Goal: Information Seeking & Learning: Learn about a topic

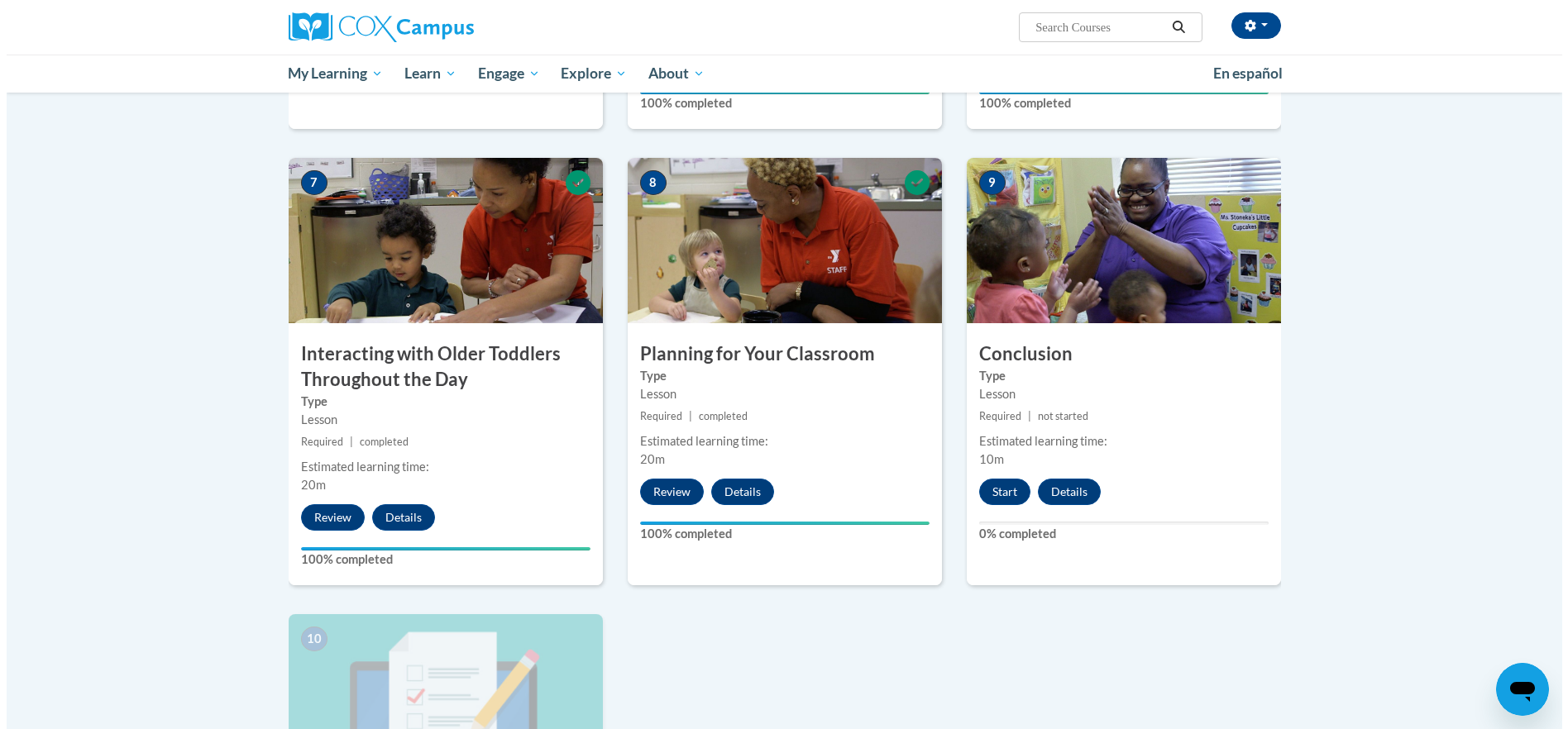
scroll to position [1323, 0]
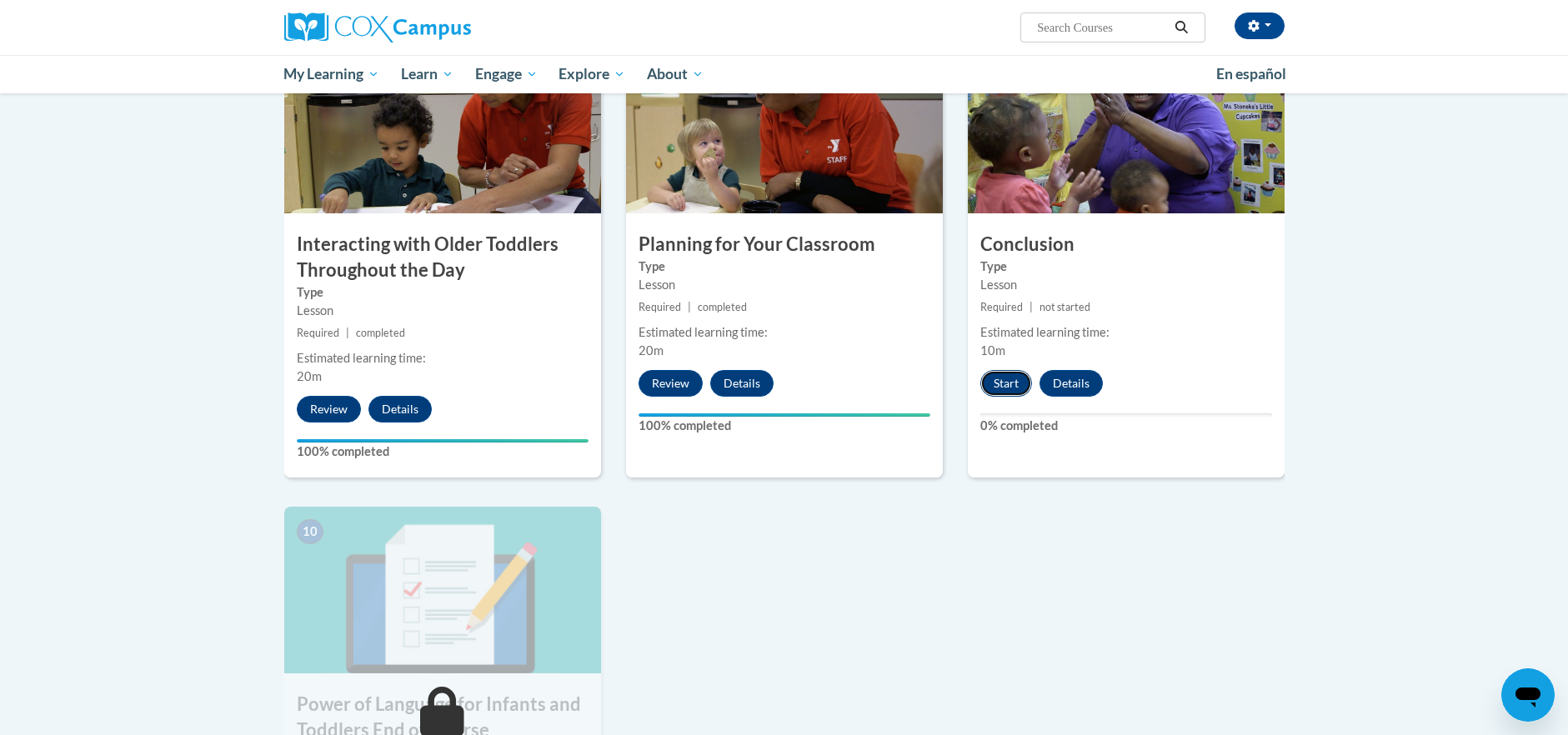
click at [1008, 370] on button "Start" at bounding box center [1006, 383] width 52 height 27
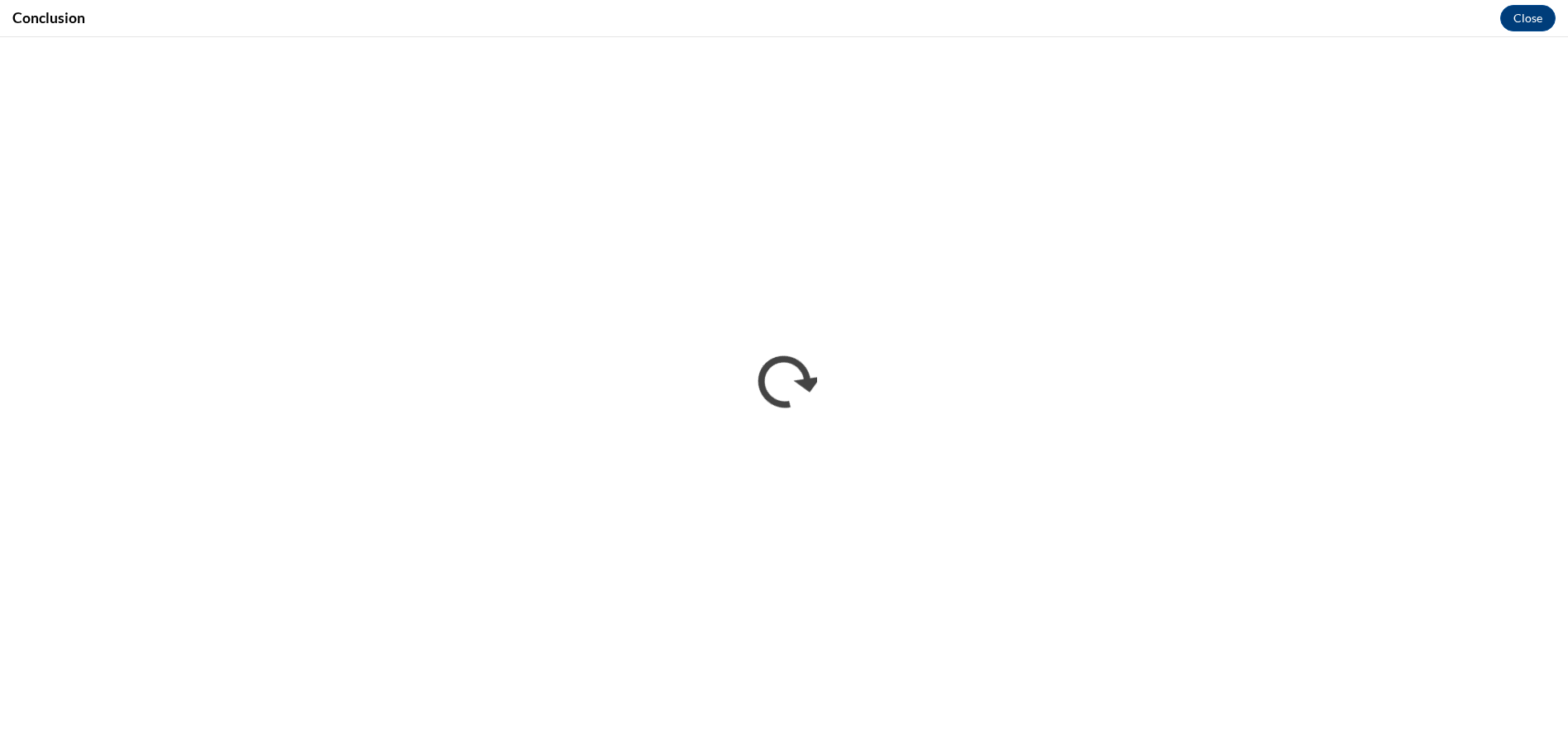
scroll to position [0, 0]
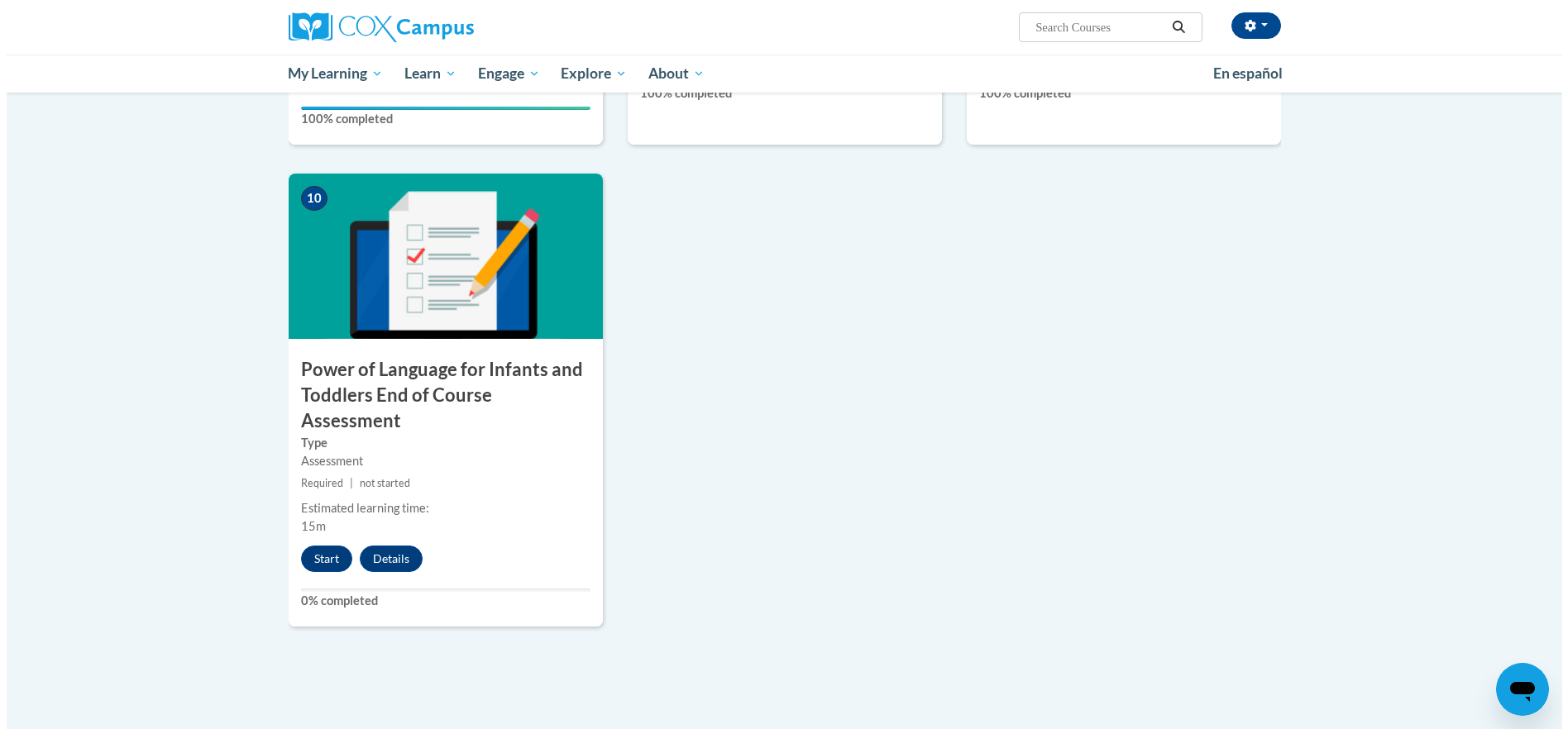
scroll to position [1654, 0]
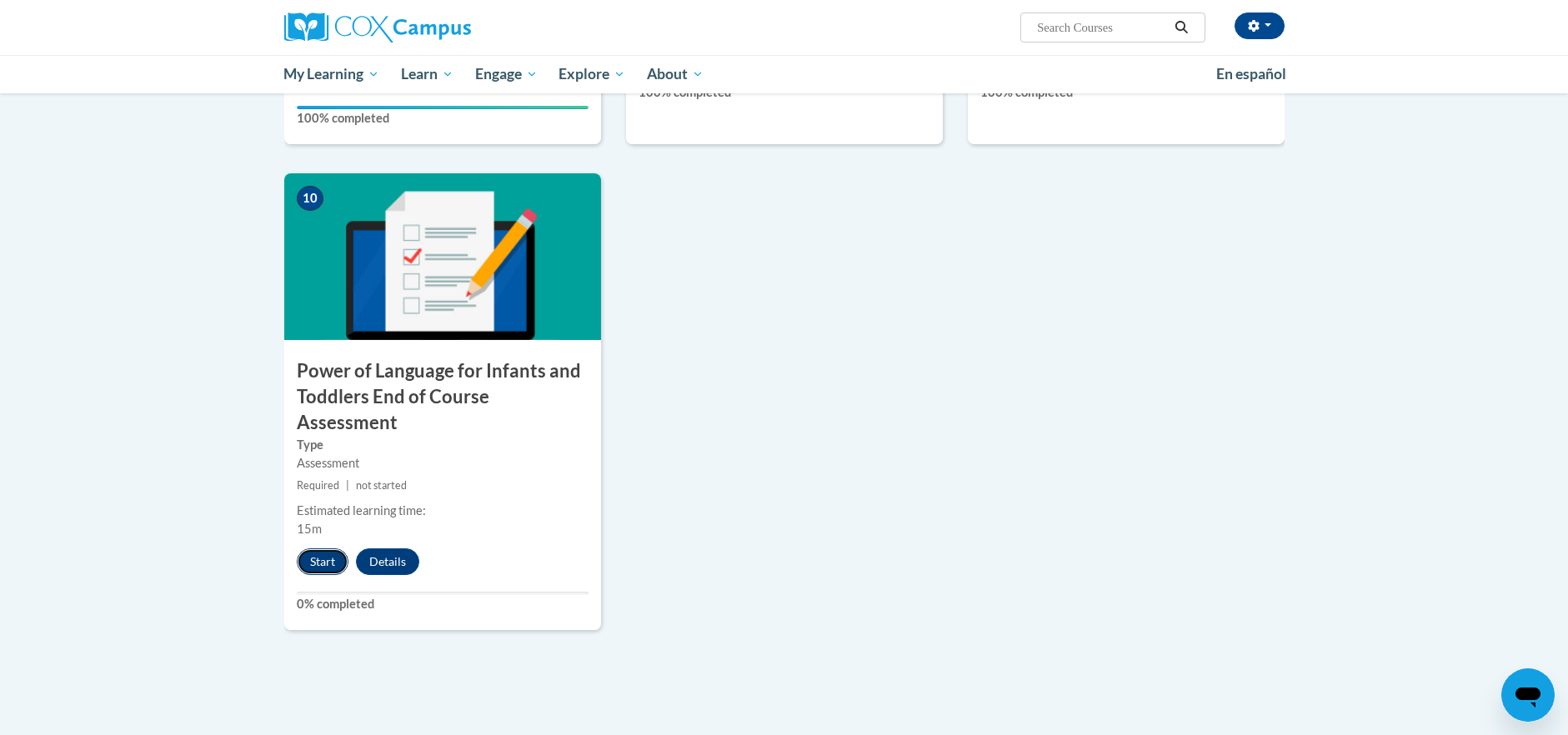
click at [325, 549] on button "Start" at bounding box center [322, 561] width 52 height 27
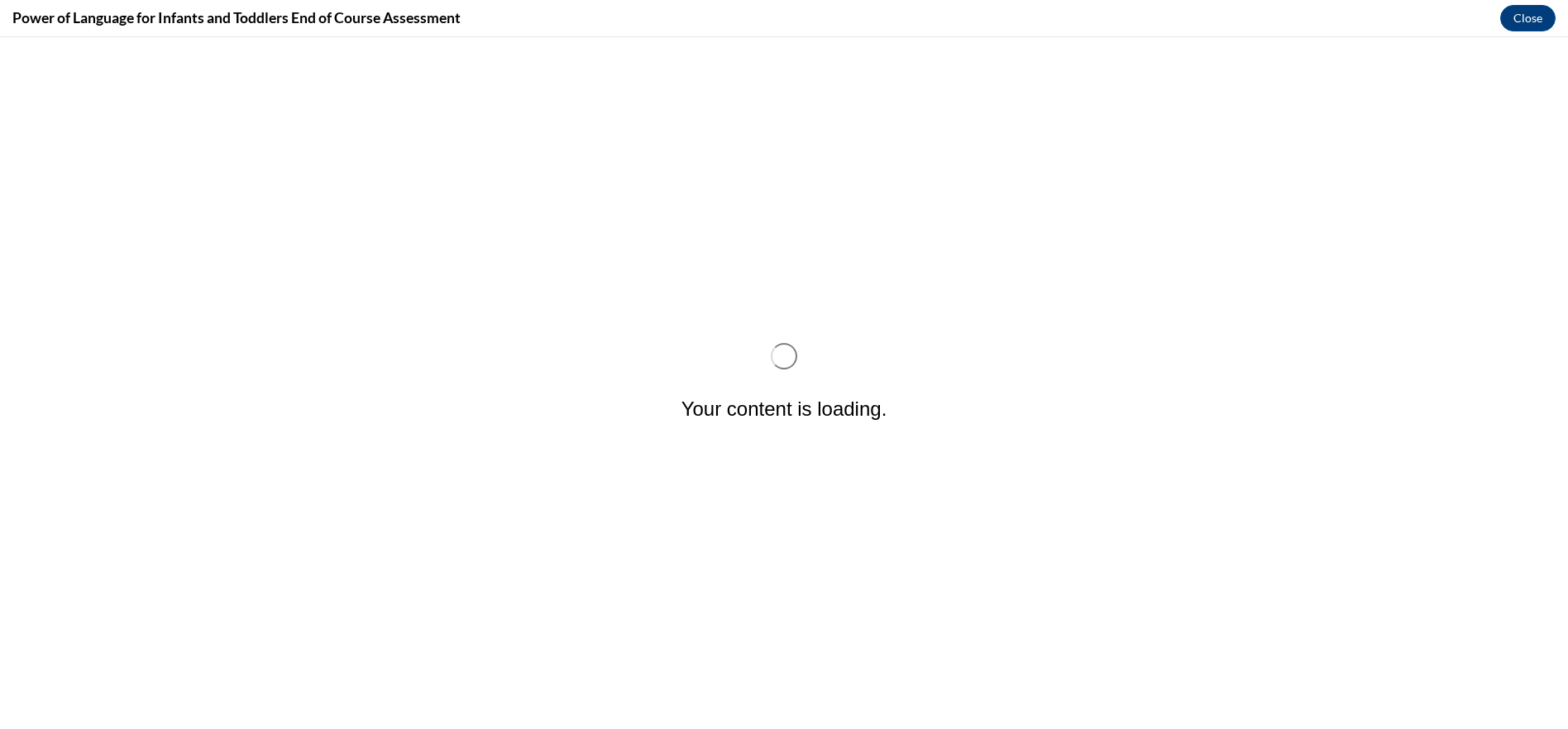
scroll to position [0, 0]
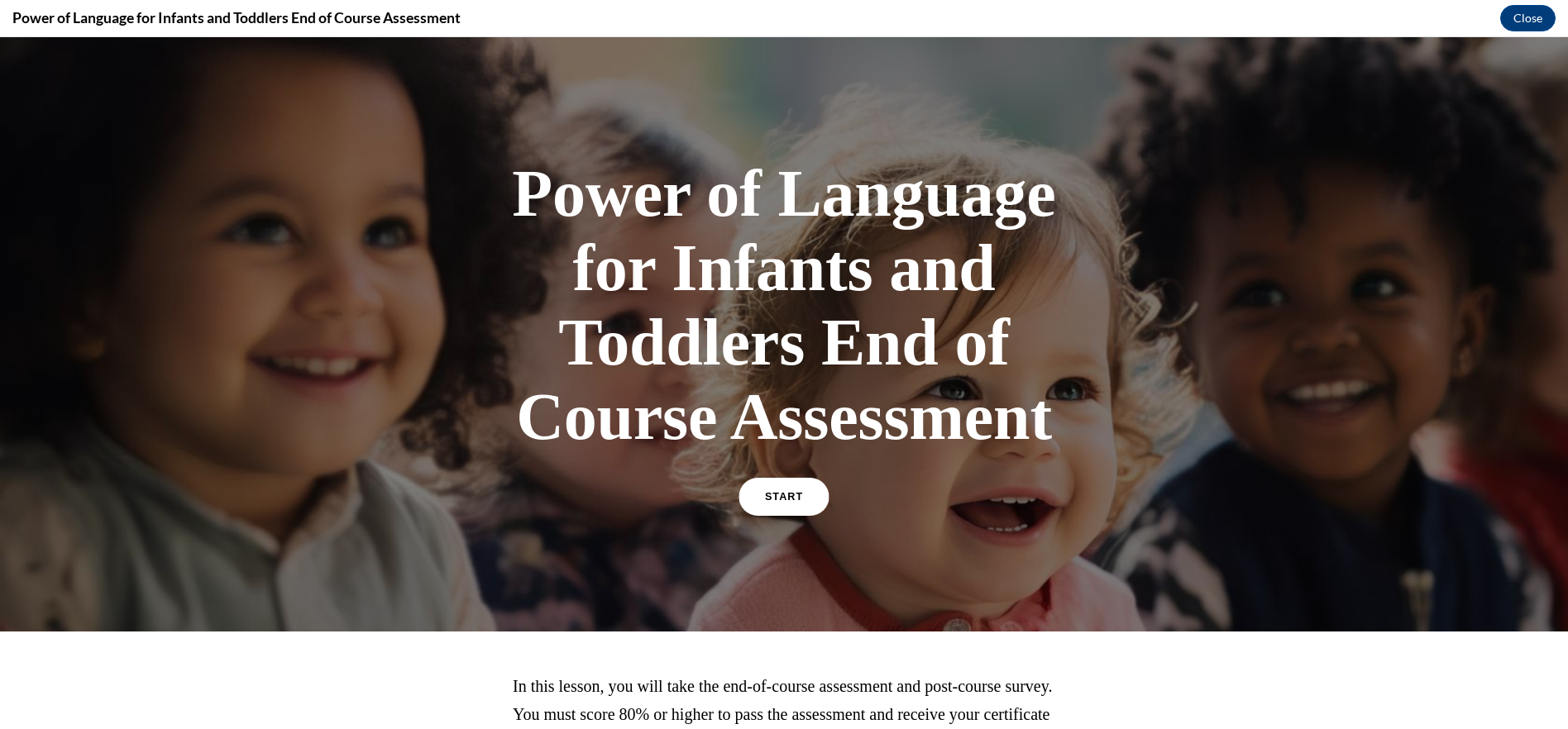
click at [785, 485] on link "START" at bounding box center [784, 497] width 90 height 38
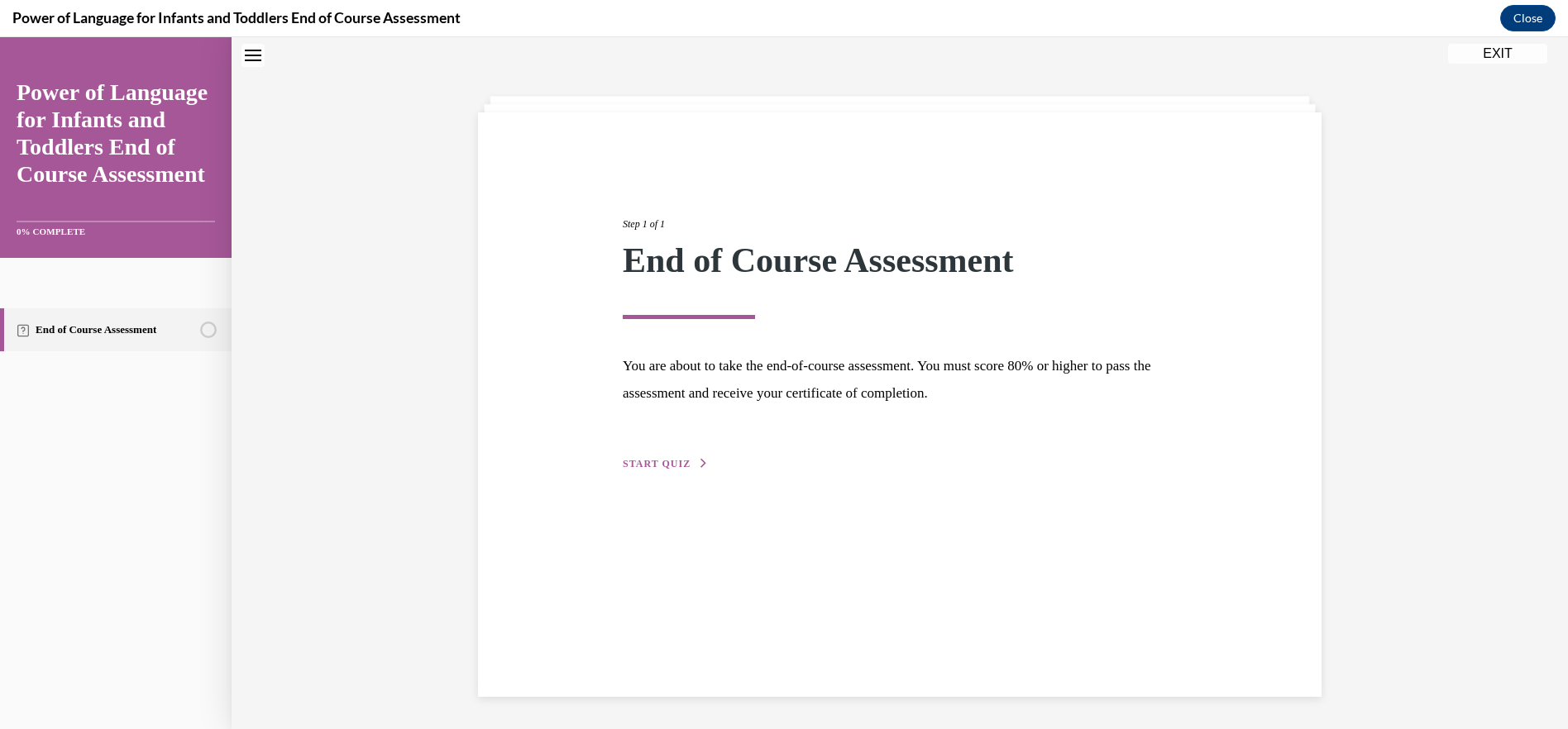
scroll to position [52, 0]
click at [665, 461] on span "START QUIZ" at bounding box center [656, 463] width 68 height 12
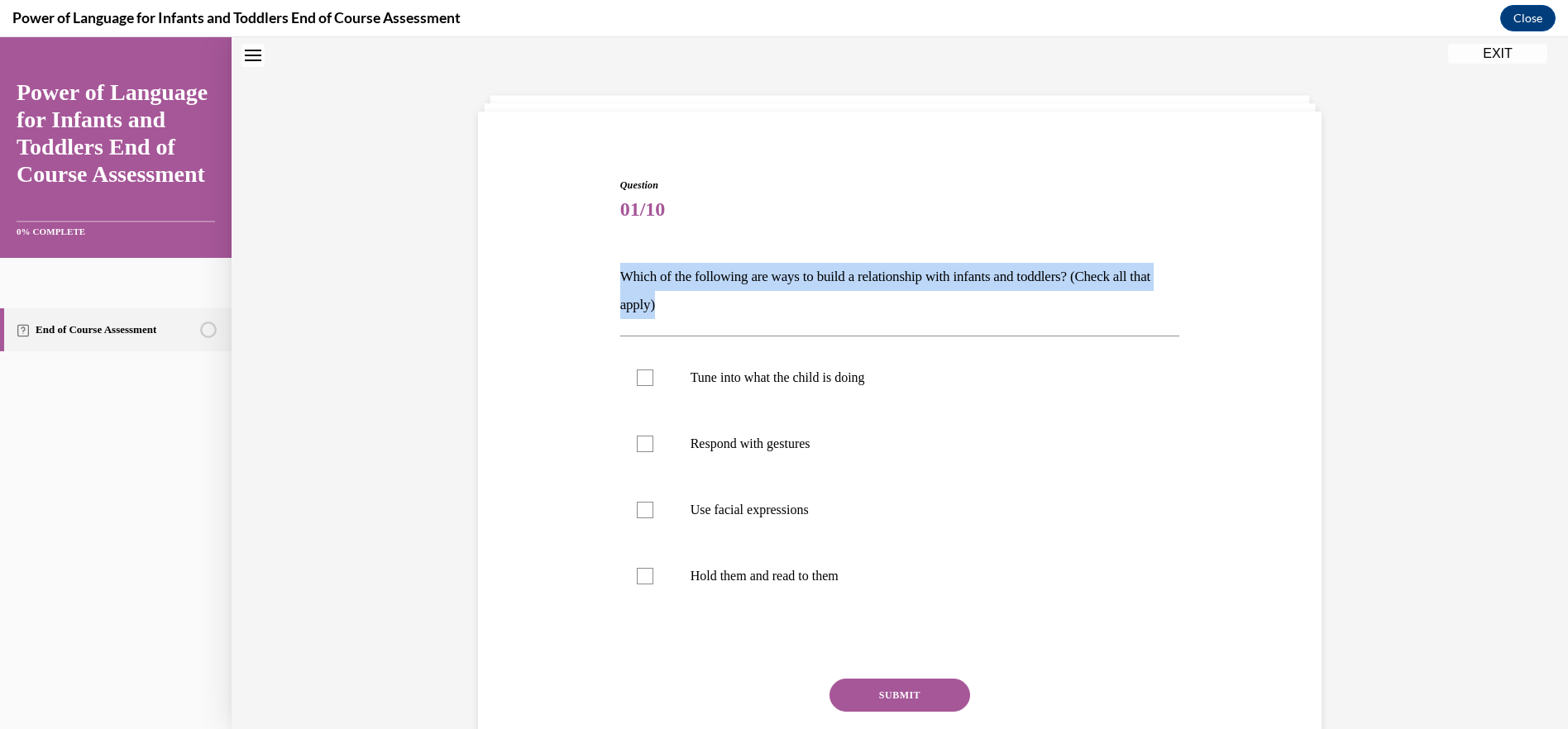
drag, startPoint x: 618, startPoint y: 280, endPoint x: 735, endPoint y: 316, distance: 122.4
click at [735, 316] on p "Which of the following are ways to build a relationship with infants and toddle…" at bounding box center [899, 290] width 560 height 56
drag, startPoint x: 735, startPoint y: 316, endPoint x: 664, endPoint y: 284, distance: 77.9
copy p "Which of the following are ways to build a relationship with infants and toddle…"
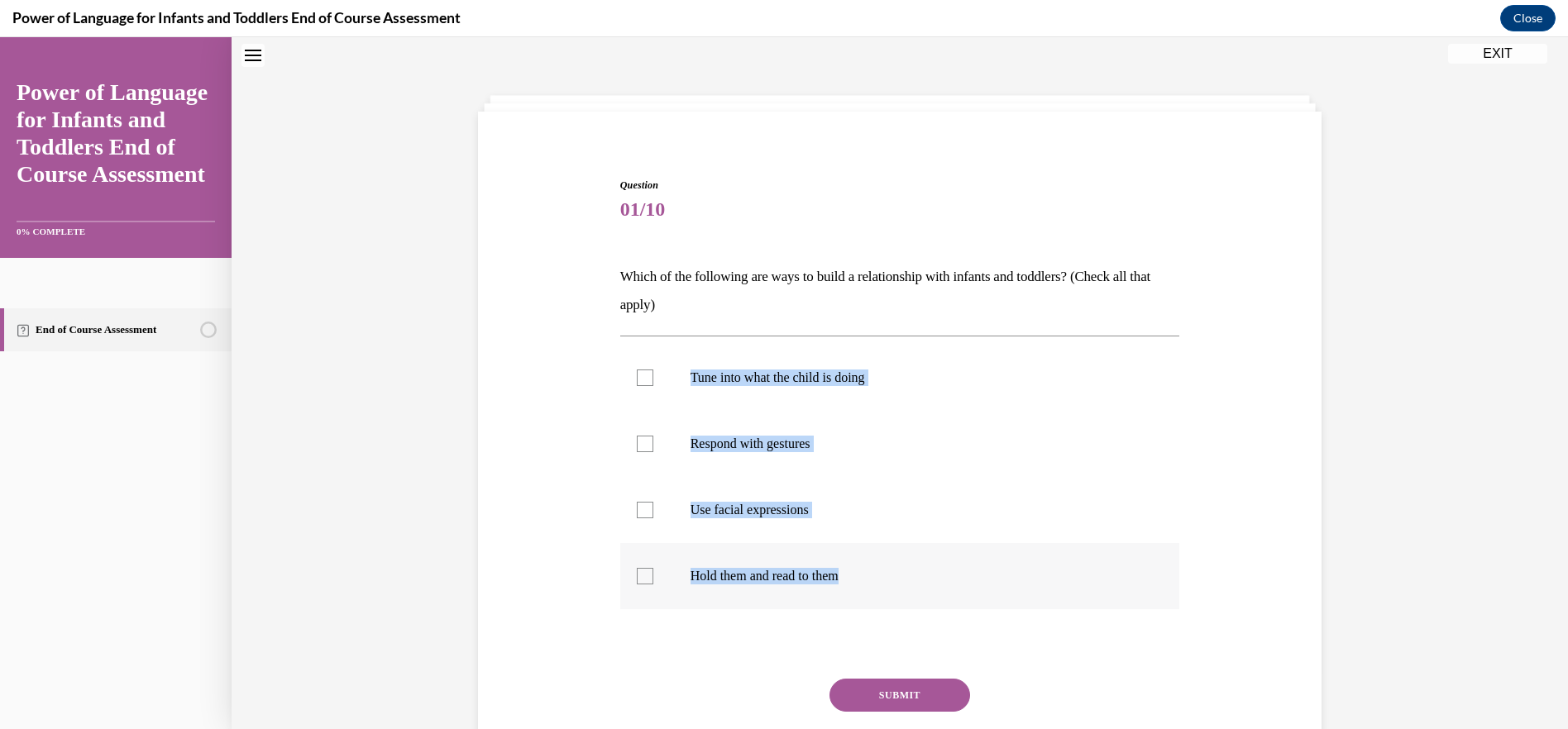
drag, startPoint x: 677, startPoint y: 375, endPoint x: 864, endPoint y: 606, distance: 297.2
click at [864, 606] on ul "Tune into what the child is doing Respond with gestures Use facial expressions …" at bounding box center [899, 476] width 560 height 265
drag, startPoint x: 864, startPoint y: 606, endPoint x: 791, endPoint y: 578, distance: 78.2
copy ul "Tune into what the child is doing Respond with gestures Use facial expressions …"
click at [645, 436] on div at bounding box center [644, 444] width 17 height 17
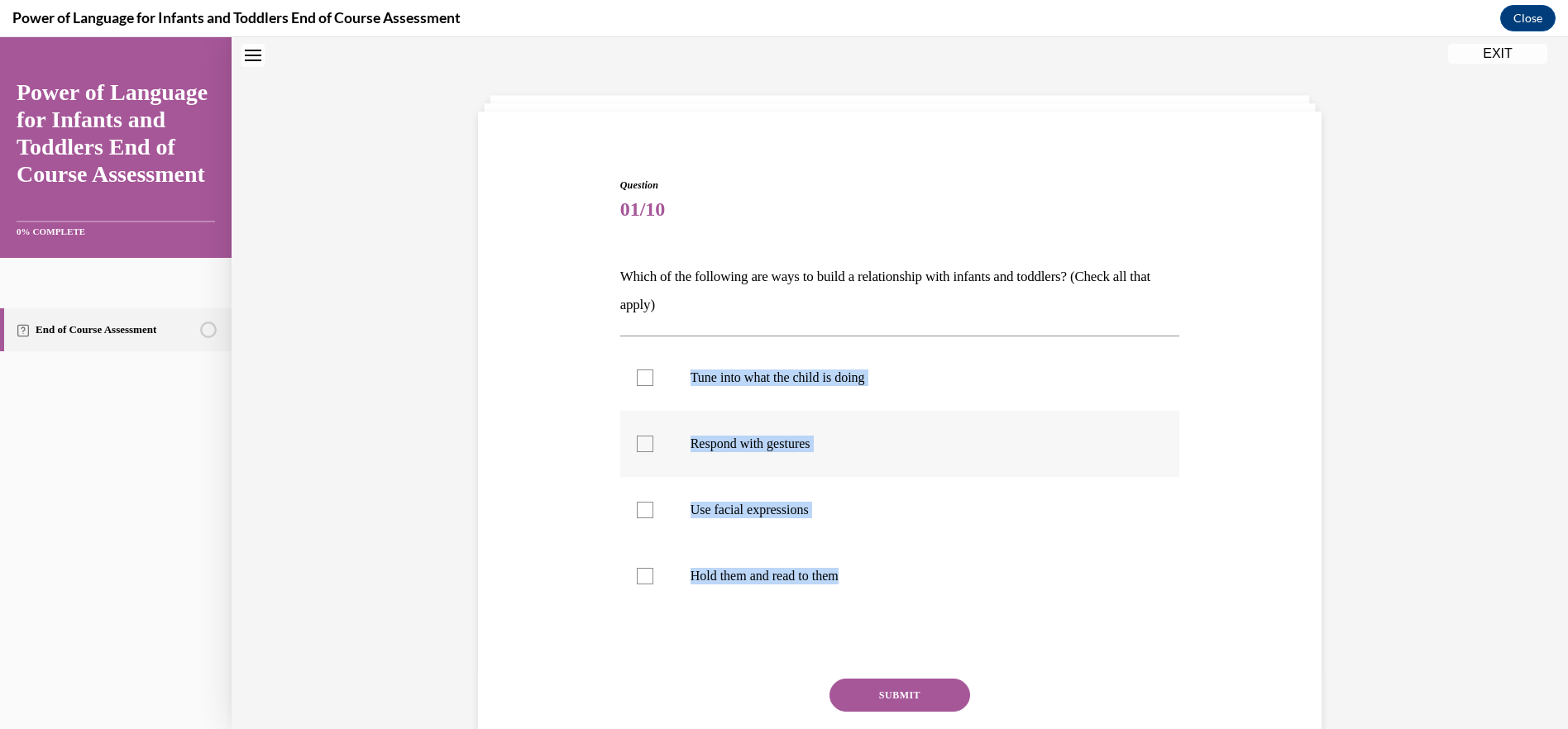
click at [645, 436] on input "Respond with gestures" at bounding box center [644, 444] width 17 height 17
checkbox input "true"
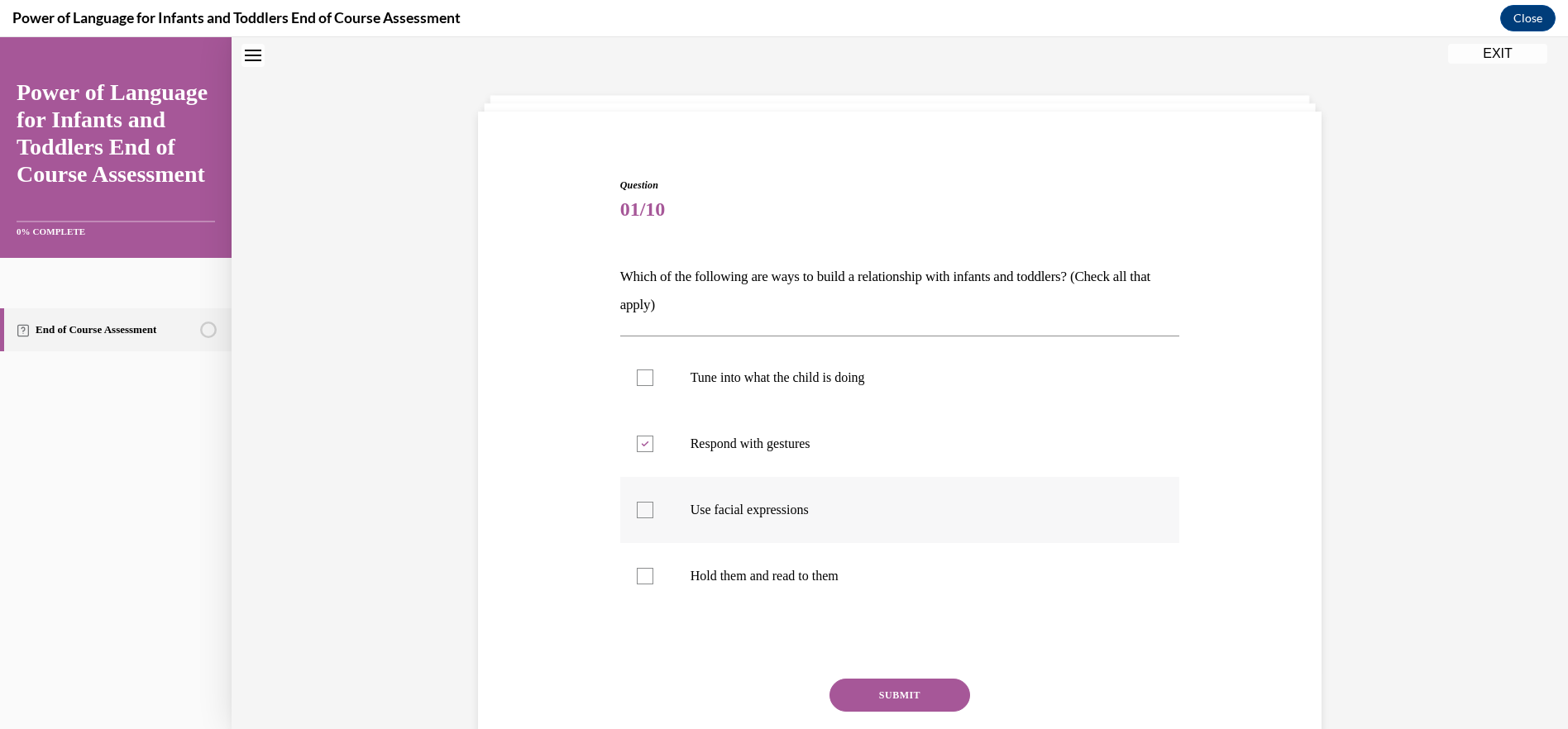
click at [640, 506] on div at bounding box center [644, 510] width 17 height 17
click at [640, 506] on input "Use facial expressions" at bounding box center [644, 510] width 17 height 17
checkbox input "true"
click at [641, 568] on label "Hold them and read to them" at bounding box center [899, 576] width 560 height 66
click at [641, 568] on input "Hold them and read to them" at bounding box center [644, 576] width 17 height 17
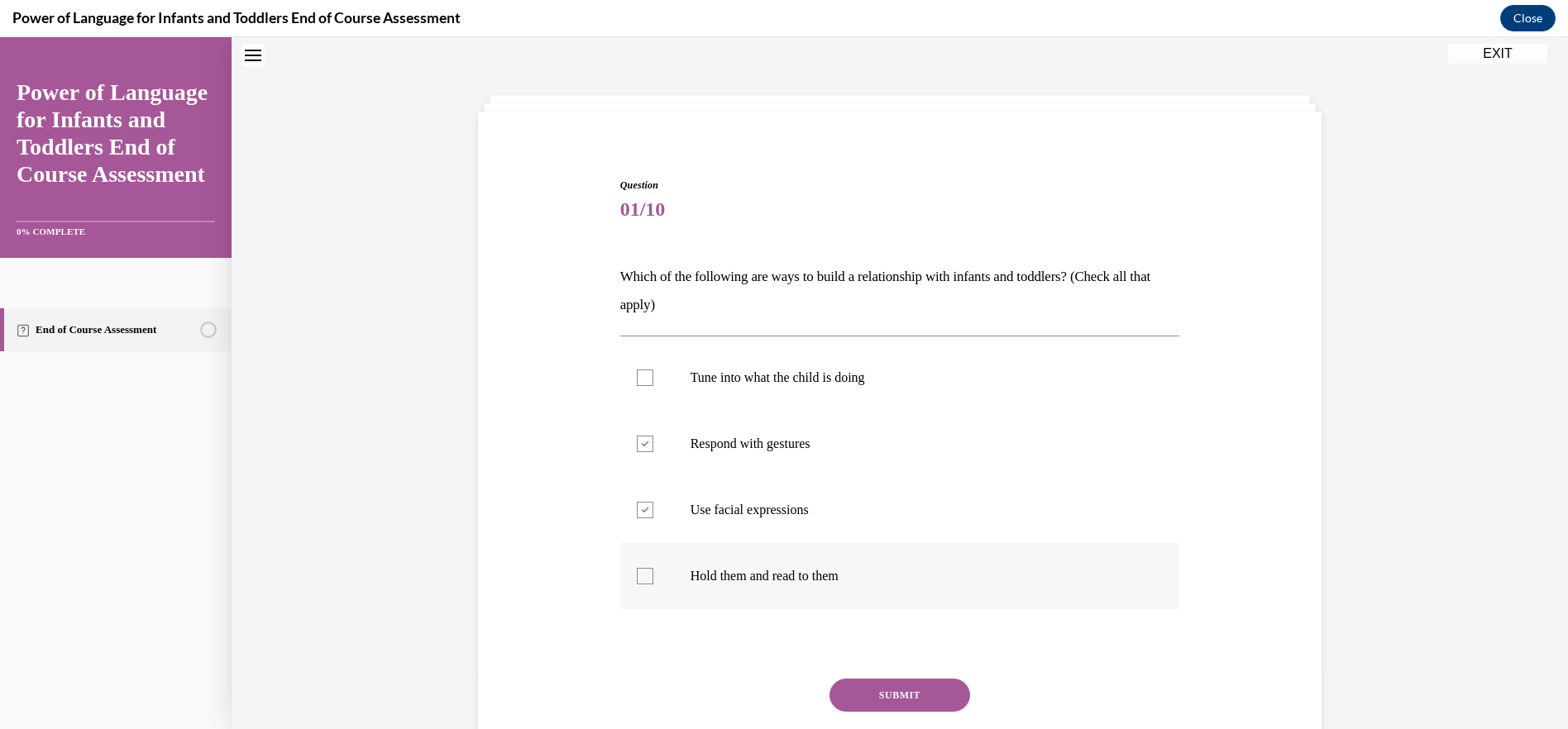
checkbox input "true"
click at [889, 697] on button "SUBMIT" at bounding box center [899, 696] width 141 height 33
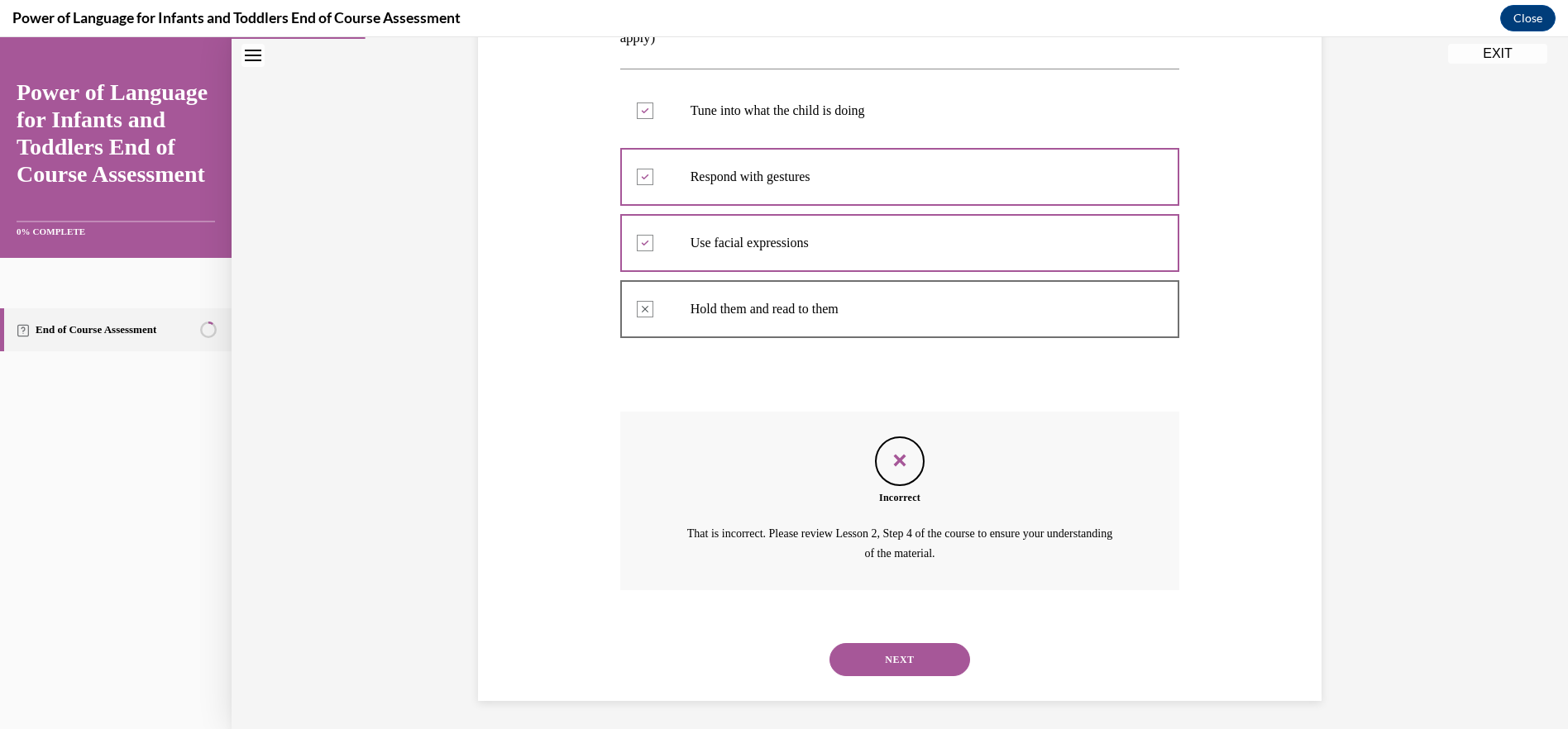
scroll to position [324, 0]
click at [899, 464] on icon "Feedback" at bounding box center [899, 456] width 25 height 25
click at [858, 645] on button "NEXT" at bounding box center [899, 655] width 141 height 33
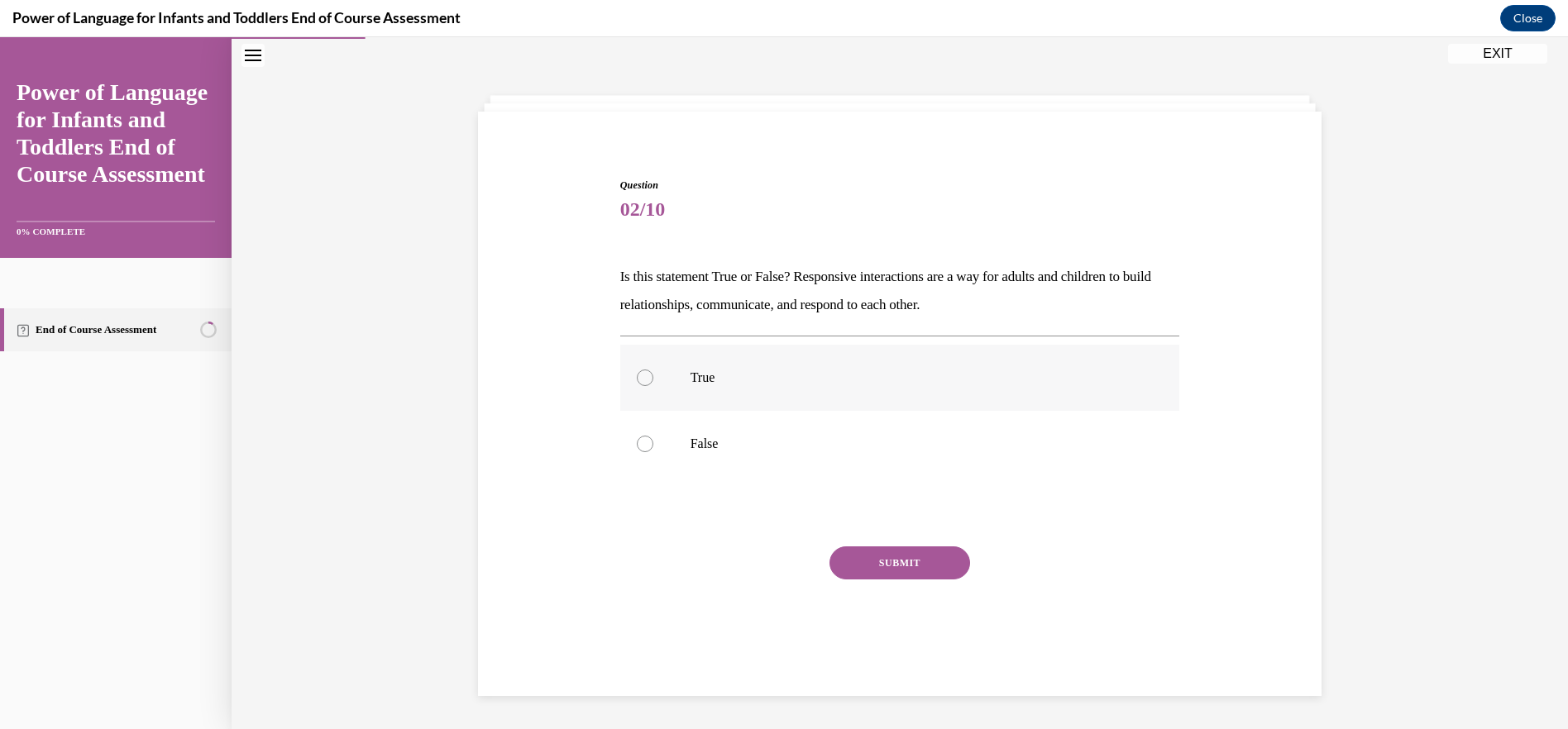
click at [645, 378] on div at bounding box center [644, 378] width 17 height 17
click at [645, 378] on input "True" at bounding box center [644, 378] width 17 height 17
radio input "true"
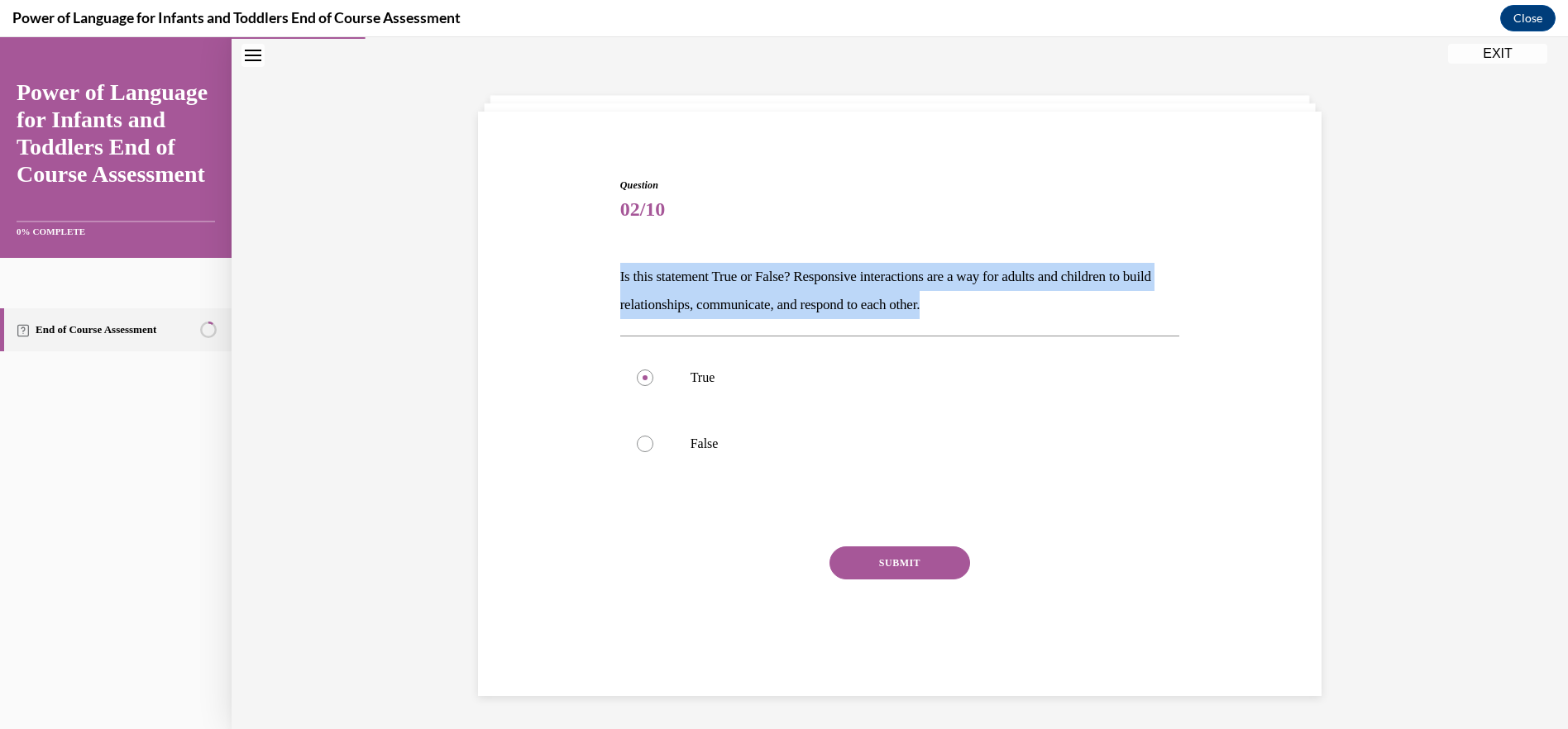
drag, startPoint x: 615, startPoint y: 278, endPoint x: 1002, endPoint y: 309, distance: 388.2
click at [1002, 309] on p "Is this statement True or False? Responsive interactions are a way for adults a…" at bounding box center [899, 290] width 560 height 56
drag, startPoint x: 1002, startPoint y: 309, endPoint x: 907, endPoint y: 292, distance: 96.5
copy p "Is this statement True or False? Responsive interactions are a way for adults a…"
click at [921, 563] on button "SUBMIT" at bounding box center [899, 564] width 141 height 33
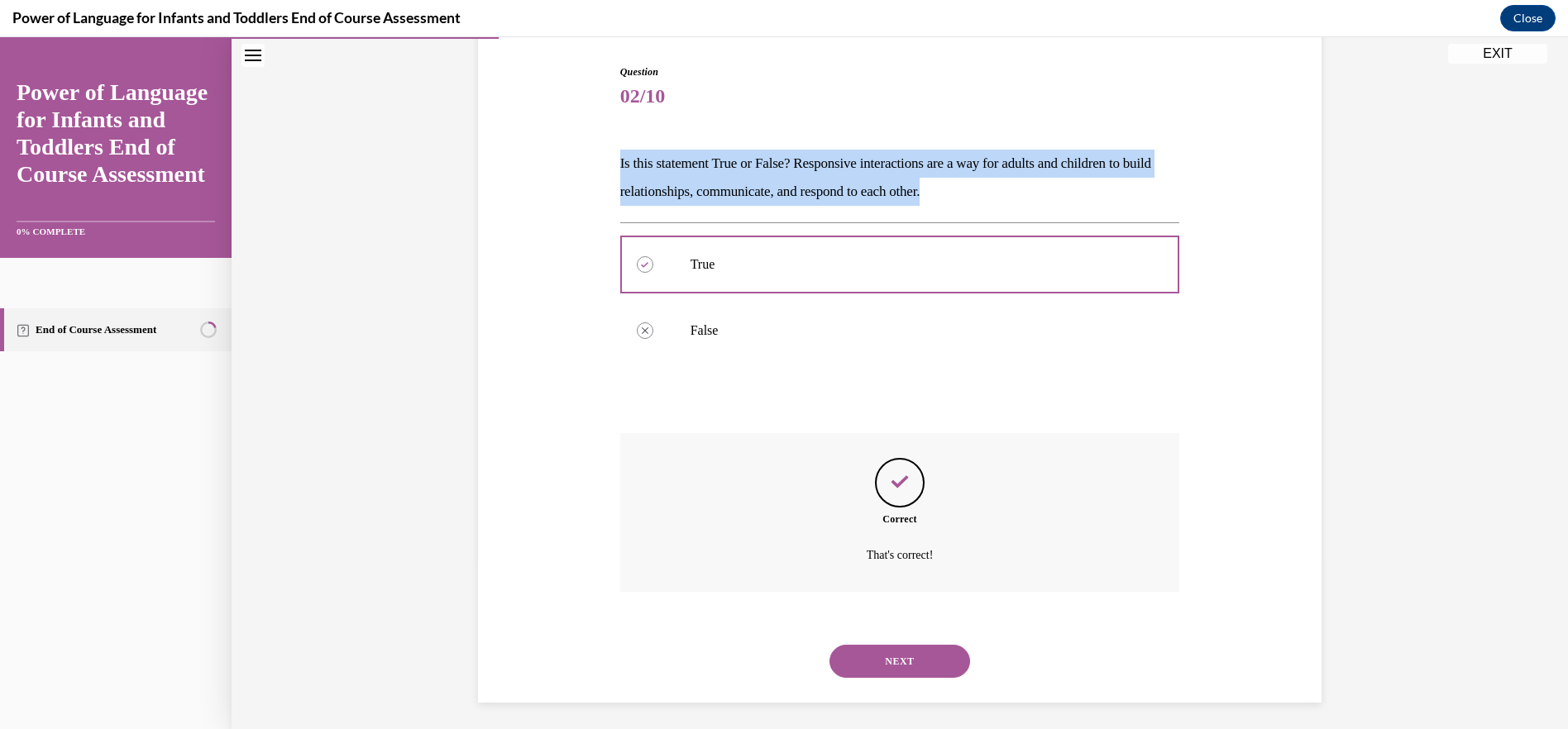
scroll to position [172, 0]
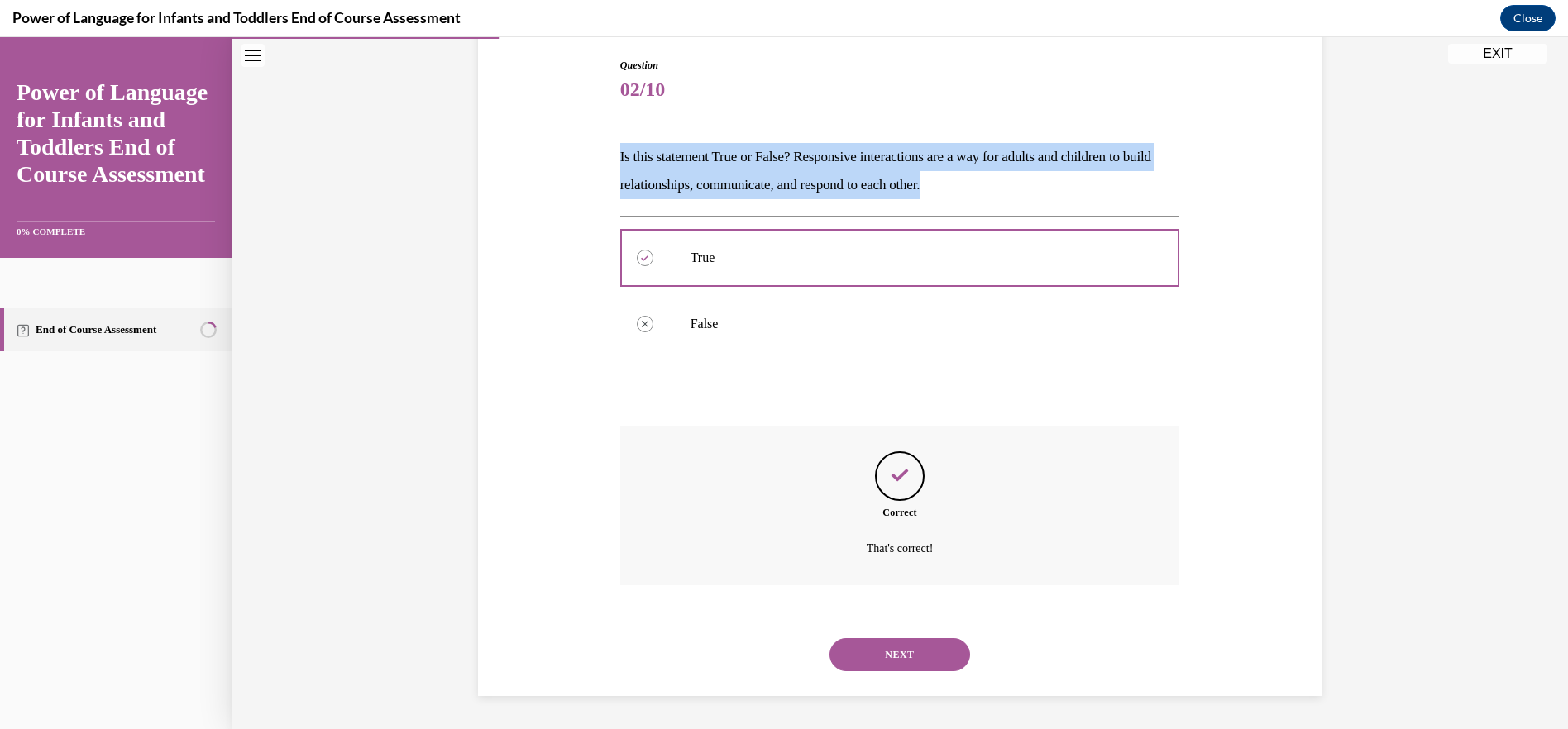
click at [914, 654] on button "NEXT" at bounding box center [899, 655] width 141 height 33
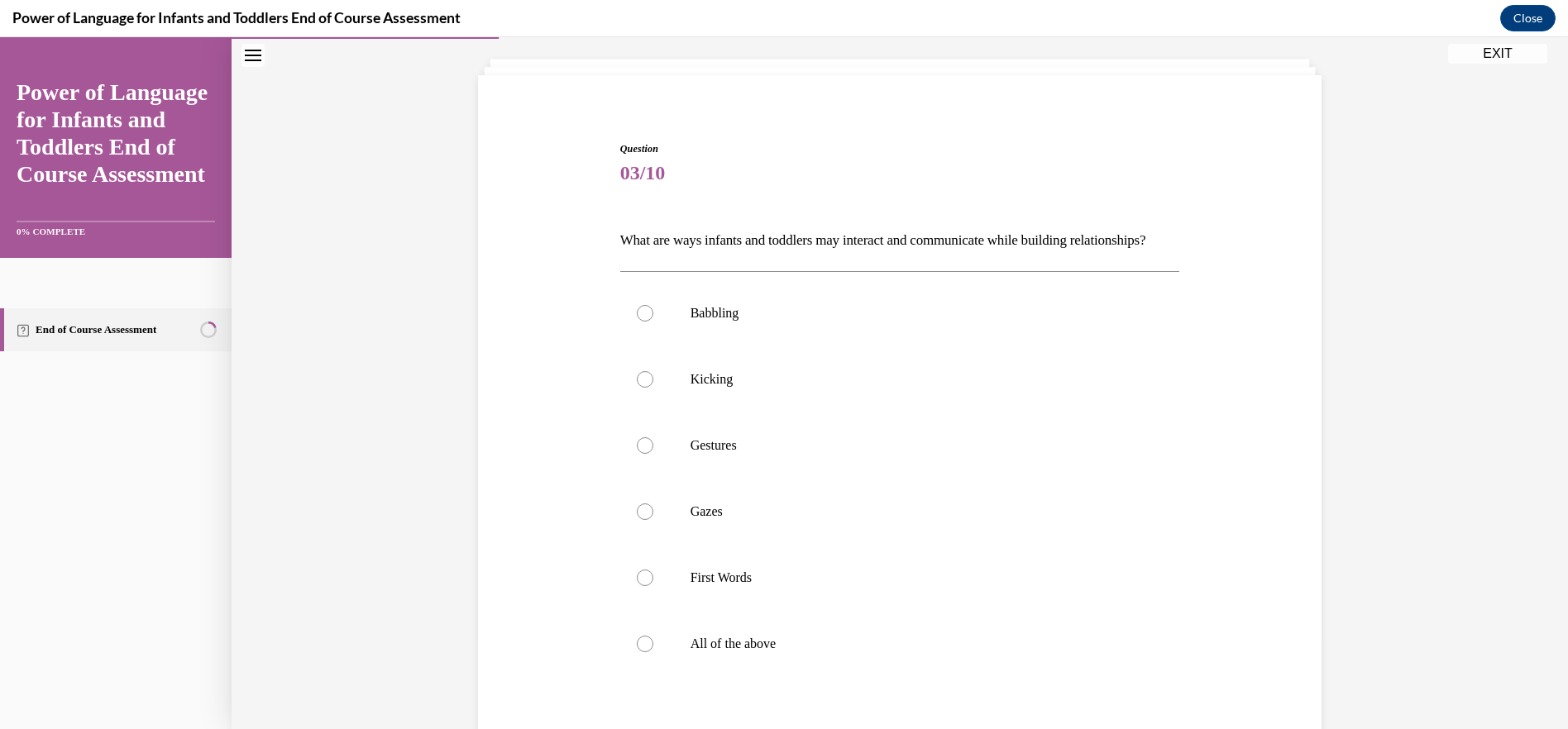
scroll to position [87, 0]
drag, startPoint x: 612, startPoint y: 241, endPoint x: 724, endPoint y: 271, distance: 115.9
click at [724, 271] on div "Question 03/10 What are ways infants and toddlers may interact and communicate …" at bounding box center [899, 501] width 568 height 765
drag, startPoint x: 724, startPoint y: 271, endPoint x: 687, endPoint y: 251, distance: 42.1
copy p "What are ways infants and toddlers may interact and communicate while building …"
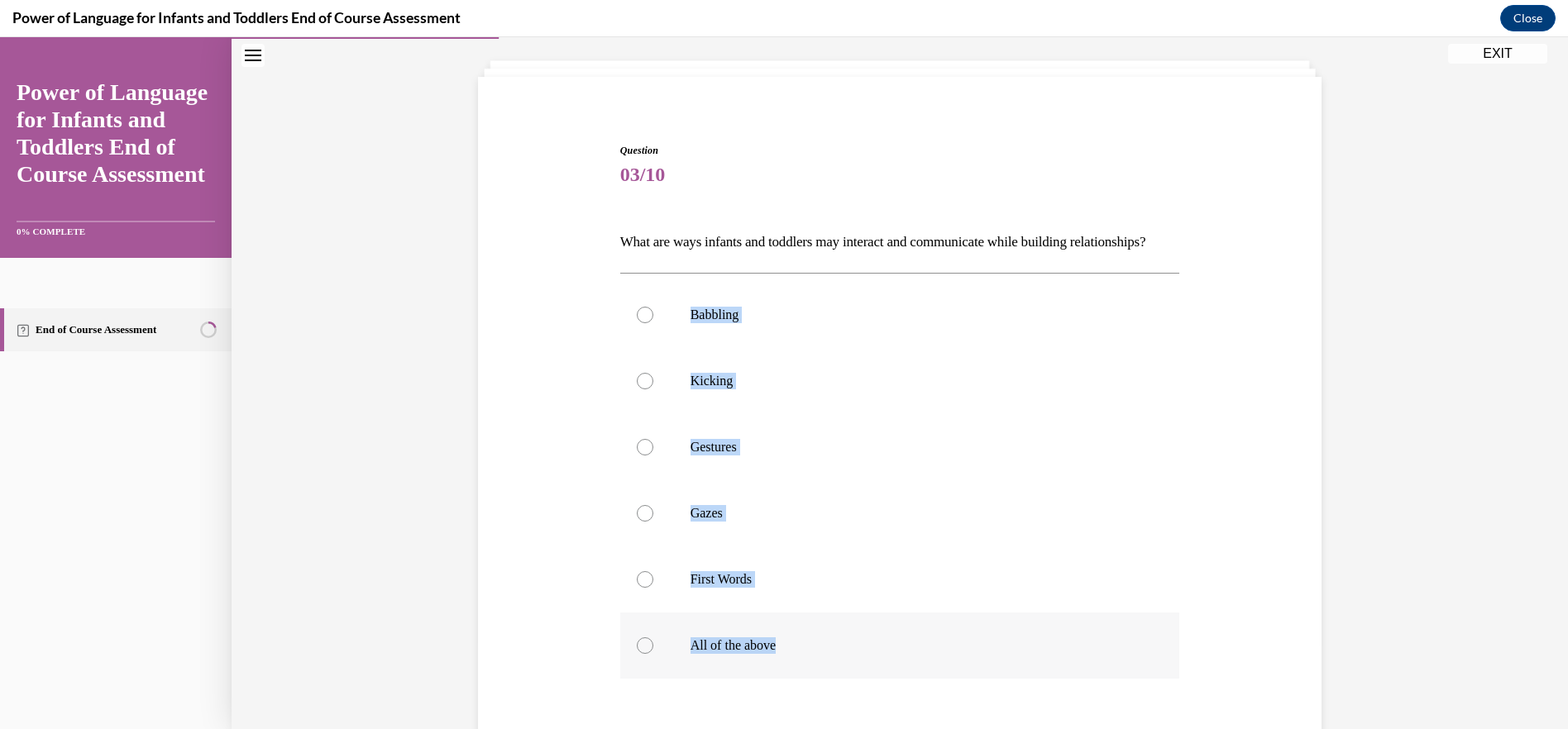
drag, startPoint x: 680, startPoint y: 334, endPoint x: 780, endPoint y: 677, distance: 357.3
click at [780, 677] on div "Babbling Kicking Gestures Gazes First Words All of the above" at bounding box center [899, 480] width 560 height 396
drag, startPoint x: 780, startPoint y: 677, endPoint x: 731, endPoint y: 609, distance: 83.8
copy div "Babbling Kicking Gestures Gazes First Words All of the above"
click at [624, 336] on label "Babbling" at bounding box center [899, 315] width 560 height 66
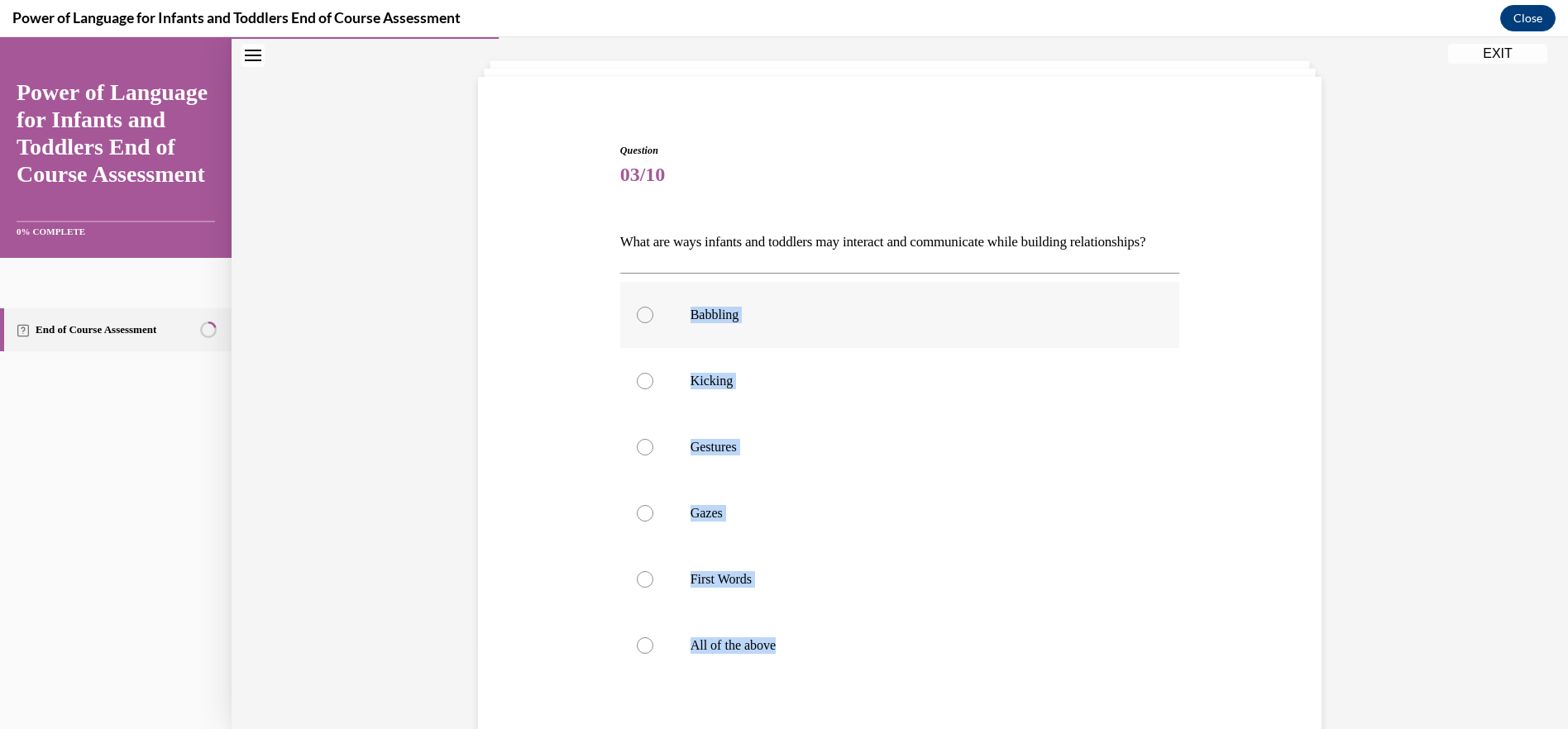
click at [636, 324] on input "Babbling" at bounding box center [644, 315] width 17 height 17
radio input "true"
click at [625, 414] on label "Kicking" at bounding box center [899, 381] width 560 height 66
click at [636, 390] on input "Kicking" at bounding box center [644, 381] width 17 height 17
radio input "true"
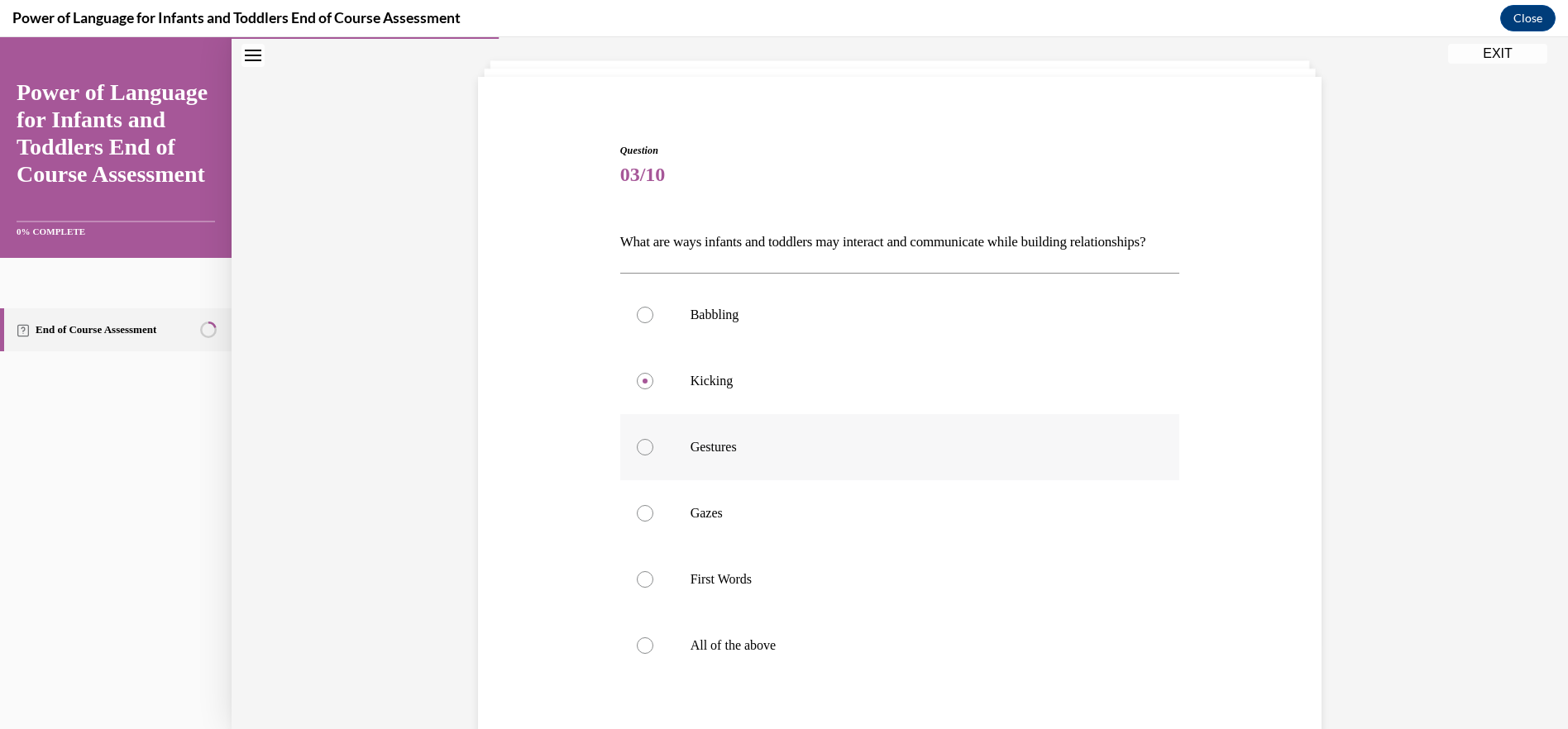
click at [629, 480] on label "Gestures" at bounding box center [899, 447] width 560 height 66
click at [636, 456] on input "Gestures" at bounding box center [644, 447] width 17 height 17
radio input "true"
click at [631, 547] on label "Gazes" at bounding box center [899, 513] width 560 height 66
click at [636, 521] on input "Gazes" at bounding box center [644, 514] width 17 height 17
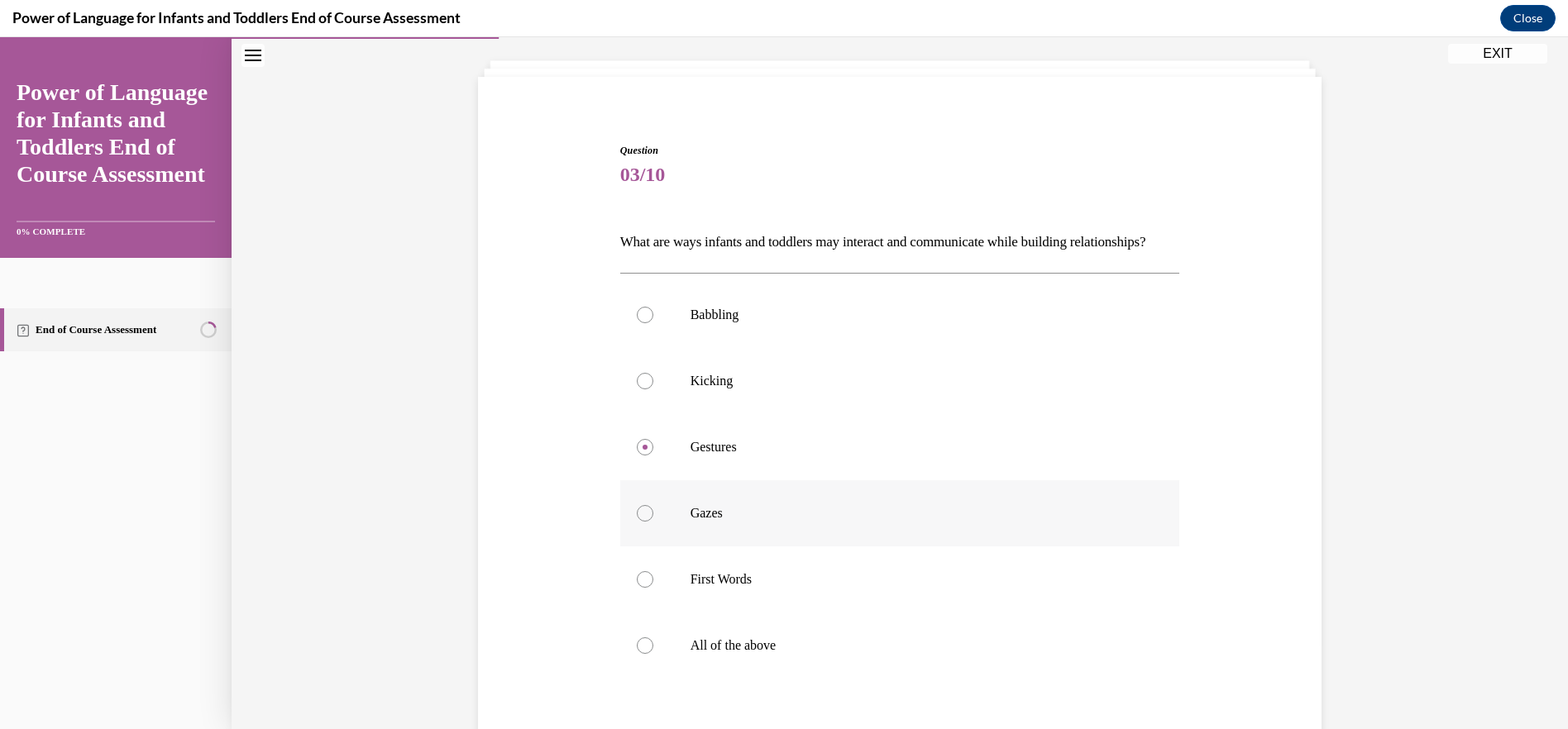
radio input "true"
click at [636, 588] on div at bounding box center [644, 579] width 17 height 17
click at [636, 588] on input "First Words" at bounding box center [644, 579] width 17 height 17
radio input "true"
click at [647, 669] on label "All of the above" at bounding box center [899, 645] width 560 height 66
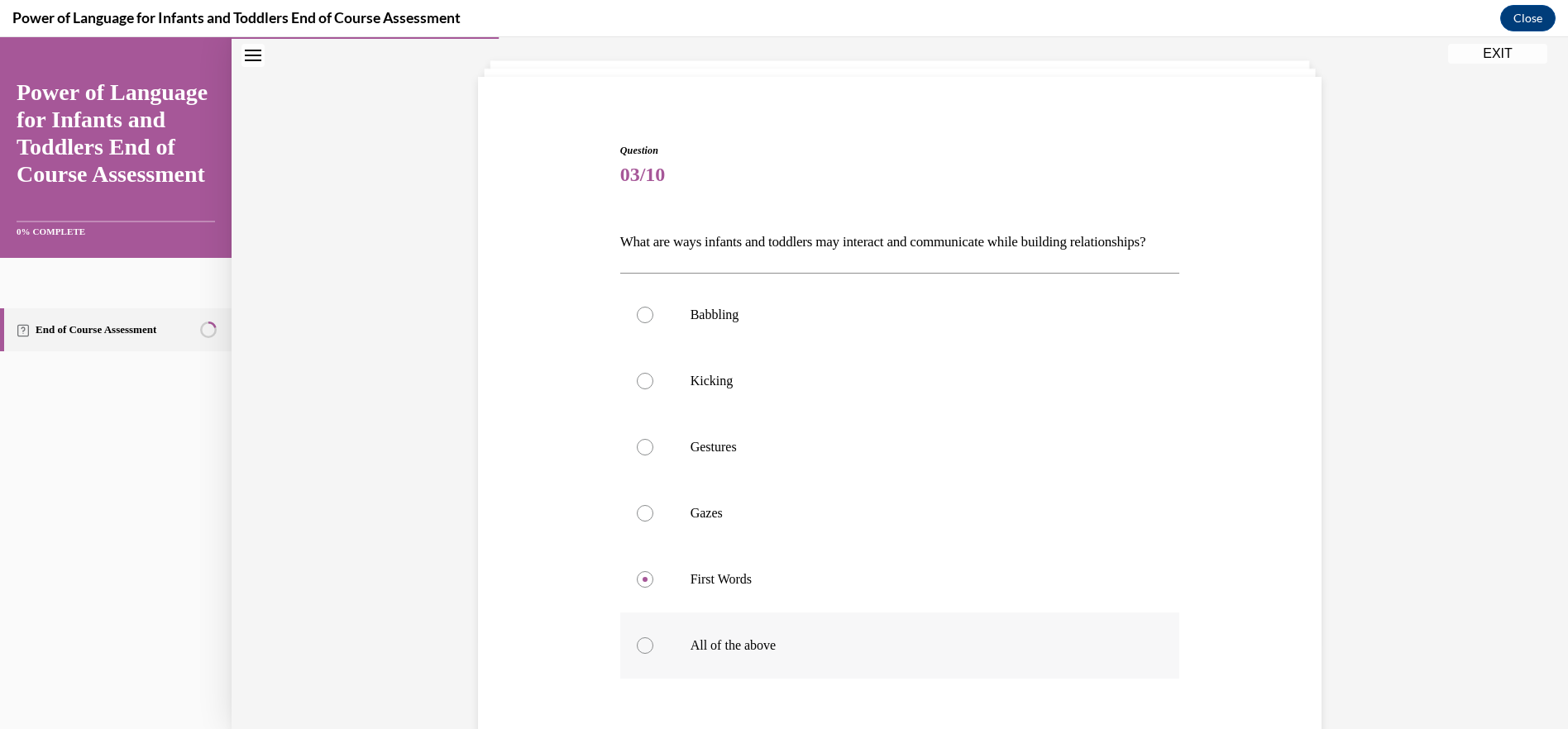
click at [647, 654] on input "All of the above" at bounding box center [644, 645] width 17 height 17
radio input "true"
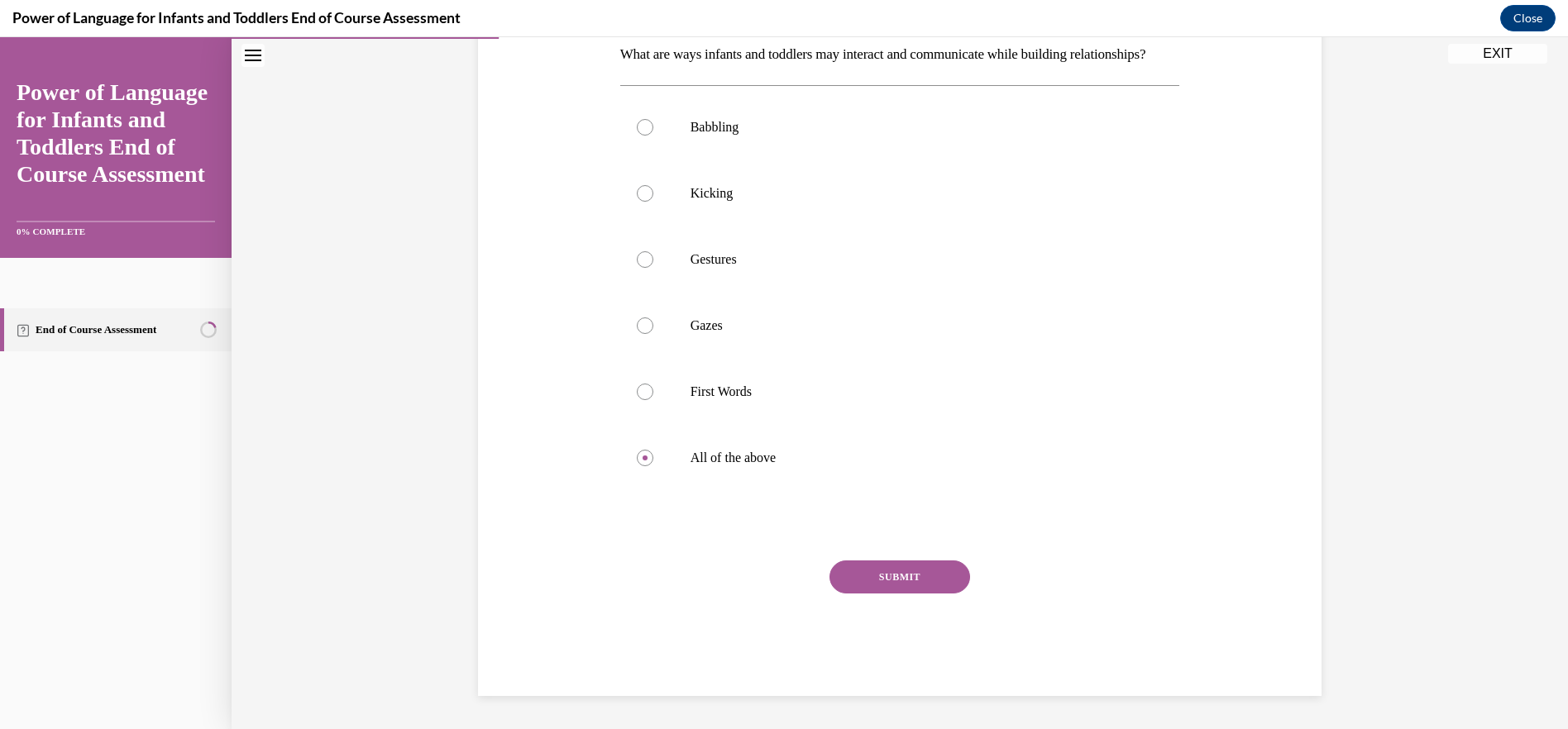
click at [869, 588] on button "SUBMIT" at bounding box center [899, 577] width 141 height 33
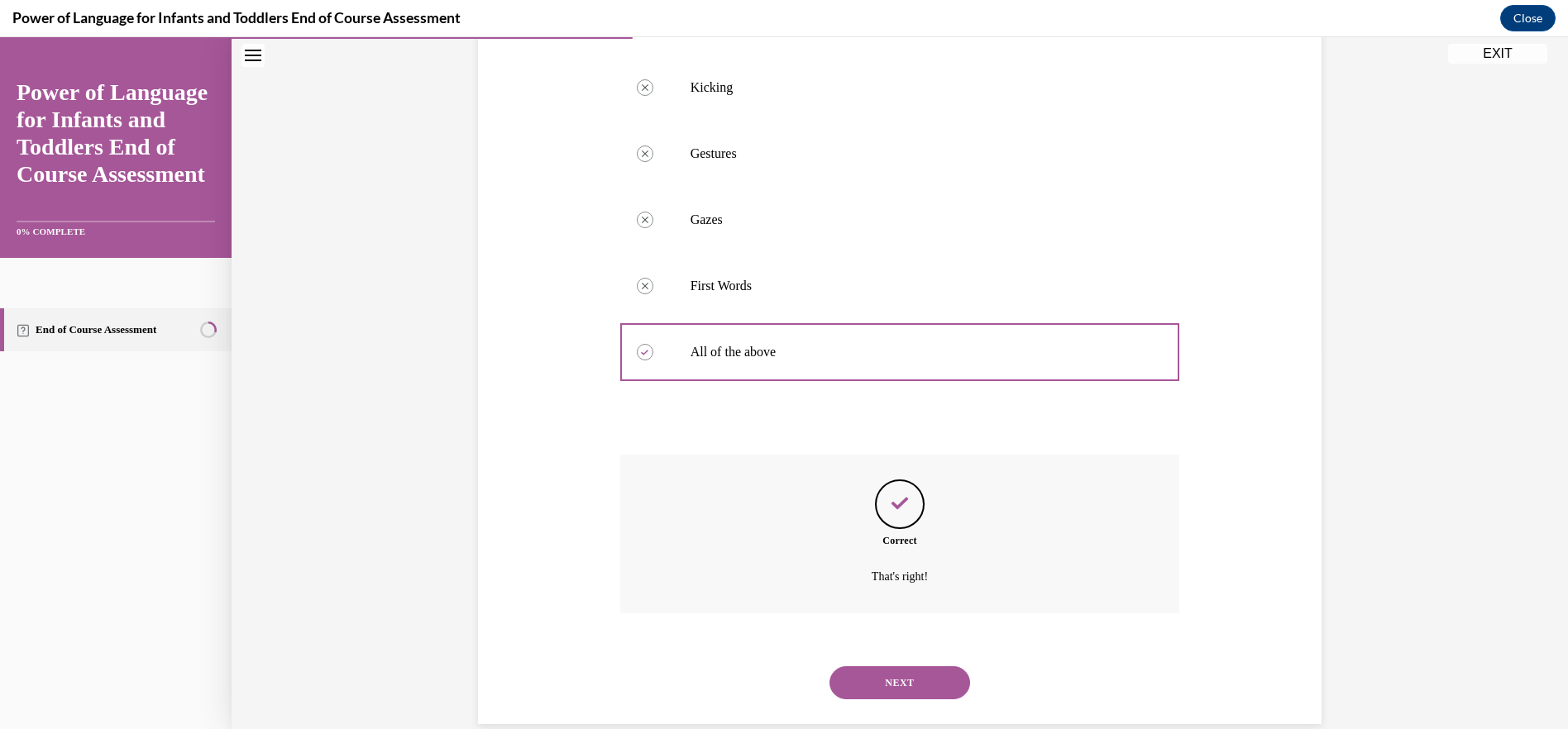
scroll to position [437, 0]
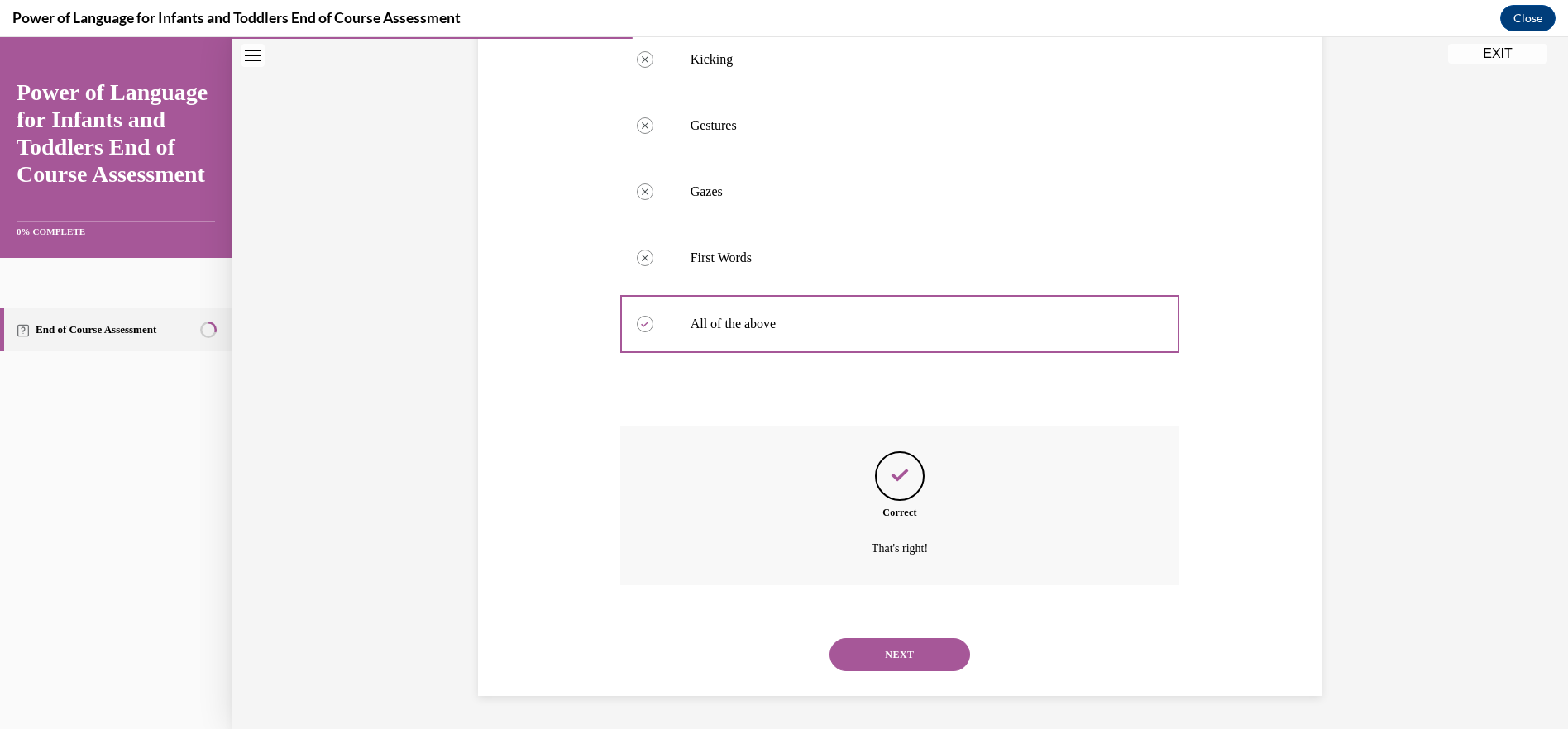
click at [889, 653] on button "NEXT" at bounding box center [899, 655] width 141 height 33
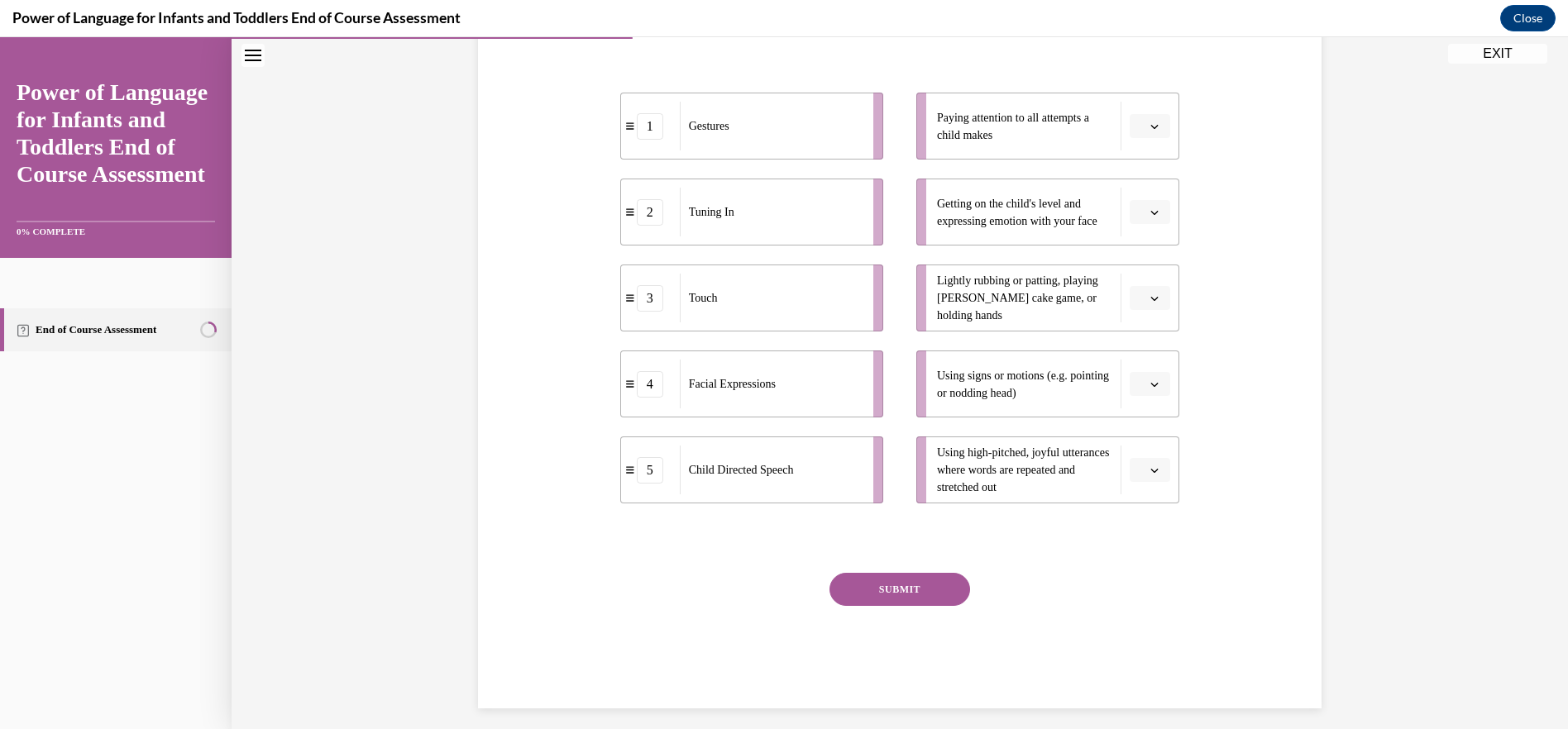
scroll to position [321, 0]
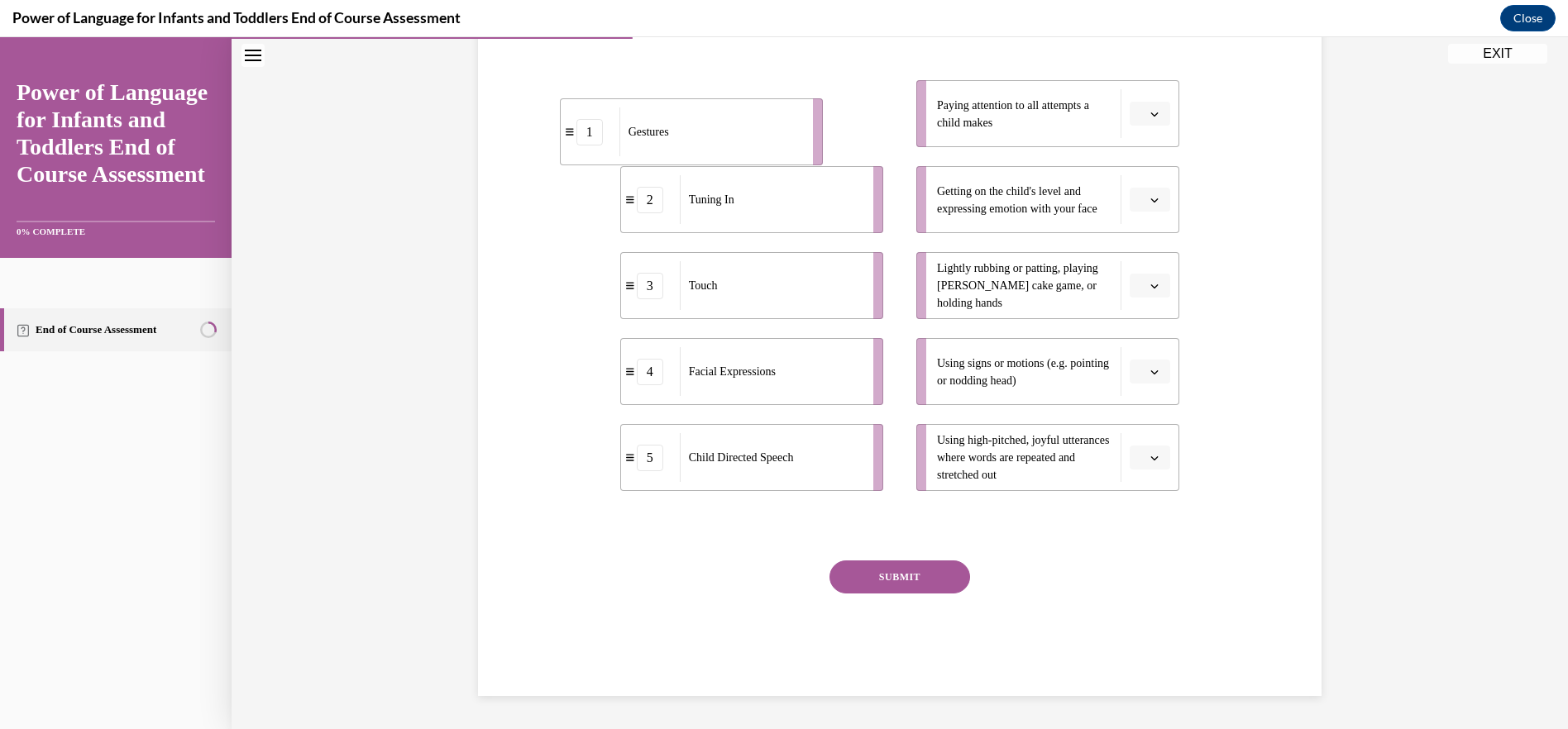
drag, startPoint x: 683, startPoint y: 122, endPoint x: 683, endPoint y: 132, distance: 10.0
click at [676, 135] on div "Gestures" at bounding box center [711, 132] width 183 height 49
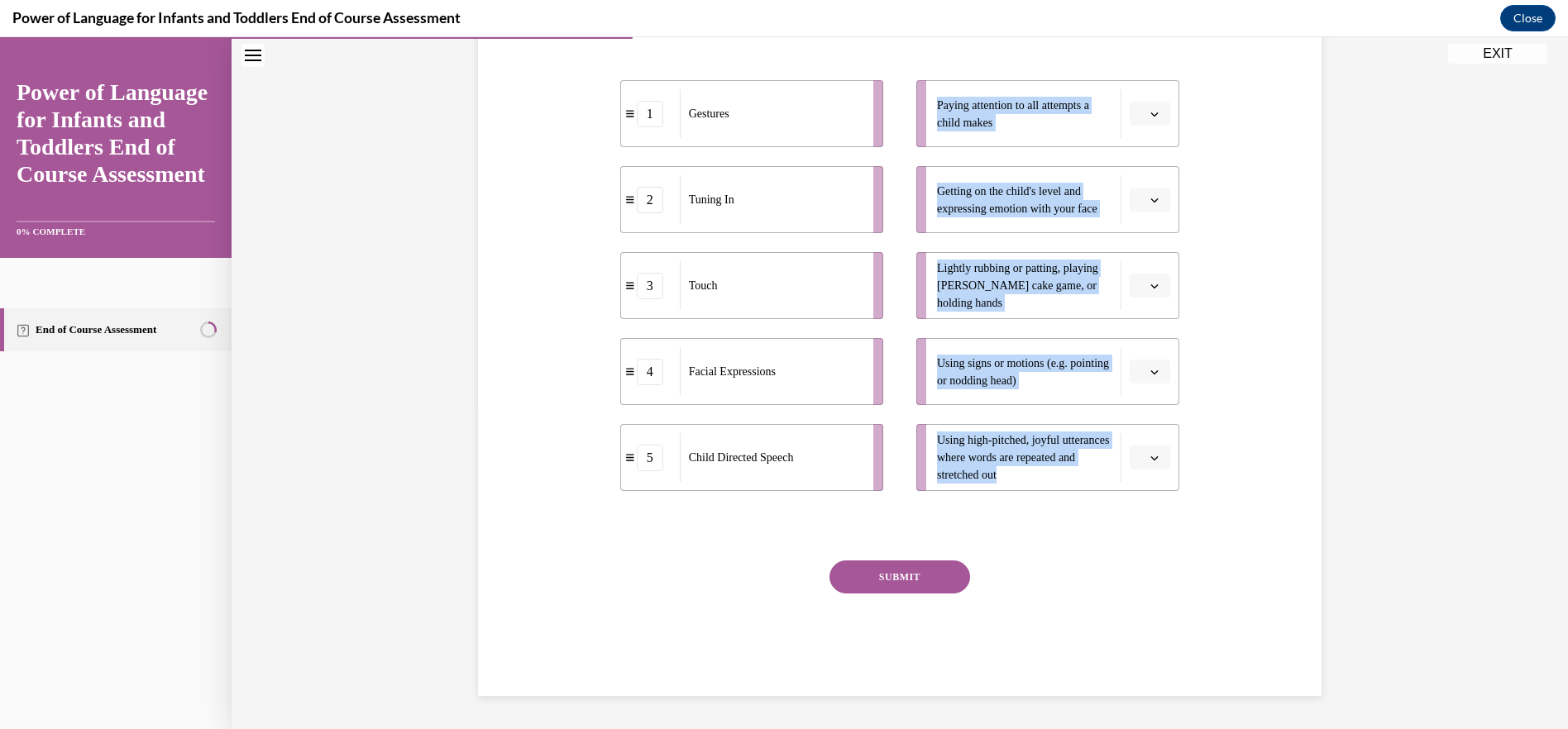
drag, startPoint x: 931, startPoint y: 103, endPoint x: 1086, endPoint y: 524, distance: 448.6
click at [1086, 524] on div "Question 04/10 Please match each example with the correct element of responsive…" at bounding box center [899, 303] width 560 height 787
click at [1017, 135] on div "Paying attention to all attempts a child makes" at bounding box center [1028, 114] width 184 height 49
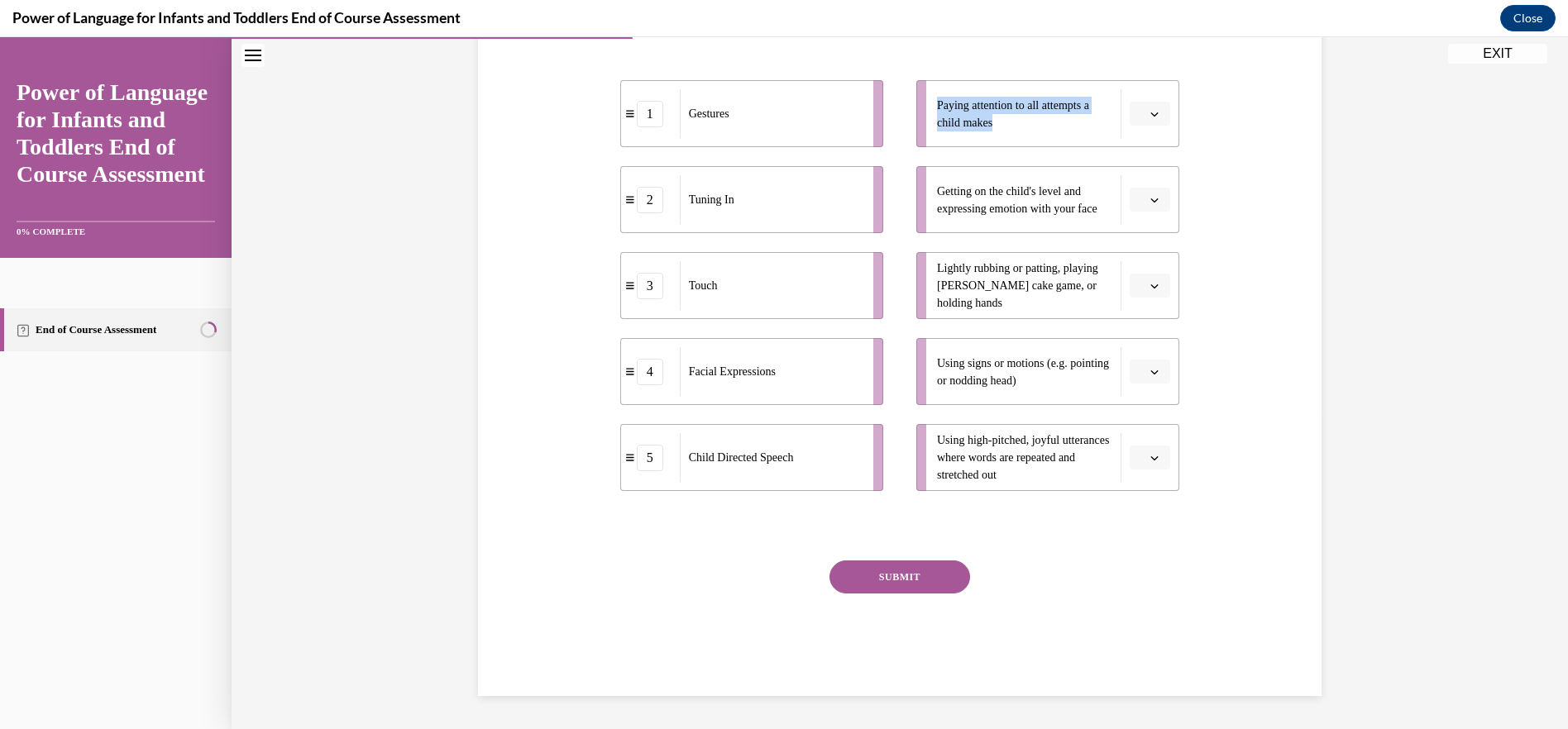
drag, startPoint x: 931, startPoint y: 105, endPoint x: 1012, endPoint y: 126, distance: 83.7
click at [1012, 126] on span "Paying attention to all attempts a child makes" at bounding box center [1024, 113] width 175 height 34
copy span "Paying attention to all attempts a child makes"
drag, startPoint x: 682, startPoint y: 121, endPoint x: 680, endPoint y: 131, distance: 10.2
click at [712, 127] on li "1 Gestures" at bounding box center [814, 114] width 263 height 67
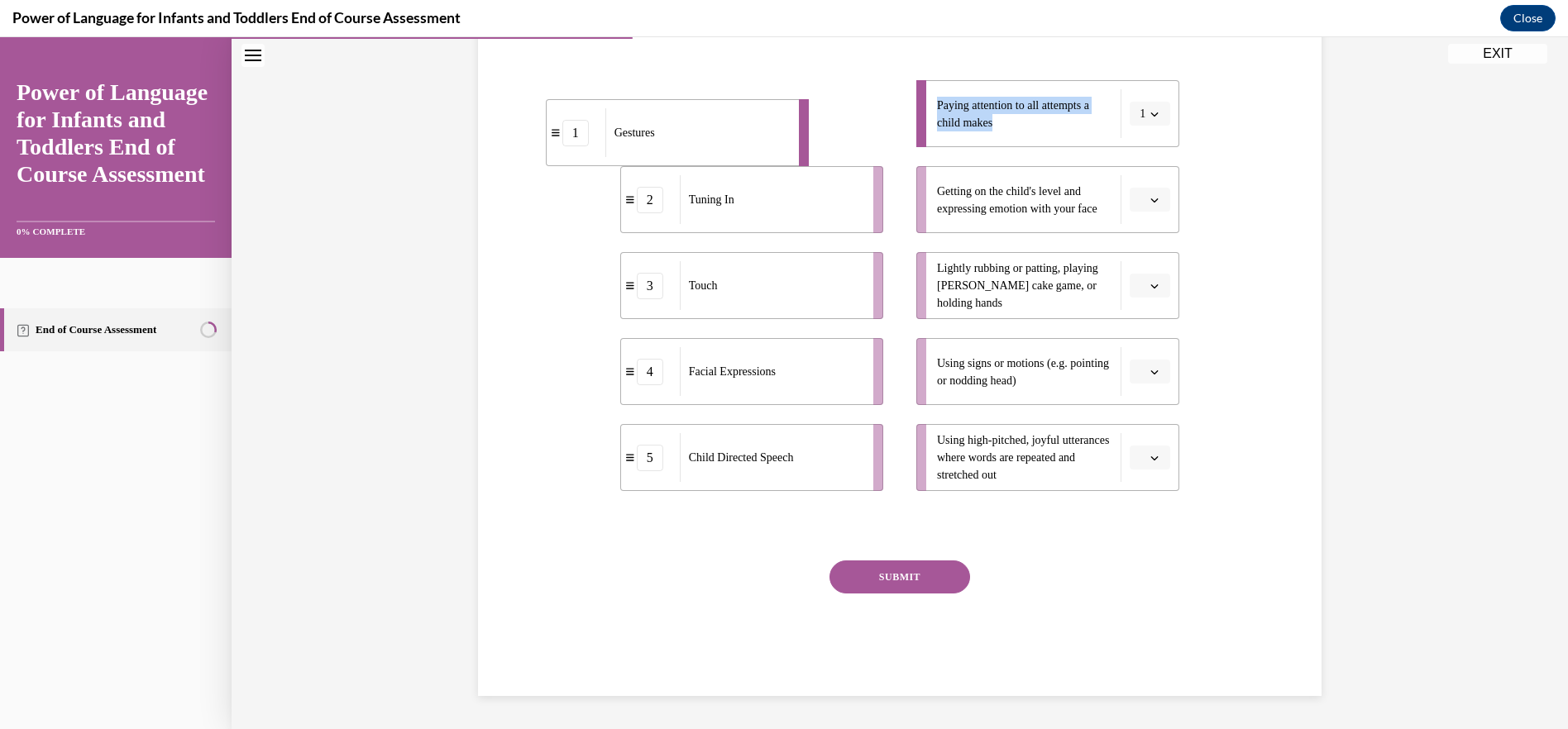
drag, startPoint x: 775, startPoint y: 124, endPoint x: 657, endPoint y: 143, distance: 119.5
click at [657, 143] on div "Gestures" at bounding box center [696, 133] width 183 height 49
drag, startPoint x: 748, startPoint y: 118, endPoint x: 697, endPoint y: 120, distance: 51.0
click at [697, 120] on div "Gestures" at bounding box center [721, 115] width 183 height 49
click at [689, 112] on span "Gestures" at bounding box center [708, 113] width 40 height 13
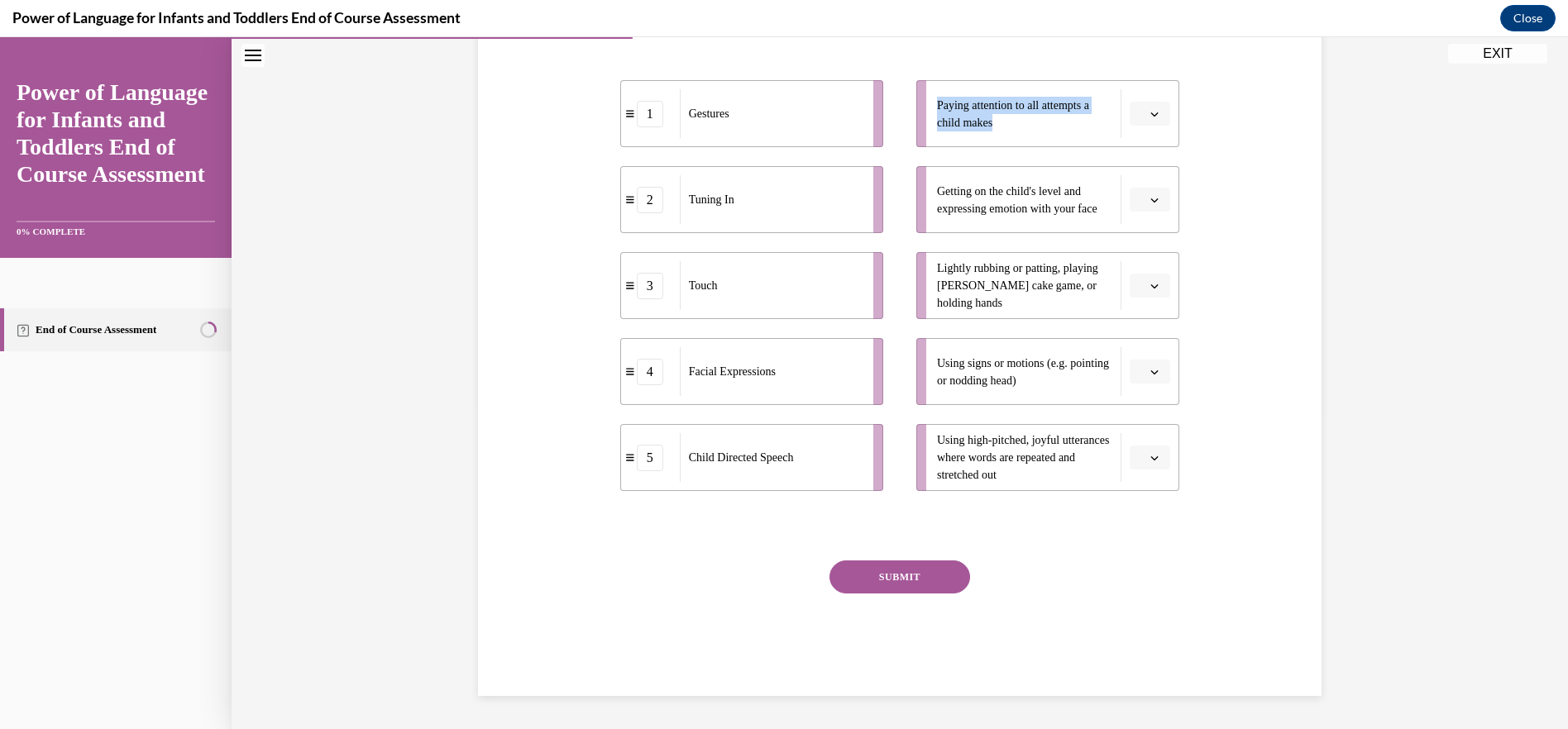
click at [691, 118] on span "Gestures" at bounding box center [708, 113] width 40 height 13
drag, startPoint x: 691, startPoint y: 119, endPoint x: 946, endPoint y: 106, distance: 255.3
click at [911, 106] on span "Gestures" at bounding box center [890, 109] width 40 height 18
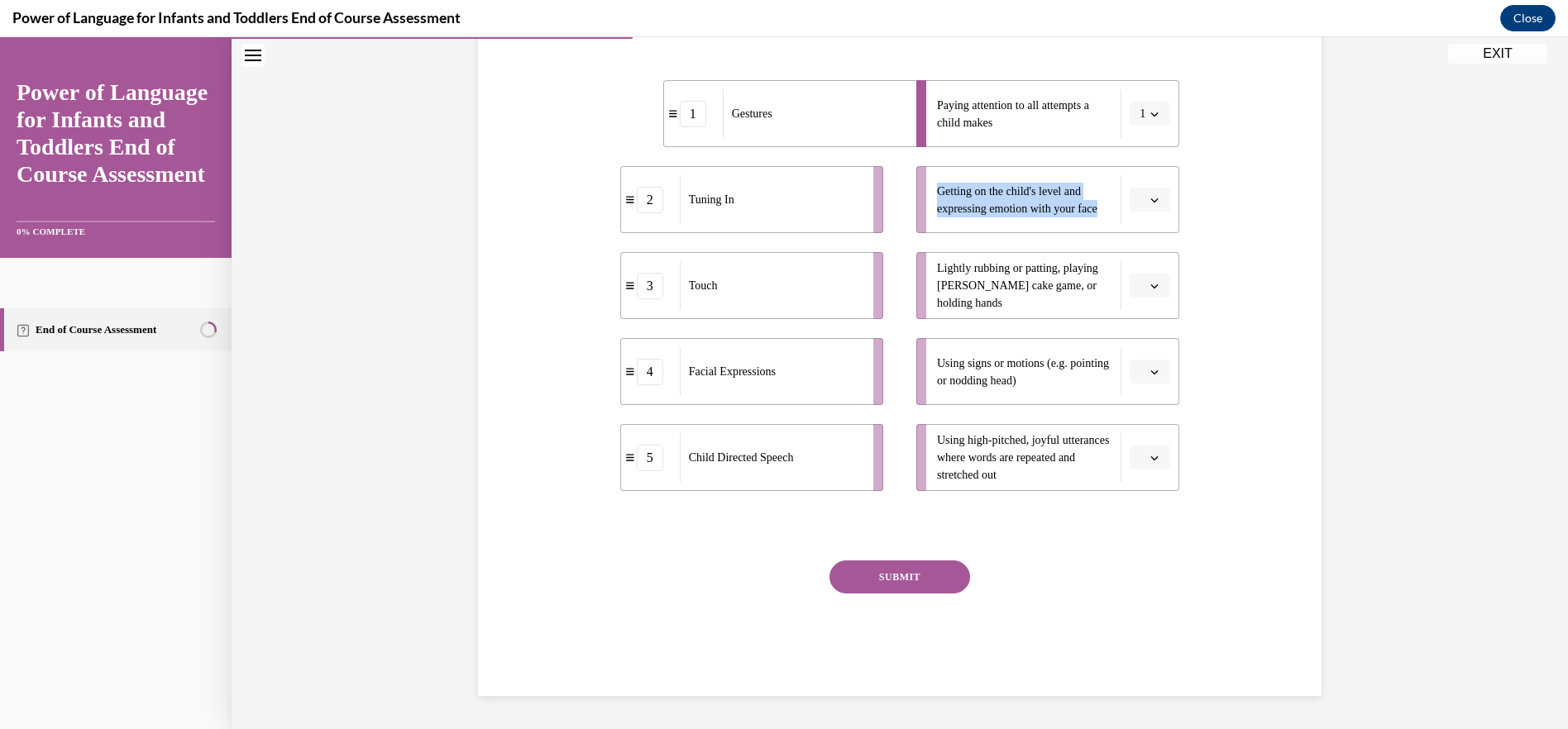
drag, startPoint x: 935, startPoint y: 190, endPoint x: 1113, endPoint y: 205, distance: 178.6
click at [1113, 205] on div "Getting on the child's level and expressing emotion with your face" at bounding box center [1028, 200] width 184 height 49
drag, startPoint x: 740, startPoint y: 126, endPoint x: 715, endPoint y: 386, distance: 261.2
click at [715, 386] on div "Gestures" at bounding box center [779, 372] width 183 height 49
drag, startPoint x: 737, startPoint y: 122, endPoint x: 777, endPoint y: 377, distance: 258.1
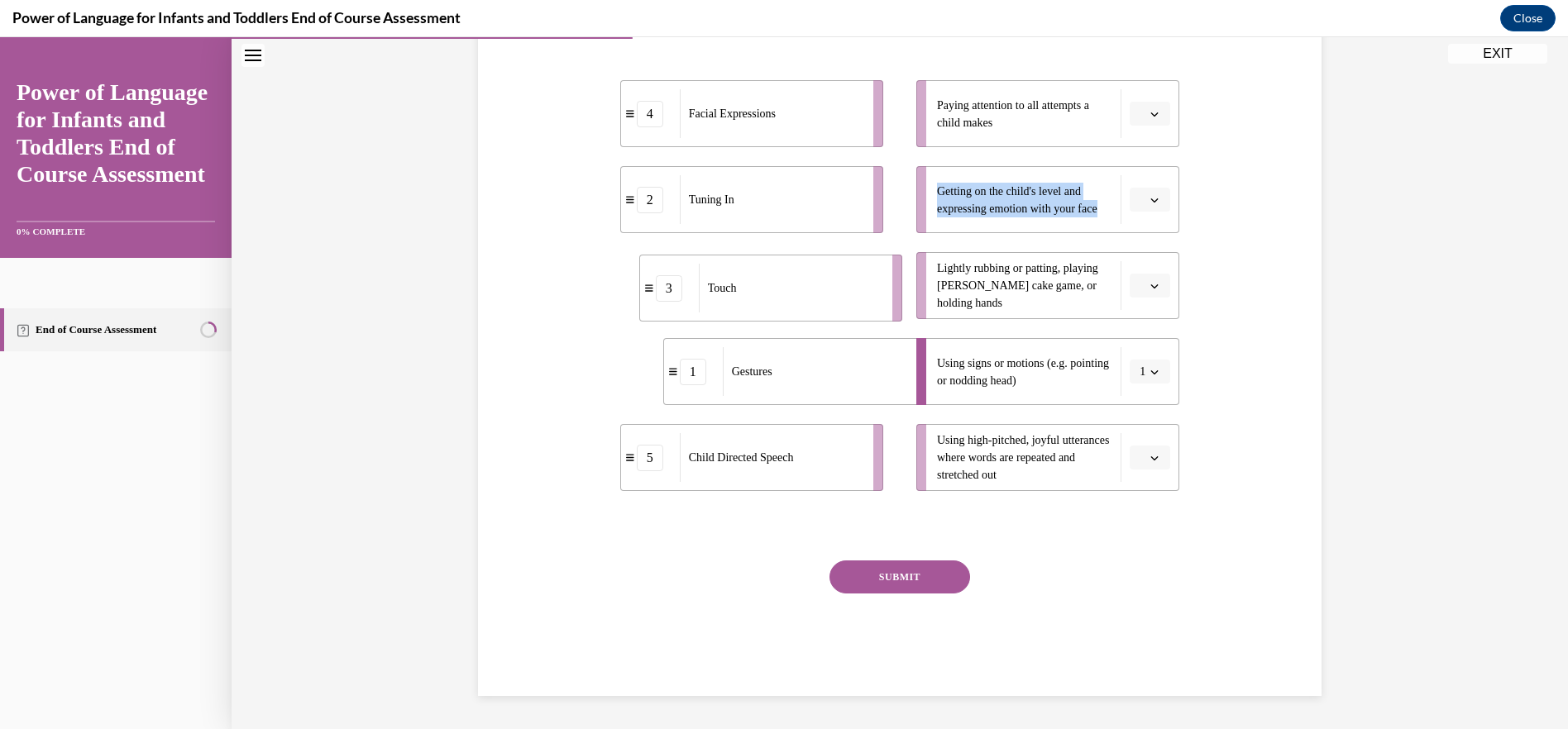
drag, startPoint x: 708, startPoint y: 289, endPoint x: 728, endPoint y: 292, distance: 20.2
click at [728, 292] on span "Touch" at bounding box center [721, 288] width 29 height 13
drag, startPoint x: 716, startPoint y: 283, endPoint x: 810, endPoint y: 288, distance: 94.1
click at [810, 288] on div "Touch" at bounding box center [872, 291] width 183 height 49
drag, startPoint x: 740, startPoint y: 213, endPoint x: 775, endPoint y: 124, distance: 95.6
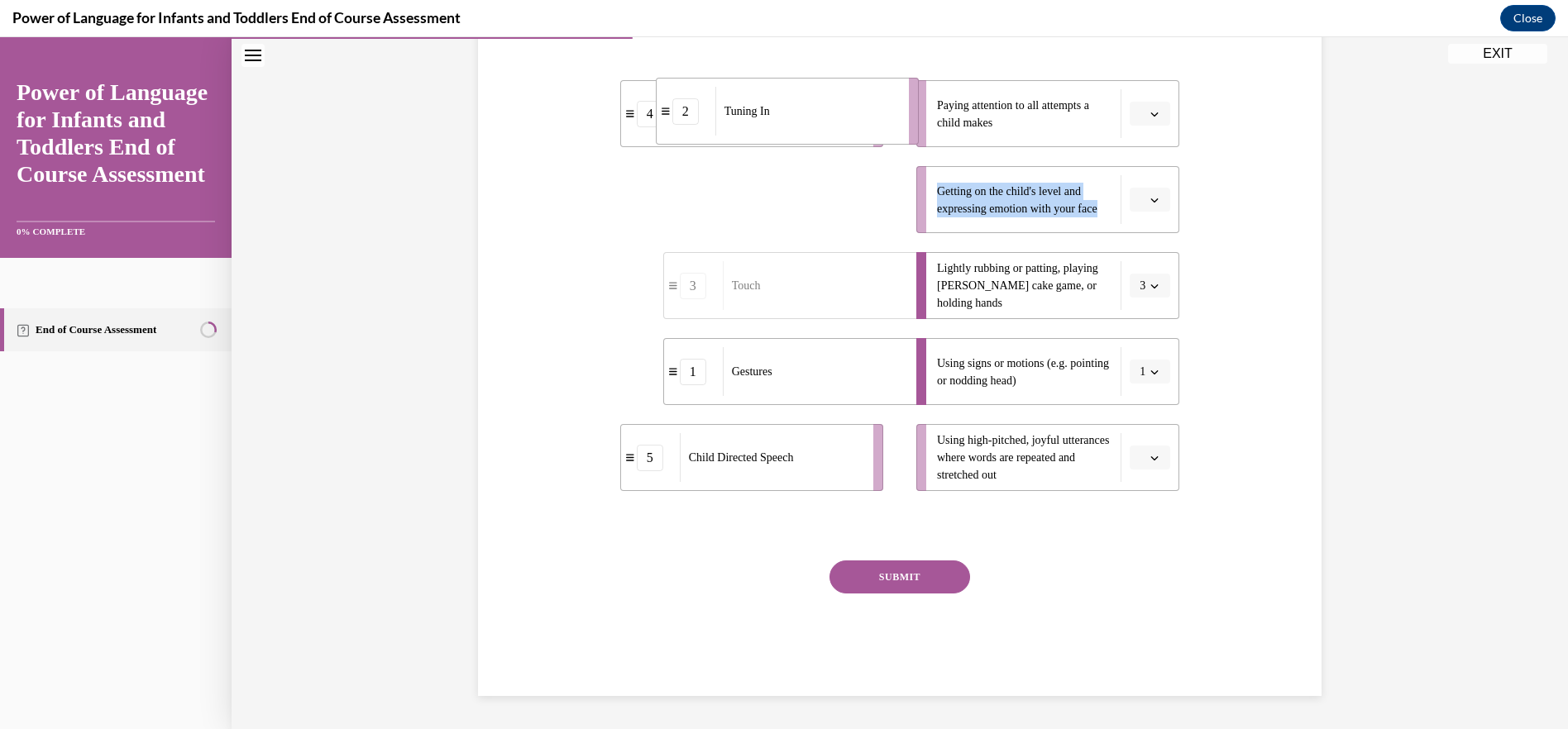
click at [775, 124] on div "Tuning In" at bounding box center [807, 111] width 183 height 49
click at [775, 124] on div "Facial Expressions" at bounding box center [771, 114] width 183 height 49
drag, startPoint x: 756, startPoint y: 200, endPoint x: 834, endPoint y: 103, distance: 124.5
click at [834, 103] on div "Tuning In" at bounding box center [849, 104] width 183 height 49
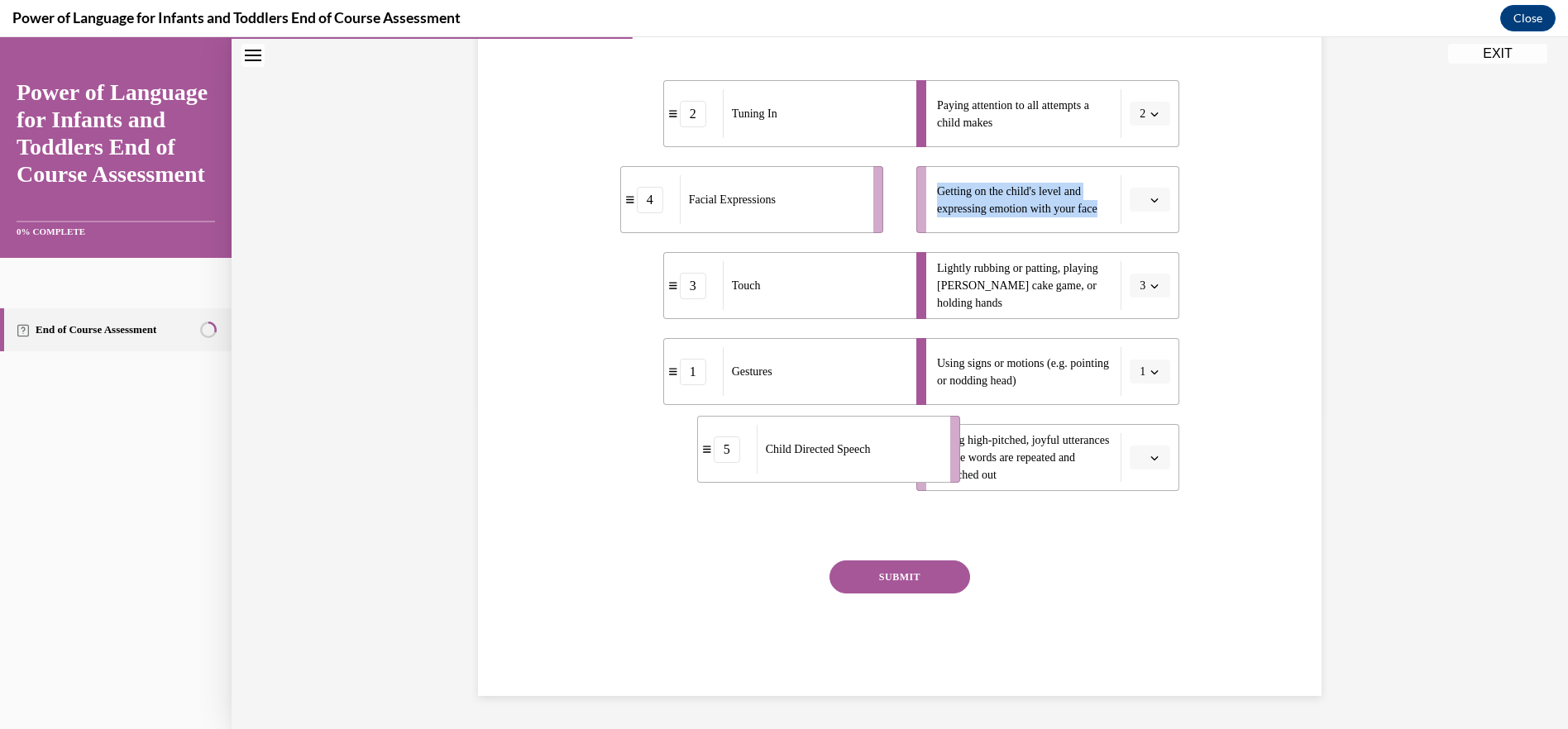
drag, startPoint x: 747, startPoint y: 472, endPoint x: 823, endPoint y: 464, distance: 76.4
click at [823, 464] on div "Child Directed Speech" at bounding box center [848, 450] width 183 height 49
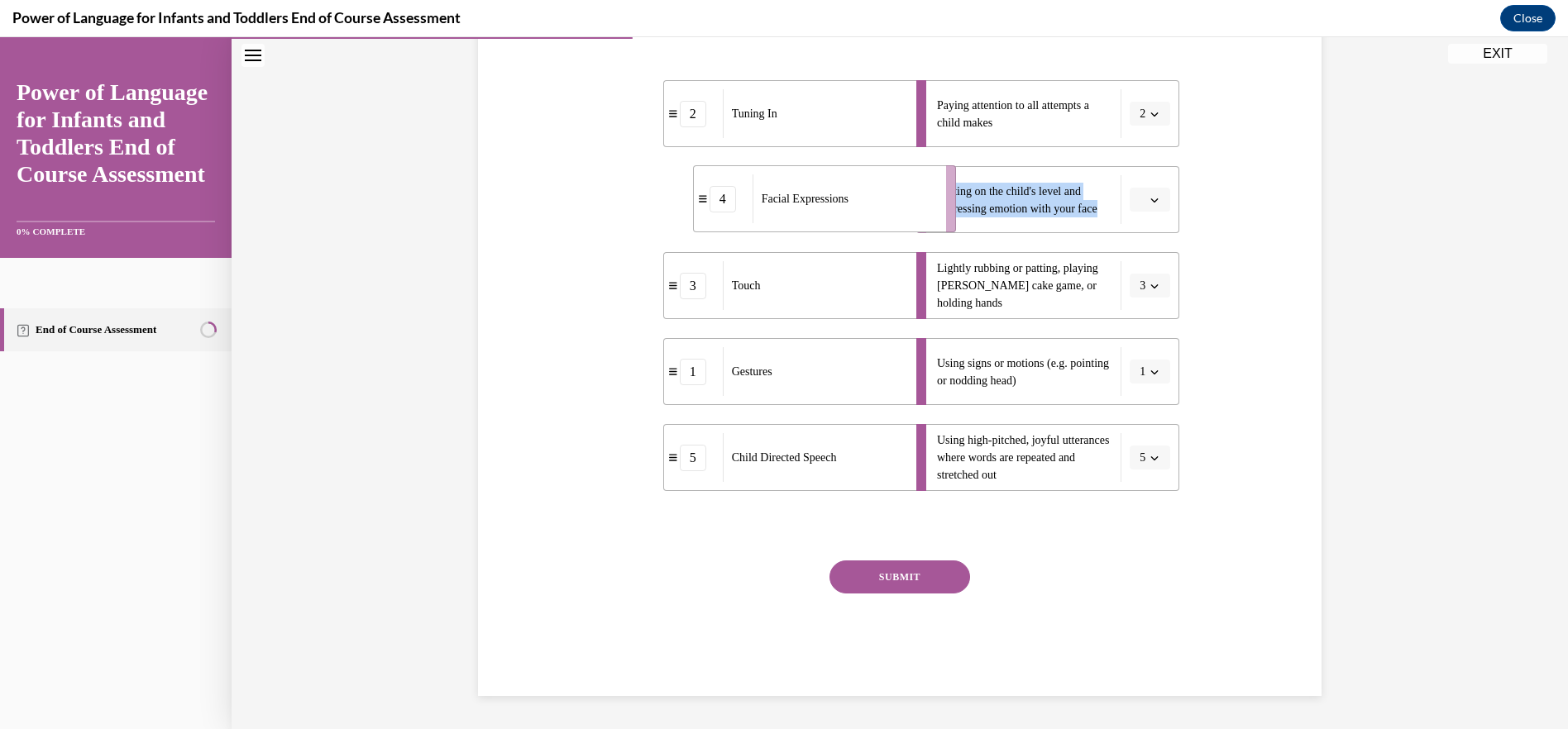
drag, startPoint x: 752, startPoint y: 211, endPoint x: 824, endPoint y: 210, distance: 72.0
click at [824, 210] on div "Facial Expressions" at bounding box center [844, 199] width 183 height 49
click at [899, 571] on button "SUBMIT" at bounding box center [899, 577] width 141 height 33
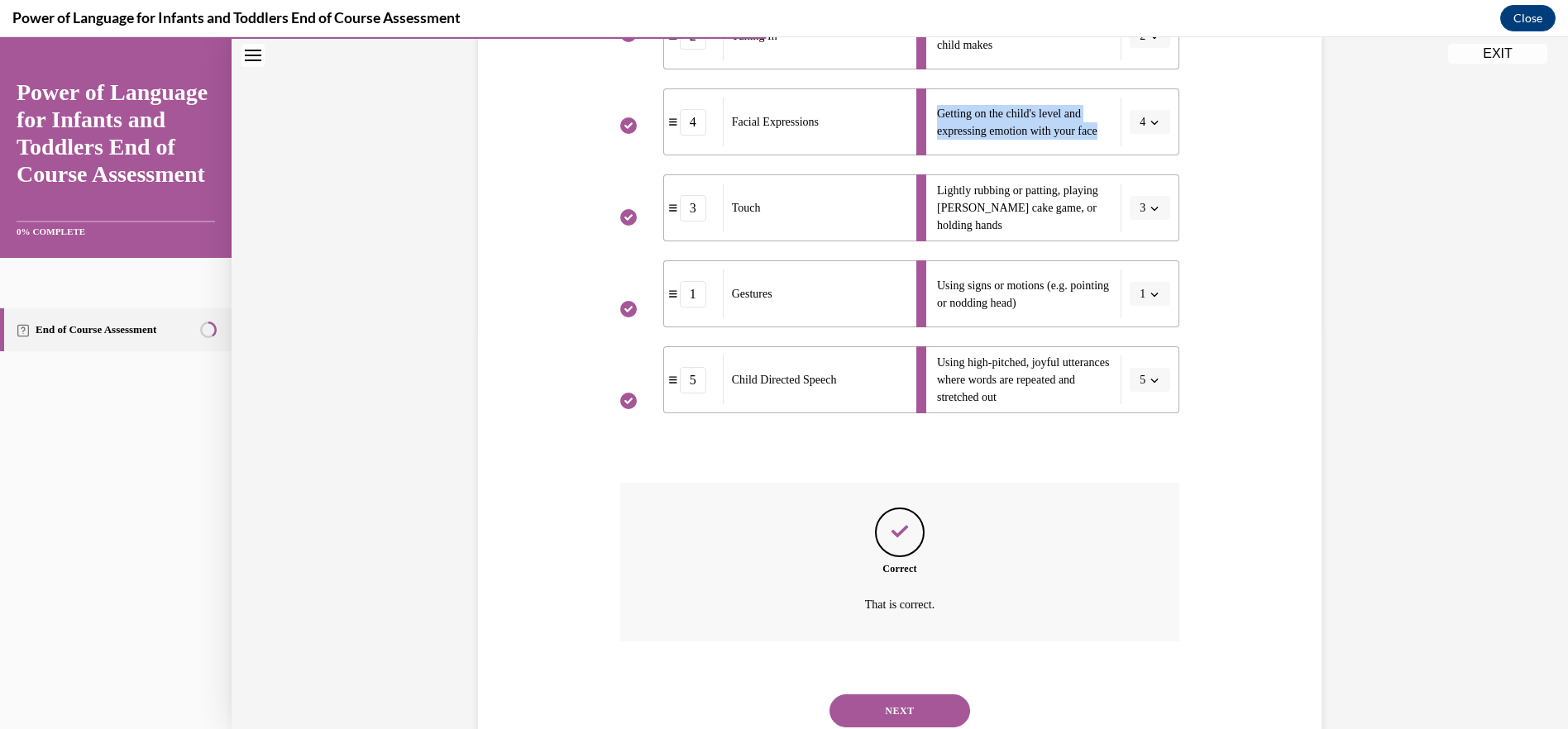
scroll to position [455, 0]
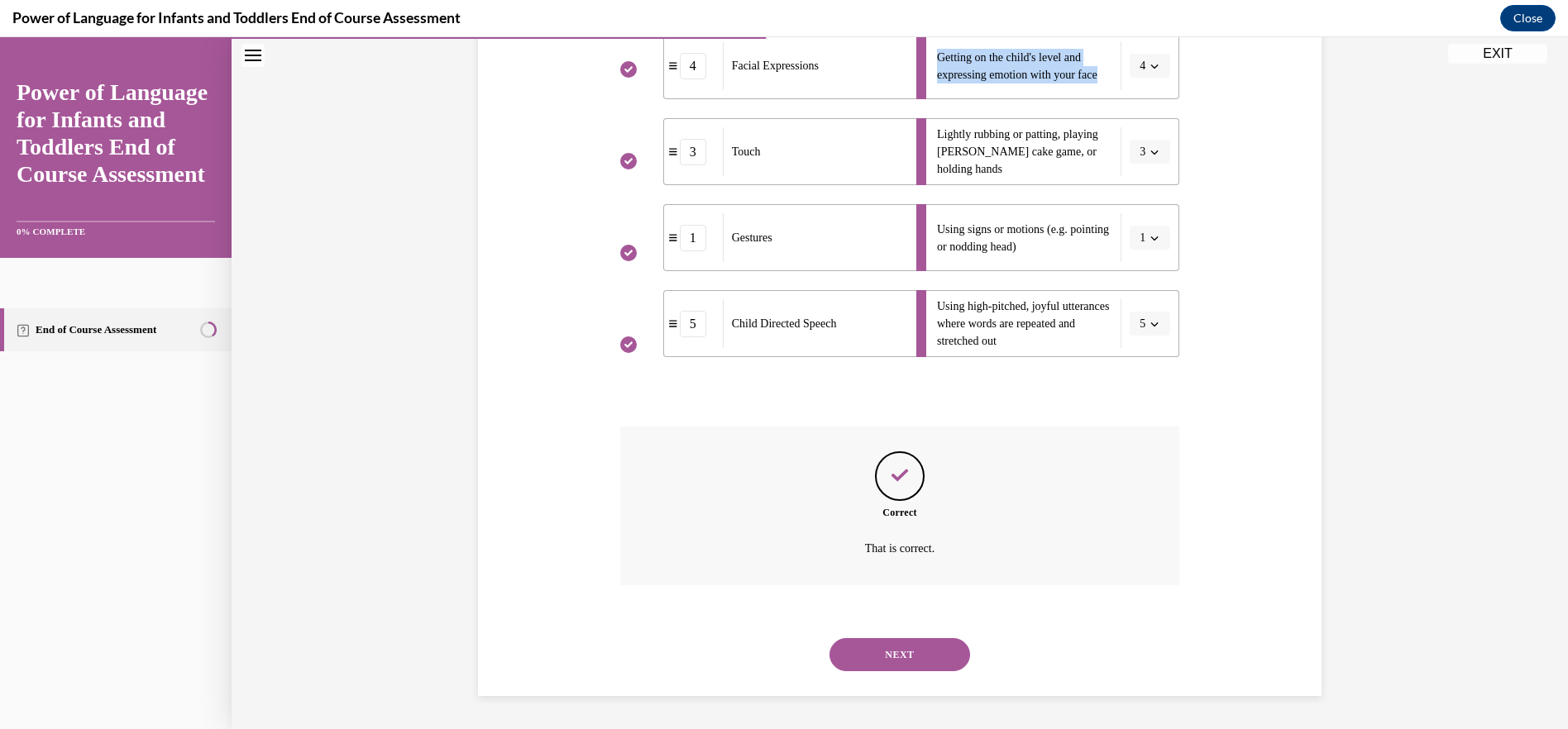
click at [902, 653] on button "NEXT" at bounding box center [899, 655] width 141 height 33
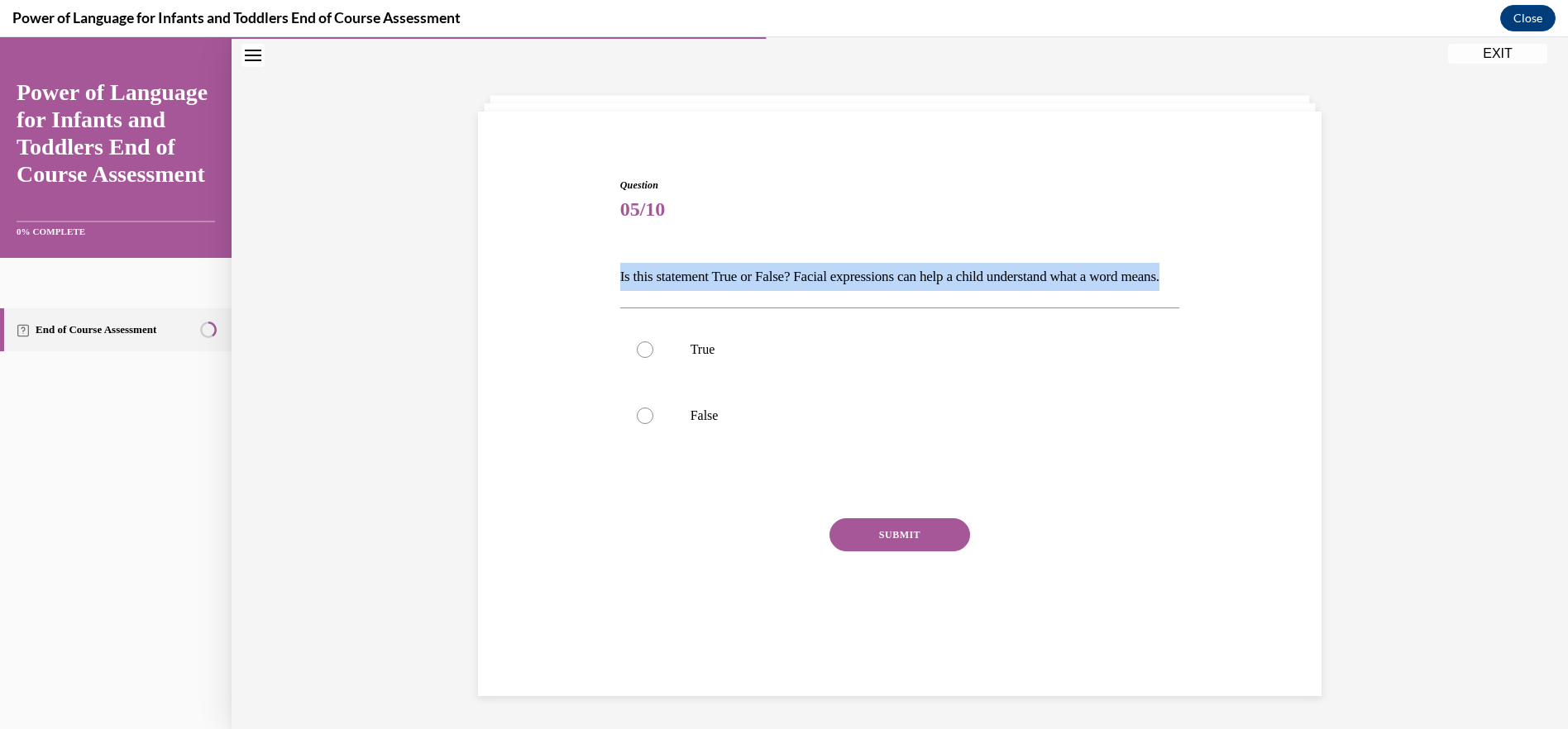
drag, startPoint x: 614, startPoint y: 275, endPoint x: 709, endPoint y: 315, distance: 103.1
click at [709, 291] on p "Is this statement True or False? Facial expressions can help a child understand…" at bounding box center [899, 276] width 560 height 29
drag, startPoint x: 709, startPoint y: 315, endPoint x: 676, endPoint y: 273, distance: 53.4
copy p "Is this statement True or False? Facial expressions can help a child understand…"
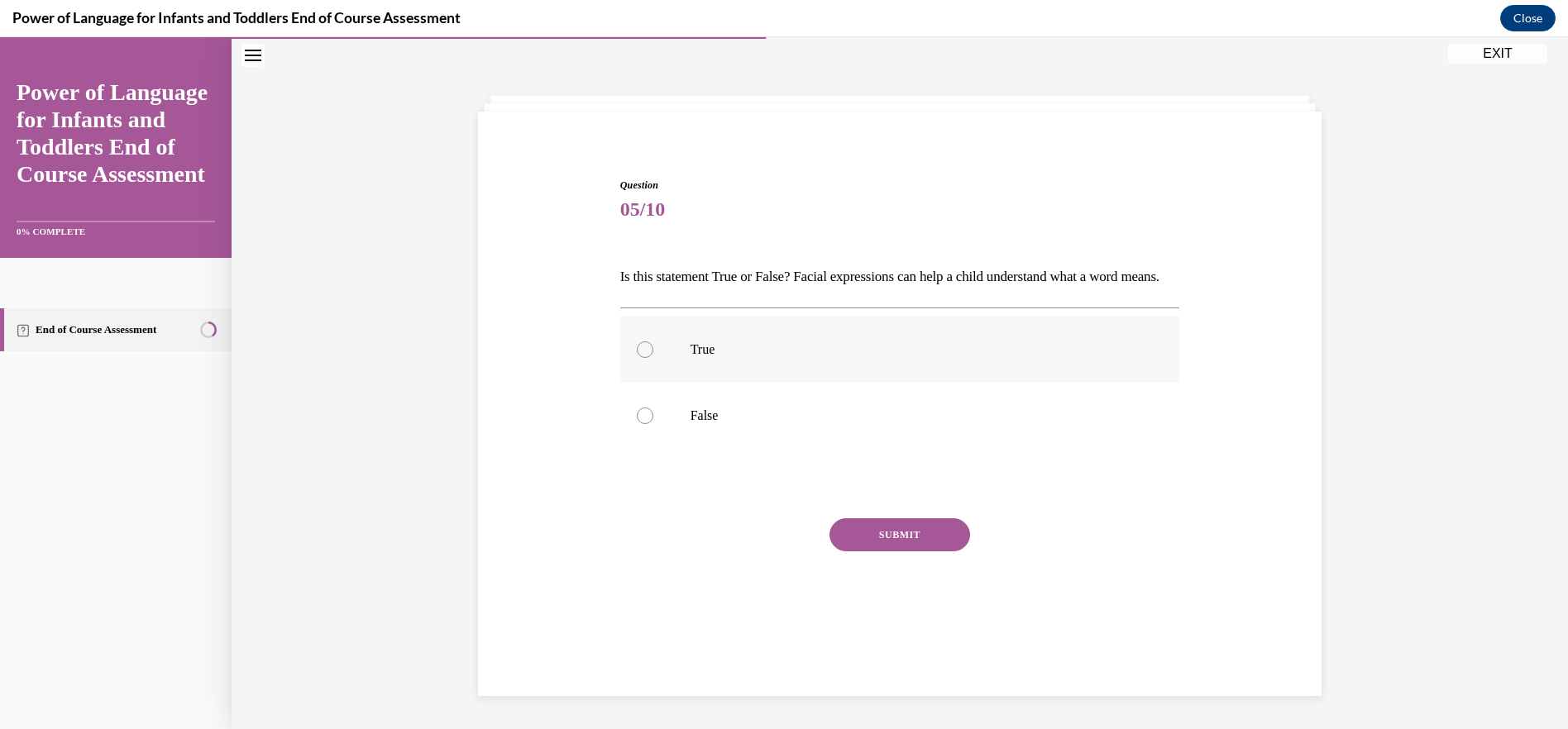
click at [639, 358] on div at bounding box center [644, 349] width 17 height 17
click at [639, 358] on input "True" at bounding box center [644, 349] width 17 height 17
radio input "true"
click at [882, 552] on button "SUBMIT" at bounding box center [899, 535] width 141 height 33
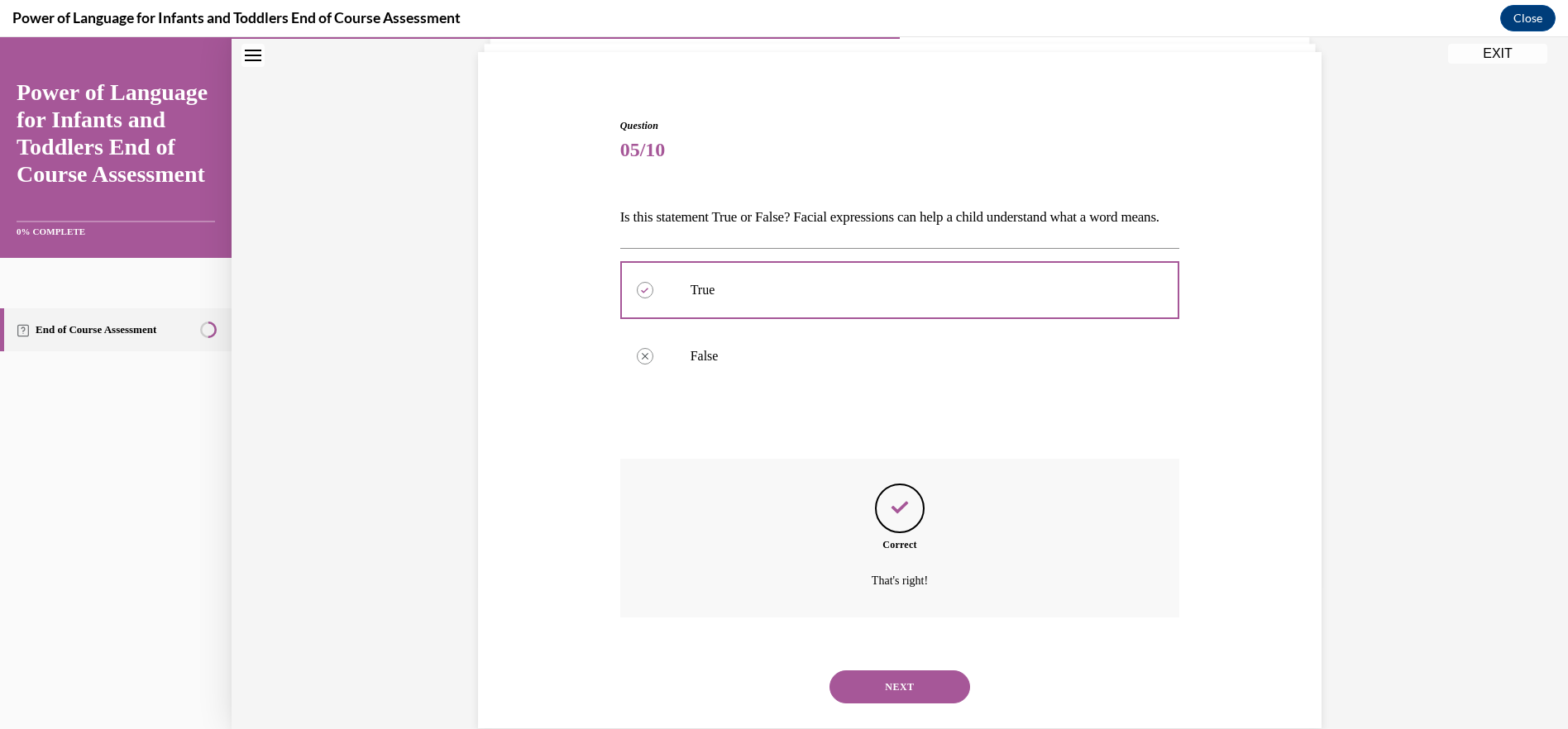
scroll to position [172, 0]
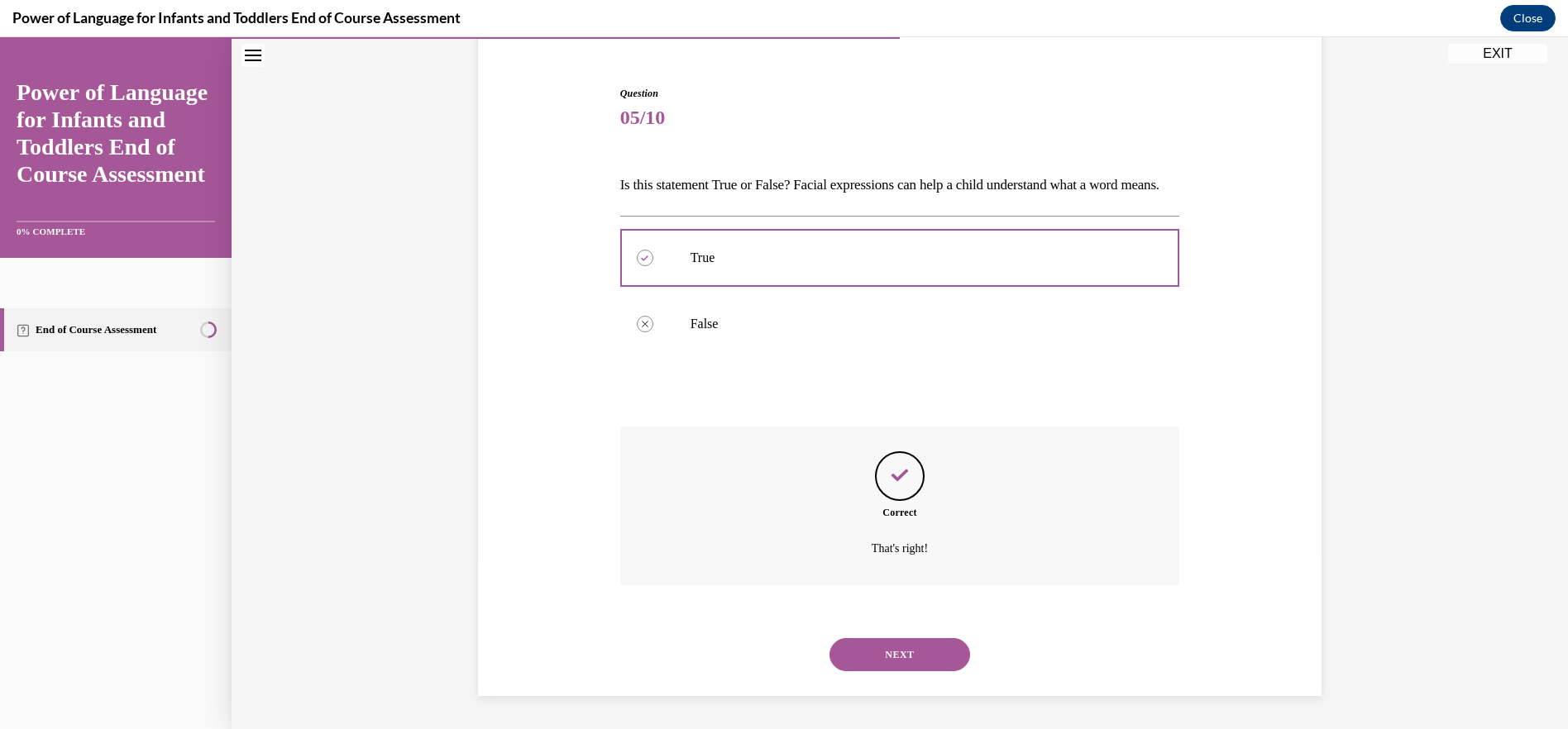
click at [911, 650] on button "NEXT" at bounding box center [899, 655] width 141 height 33
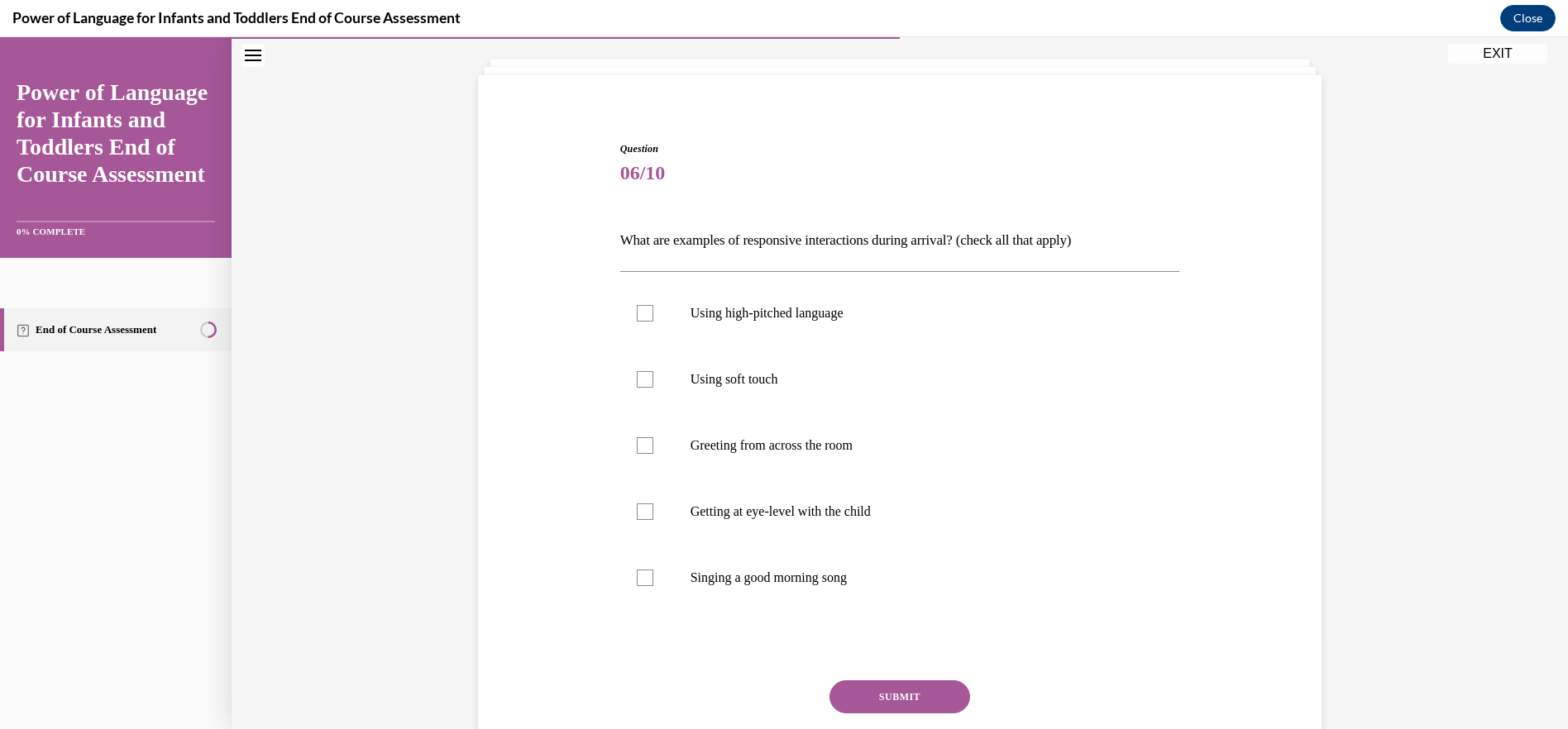
scroll to position [87, 0]
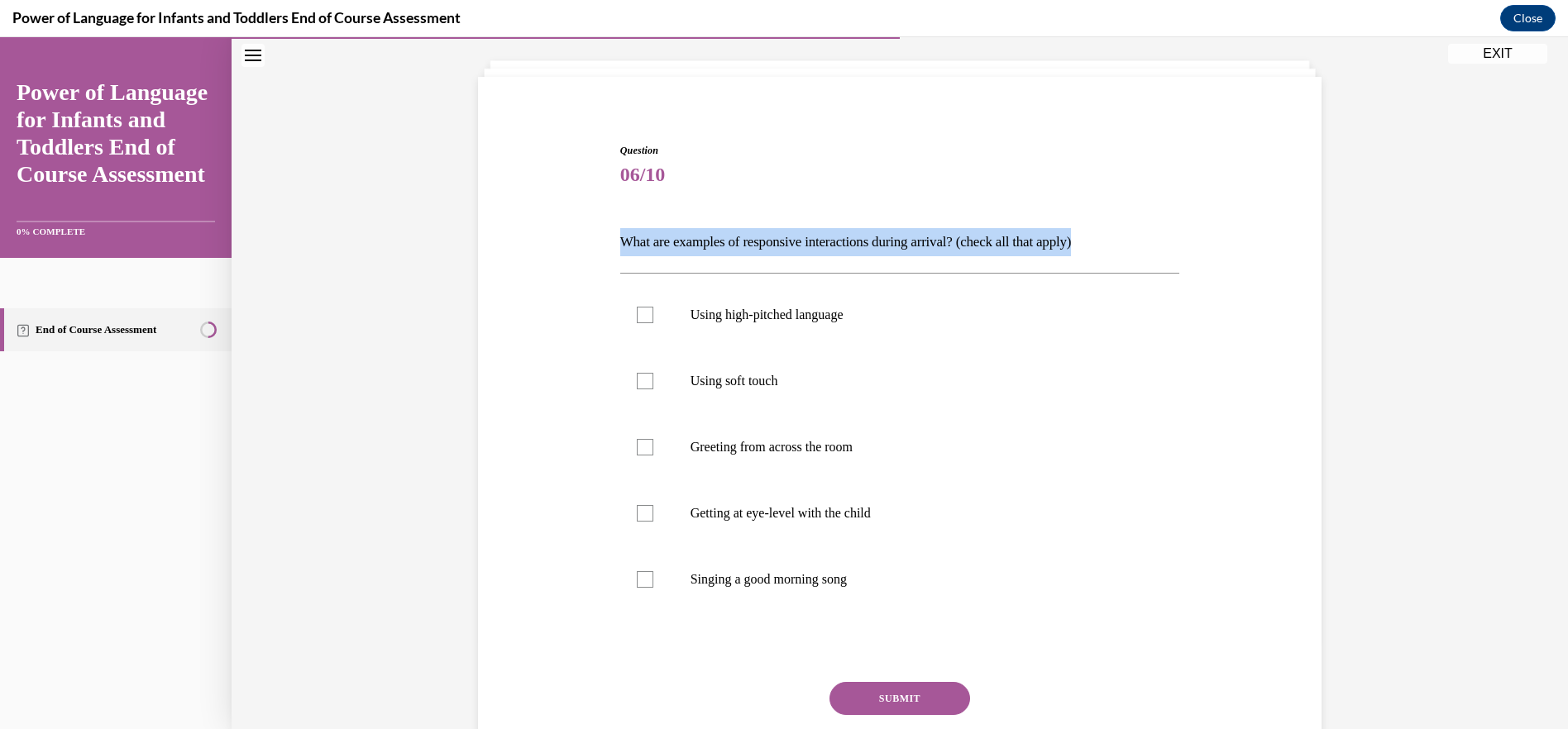
drag, startPoint x: 615, startPoint y: 244, endPoint x: 1114, endPoint y: 252, distance: 499.1
click at [1114, 252] on p "What are examples of responsive interactions during arrival? (check all that ap…" at bounding box center [899, 242] width 560 height 29
drag, startPoint x: 1114, startPoint y: 252, endPoint x: 1004, endPoint y: 241, distance: 110.5
copy p "What are examples of responsive interactions during arrival? (check all that ap…"
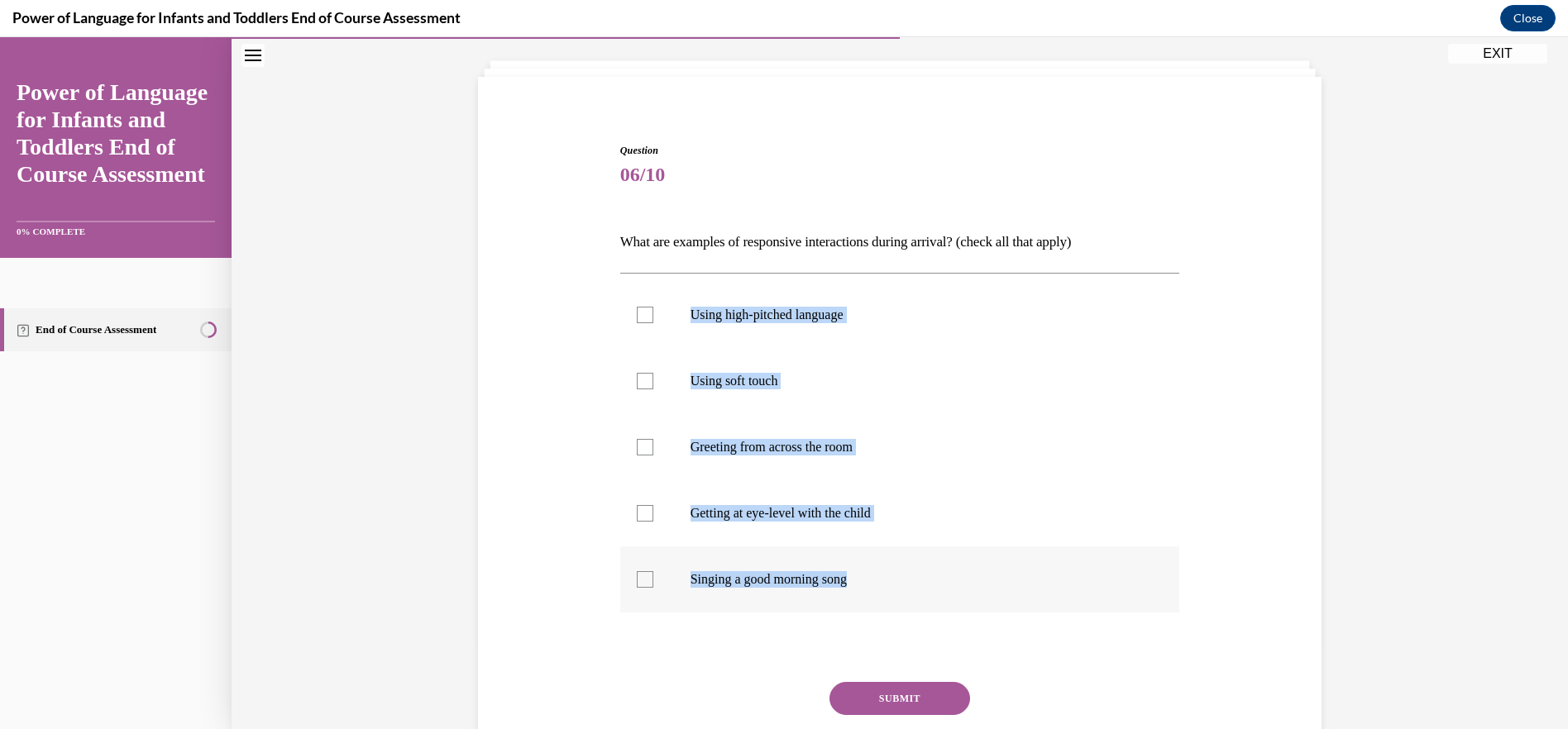
drag, startPoint x: 675, startPoint y: 317, endPoint x: 872, endPoint y: 591, distance: 337.5
click at [872, 591] on ul "Using high-pitched language Using soft touch Greeting from across the room Gett…" at bounding box center [899, 448] width 560 height 331
drag, startPoint x: 872, startPoint y: 591, endPoint x: 814, endPoint y: 583, distance: 58.5
copy ul "Using high-pitched language Using soft touch Greeting from across the room Gett…"
click at [646, 452] on div at bounding box center [644, 447] width 17 height 17
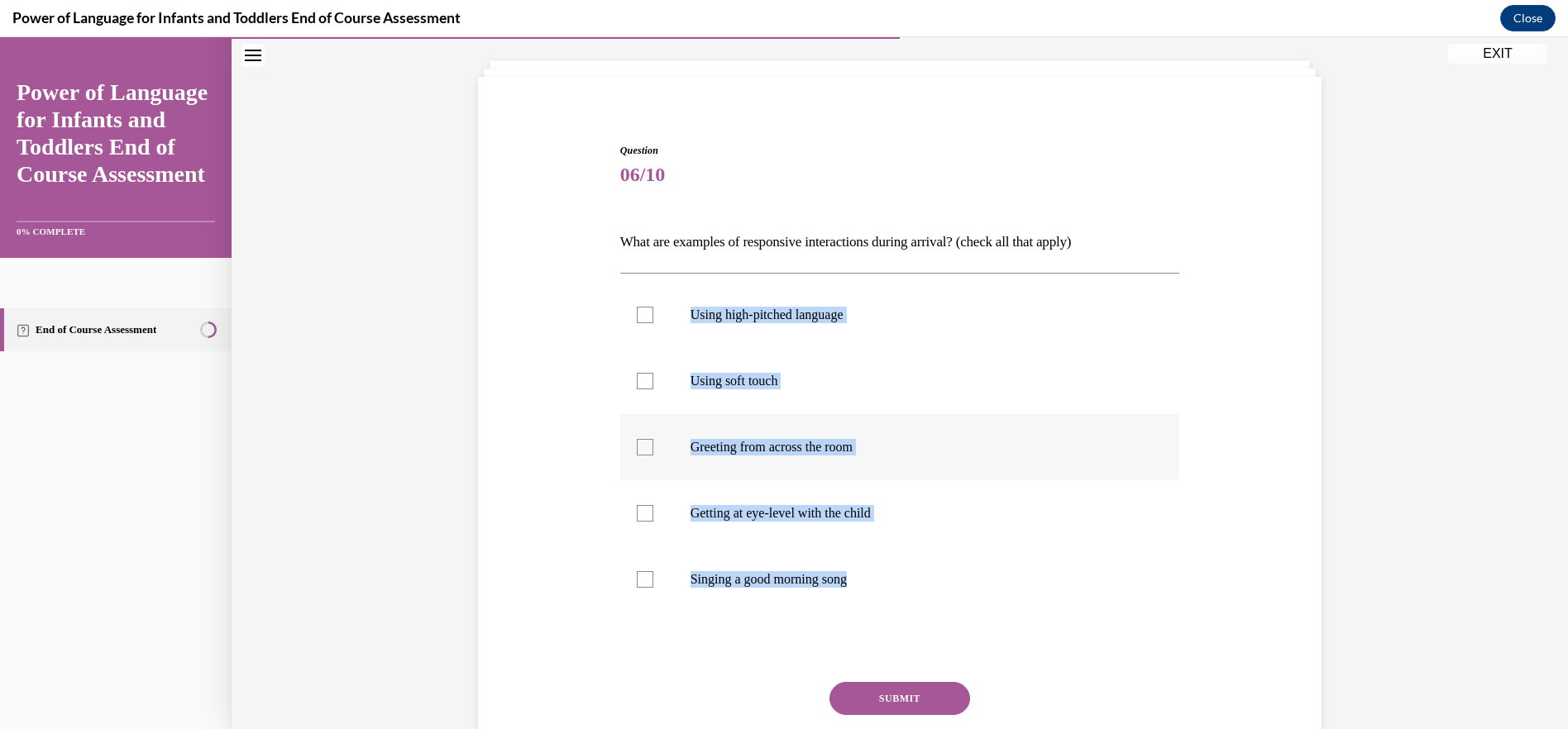
click at [646, 452] on input "Greeting from across the room" at bounding box center [644, 447] width 17 height 17
checkbox input "true"
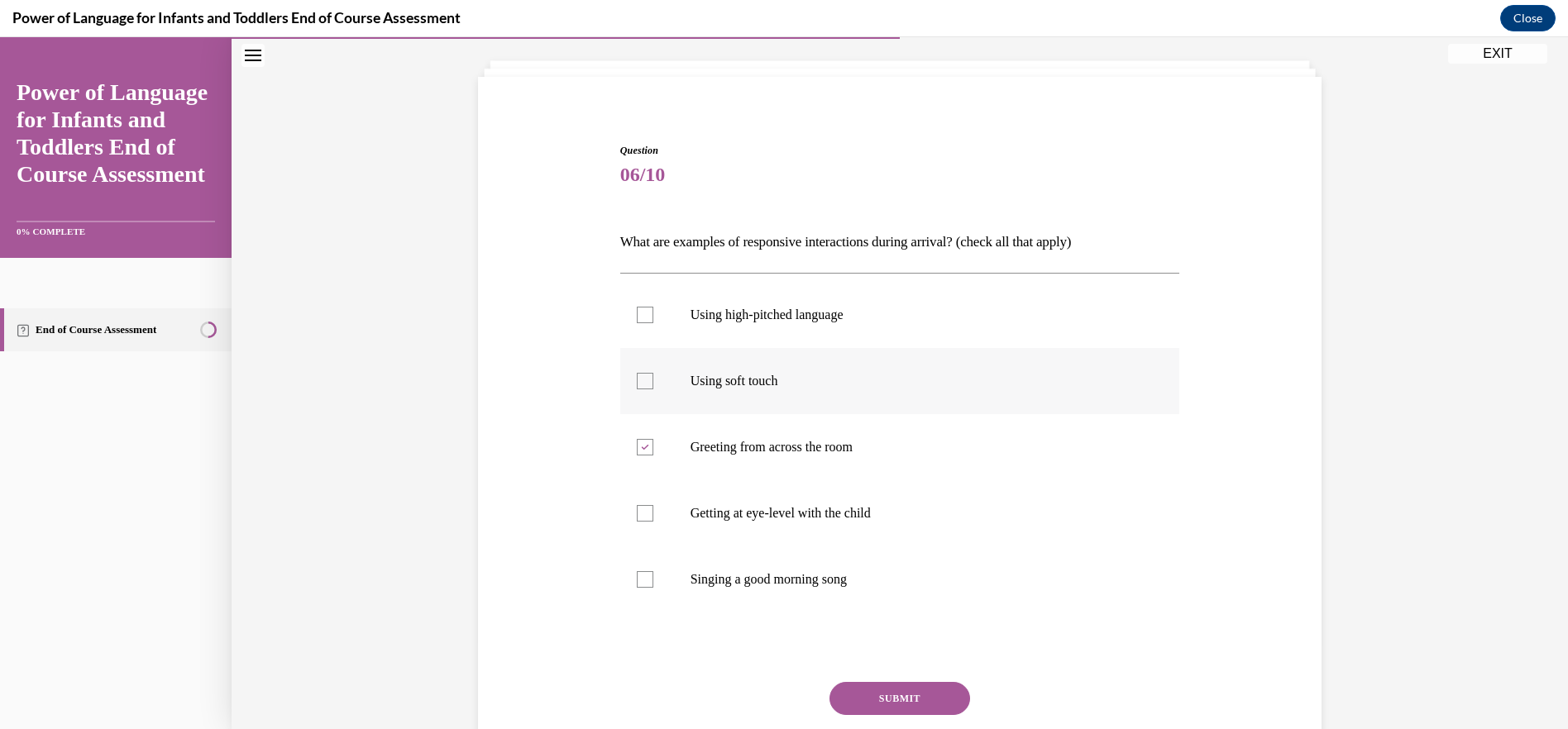
click at [647, 381] on label "Using soft touch" at bounding box center [899, 381] width 560 height 66
click at [647, 381] on input "Using soft touch" at bounding box center [644, 381] width 17 height 17
checkbox input "true"
drag, startPoint x: 637, startPoint y: 511, endPoint x: 651, endPoint y: 526, distance: 20.5
click at [642, 516] on div at bounding box center [644, 514] width 17 height 17
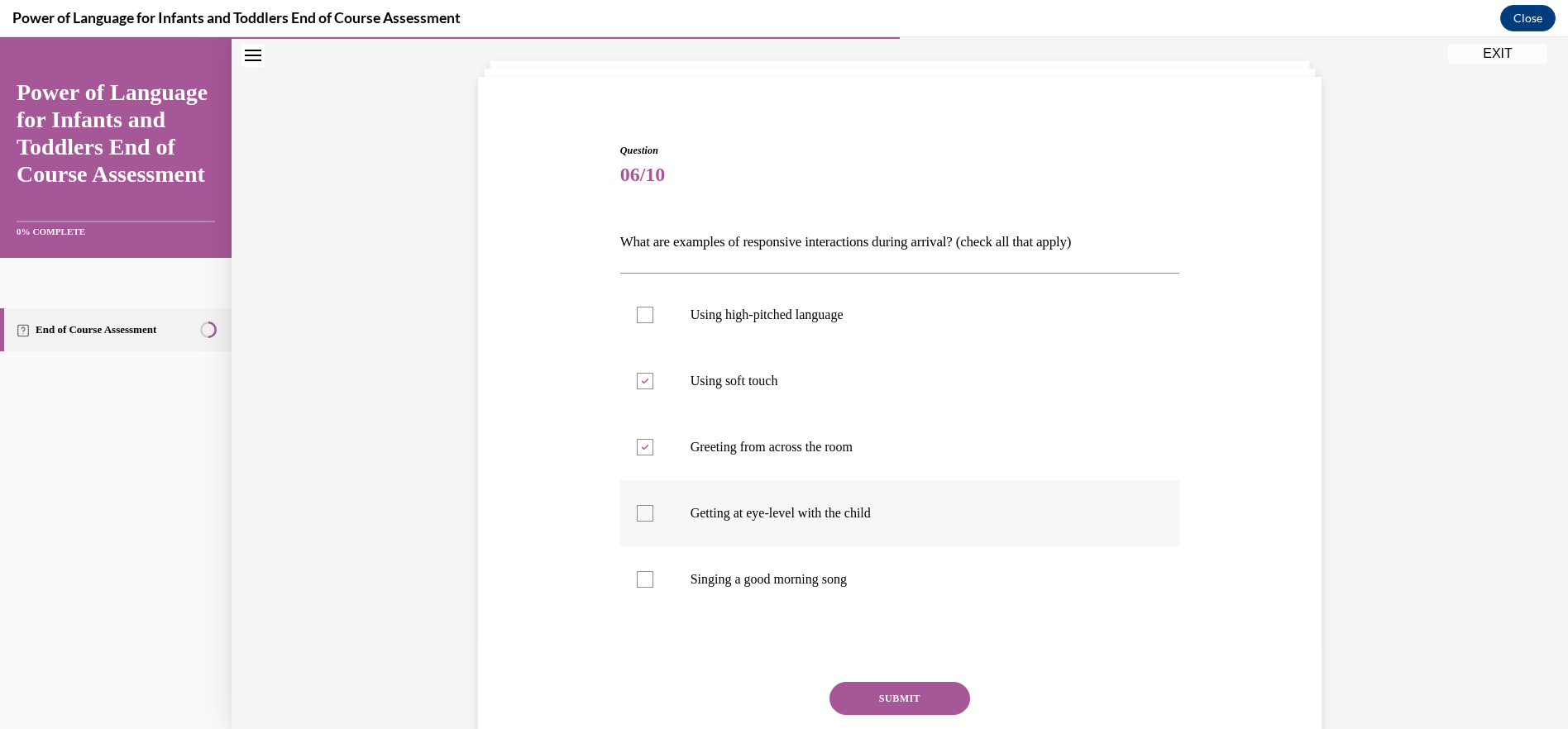
click at [642, 516] on input "Getting at eye-level with the child" at bounding box center [644, 514] width 17 height 17
checkbox input "true"
click at [645, 576] on div at bounding box center [644, 579] width 17 height 17
click at [645, 576] on input "Singing a good morning song" at bounding box center [644, 579] width 17 height 17
checkbox input "true"
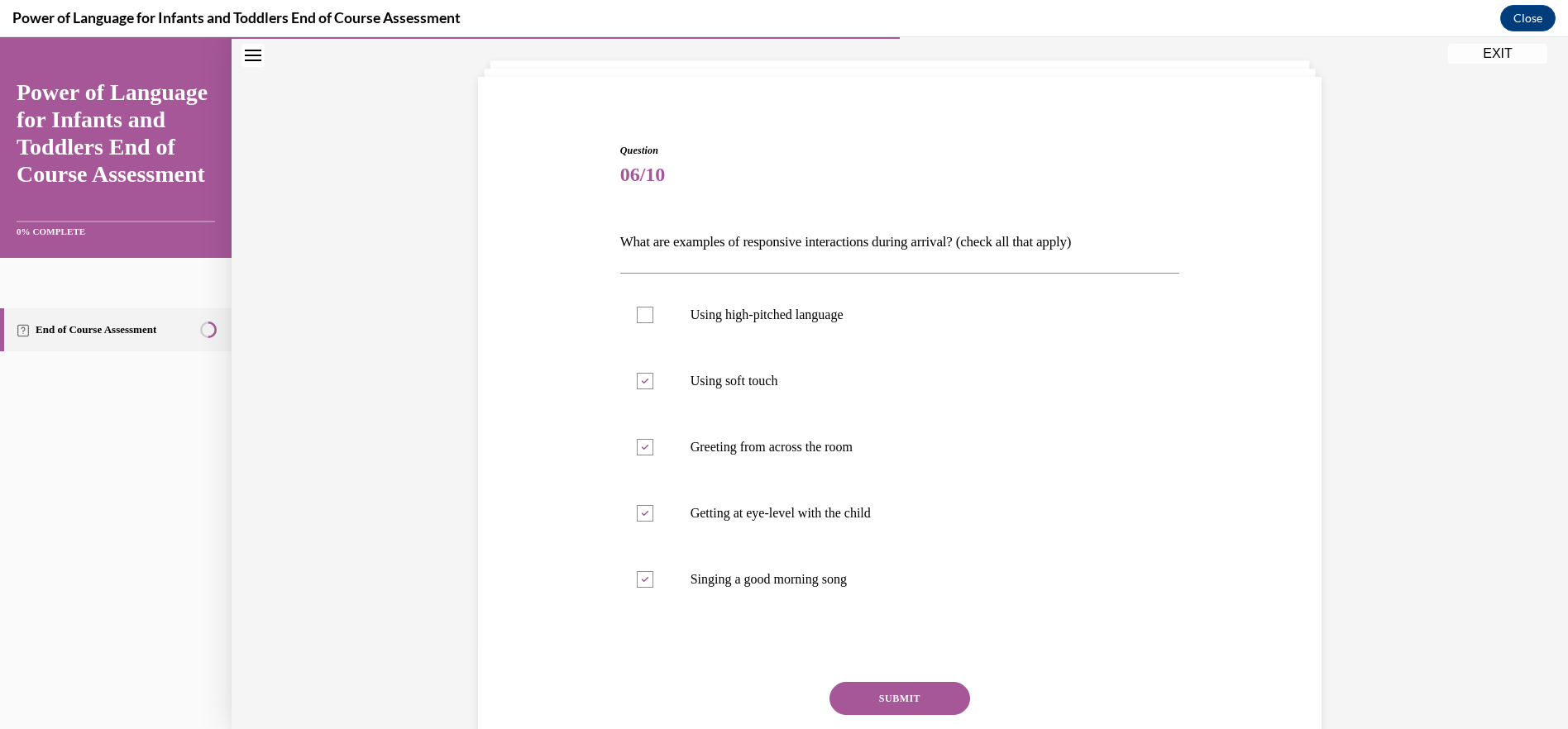
click at [904, 691] on button "SUBMIT" at bounding box center [899, 699] width 141 height 33
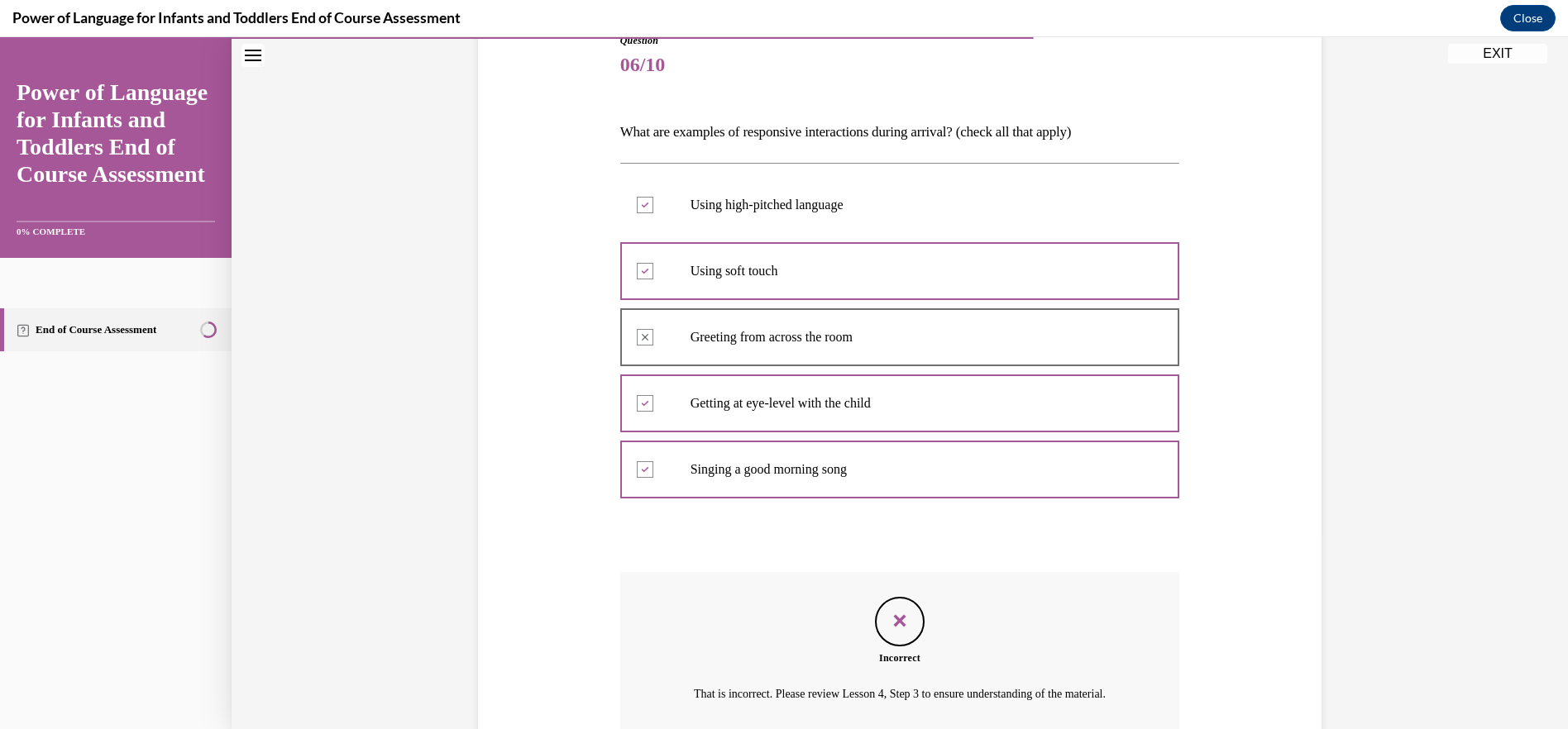
scroll to position [362, 0]
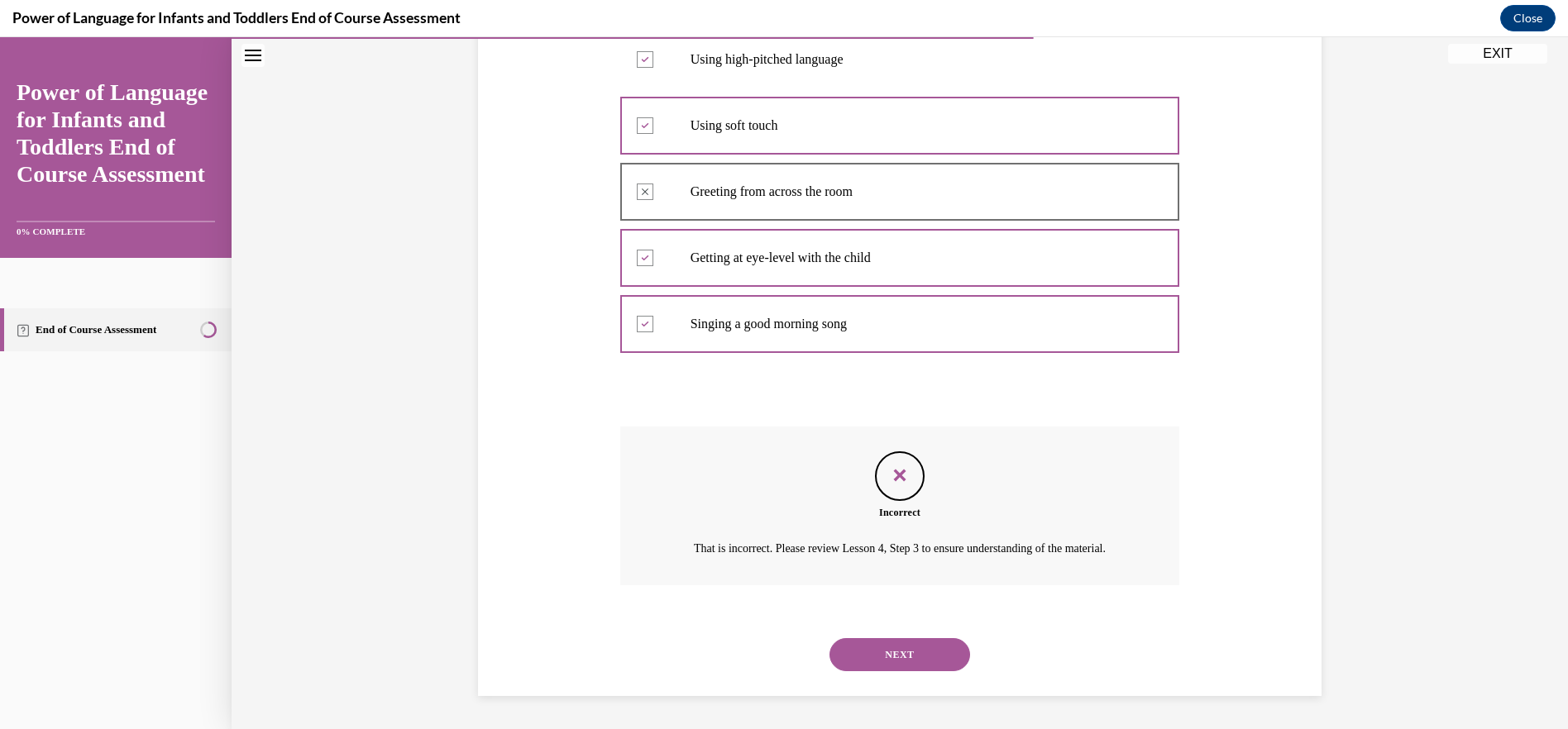
click at [910, 648] on button "NEXT" at bounding box center [899, 655] width 141 height 33
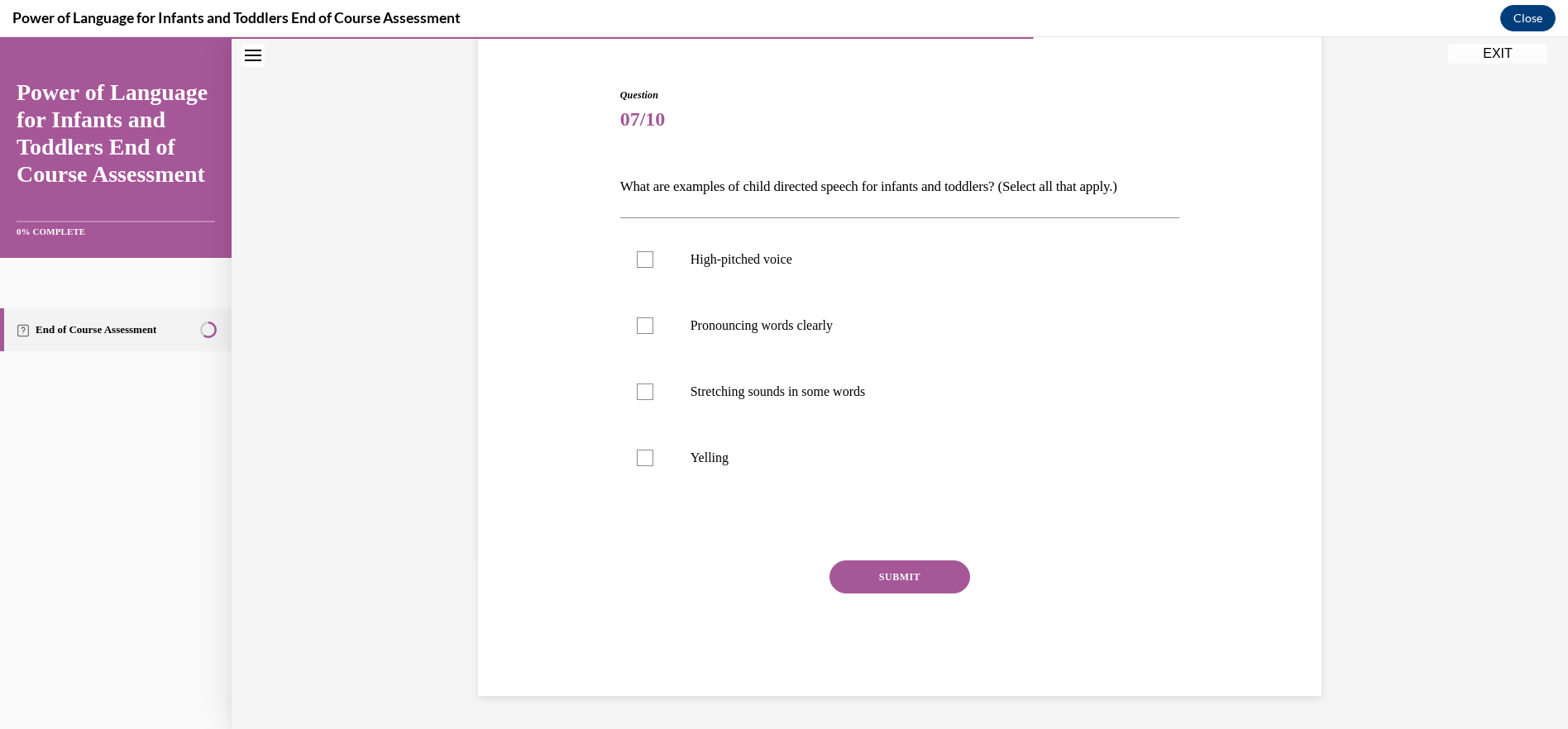
click at [625, 190] on p "What are examples of child directed speech for infants and toddlers? (Select al…" at bounding box center [899, 187] width 560 height 29
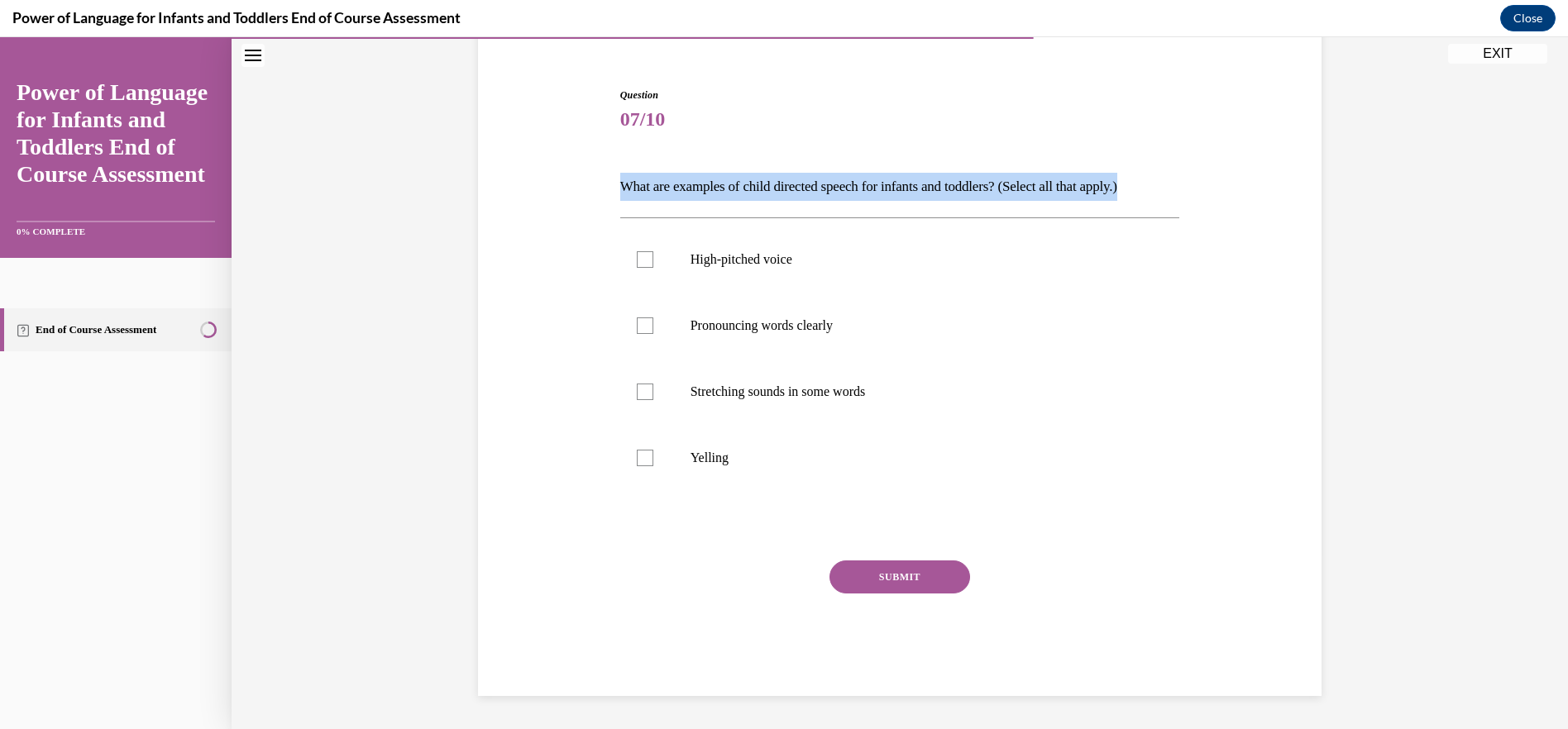
drag, startPoint x: 620, startPoint y: 186, endPoint x: 1212, endPoint y: 184, distance: 592.0
click at [1212, 184] on div "Question 07/10 What are examples of child directed speech for infants and toddl…" at bounding box center [900, 367] width 852 height 658
drag, startPoint x: 1212, startPoint y: 184, endPoint x: 1126, endPoint y: 184, distance: 86.0
drag, startPoint x: 1126, startPoint y: 184, endPoint x: 1192, endPoint y: 179, distance: 66.2
click at [1192, 179] on div "Question 07/10 What are examples of child directed speech for infants and toddl…" at bounding box center [900, 367] width 852 height 658
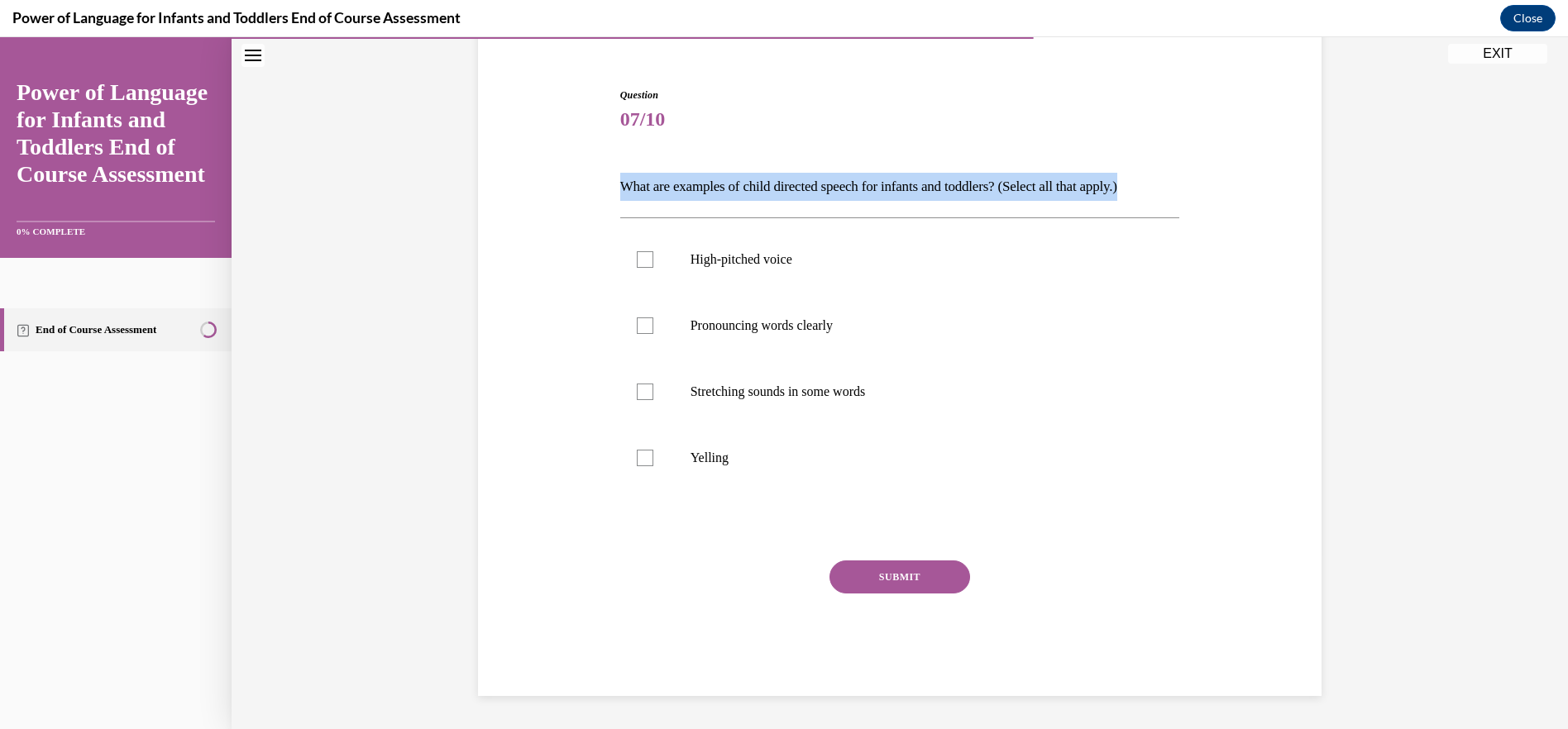
drag, startPoint x: 1150, startPoint y: 189, endPoint x: 615, endPoint y: 194, distance: 535.0
click at [620, 194] on p "What are examples of child directed speech for infants and toddlers? (Select al…" at bounding box center [899, 187] width 560 height 29
drag, startPoint x: 615, startPoint y: 194, endPoint x: 629, endPoint y: 188, distance: 15.2
copy p "What are examples of child directed speech for infants and toddlers? (Select al…"
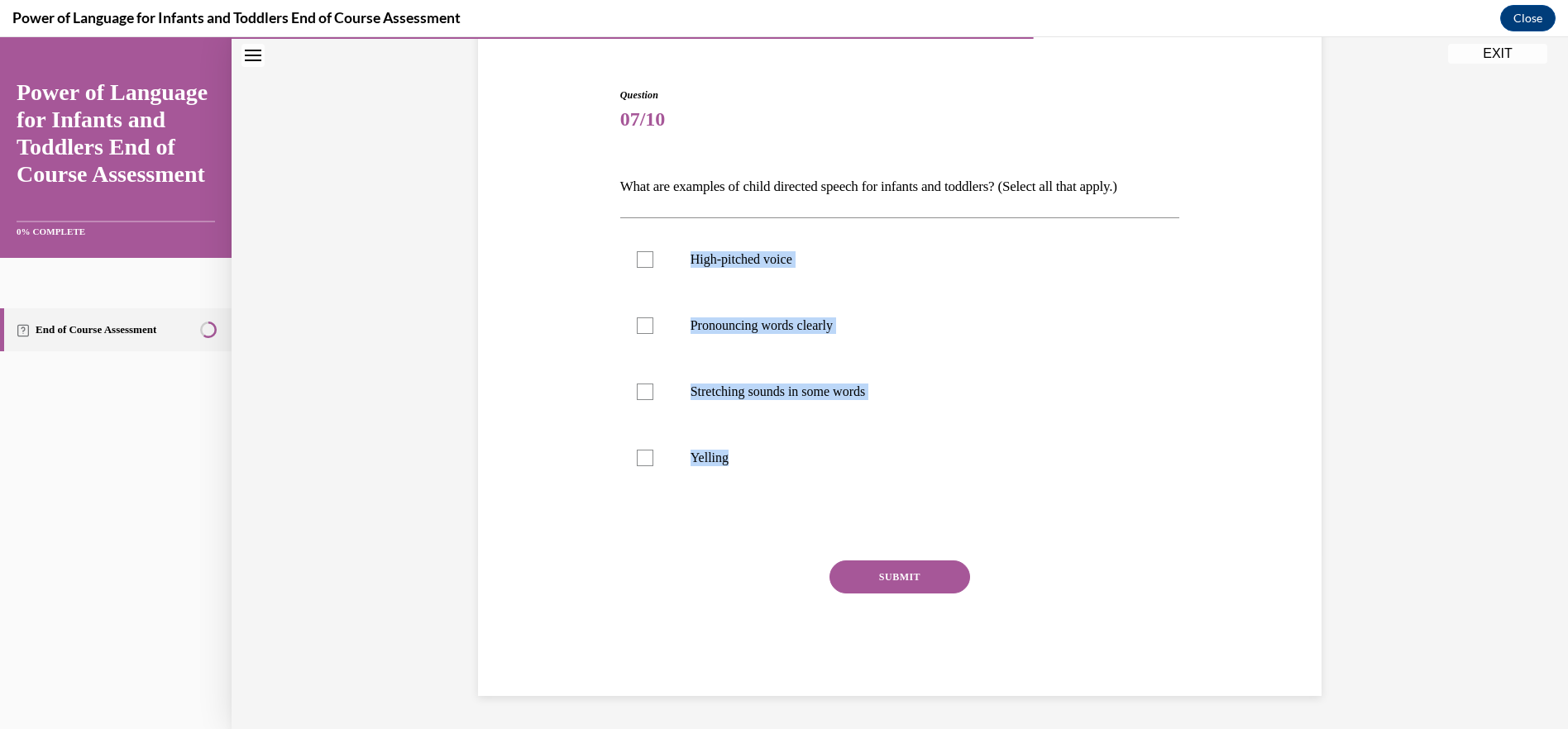
drag, startPoint x: 682, startPoint y: 262, endPoint x: 812, endPoint y: 504, distance: 274.7
click at [812, 504] on div "Question 07/10 What are examples of child directed speech for infants and toddl…" at bounding box center [899, 392] width 560 height 609
drag, startPoint x: 812, startPoint y: 504, endPoint x: 740, endPoint y: 393, distance: 132.3
drag, startPoint x: 647, startPoint y: 393, endPoint x: 644, endPoint y: 334, distance: 59.1
click at [647, 391] on label "Stretching sounds in some words" at bounding box center [899, 392] width 560 height 66
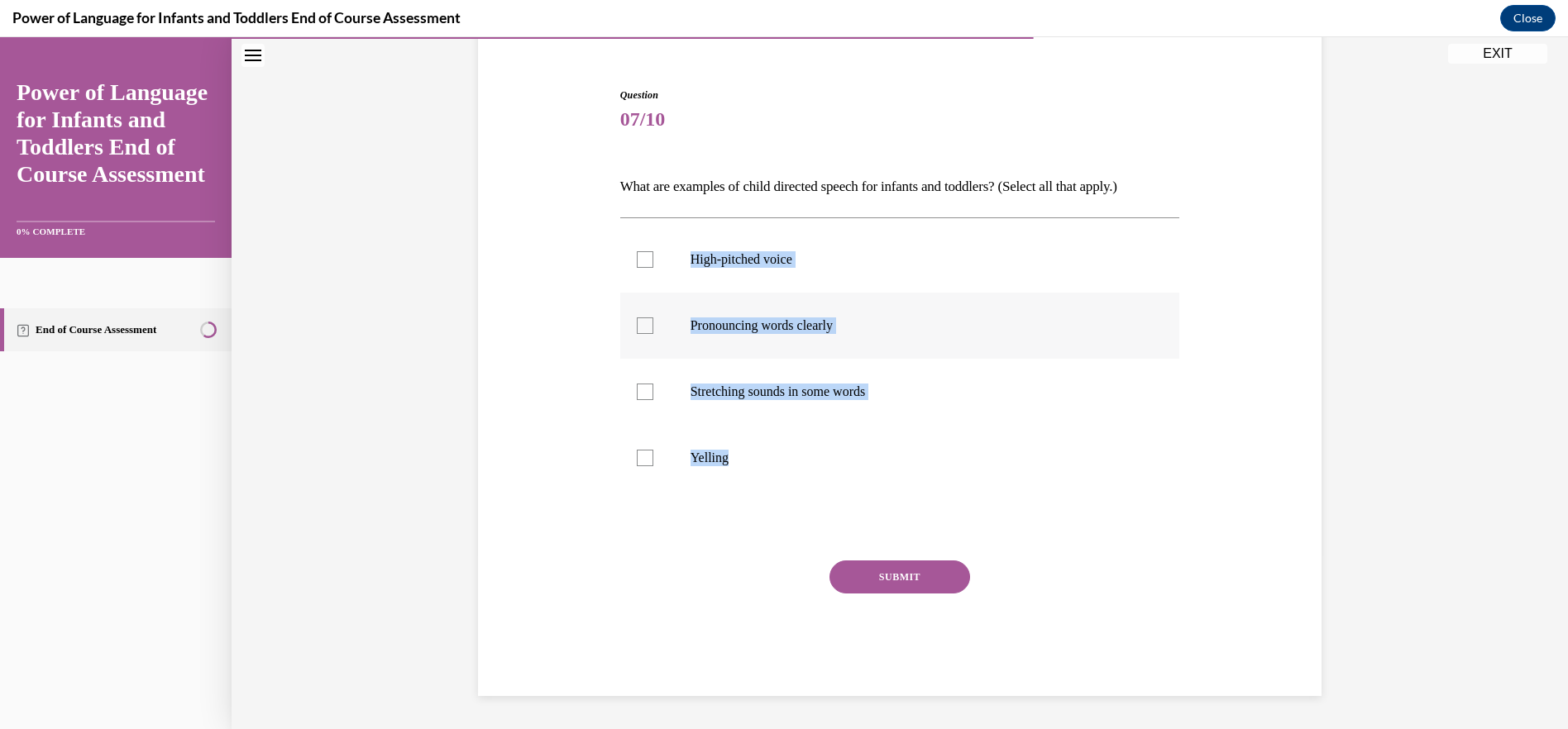
click at [647, 391] on input "Stretching sounds in some words" at bounding box center [644, 392] width 17 height 17
checkbox input "true"
click at [644, 334] on div at bounding box center [644, 326] width 17 height 17
click at [644, 334] on input "Pronouncing words clearly" at bounding box center [644, 326] width 17 height 17
checkbox input "true"
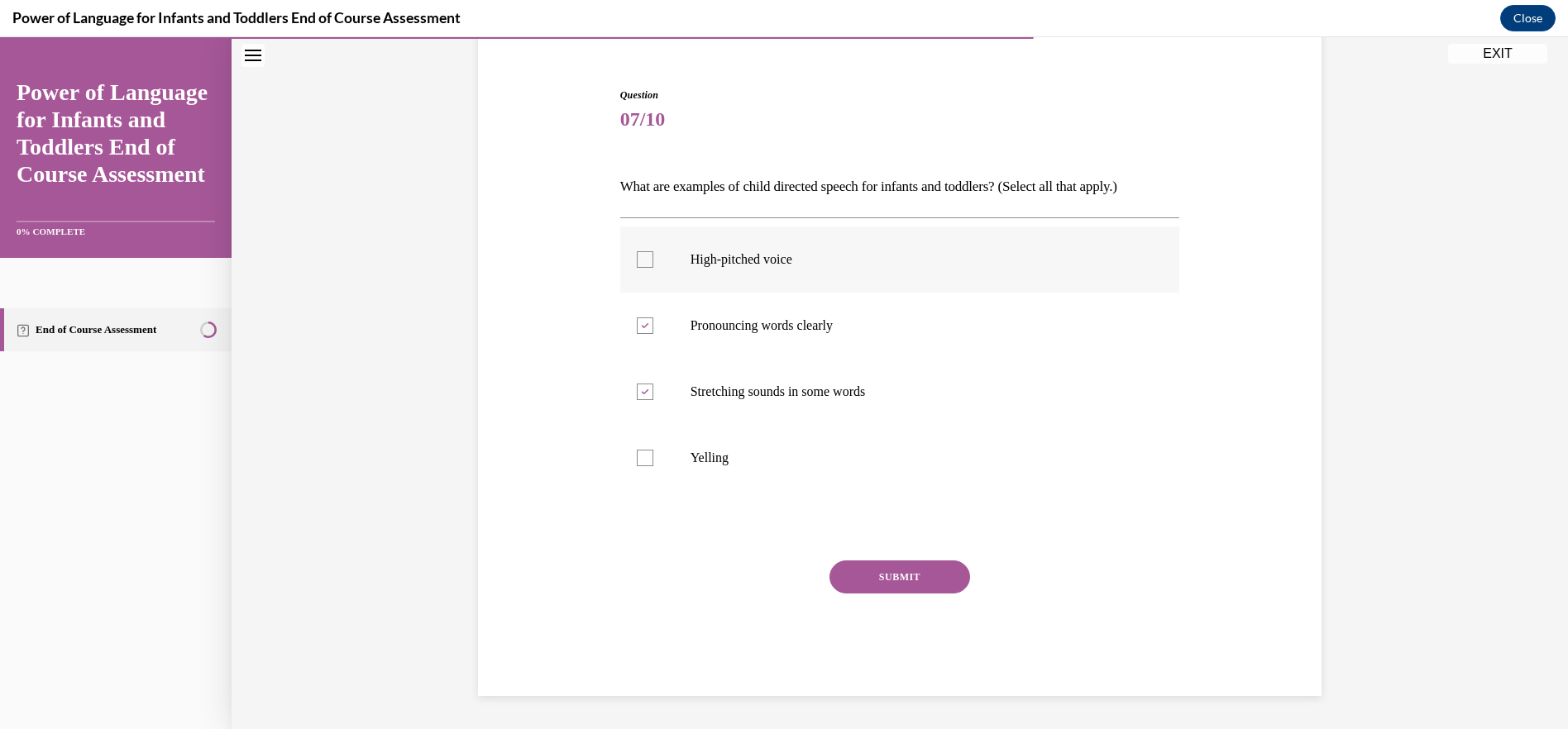
click at [645, 261] on div at bounding box center [644, 260] width 17 height 17
click at [645, 261] on input "High-pitched voice" at bounding box center [644, 260] width 17 height 17
drag, startPoint x: 636, startPoint y: 265, endPoint x: 708, endPoint y: 329, distance: 96.3
click at [637, 265] on div at bounding box center [644, 260] width 17 height 17
click at [637, 265] on input "High-pitched voice" at bounding box center [644, 260] width 17 height 17
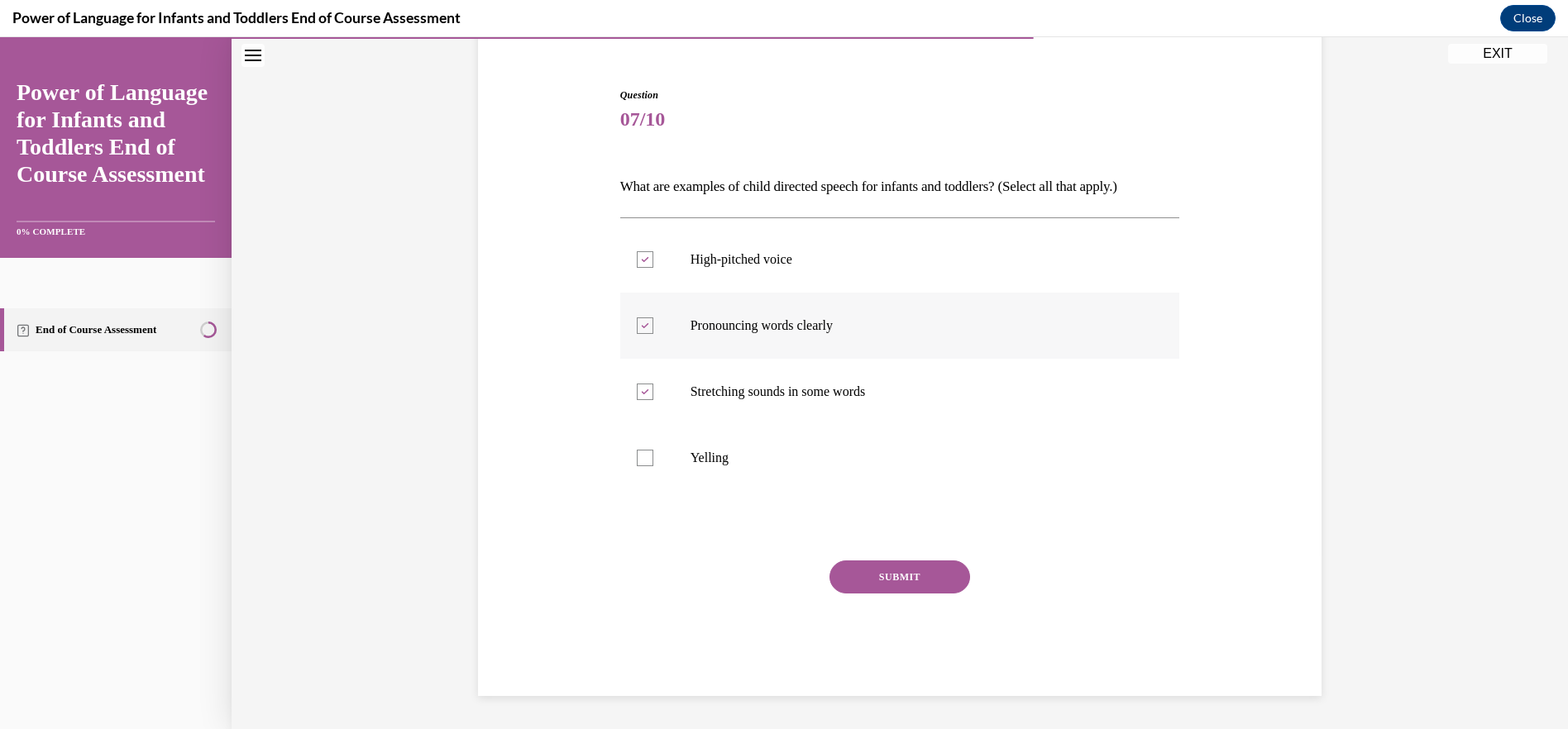
checkbox input "false"
click at [882, 574] on button "SUBMIT" at bounding box center [899, 577] width 141 height 33
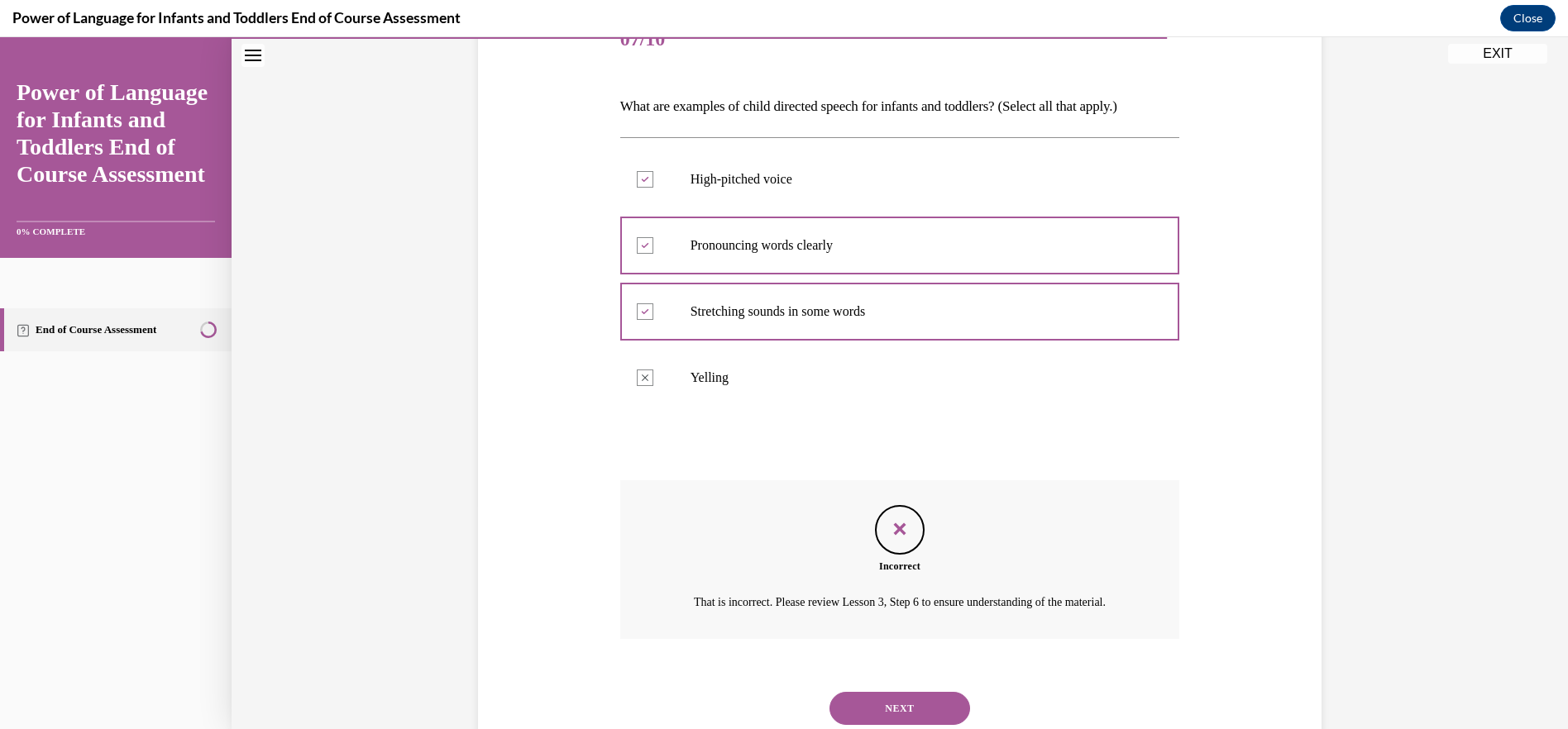
scroll to position [296, 0]
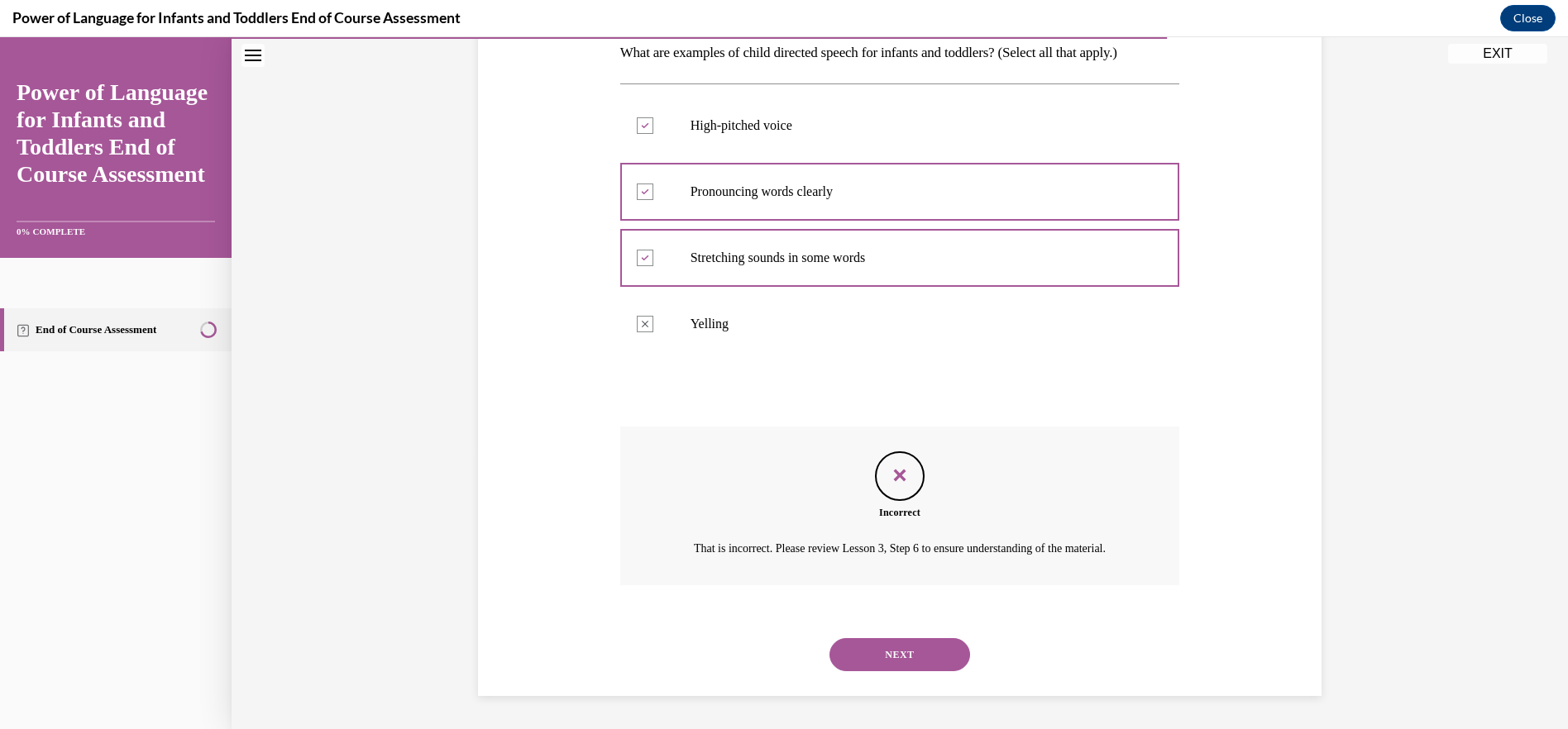
click at [869, 654] on button "NEXT" at bounding box center [899, 655] width 141 height 33
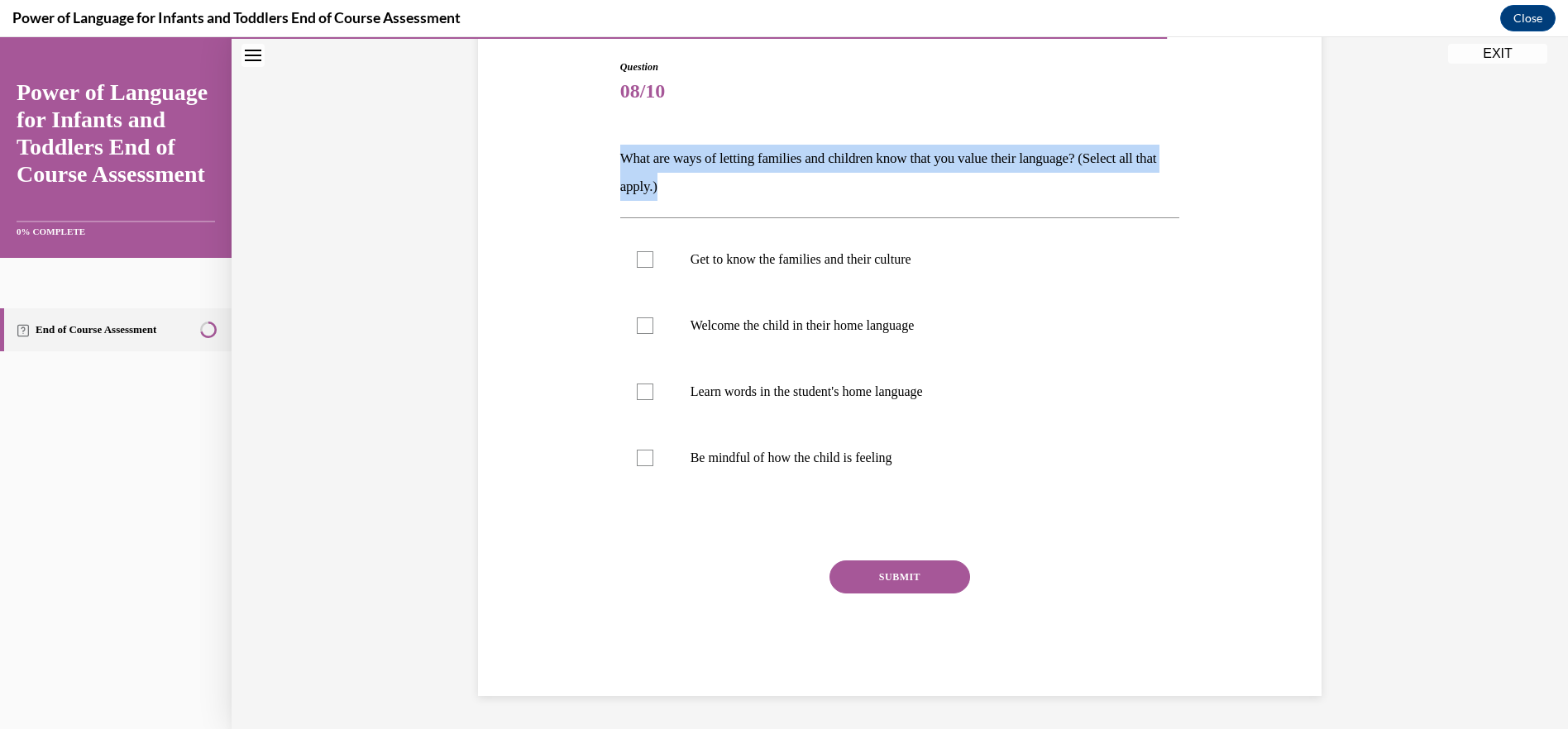
drag, startPoint x: 615, startPoint y: 158, endPoint x: 743, endPoint y: 199, distance: 134.4
click at [743, 199] on p "What are ways of letting families and children know that you value their langua…" at bounding box center [899, 172] width 560 height 56
drag, startPoint x: 743, startPoint y: 199, endPoint x: 668, endPoint y: 153, distance: 88.0
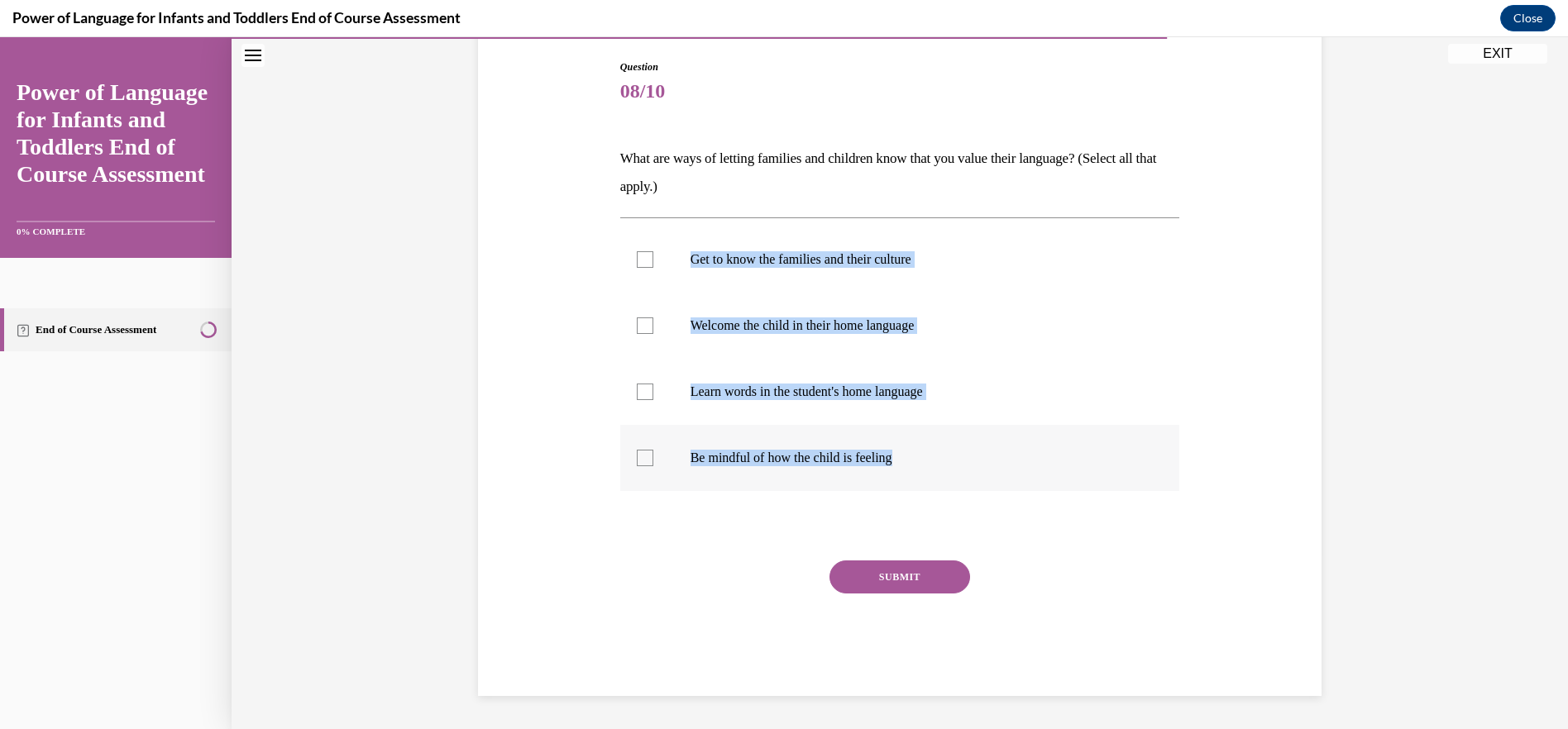
drag, startPoint x: 676, startPoint y: 258, endPoint x: 940, endPoint y: 490, distance: 351.5
click at [940, 490] on ul "Get to know the families and their culture Welcome the child in their home lang…" at bounding box center [899, 358] width 560 height 265
drag, startPoint x: 940, startPoint y: 490, endPoint x: 846, endPoint y: 453, distance: 101.0
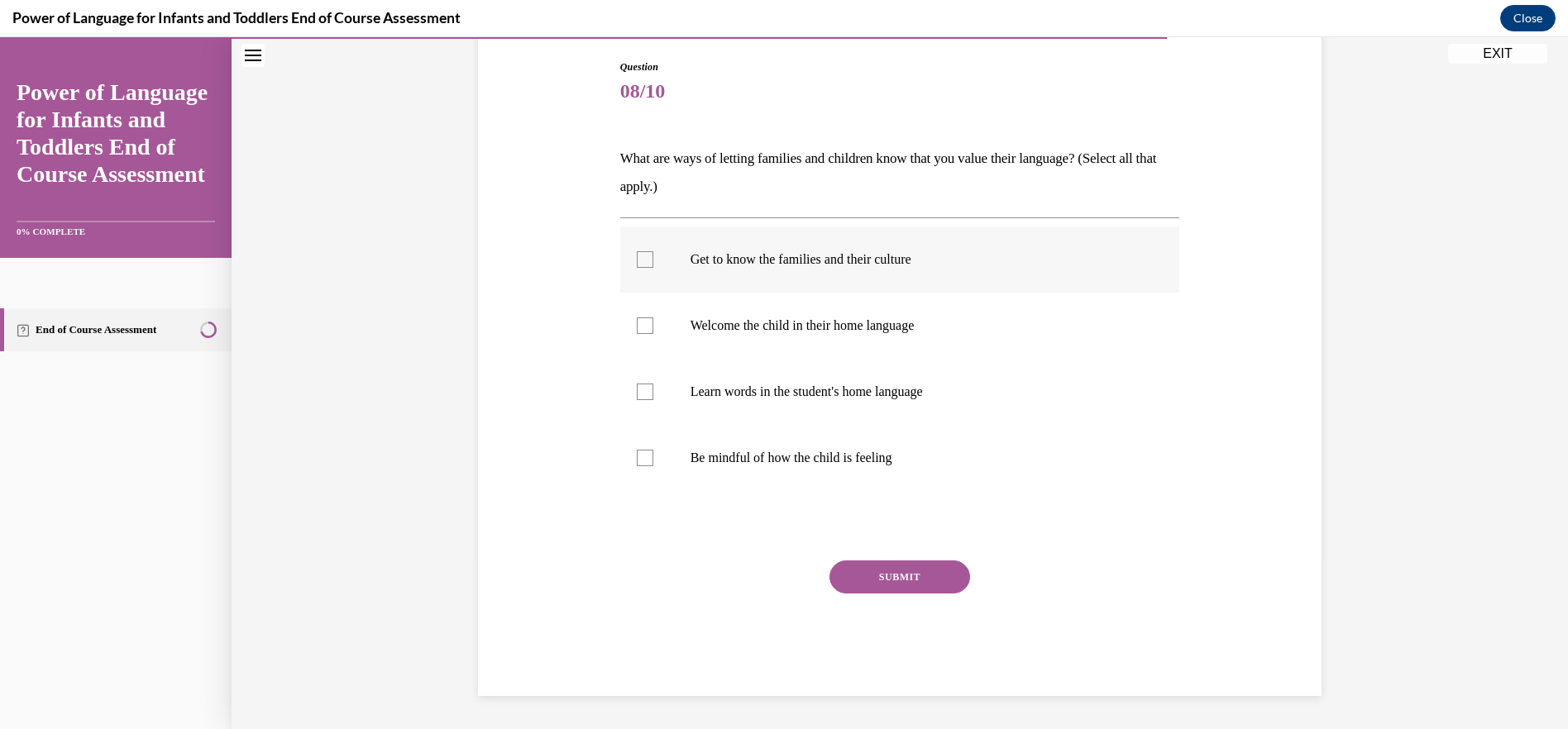
click at [636, 258] on div at bounding box center [644, 260] width 17 height 17
click at [636, 258] on input "Get to know the families and their culture" at bounding box center [644, 260] width 17 height 17
checkbox input "true"
click at [633, 318] on label "Welcome the child in their home language" at bounding box center [899, 326] width 560 height 66
click at [636, 318] on input "Welcome the child in their home language" at bounding box center [644, 326] width 17 height 17
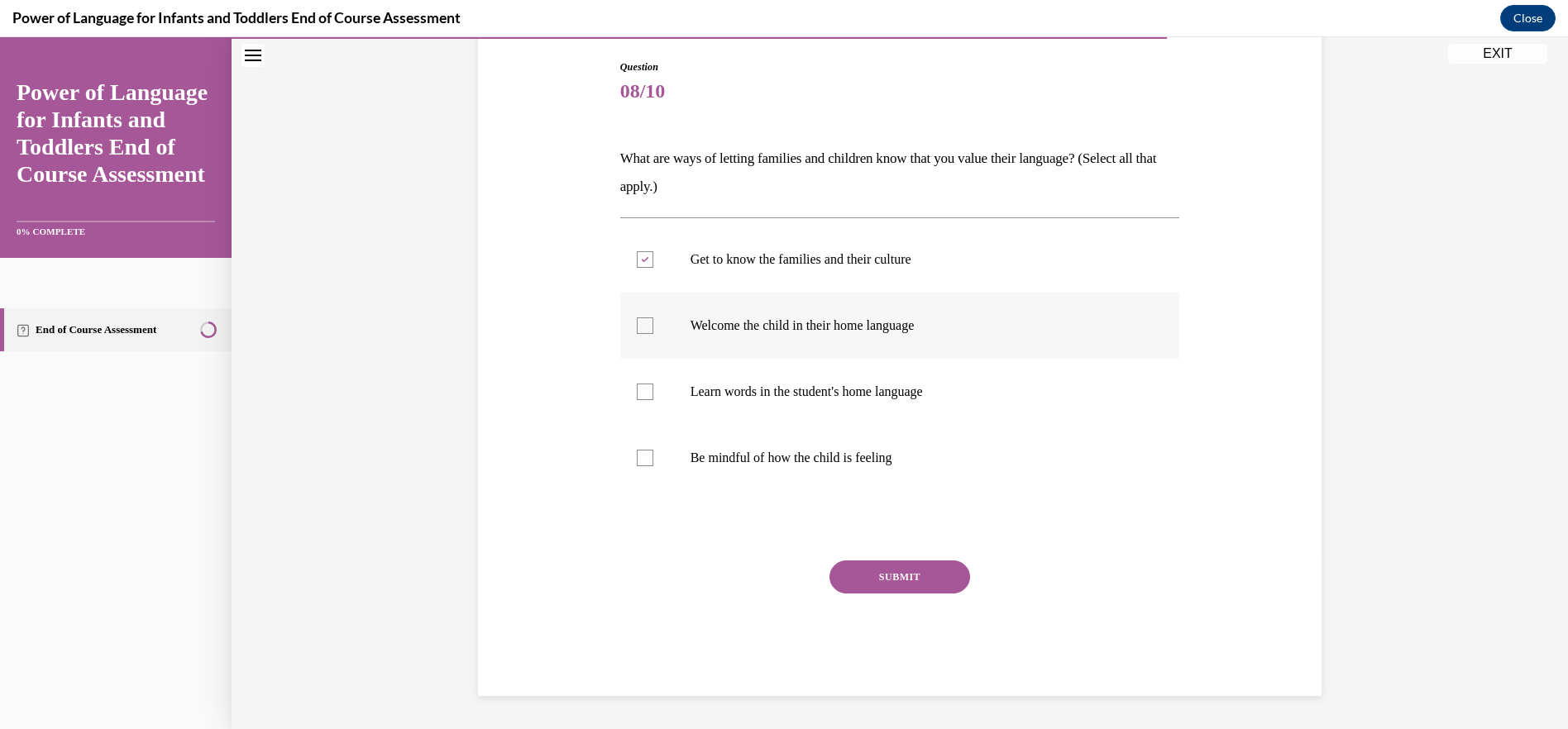
checkbox input "true"
click at [647, 395] on label "Learn words in the student's home language" at bounding box center [899, 392] width 560 height 66
click at [647, 395] on input "Learn words in the student's home language" at bounding box center [644, 392] width 17 height 17
checkbox input "true"
click at [640, 457] on div at bounding box center [644, 457] width 17 height 17
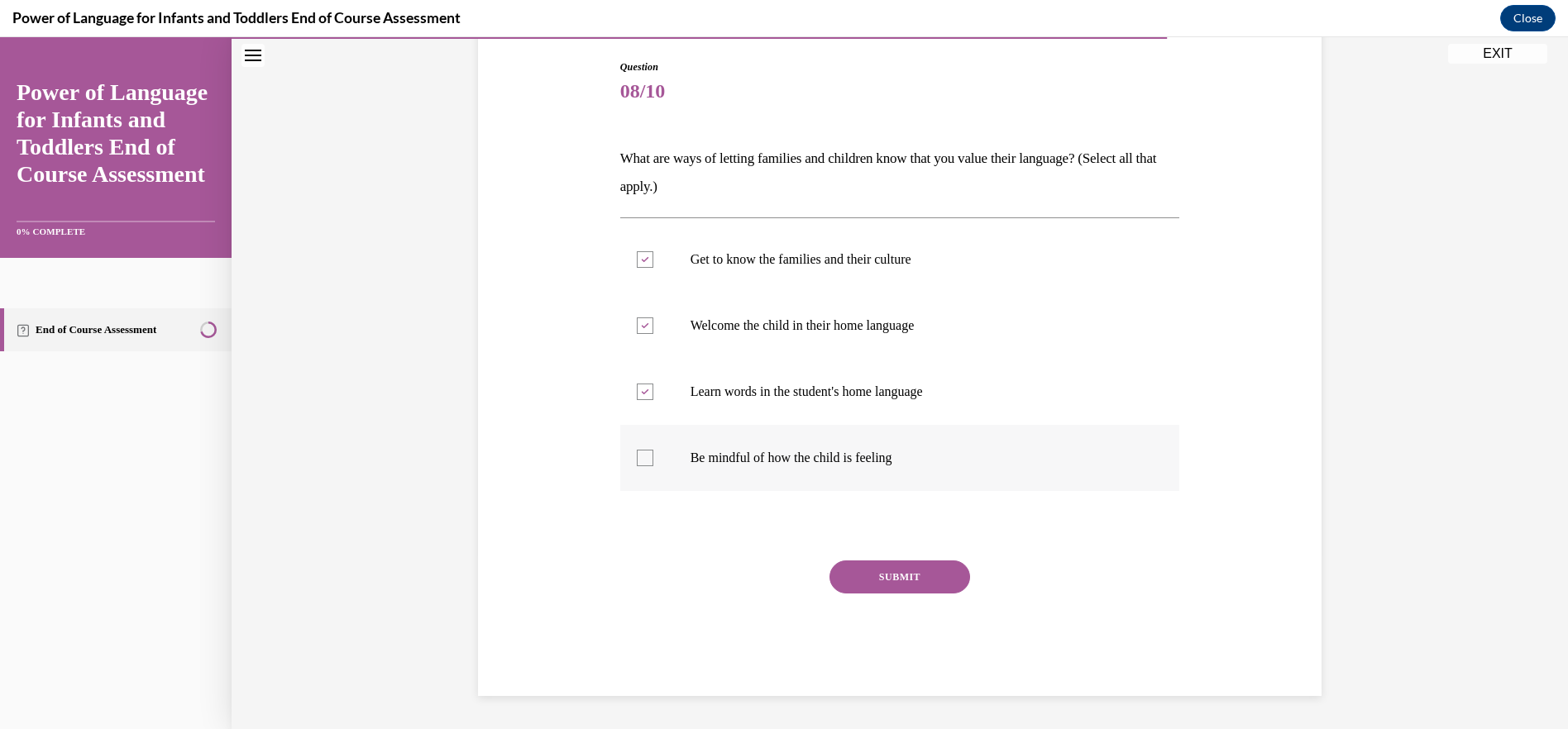
click at [640, 457] on input "Be mindful of how the child is feeling" at bounding box center [644, 457] width 17 height 17
checkbox input "true"
click at [919, 573] on button "SUBMIT" at bounding box center [899, 577] width 141 height 33
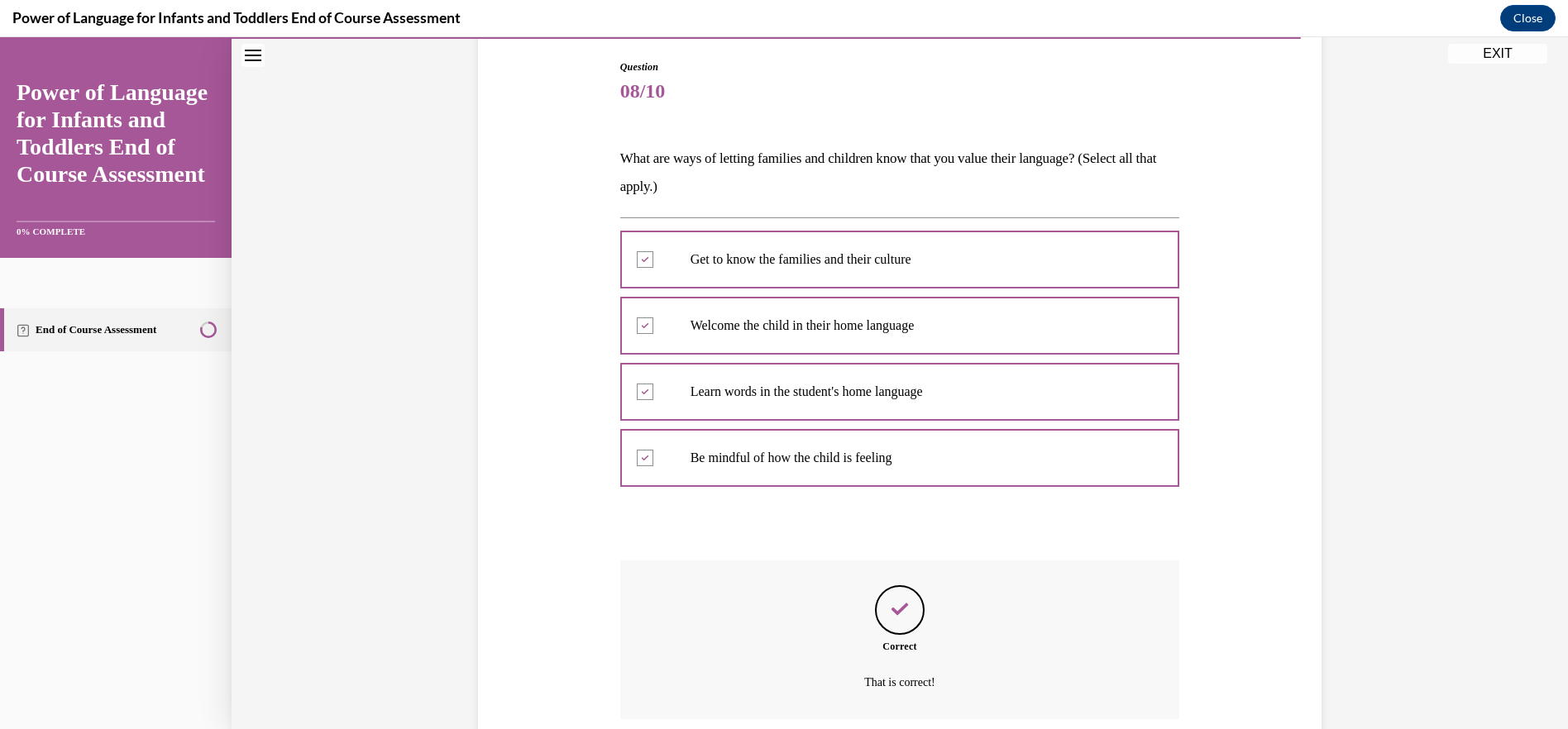
scroll to position [304, 0]
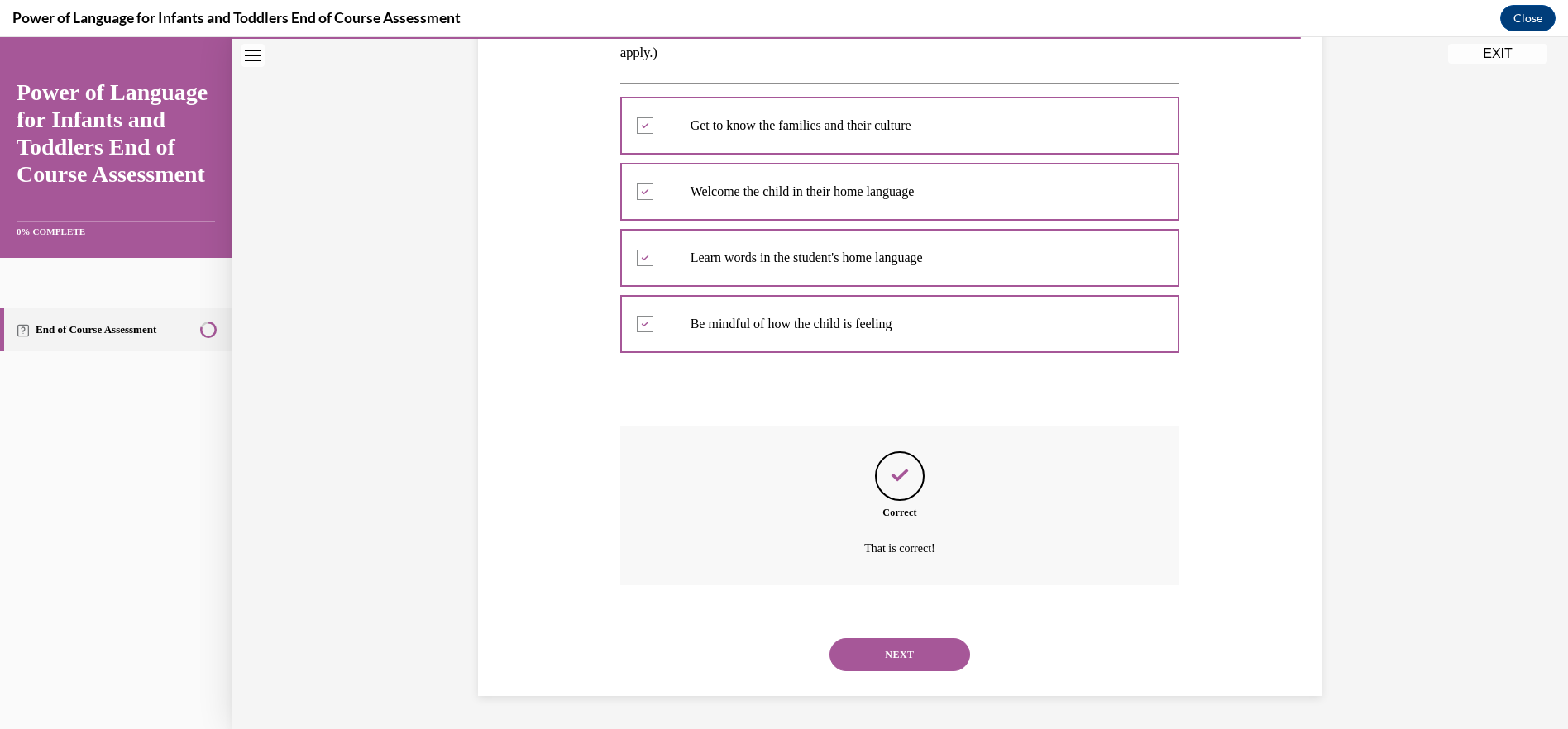
click at [931, 650] on button "NEXT" at bounding box center [899, 655] width 141 height 33
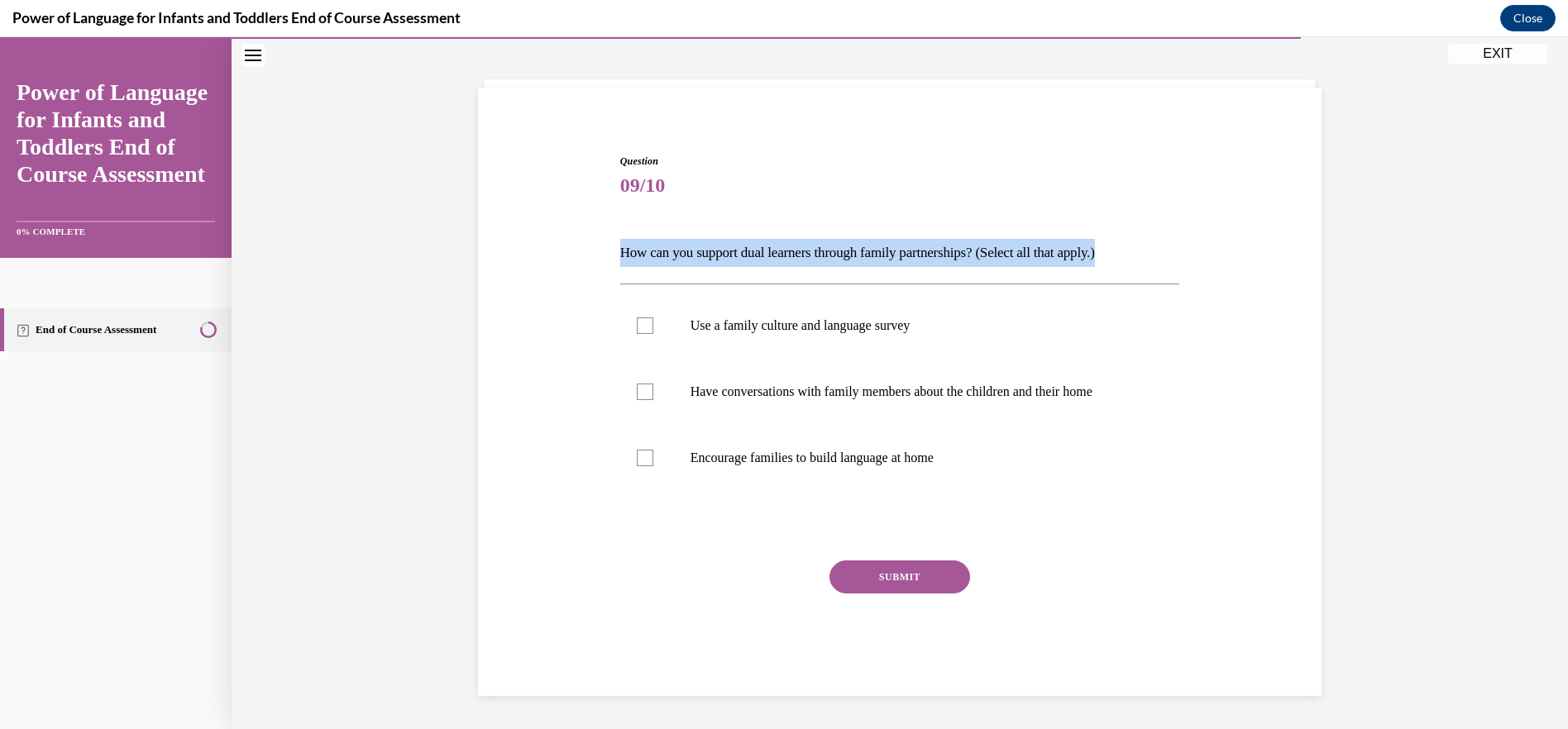
drag, startPoint x: 609, startPoint y: 249, endPoint x: 1187, endPoint y: 251, distance: 578.0
click at [1187, 251] on div "Question 09/10 How can you support dual learners through family partnerships? (…" at bounding box center [900, 400] width 852 height 592
drag, startPoint x: 1187, startPoint y: 251, endPoint x: 1081, endPoint y: 248, distance: 106.0
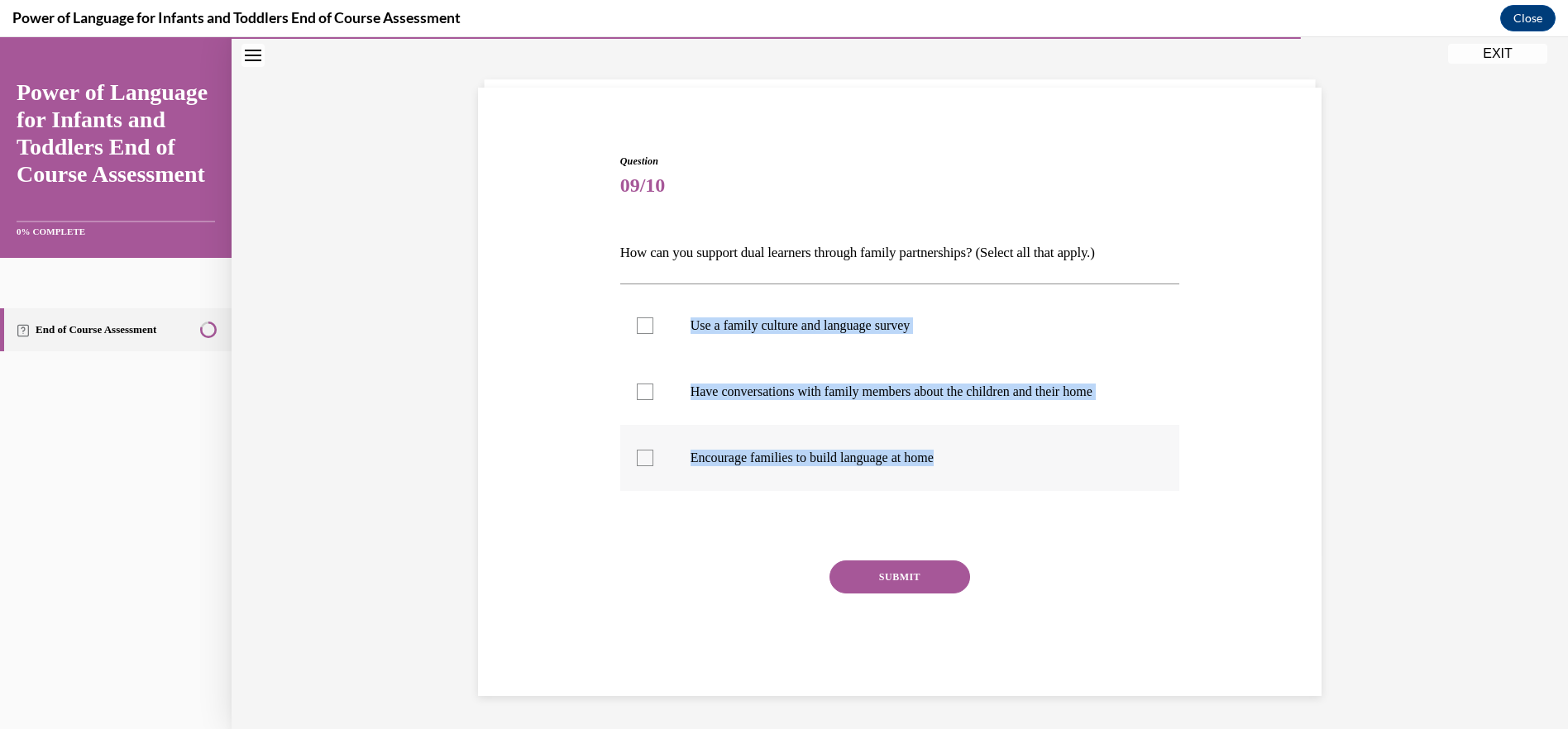
drag, startPoint x: 674, startPoint y: 320, endPoint x: 975, endPoint y: 484, distance: 342.8
click at [975, 484] on ul "Use a family culture and language survey Have conversations with family members…" at bounding box center [899, 393] width 560 height 199
drag, startPoint x: 975, startPoint y: 484, endPoint x: 909, endPoint y: 452, distance: 73.3
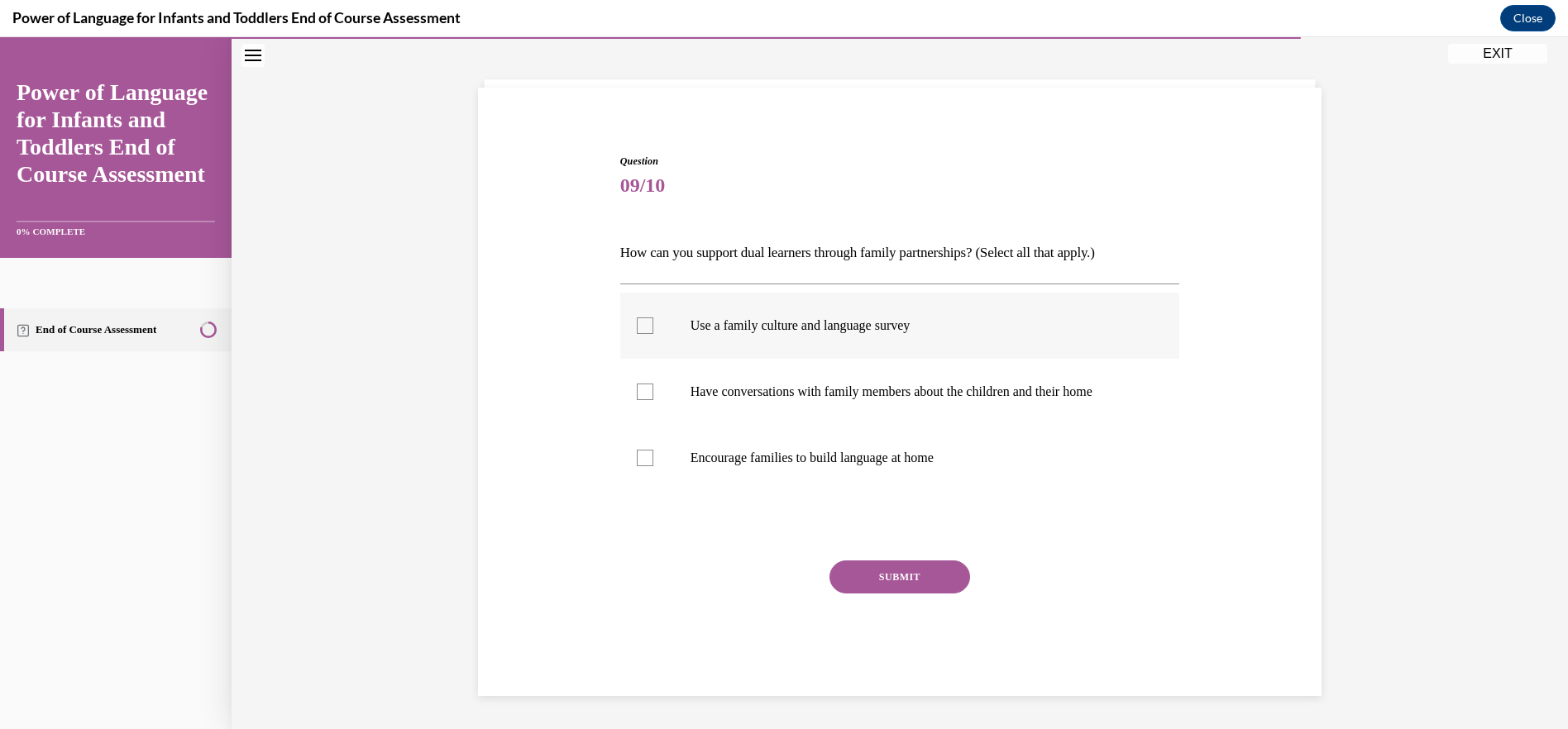
click at [636, 324] on div at bounding box center [644, 326] width 17 height 17
click at [636, 324] on input "Use a family culture and language survey" at bounding box center [644, 326] width 17 height 17
checkbox input "true"
click at [630, 401] on label "Have conversations with family members about the children and their home" at bounding box center [899, 392] width 560 height 66
click at [636, 400] on input "Have conversations with family members about the children and their home" at bounding box center [644, 392] width 17 height 17
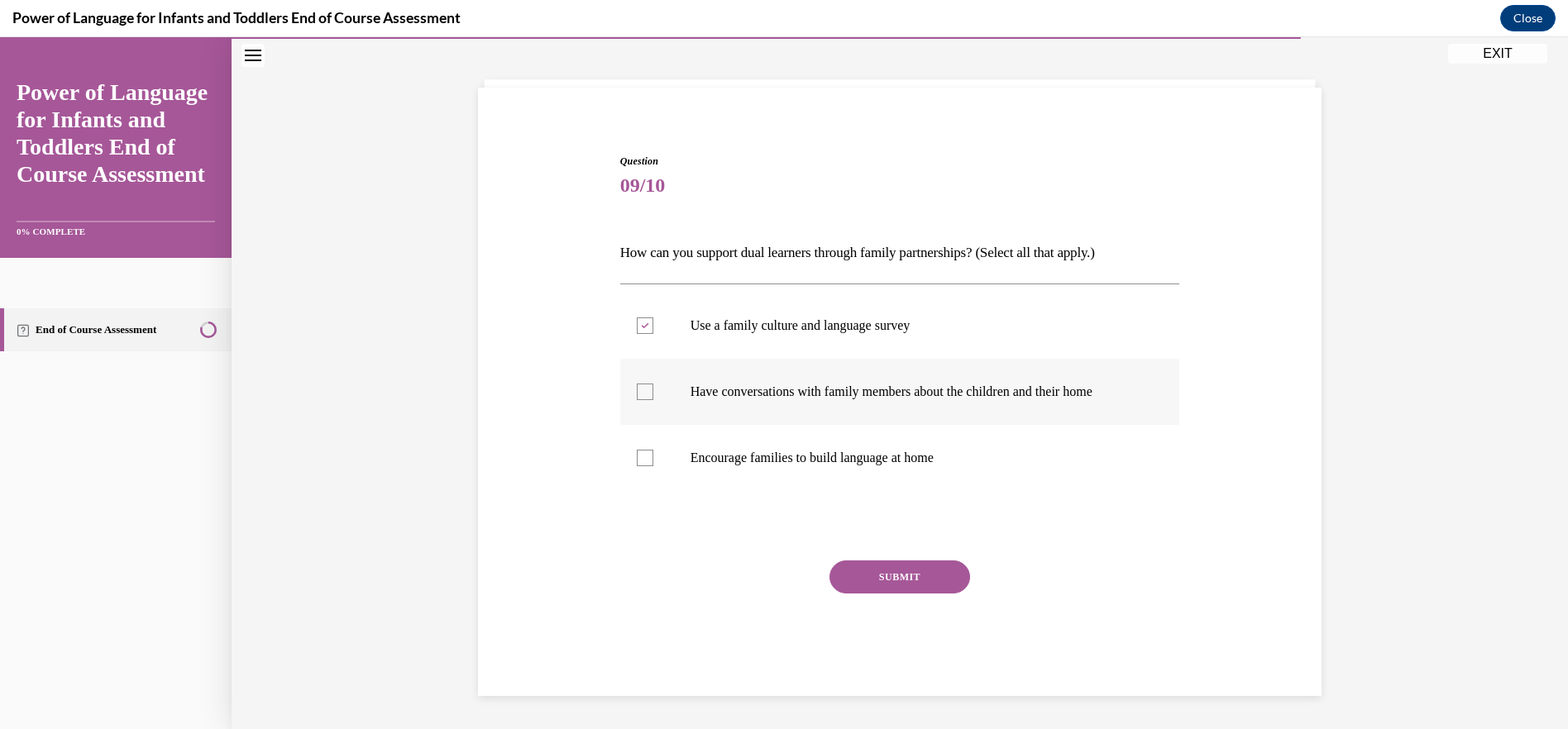
checkbox input "true"
drag, startPoint x: 634, startPoint y: 454, endPoint x: 693, endPoint y: 471, distance: 61.4
click at [636, 454] on div at bounding box center [644, 457] width 17 height 17
click at [636, 454] on input "Encourage families to build language at home" at bounding box center [644, 457] width 17 height 17
checkbox input "true"
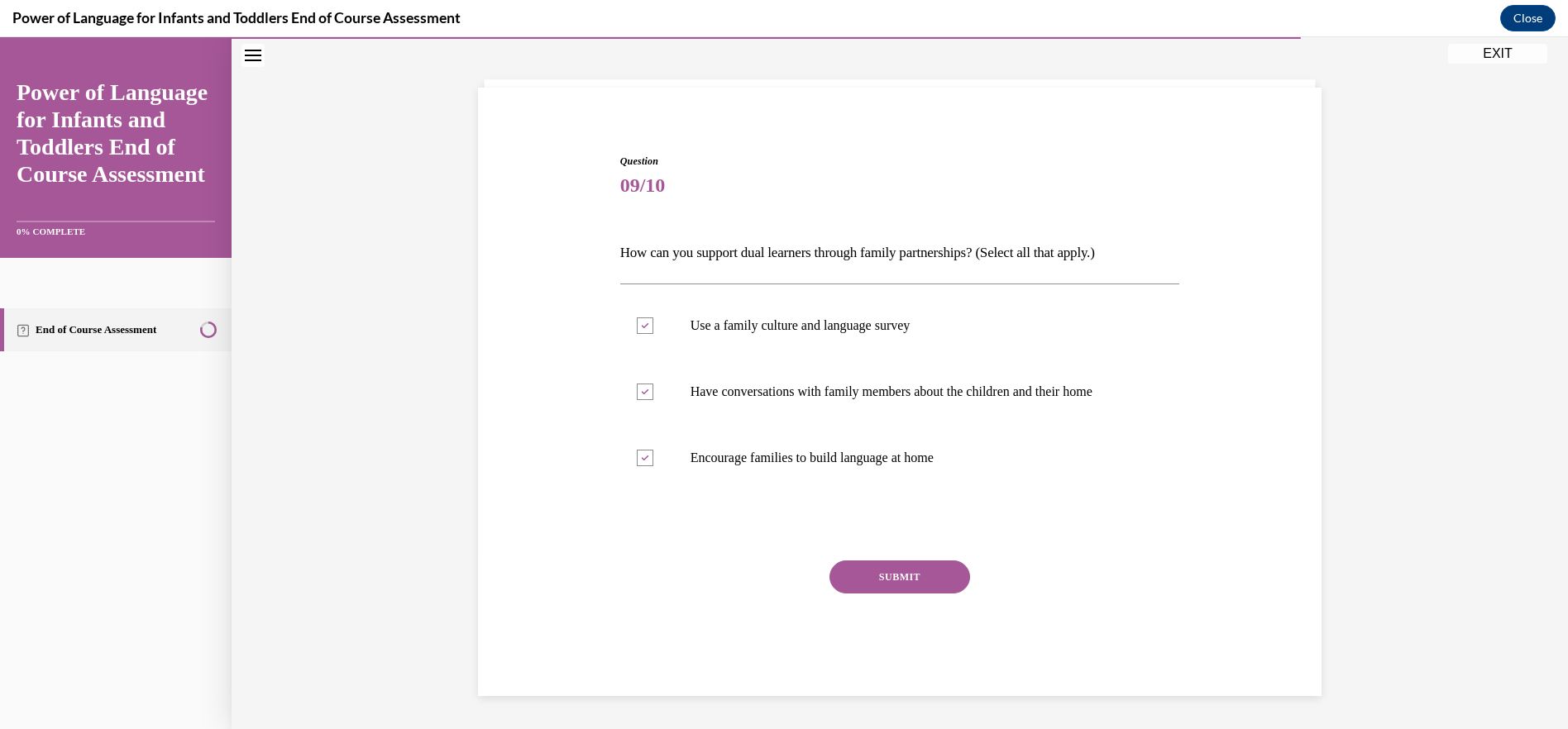
click at [853, 567] on button "SUBMIT" at bounding box center [899, 577] width 141 height 33
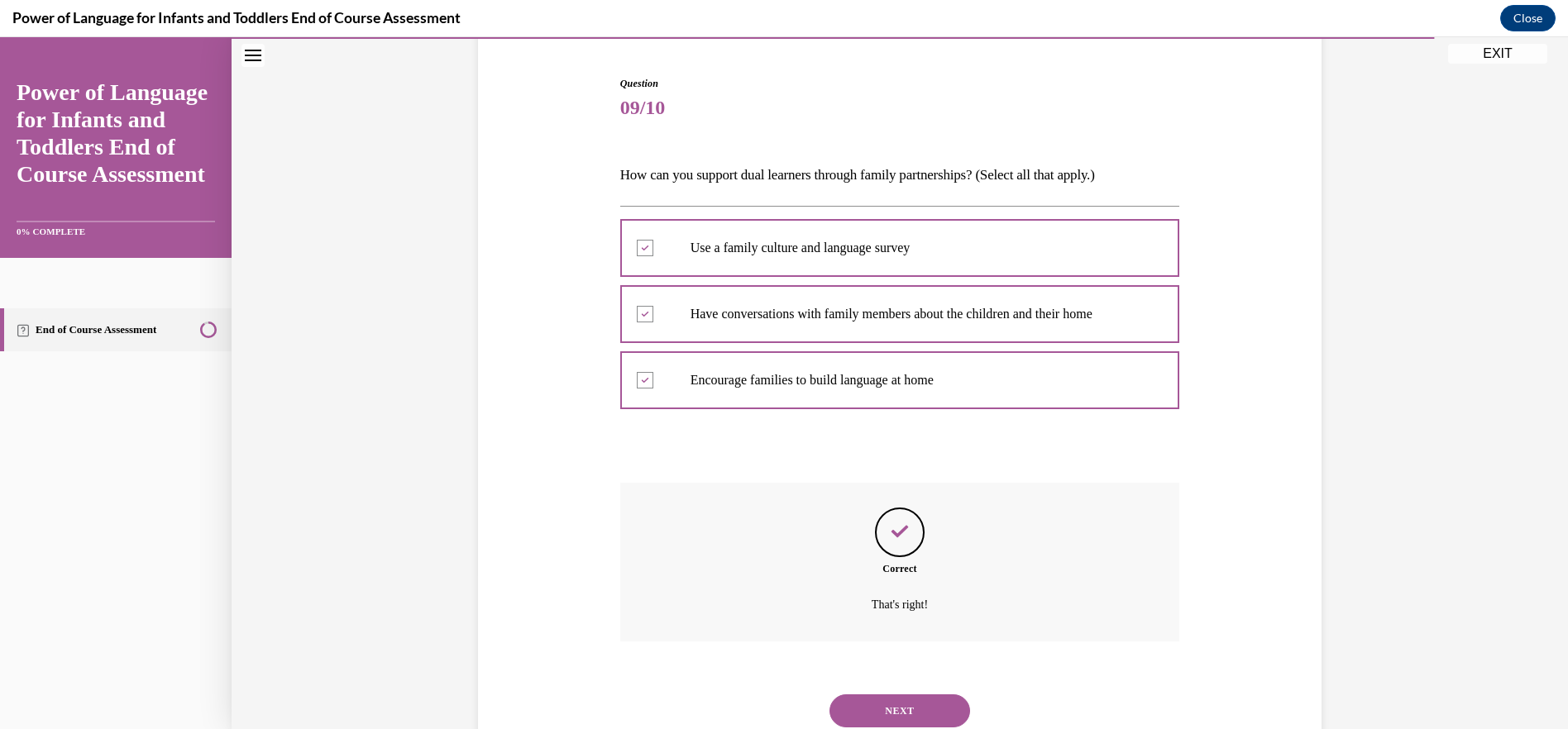
scroll to position [210, 0]
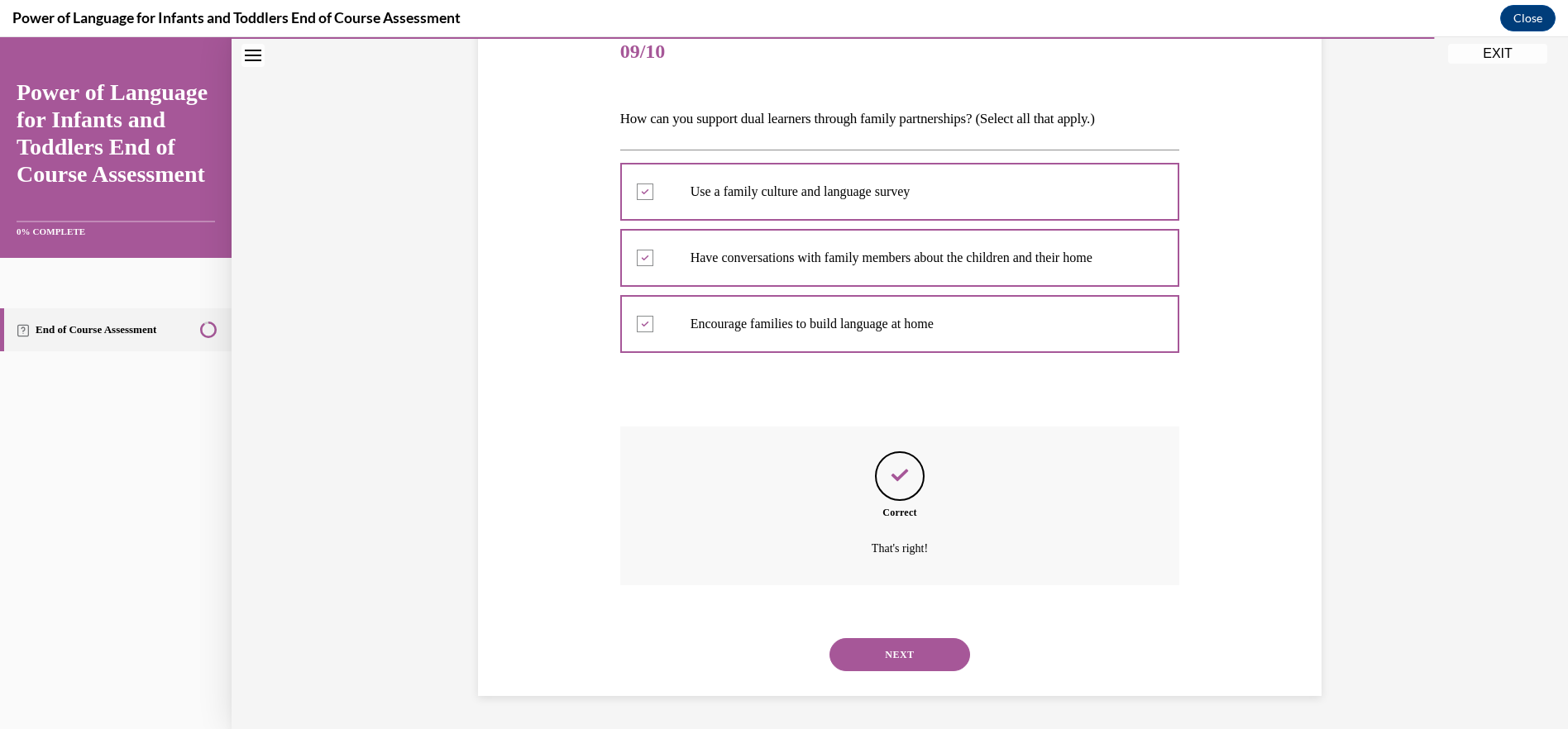
click at [895, 649] on button "NEXT" at bounding box center [899, 655] width 141 height 33
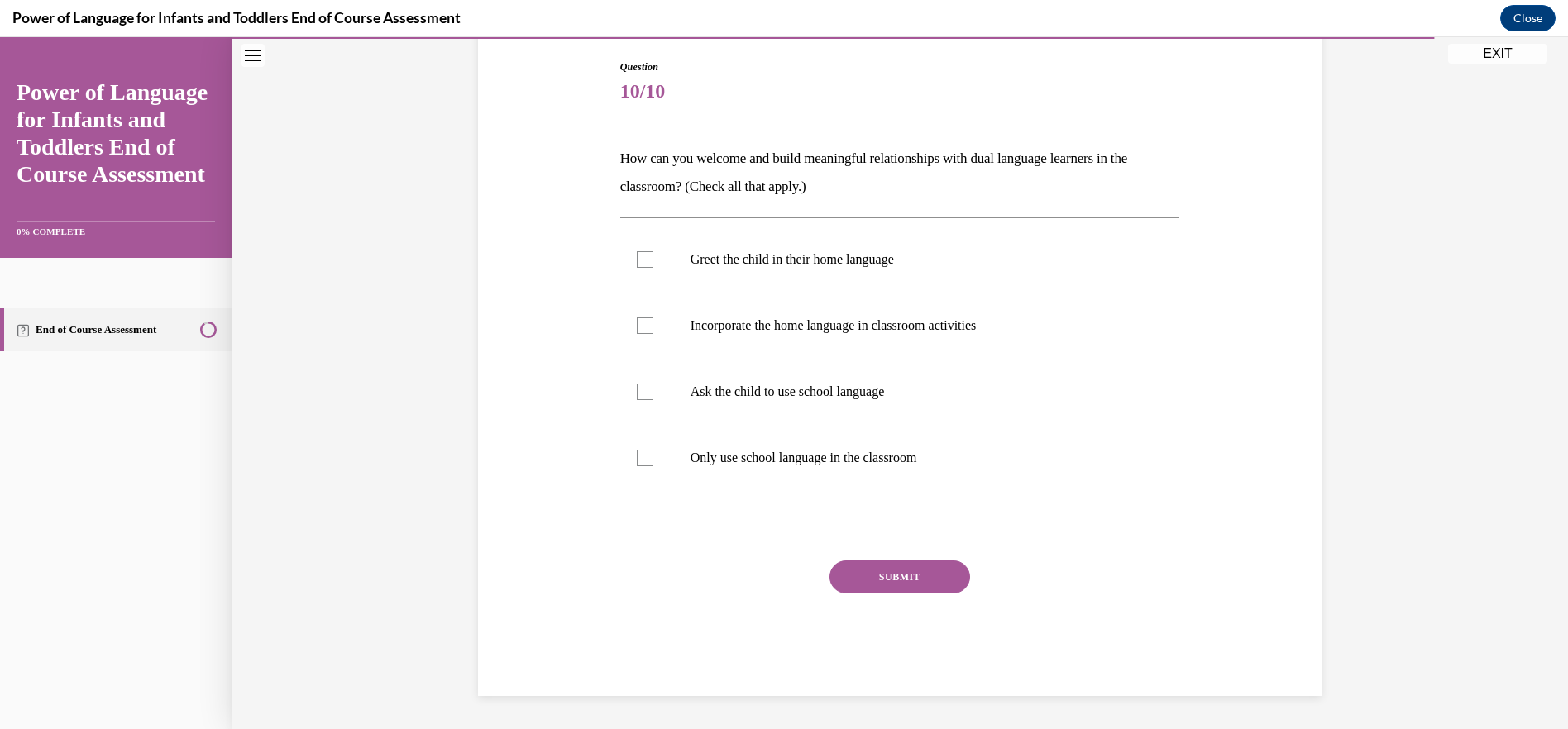
scroll to position [170, 0]
drag, startPoint x: 646, startPoint y: 254, endPoint x: 643, endPoint y: 262, distance: 8.5
click at [646, 255] on div at bounding box center [644, 260] width 17 height 17
click at [646, 255] on input "Greet the child in their home language" at bounding box center [644, 260] width 17 height 17
checkbox input "true"
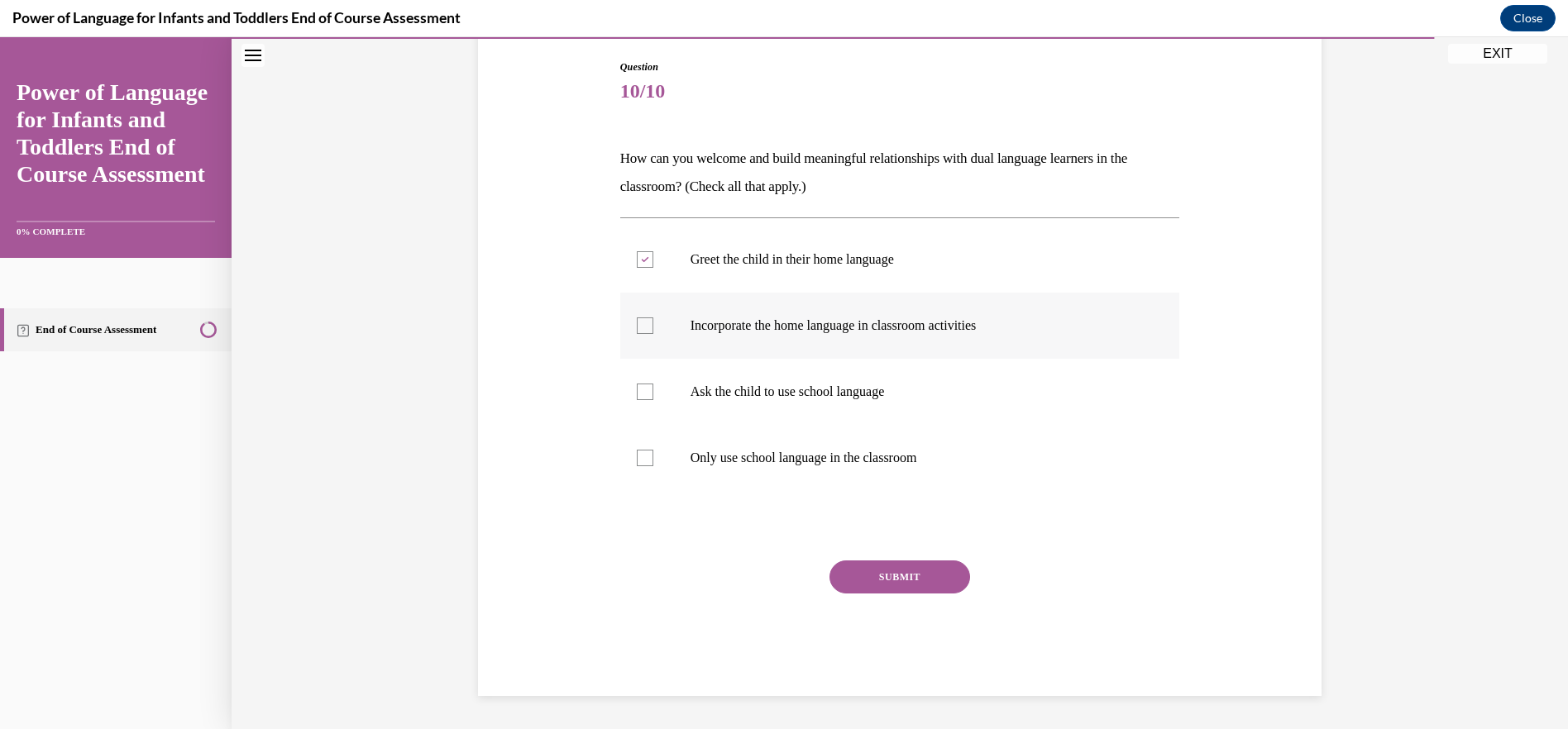
drag, startPoint x: 625, startPoint y: 315, endPoint x: 652, endPoint y: 344, distance: 39.6
click at [631, 321] on label "Incorporate the home language in classroom activities" at bounding box center [899, 326] width 560 height 66
click at [636, 321] on input "Incorporate the home language in classroom activities" at bounding box center [644, 326] width 17 height 17
checkbox input "true"
drag, startPoint x: 648, startPoint y: 389, endPoint x: 620, endPoint y: 446, distance: 63.5
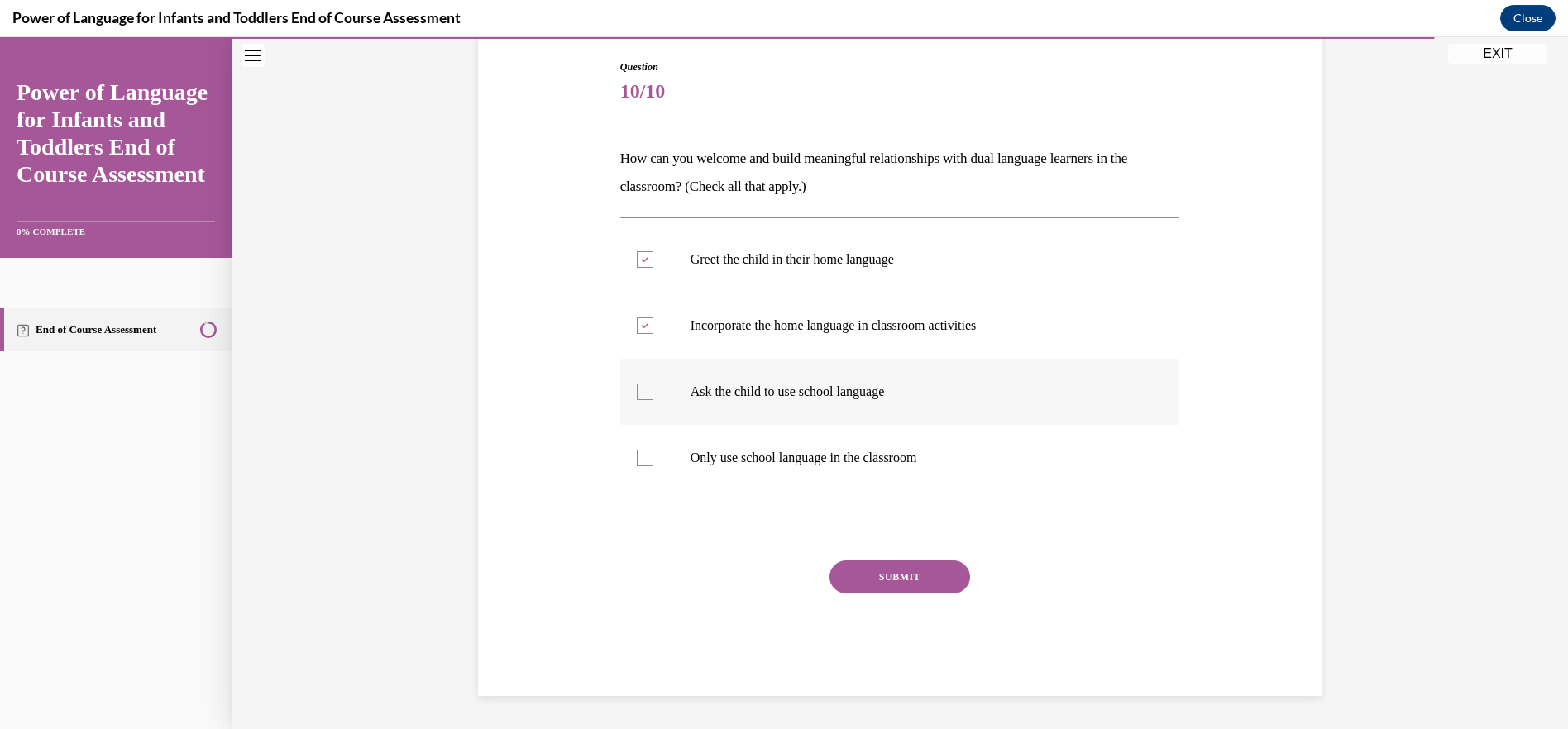
click at [647, 390] on label "Ask the child to use school language" at bounding box center [899, 392] width 560 height 66
click at [647, 390] on input "Ask the child to use school language" at bounding box center [644, 392] width 17 height 17
checkbox input "true"
click at [636, 455] on div at bounding box center [644, 457] width 17 height 17
click at [636, 455] on input "Only use school language in the classroom" at bounding box center [644, 457] width 17 height 17
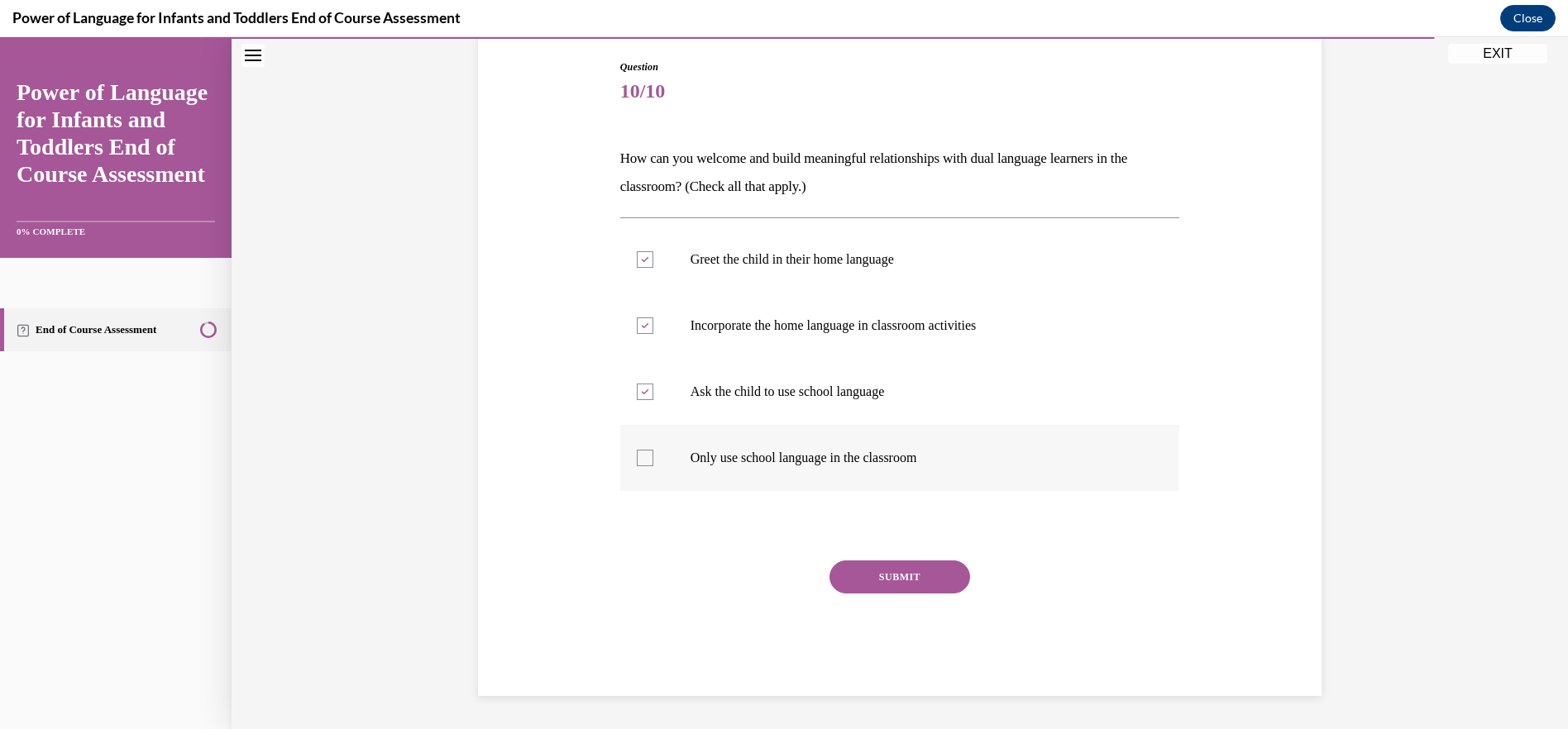
checkbox input "true"
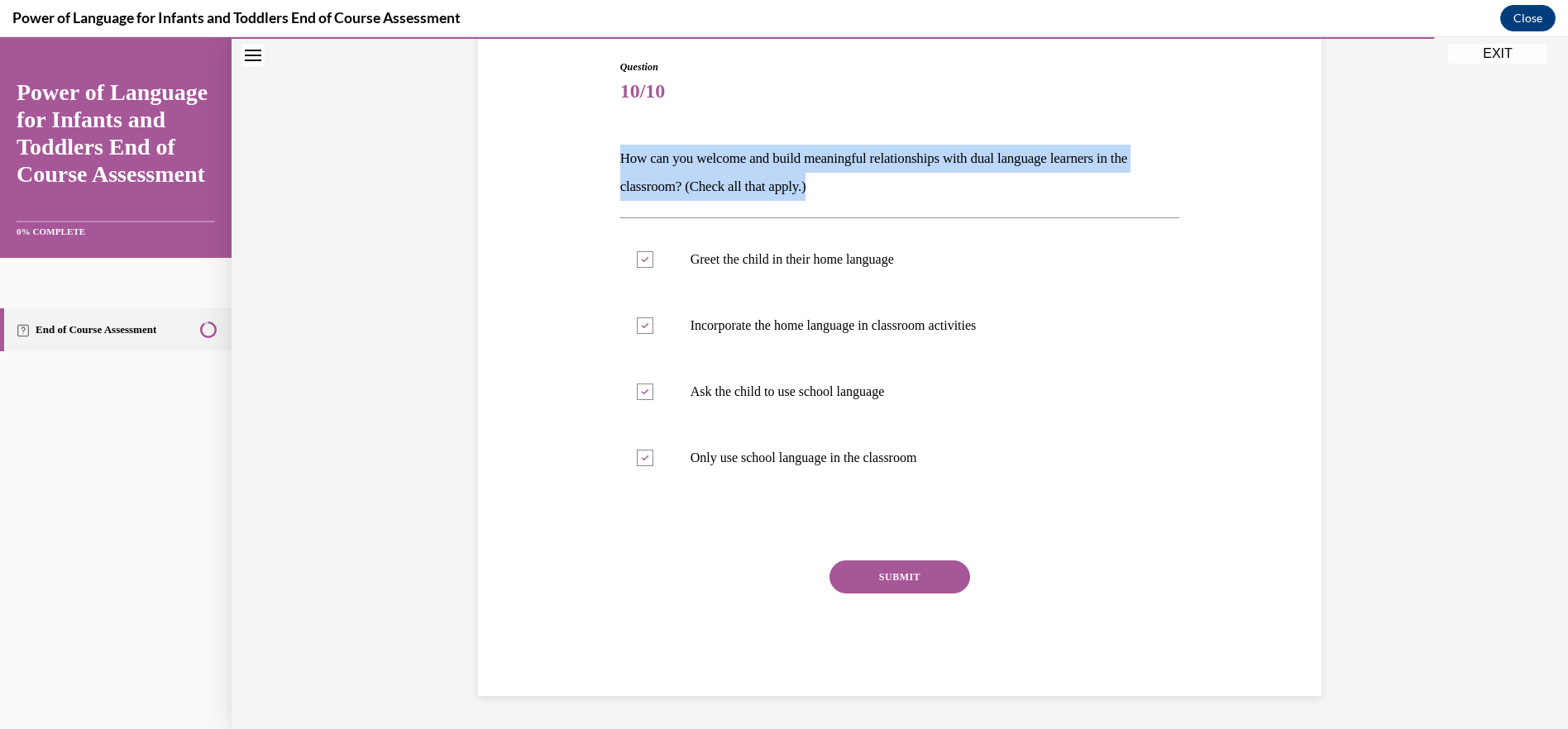
drag, startPoint x: 608, startPoint y: 160, endPoint x: 853, endPoint y: 200, distance: 248.2
click at [853, 200] on div "Question 10/10 How can you welcome and build meaningful relationships with dual…" at bounding box center [900, 353] width 852 height 687
drag, startPoint x: 853, startPoint y: 200, endPoint x: 755, endPoint y: 194, distance: 98.2
click at [896, 572] on button "SUBMIT" at bounding box center [899, 577] width 141 height 33
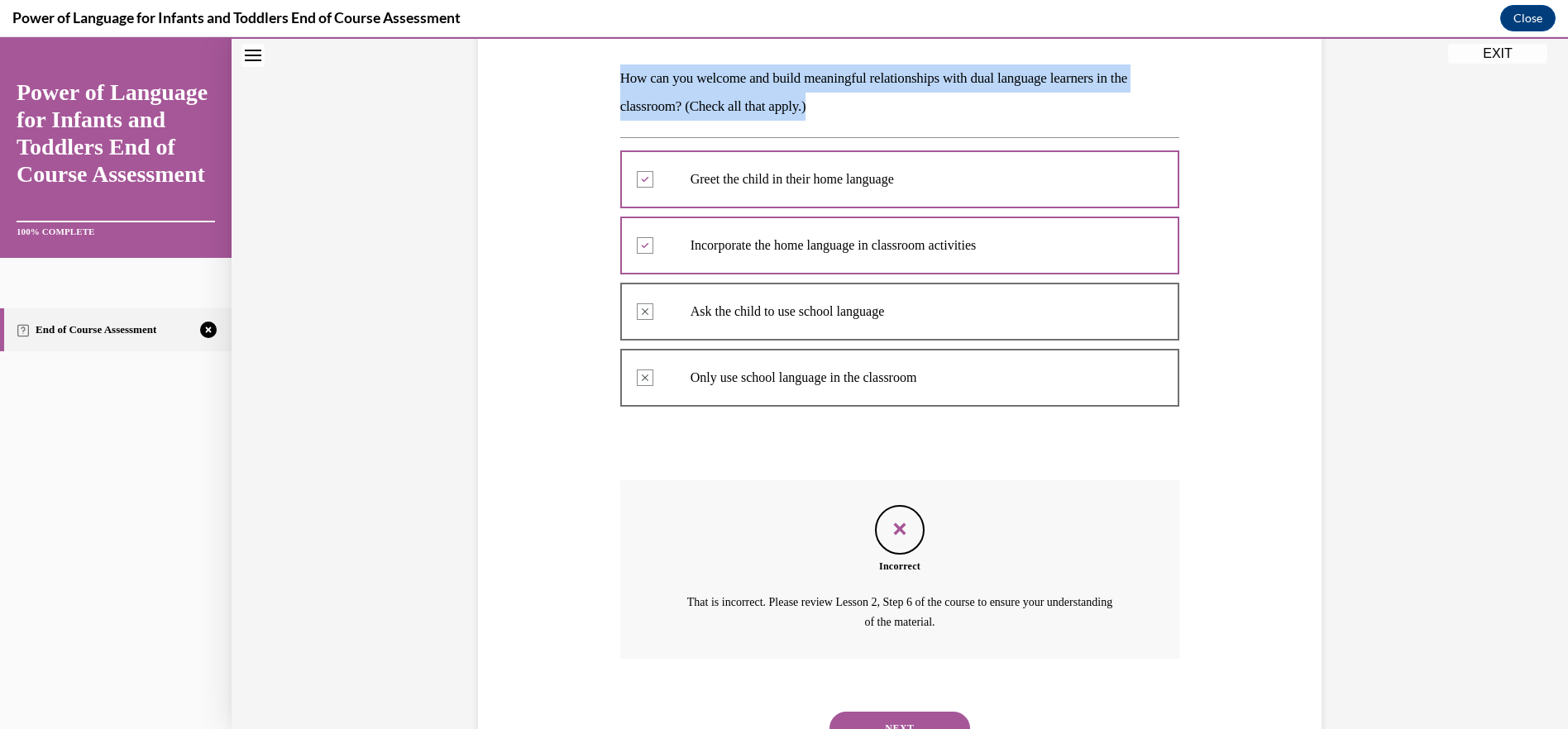
scroll to position [324, 0]
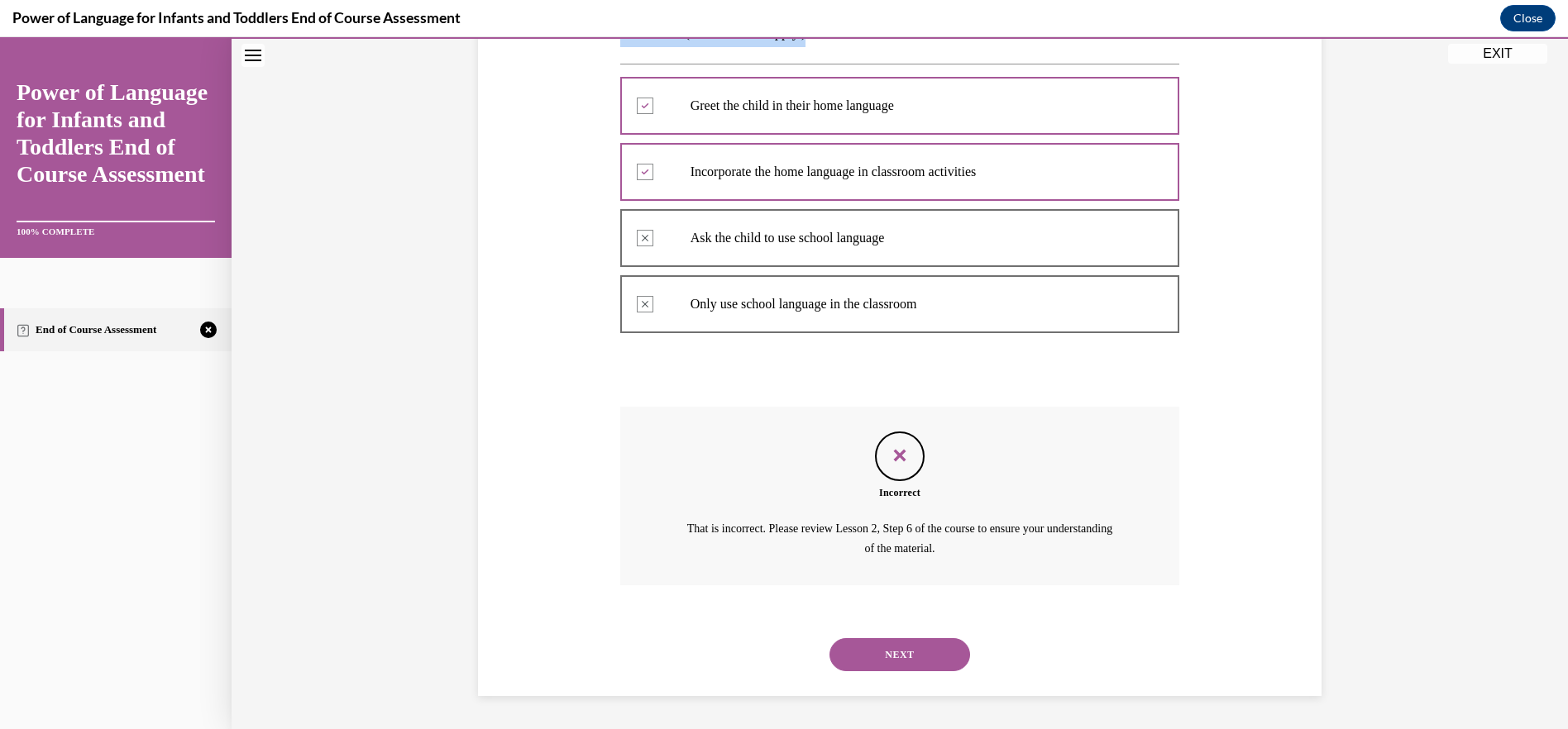
click at [886, 657] on button "NEXT" at bounding box center [899, 655] width 141 height 33
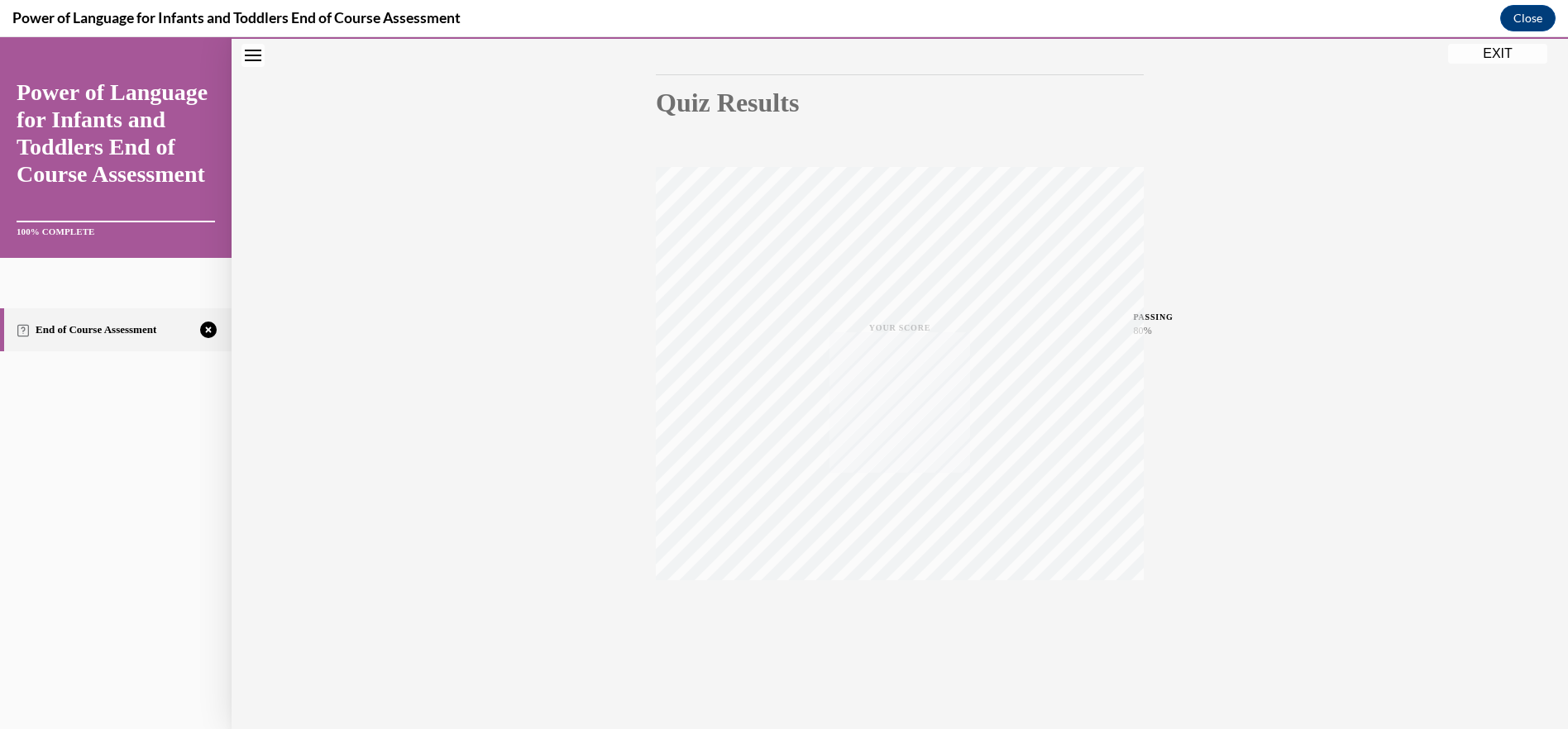
scroll to position [155, 0]
click at [907, 626] on icon "button" at bounding box center [900, 629] width 59 height 18
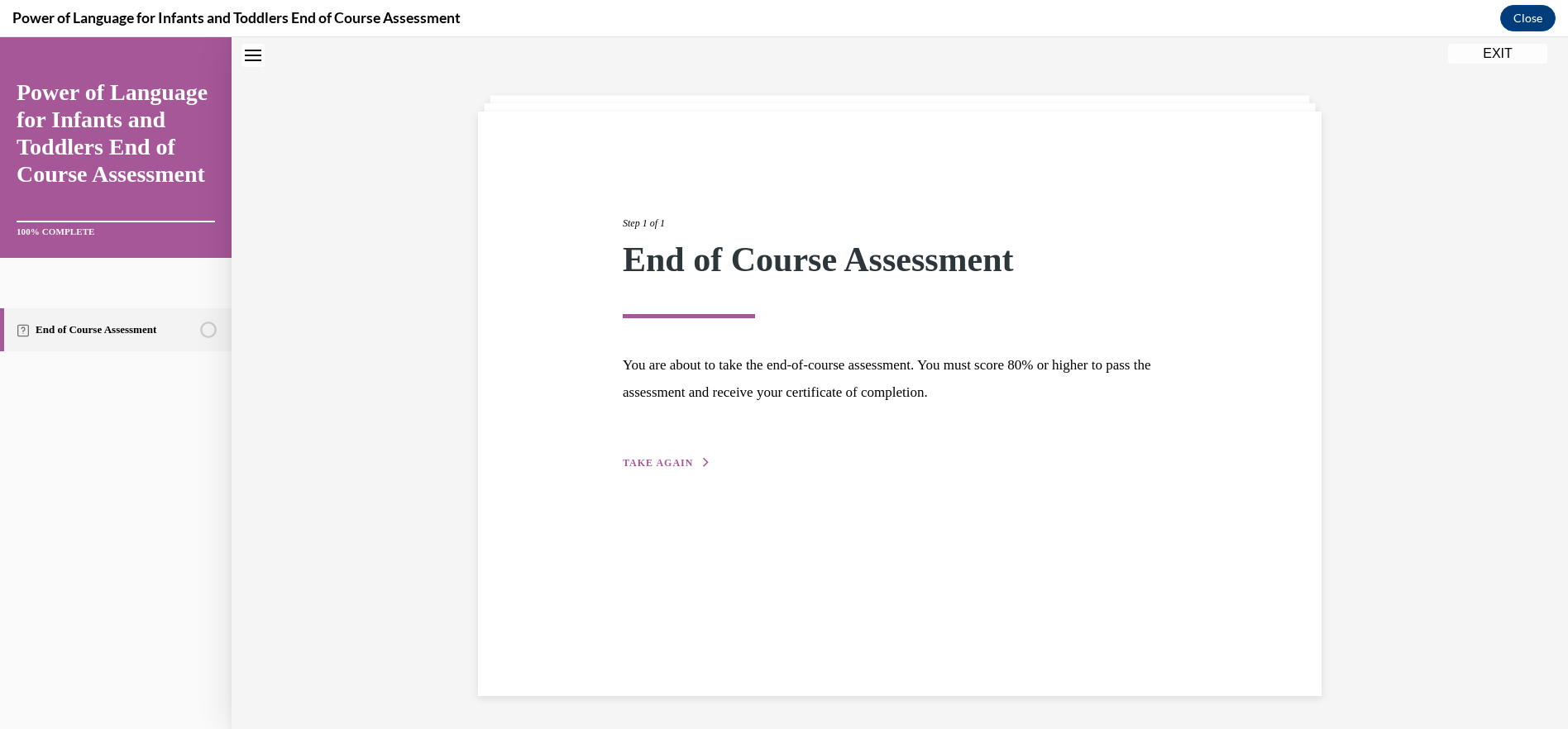
click at [633, 457] on button "TAKE AGAIN" at bounding box center [667, 462] width 89 height 15
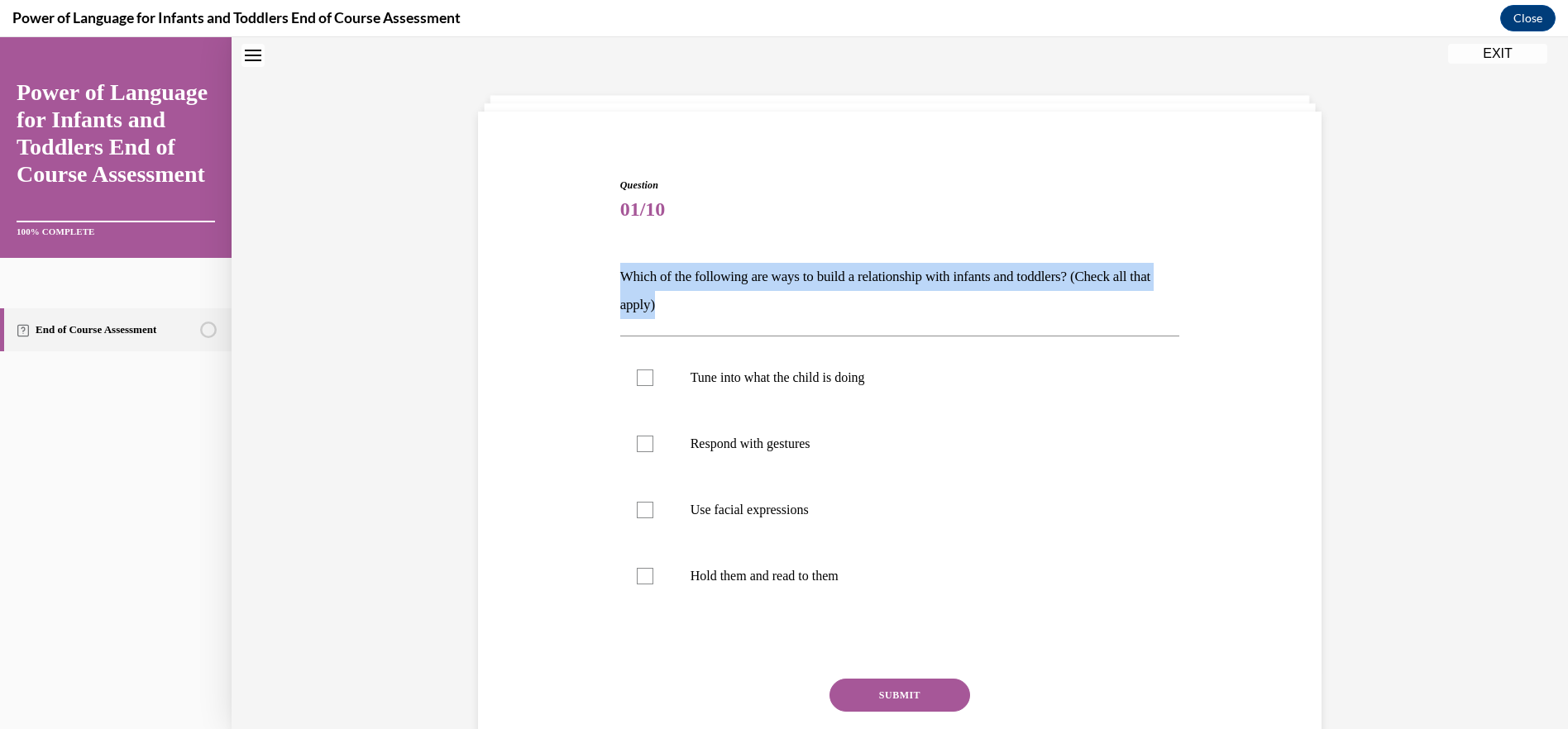
drag, startPoint x: 607, startPoint y: 274, endPoint x: 703, endPoint y: 313, distance: 103.6
click at [703, 313] on div "Question 01/10 Which of the following are ways to build a relationship with inf…" at bounding box center [900, 471] width 852 height 687
drag, startPoint x: 703, startPoint y: 313, endPoint x: 666, endPoint y: 286, distance: 45.8
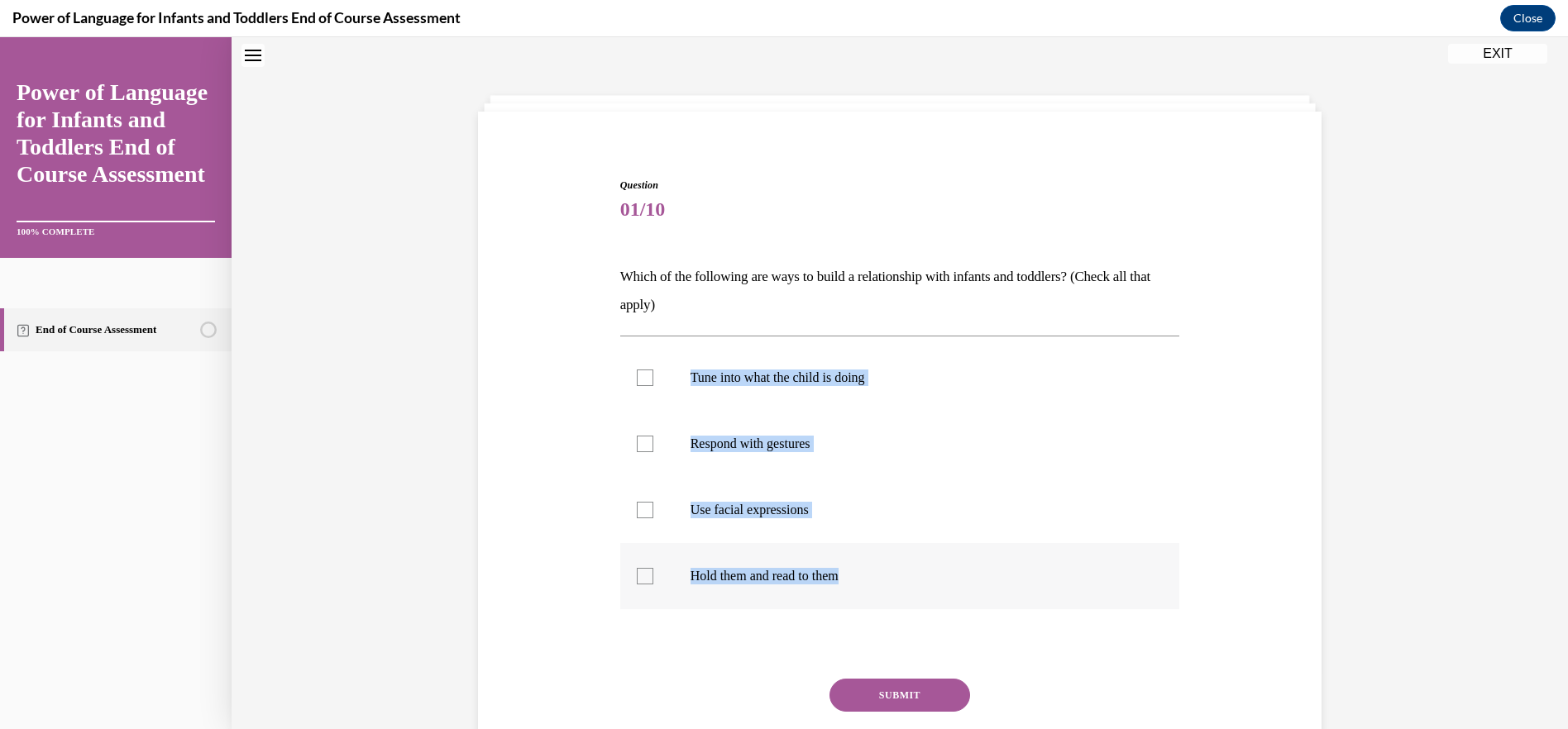
drag, startPoint x: 684, startPoint y: 373, endPoint x: 879, endPoint y: 591, distance: 292.5
click at [879, 591] on ul "Tune into what the child is doing Respond with gestures Use facial expressions …" at bounding box center [899, 476] width 560 height 265
drag, startPoint x: 879, startPoint y: 591, endPoint x: 838, endPoint y: 581, distance: 42.2
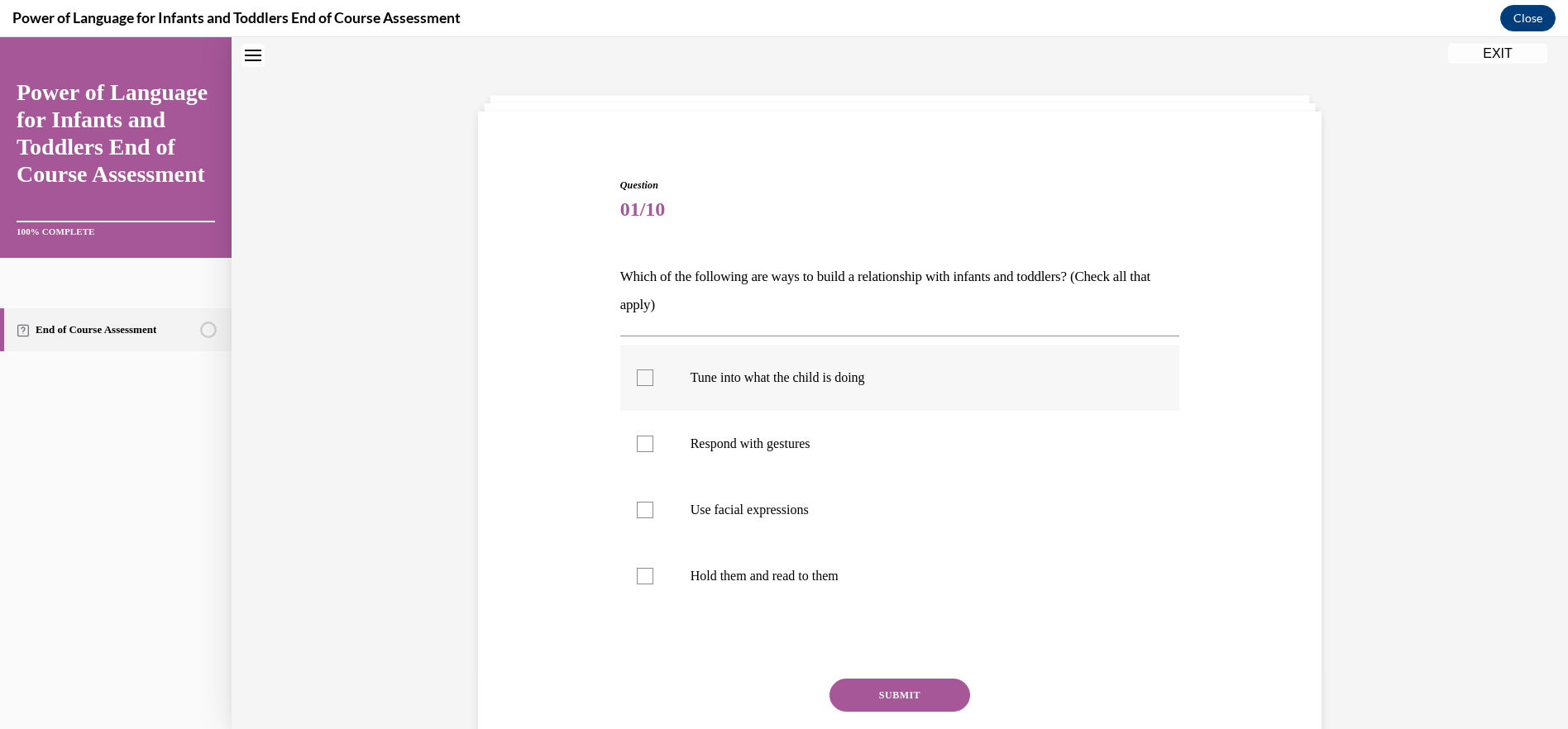
click at [640, 382] on div at bounding box center [644, 378] width 17 height 17
click at [640, 382] on input "Tune into what the child is doing" at bounding box center [644, 378] width 17 height 17
checkbox input "true"
click at [636, 449] on div at bounding box center [644, 444] width 17 height 17
click at [636, 449] on input "Respond with gestures" at bounding box center [644, 444] width 17 height 17
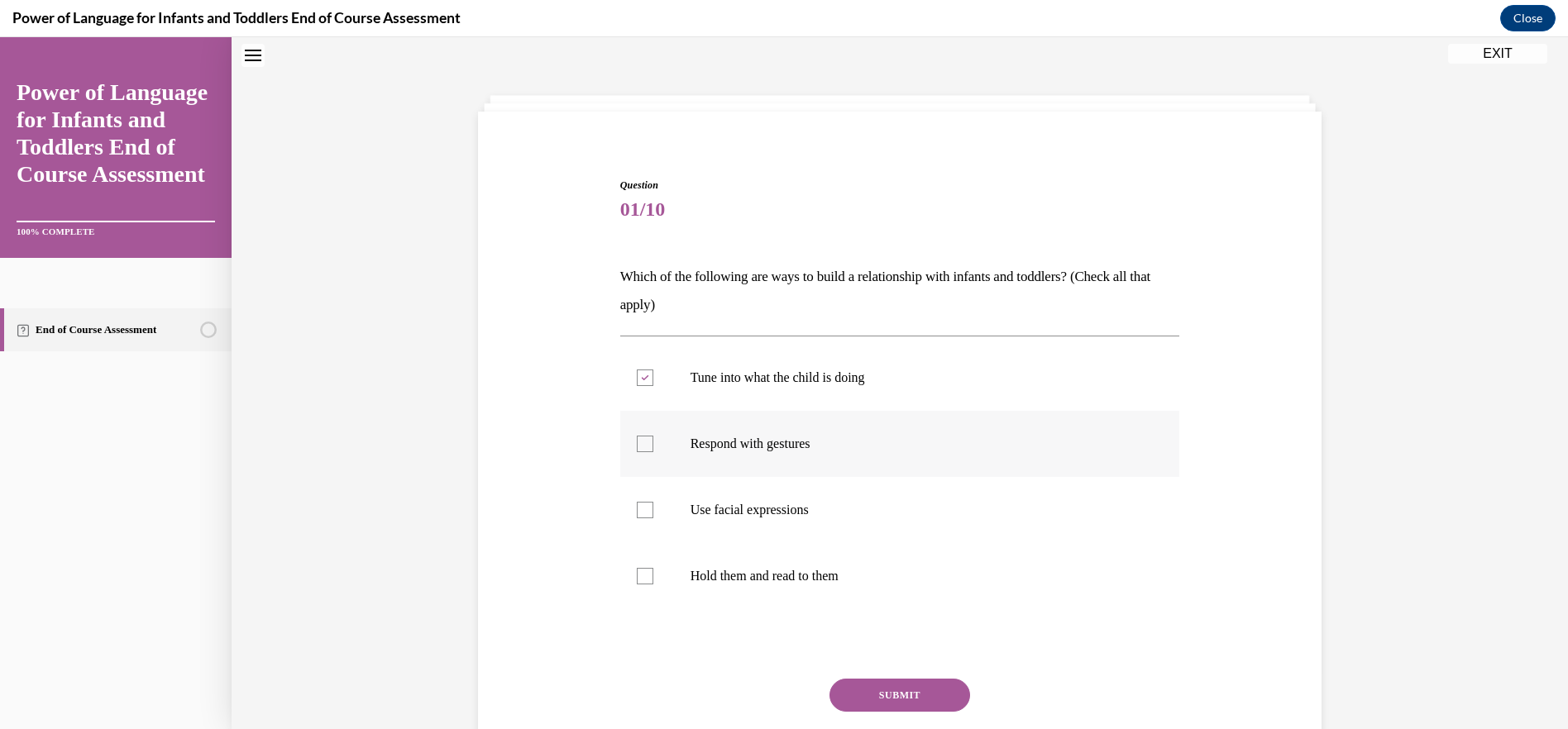
checkbox input "true"
click at [639, 516] on div at bounding box center [644, 510] width 17 height 17
click at [639, 516] on input "Use facial expressions" at bounding box center [644, 510] width 17 height 17
checkbox input "true"
drag, startPoint x: 635, startPoint y: 574, endPoint x: 773, endPoint y: 607, distance: 141.9
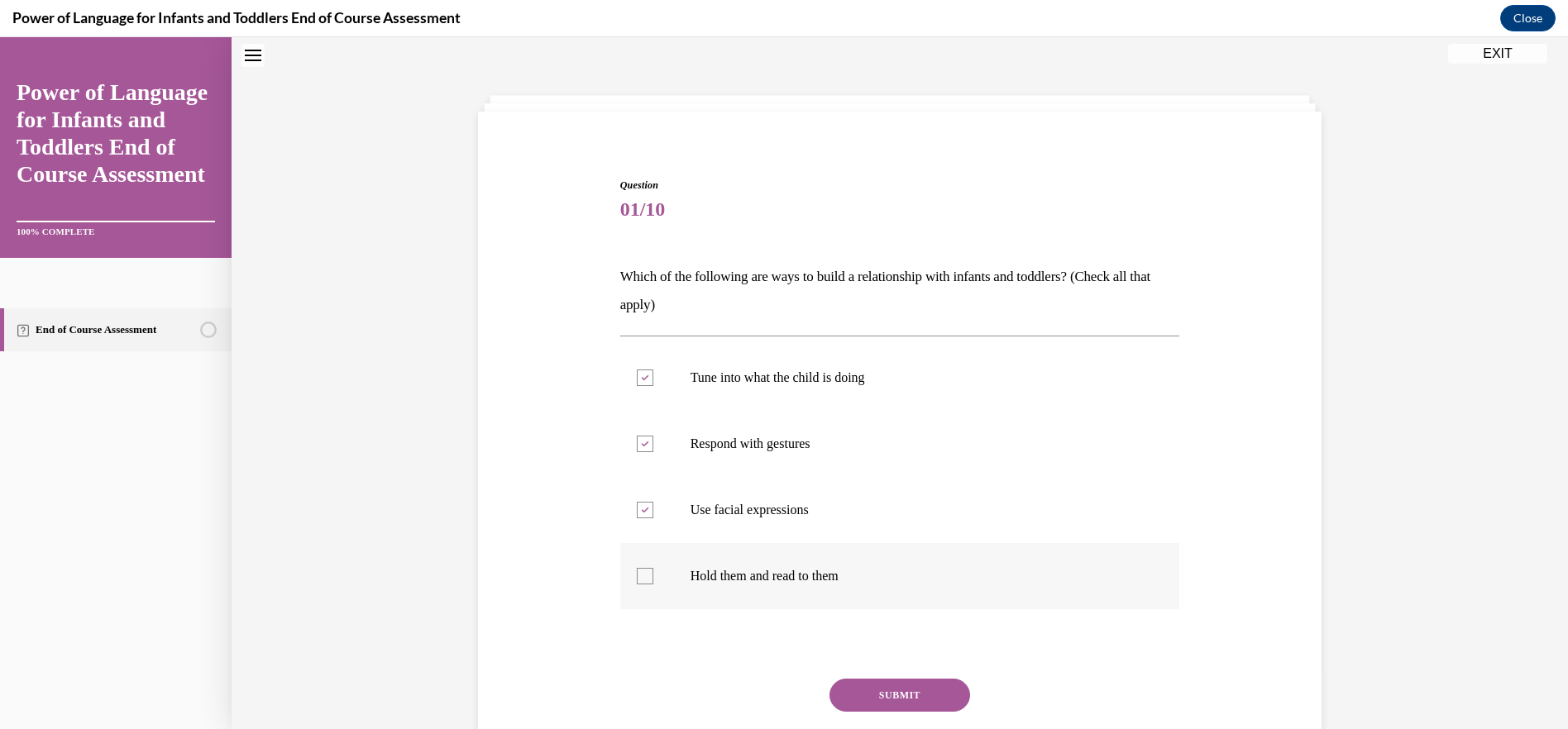
click at [636, 574] on div at bounding box center [644, 576] width 17 height 17
click at [636, 574] on input "Hold them and read to them" at bounding box center [644, 576] width 17 height 17
checkbox input "true"
click at [902, 687] on button "SUBMIT" at bounding box center [899, 696] width 141 height 33
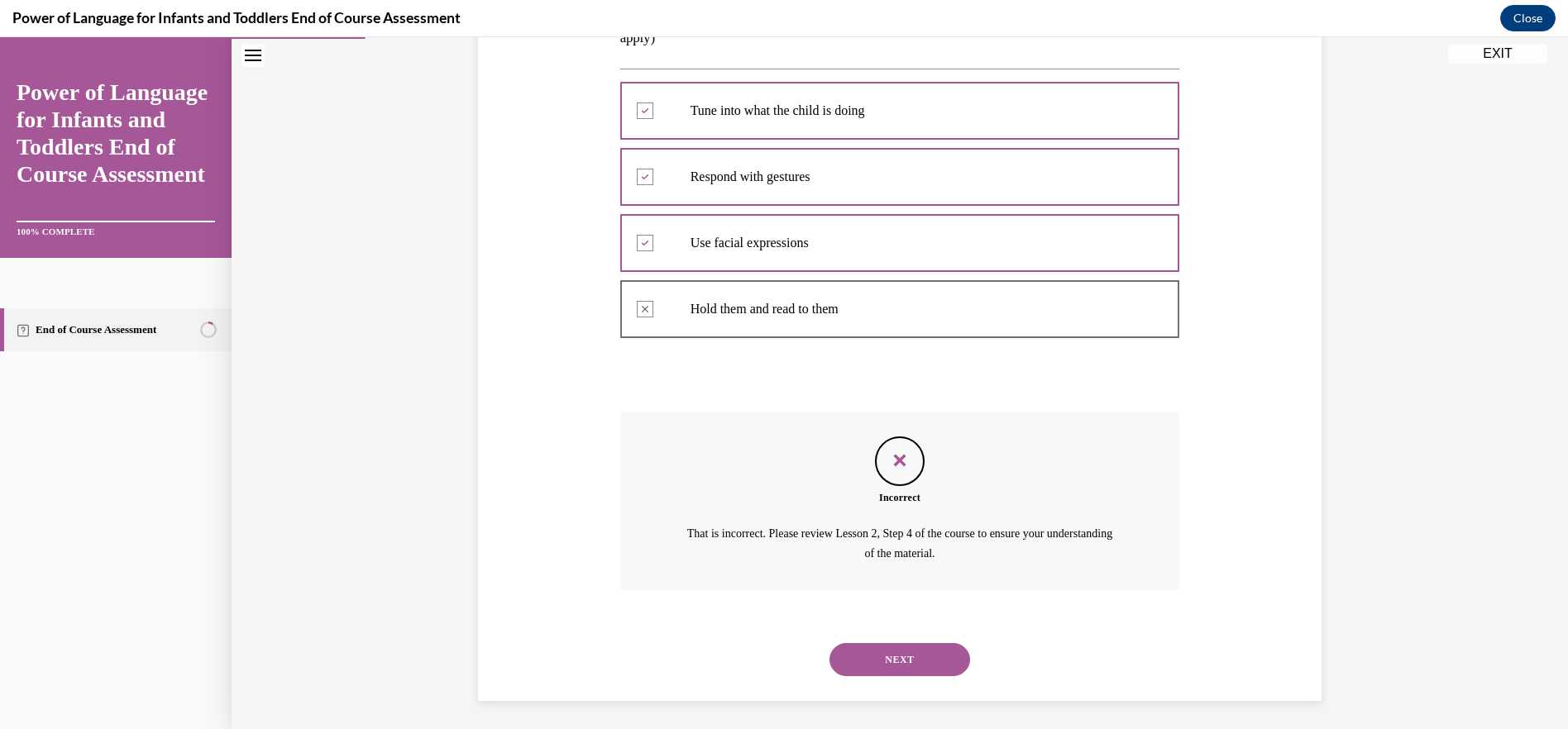
scroll to position [324, 0]
click at [903, 655] on button "NEXT" at bounding box center [899, 655] width 141 height 33
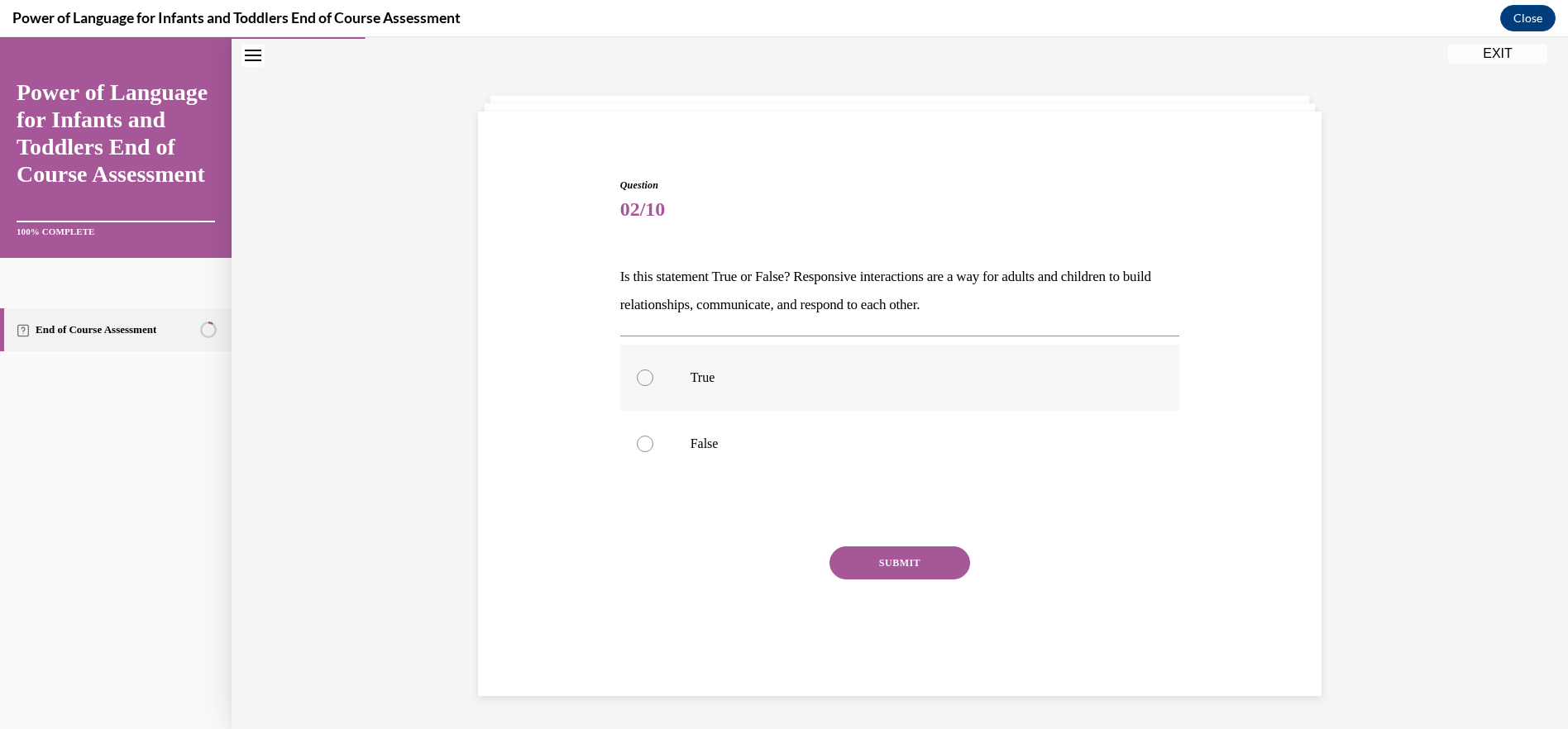
click at [677, 388] on label "True" at bounding box center [899, 377] width 560 height 66
click at [653, 387] on input "True" at bounding box center [644, 378] width 17 height 17
radio input "true"
click at [902, 569] on button "SUBMIT" at bounding box center [899, 564] width 141 height 33
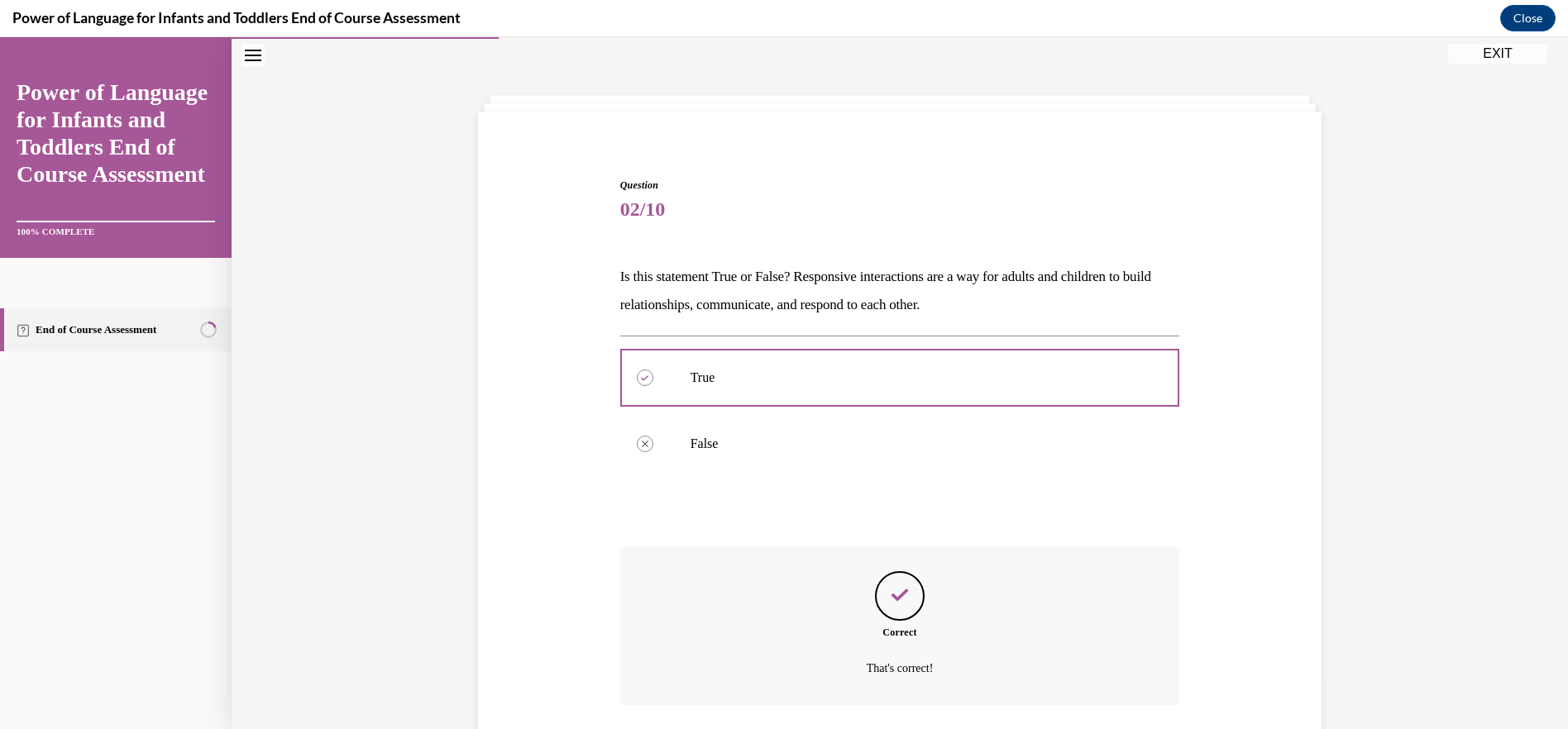
scroll to position [172, 0]
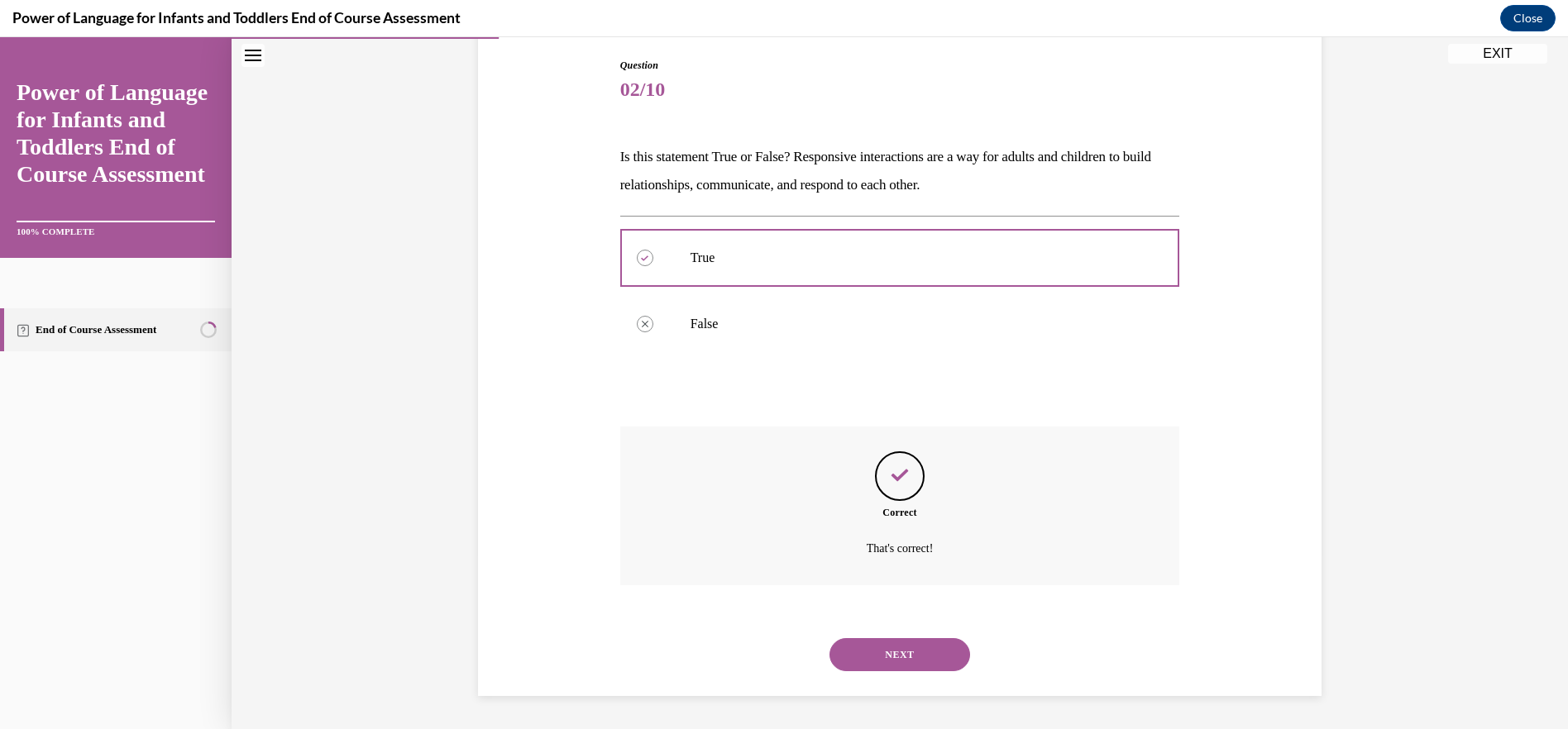
click at [897, 651] on button "NEXT" at bounding box center [899, 655] width 141 height 33
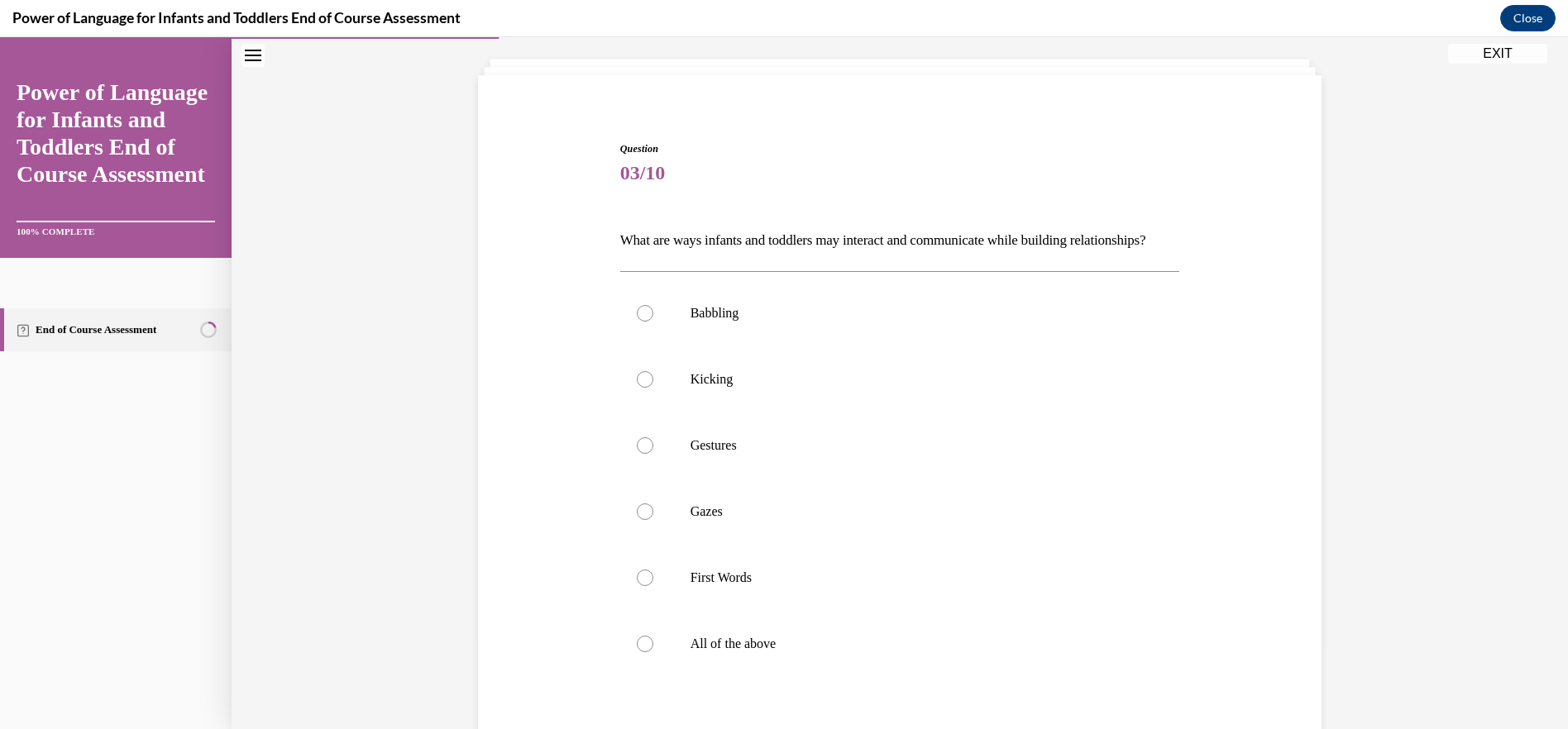
scroll to position [87, 0]
click at [638, 348] on label "Babbling" at bounding box center [899, 315] width 560 height 66
click at [638, 324] on input "Babbling" at bounding box center [644, 315] width 17 height 17
radio input "true"
click at [691, 654] on p "All of the above" at bounding box center [915, 645] width 449 height 17
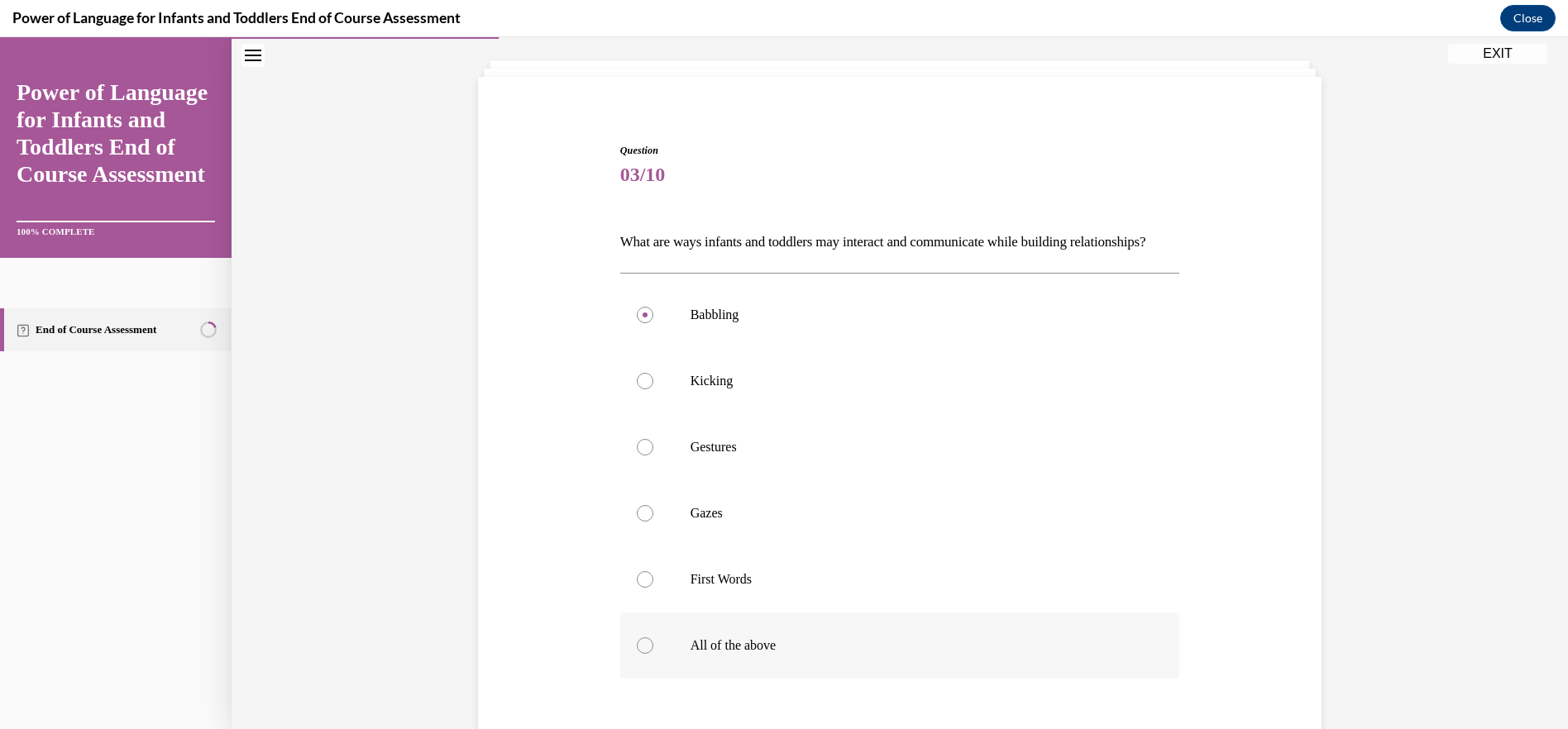
click at [653, 654] on input "All of the above" at bounding box center [644, 645] width 17 height 17
radio input "true"
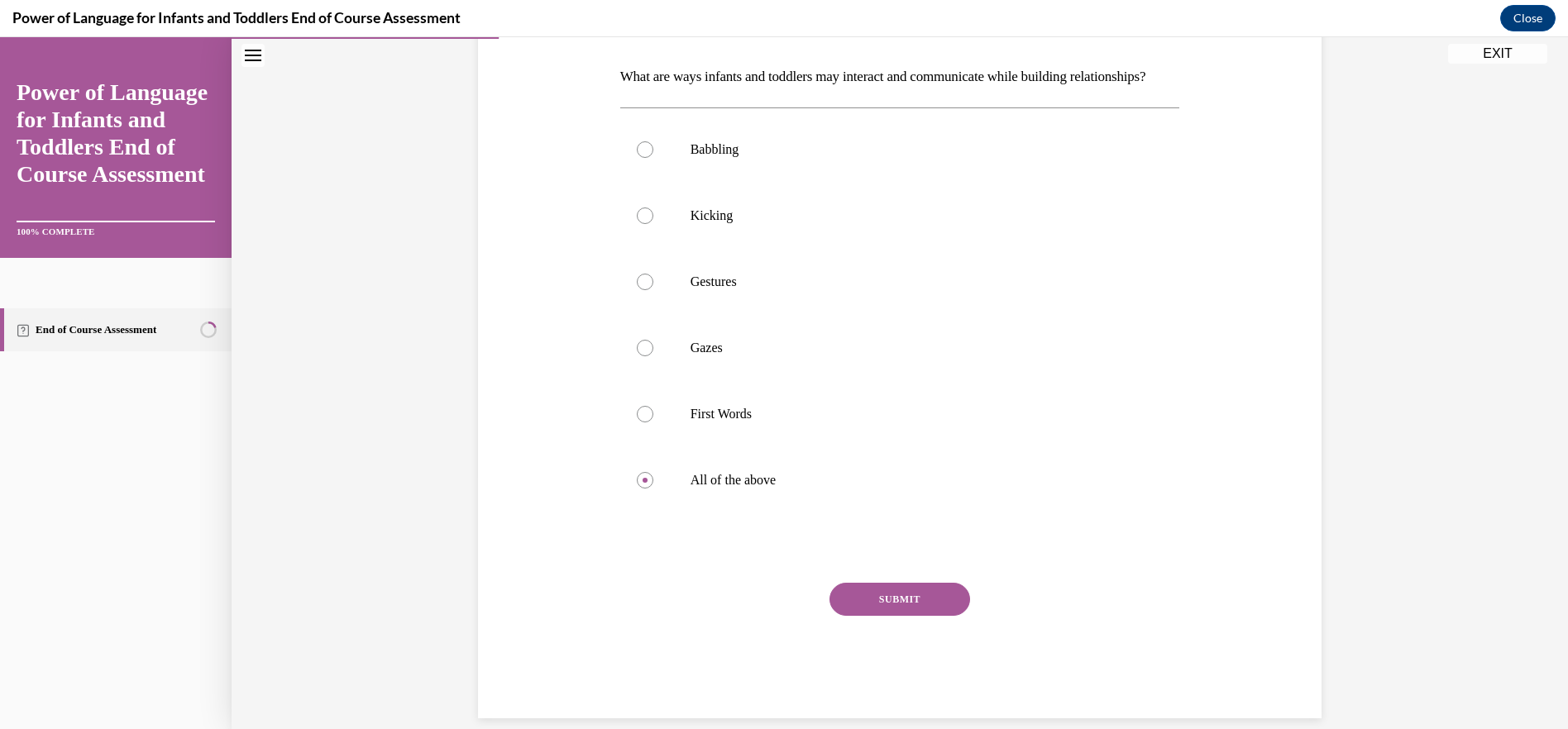
click at [899, 616] on button "SUBMIT" at bounding box center [899, 600] width 141 height 33
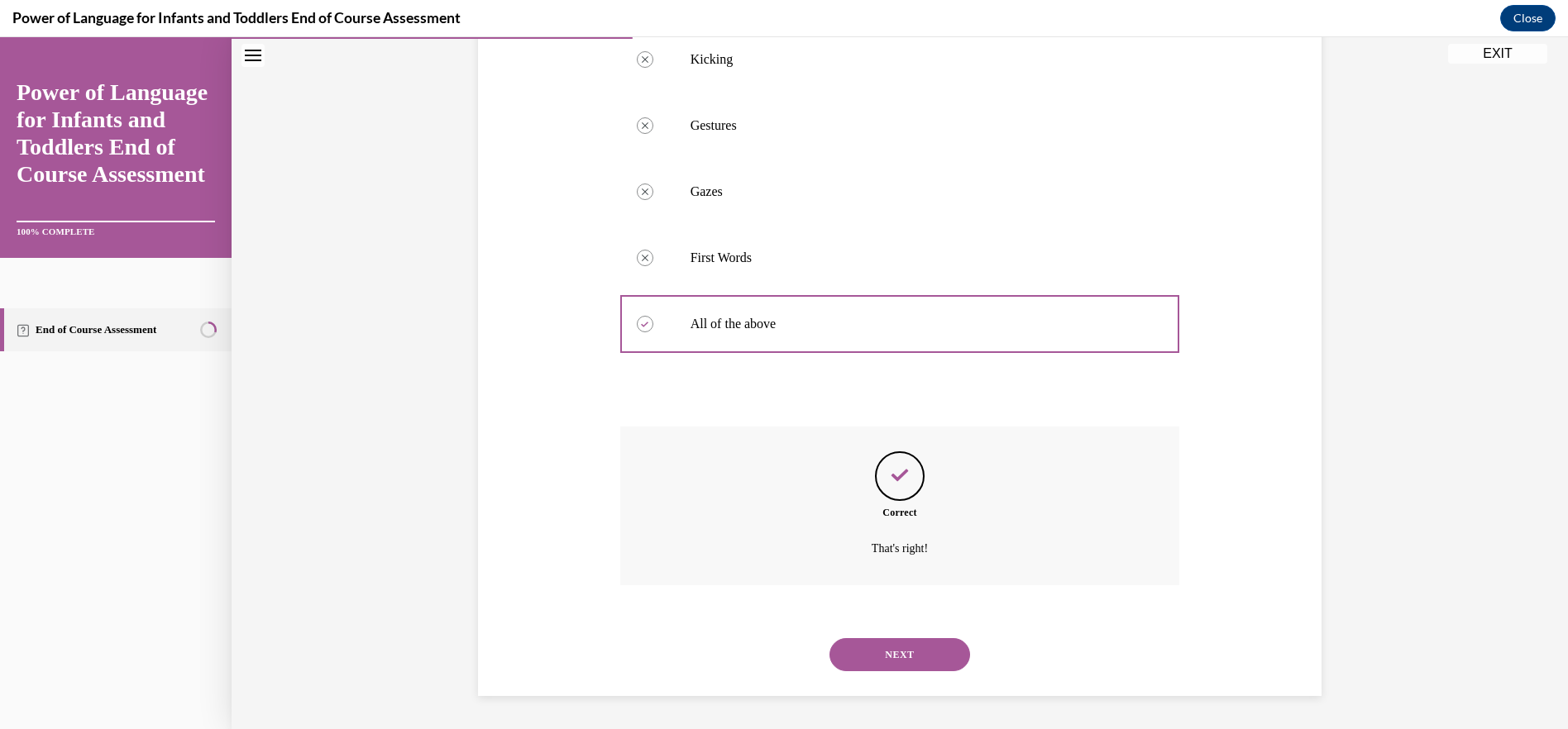
scroll to position [437, 0]
click at [899, 645] on button "NEXT" at bounding box center [899, 655] width 141 height 33
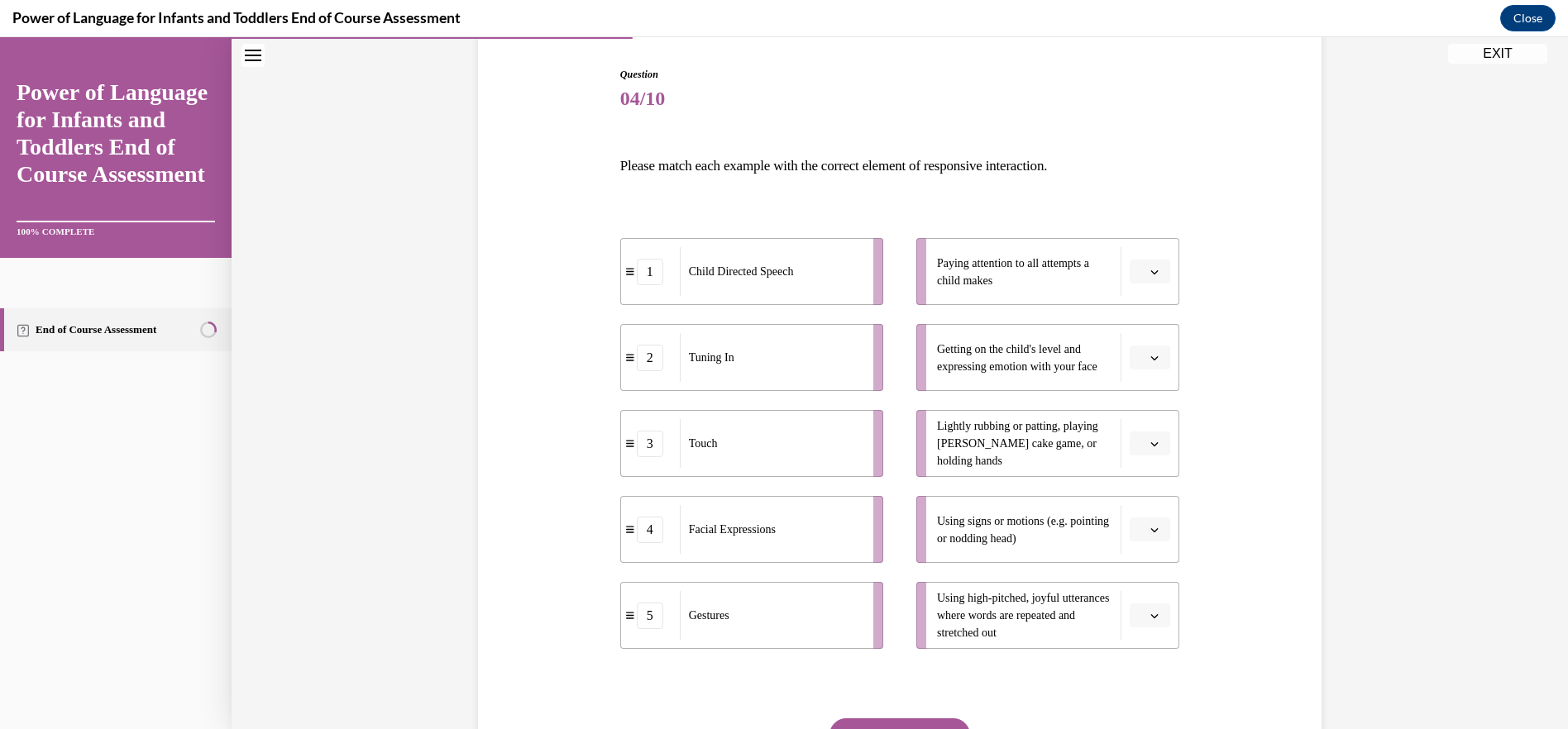
scroll to position [165, 0]
drag, startPoint x: 731, startPoint y: 366, endPoint x: 788, endPoint y: 277, distance: 105.7
click at [788, 277] on div "Tuning In" at bounding box center [828, 266] width 183 height 49
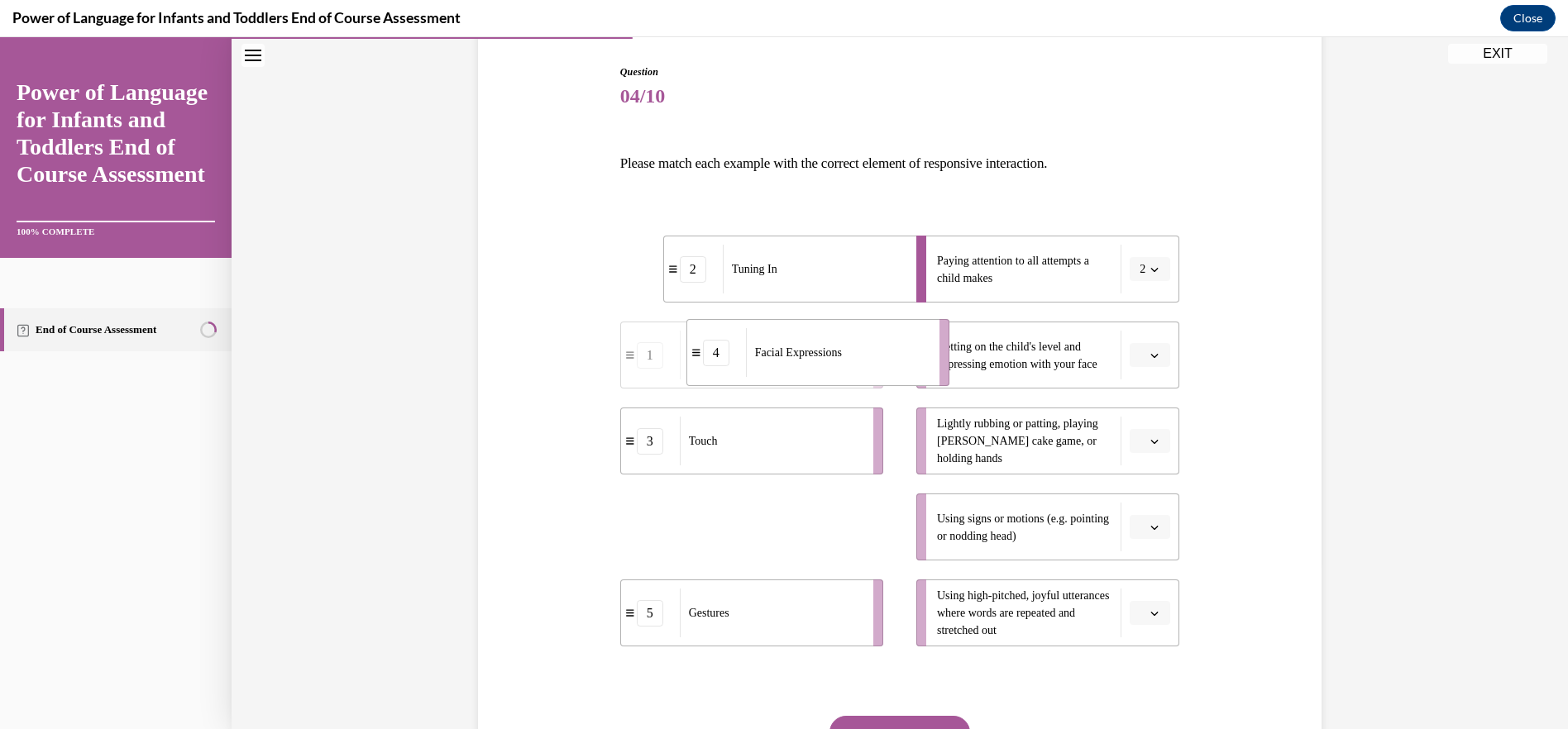
drag, startPoint x: 693, startPoint y: 540, endPoint x: 757, endPoint y: 365, distance: 186.3
click at [757, 365] on div "Facial Expressions" at bounding box center [837, 353] width 183 height 49
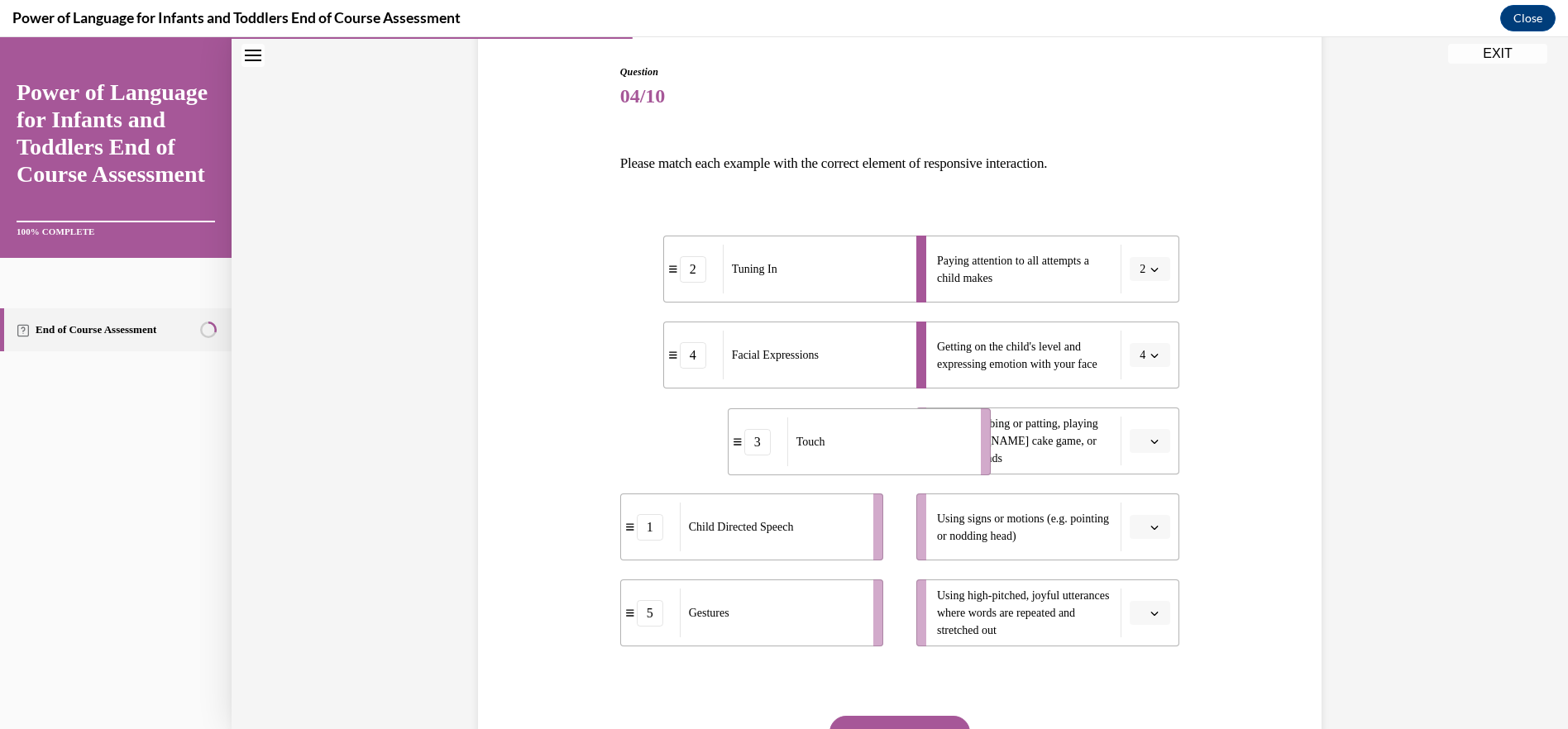
drag, startPoint x: 750, startPoint y: 469, endPoint x: 858, endPoint y: 469, distance: 108.0
click at [858, 469] on li "3 Touch" at bounding box center [859, 442] width 263 height 67
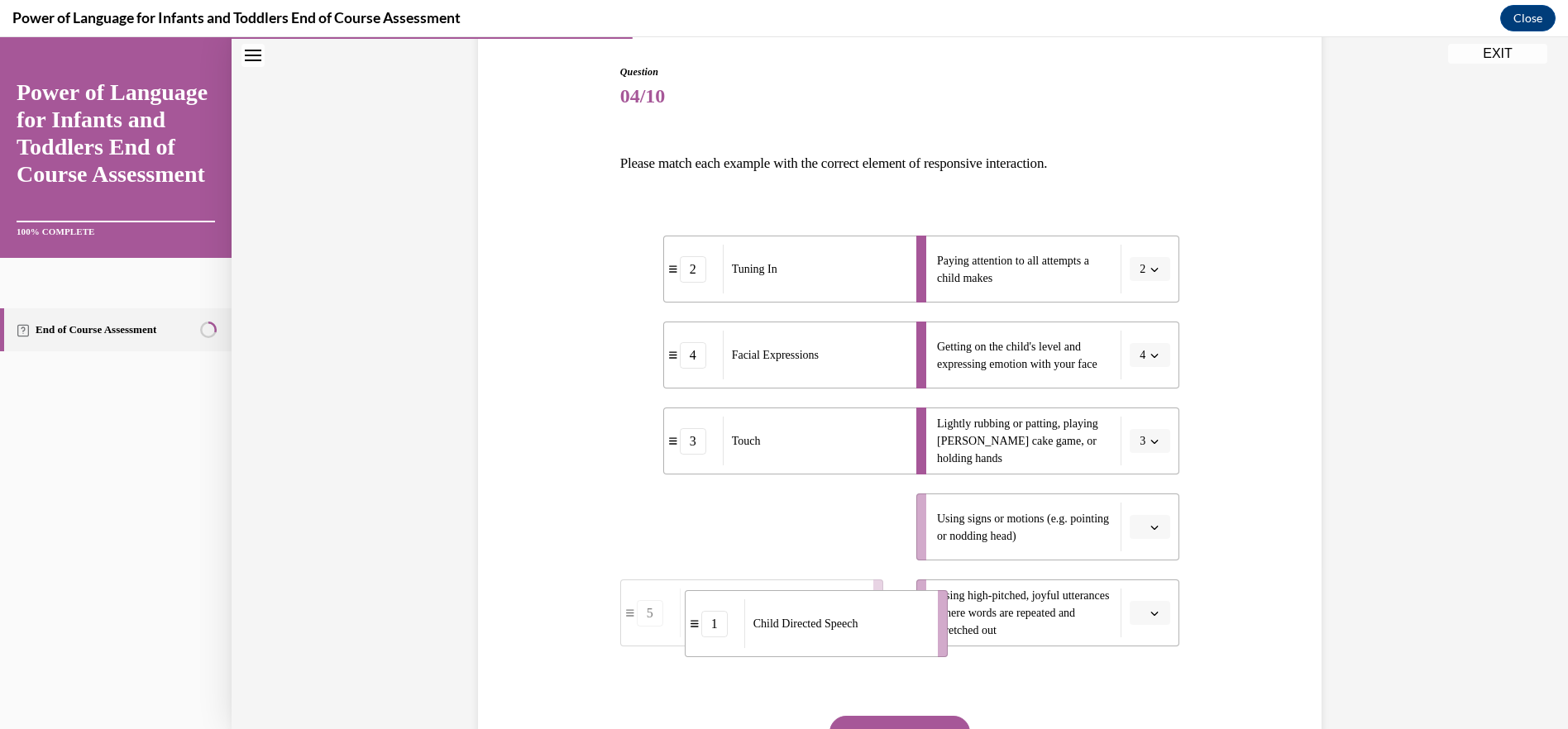
drag, startPoint x: 777, startPoint y: 524, endPoint x: 842, endPoint y: 620, distance: 115.9
drag, startPoint x: 770, startPoint y: 539, endPoint x: 875, endPoint y: 536, distance: 105.0
click at [877, 536] on div "Gestures" at bounding box center [878, 524] width 183 height 49
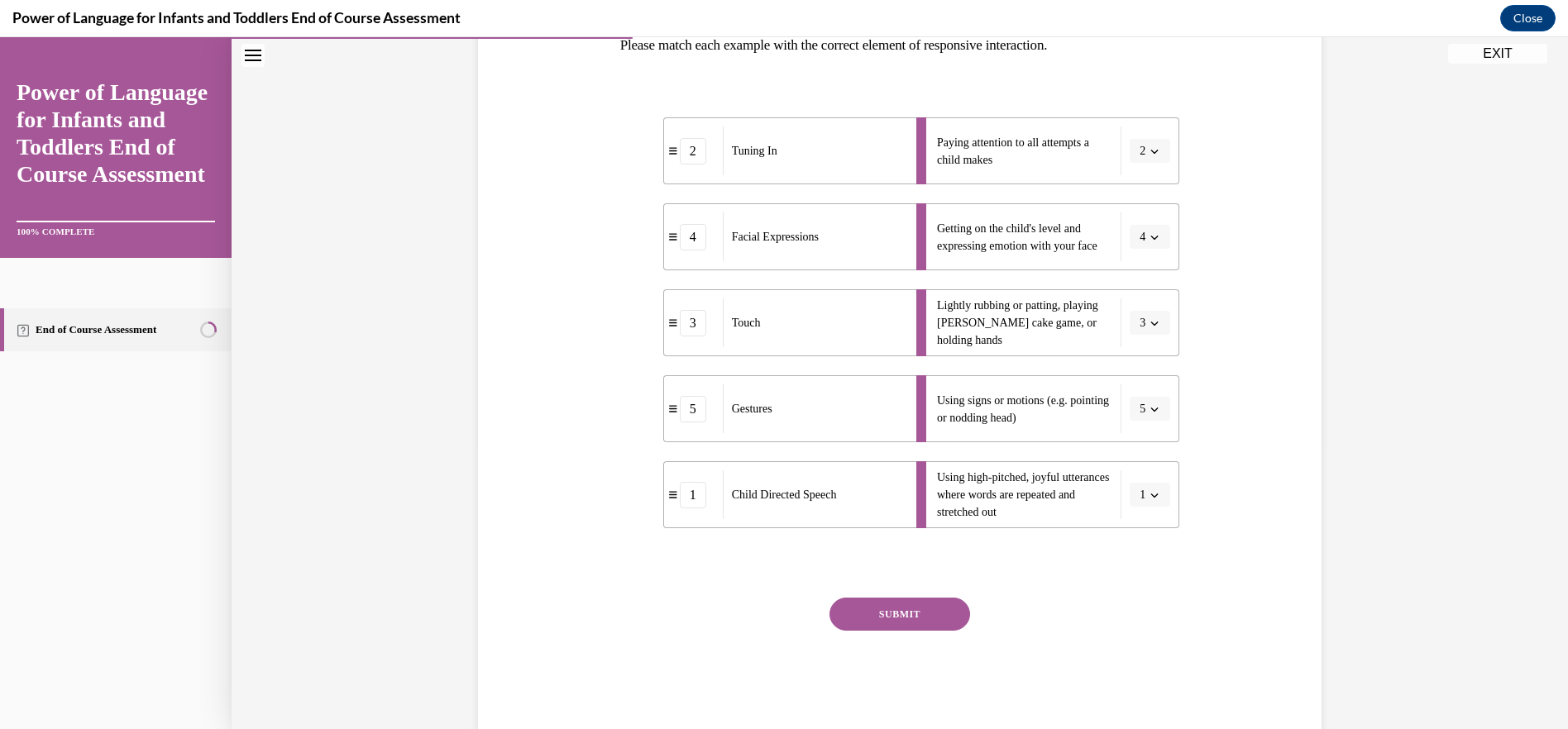
scroll to position [321, 0]
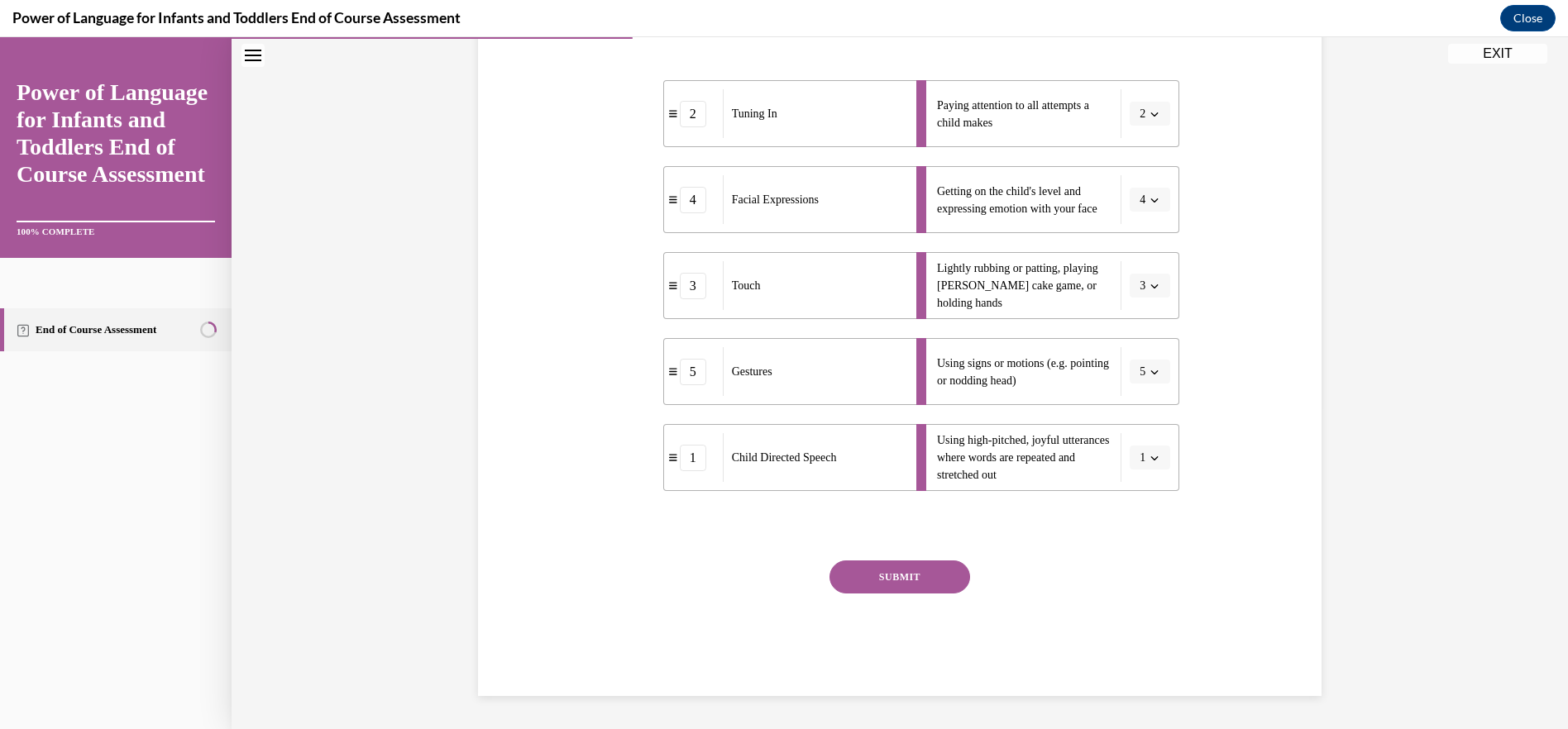
click at [902, 572] on button "SUBMIT" at bounding box center [899, 577] width 141 height 33
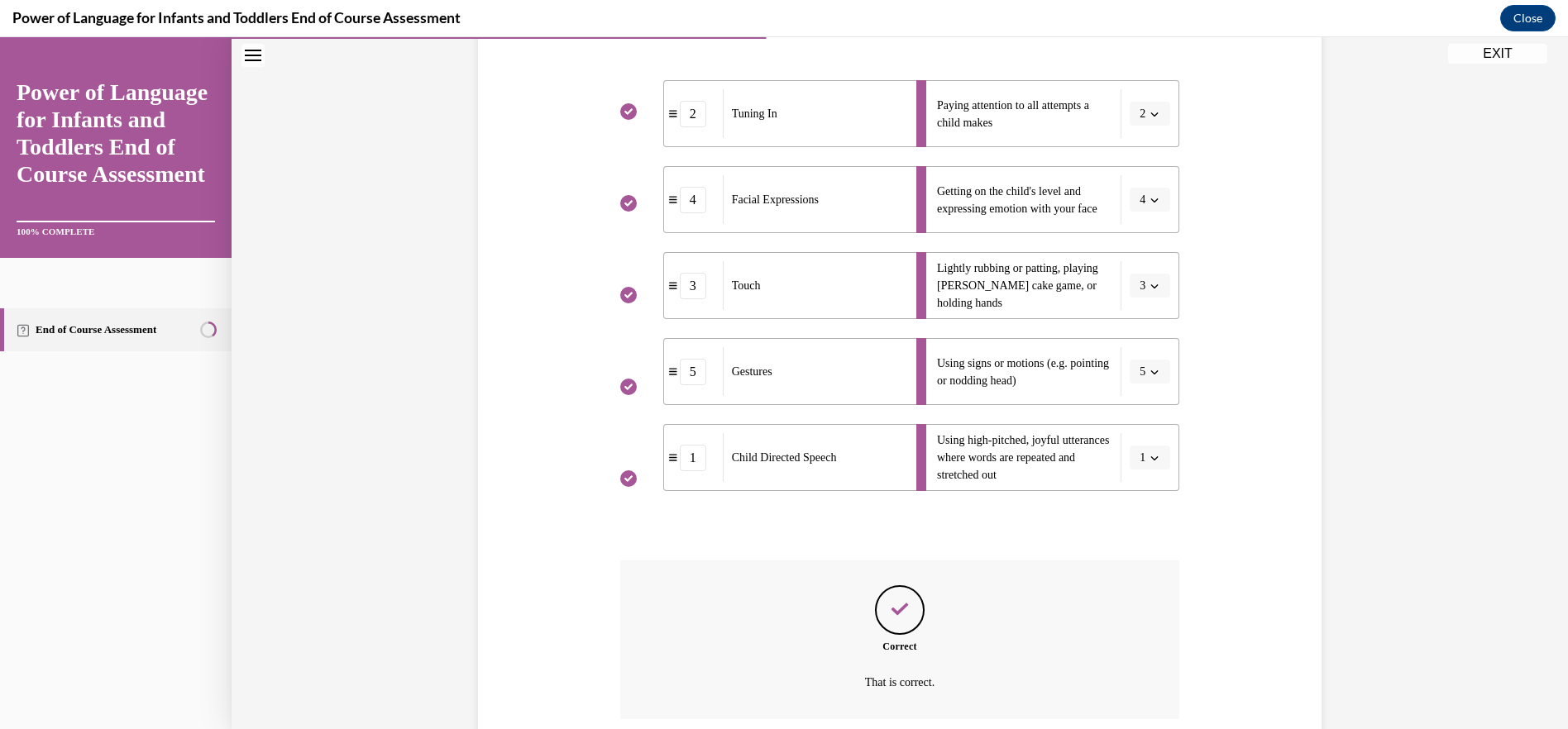
scroll to position [455, 0]
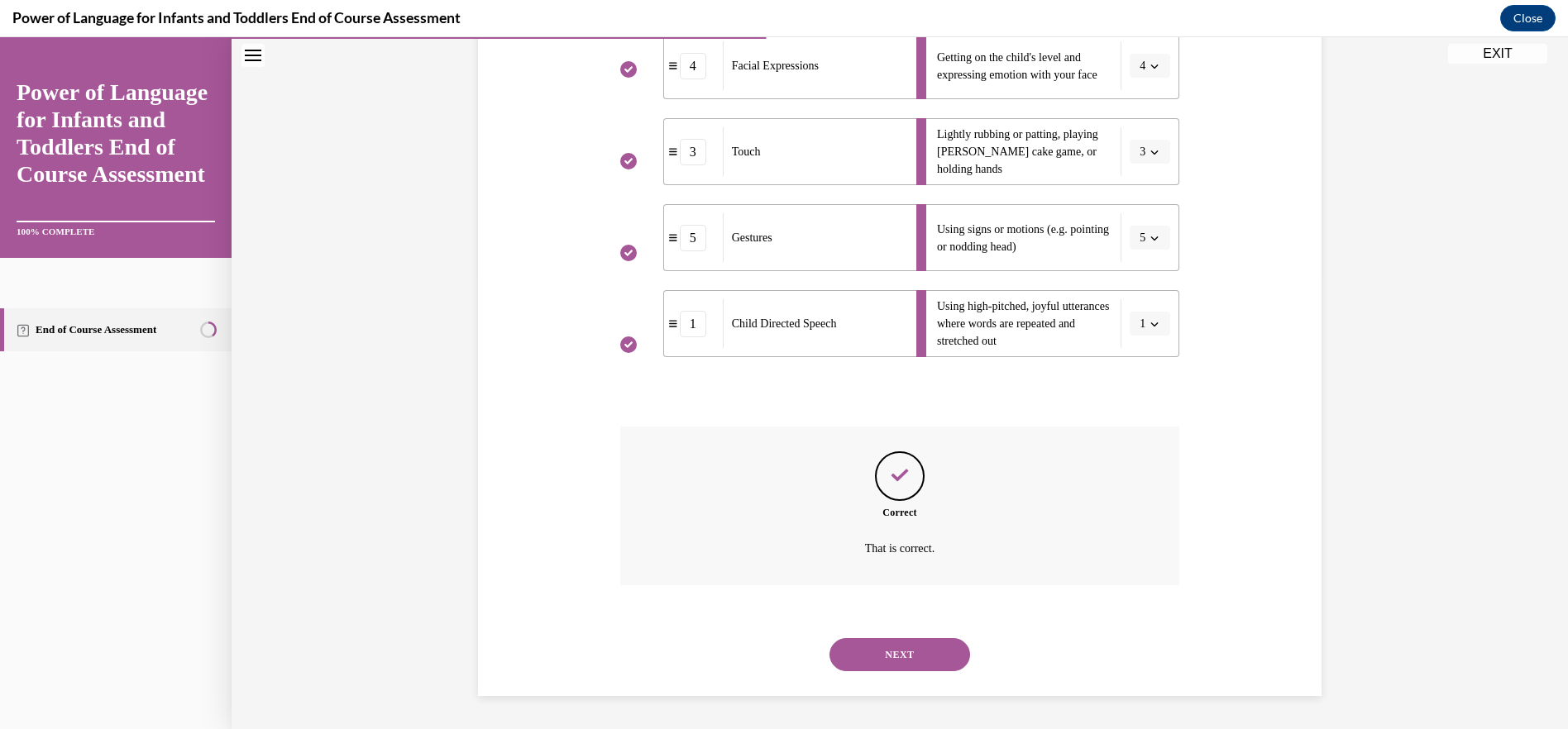
click at [900, 652] on button "NEXT" at bounding box center [899, 655] width 141 height 33
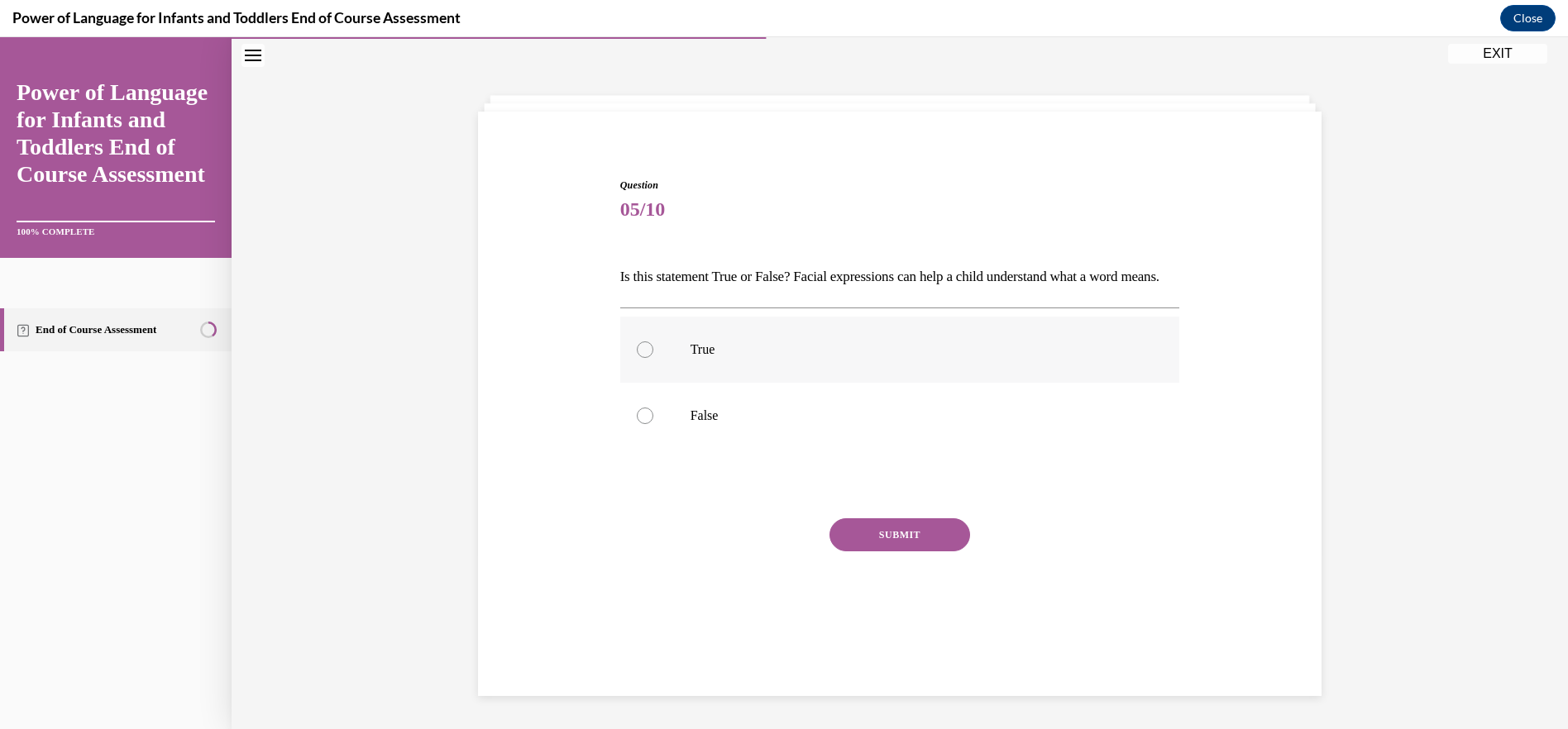
click at [677, 369] on label "True" at bounding box center [899, 349] width 560 height 66
click at [653, 358] on input "True" at bounding box center [644, 349] width 17 height 17
radio input "true"
click at [867, 552] on button "SUBMIT" at bounding box center [899, 535] width 141 height 33
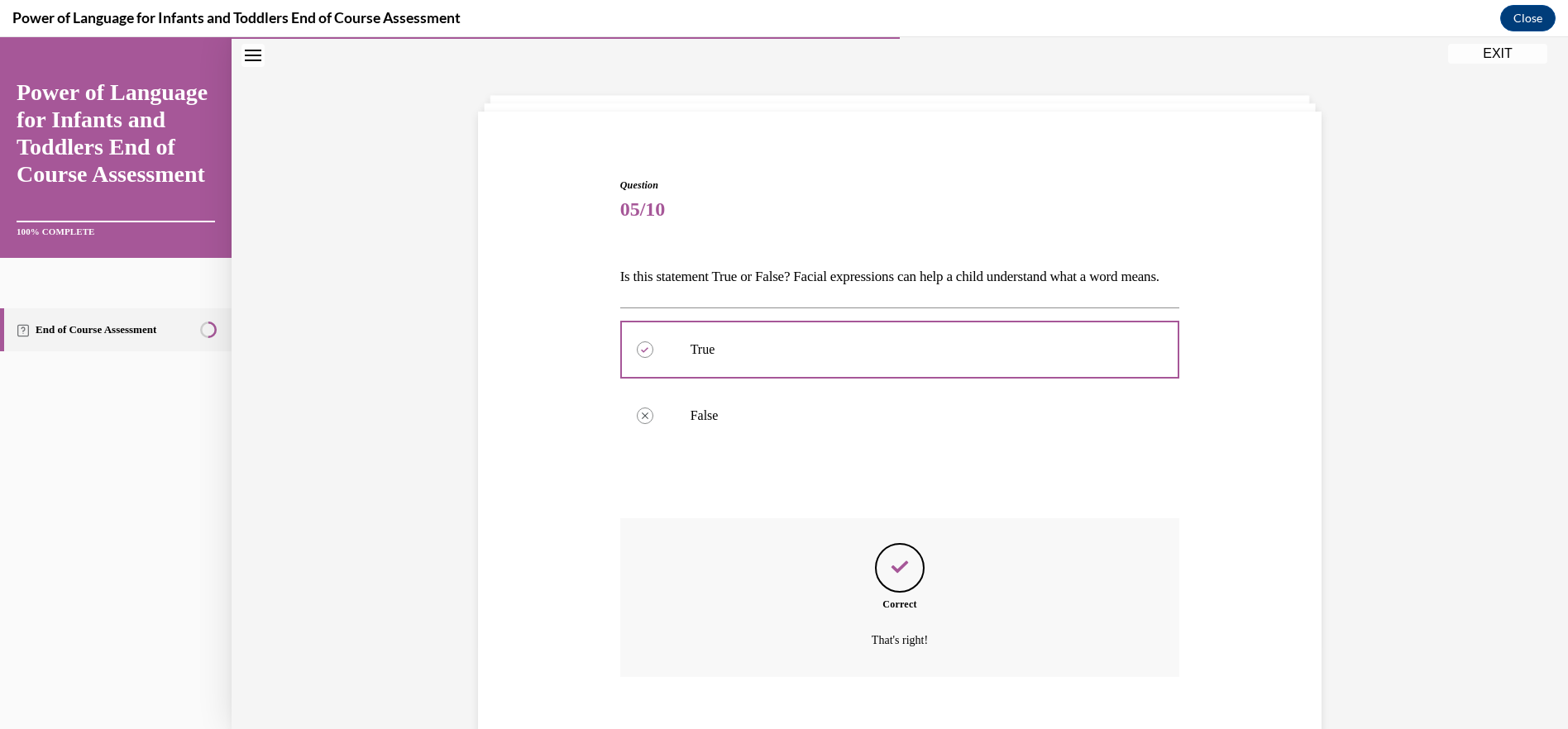
scroll to position [172, 0]
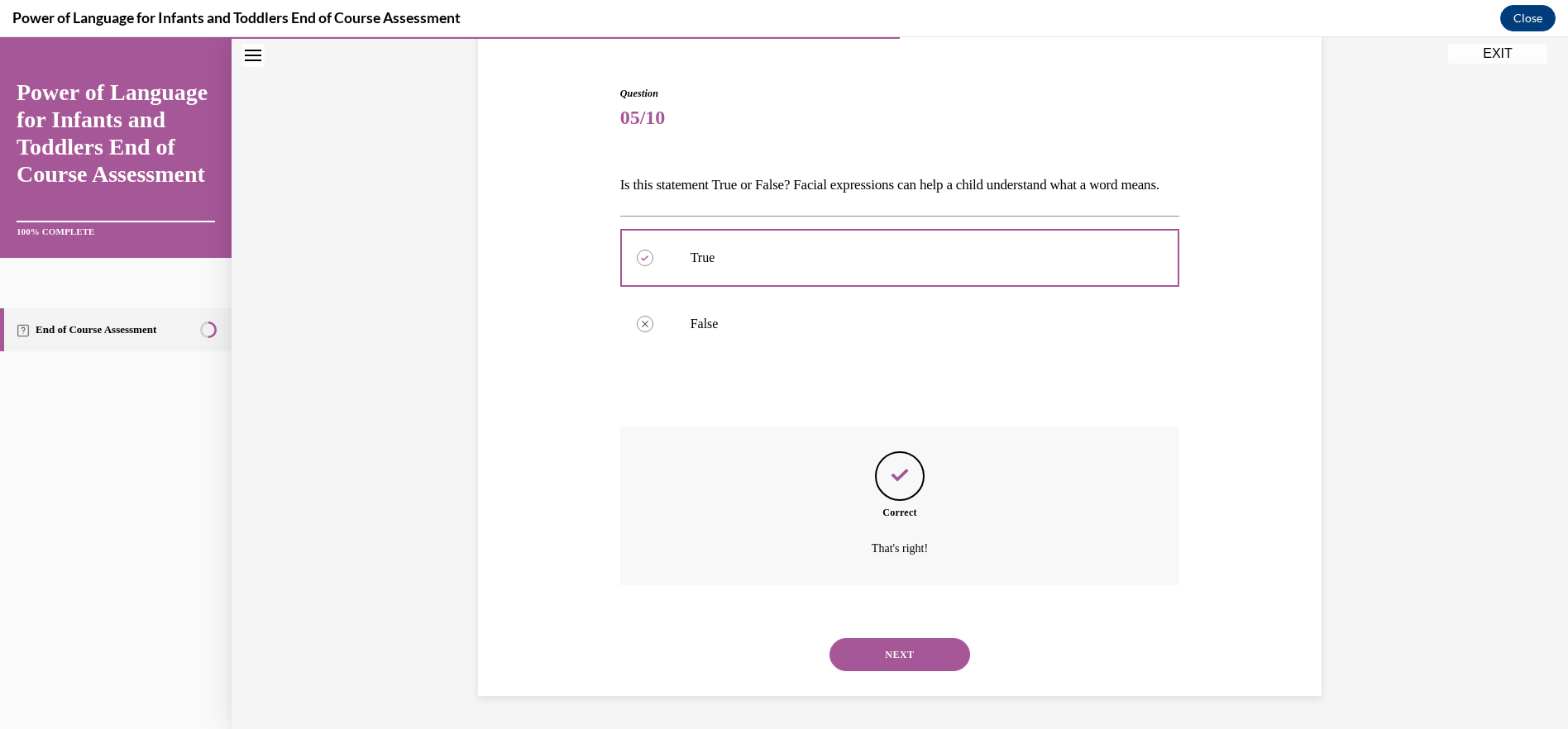
click at [880, 646] on button "NEXT" at bounding box center [899, 655] width 141 height 33
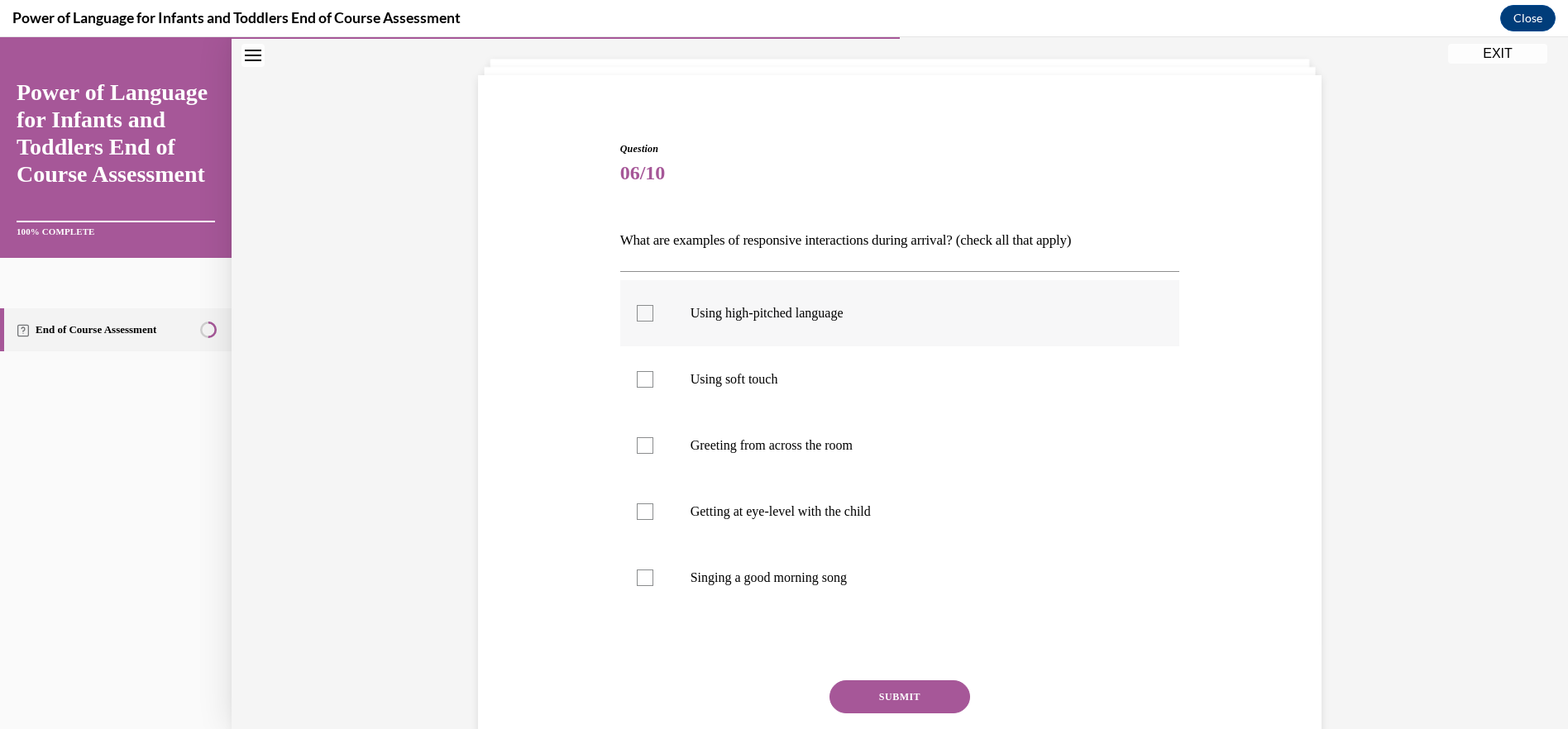
scroll to position [87, 0]
click at [650, 327] on label "Using high-pitched language" at bounding box center [899, 315] width 560 height 66
click at [650, 324] on input "Using high-pitched language" at bounding box center [644, 315] width 17 height 17
checkbox input "true"
click at [645, 382] on div at bounding box center [644, 381] width 17 height 17
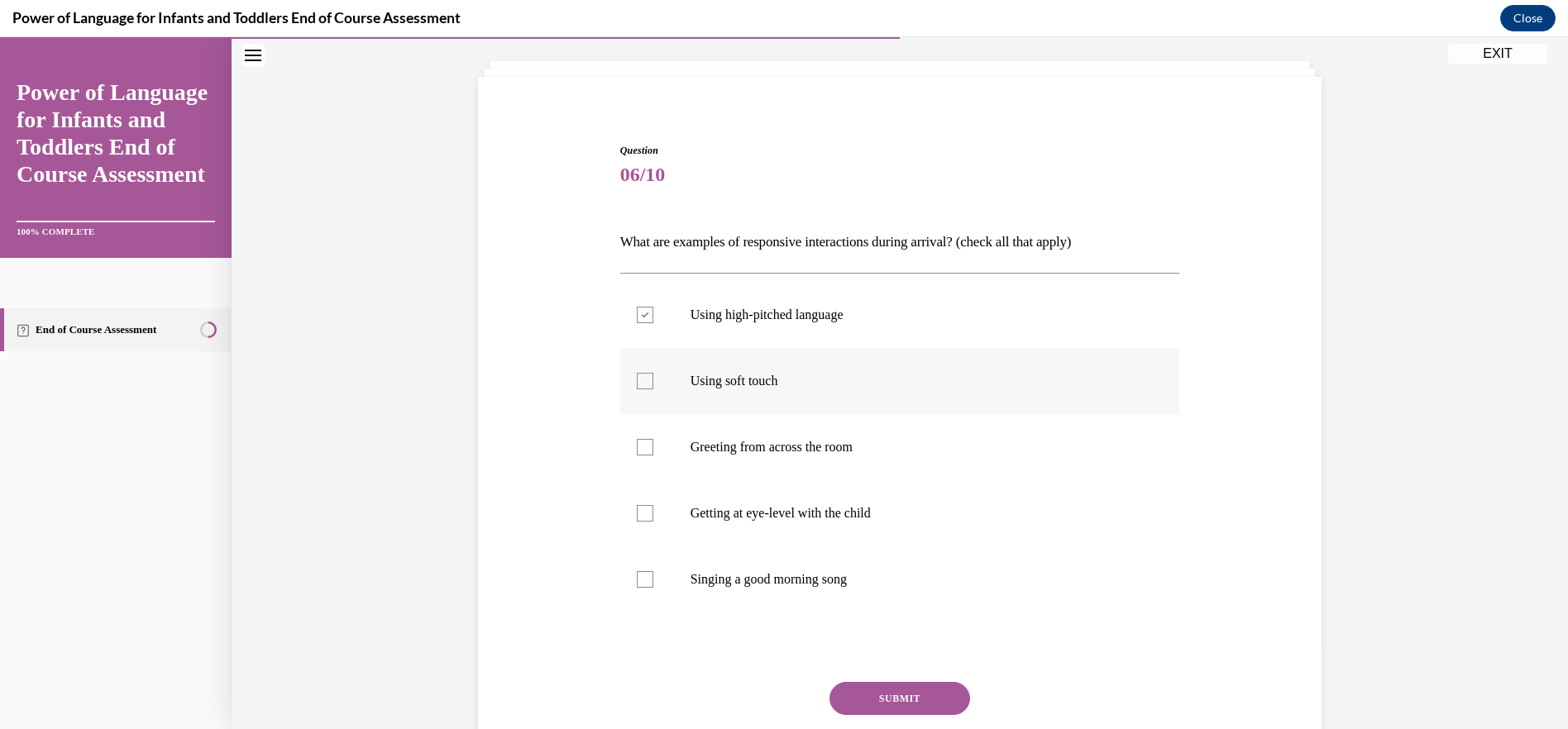
click at [645, 382] on input "Using soft touch" at bounding box center [644, 381] width 17 height 17
checkbox input "true"
click at [640, 448] on div at bounding box center [644, 447] width 17 height 17
click at [640, 448] on input "Greeting from across the room" at bounding box center [644, 447] width 17 height 17
checkbox input "true"
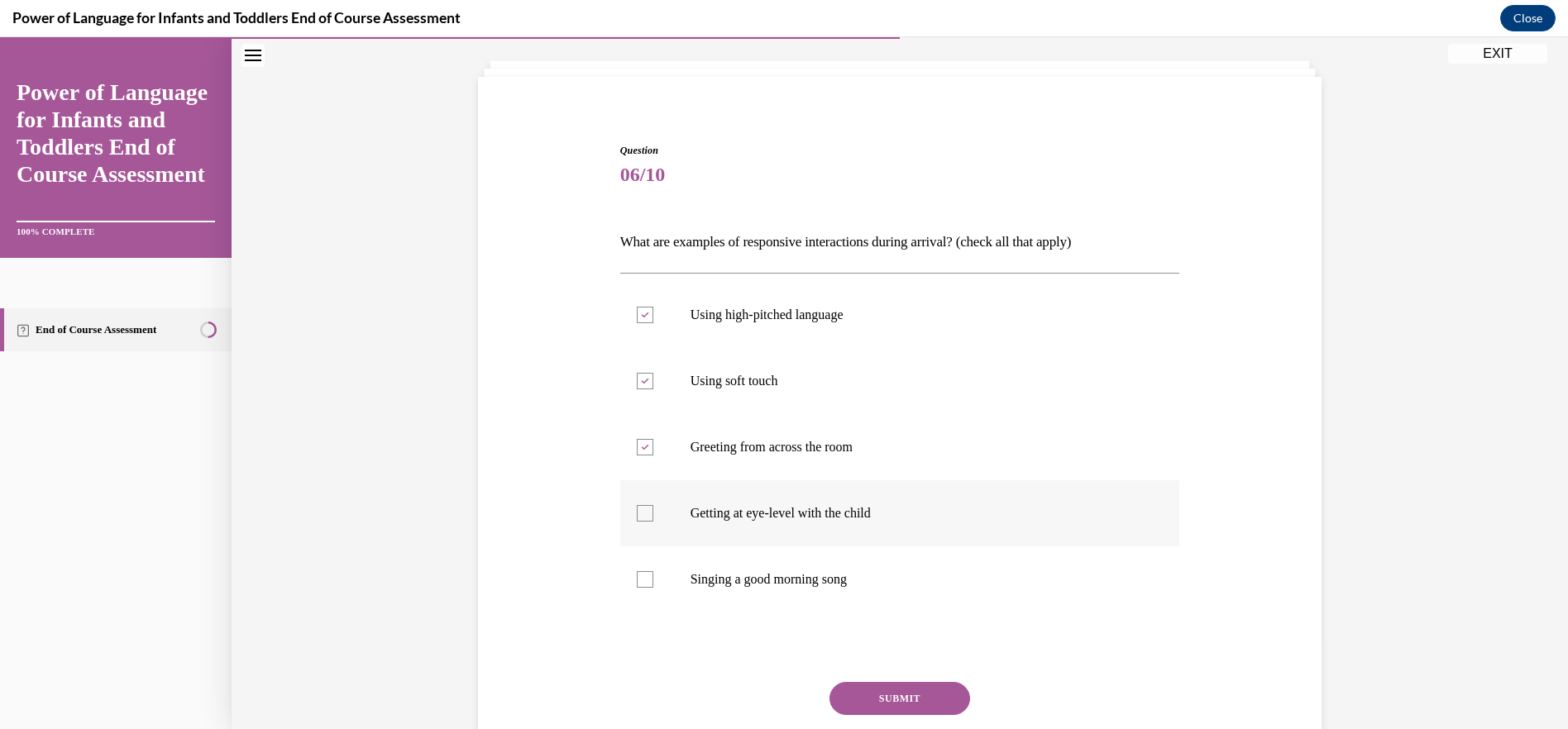
click at [640, 518] on div at bounding box center [644, 514] width 17 height 17
click at [640, 518] on input "Getting at eye-level with the child" at bounding box center [644, 514] width 17 height 17
checkbox input "true"
click at [637, 575] on div at bounding box center [644, 579] width 17 height 17
click at [637, 575] on input "Singing a good morning song" at bounding box center [644, 579] width 17 height 17
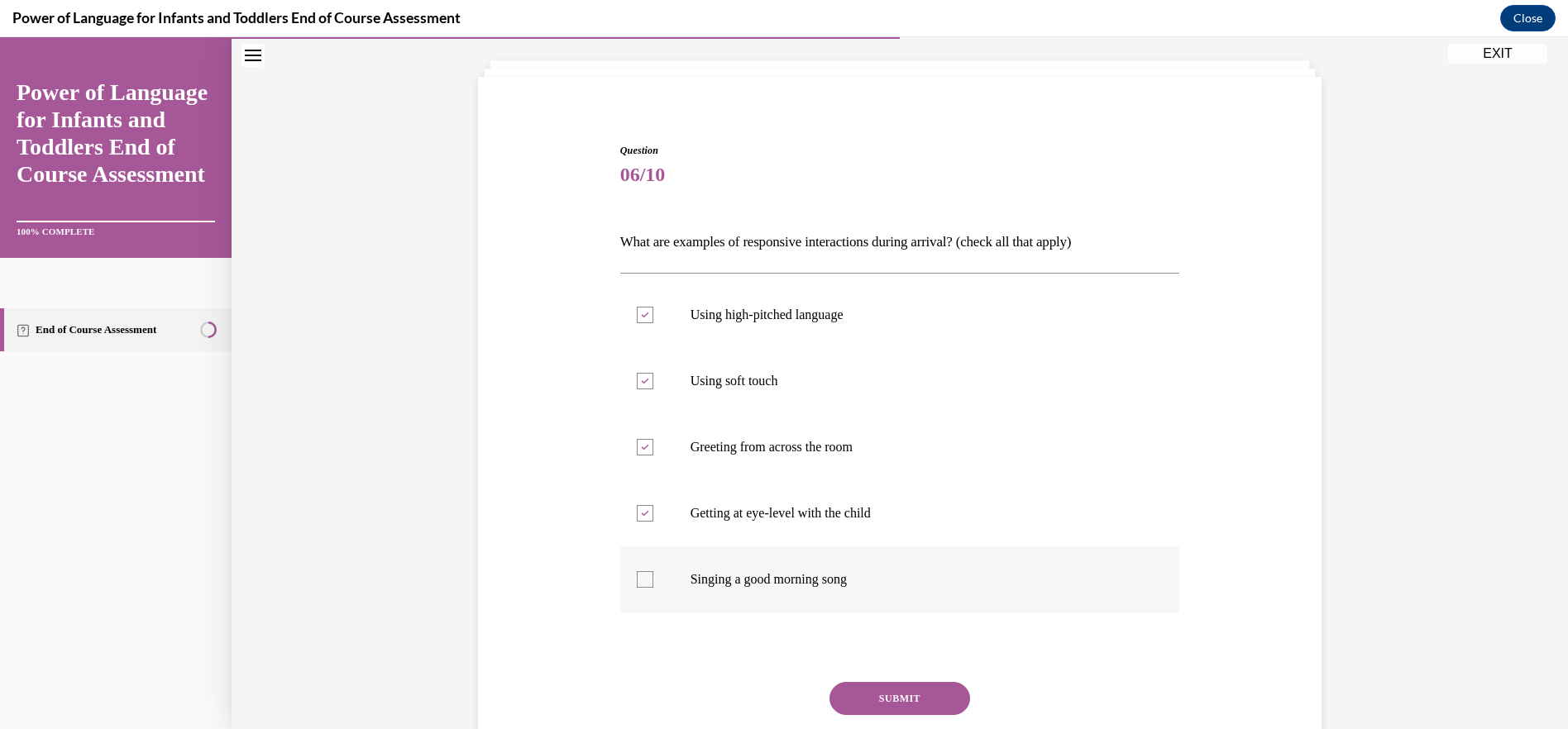
checkbox input "true"
click at [883, 704] on button "SUBMIT" at bounding box center [899, 699] width 141 height 33
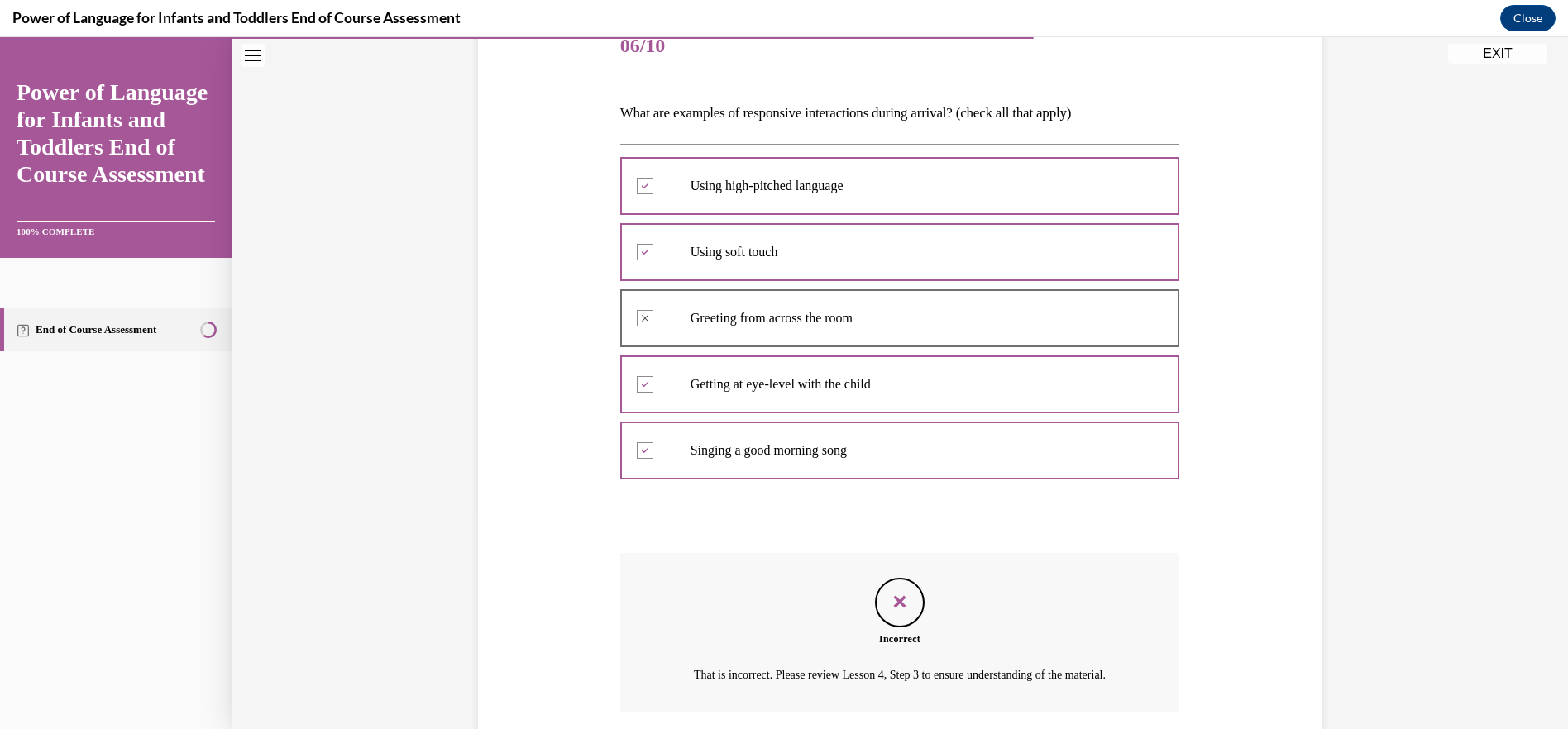
scroll to position [197, 0]
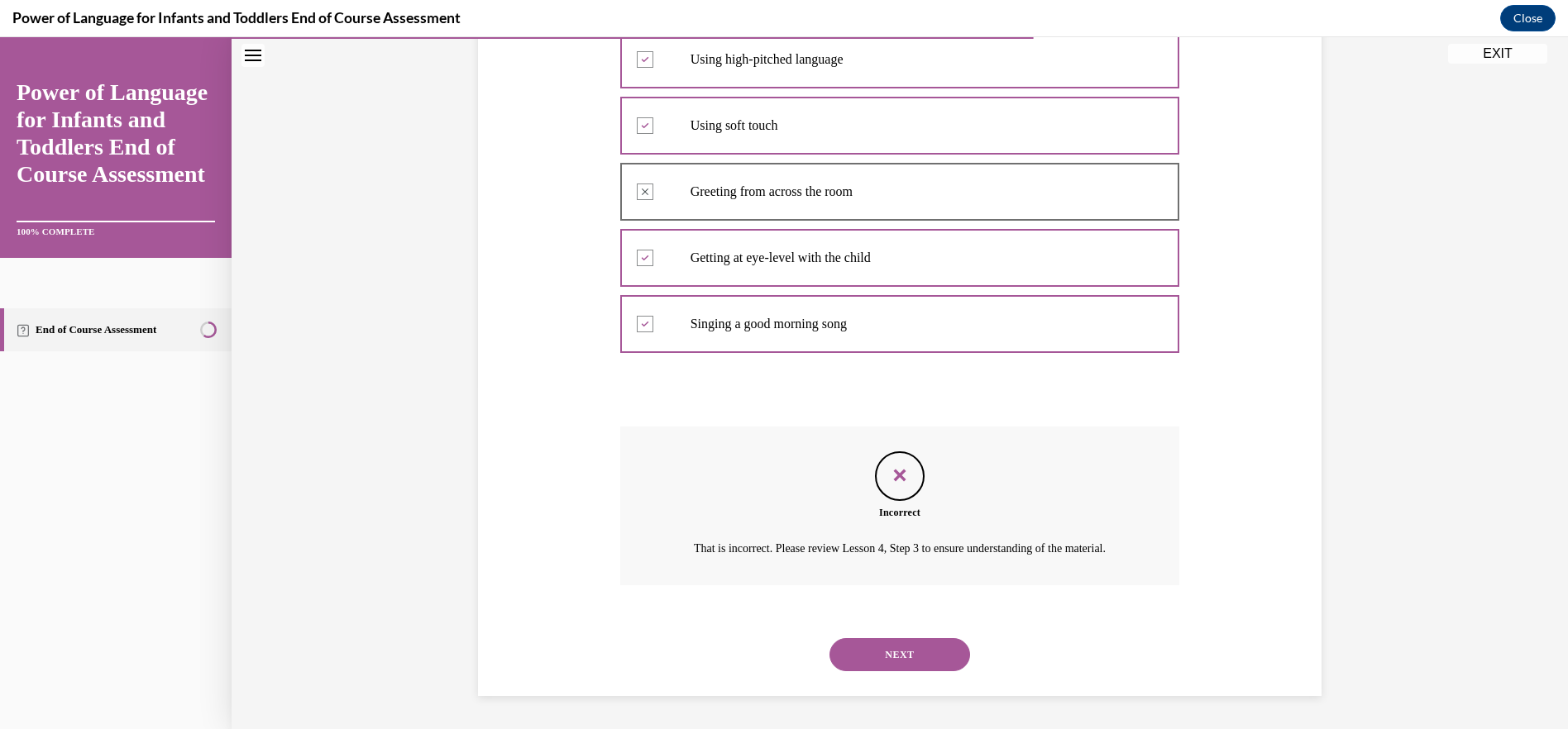
click at [910, 650] on button "NEXT" at bounding box center [899, 655] width 141 height 33
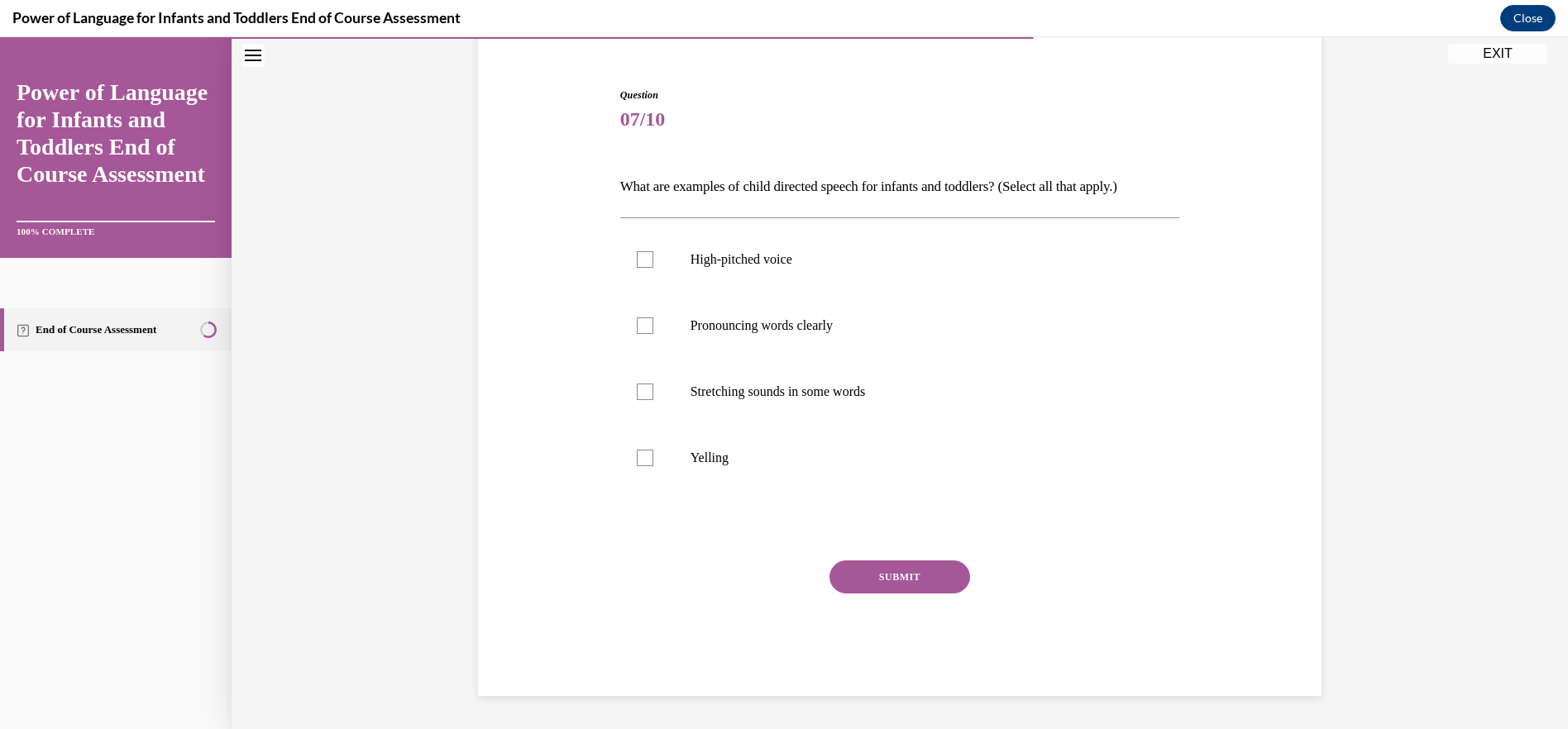
scroll to position [143, 0]
click at [644, 329] on div at bounding box center [644, 326] width 17 height 17
click at [644, 329] on input "Pronouncing words clearly" at bounding box center [644, 326] width 17 height 17
checkbox input "true"
click at [642, 396] on div at bounding box center [644, 392] width 17 height 17
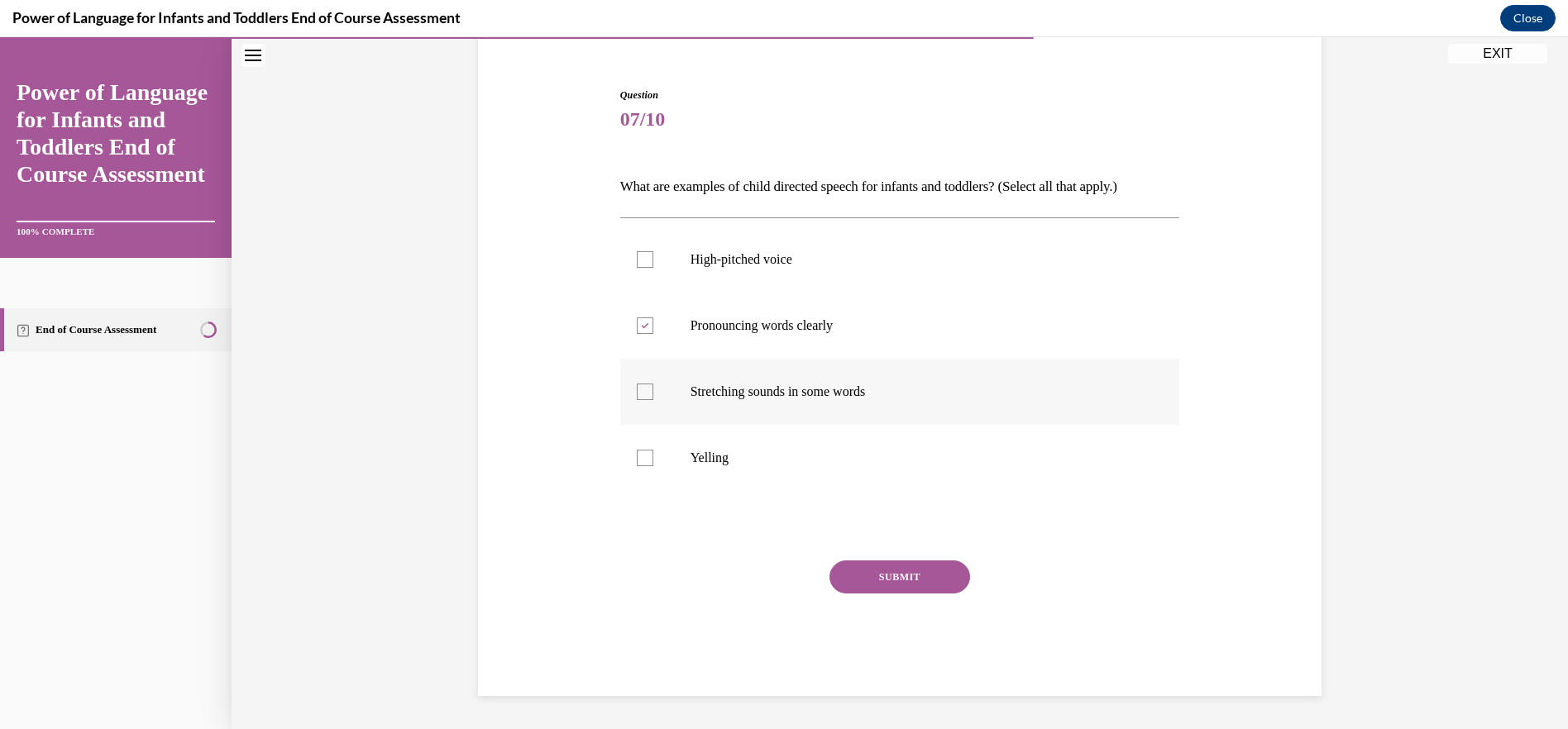
click at [642, 396] on input "Stretching sounds in some words" at bounding box center [644, 392] width 17 height 17
checkbox input "true"
click at [652, 257] on label "High-pitched voice" at bounding box center [899, 259] width 560 height 66
click at [652, 257] on input "High-pitched voice" at bounding box center [644, 260] width 17 height 17
checkbox input "true"
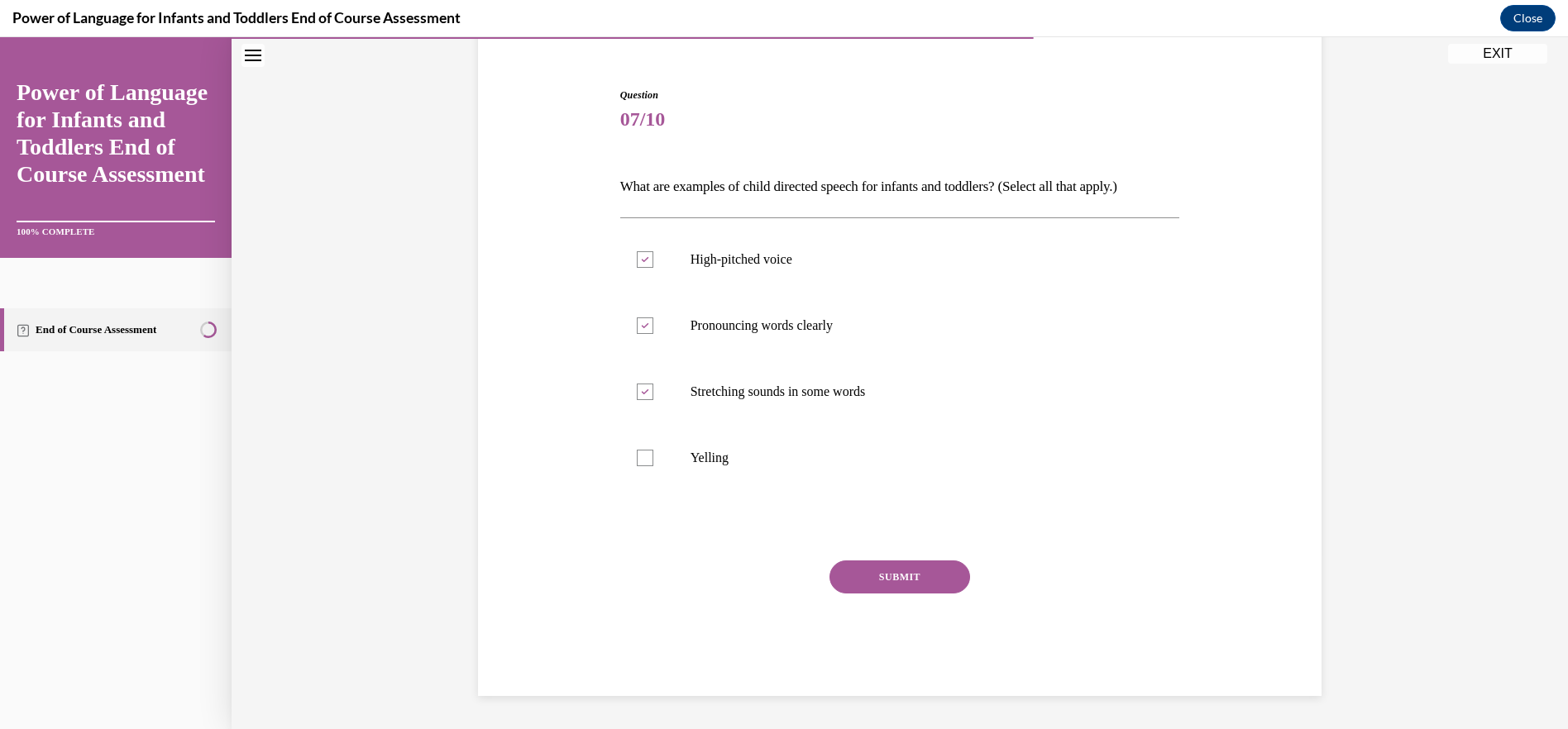
click at [909, 577] on button "SUBMIT" at bounding box center [899, 577] width 141 height 33
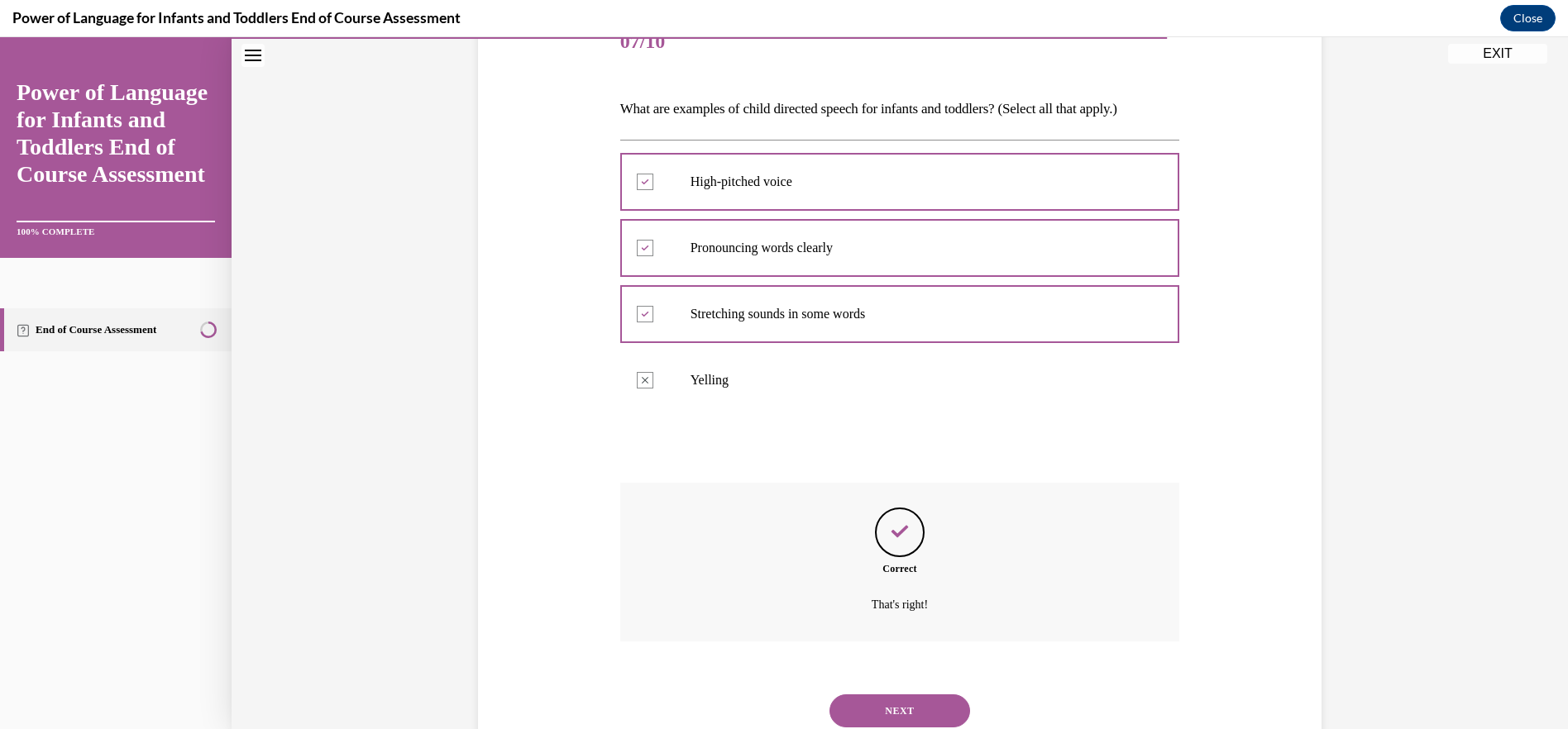
scroll to position [276, 0]
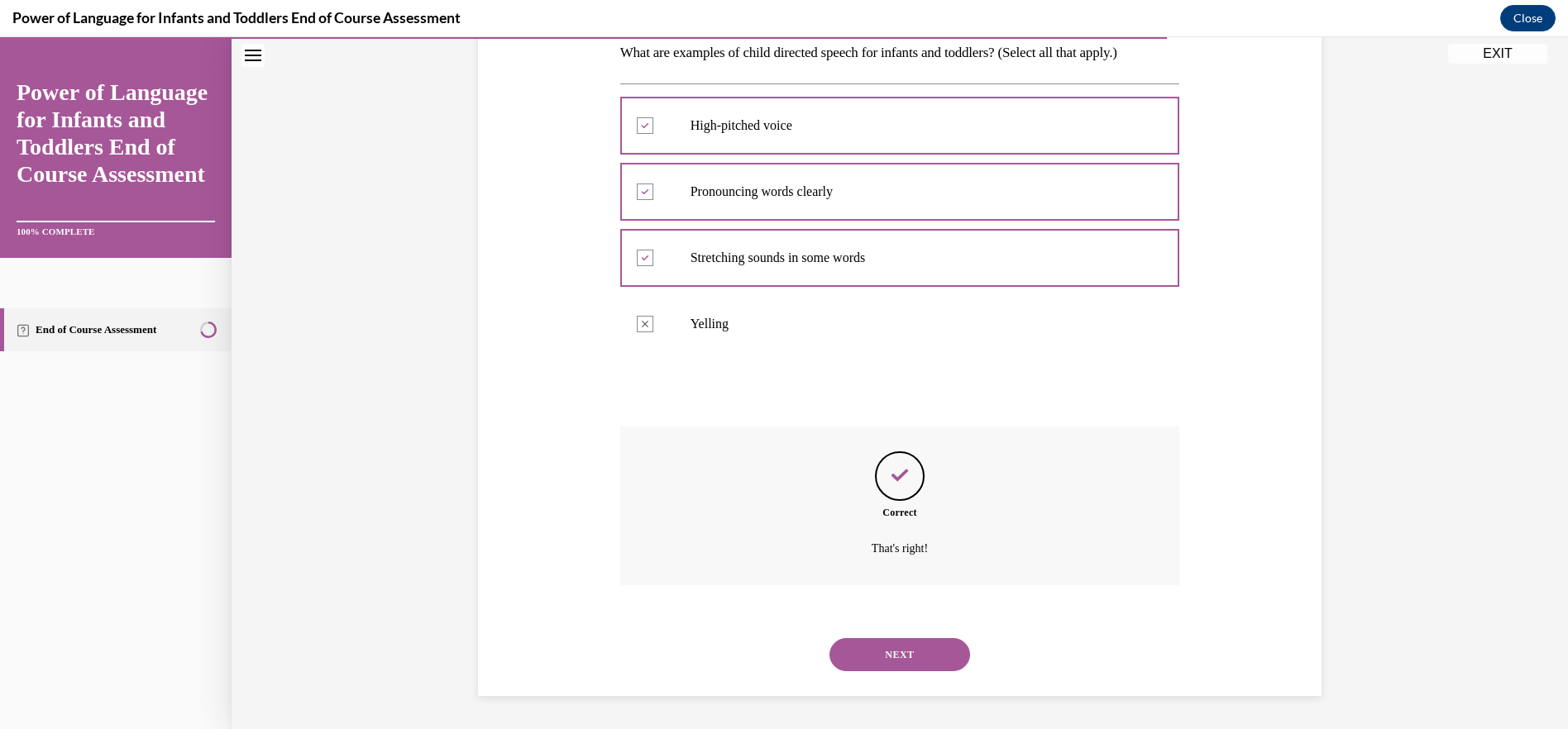
click at [896, 650] on button "NEXT" at bounding box center [899, 655] width 141 height 33
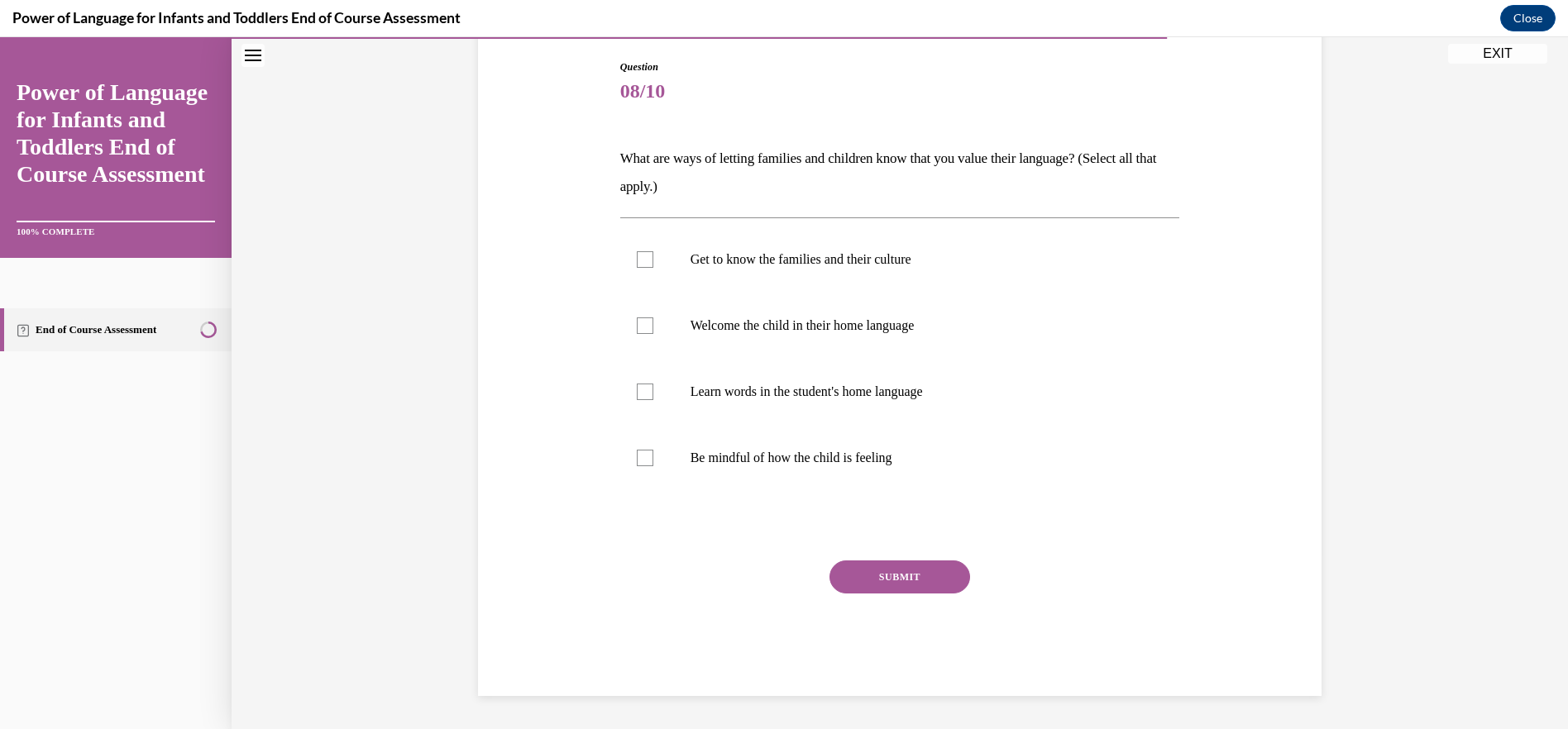
scroll to position [170, 0]
click at [633, 273] on label "Get to know the families and their culture" at bounding box center [899, 259] width 560 height 66
click at [636, 268] on input "Get to know the families and their culture" at bounding box center [644, 260] width 17 height 17
checkbox input "true"
click at [636, 330] on div at bounding box center [644, 326] width 17 height 17
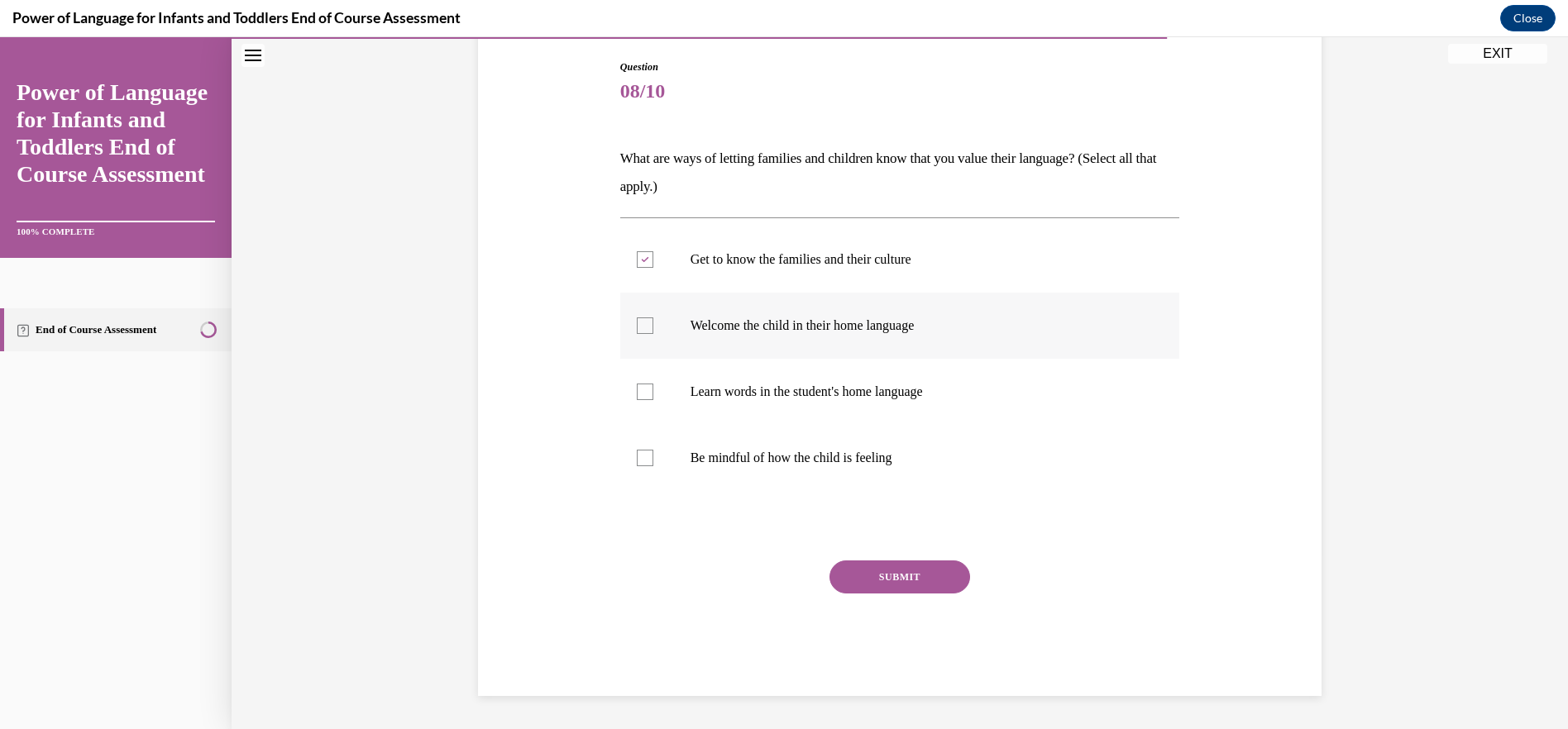
click at [636, 330] on input "Welcome the child in their home language" at bounding box center [644, 326] width 17 height 17
checkbox input "true"
click at [630, 401] on label "Learn words in the student's home language" at bounding box center [899, 392] width 560 height 66
click at [636, 400] on input "Learn words in the student's home language" at bounding box center [644, 392] width 17 height 17
checkbox input "true"
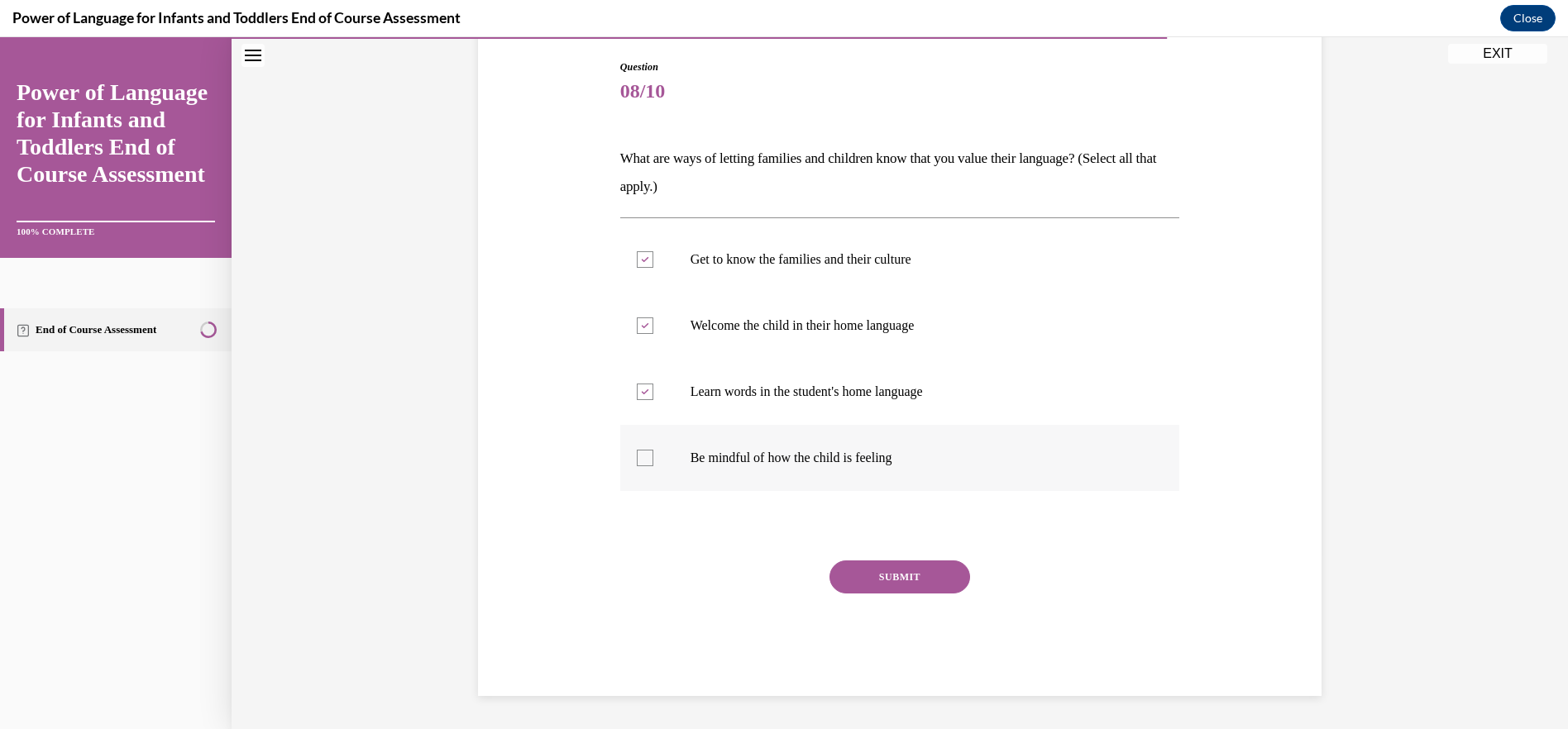
click at [636, 460] on div at bounding box center [644, 457] width 17 height 17
click at [636, 460] on input "Be mindful of how the child is feeling" at bounding box center [644, 457] width 17 height 17
checkbox input "true"
click at [906, 579] on button "SUBMIT" at bounding box center [899, 577] width 141 height 33
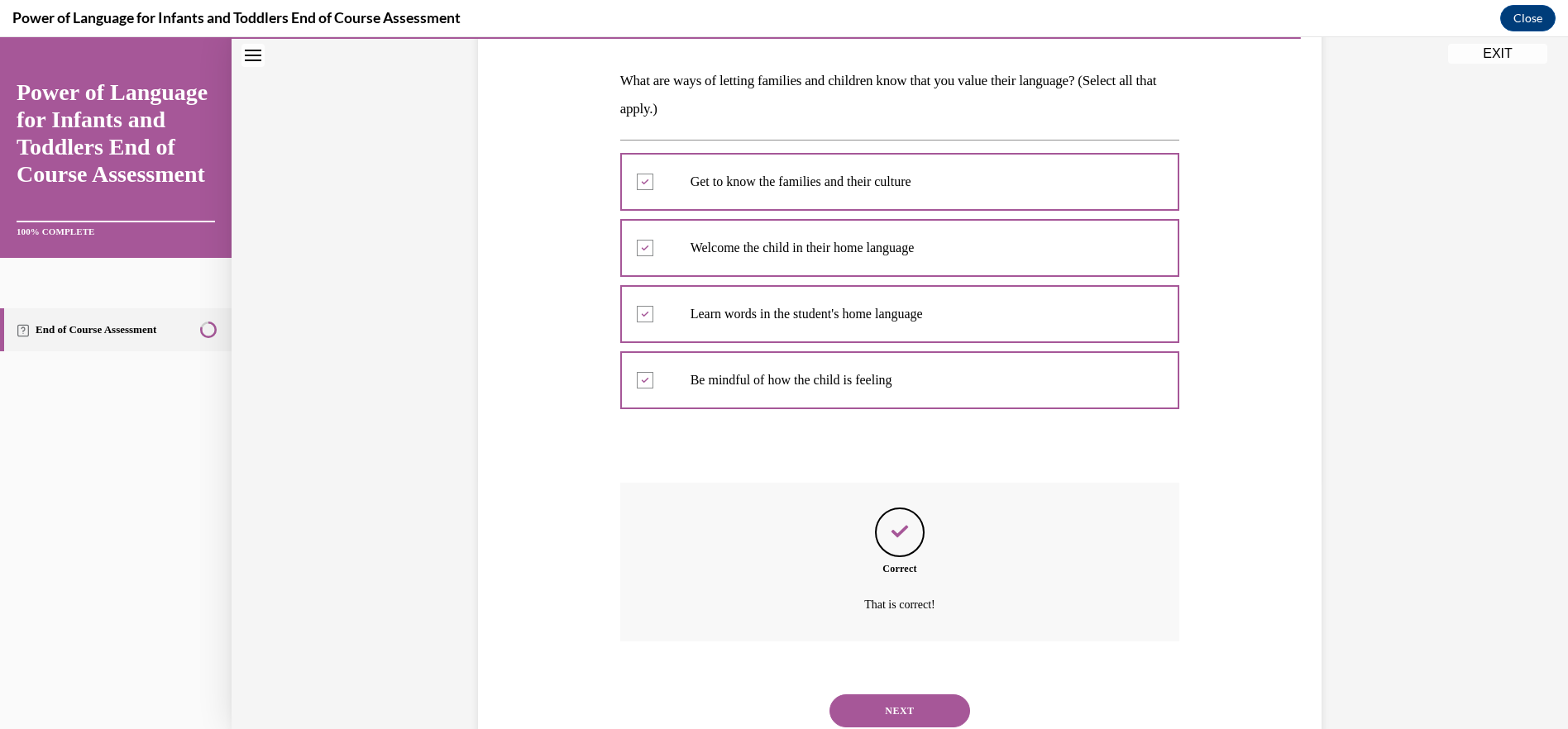
scroll to position [304, 0]
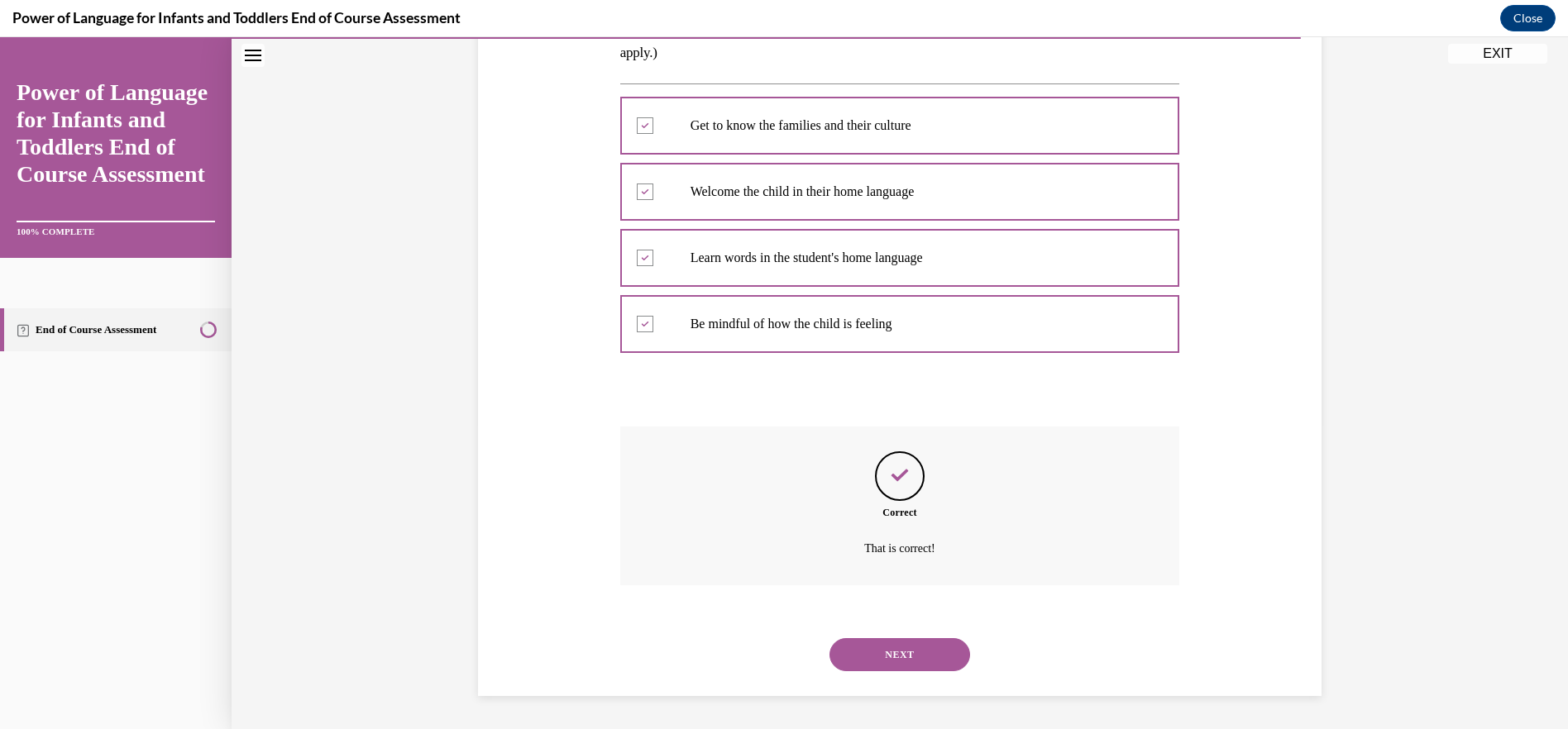
click at [904, 640] on button "NEXT" at bounding box center [899, 655] width 141 height 33
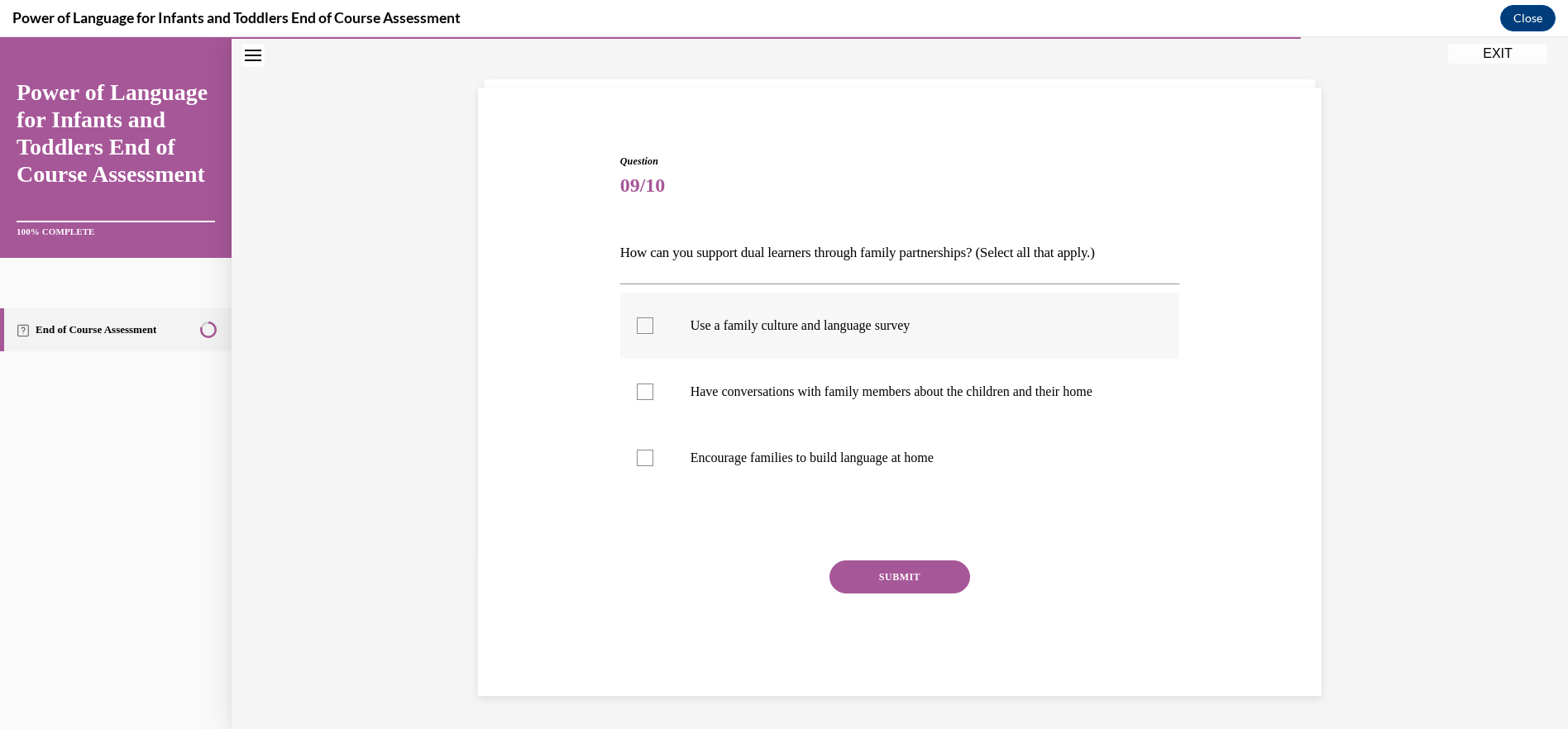
click at [645, 334] on label "Use a family culture and language survey" at bounding box center [899, 326] width 560 height 66
click at [645, 334] on input "Use a family culture and language survey" at bounding box center [644, 326] width 17 height 17
checkbox input "true"
click at [642, 395] on div at bounding box center [644, 392] width 17 height 17
click at [642, 395] on input "Have conversations with family members about the children and their home" at bounding box center [644, 392] width 17 height 17
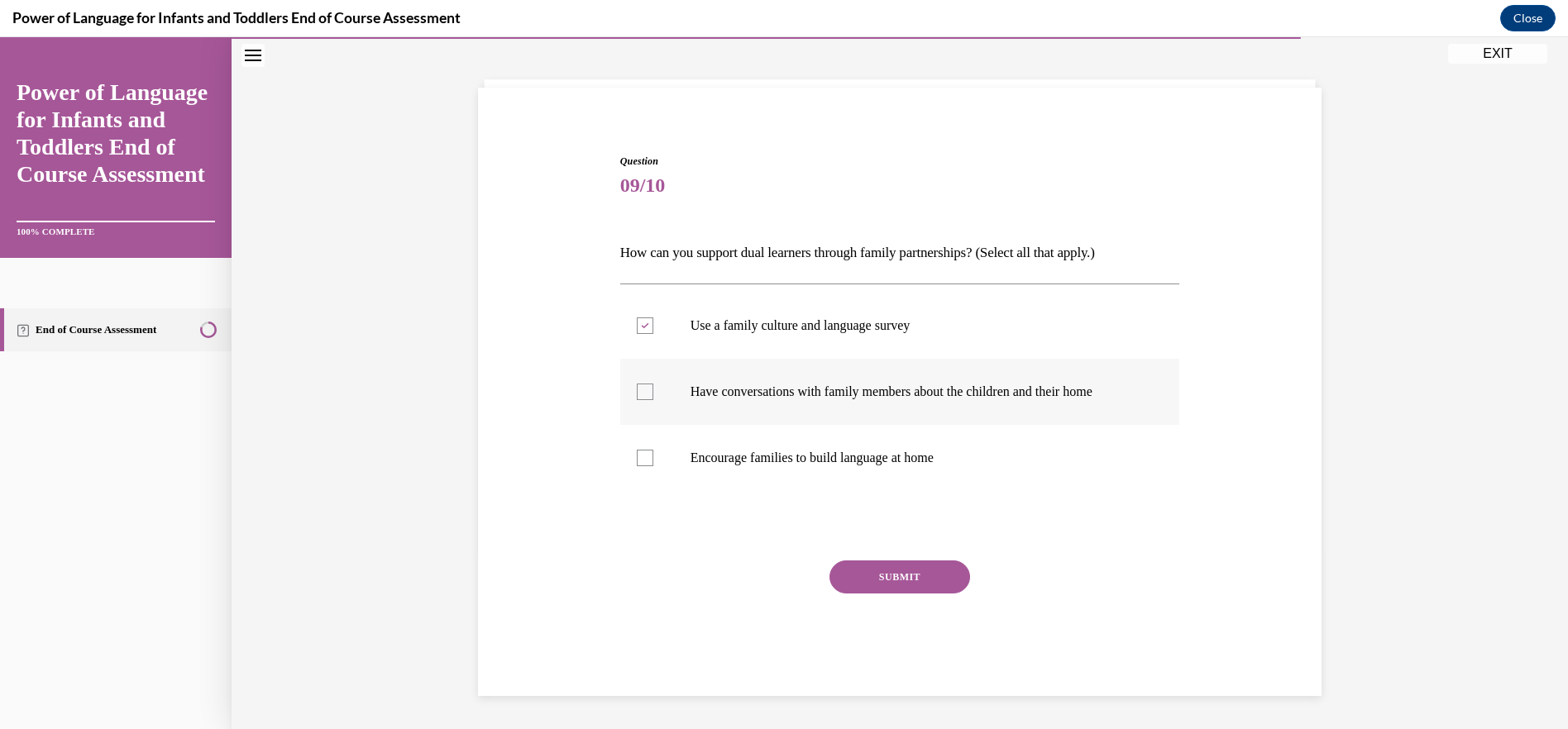
checkbox input "true"
drag, startPoint x: 719, startPoint y: 462, endPoint x: 973, endPoint y: 474, distance: 254.3
click at [973, 474] on label "Encourage families to build language at home" at bounding box center [899, 457] width 560 height 66
drag, startPoint x: 973, startPoint y: 474, endPoint x: 917, endPoint y: 464, distance: 56.9
click at [903, 578] on button "SUBMIT" at bounding box center [899, 577] width 141 height 33
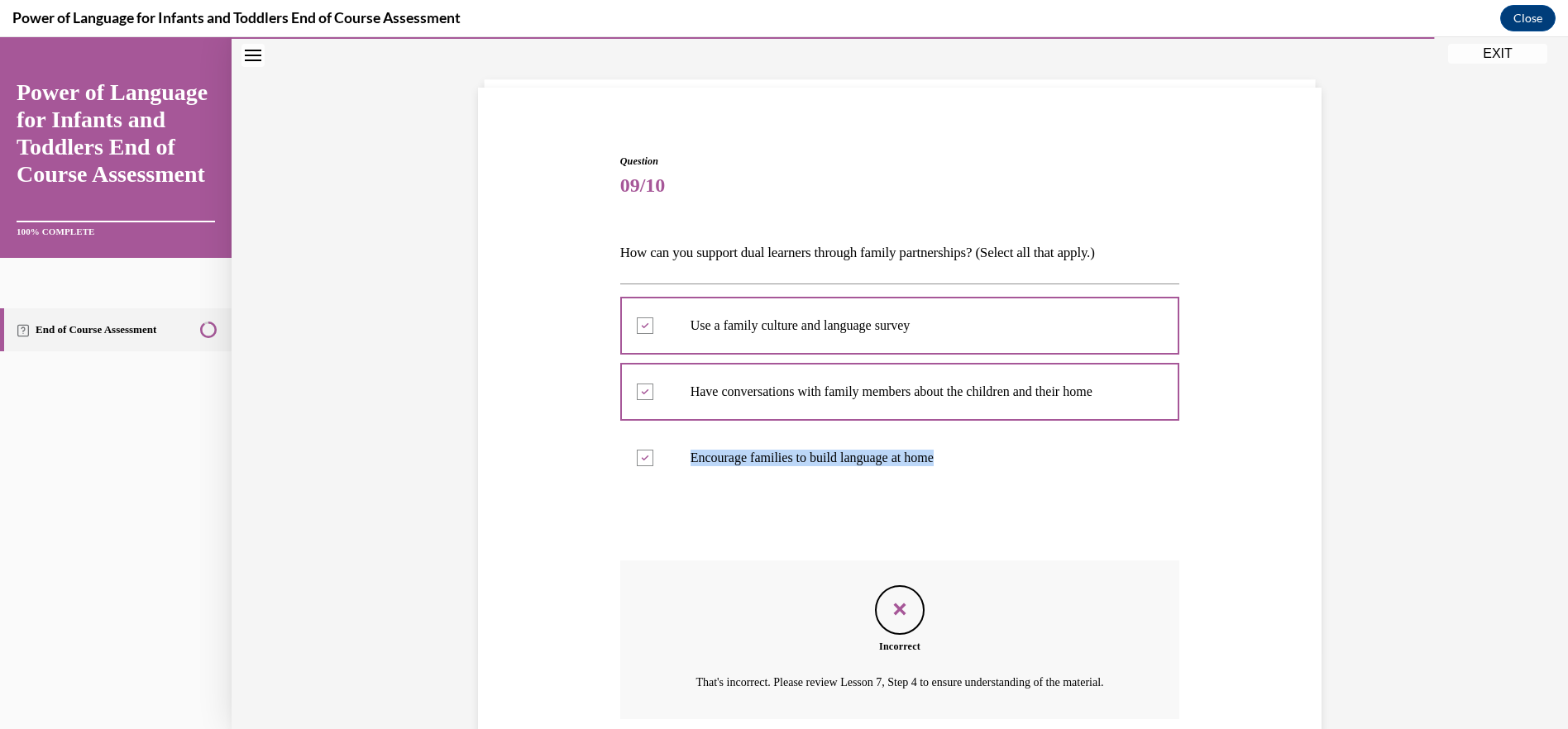
scroll to position [230, 0]
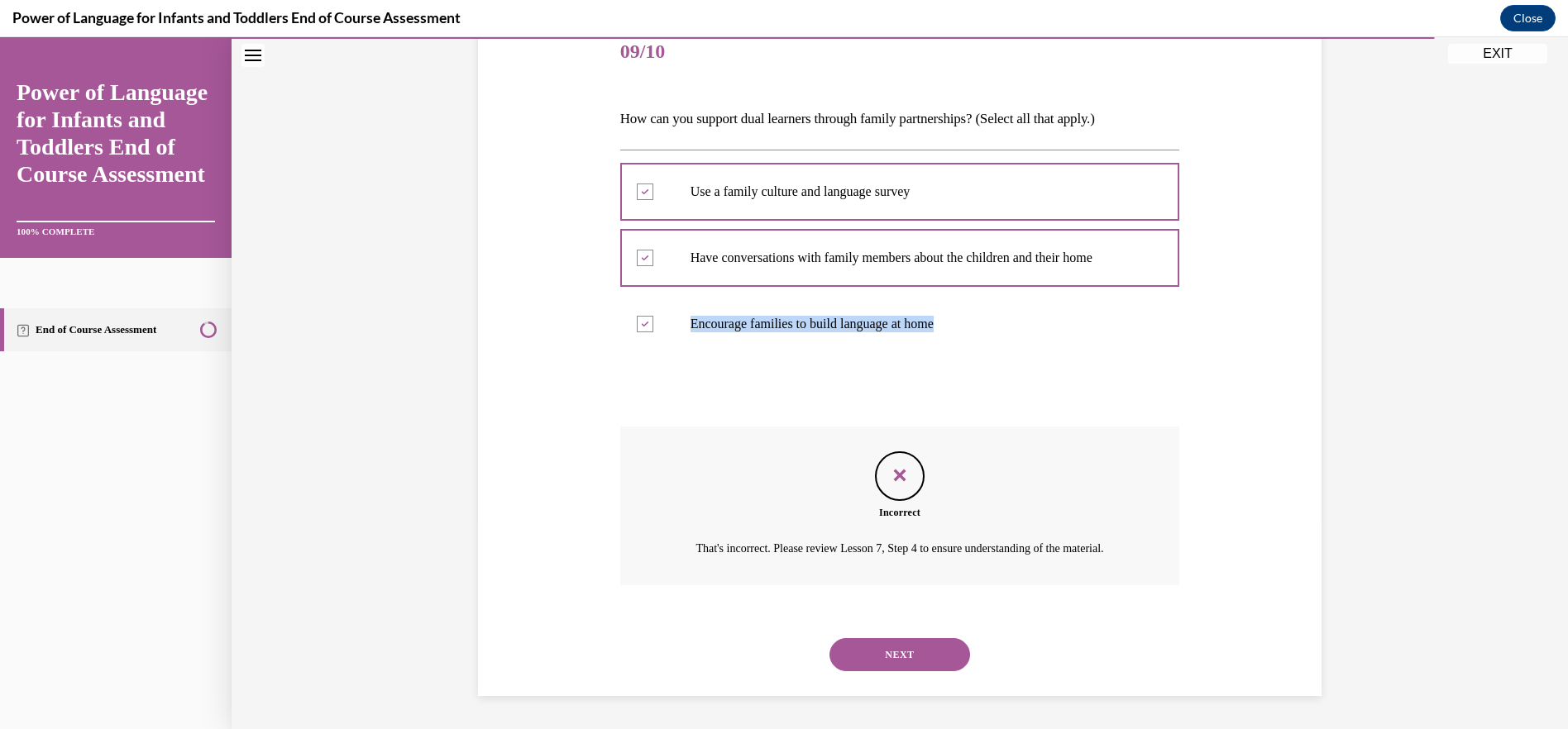
click at [892, 654] on button "NEXT" at bounding box center [899, 655] width 141 height 33
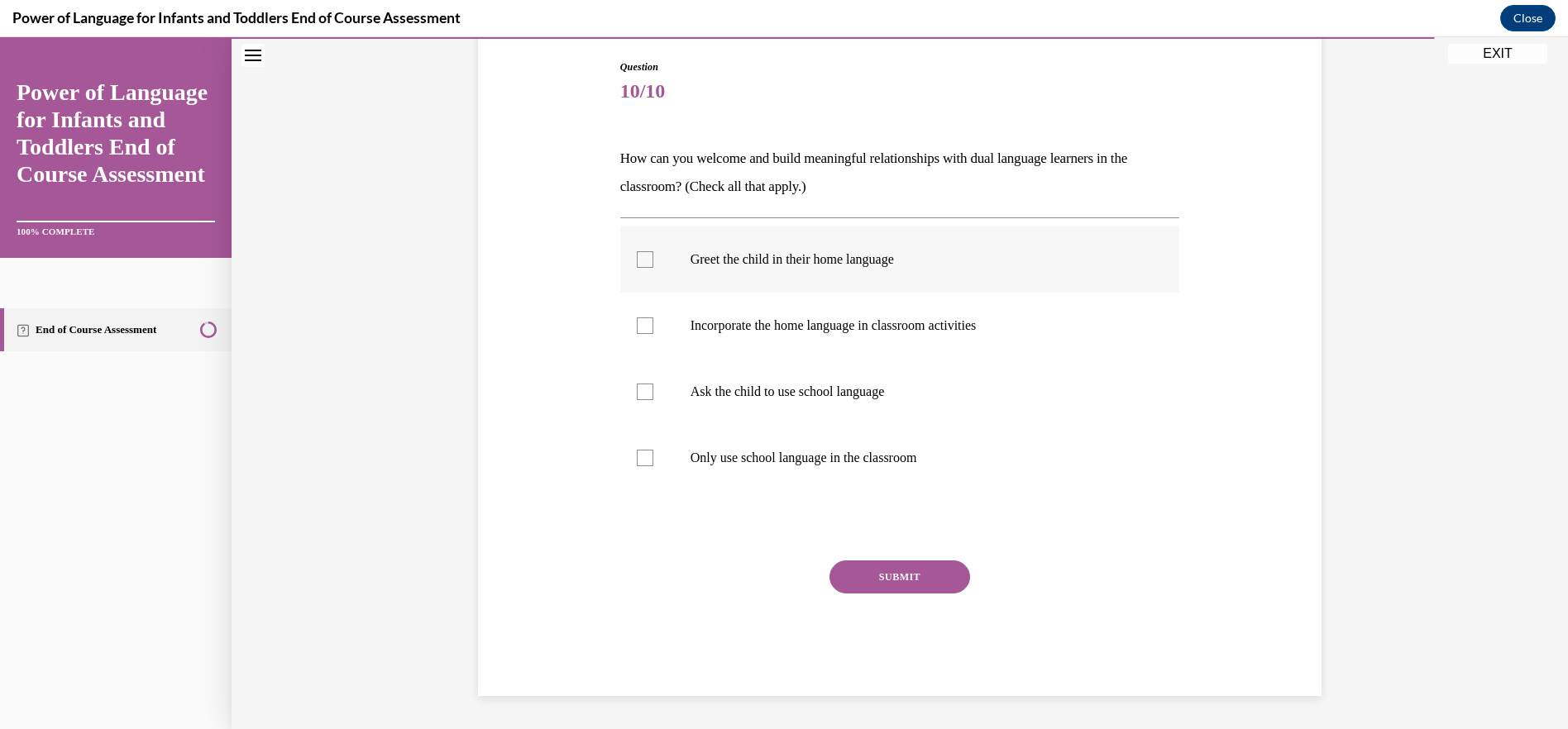
click at [643, 266] on div at bounding box center [644, 260] width 17 height 17
click at [643, 266] on input "Greet the child in their home language" at bounding box center [644, 260] width 17 height 17
checkbox input "true"
click at [643, 328] on div at bounding box center [644, 326] width 17 height 17
click at [643, 328] on input "Incorporate the home language in classroom activities" at bounding box center [644, 326] width 17 height 17
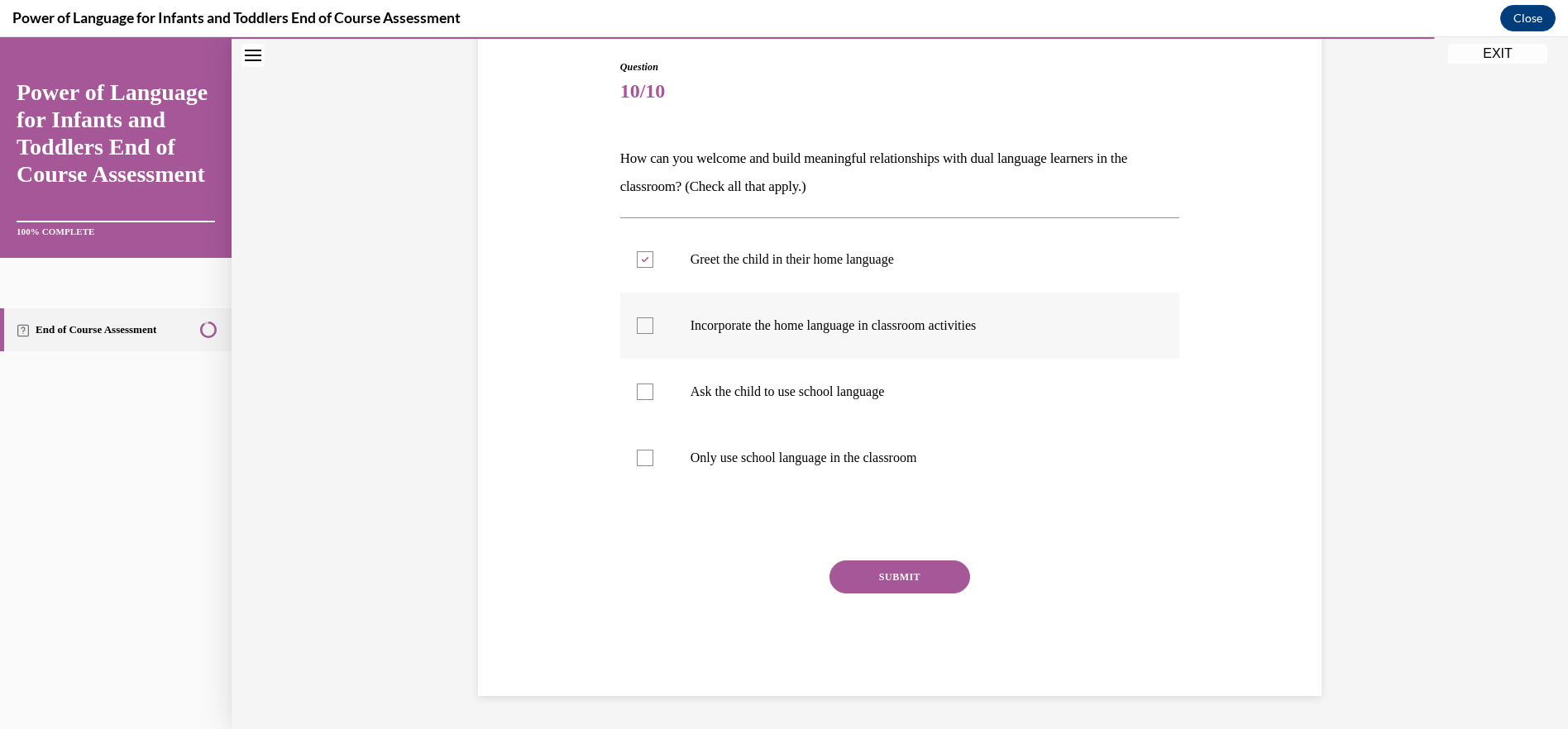
checkbox input "true"
click at [643, 393] on div at bounding box center [644, 392] width 17 height 17
click at [643, 393] on input "Ask the child to use school language" at bounding box center [644, 392] width 17 height 17
checkbox input "true"
click at [873, 575] on button "SUBMIT" at bounding box center [899, 577] width 141 height 33
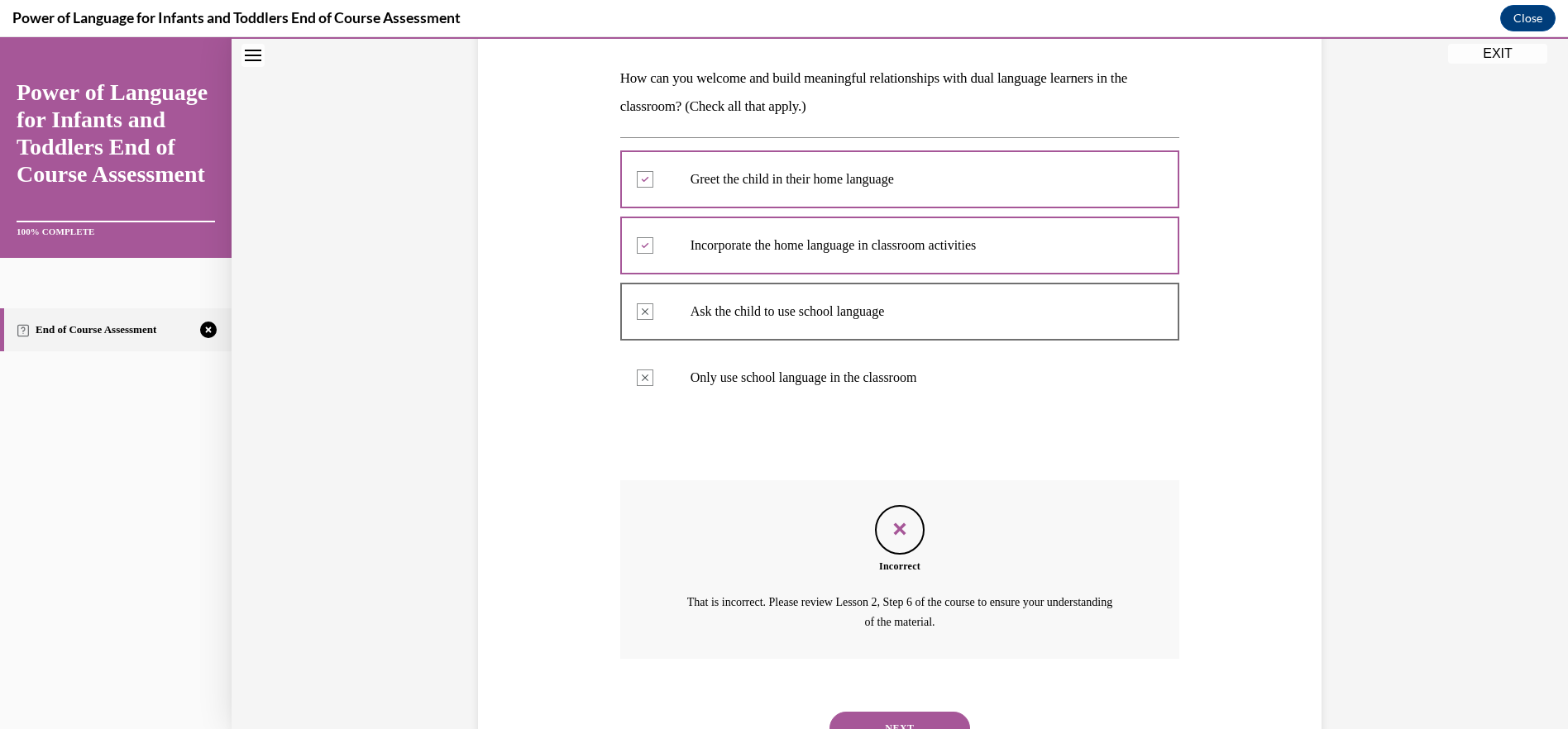
scroll to position [324, 0]
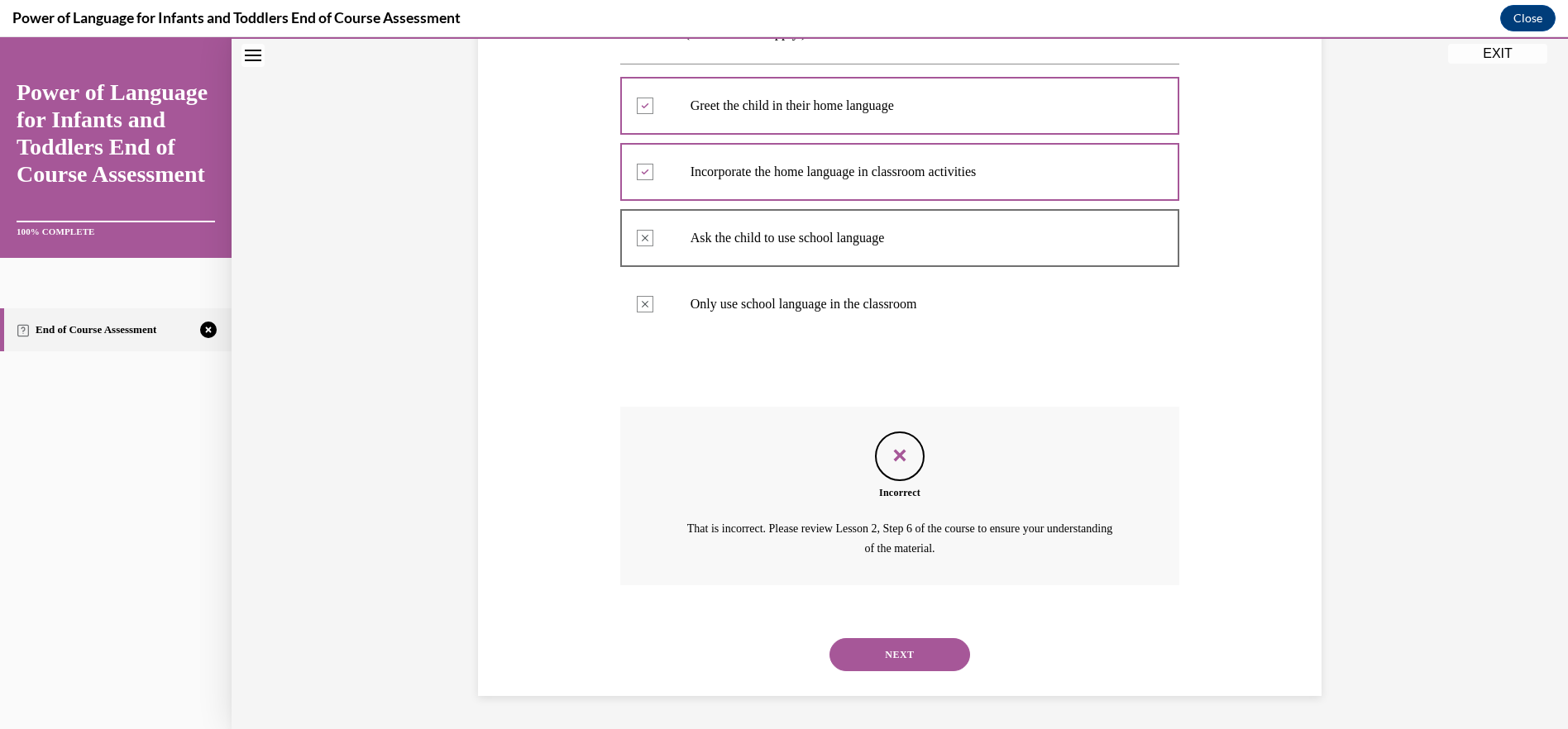
click at [892, 656] on button "NEXT" at bounding box center [899, 655] width 141 height 33
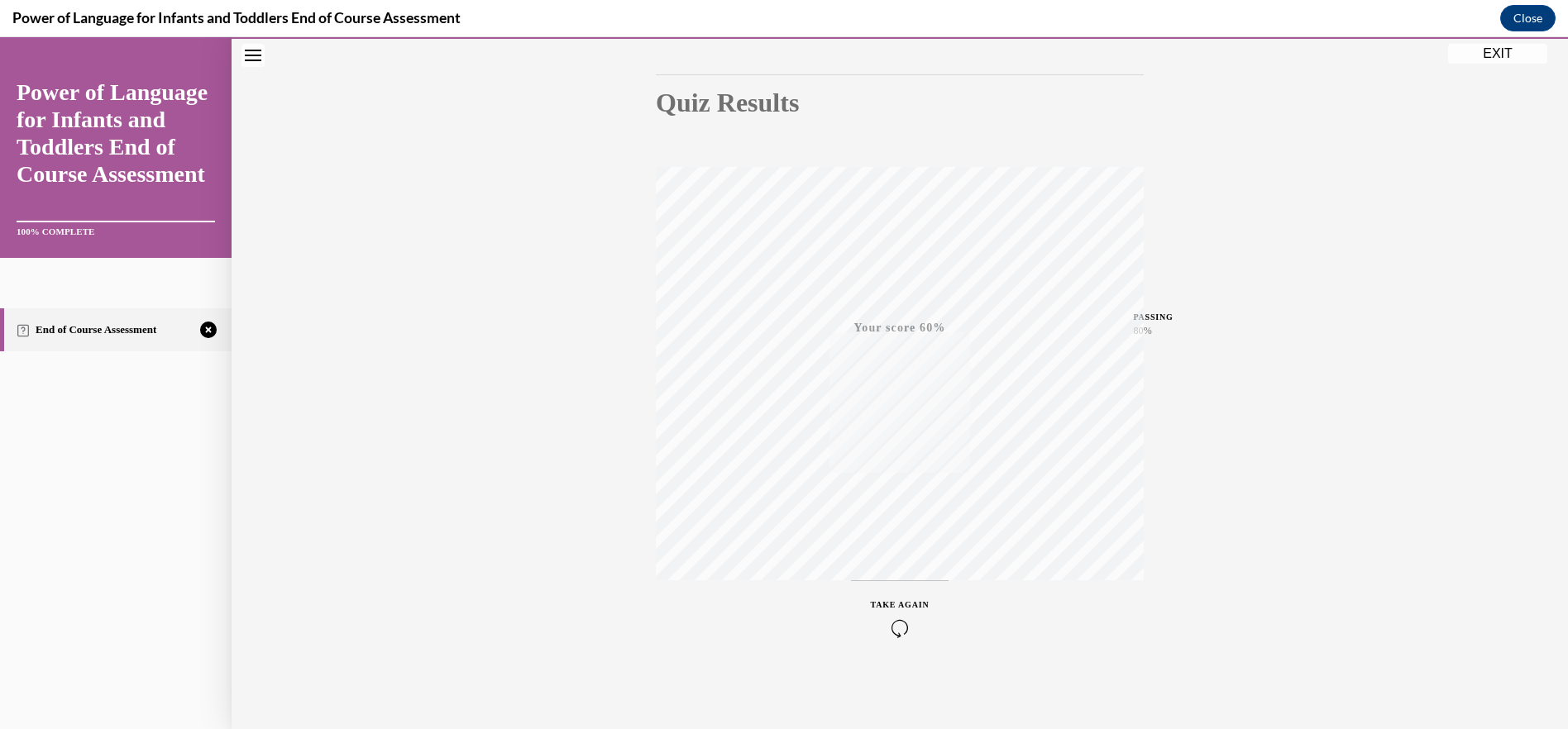
click at [900, 634] on icon "button" at bounding box center [900, 629] width 59 height 18
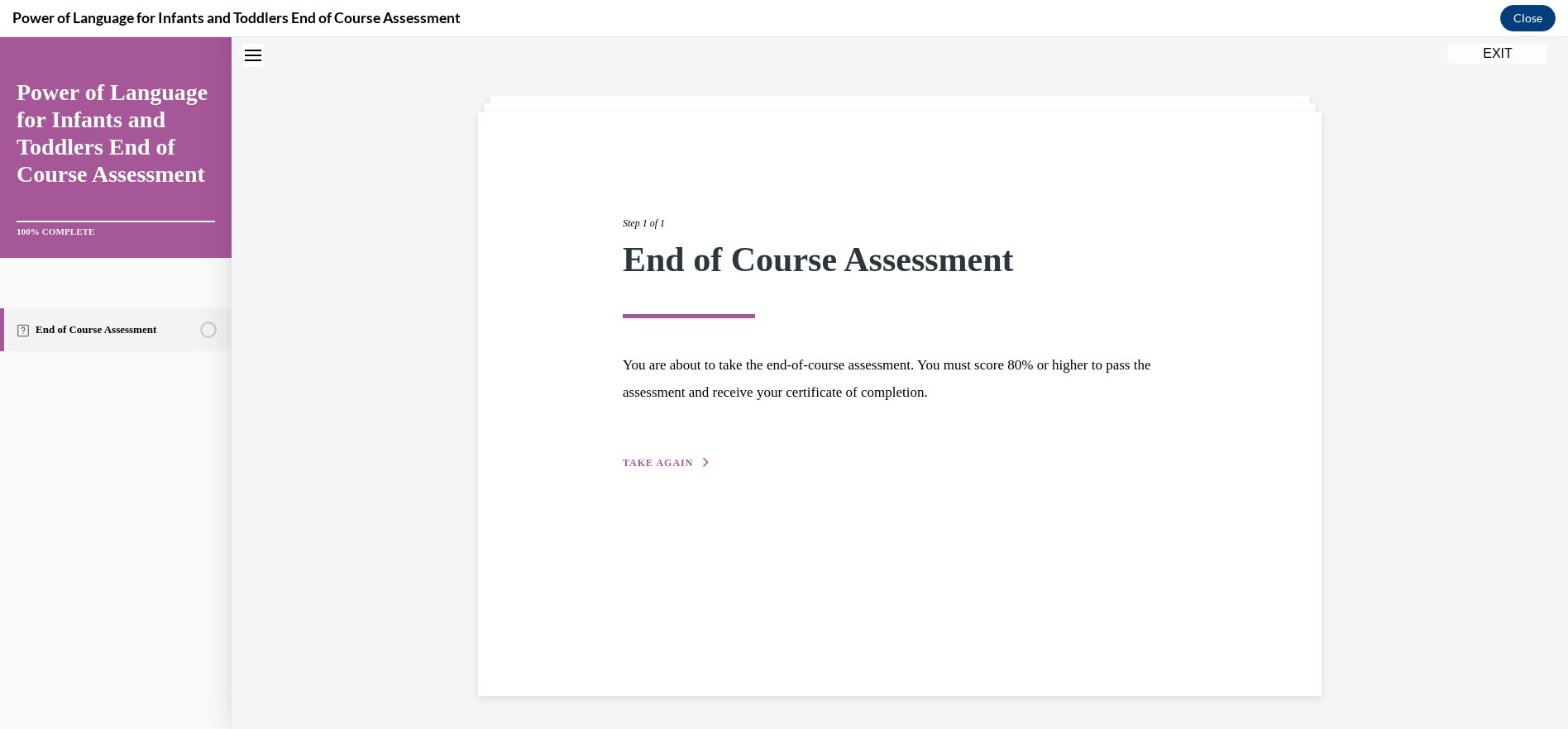
click at [662, 466] on span "TAKE AGAIN" at bounding box center [657, 463] width 70 height 12
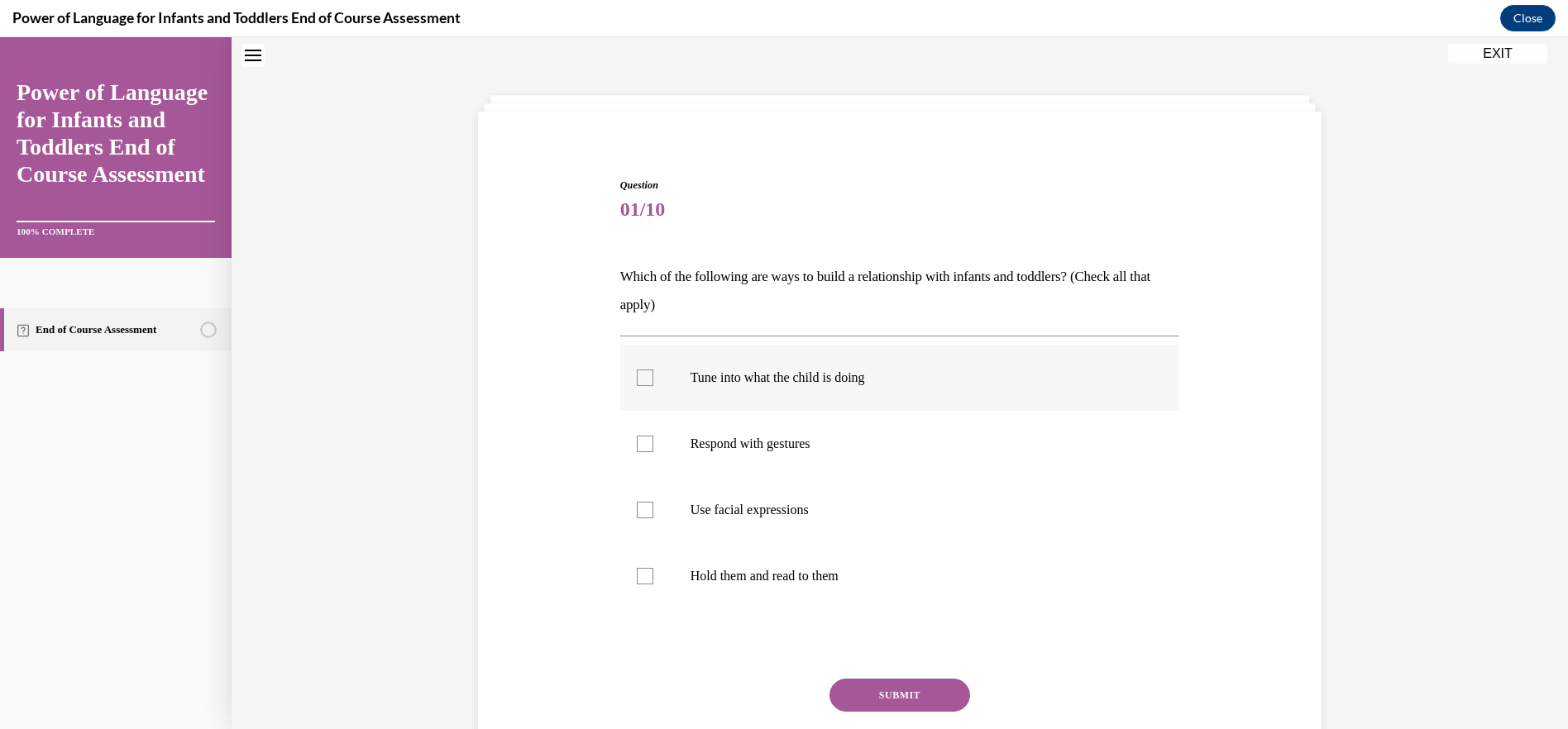
click at [640, 370] on div at bounding box center [644, 378] width 17 height 17
click at [640, 370] on input "Tune into what the child is doing" at bounding box center [644, 378] width 17 height 17
checkbox input "true"
click at [640, 448] on div at bounding box center [644, 444] width 17 height 17
click at [640, 448] on input "Respond with gestures" at bounding box center [644, 444] width 17 height 17
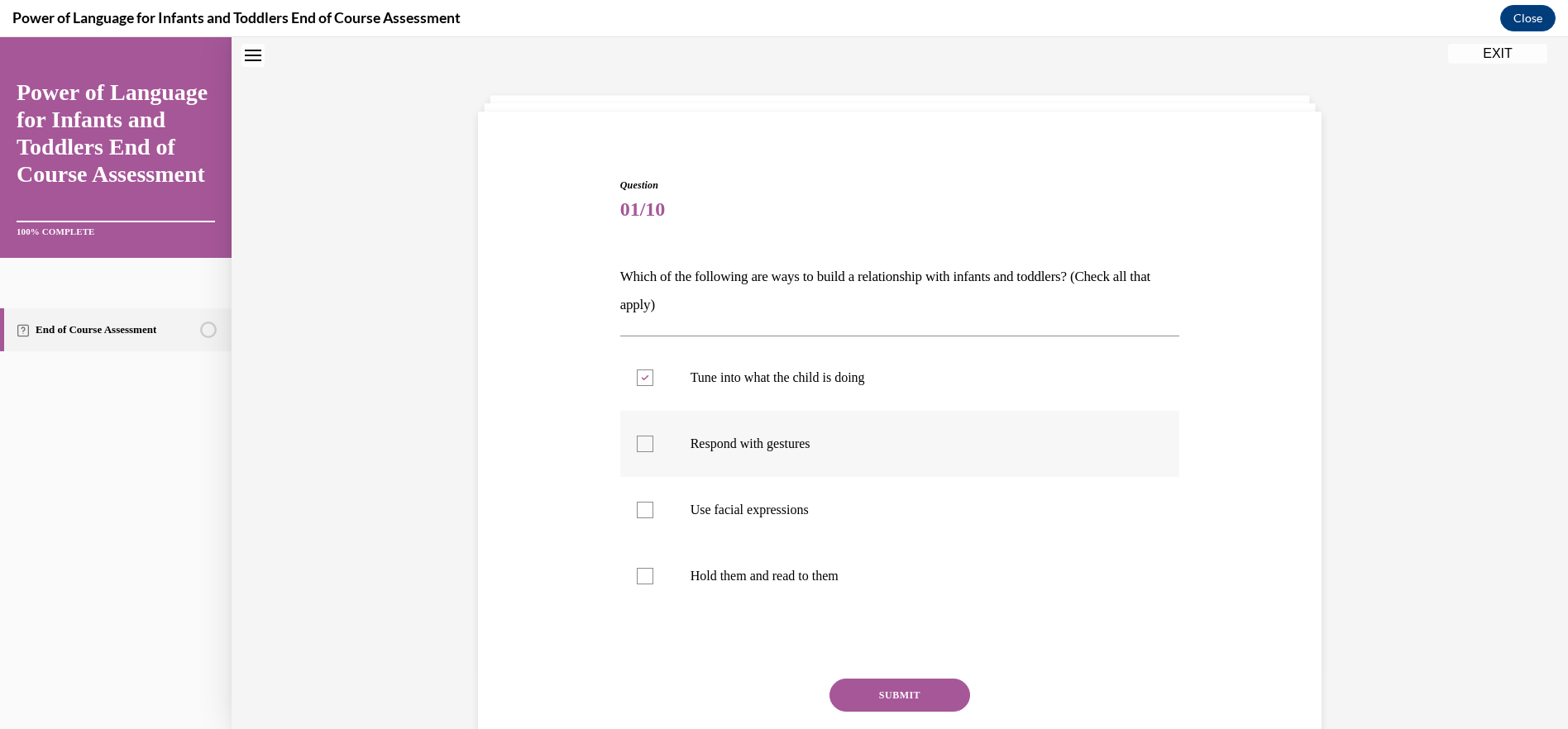
checkbox input "true"
click at [625, 526] on label "Use facial expressions" at bounding box center [899, 510] width 560 height 66
click at [636, 518] on input "Use facial expressions" at bounding box center [644, 510] width 17 height 17
checkbox input "true"
click at [646, 578] on div at bounding box center [644, 576] width 17 height 17
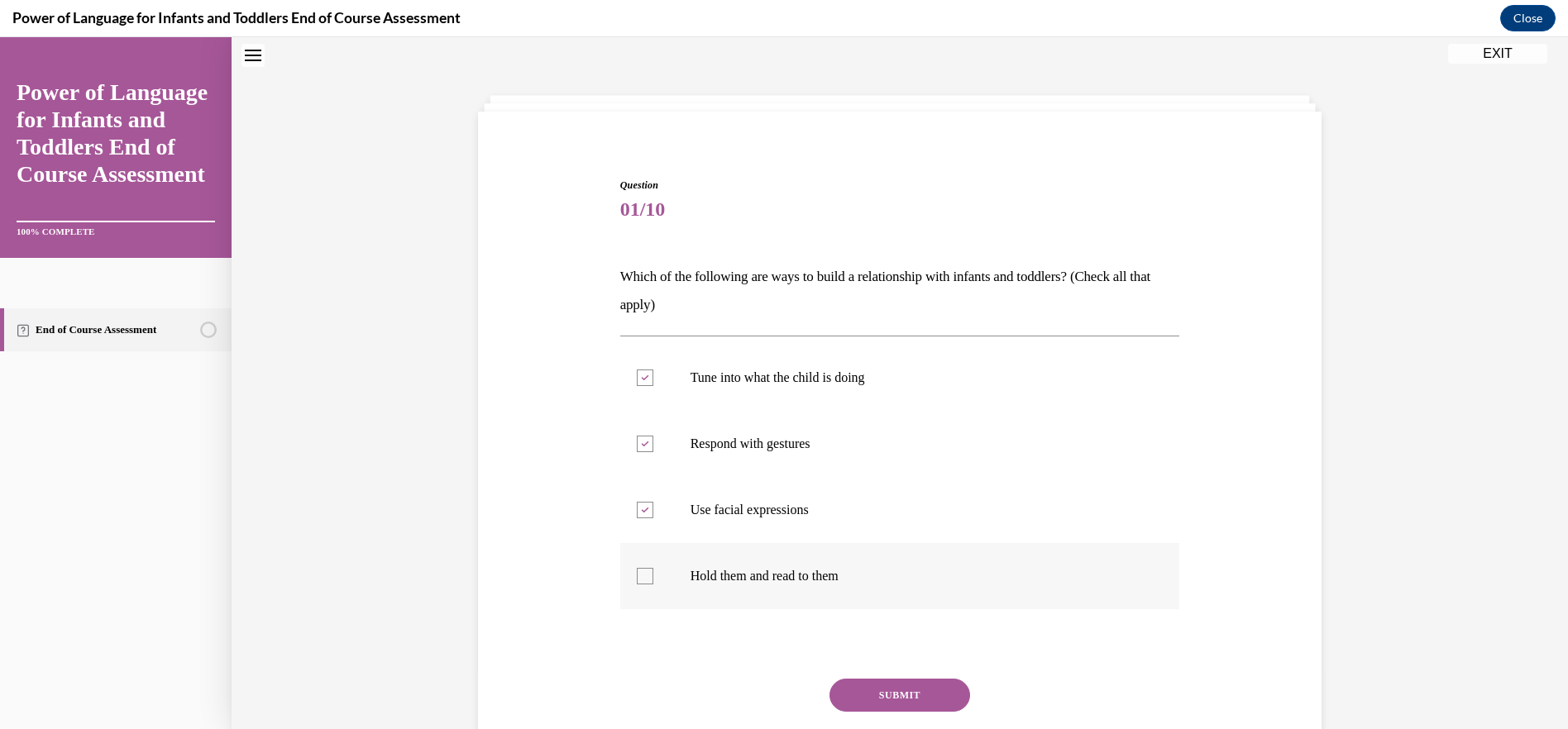
click at [646, 578] on input "Hold them and read to them" at bounding box center [644, 576] width 17 height 17
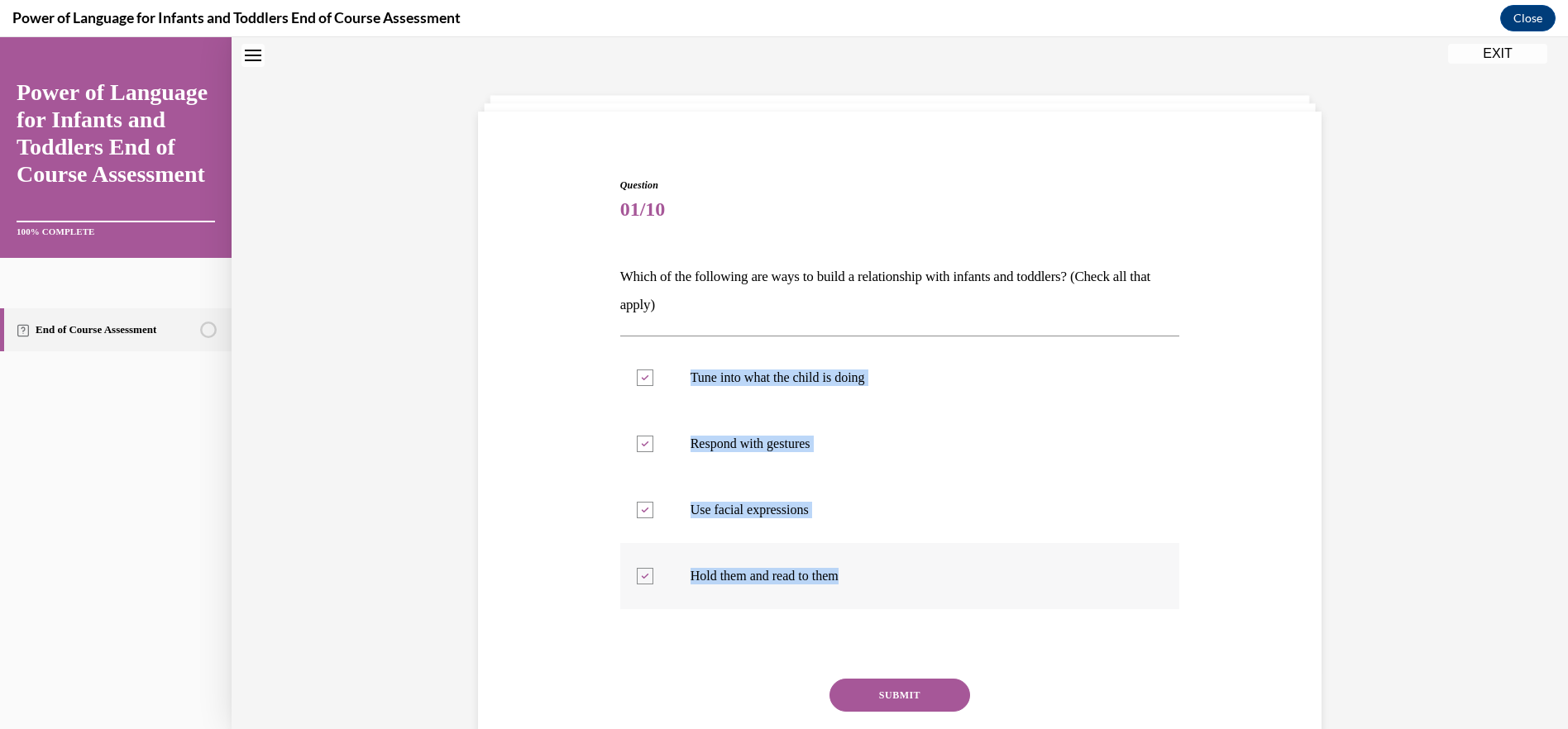
drag, startPoint x: 678, startPoint y: 382, endPoint x: 878, endPoint y: 604, distance: 298.8
click at [878, 604] on ul "Tune into what the child is doing Respond with gestures Use facial expressions …" at bounding box center [899, 476] width 560 height 265
drag, startPoint x: 878, startPoint y: 604, endPoint x: 832, endPoint y: 583, distance: 50.6
click at [649, 579] on label "Hold them and read to them" at bounding box center [899, 576] width 560 height 66
click at [649, 579] on input "Hold them and read to them" at bounding box center [644, 576] width 17 height 17
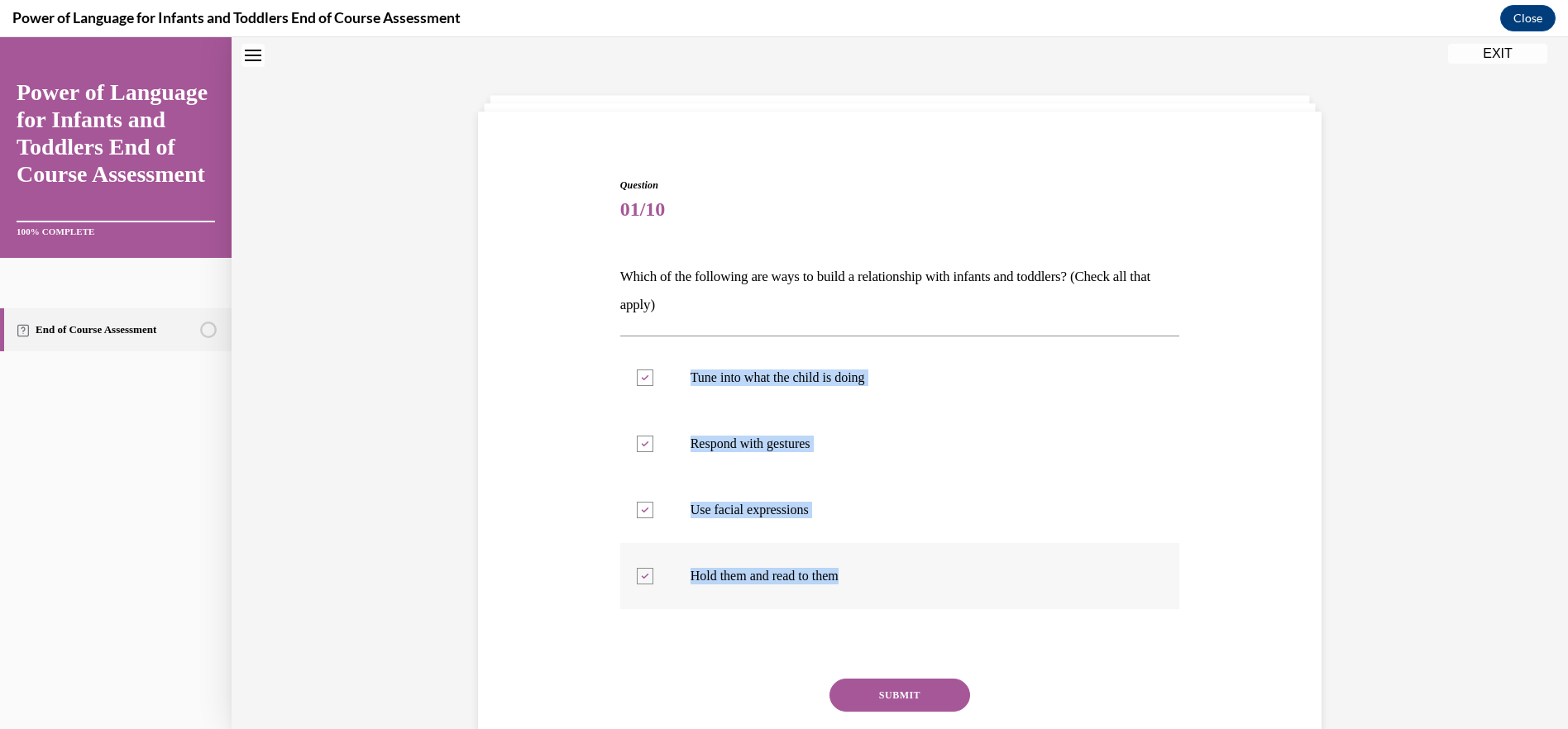
checkbox input "false"
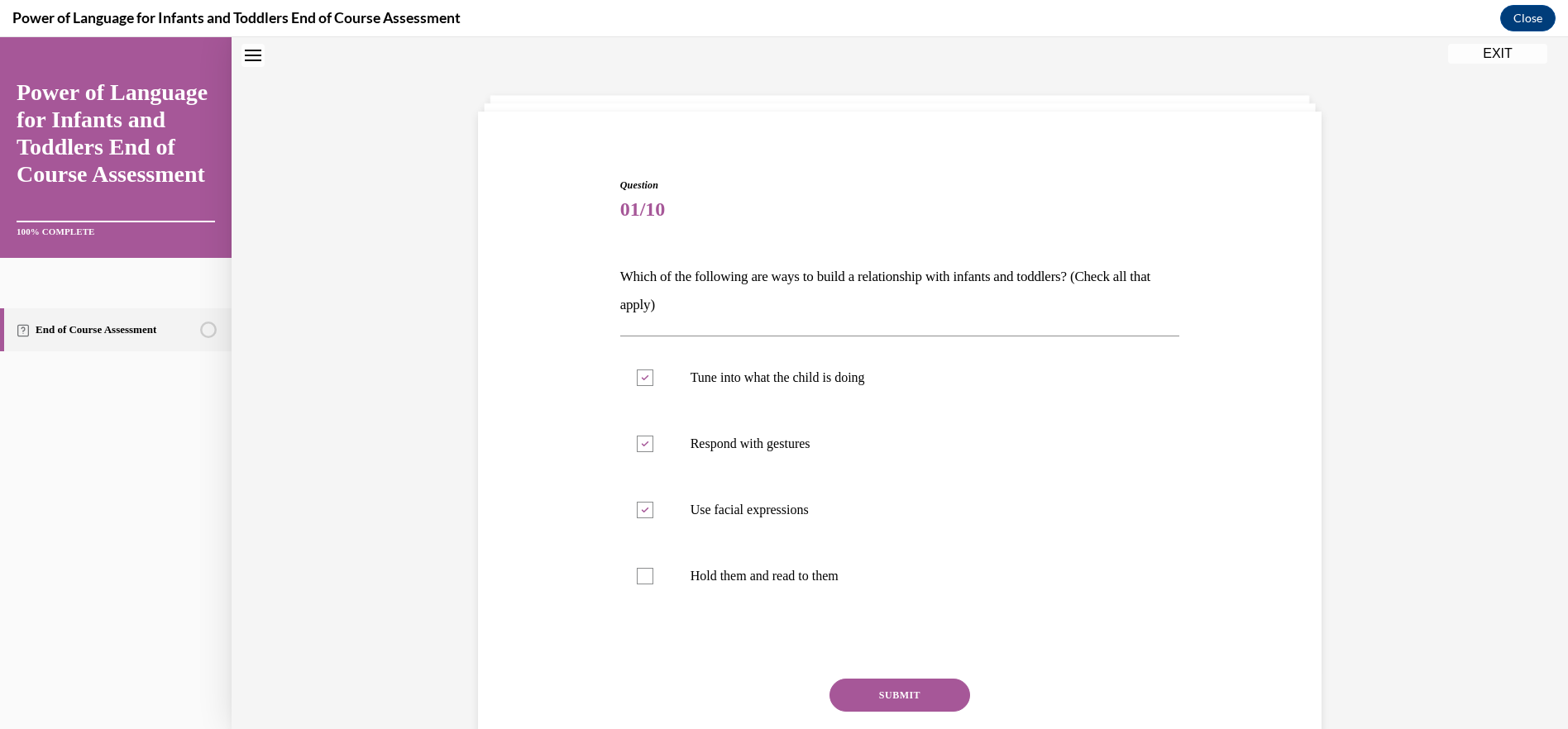
click at [909, 698] on button "SUBMIT" at bounding box center [899, 696] width 141 height 33
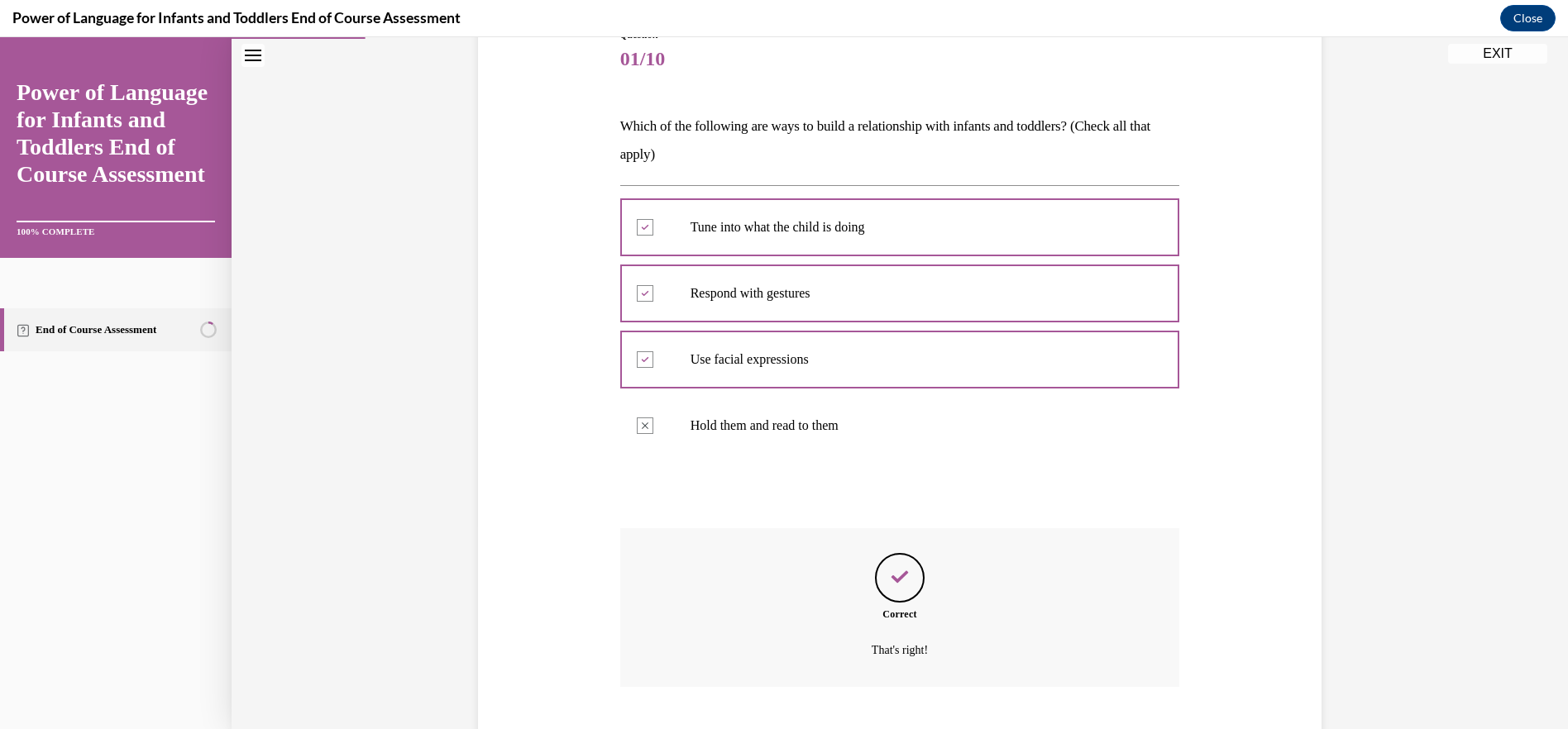
scroll to position [304, 0]
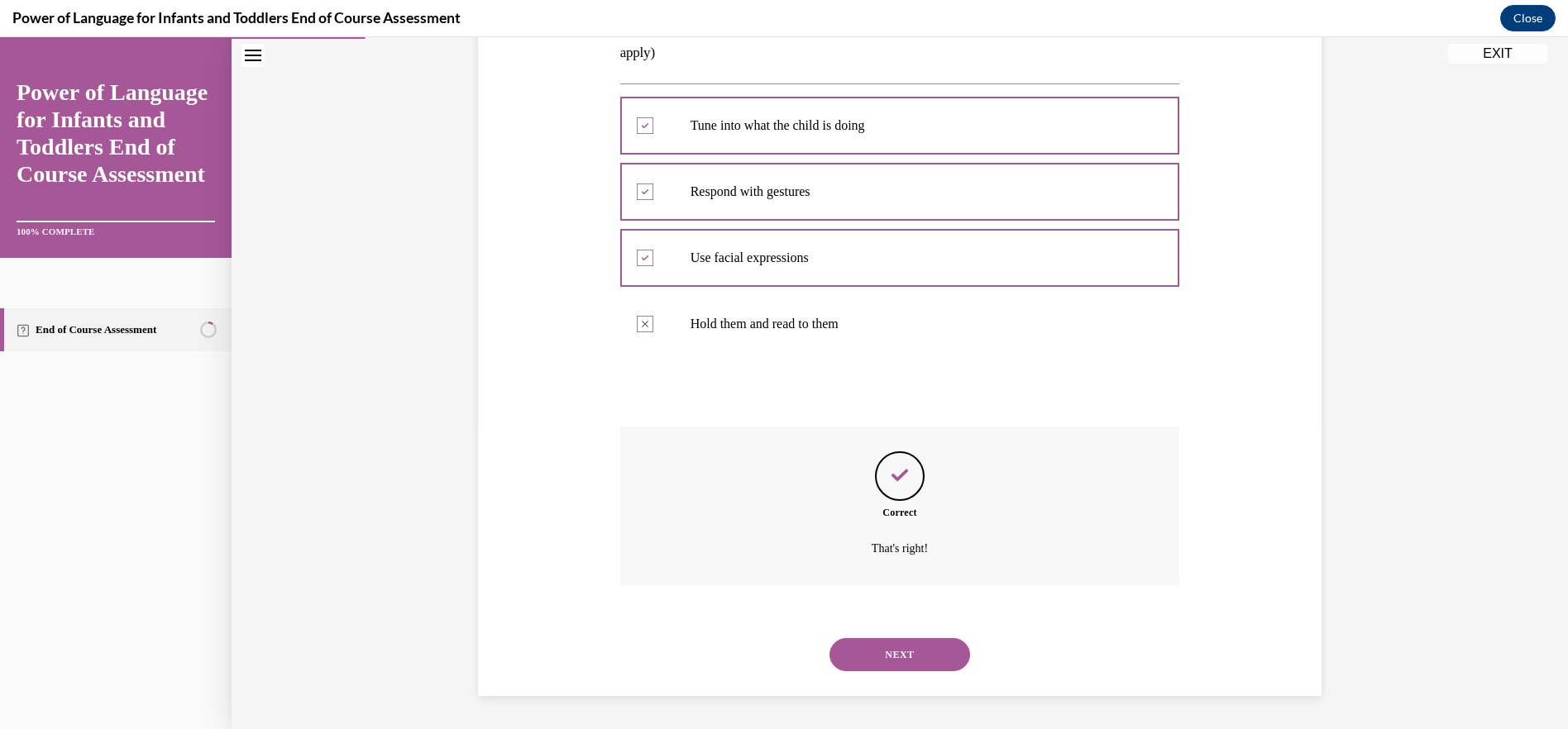
click at [905, 656] on button "NEXT" at bounding box center [899, 655] width 141 height 33
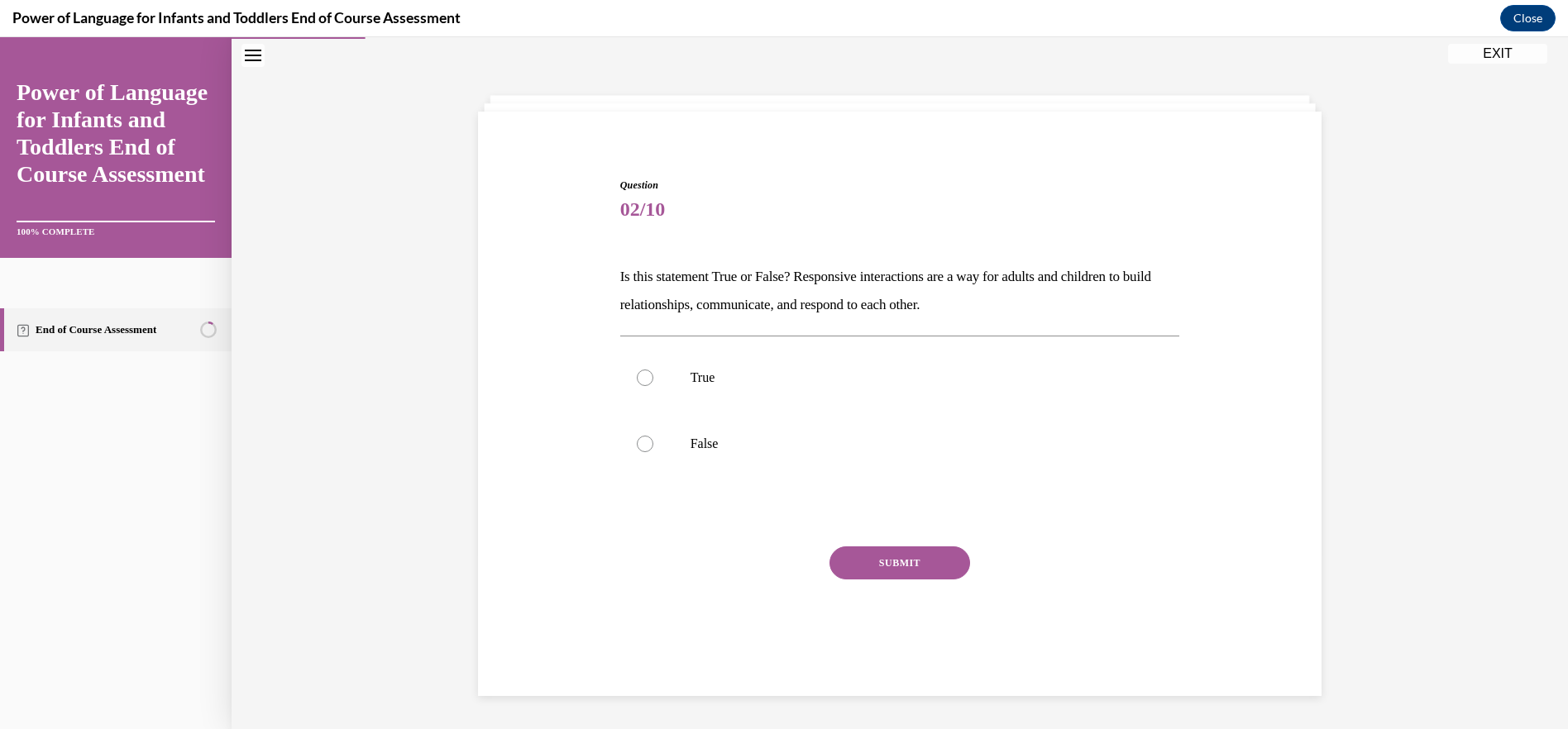
scroll to position [52, 0]
click at [624, 384] on label "True" at bounding box center [899, 377] width 560 height 66
click at [636, 384] on input "True" at bounding box center [644, 378] width 17 height 17
radio input "true"
click at [860, 560] on button "SUBMIT" at bounding box center [899, 564] width 141 height 33
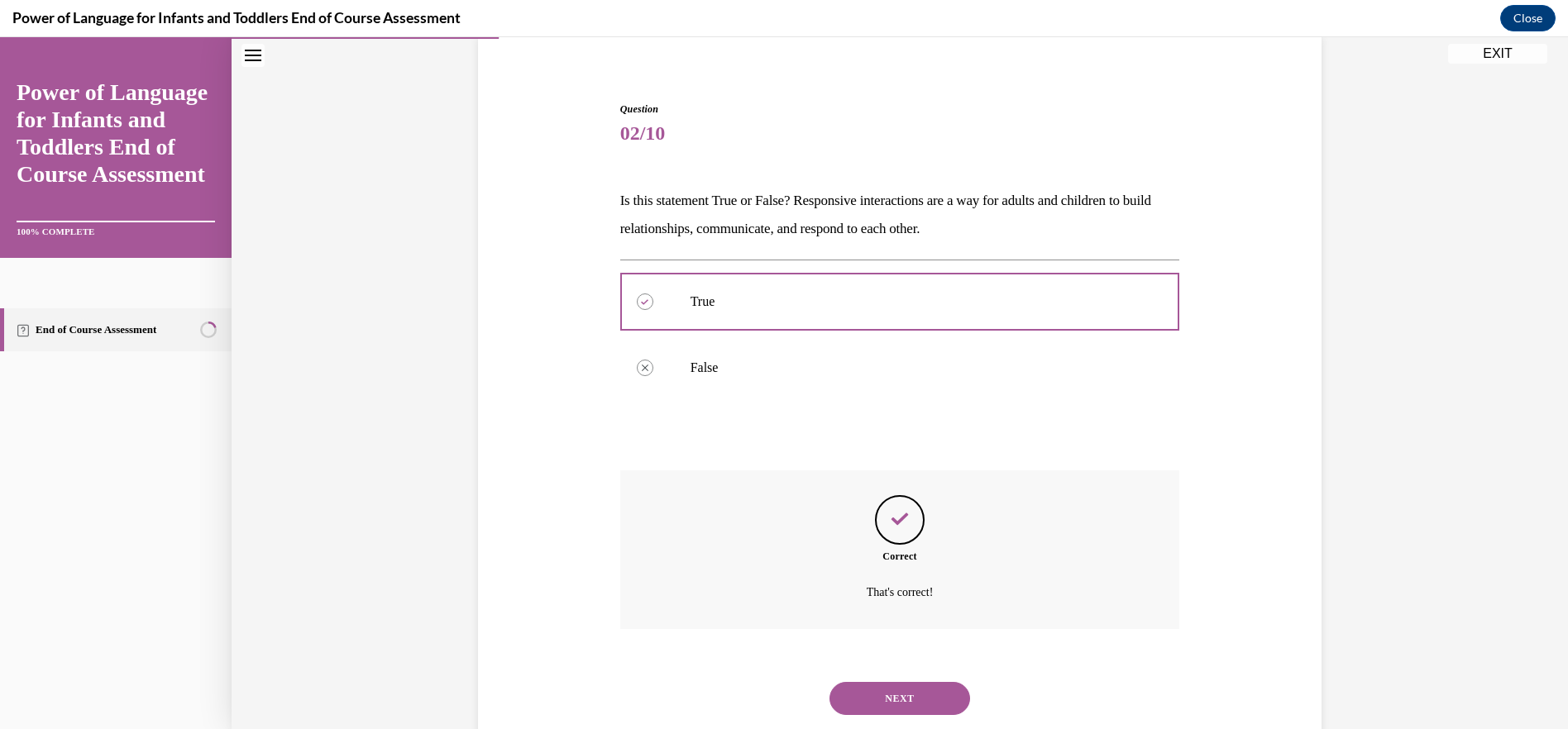
scroll to position [172, 0]
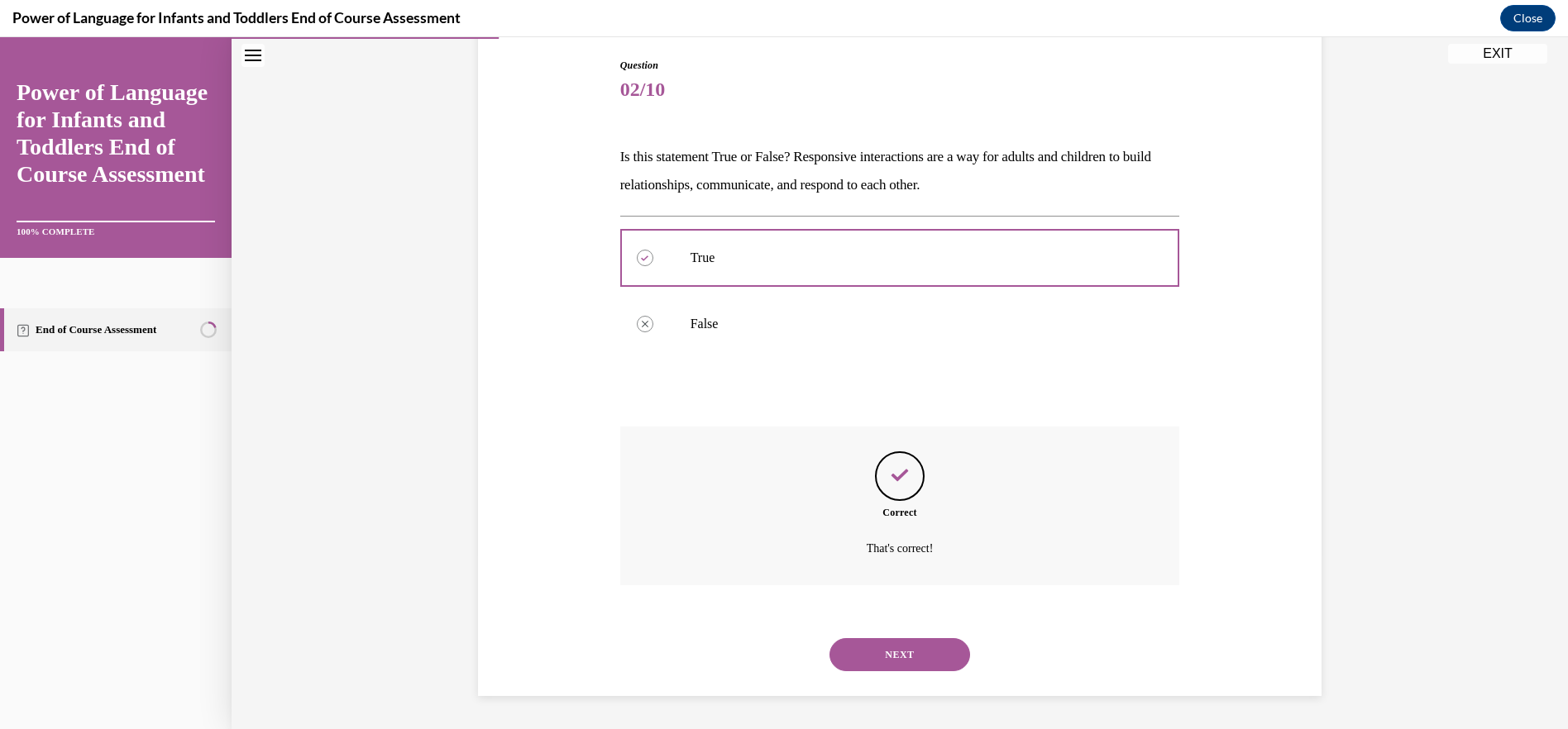
click at [887, 657] on button "NEXT" at bounding box center [899, 655] width 141 height 33
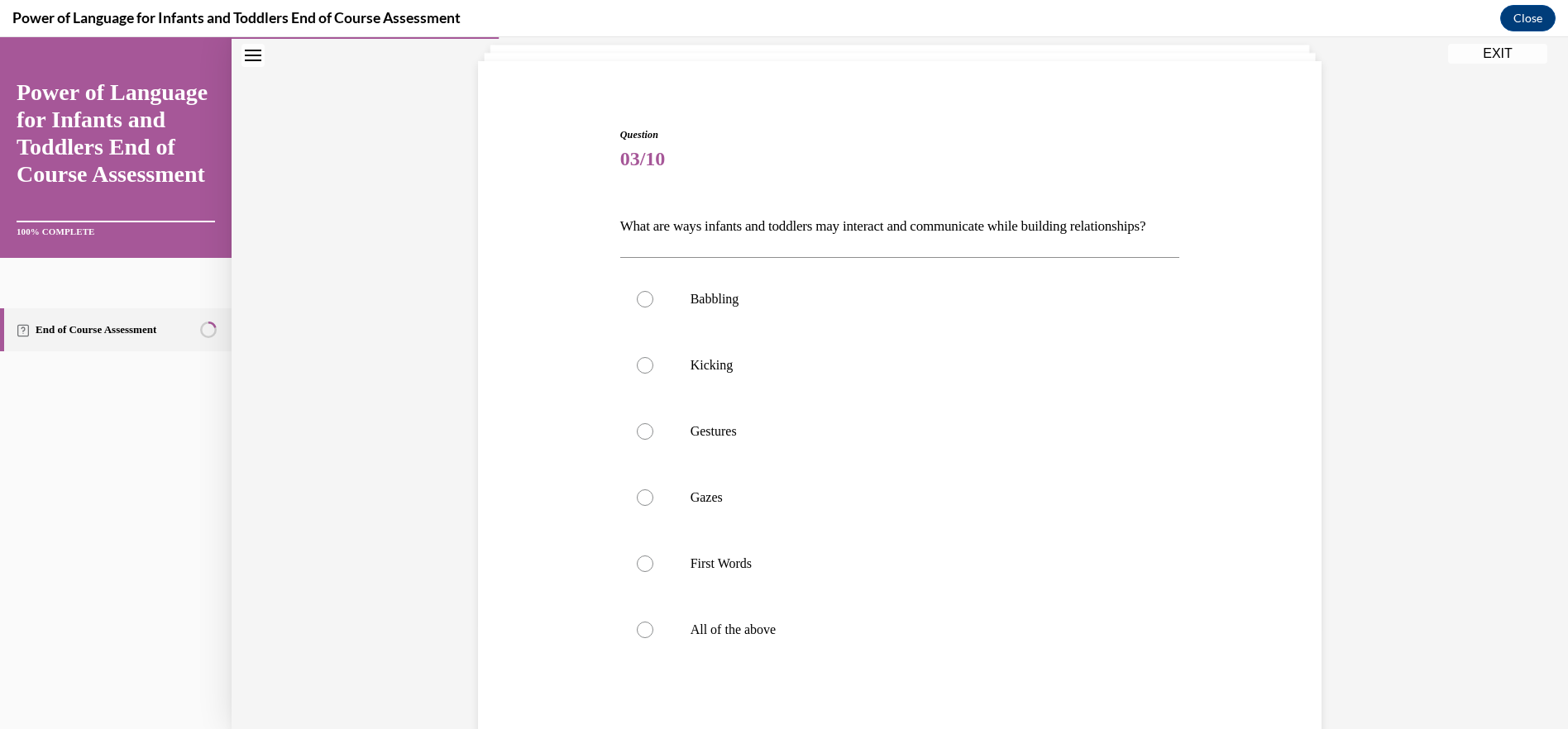
scroll to position [87, 0]
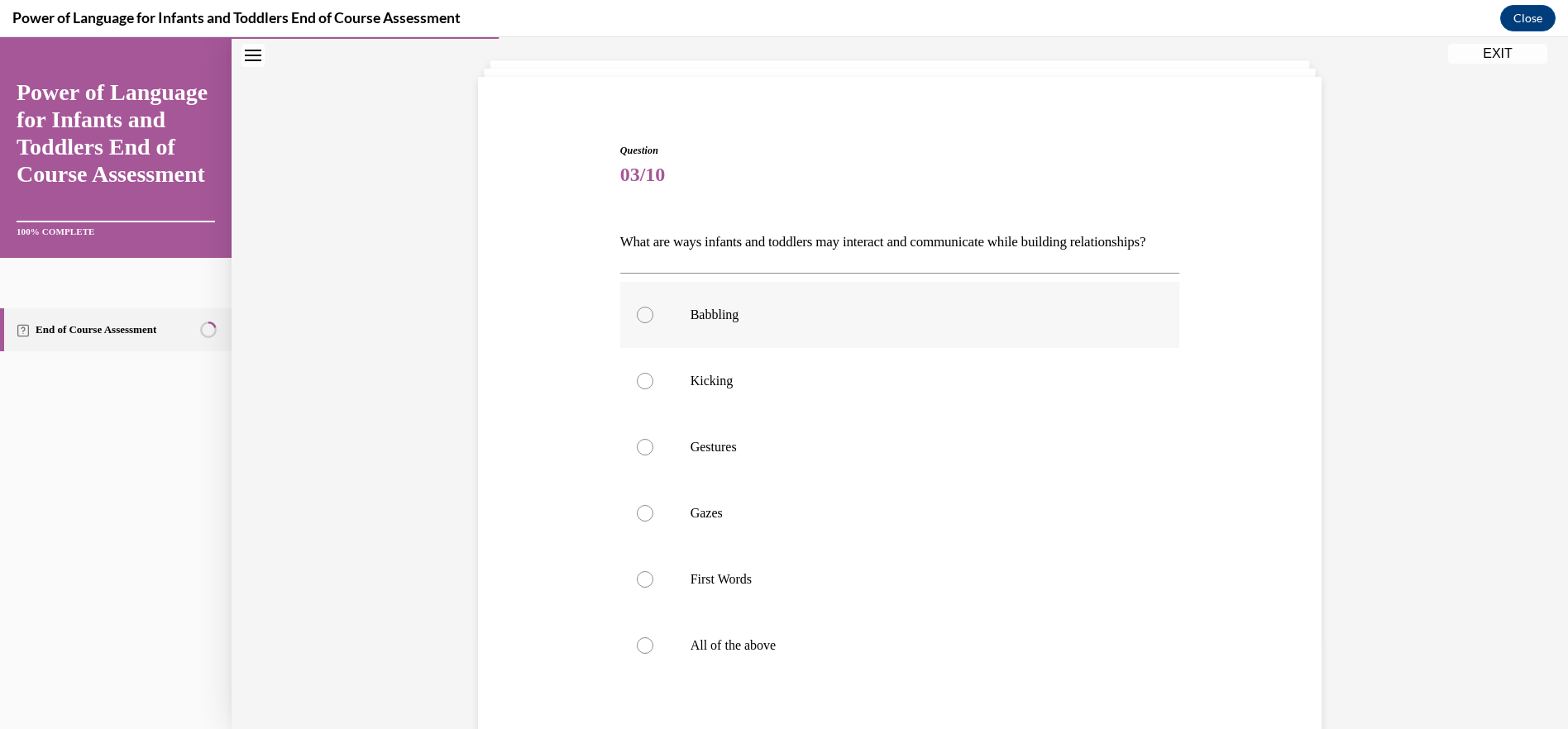
drag, startPoint x: 637, startPoint y: 342, endPoint x: 637, endPoint y: 357, distance: 15.0
click at [637, 324] on div at bounding box center [644, 315] width 17 height 17
click at [637, 324] on input "Babbling" at bounding box center [644, 315] width 17 height 17
radio input "true"
click at [636, 390] on div at bounding box center [644, 381] width 17 height 17
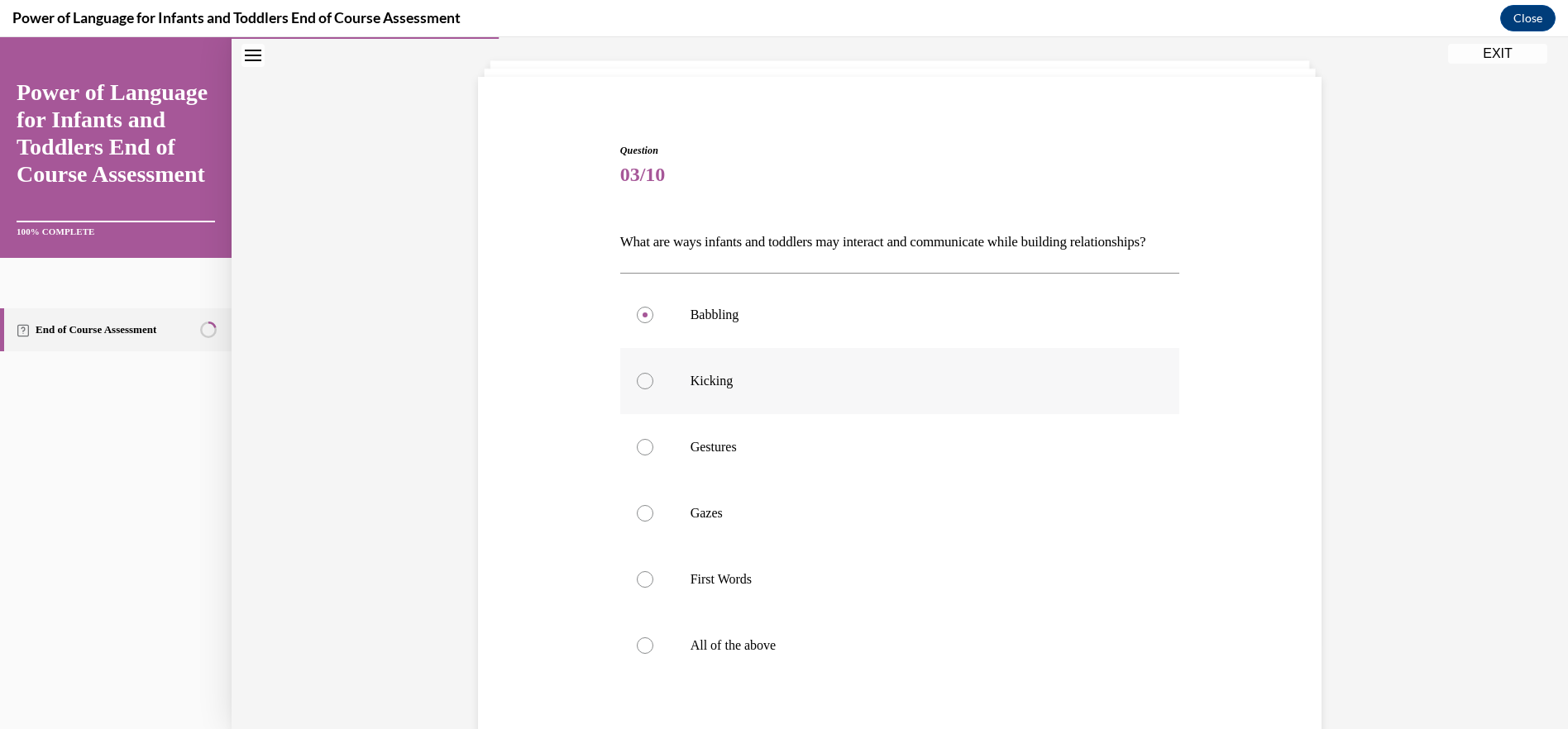
click at [636, 390] on input "Kicking" at bounding box center [644, 381] width 17 height 17
radio input "true"
click at [657, 473] on label "Gestures" at bounding box center [899, 447] width 560 height 66
click at [653, 456] on input "Gestures" at bounding box center [644, 447] width 17 height 17
radio input "true"
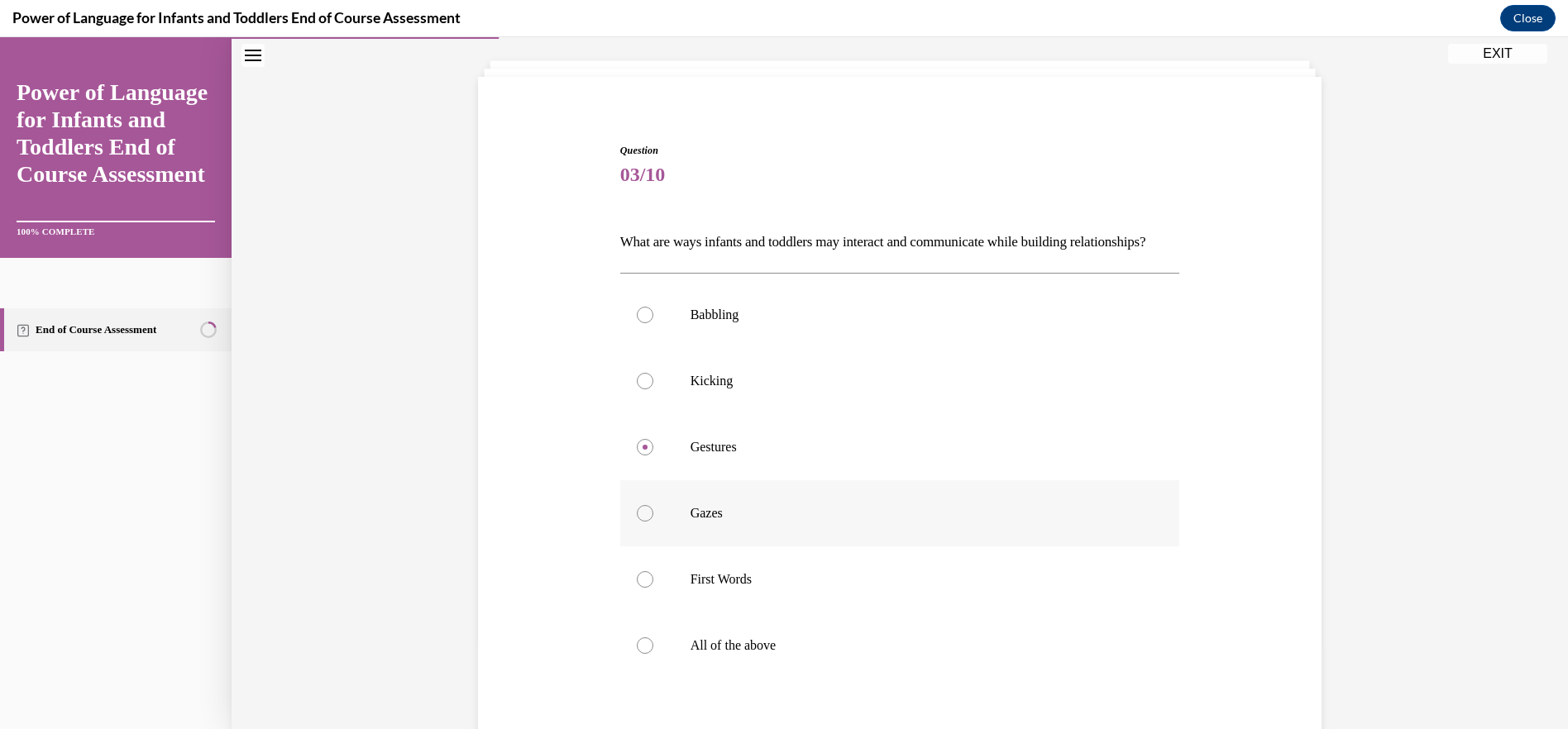
click at [626, 535] on label "Gazes" at bounding box center [899, 513] width 560 height 66
click at [636, 521] on input "Gazes" at bounding box center [644, 514] width 17 height 17
radio input "true"
click at [633, 588] on label "First Words" at bounding box center [899, 579] width 560 height 66
click at [636, 588] on input "First Words" at bounding box center [644, 579] width 17 height 17
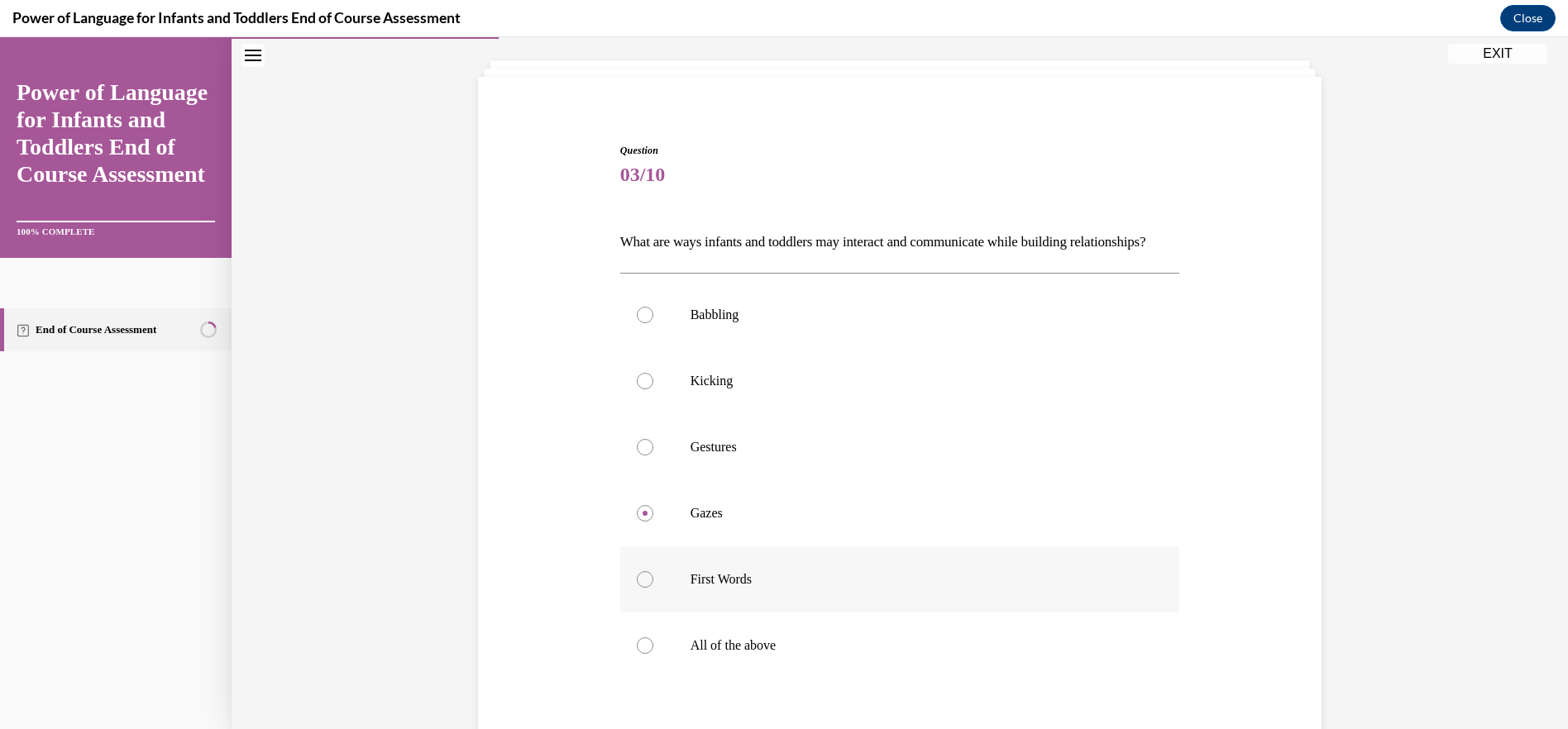
radio input "true"
click at [636, 665] on label "All of the above" at bounding box center [899, 645] width 560 height 66
click at [636, 654] on input "All of the above" at bounding box center [644, 645] width 17 height 17
radio input "true"
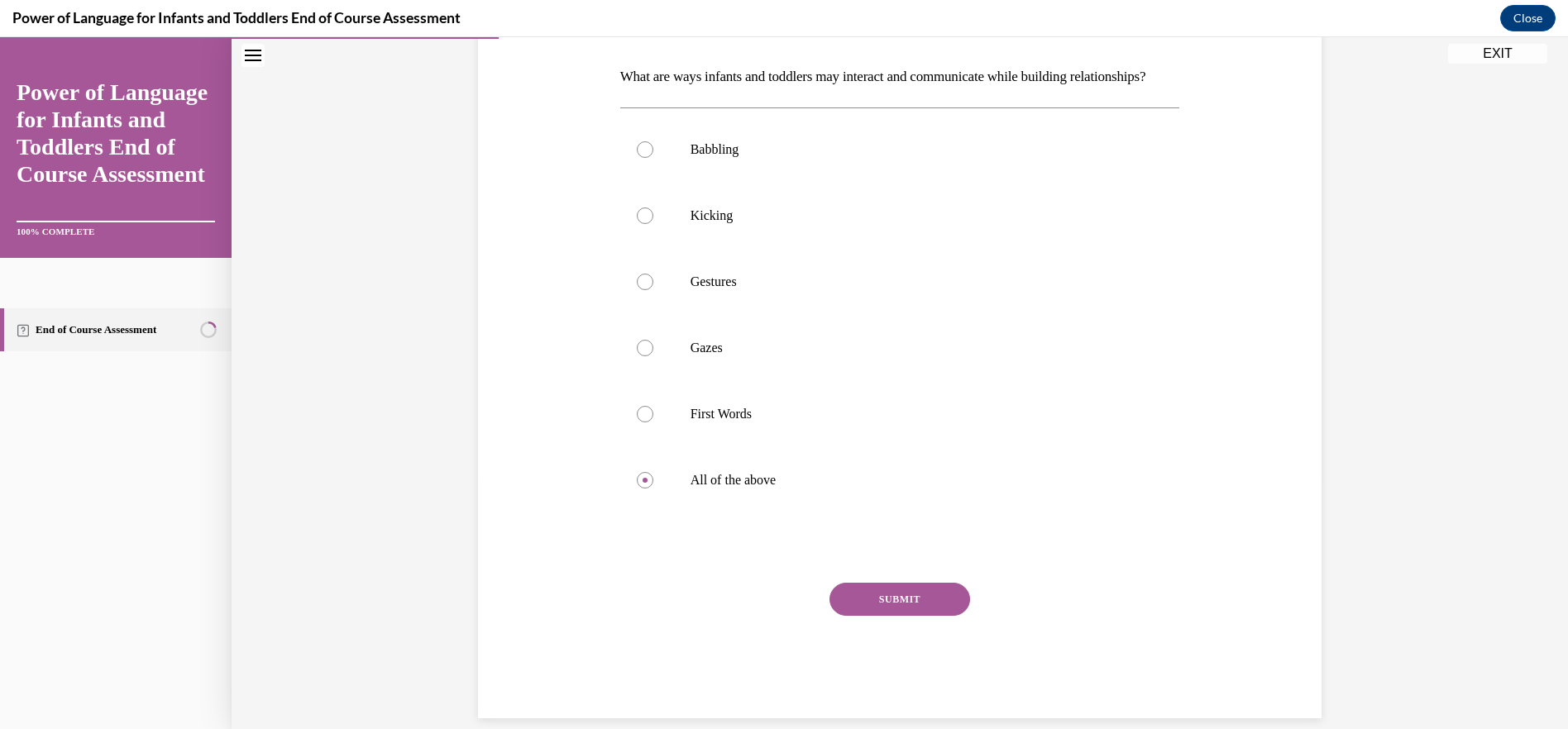
click at [897, 616] on button "SUBMIT" at bounding box center [899, 600] width 141 height 33
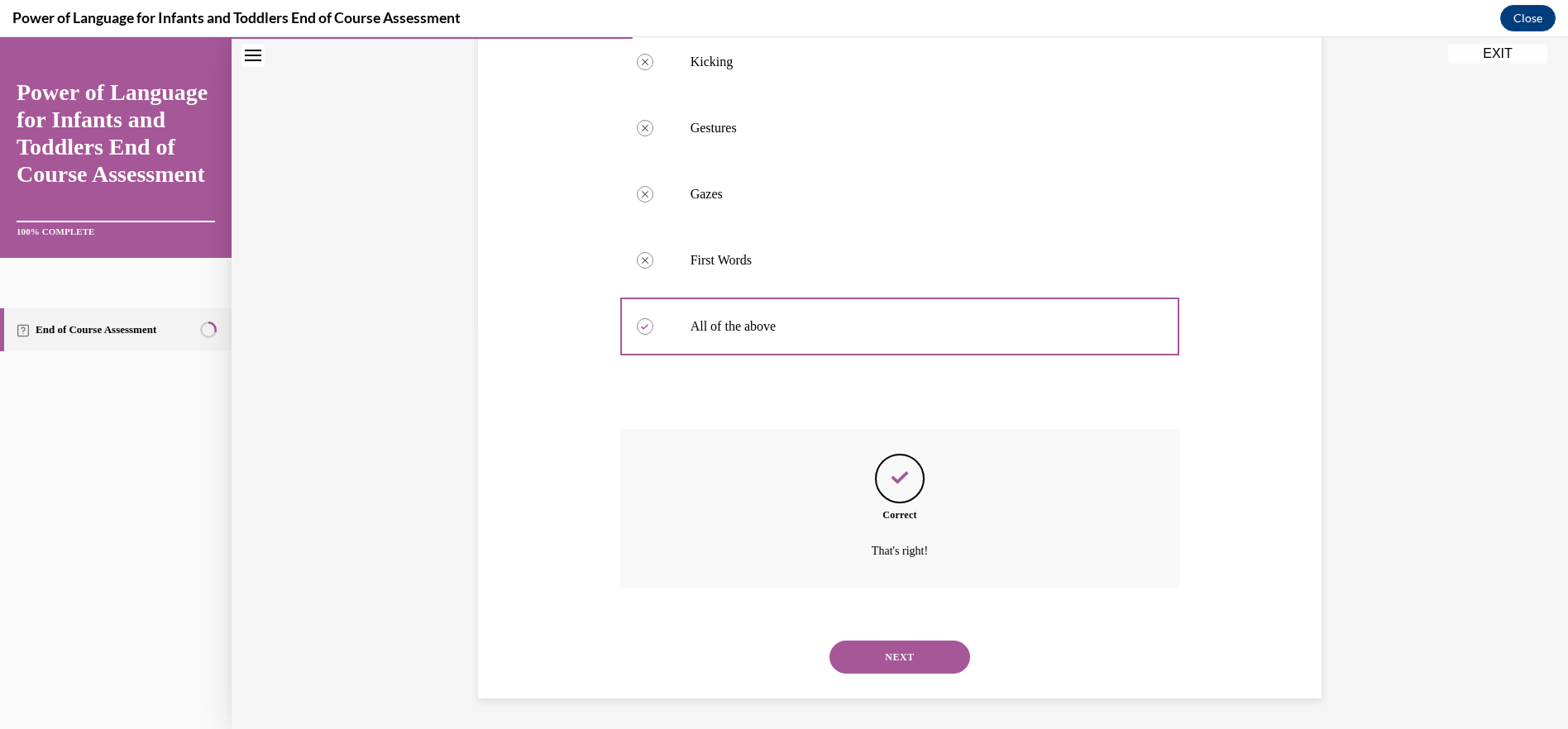
scroll to position [437, 0]
click at [894, 652] on button "NEXT" at bounding box center [899, 655] width 141 height 33
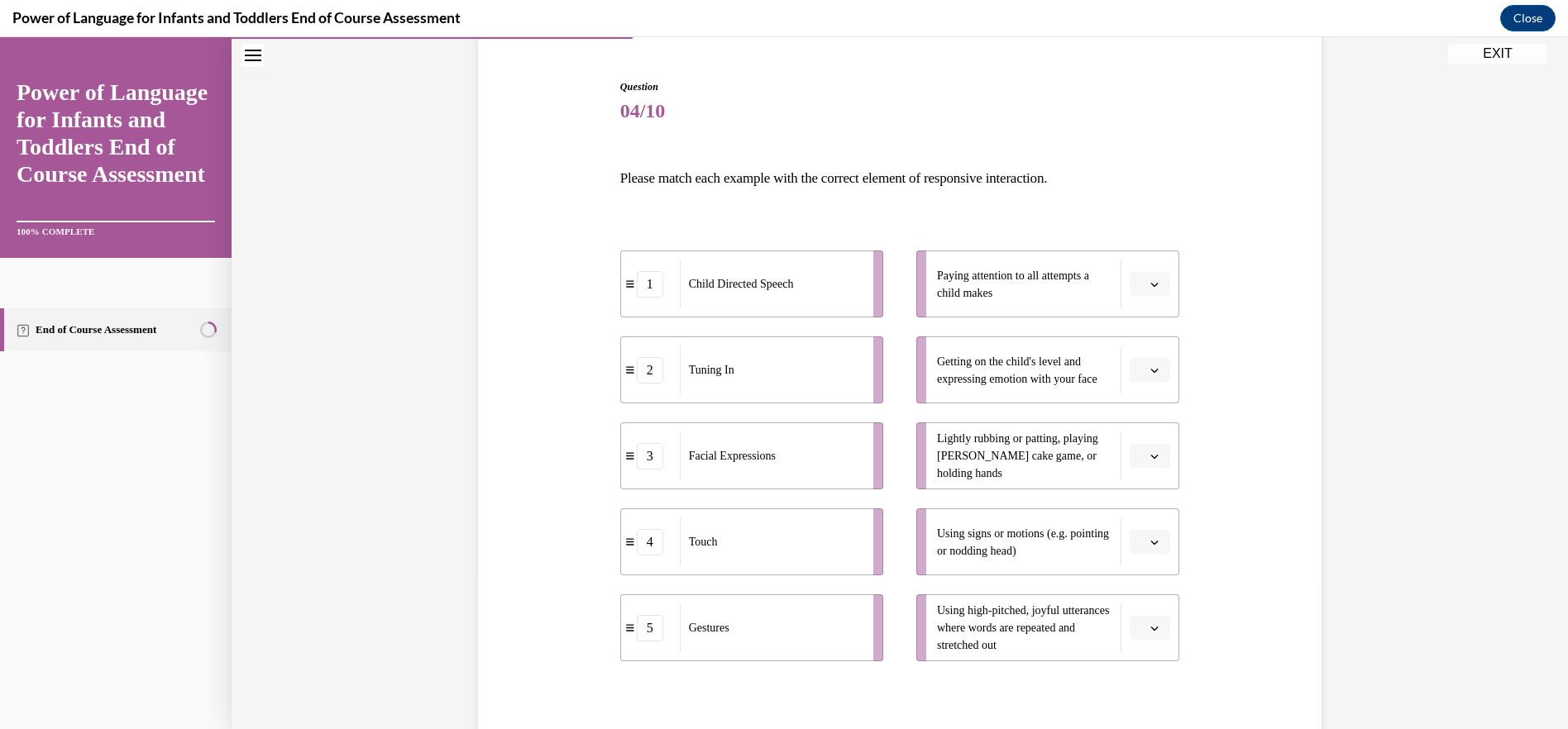
scroll to position [248, 0]
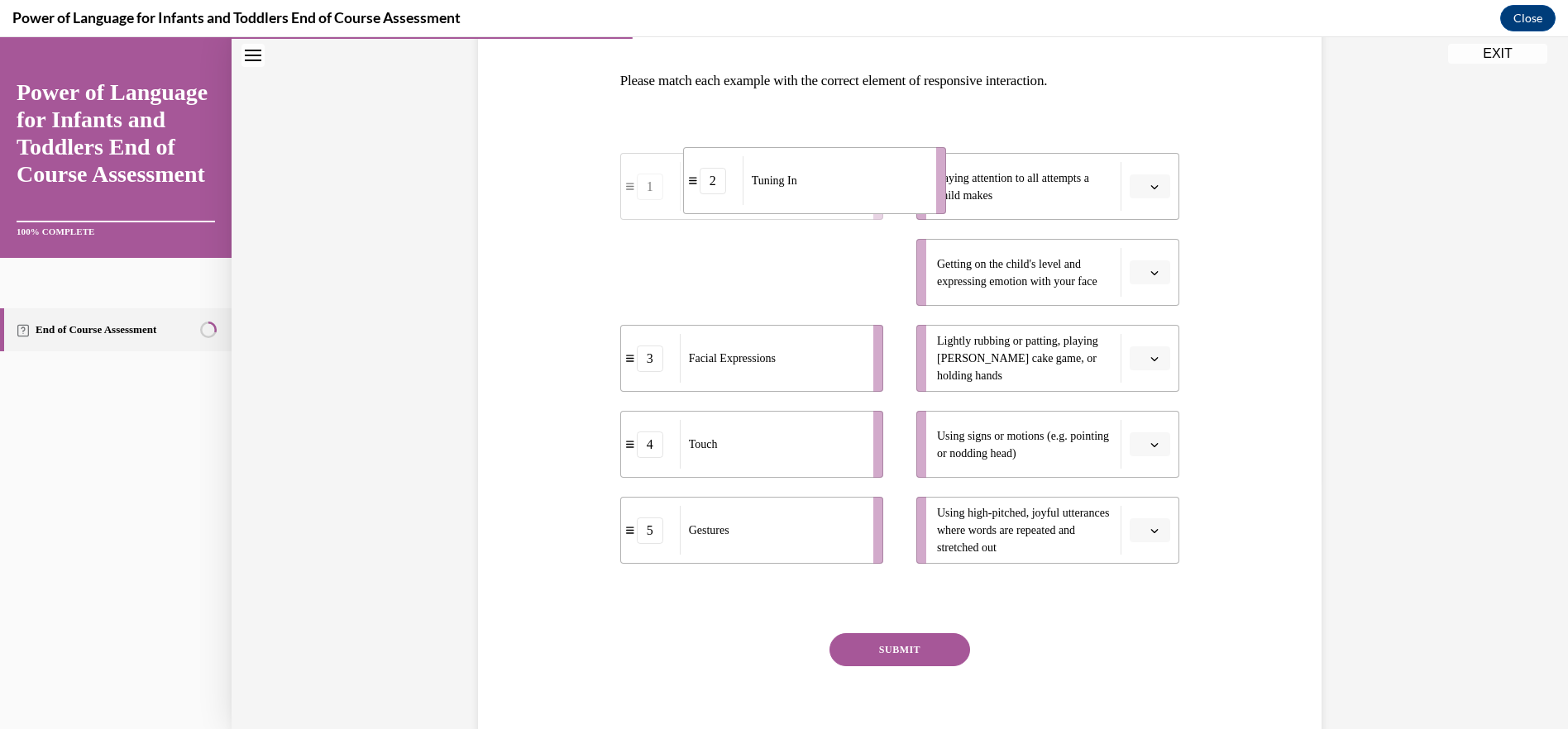
drag, startPoint x: 790, startPoint y: 288, endPoint x: 853, endPoint y: 196, distance: 111.5
click at [853, 196] on div "Tuning In" at bounding box center [834, 181] width 183 height 49
click at [771, 472] on div "Touch" at bounding box center [776, 452] width 183 height 49
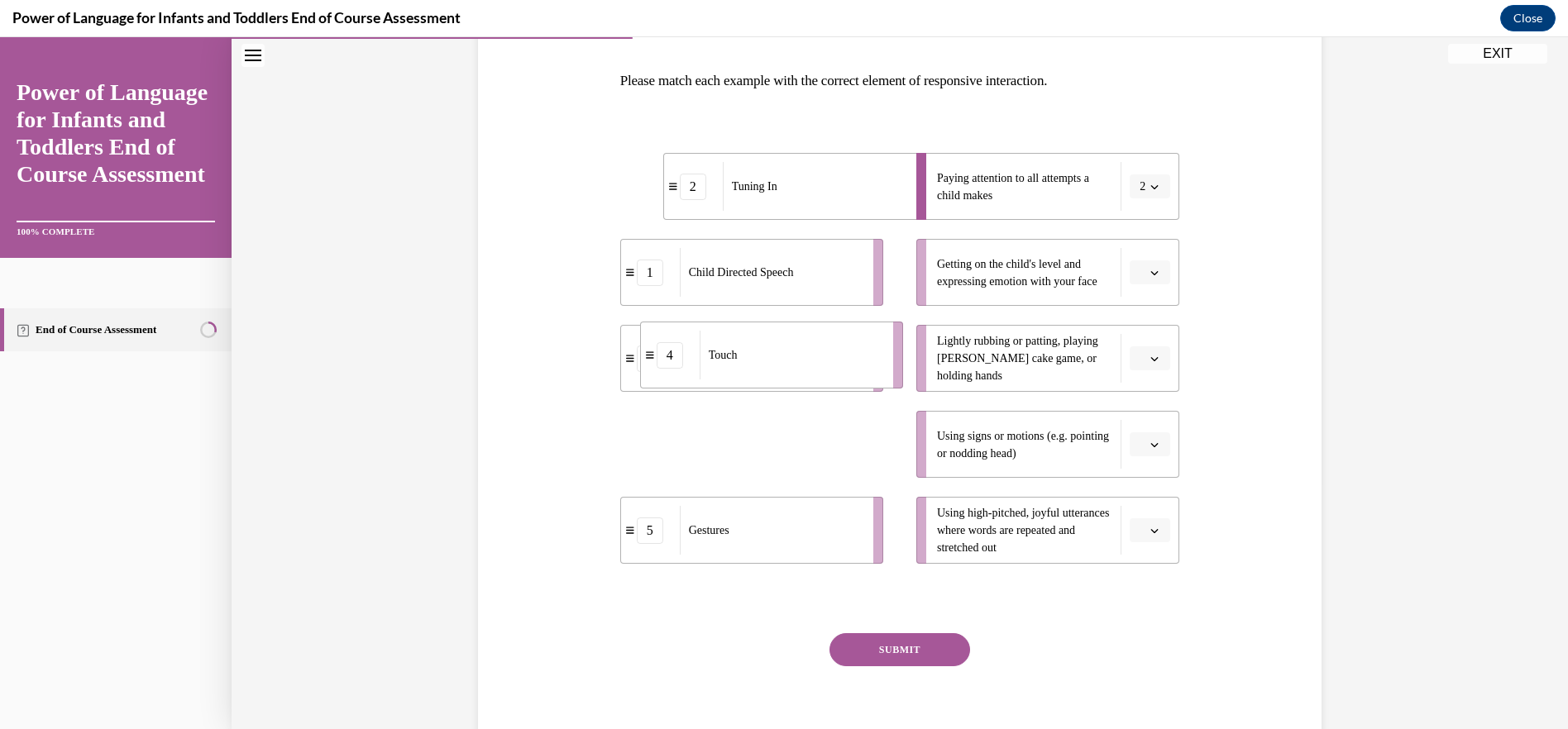
drag, startPoint x: 771, startPoint y: 472, endPoint x: 791, endPoint y: 383, distance: 91.2
click at [791, 383] on li "4 Touch" at bounding box center [771, 355] width 263 height 67
drag, startPoint x: 744, startPoint y: 450, endPoint x: 845, endPoint y: 371, distance: 128.2
click at [845, 371] on div "Touch" at bounding box center [880, 355] width 183 height 49
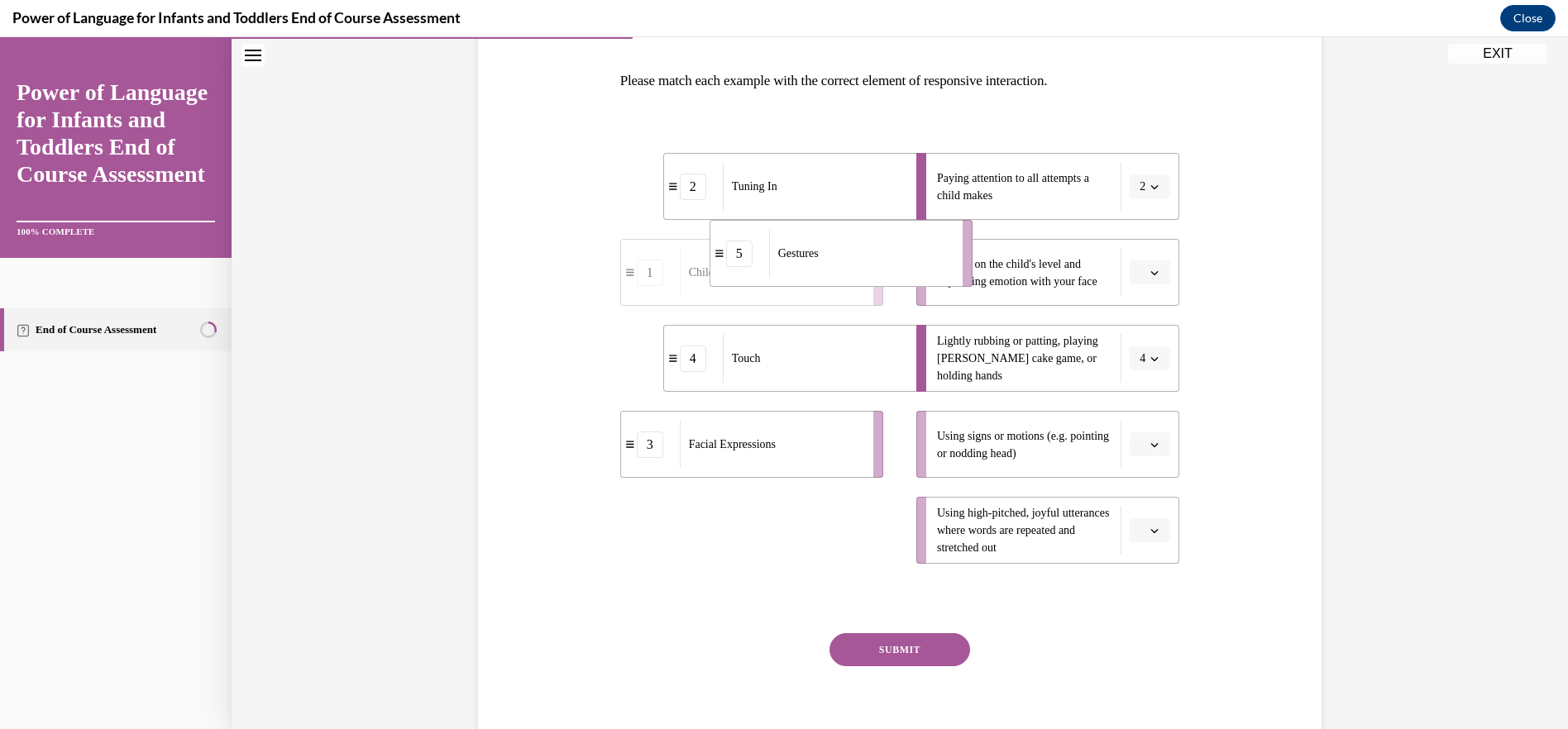
drag, startPoint x: 751, startPoint y: 542, endPoint x: 840, endPoint y: 266, distance: 290.0
click at [840, 266] on div "Gestures" at bounding box center [861, 254] width 183 height 49
drag, startPoint x: 758, startPoint y: 528, endPoint x: 837, endPoint y: 532, distance: 79.1
click at [837, 532] on span "Child Directed Speech" at bounding box center [820, 534] width 105 height 13
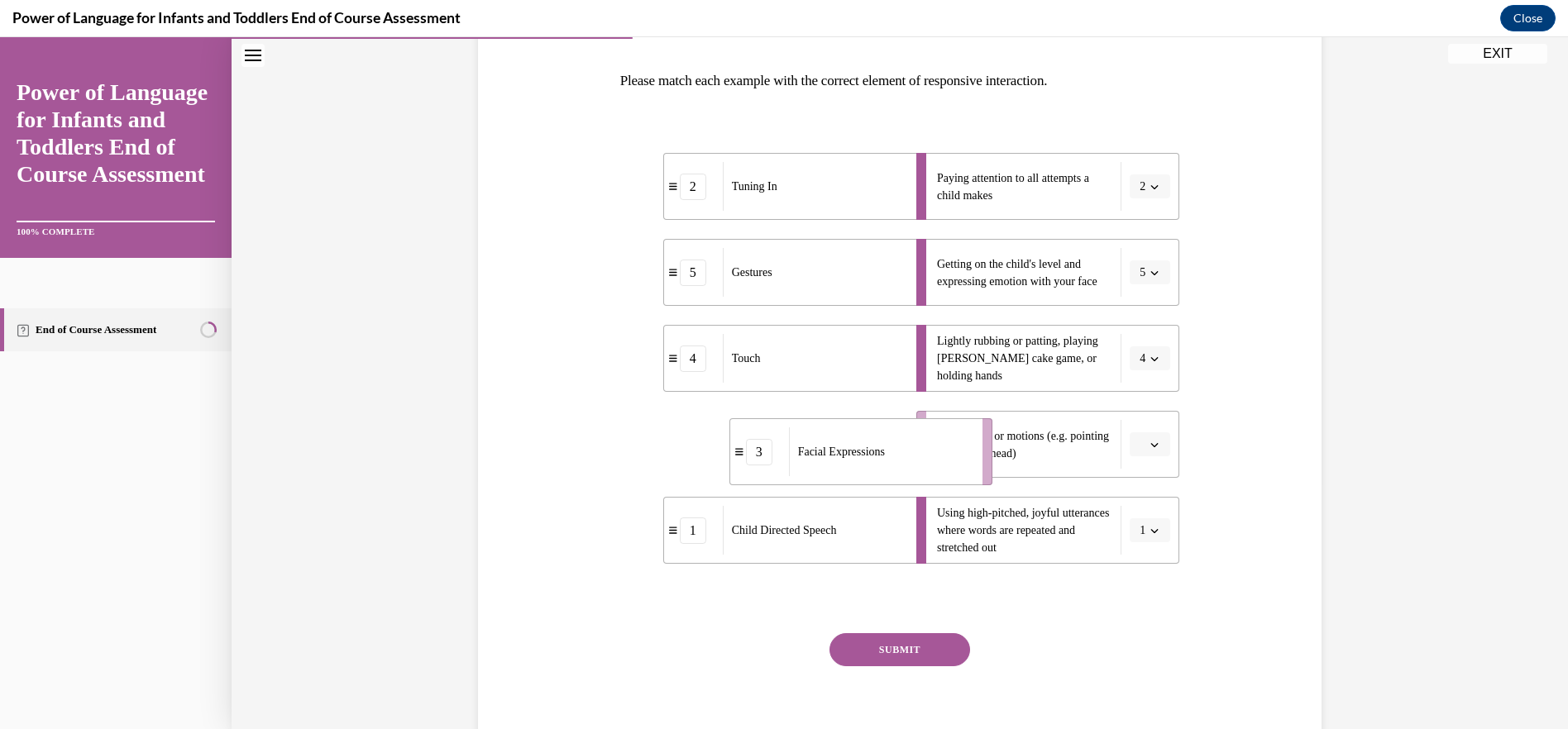
drag, startPoint x: 749, startPoint y: 437, endPoint x: 857, endPoint y: 444, distance: 108.2
click at [857, 444] on span "Facial Expressions" at bounding box center [841, 453] width 87 height 18
click at [903, 651] on button "SUBMIT" at bounding box center [899, 650] width 141 height 33
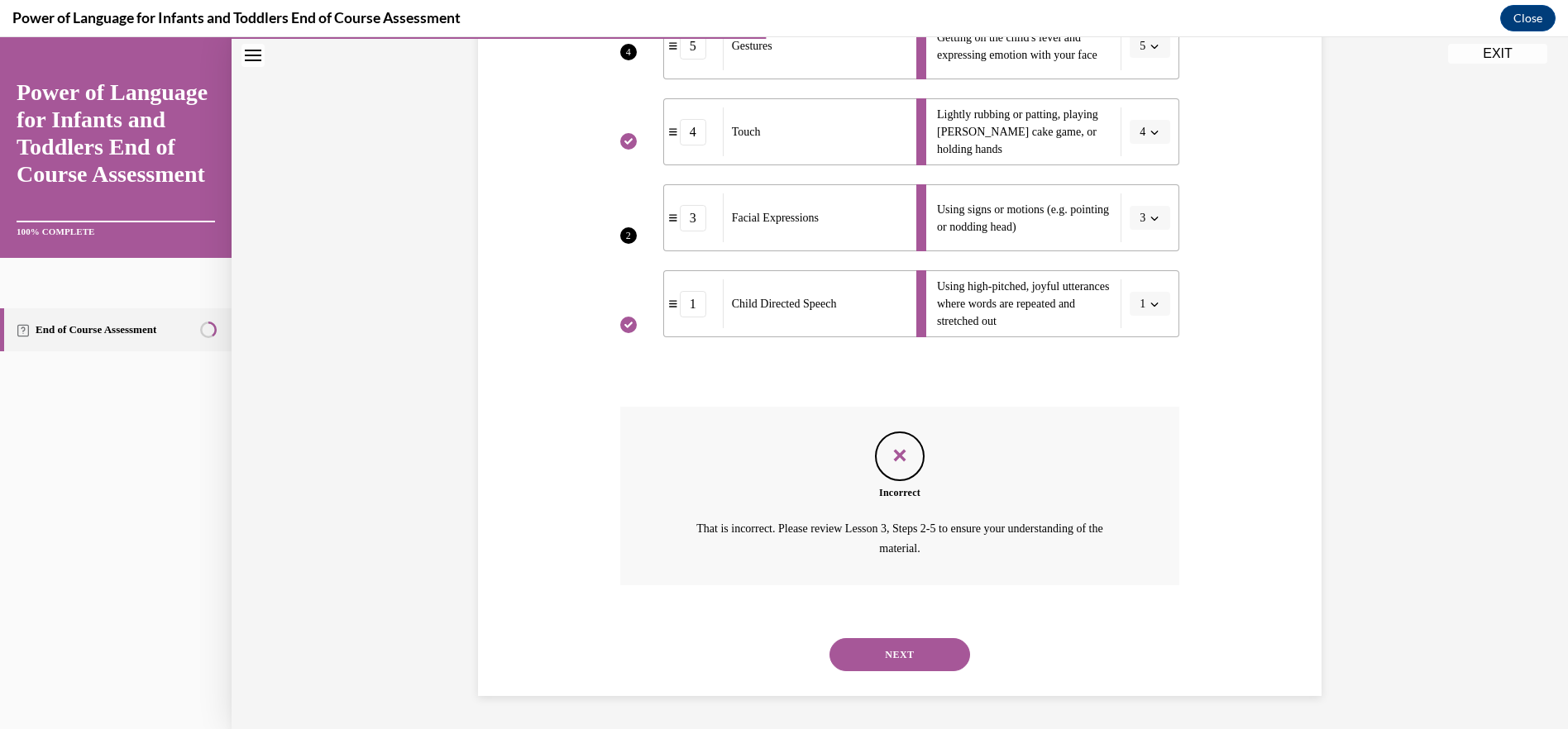
scroll to position [309, 0]
click at [905, 657] on button "NEXT" at bounding box center [899, 655] width 141 height 33
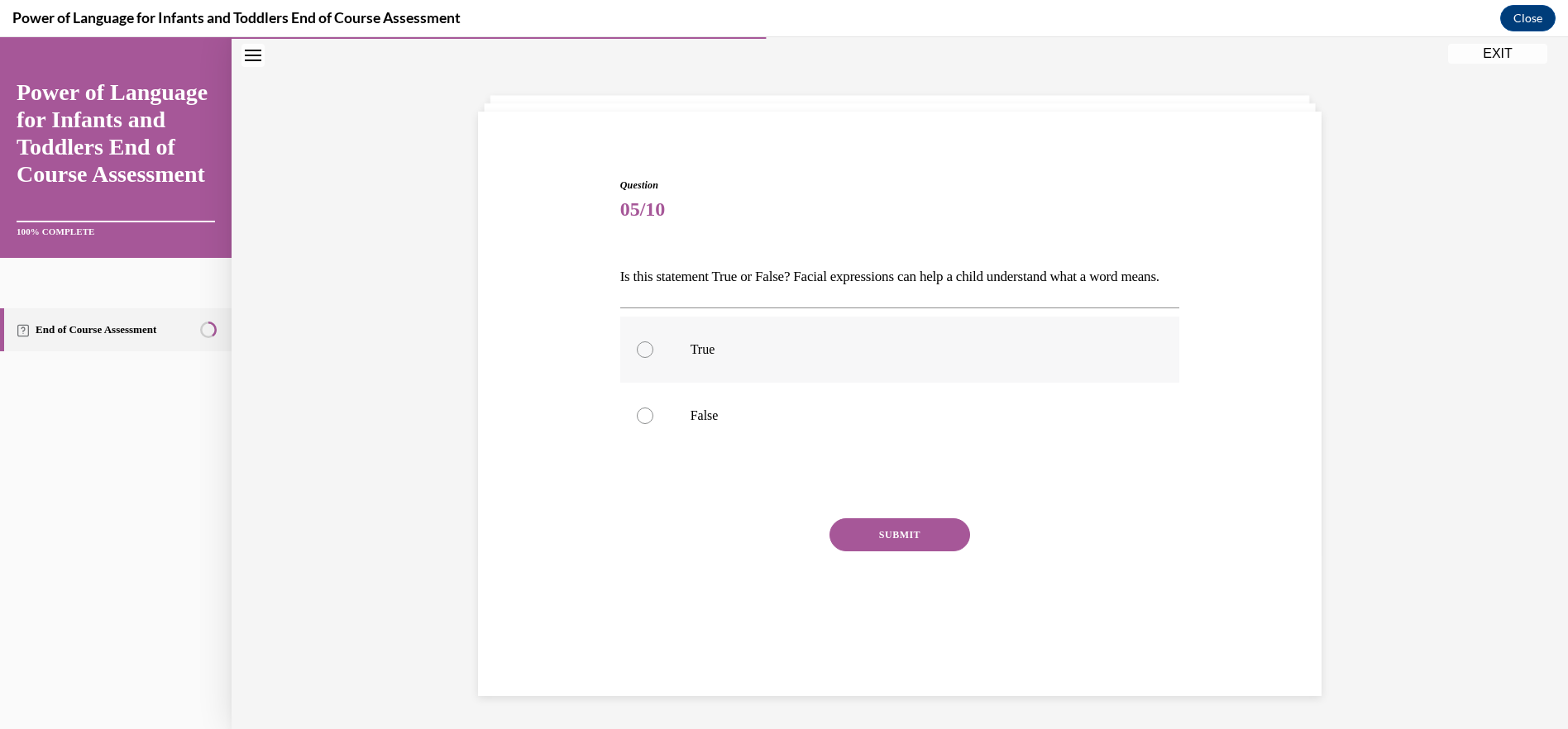
click at [636, 366] on label "True" at bounding box center [899, 349] width 560 height 66
click at [636, 358] on input "True" at bounding box center [644, 349] width 17 height 17
radio input "true"
click at [871, 552] on button "SUBMIT" at bounding box center [899, 535] width 141 height 33
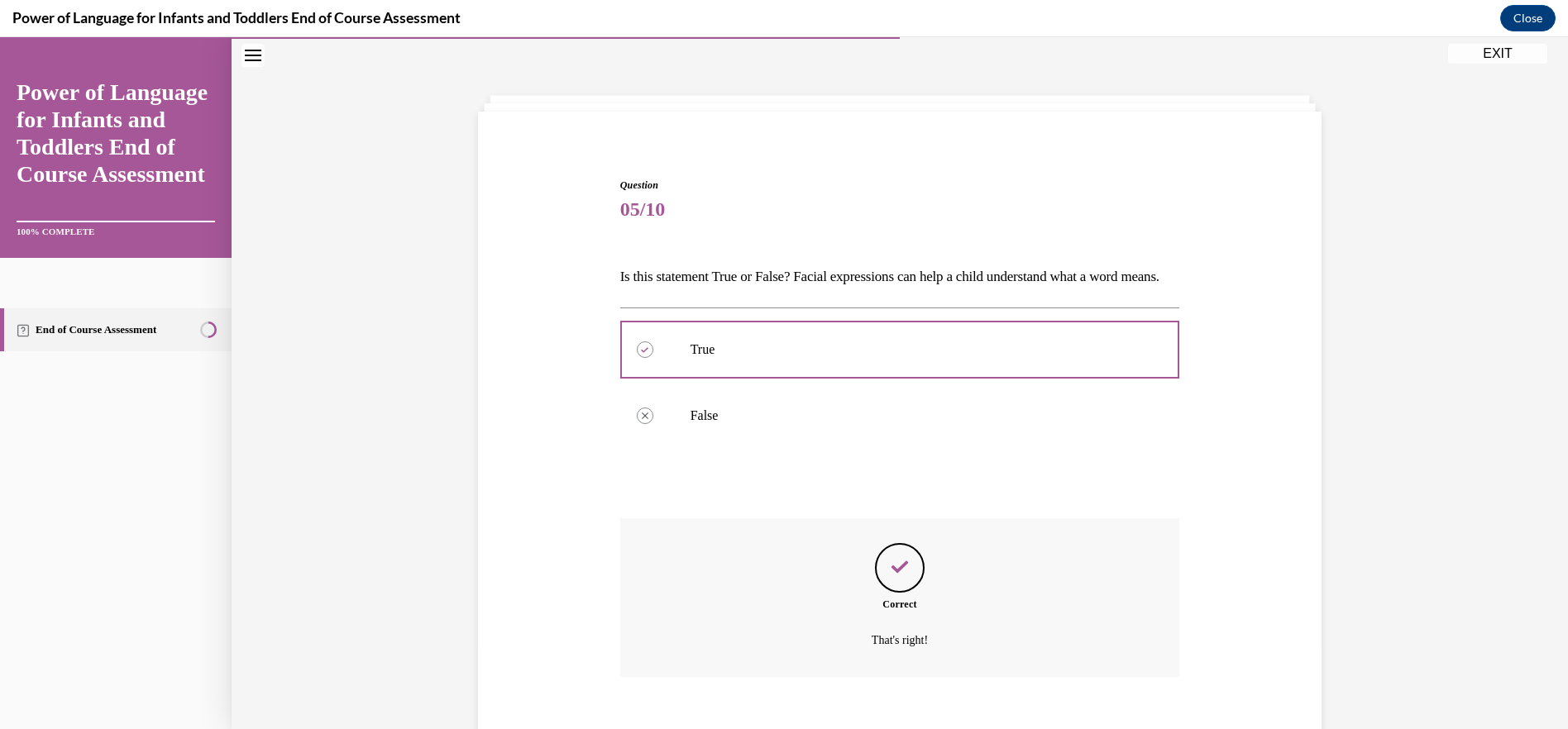
scroll to position [172, 0]
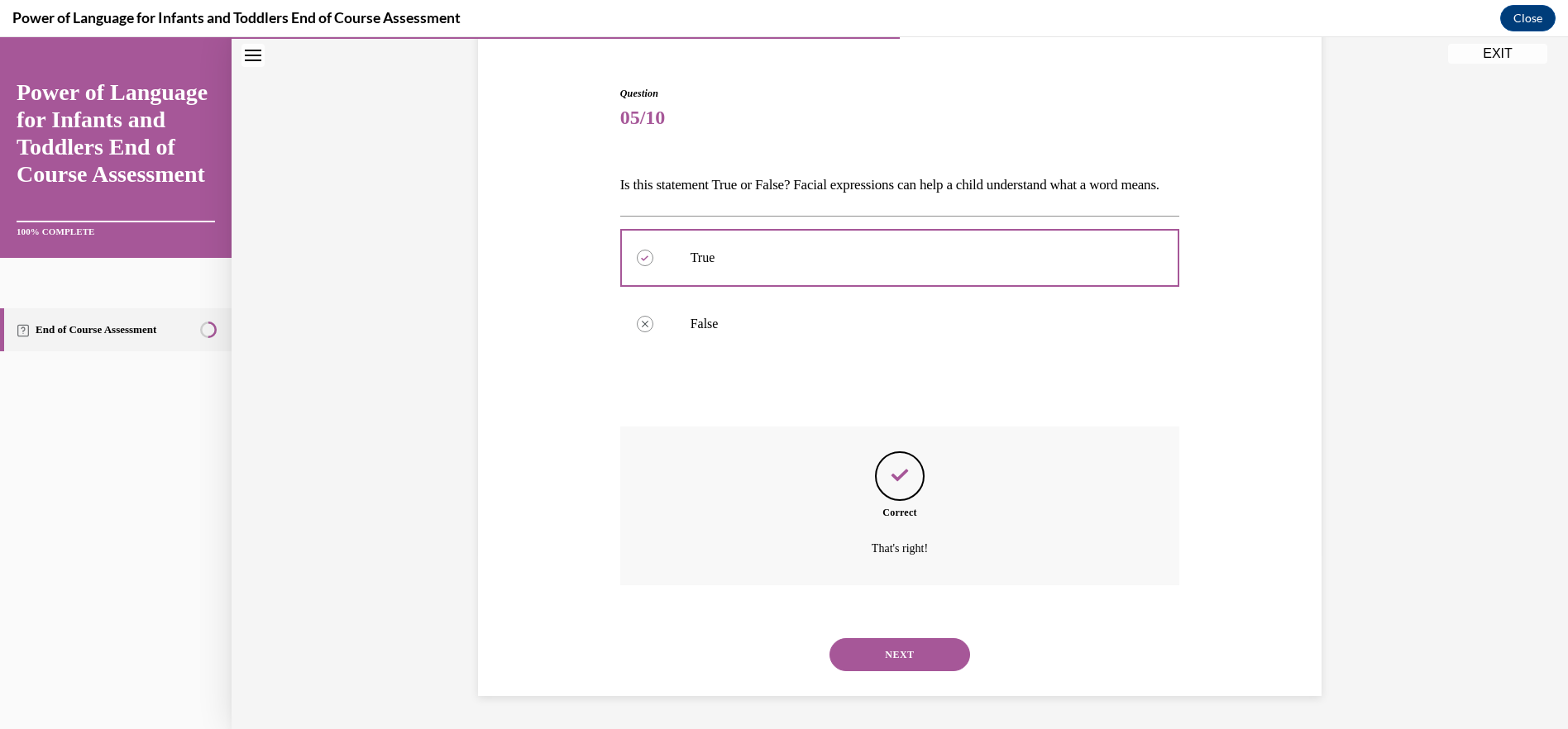
click at [890, 646] on button "NEXT" at bounding box center [899, 655] width 141 height 33
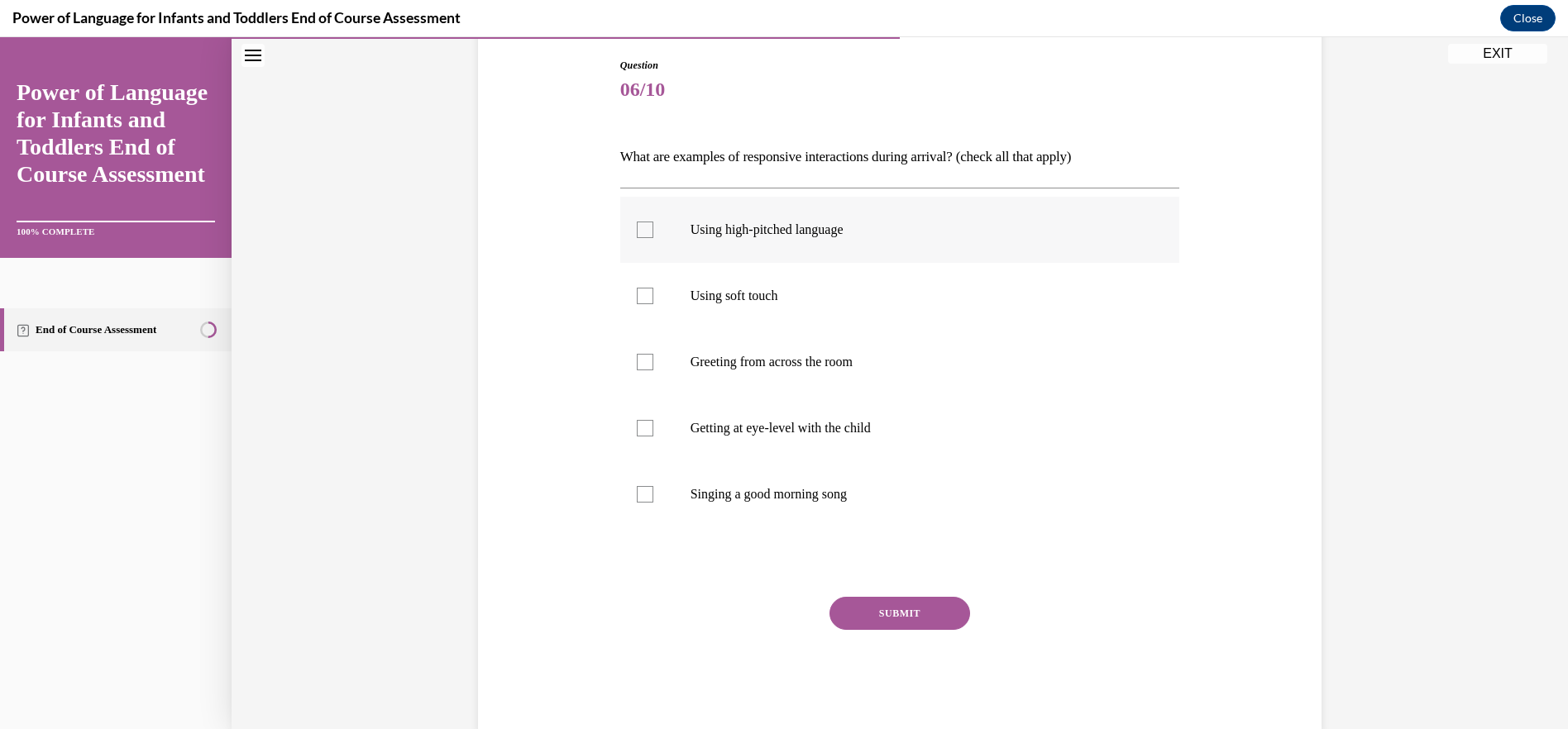
scroll to position [87, 0]
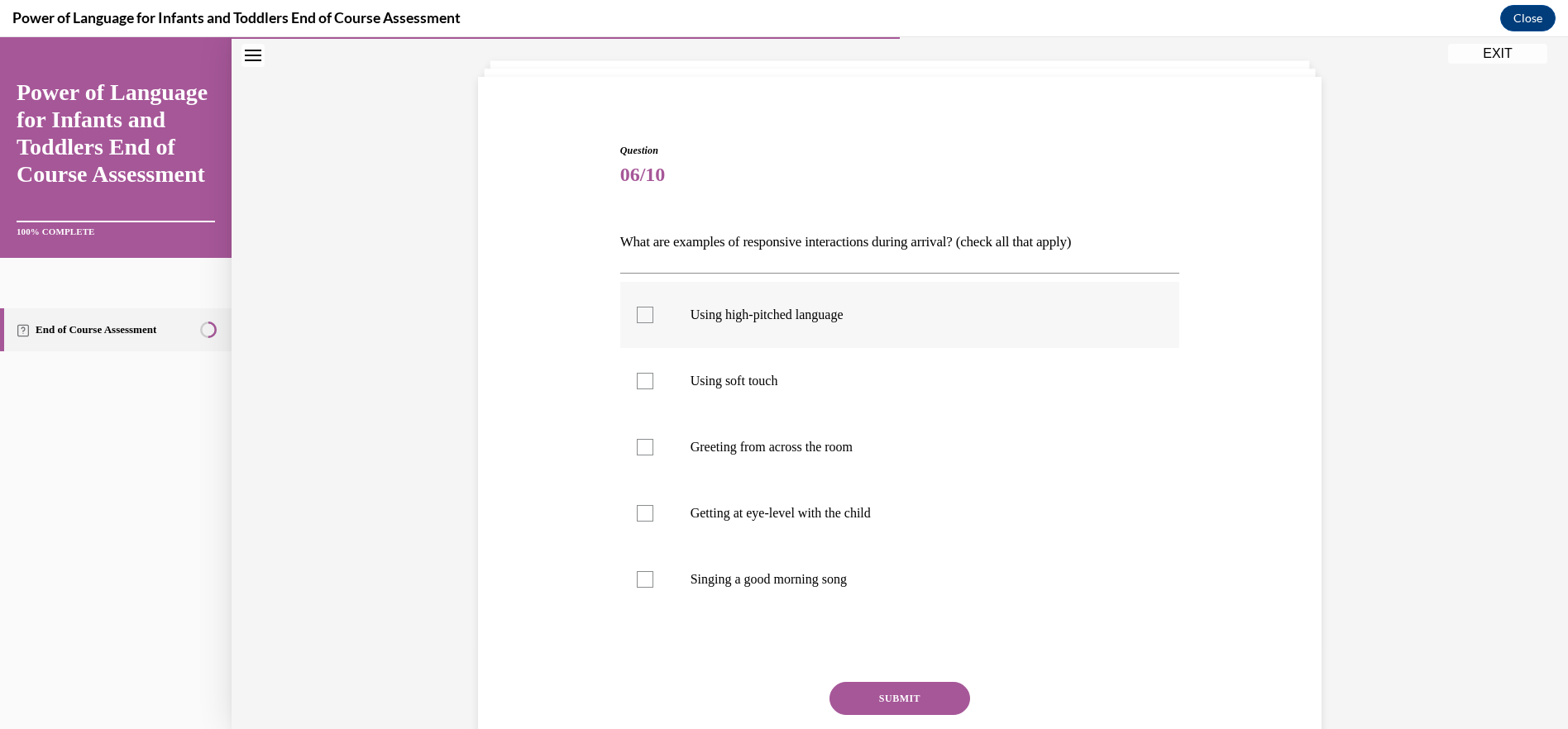
drag, startPoint x: 625, startPoint y: 319, endPoint x: 625, endPoint y: 352, distance: 33.0
click at [625, 320] on label "Using high-pitched language" at bounding box center [899, 315] width 560 height 66
click at [636, 320] on input "Using high-pitched language" at bounding box center [644, 315] width 17 height 17
checkbox input "true"
drag, startPoint x: 638, startPoint y: 366, endPoint x: 646, endPoint y: 395, distance: 30.1
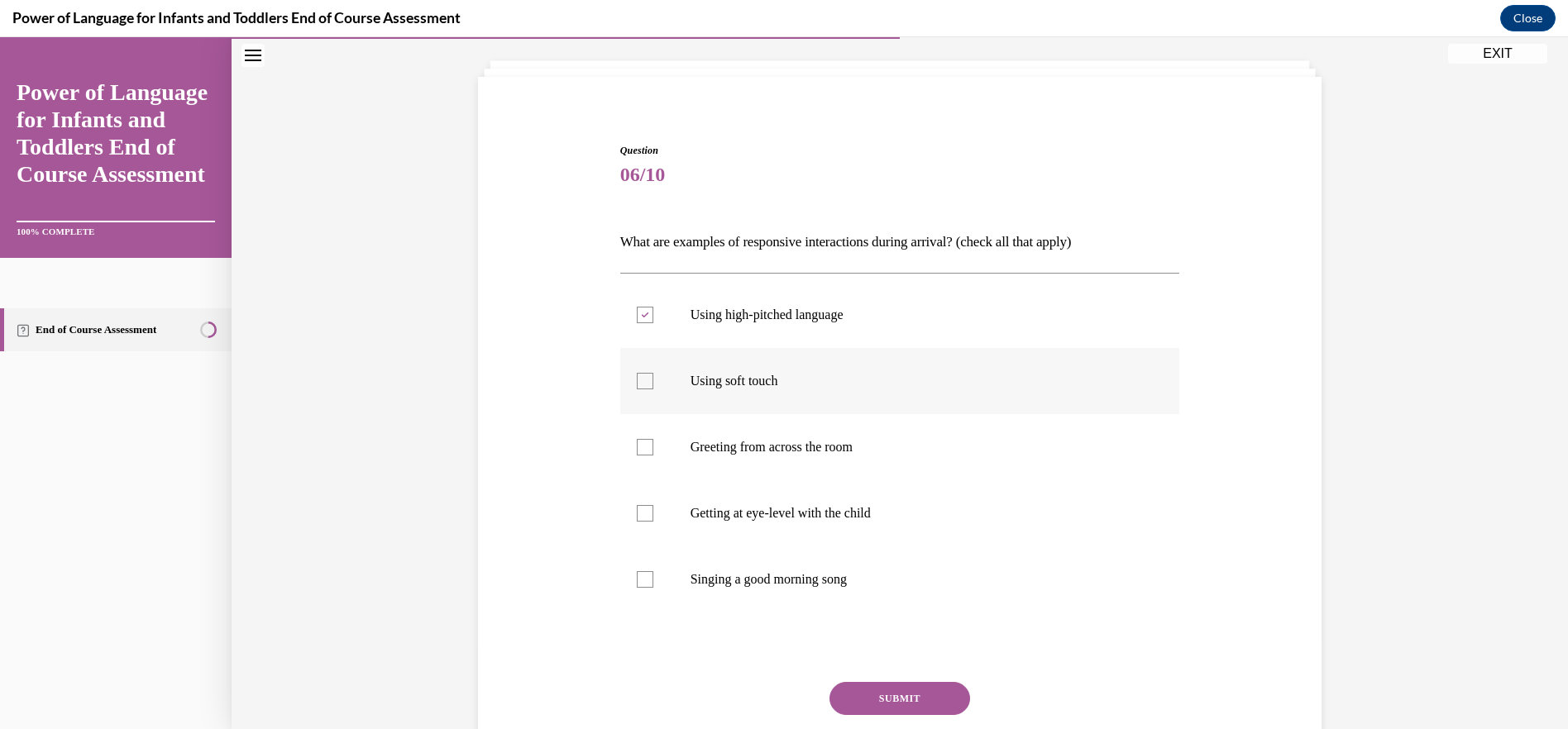
click at [639, 366] on label "Using soft touch" at bounding box center [899, 381] width 560 height 66
click at [639, 373] on input "Using soft touch" at bounding box center [644, 381] width 17 height 17
checkbox input "true"
click at [649, 444] on label "Greeting from across the room" at bounding box center [899, 447] width 560 height 66
click at [649, 444] on input "Greeting from across the room" at bounding box center [644, 447] width 17 height 17
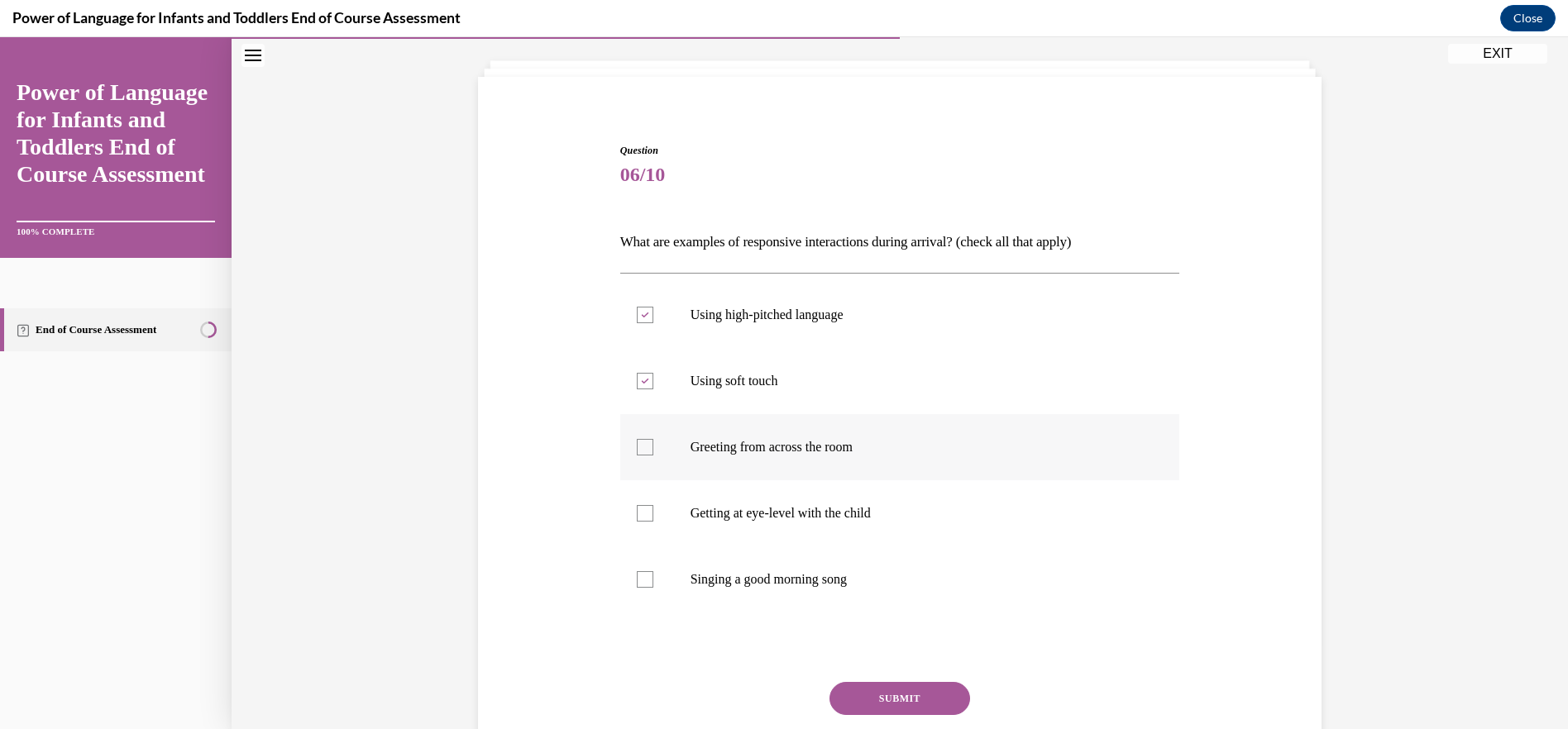
checkbox input "true"
click at [649, 508] on label "Getting at eye-level with the child" at bounding box center [899, 513] width 560 height 66
click at [649, 508] on input "Getting at eye-level with the child" at bounding box center [644, 514] width 17 height 17
checkbox input "true"
click at [654, 574] on label "Singing a good morning song" at bounding box center [899, 579] width 560 height 66
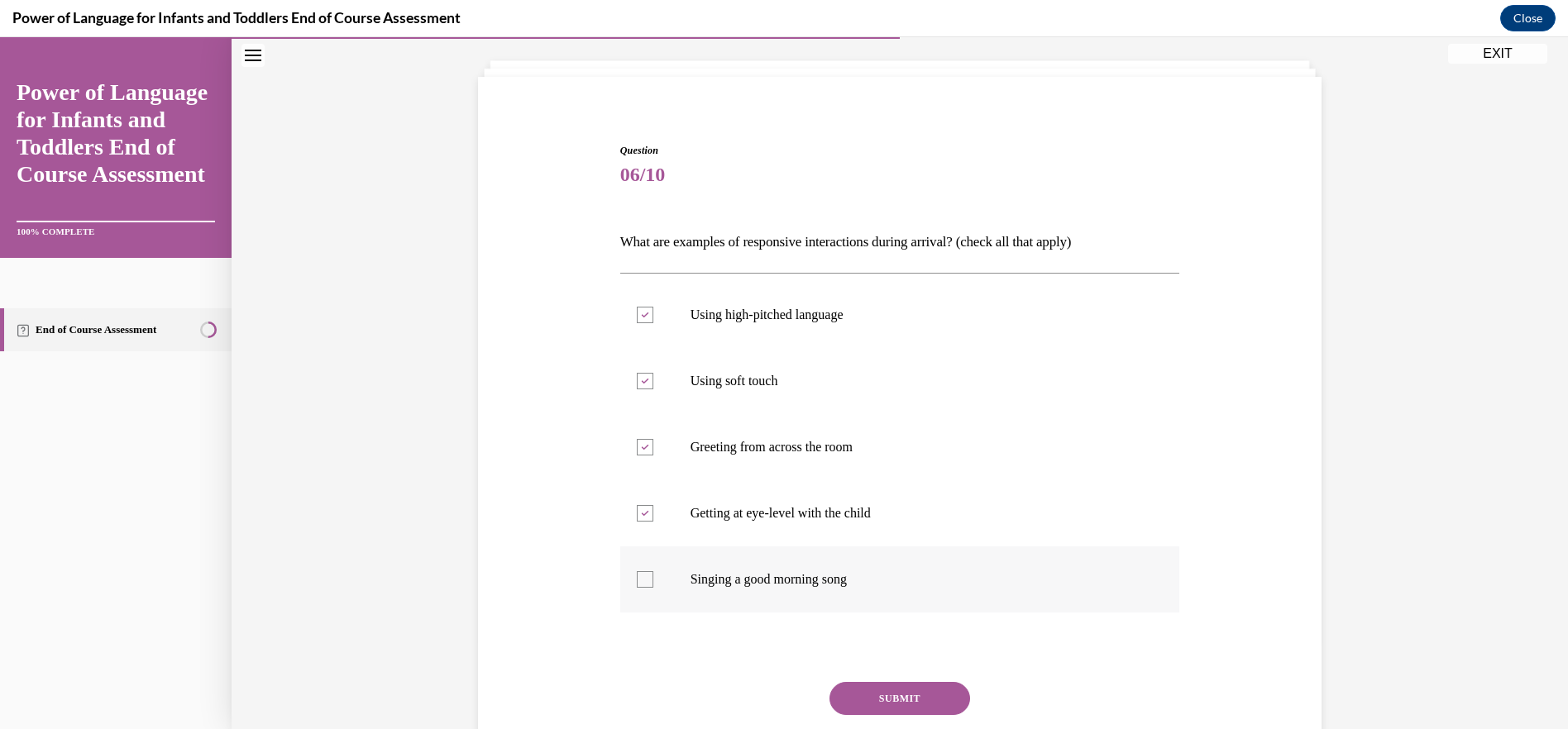
click at [653, 574] on input "Singing a good morning song" at bounding box center [644, 579] width 17 height 17
checkbox input "true"
click at [904, 697] on button "SUBMIT" at bounding box center [899, 699] width 141 height 33
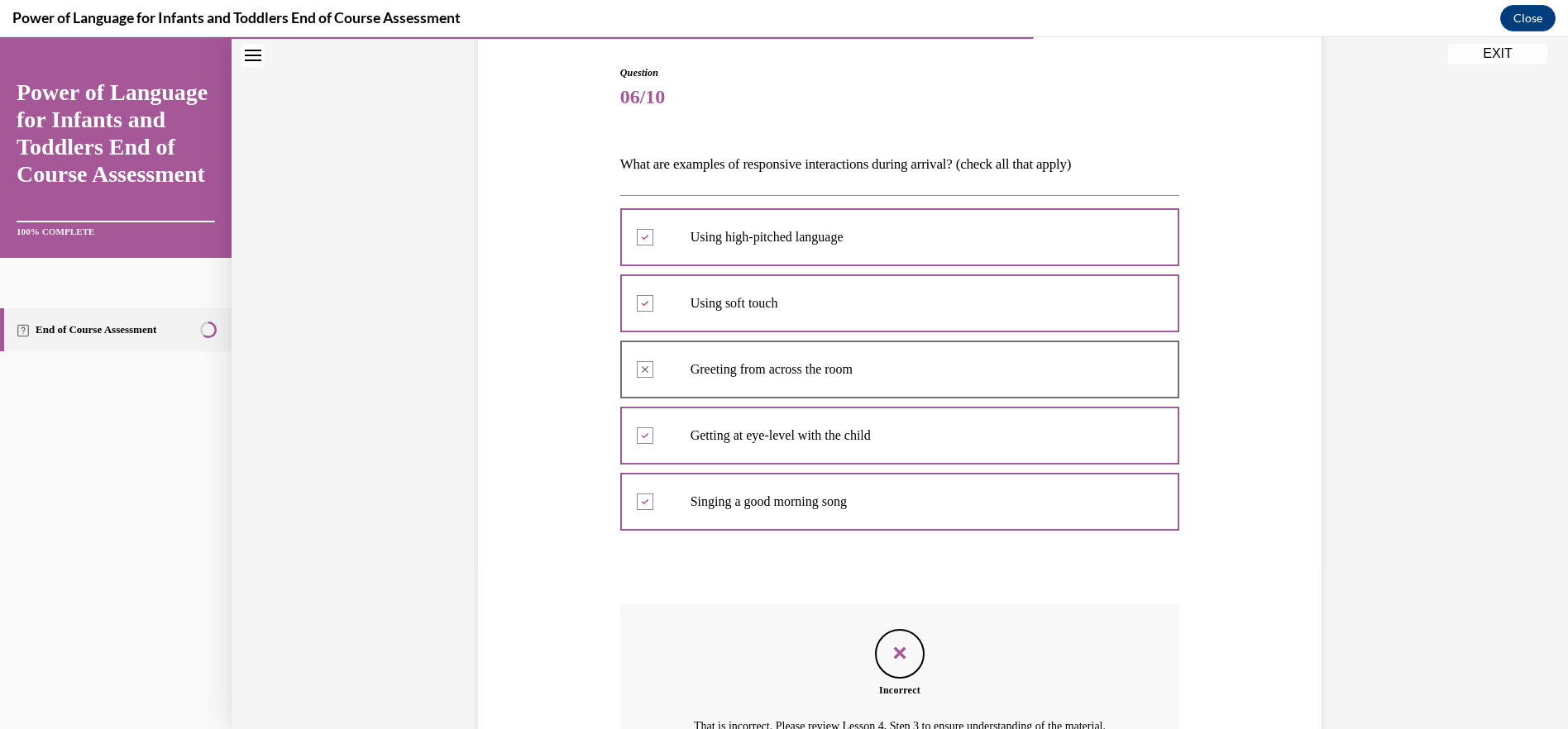
scroll to position [362, 0]
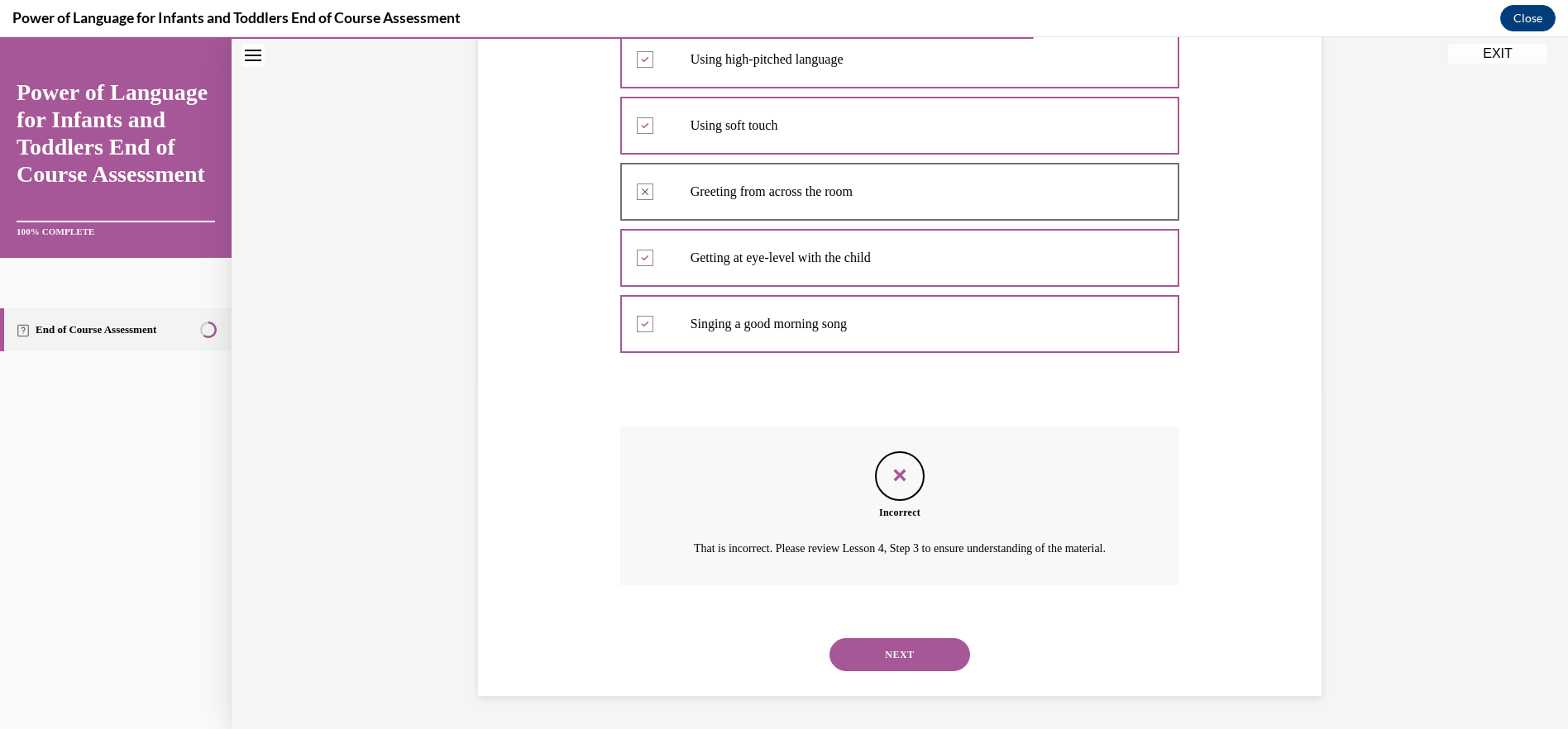
click at [904, 645] on button "NEXT" at bounding box center [899, 655] width 141 height 33
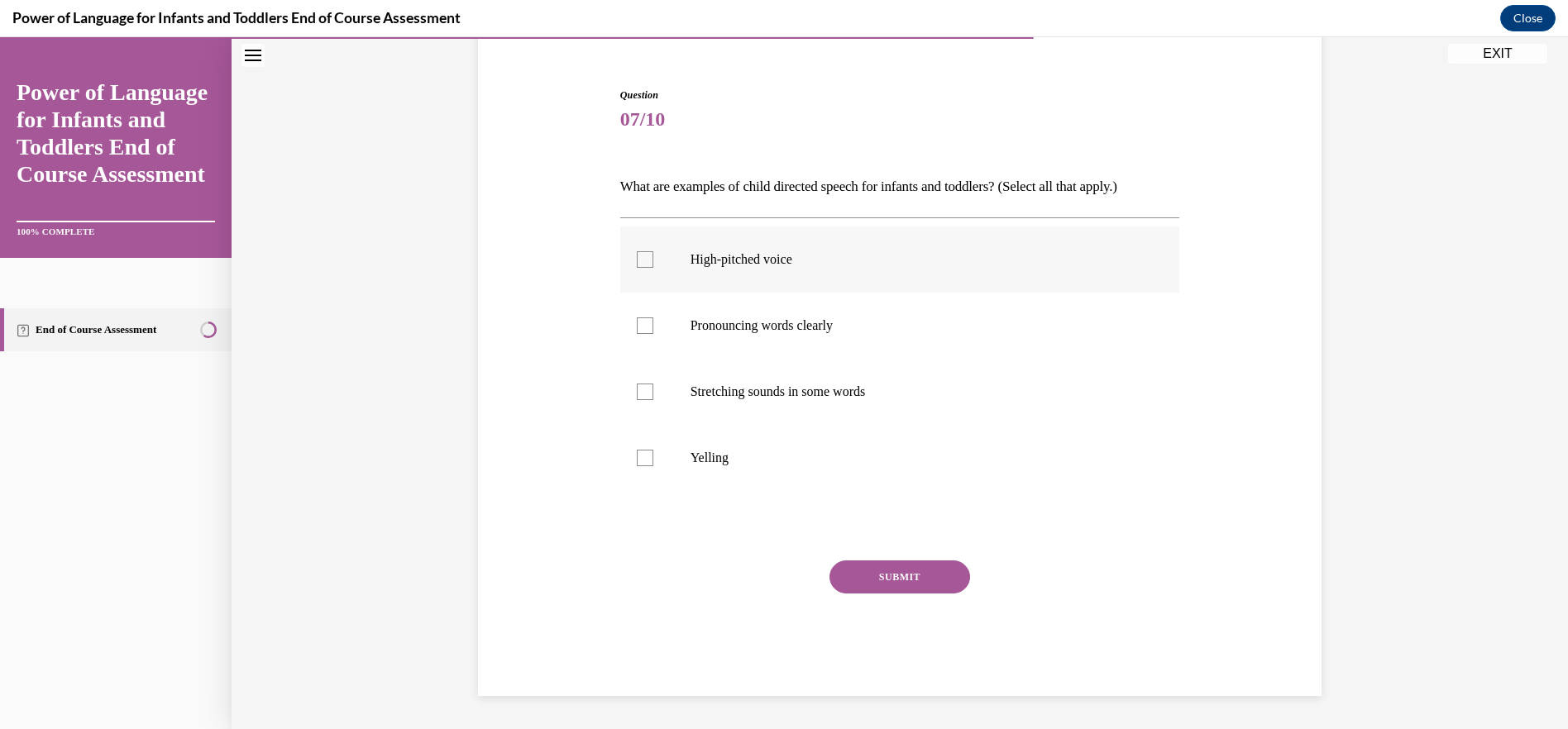
click at [645, 262] on div at bounding box center [644, 260] width 17 height 17
click at [645, 262] on input "High-pitched voice" at bounding box center [644, 260] width 17 height 17
checkbox input "true"
click at [661, 328] on label "Pronouncing words clearly" at bounding box center [899, 326] width 560 height 66
click at [653, 328] on input "Pronouncing words clearly" at bounding box center [644, 326] width 17 height 17
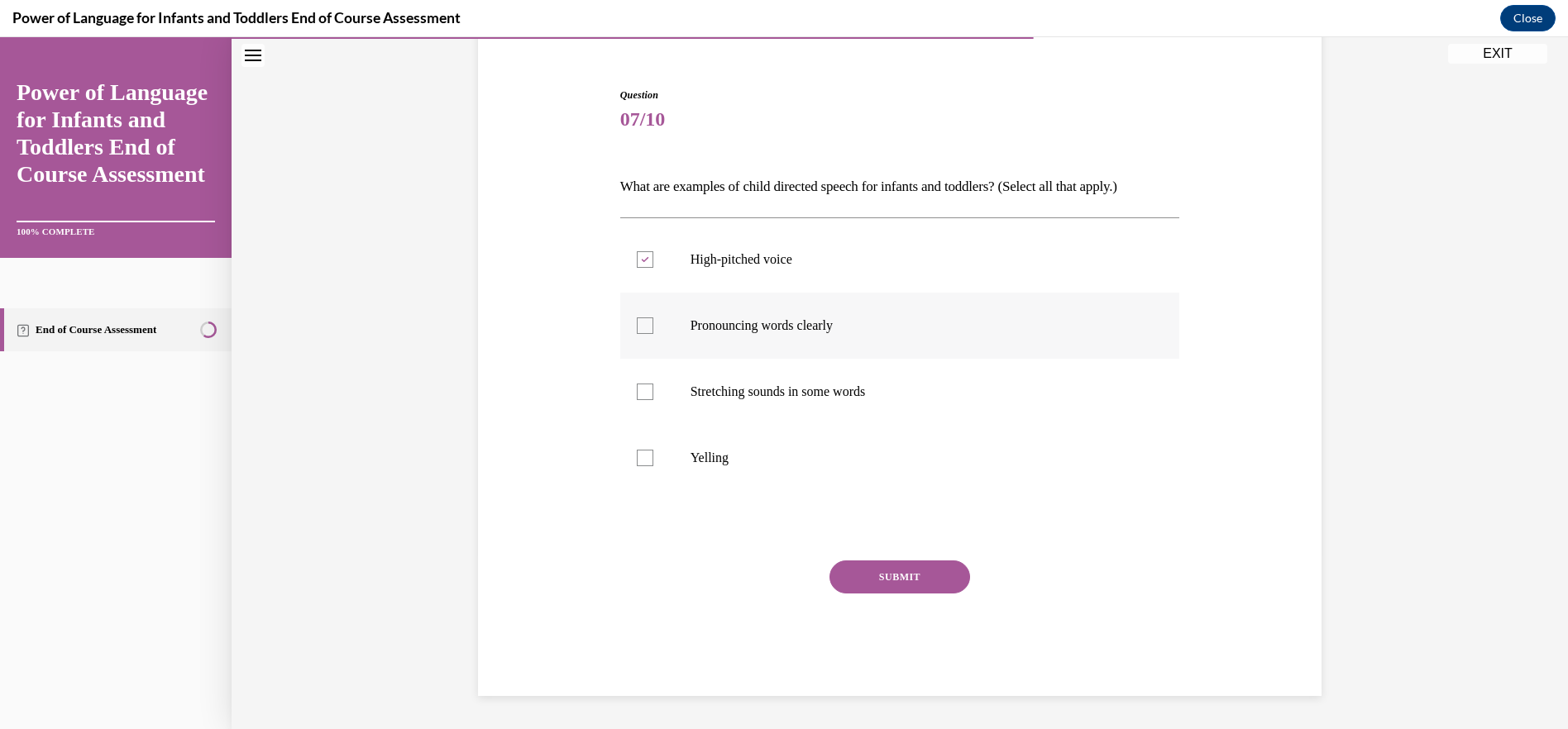
checkbox input "true"
click at [667, 381] on label "Stretching sounds in some words" at bounding box center [899, 392] width 560 height 66
click at [653, 384] on input "Stretching sounds in some words" at bounding box center [644, 392] width 17 height 17
checkbox input "true"
click at [878, 587] on button "SUBMIT" at bounding box center [899, 577] width 141 height 33
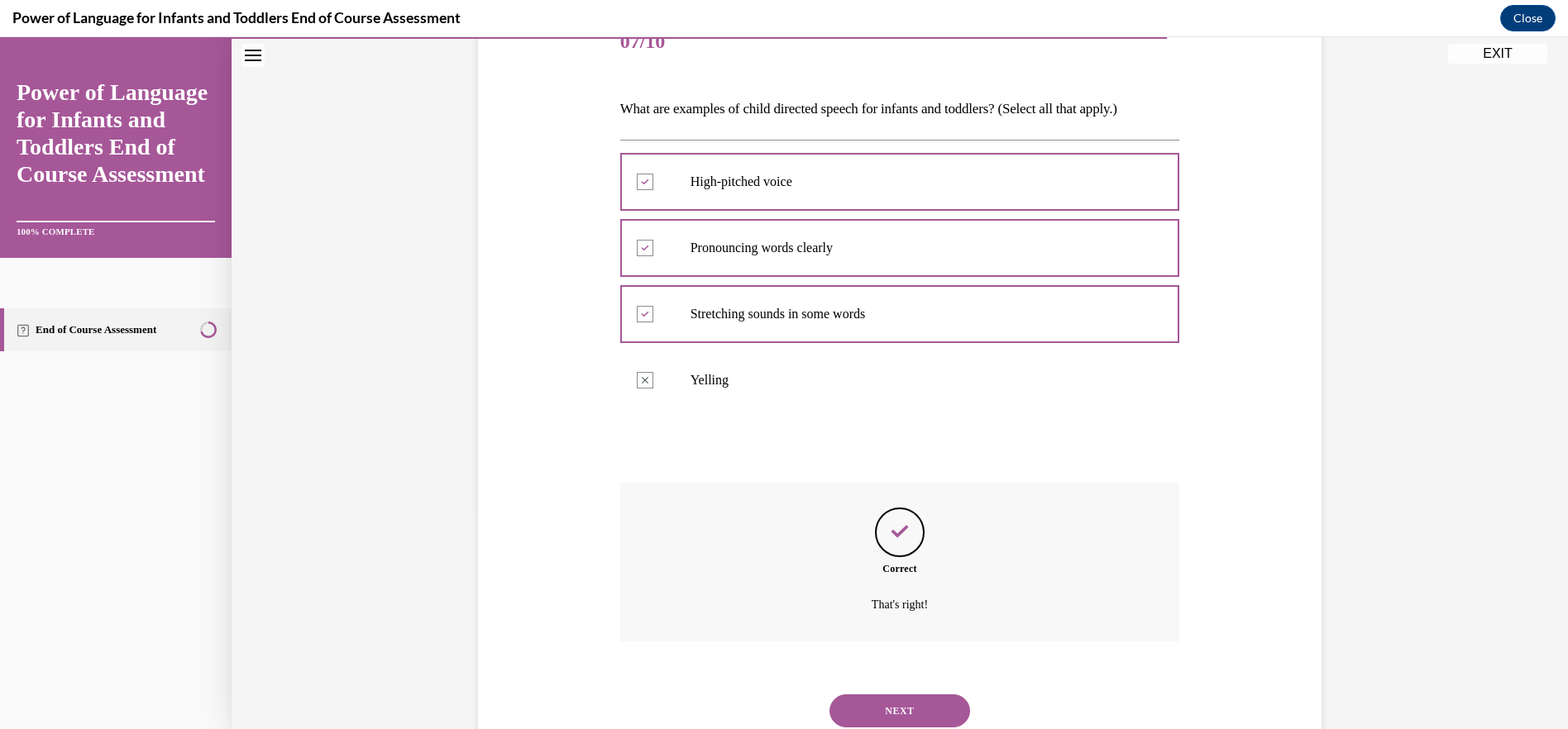
scroll to position [276, 0]
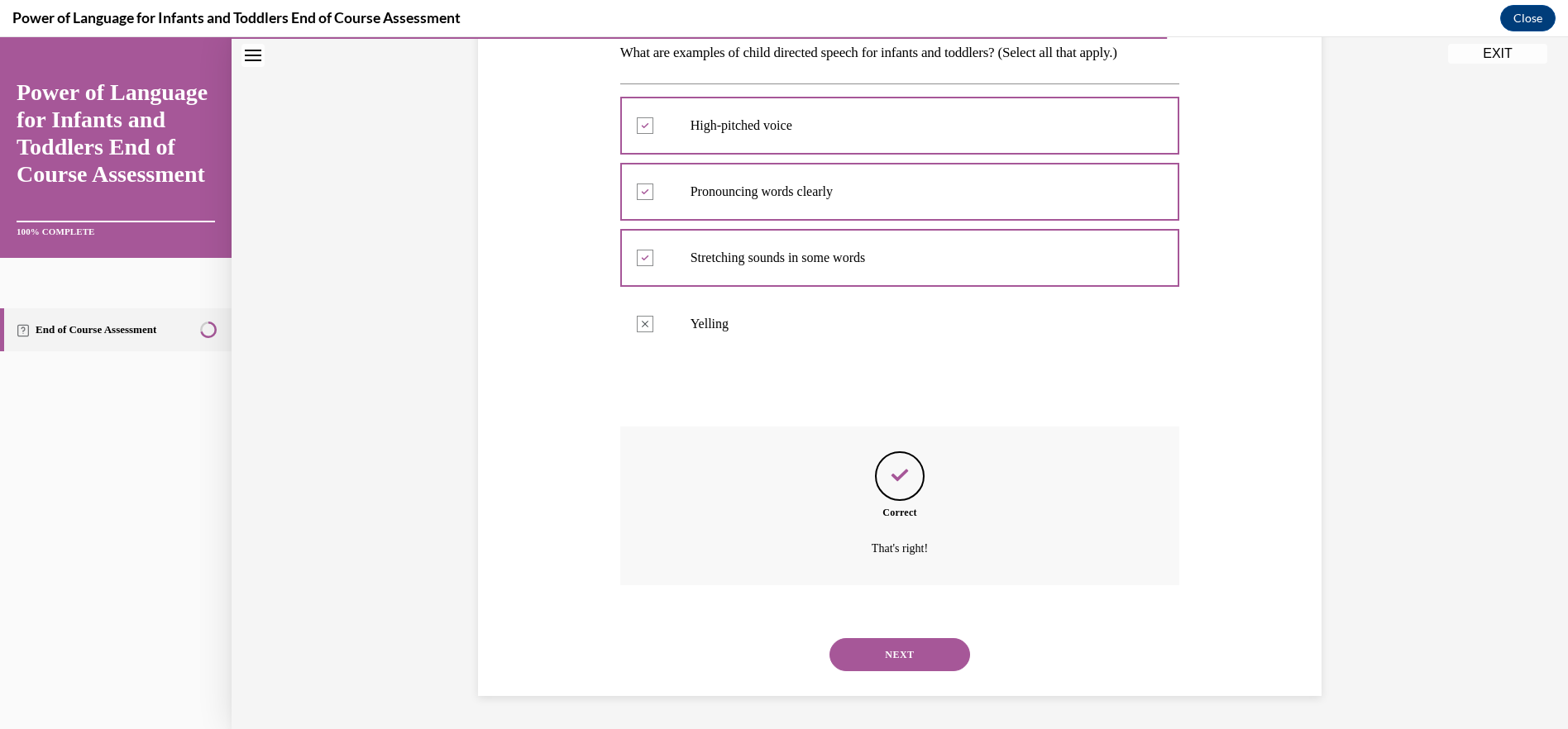
click at [897, 662] on button "NEXT" at bounding box center [899, 655] width 141 height 33
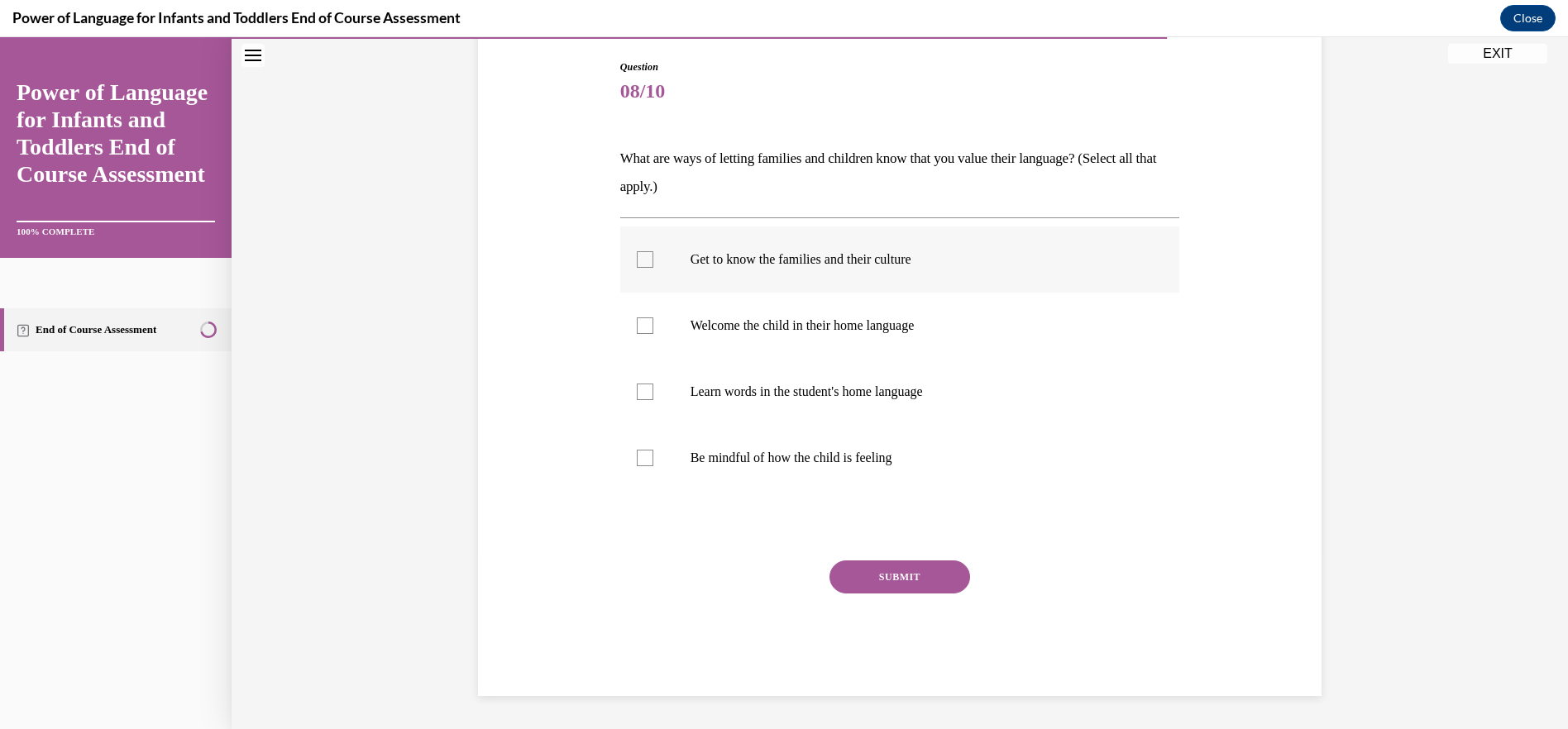
click at [692, 274] on label "Get to know the families and their culture" at bounding box center [899, 259] width 560 height 66
click at [653, 268] on input "Get to know the families and their culture" at bounding box center [644, 260] width 17 height 17
checkbox input "true"
click at [701, 330] on p "Welcome the child in their home language" at bounding box center [915, 326] width 449 height 17
click at [653, 330] on input "Welcome the child in their home language" at bounding box center [644, 326] width 17 height 17
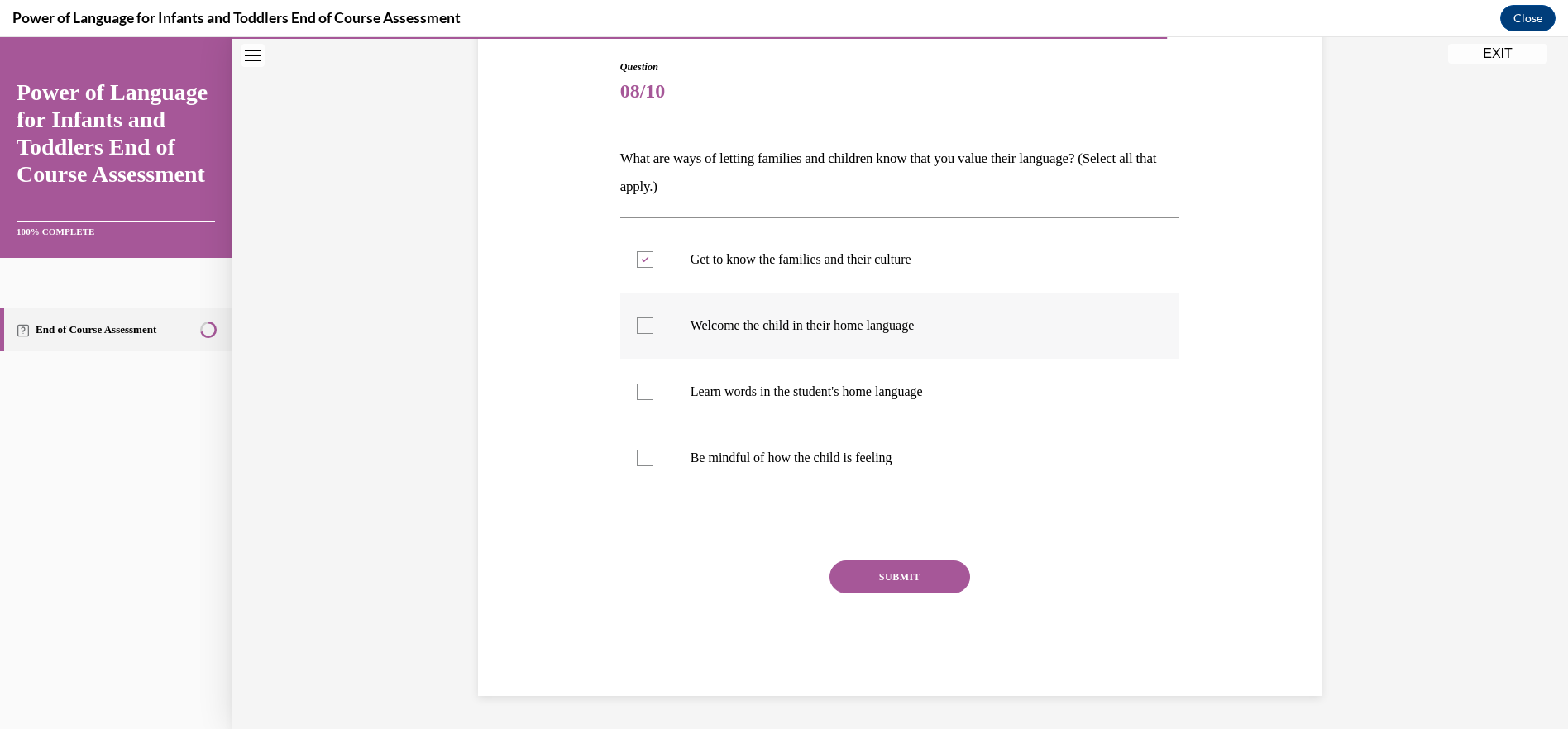
checkbox input "true"
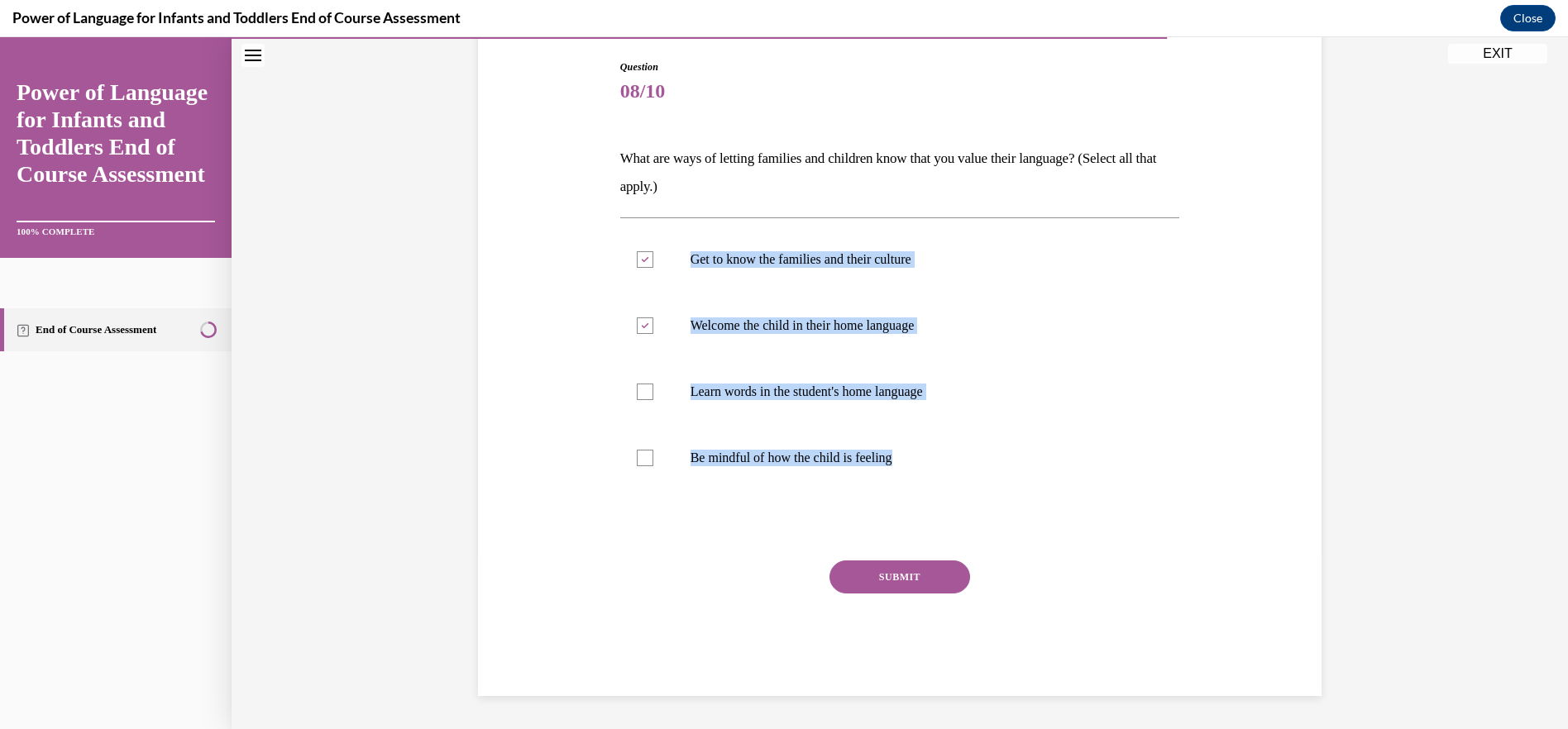
drag, startPoint x: 677, startPoint y: 259, endPoint x: 898, endPoint y: 495, distance: 323.3
click at [898, 495] on div "Get to know the families and their culture Welcome the child in their home lang…" at bounding box center [899, 358] width 560 height 282
drag, startPoint x: 898, startPoint y: 495, endPoint x: 872, endPoint y: 451, distance: 51.1
click at [1205, 439] on div "Question 08/10 What are ways of letting families and children know that you val…" at bounding box center [900, 353] width 852 height 687
drag, startPoint x: 920, startPoint y: 470, endPoint x: 678, endPoint y: 246, distance: 329.8
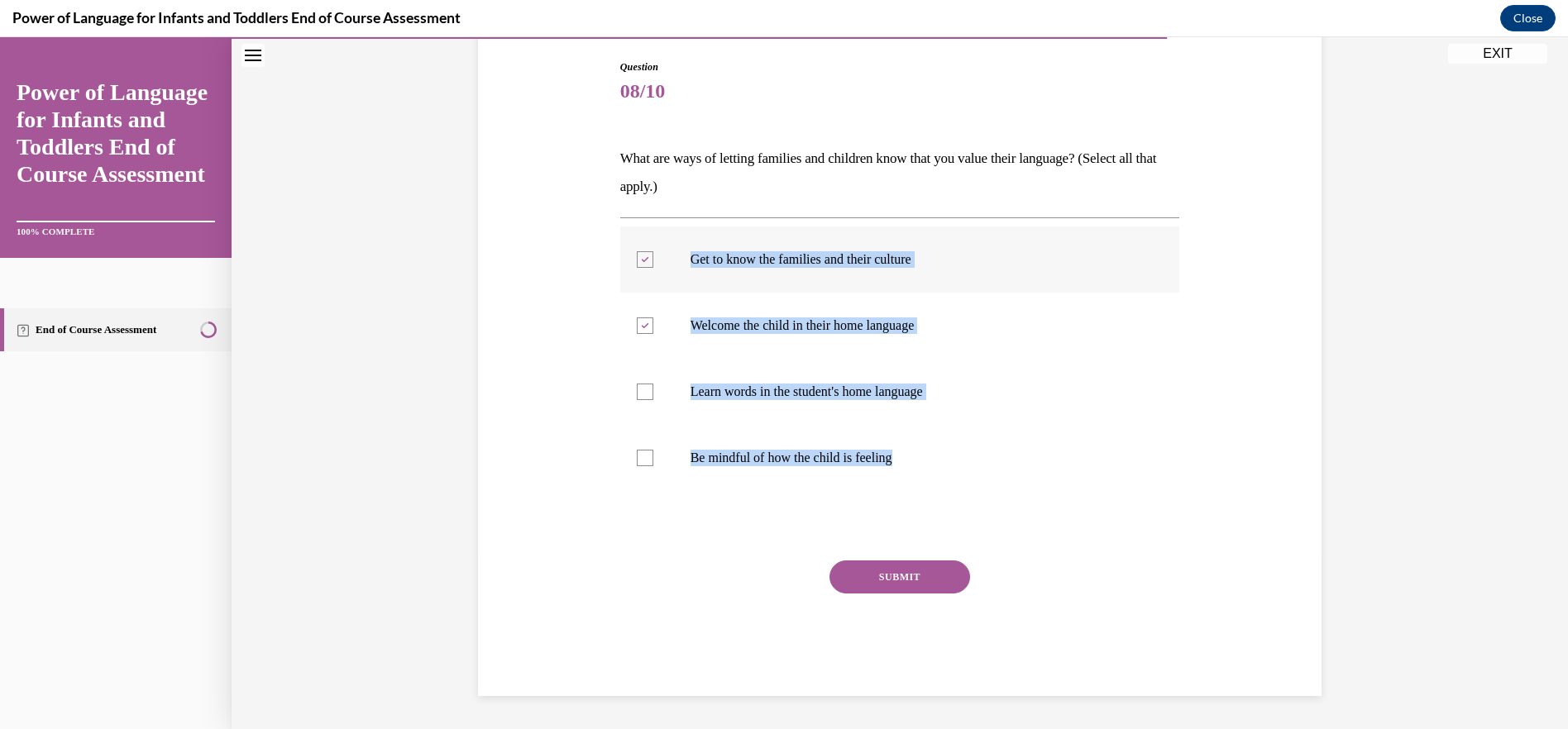
click at [678, 246] on ul "Get to know the families and their culture Welcome the child in their home lang…" at bounding box center [899, 358] width 560 height 265
drag, startPoint x: 678, startPoint y: 246, endPoint x: 718, endPoint y: 270, distance: 46.6
click at [659, 395] on label "Learn words in the student's home language" at bounding box center [899, 392] width 560 height 66
click at [653, 395] on input "Learn words in the student's home language" at bounding box center [644, 392] width 17 height 17
checkbox input "true"
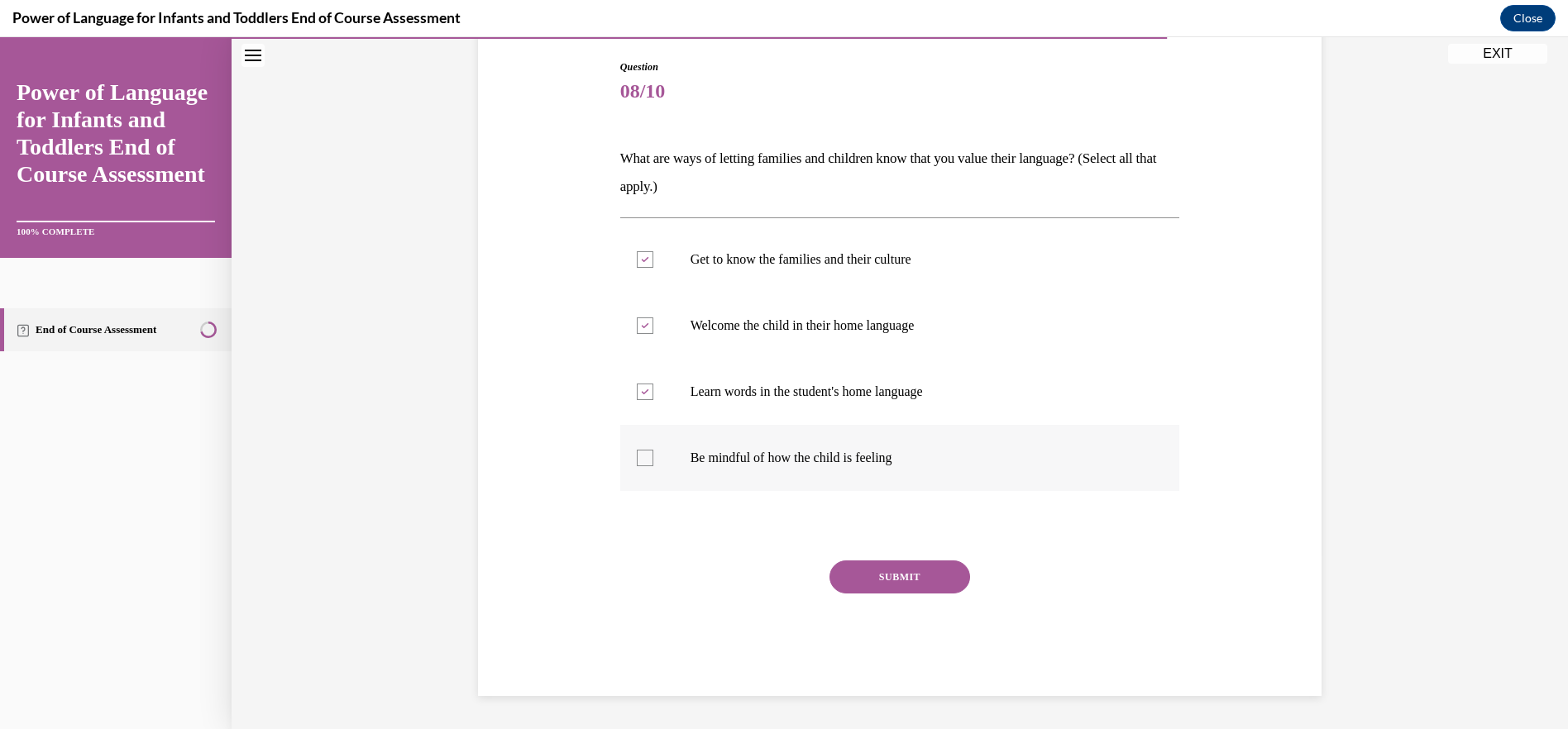
click at [650, 444] on label "Be mindful of how the child is feeling" at bounding box center [899, 457] width 560 height 66
click at [650, 450] on input "Be mindful of how the child is feeling" at bounding box center [644, 457] width 17 height 17
checkbox input "true"
click at [875, 586] on button "SUBMIT" at bounding box center [899, 577] width 141 height 33
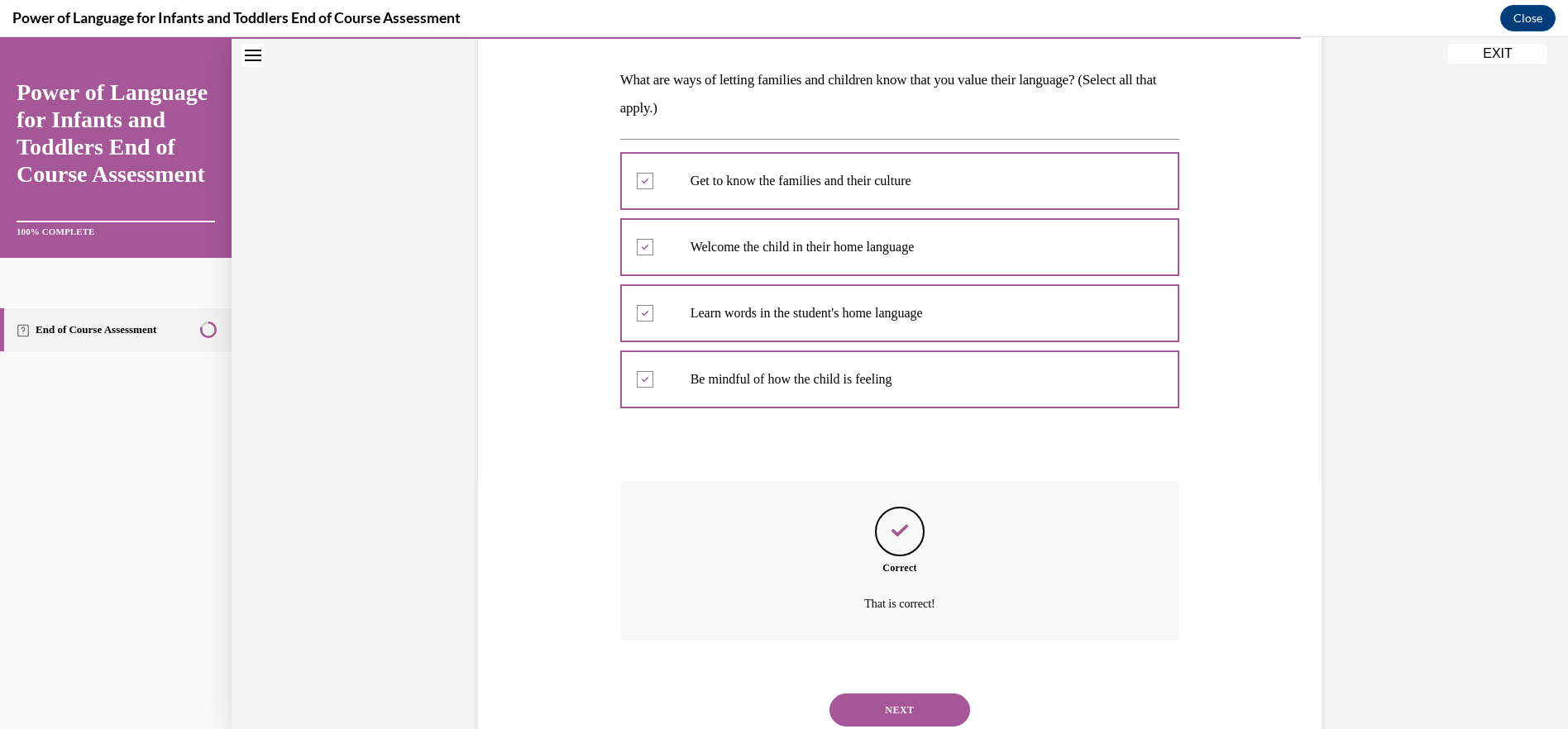
scroll to position [304, 0]
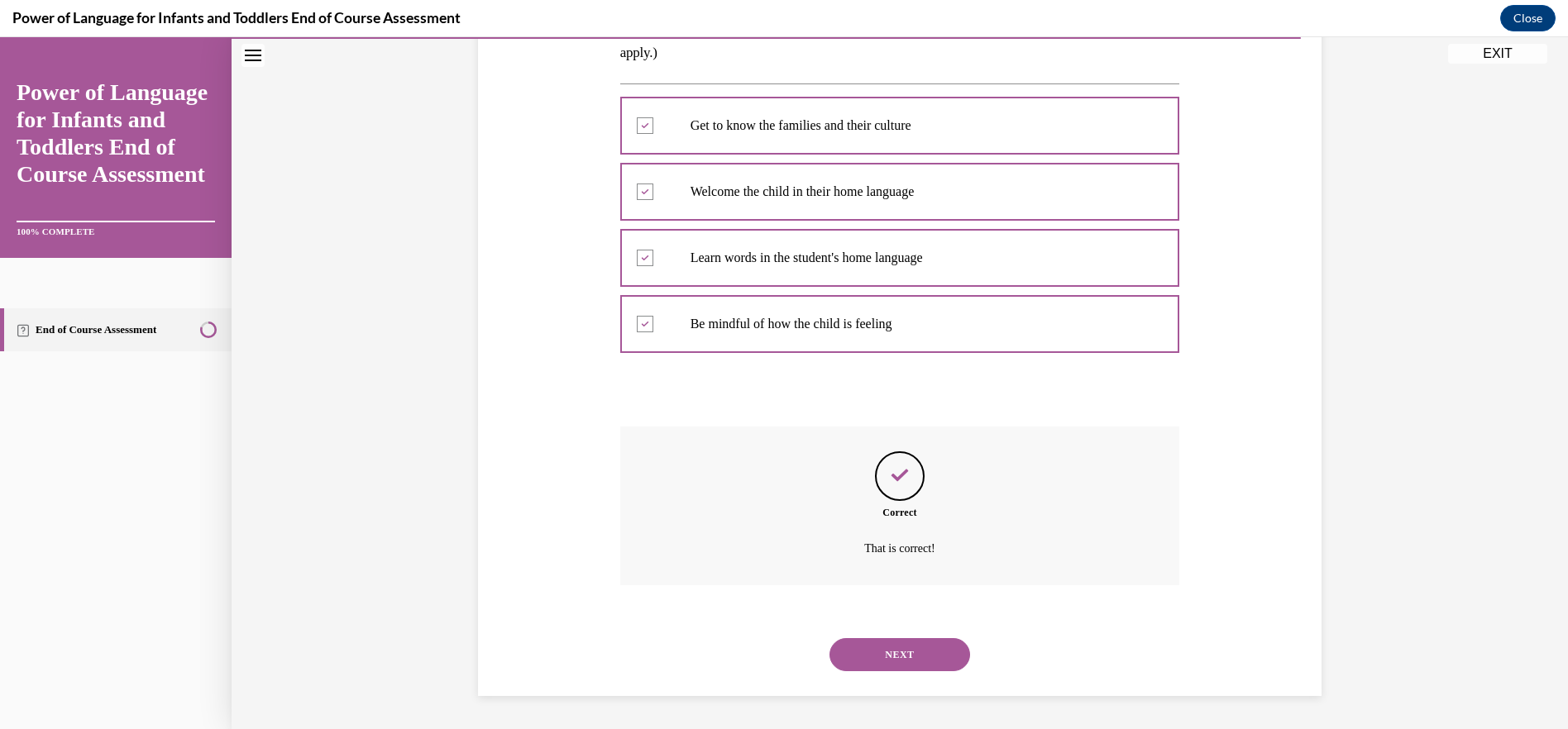
click at [912, 647] on button "NEXT" at bounding box center [899, 655] width 141 height 33
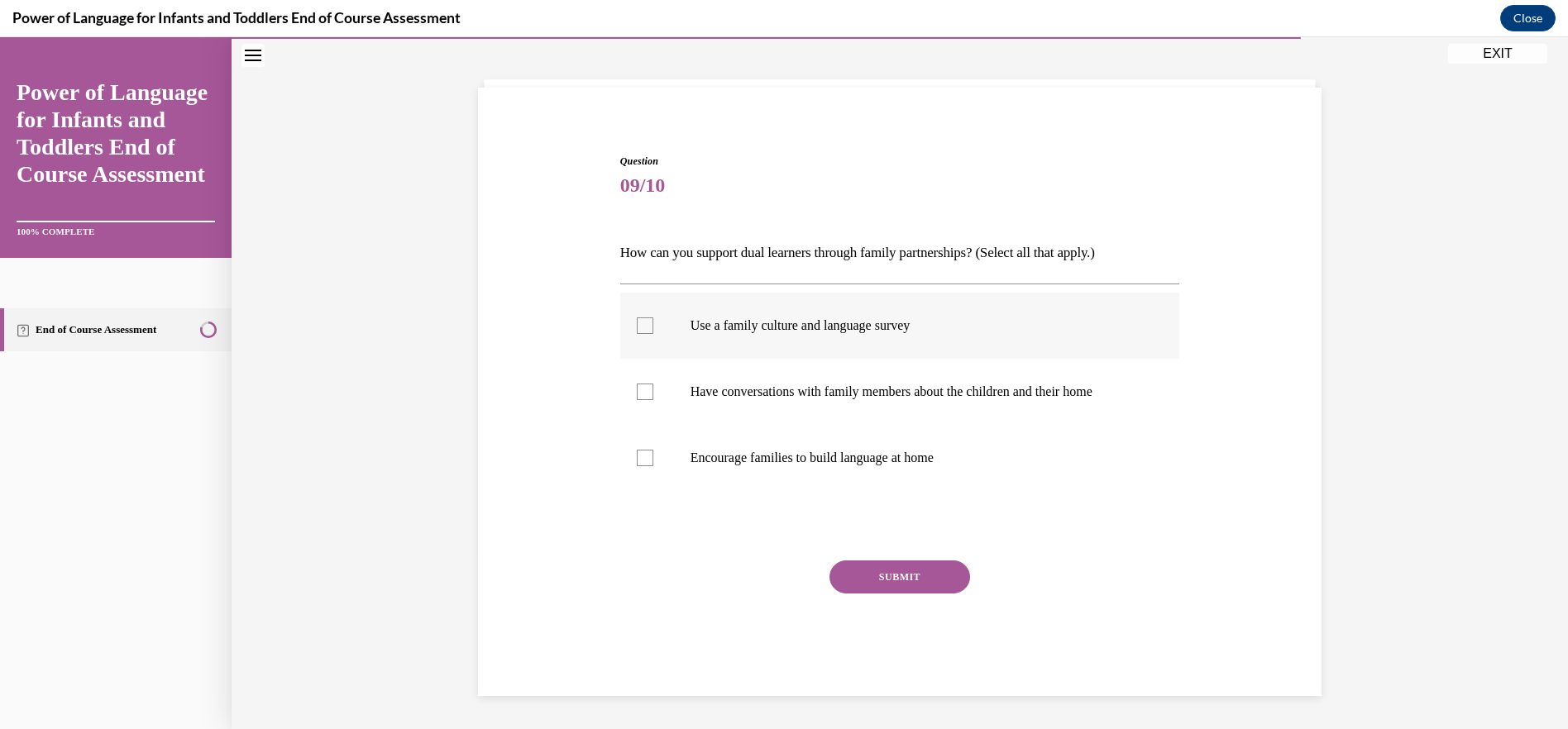
click at [656, 333] on label "Use a family culture and language survey" at bounding box center [899, 326] width 560 height 66
click at [653, 333] on input "Use a family culture and language survey" at bounding box center [644, 326] width 17 height 17
checkbox input "true"
click at [664, 392] on label "Have conversations with family members about the children and their home" at bounding box center [899, 392] width 560 height 66
click at [653, 392] on input "Have conversations with family members about the children and their home" at bounding box center [644, 392] width 17 height 17
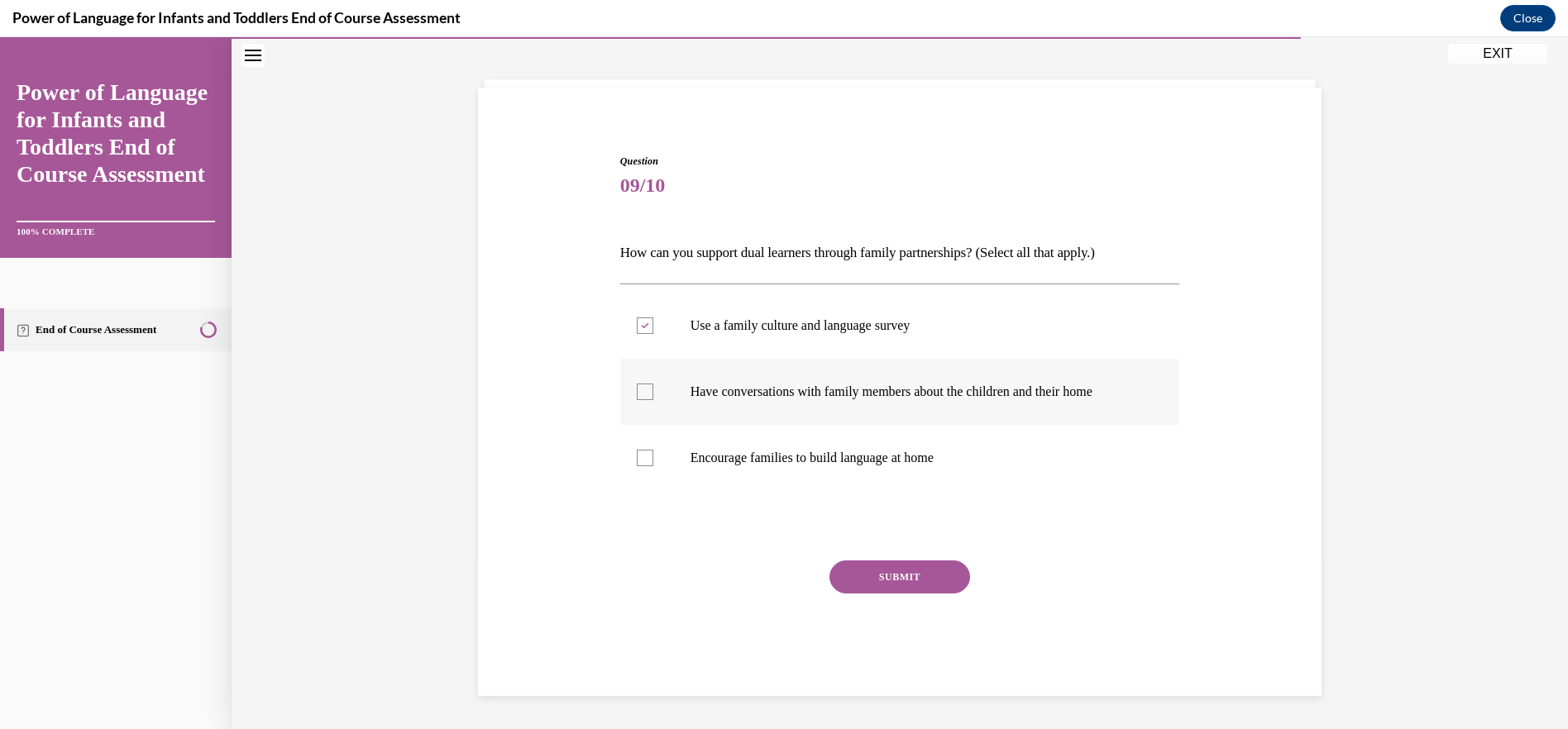
checkbox input "true"
click at [884, 578] on button "SUBMIT" at bounding box center [899, 577] width 141 height 33
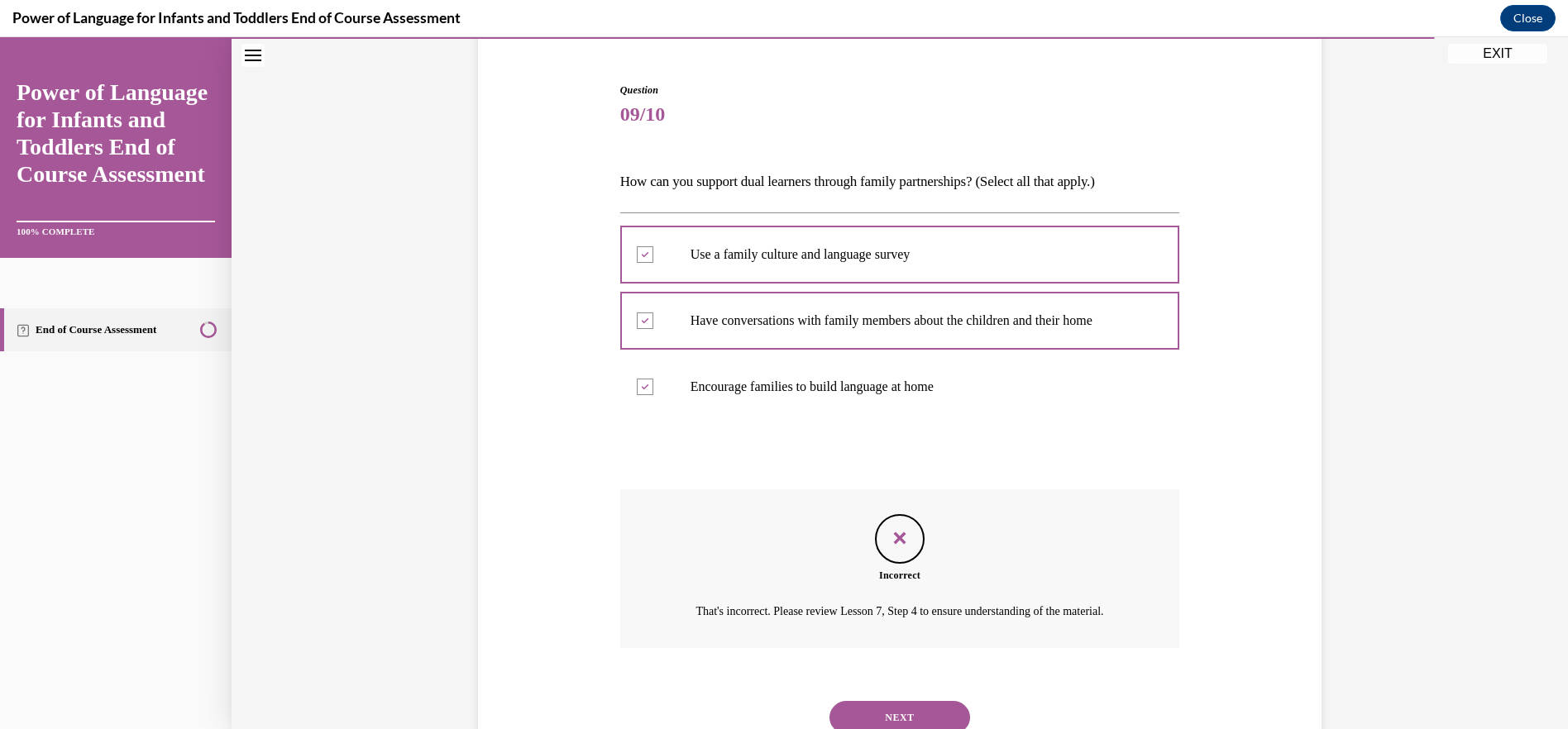
scroll to position [230, 0]
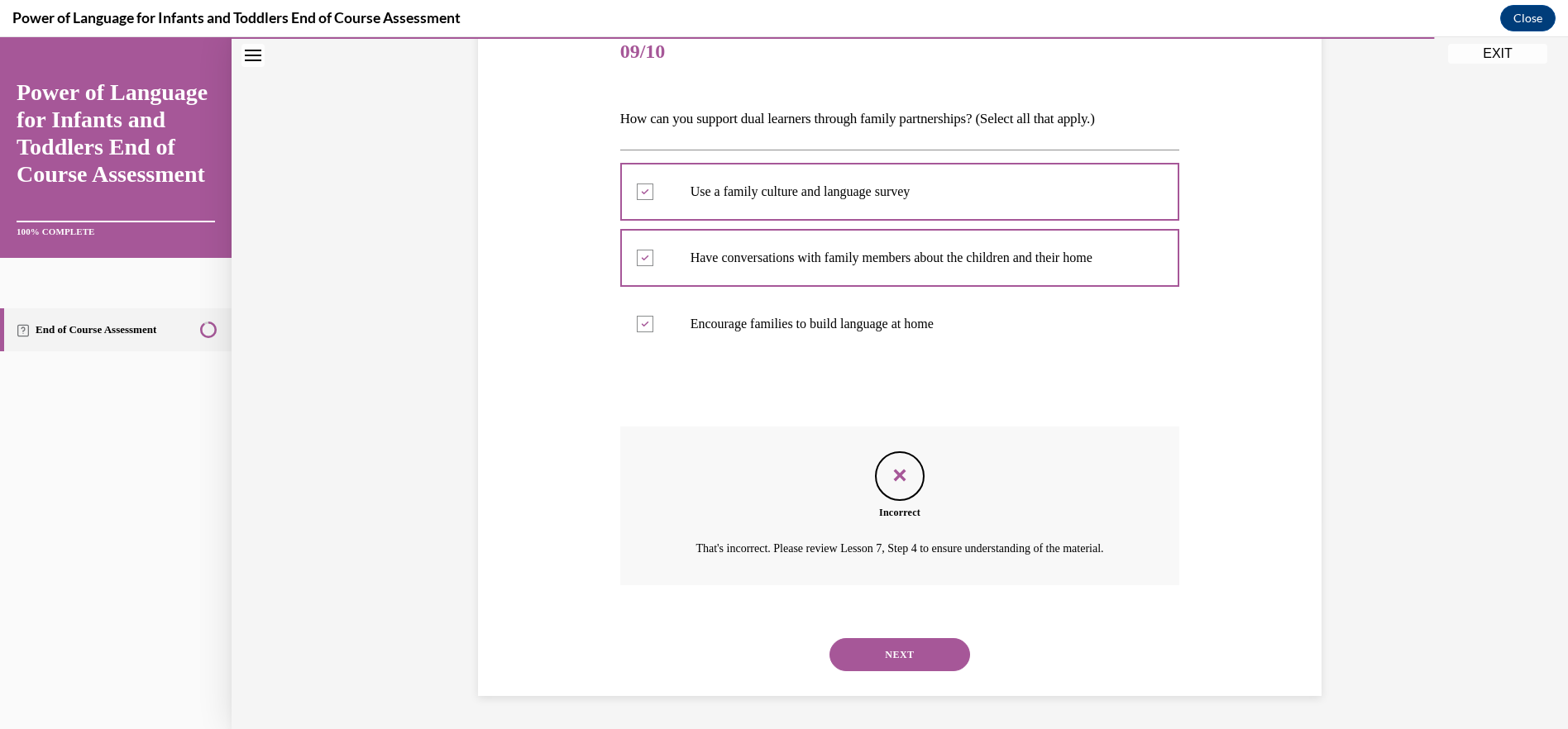
click at [893, 651] on button "NEXT" at bounding box center [899, 655] width 141 height 33
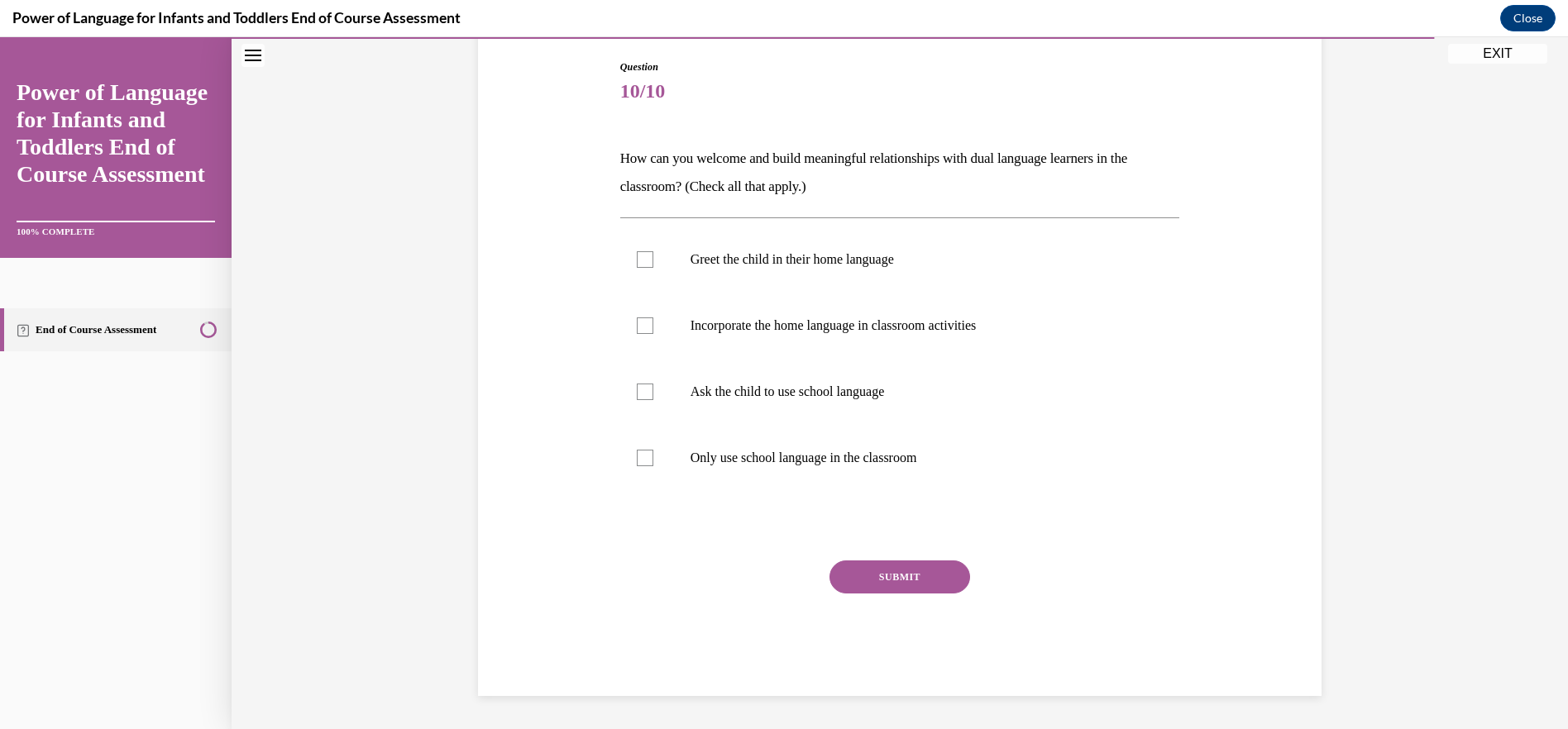
scroll to position [170, 0]
click at [645, 335] on label "Incorporate the home language in classroom activities" at bounding box center [899, 326] width 560 height 66
click at [645, 334] on input "Incorporate the home language in classroom activities" at bounding box center [644, 326] width 17 height 17
checkbox input "true"
click at [650, 273] on label "Greet the child in their home language" at bounding box center [899, 259] width 560 height 66
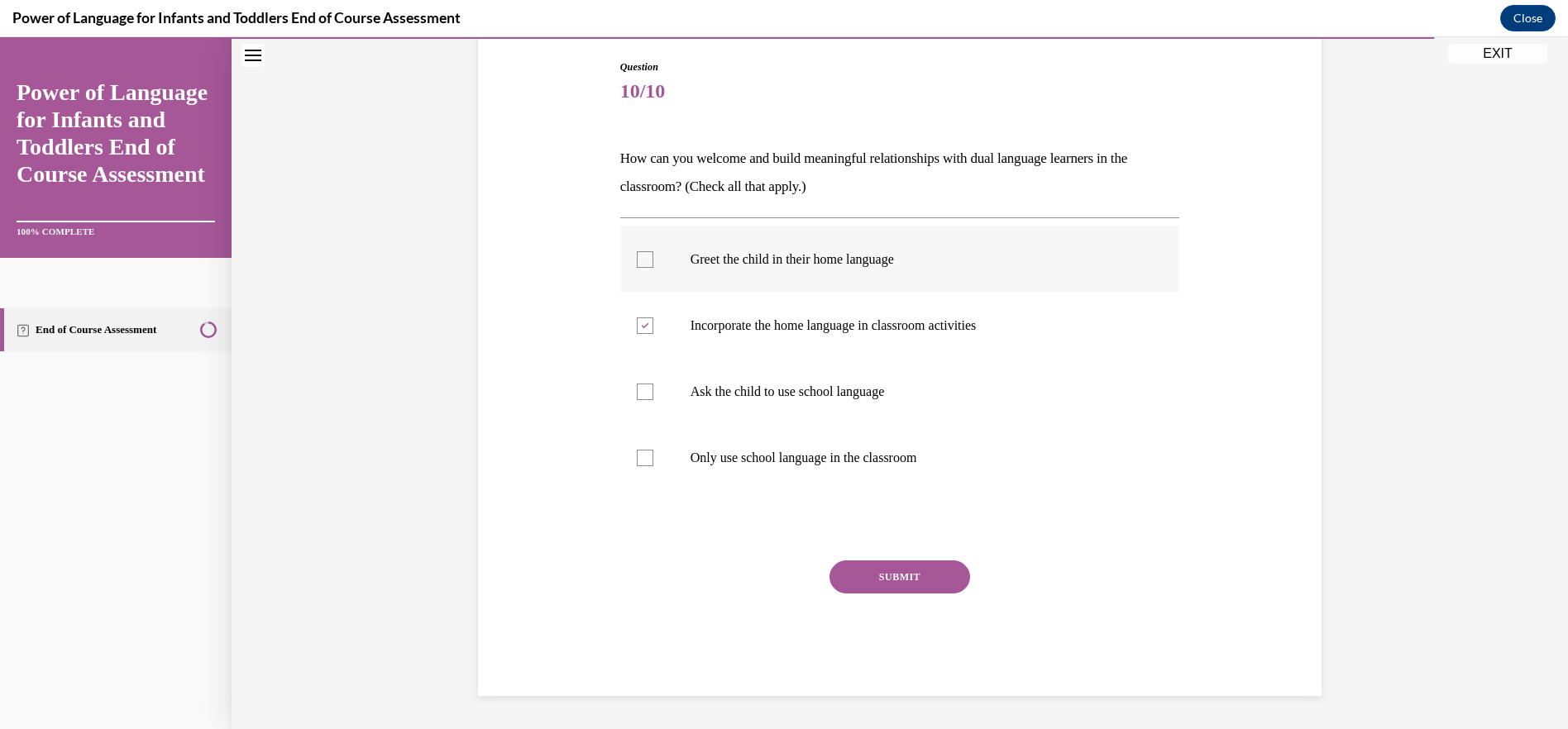
click at [650, 268] on input "Greet the child in their home language" at bounding box center [644, 260] width 17 height 17
checkbox input "true"
click at [863, 568] on button "SUBMIT" at bounding box center [899, 577] width 141 height 33
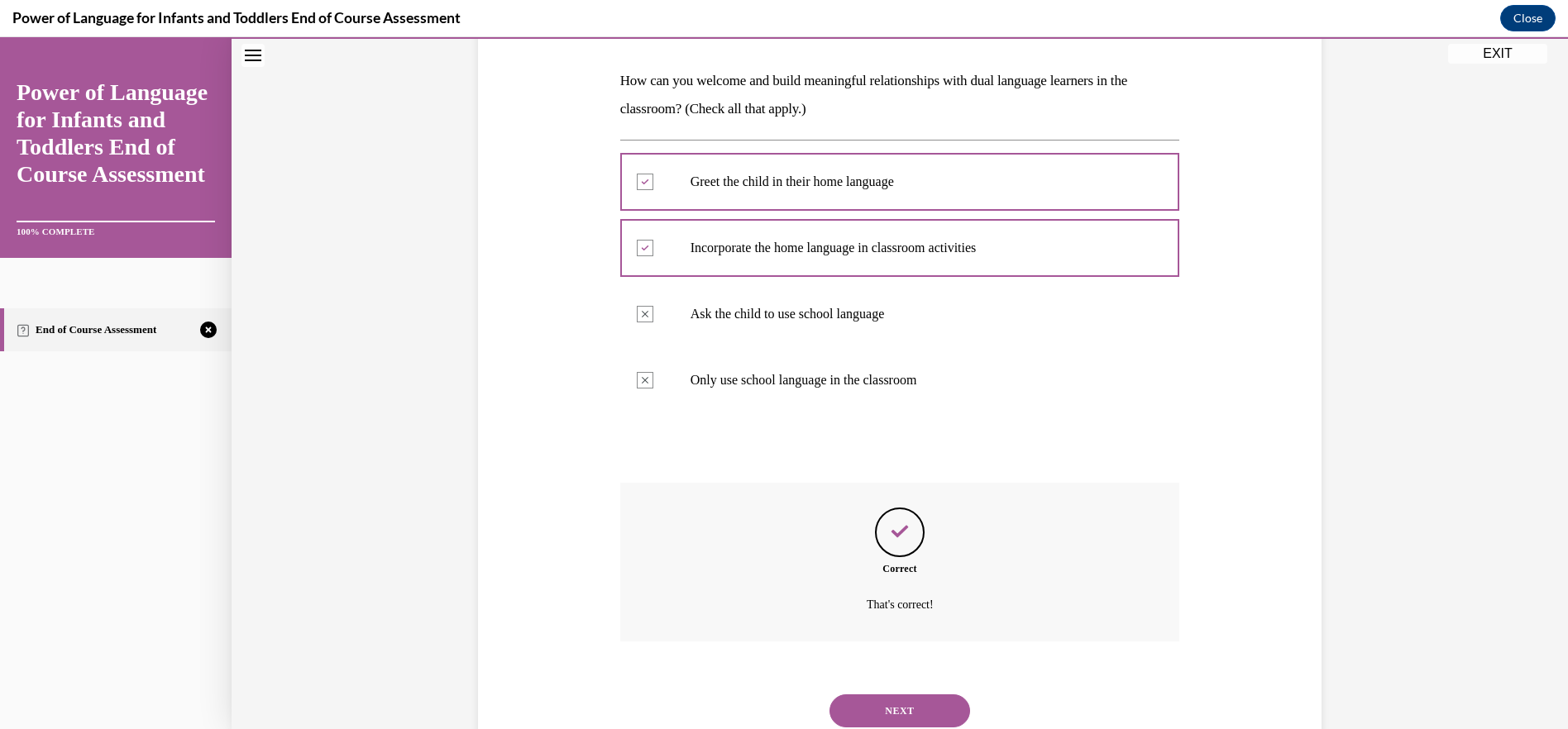
scroll to position [304, 0]
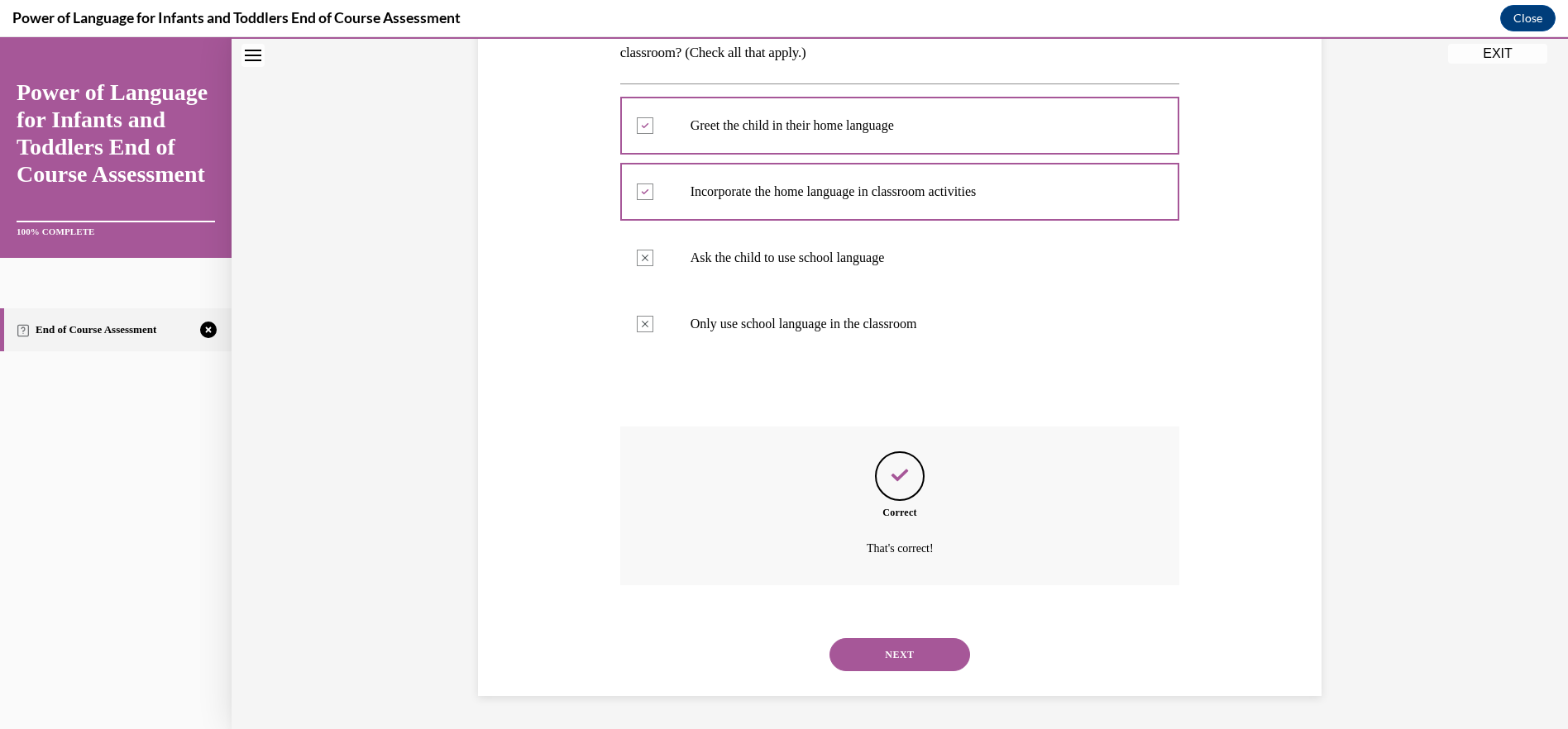
click at [901, 650] on button "NEXT" at bounding box center [899, 655] width 141 height 33
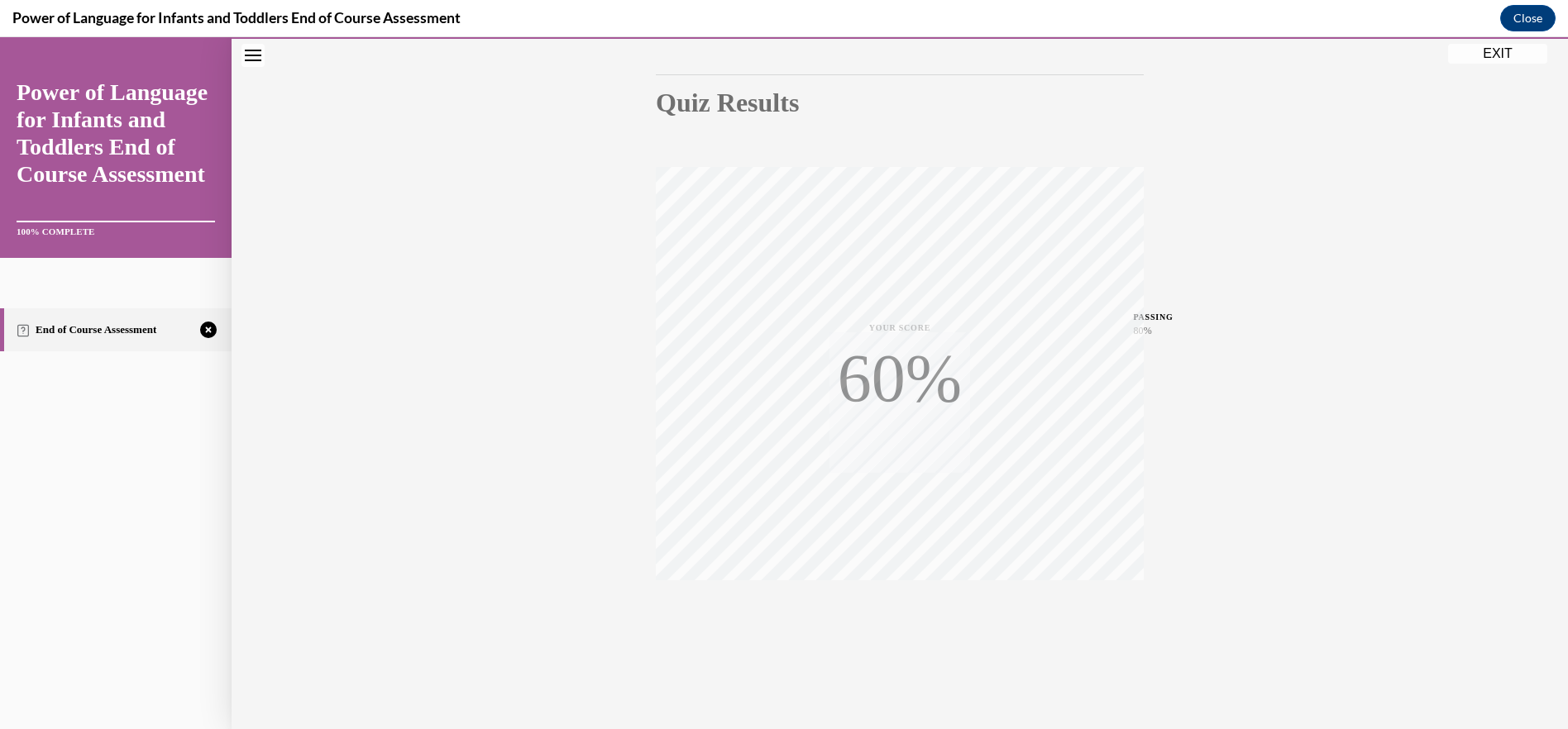
scroll to position [155, 0]
click at [893, 615] on div "TAKE AGAIN" at bounding box center [900, 619] width 59 height 39
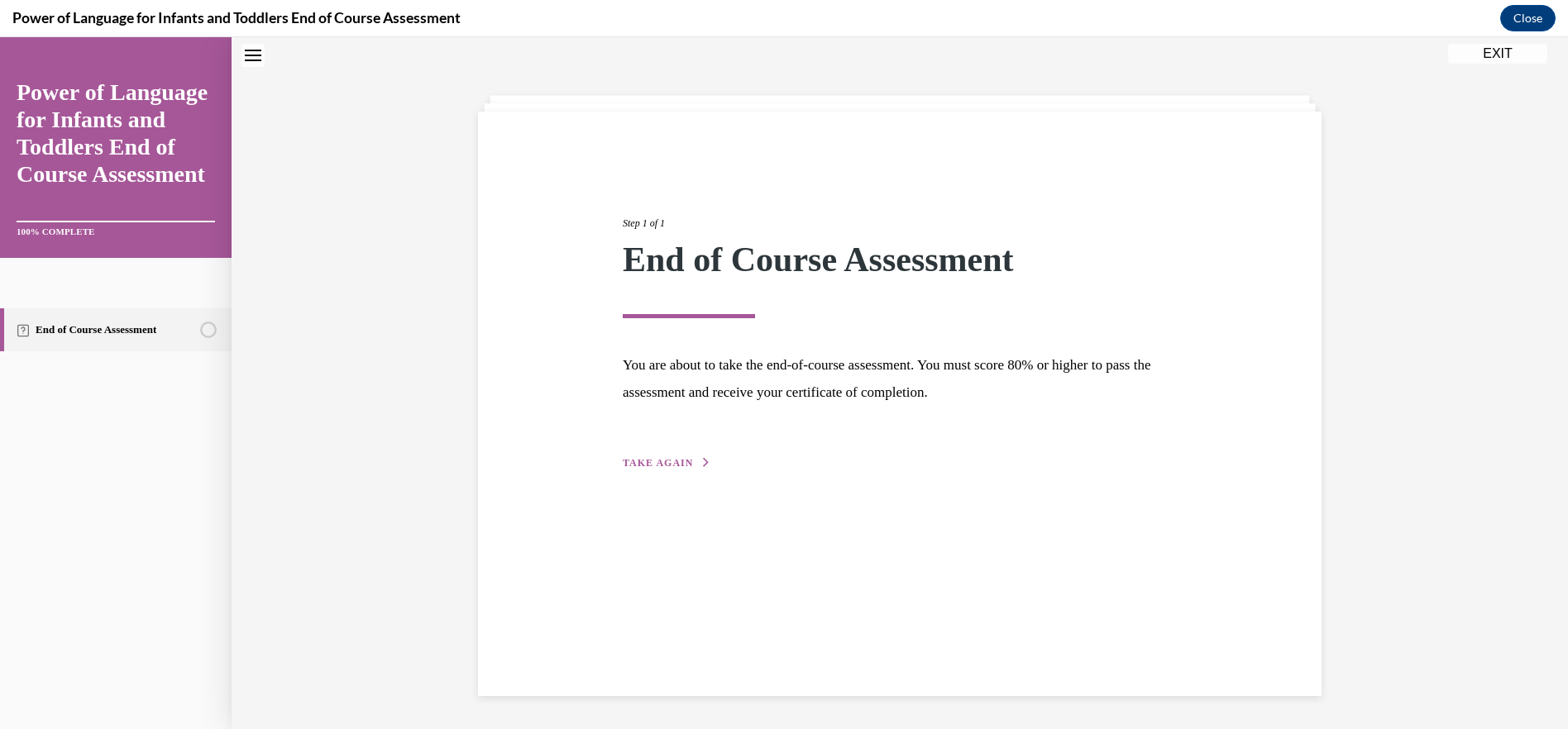
scroll to position [52, 0]
click at [674, 461] on span "TAKE AGAIN" at bounding box center [657, 463] width 70 height 12
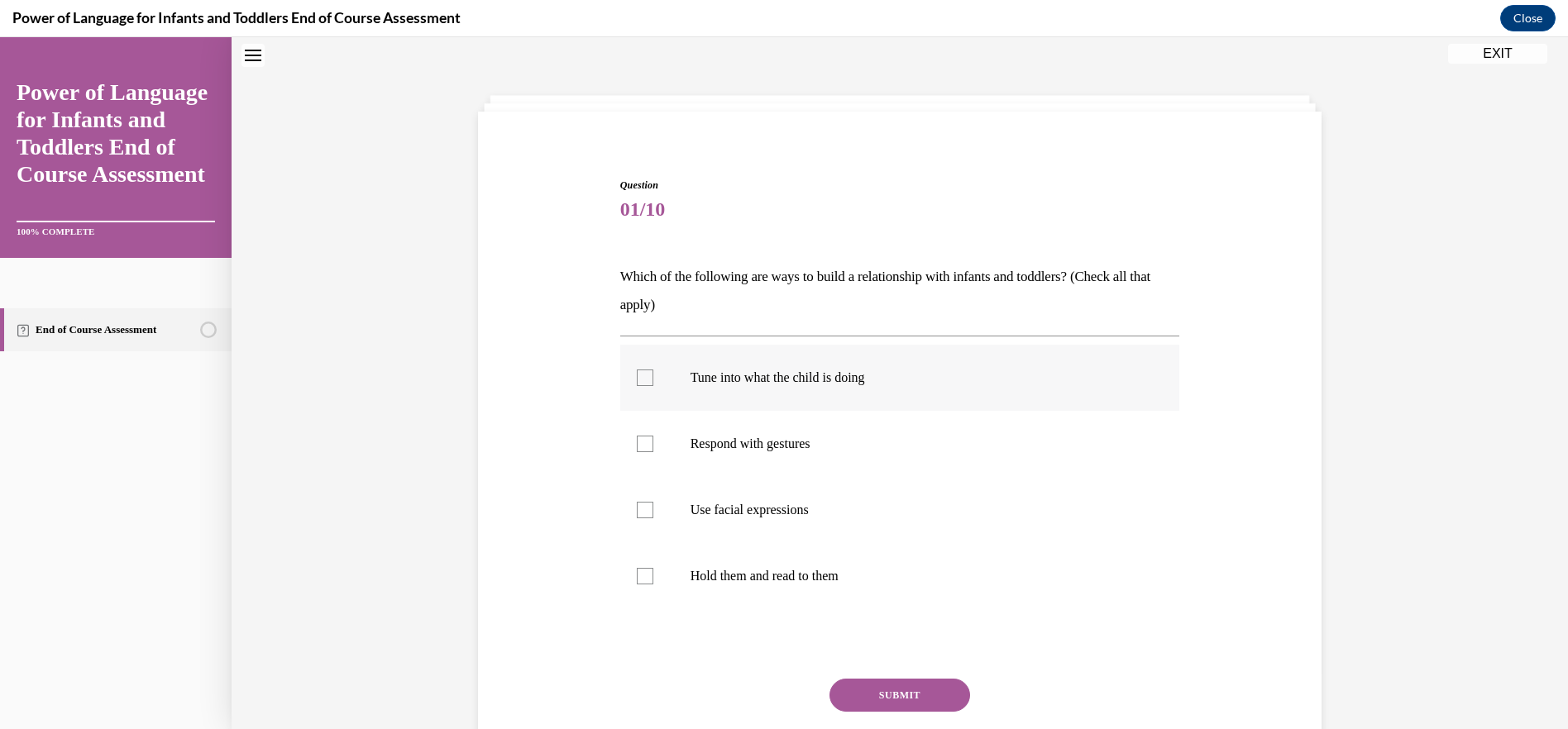
click at [653, 375] on label "Tune into what the child is doing" at bounding box center [899, 377] width 560 height 66
click at [653, 375] on input "Tune into what the child is doing" at bounding box center [644, 378] width 17 height 17
checkbox input "true"
click at [671, 433] on label "Respond with gestures" at bounding box center [899, 444] width 560 height 66
click at [653, 436] on input "Respond with gestures" at bounding box center [644, 444] width 17 height 17
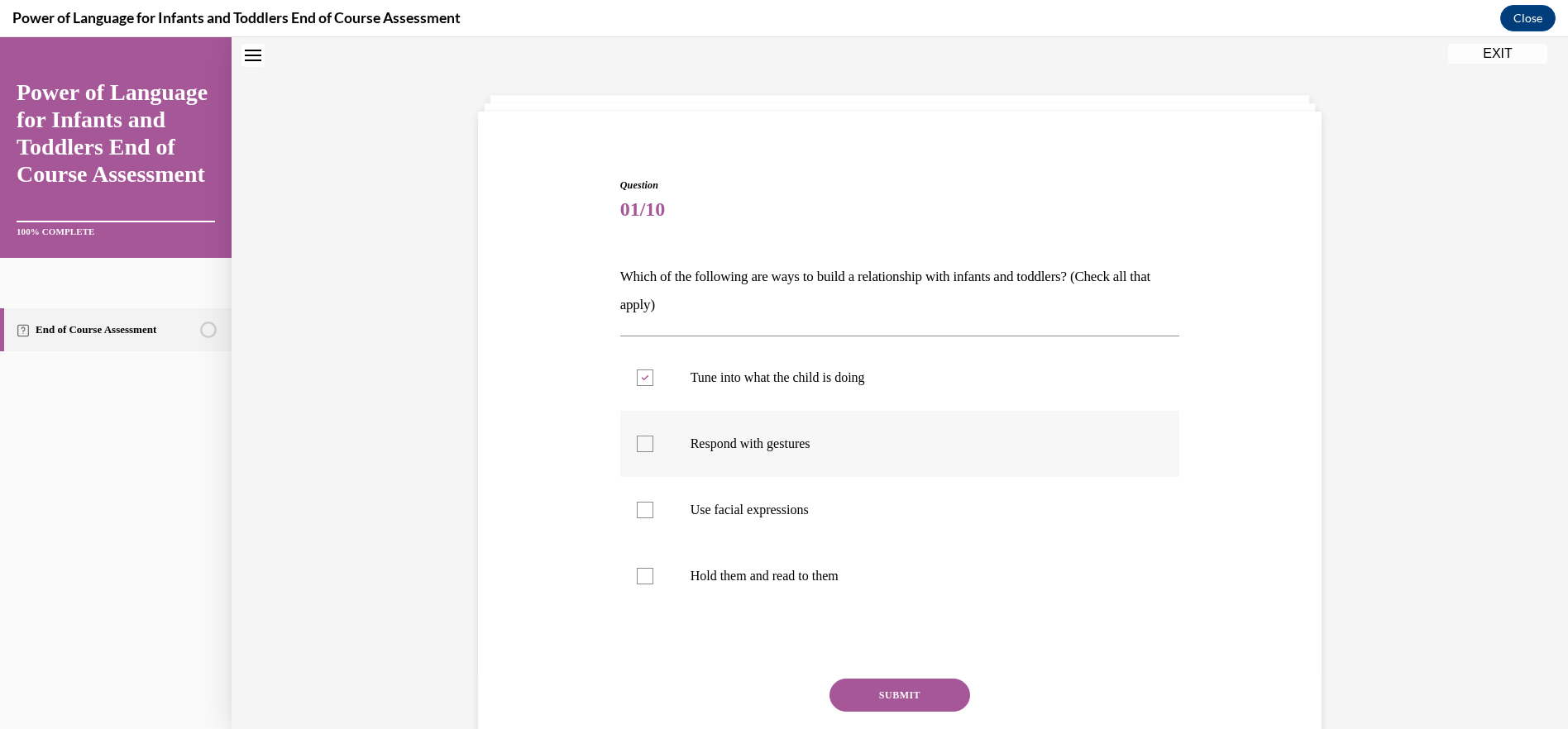
checkbox input "true"
click at [691, 511] on p "Use facial expressions" at bounding box center [915, 510] width 449 height 17
click at [653, 511] on input "Use facial expressions" at bounding box center [644, 510] width 17 height 17
checkbox input "true"
click at [878, 692] on button "SUBMIT" at bounding box center [899, 696] width 141 height 33
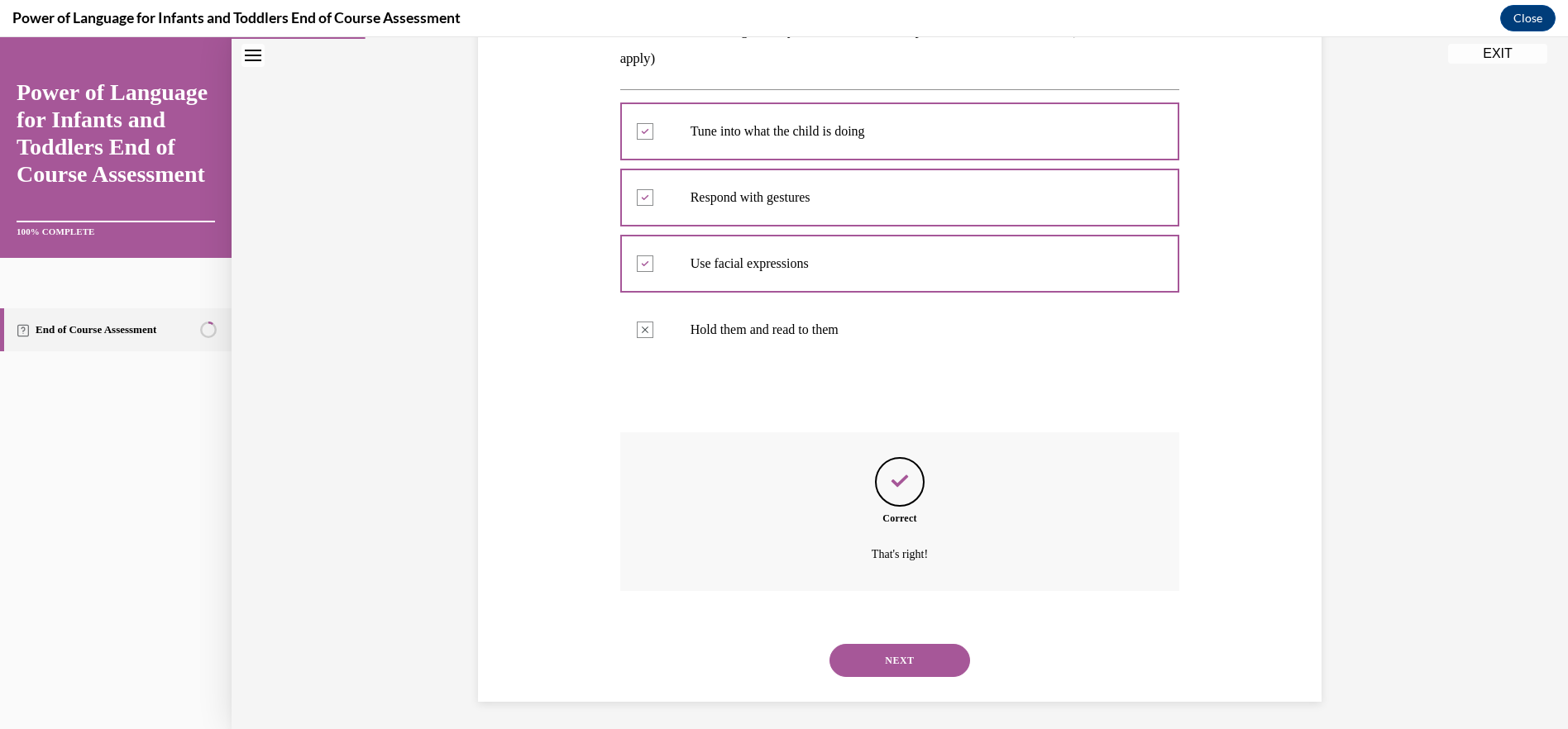
scroll to position [304, 0]
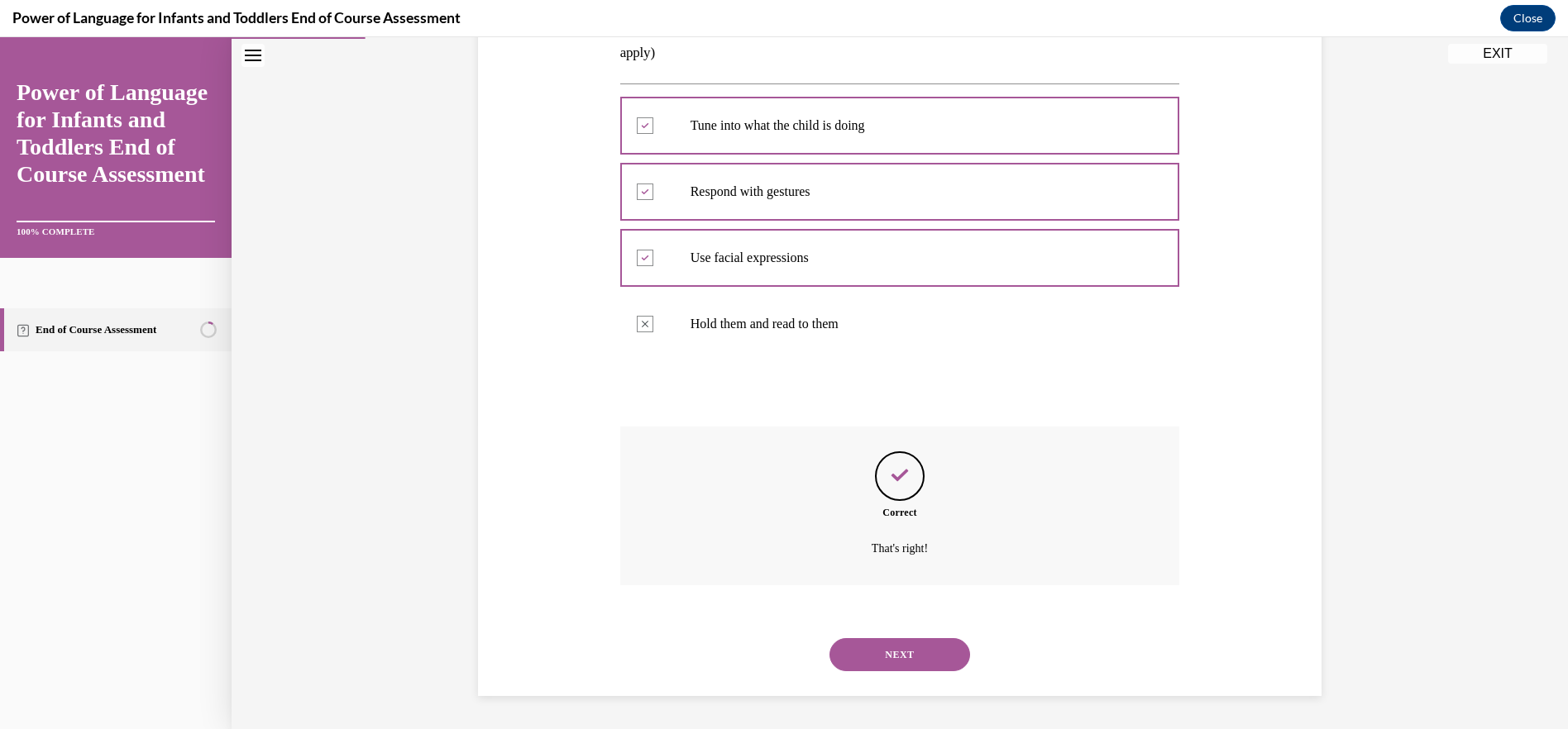
click at [892, 653] on button "NEXT" at bounding box center [899, 655] width 141 height 33
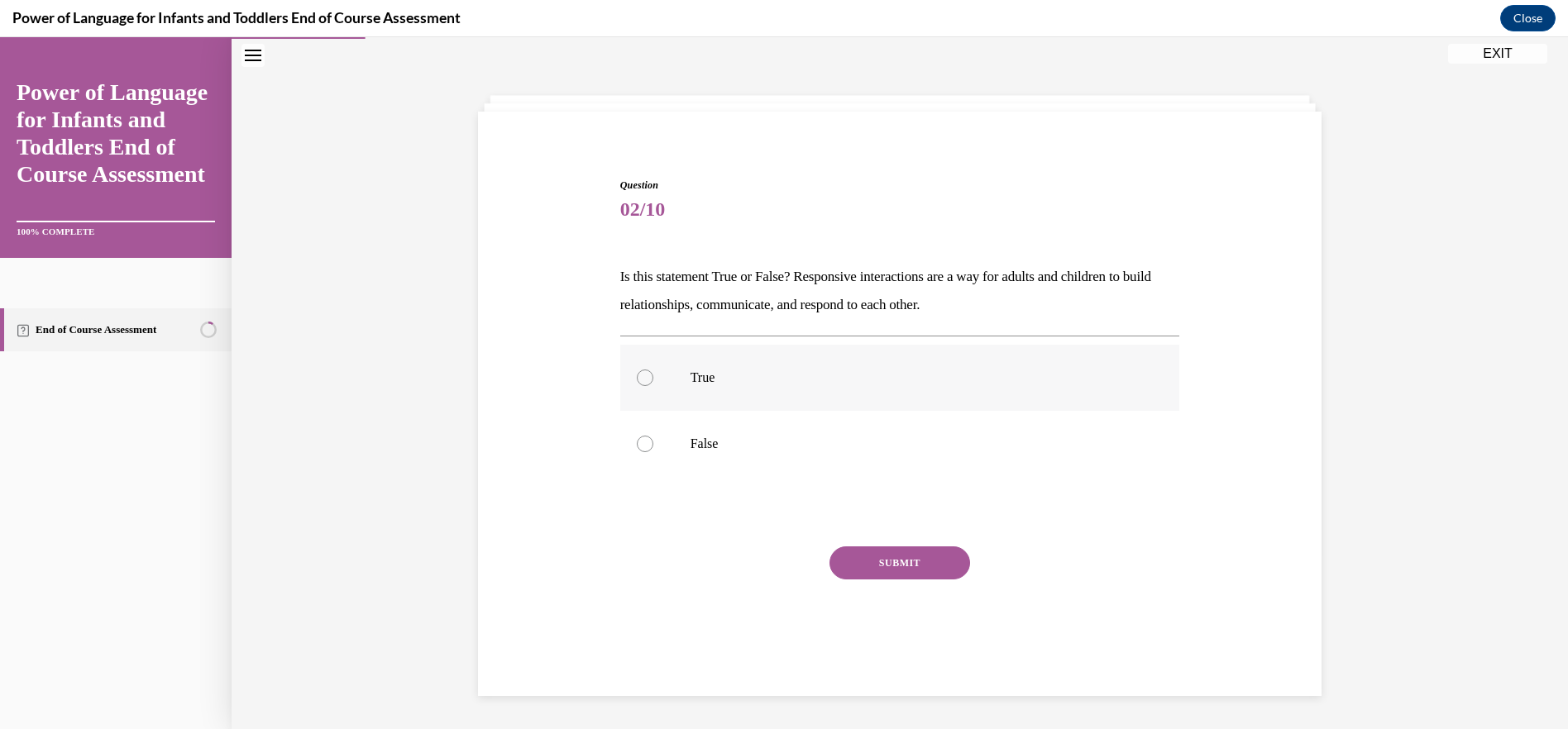
click at [744, 371] on p "True" at bounding box center [915, 378] width 449 height 17
click at [653, 371] on input "True" at bounding box center [644, 378] width 17 height 17
radio input "true"
click at [882, 557] on button "SUBMIT" at bounding box center [899, 564] width 141 height 33
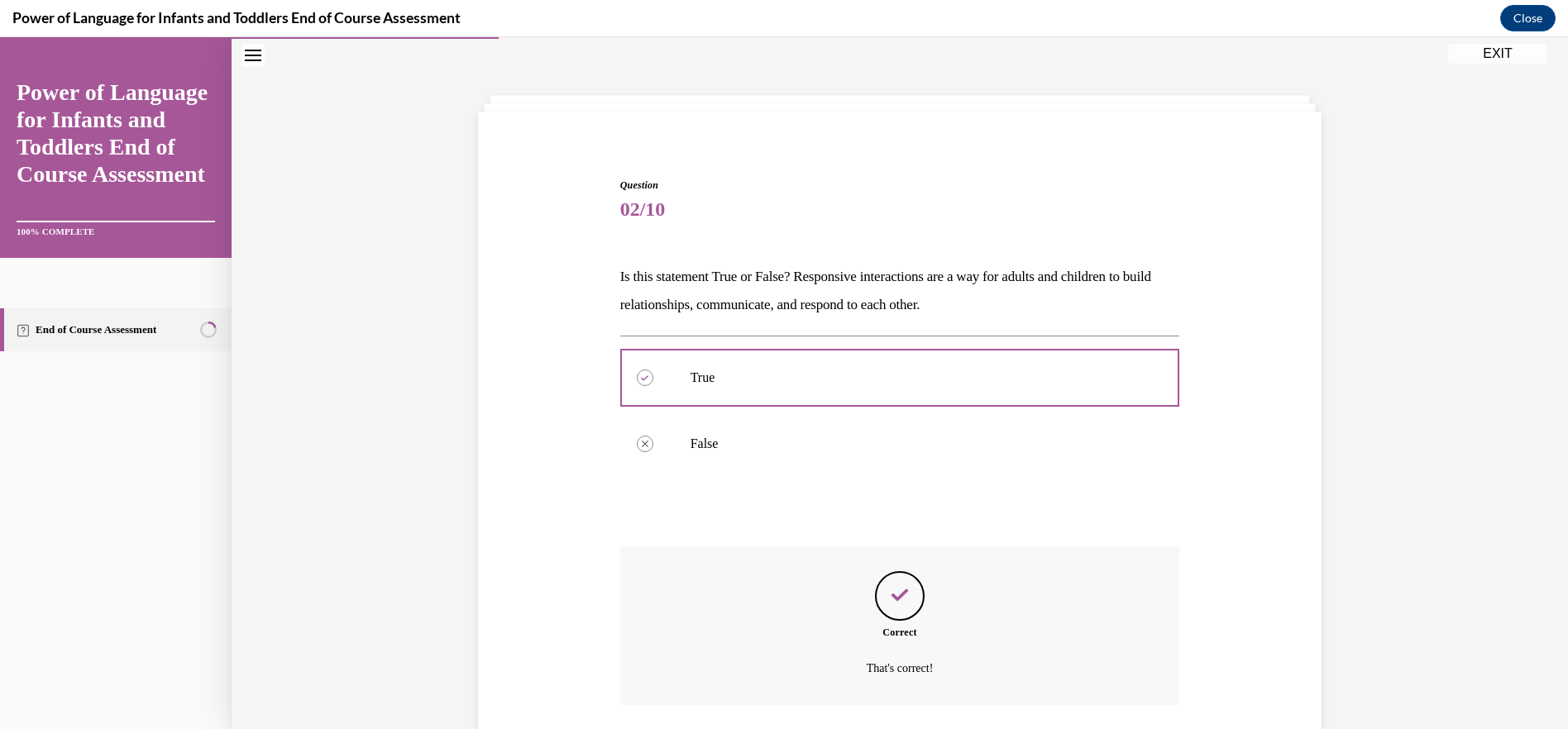
scroll to position [172, 0]
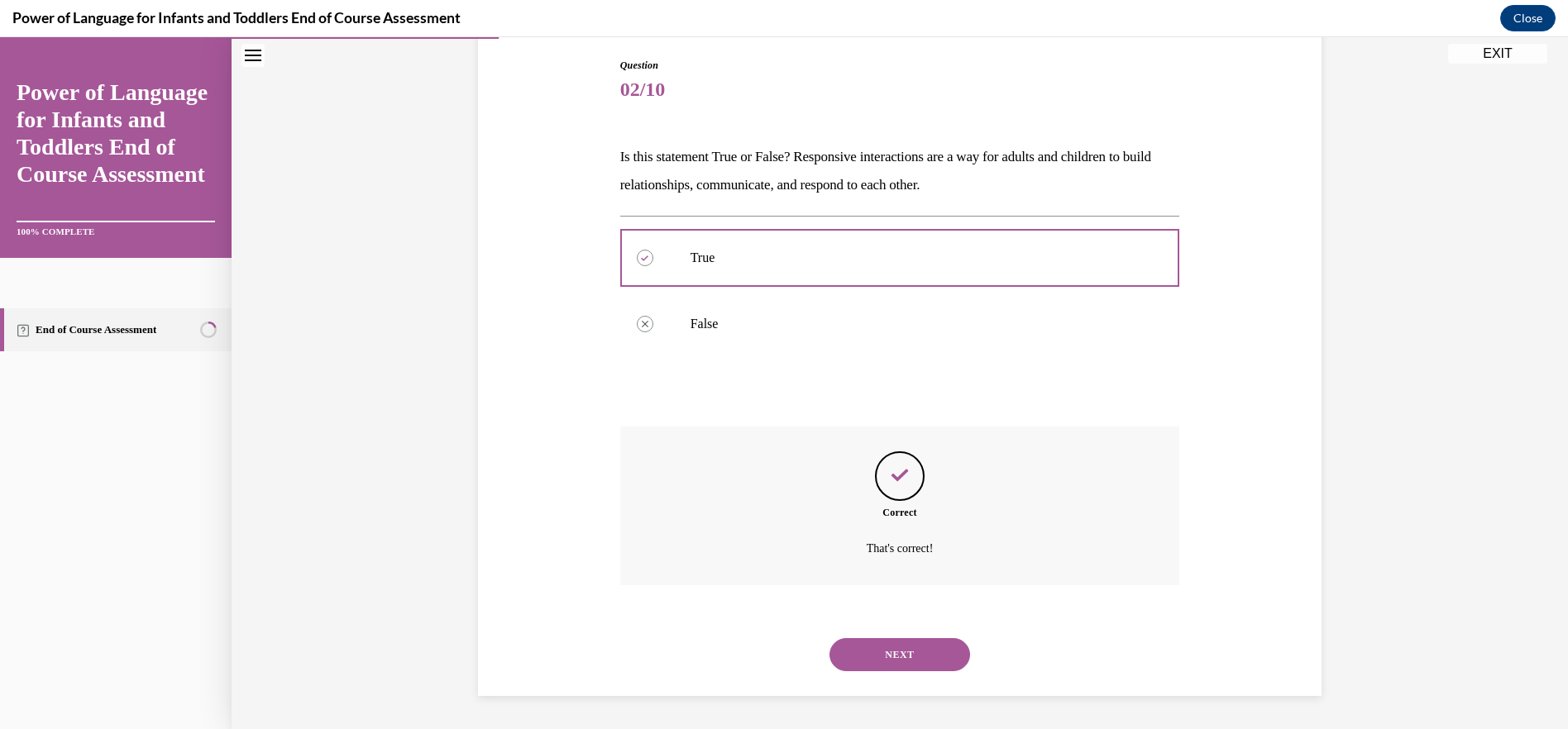
click at [910, 651] on button "NEXT" at bounding box center [899, 655] width 141 height 33
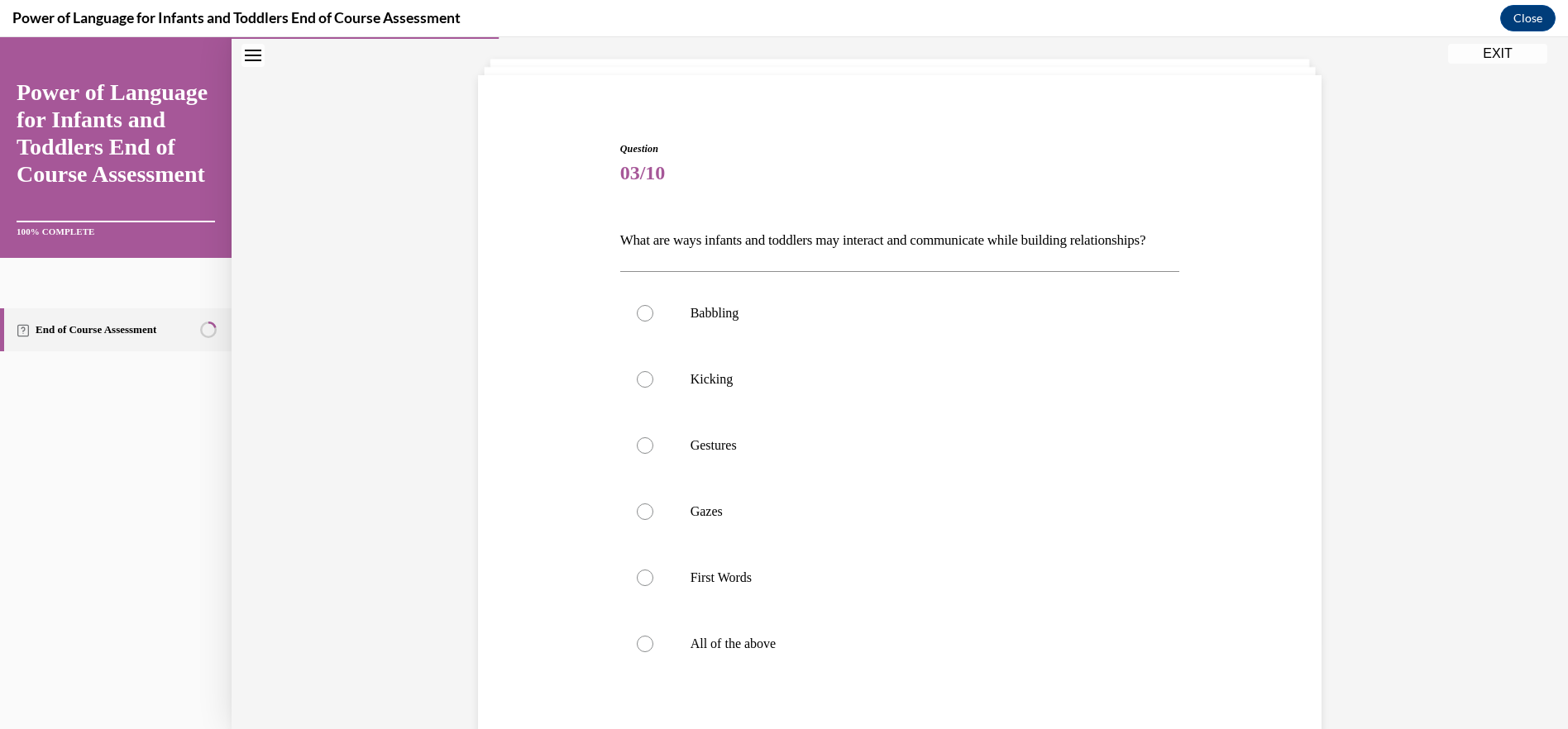
scroll to position [87, 0]
drag, startPoint x: 750, startPoint y: 343, endPoint x: 759, endPoint y: 377, distance: 35.2
click at [751, 324] on p "Babbling" at bounding box center [915, 315] width 449 height 17
click at [653, 324] on input "Babbling" at bounding box center [644, 315] width 17 height 17
radio input "true"
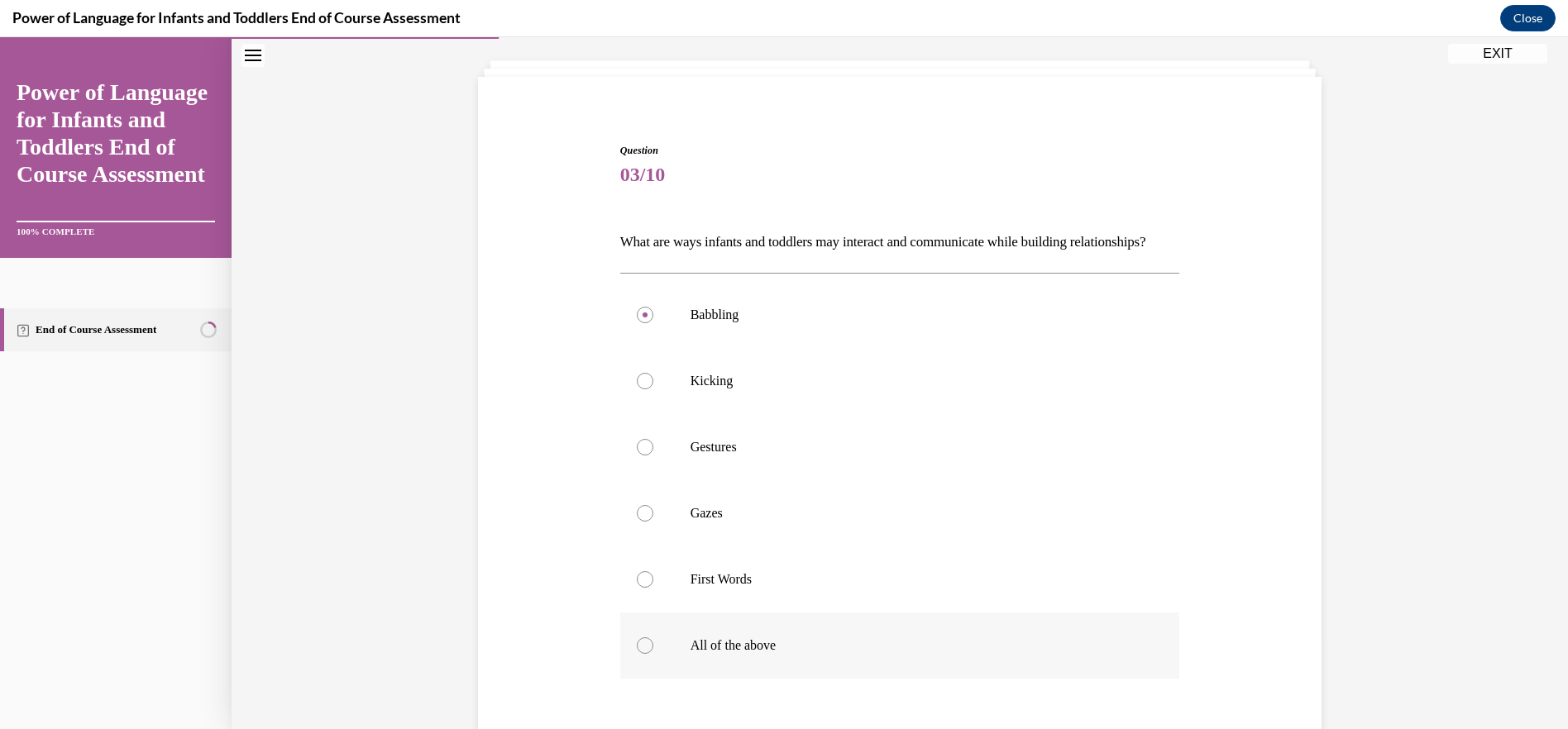
click at [750, 654] on p "All of the above" at bounding box center [915, 645] width 449 height 17
click at [653, 654] on input "All of the above" at bounding box center [644, 645] width 17 height 17
radio input "true"
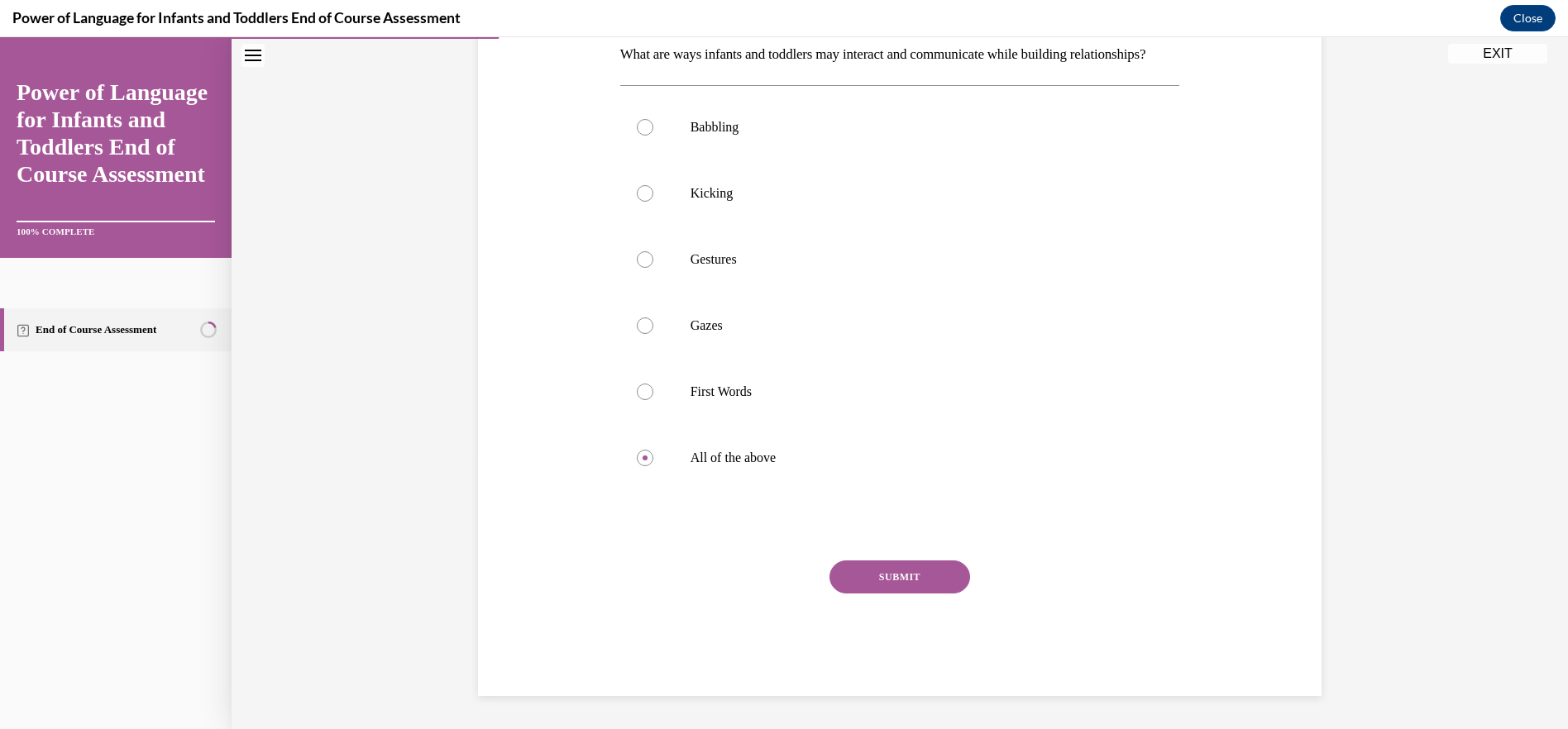
click at [910, 572] on button "SUBMIT" at bounding box center [899, 577] width 141 height 33
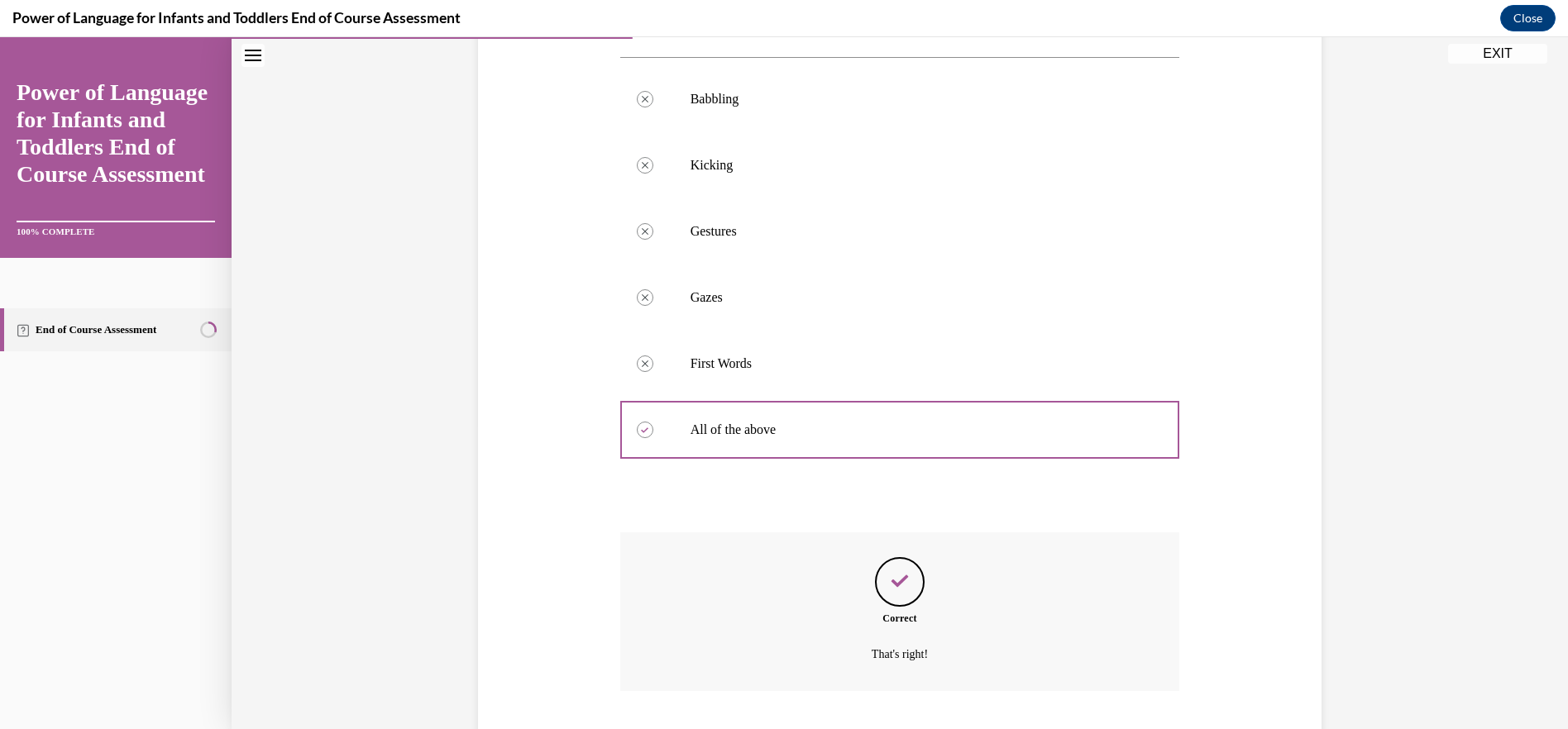
scroll to position [437, 0]
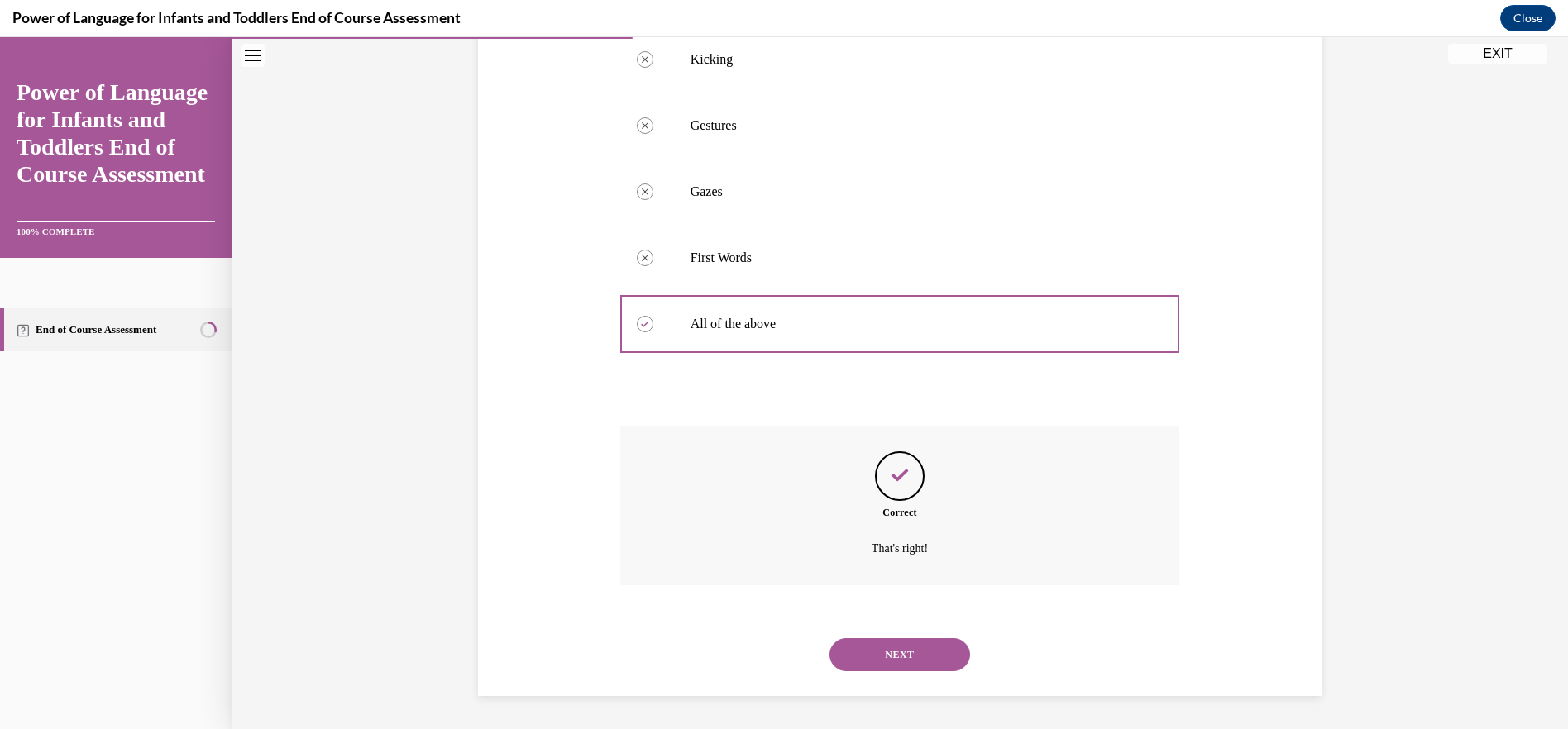
click at [926, 642] on button "NEXT" at bounding box center [899, 655] width 141 height 33
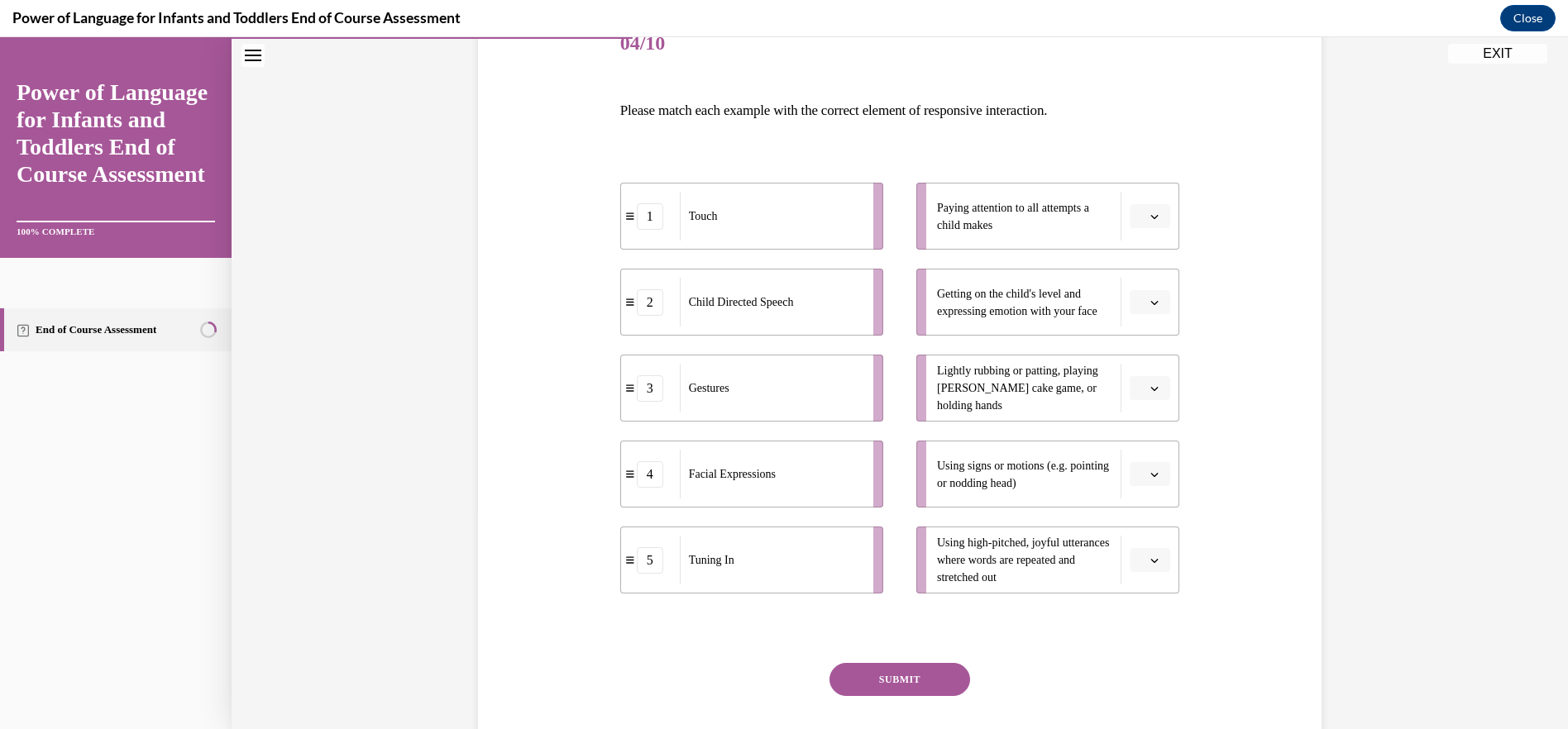
scroll to position [248, 0]
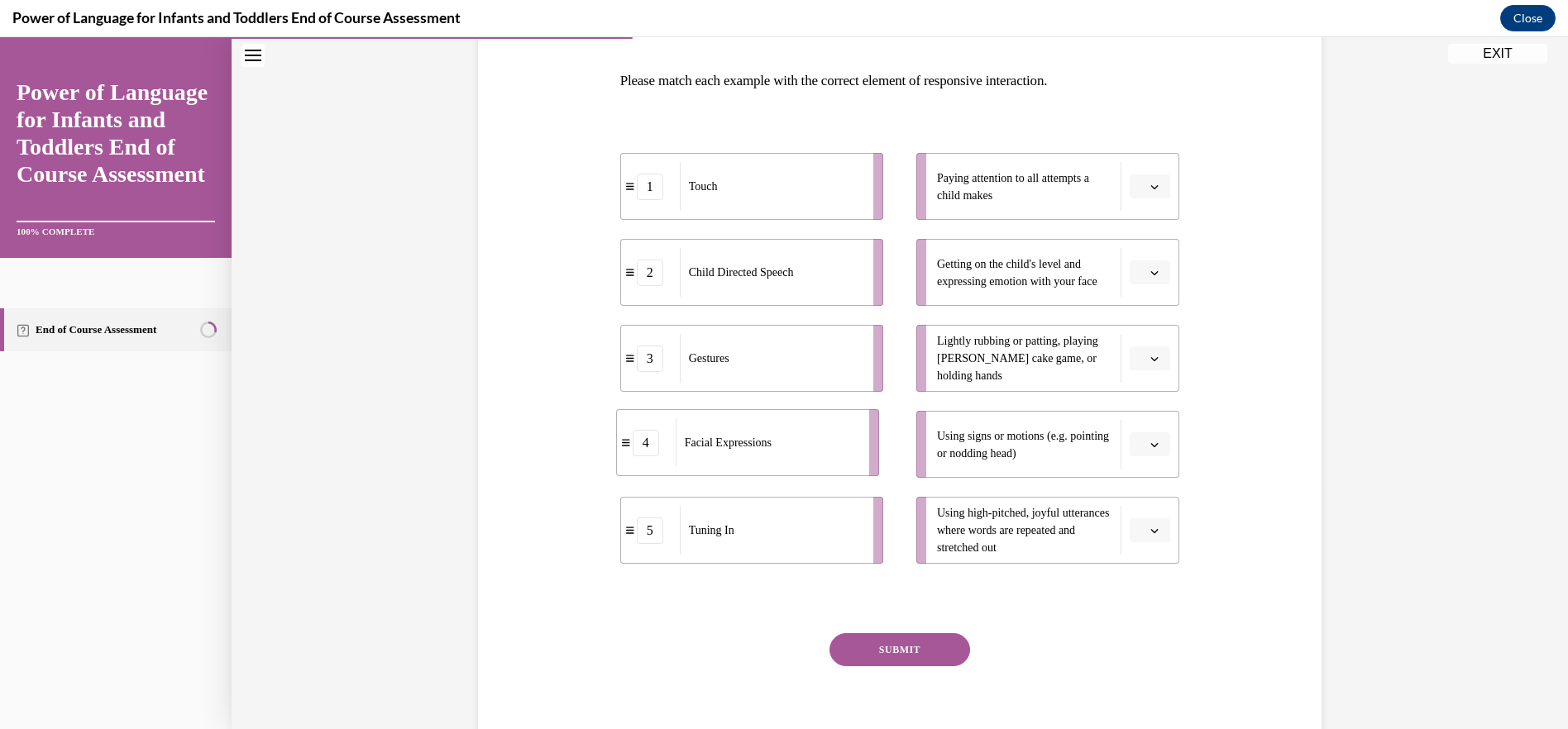
click at [738, 447] on span "Facial Expressions" at bounding box center [728, 443] width 87 height 13
drag, startPoint x: 757, startPoint y: 284, endPoint x: 827, endPoint y: 200, distance: 109.3
click at [827, 200] on div "Child Directed Speech" at bounding box center [841, 188] width 183 height 49
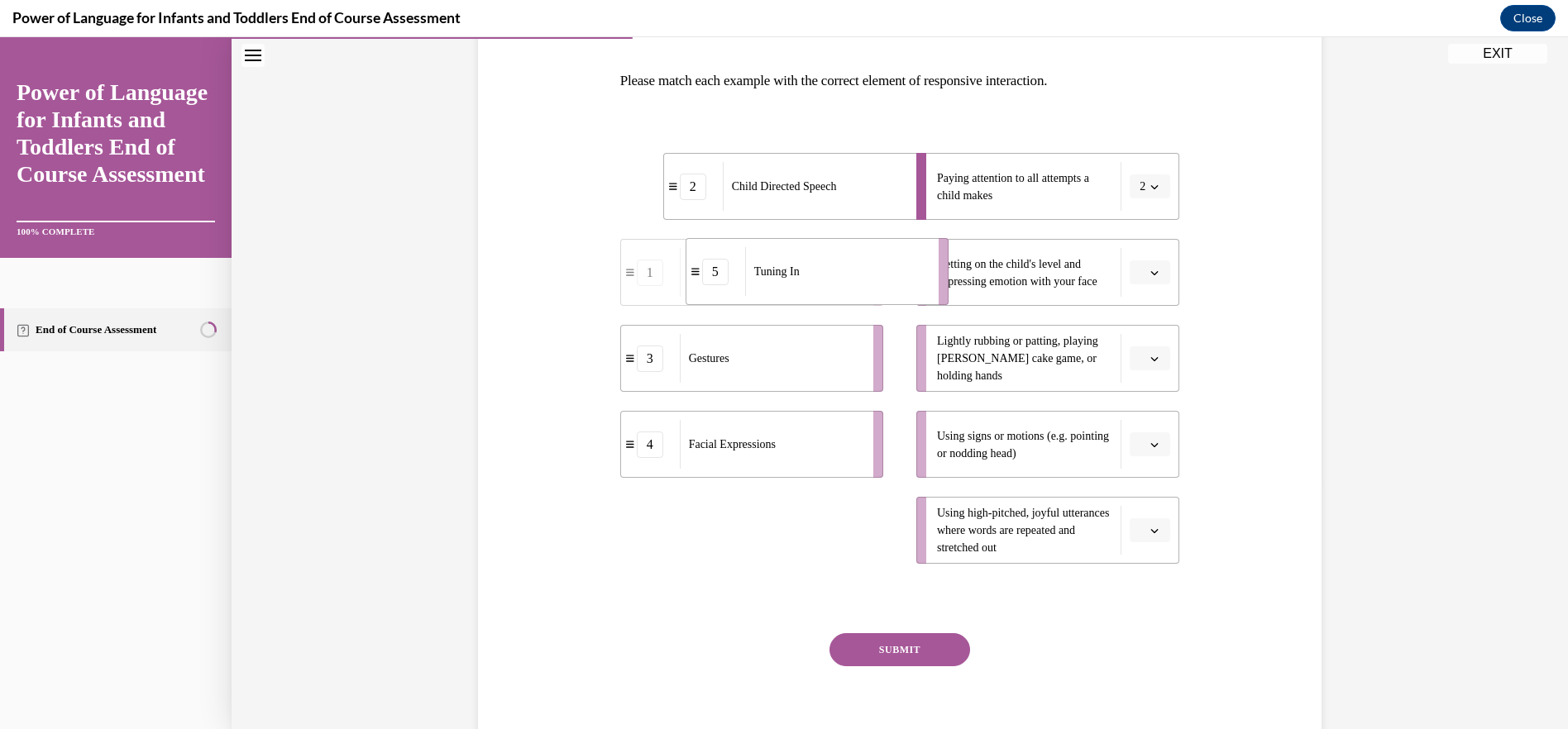
drag, startPoint x: 765, startPoint y: 542, endPoint x: 832, endPoint y: 288, distance: 262.7
click at [832, 288] on div "Tuning In" at bounding box center [836, 272] width 183 height 49
drag, startPoint x: 766, startPoint y: 552, endPoint x: 848, endPoint y: 381, distance: 189.6
click at [848, 381] on div "Touch" at bounding box center [852, 359] width 183 height 49
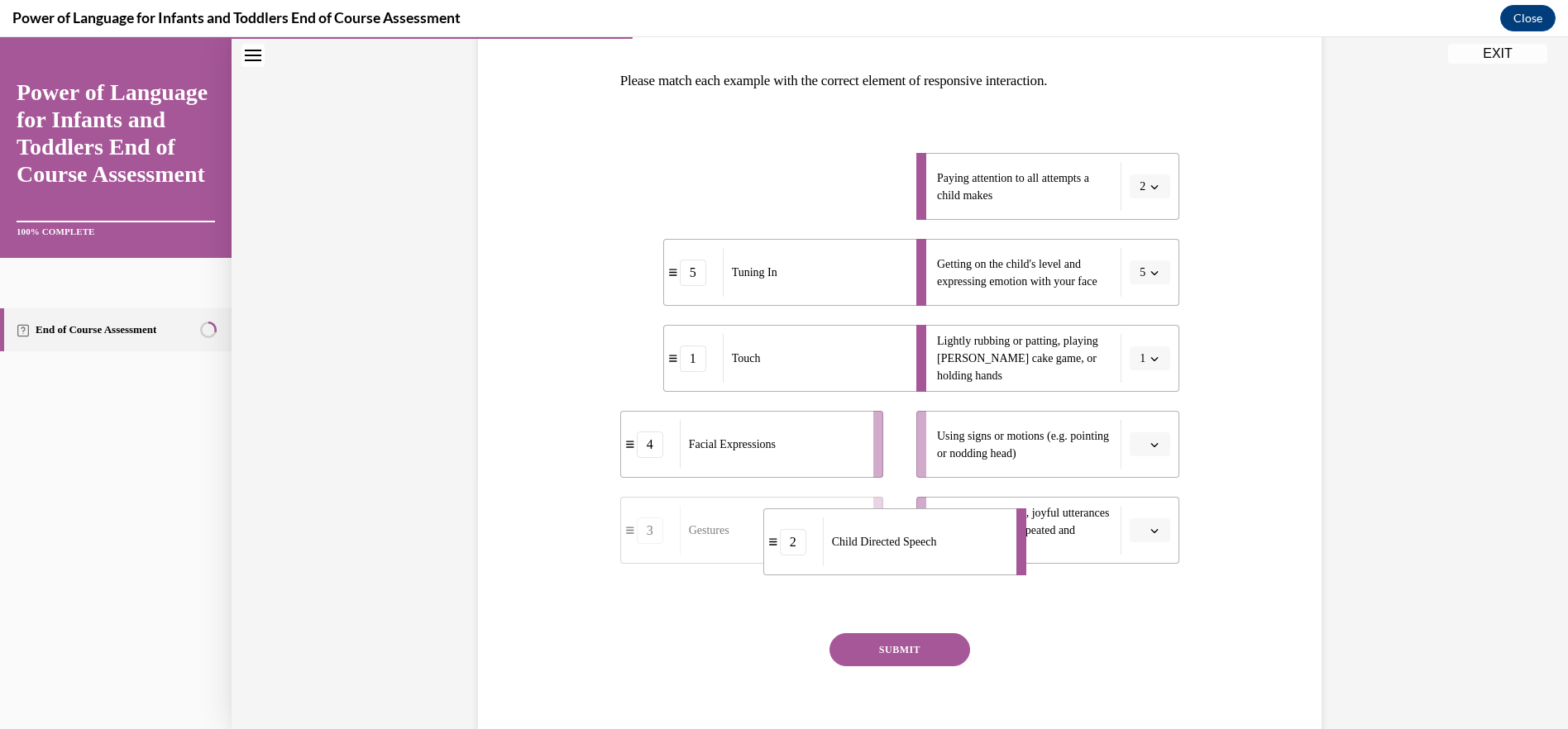
drag, startPoint x: 791, startPoint y: 198, endPoint x: 890, endPoint y: 570, distance: 384.9
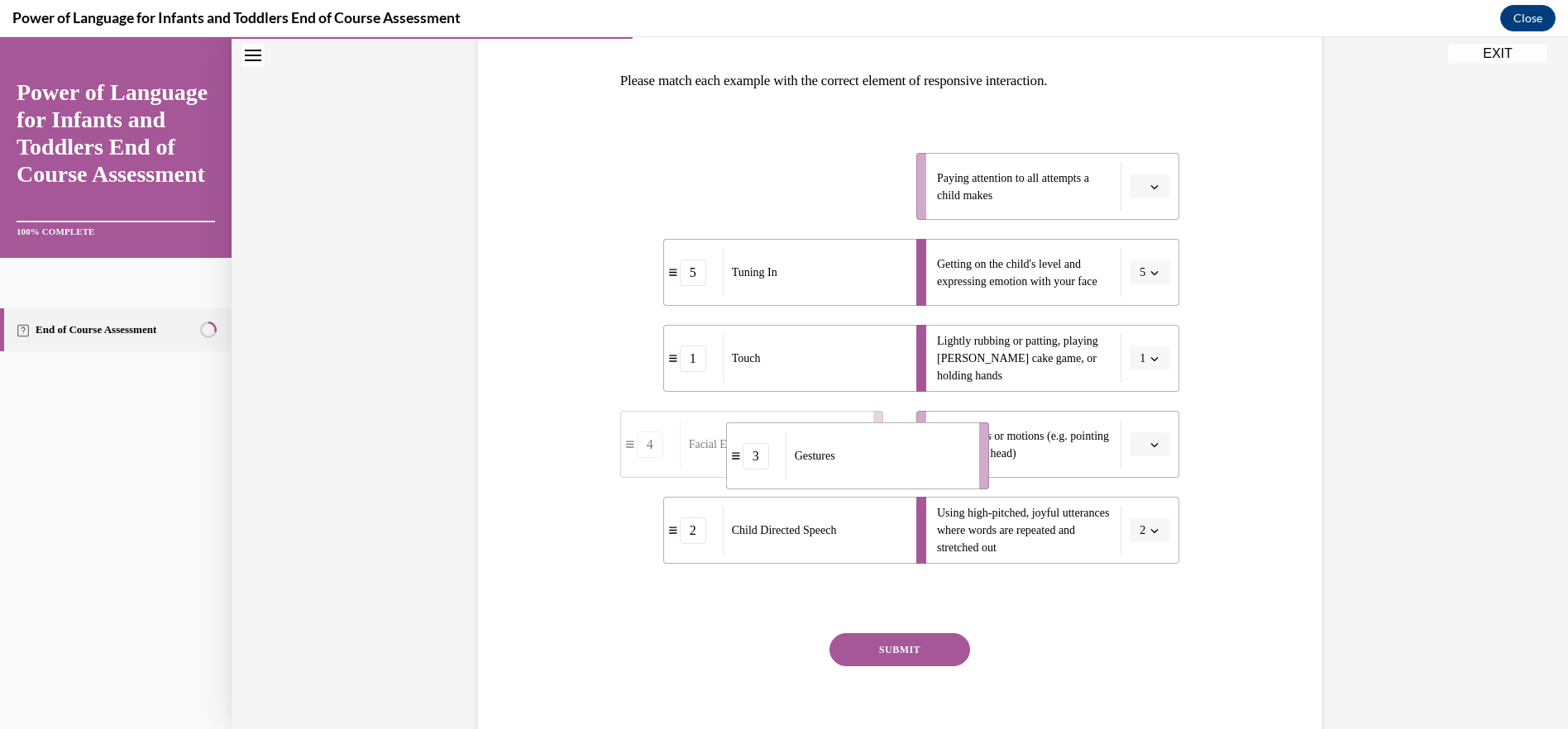
drag, startPoint x: 731, startPoint y: 200, endPoint x: 837, endPoint y: 469, distance: 289.1
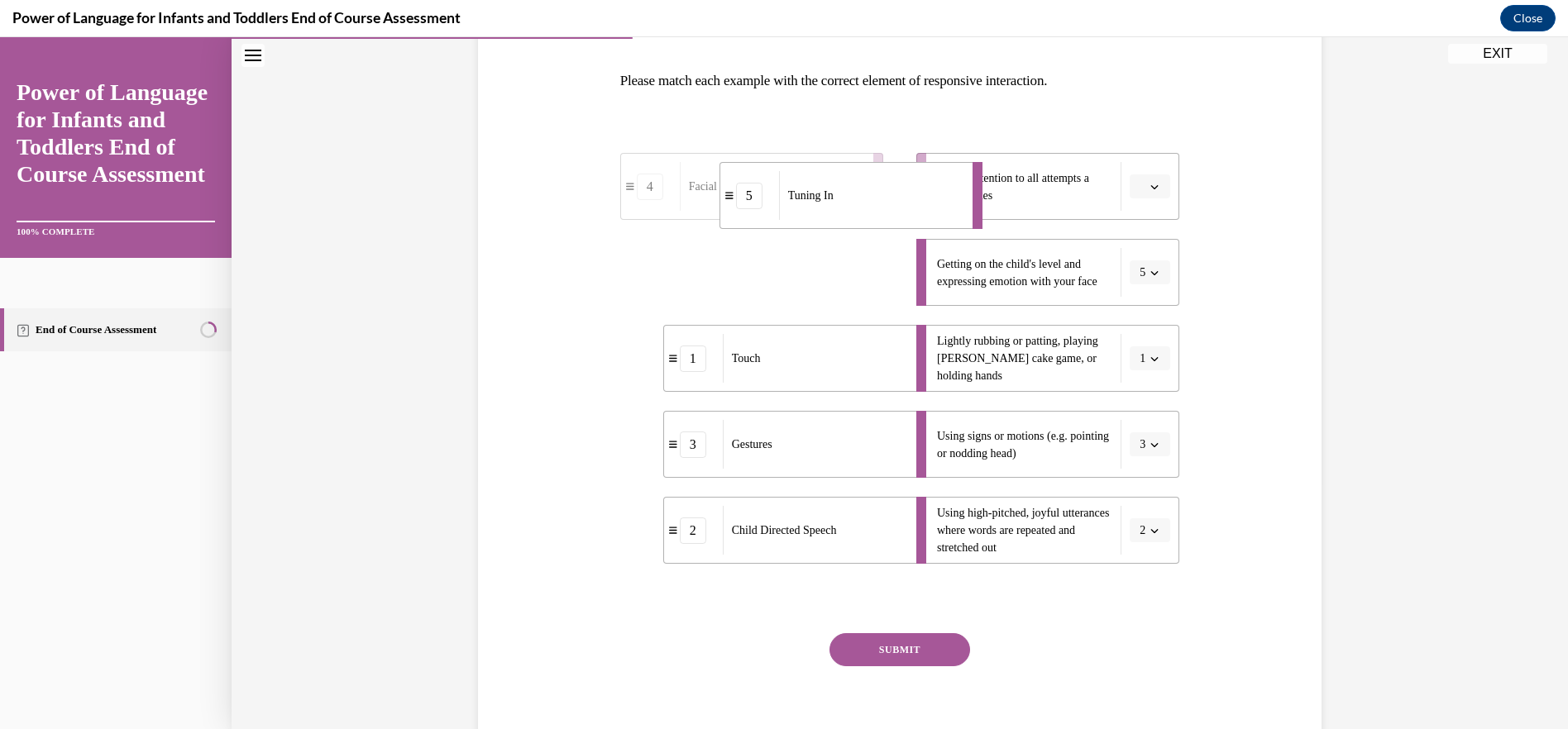
drag, startPoint x: 770, startPoint y: 282, endPoint x: 827, endPoint y: 205, distance: 95.8
click at [827, 205] on div "Tuning In" at bounding box center [871, 196] width 183 height 49
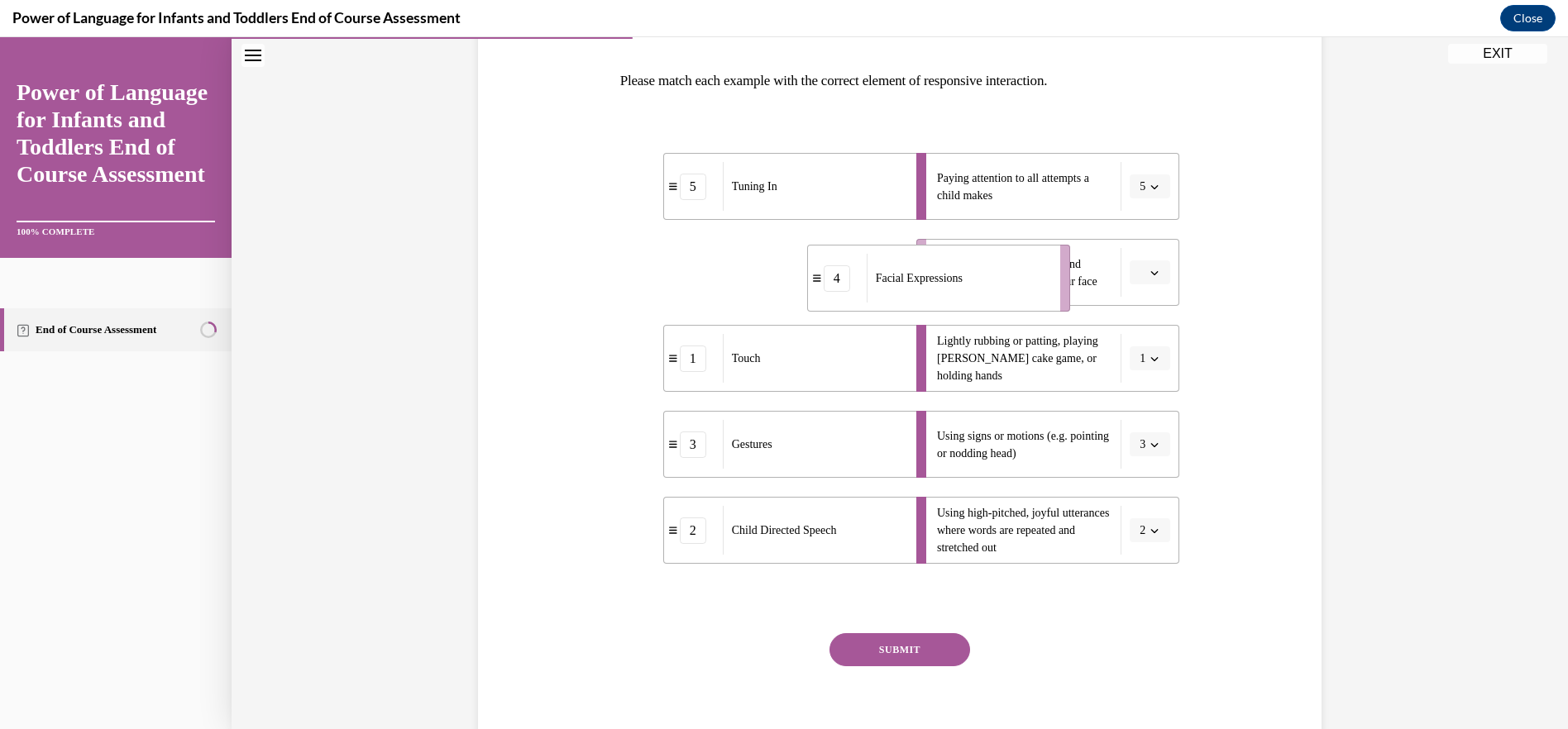
drag, startPoint x: 790, startPoint y: 288, endPoint x: 955, endPoint y: 294, distance: 165.1
click at [955, 294] on div "Facial Expressions" at bounding box center [958, 278] width 183 height 49
click at [915, 646] on button "SUBMIT" at bounding box center [899, 650] width 141 height 33
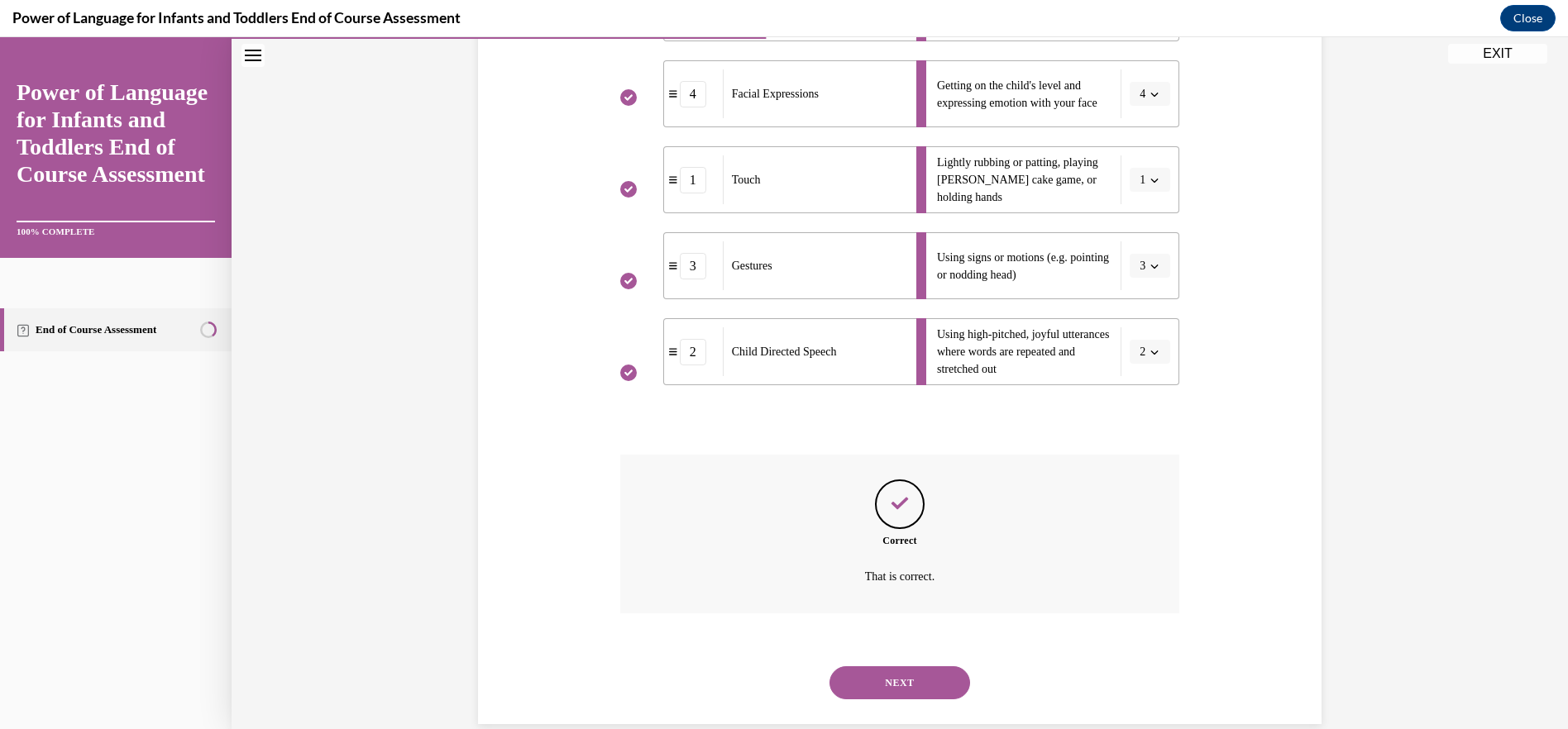
scroll to position [455, 0]
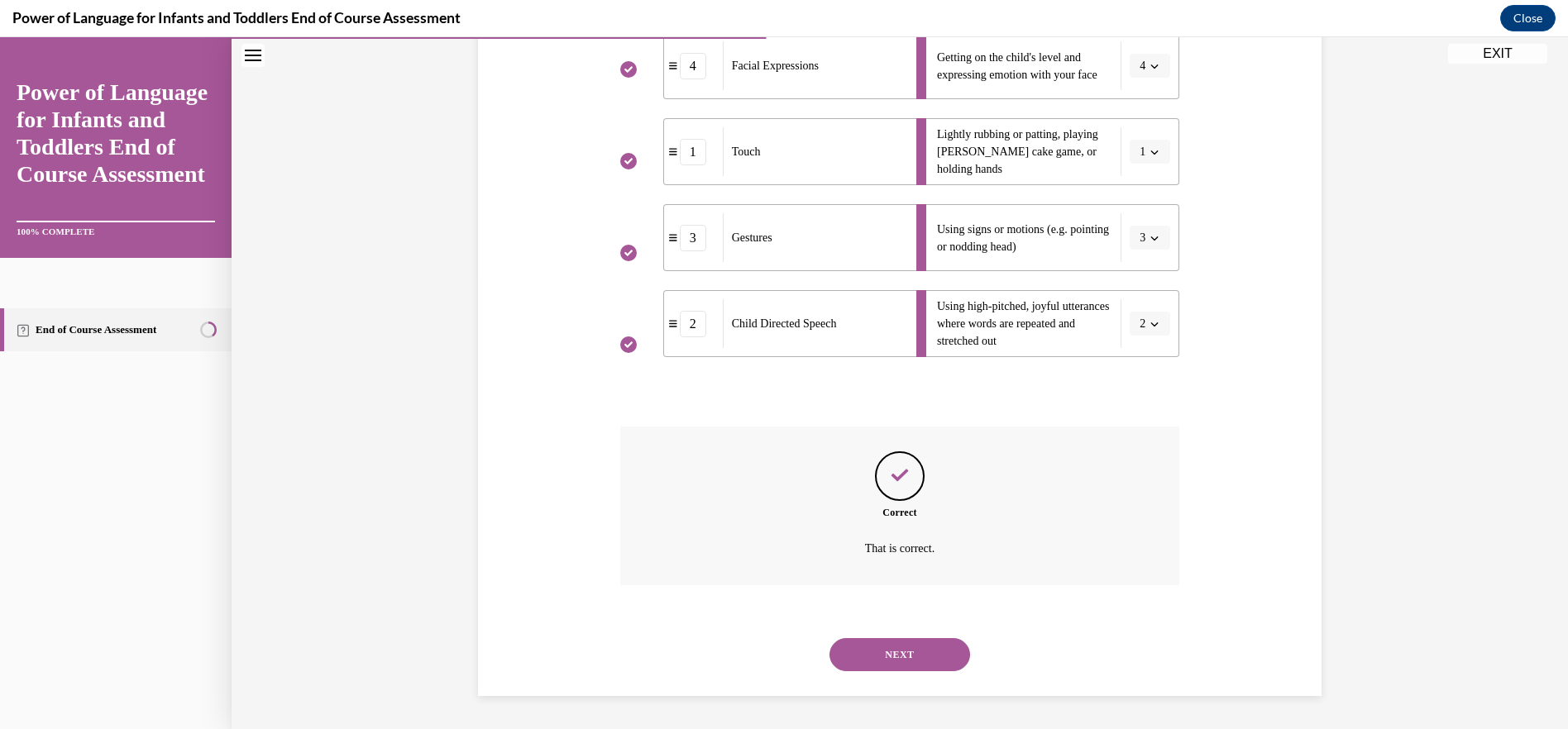
click at [910, 653] on button "NEXT" at bounding box center [899, 655] width 141 height 33
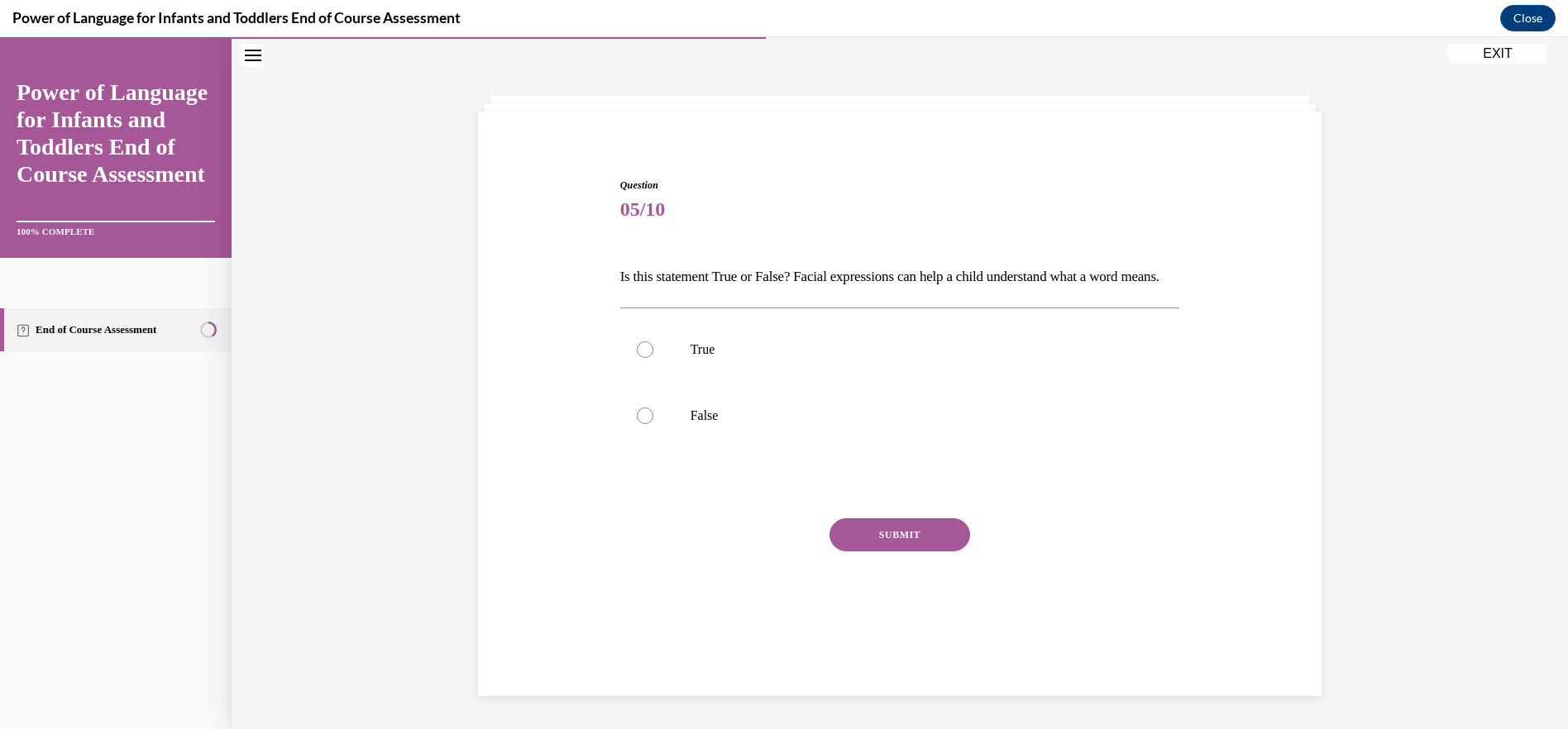
scroll to position [52, 0]
click at [694, 358] on p "True" at bounding box center [915, 349] width 449 height 17
click at [653, 358] on input "True" at bounding box center [644, 349] width 17 height 17
radio input "true"
click at [885, 552] on button "SUBMIT" at bounding box center [899, 535] width 141 height 33
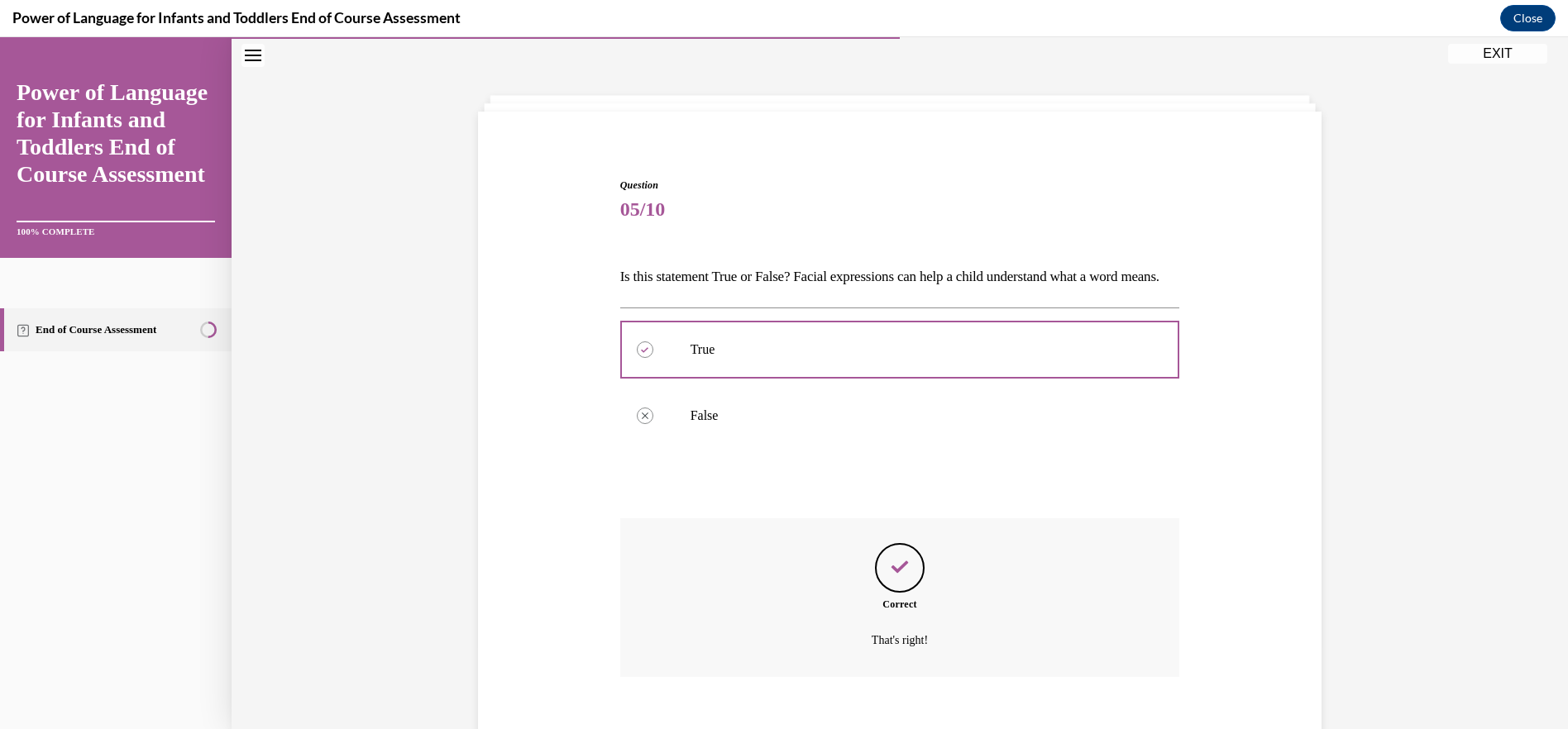
scroll to position [172, 0]
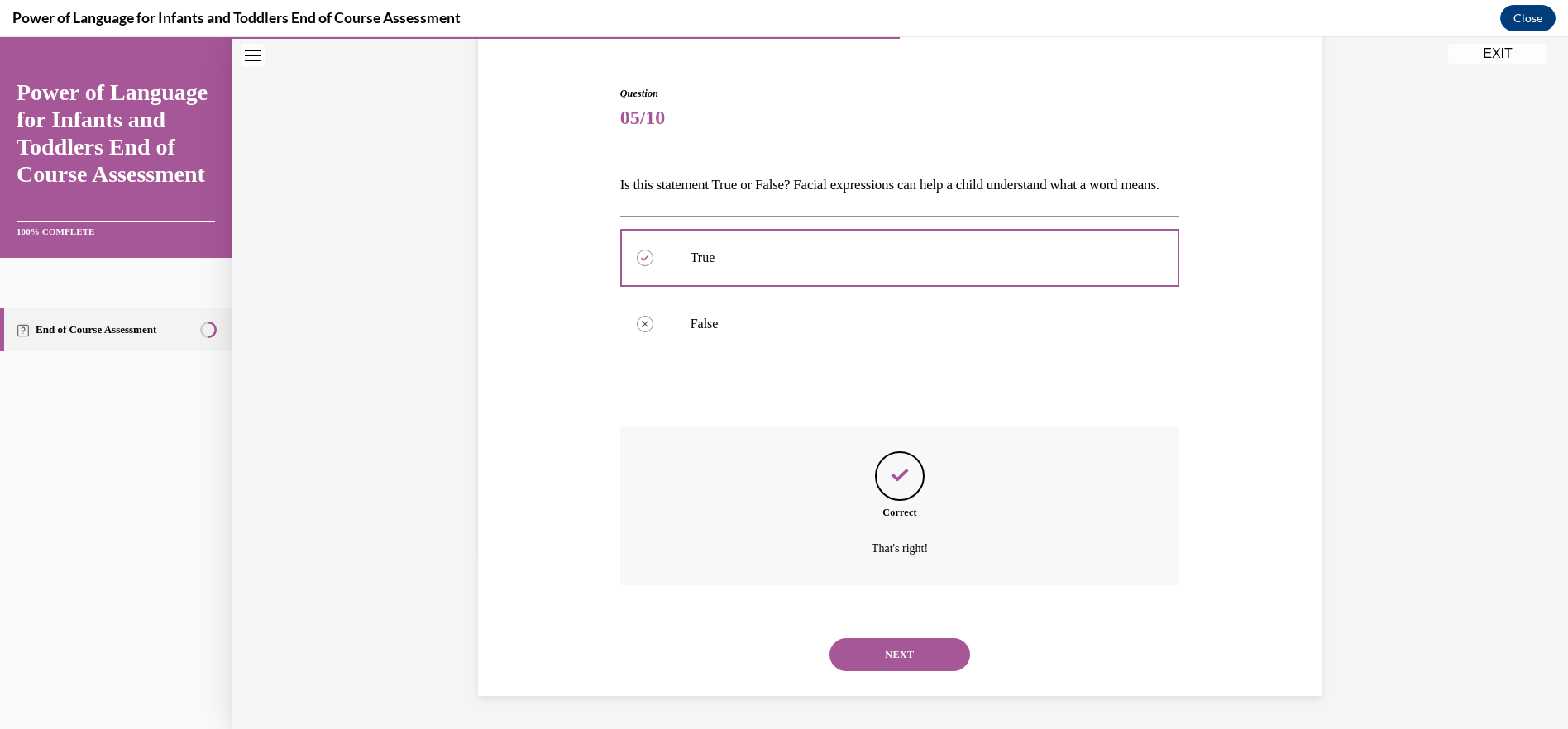
click at [871, 655] on button "NEXT" at bounding box center [899, 655] width 141 height 33
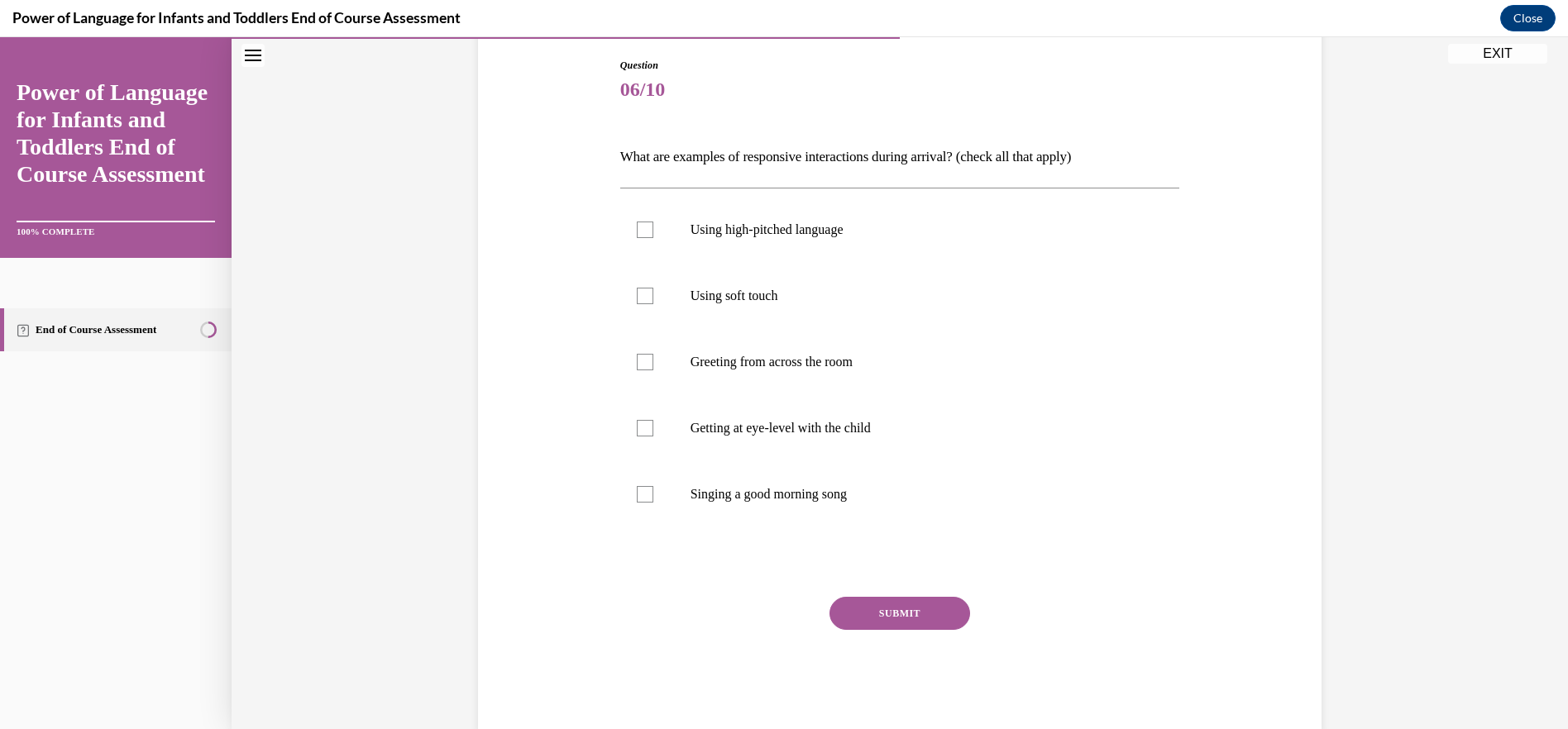
scroll to position [87, 0]
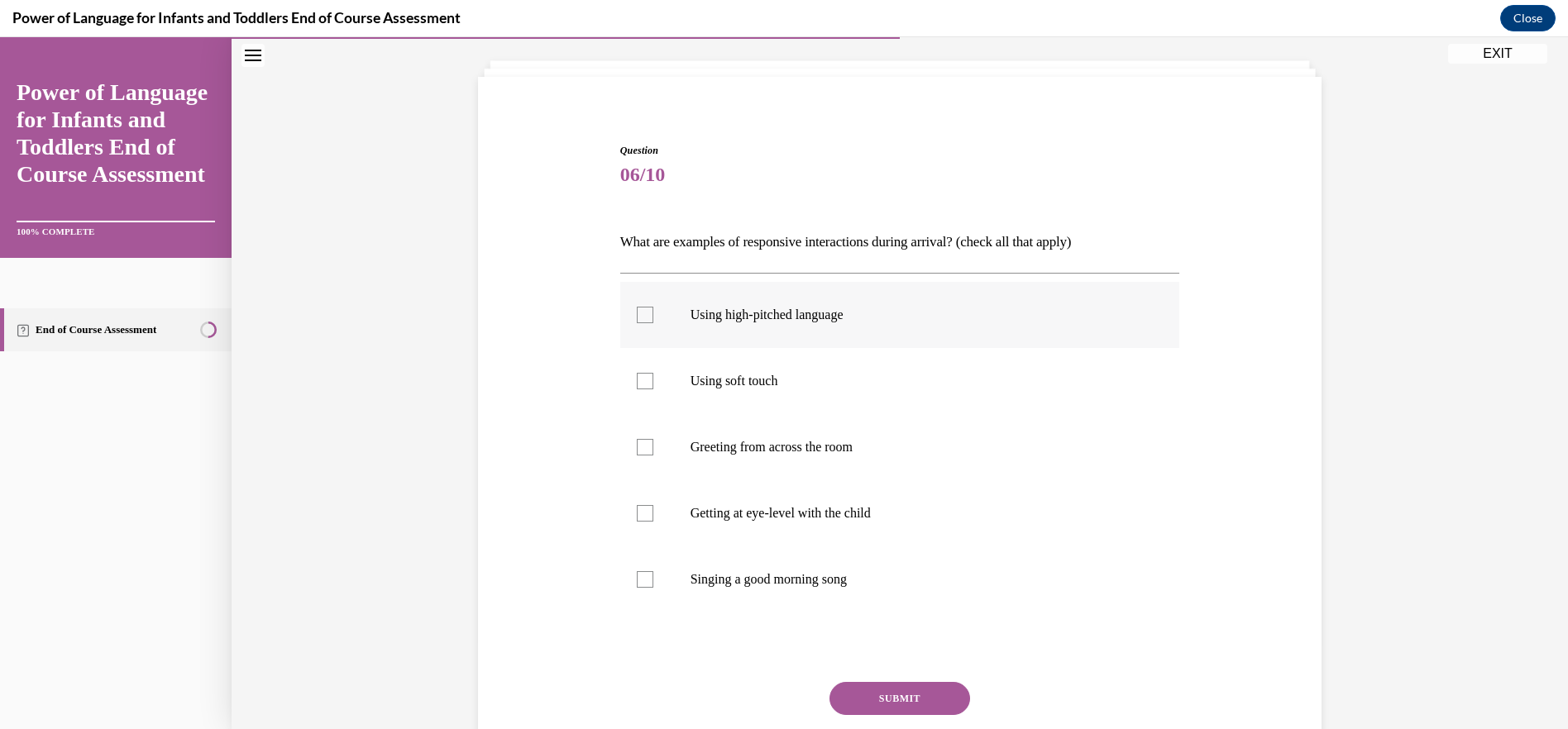
click at [639, 320] on div at bounding box center [644, 315] width 17 height 17
click at [639, 320] on input "Using high-pitched language" at bounding box center [644, 315] width 17 height 17
checkbox input "true"
click at [657, 386] on label "Using soft touch" at bounding box center [899, 381] width 560 height 66
click at [653, 386] on input "Using soft touch" at bounding box center [644, 381] width 17 height 17
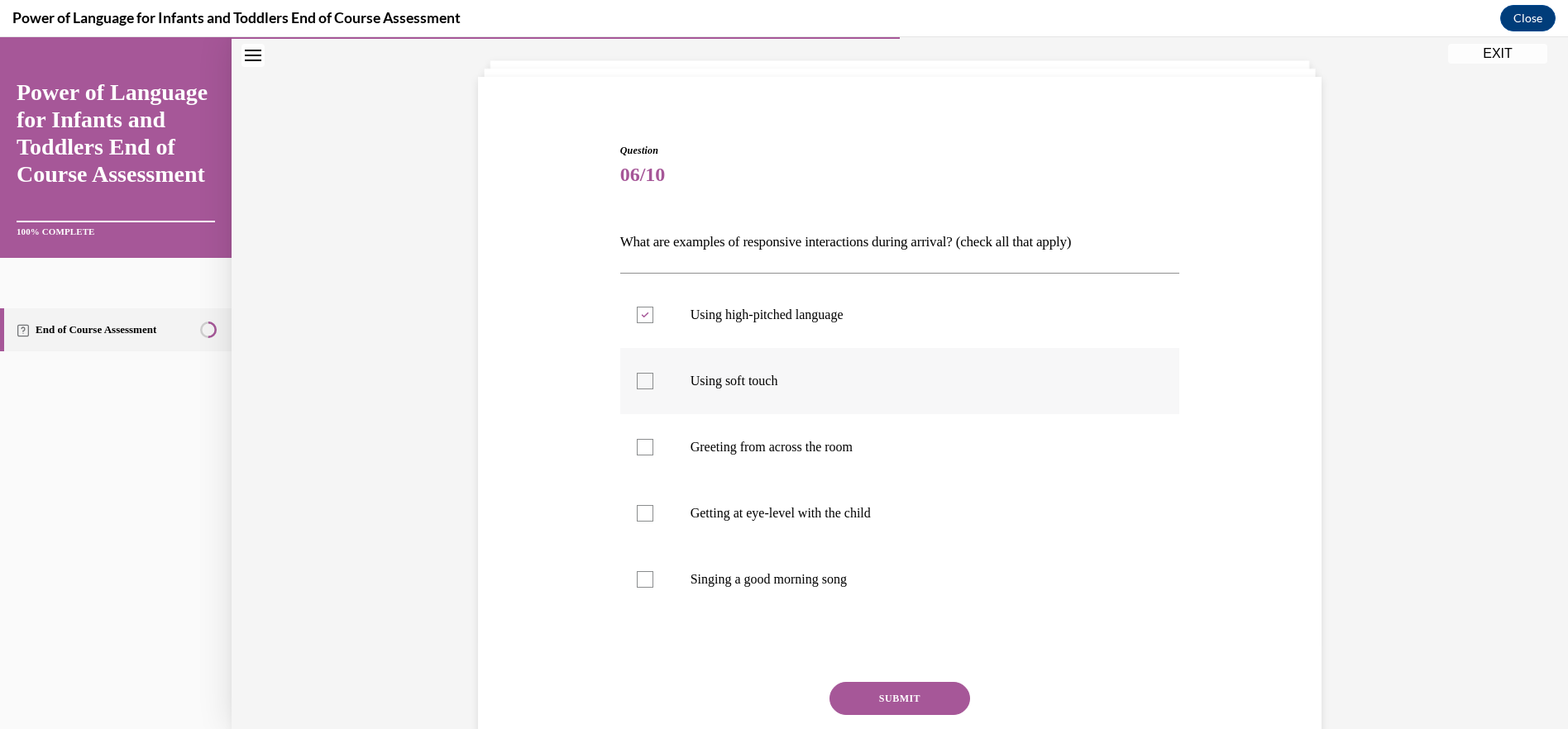
checkbox input "true"
click at [698, 502] on label "Getting at eye-level with the child" at bounding box center [899, 513] width 560 height 66
click at [653, 506] on input "Getting at eye-level with the child" at bounding box center [644, 514] width 17 height 17
checkbox input "true"
click at [725, 589] on label "Singing a good morning song" at bounding box center [899, 579] width 560 height 66
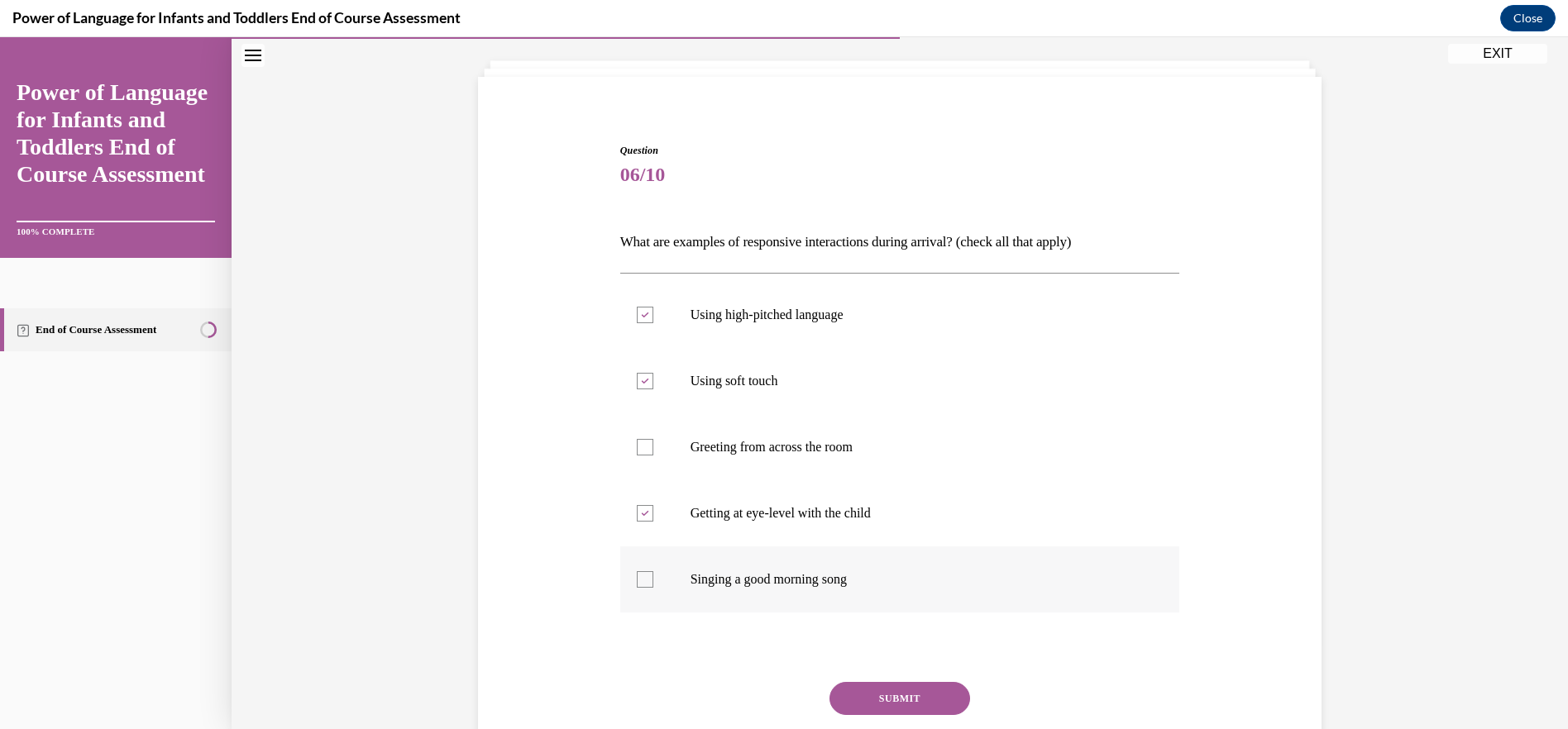
click at [653, 588] on input "Singing a good morning song" at bounding box center [644, 579] width 17 height 17
checkbox input "true"
click at [926, 703] on button "SUBMIT" at bounding box center [899, 699] width 141 height 33
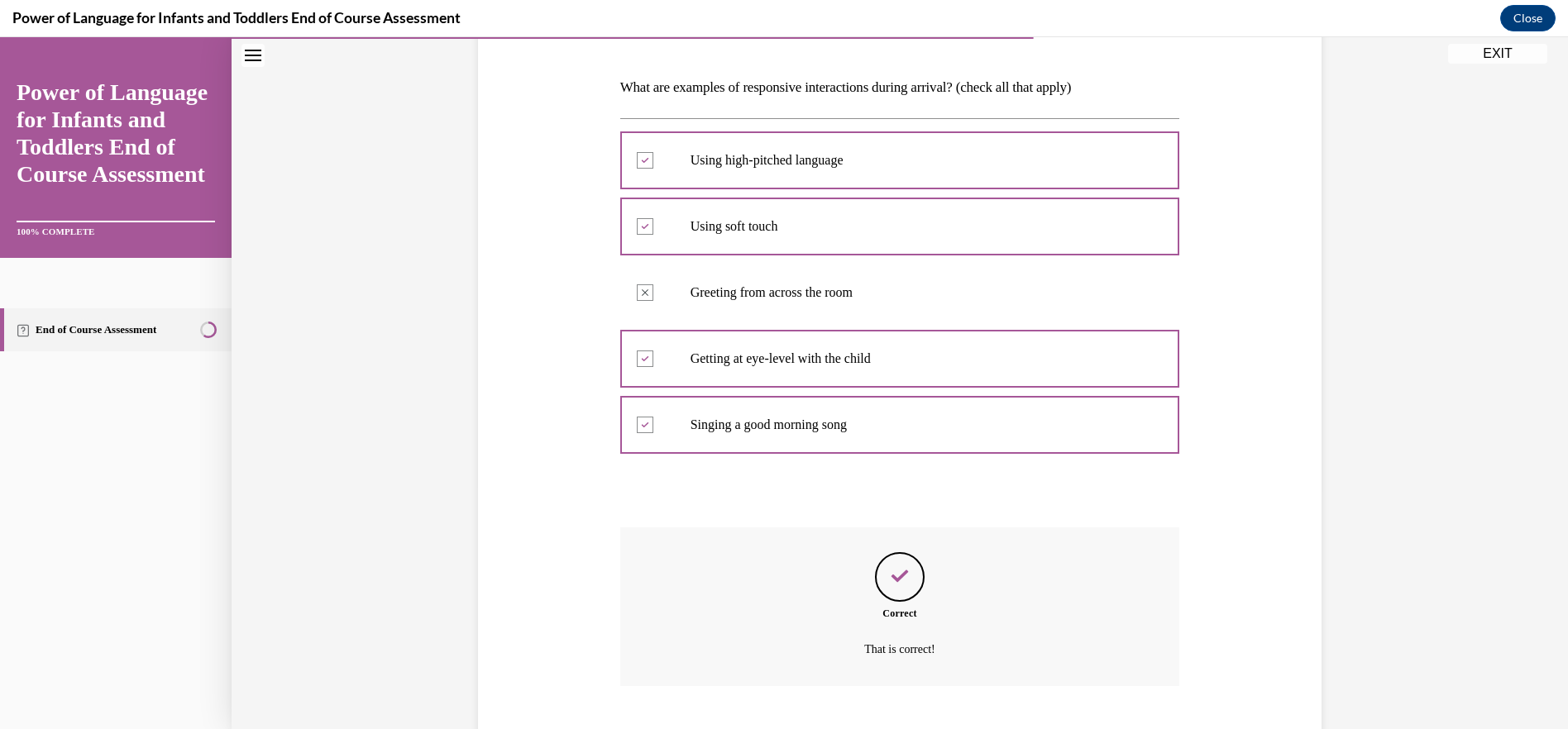
scroll to position [342, 0]
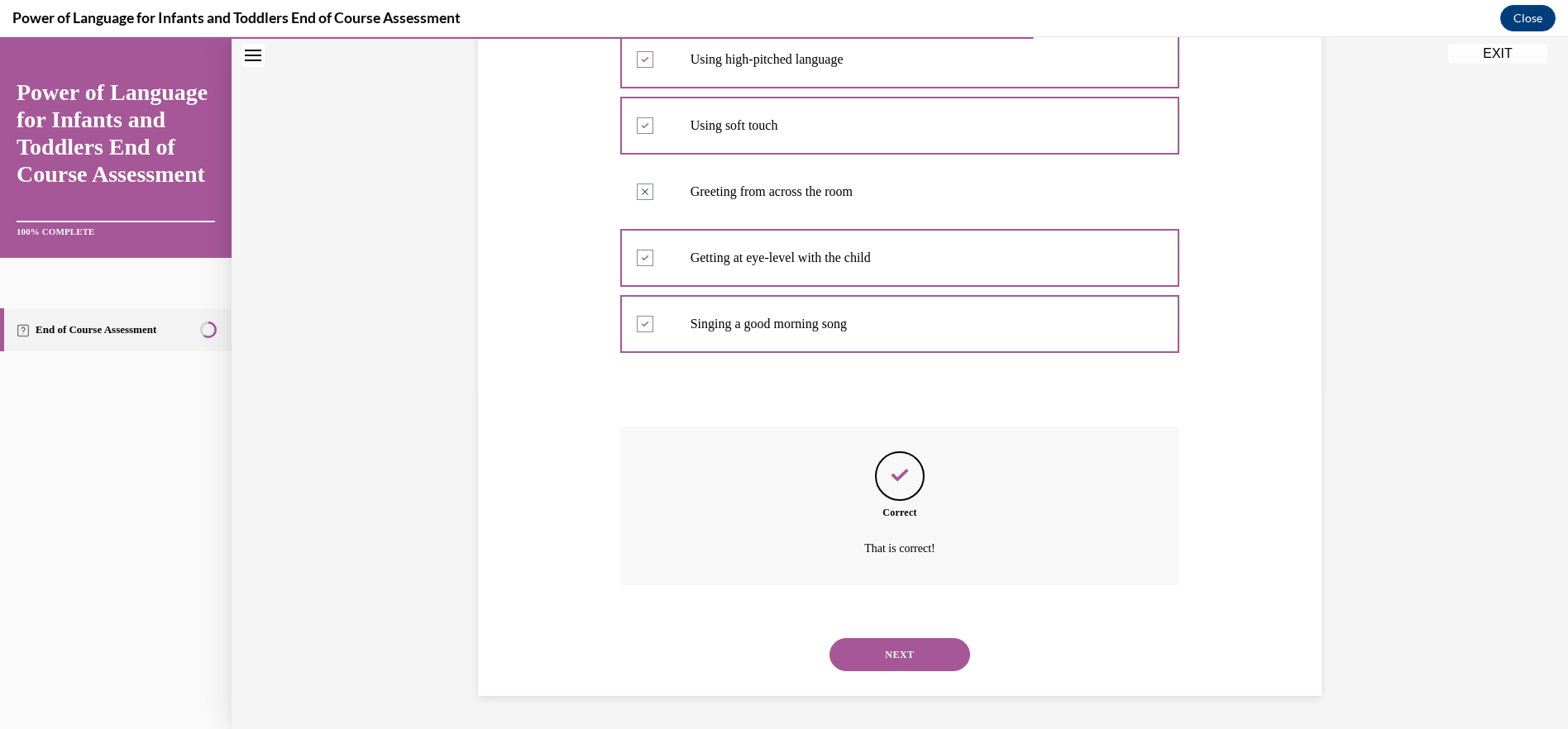
click at [902, 644] on button "NEXT" at bounding box center [899, 655] width 141 height 33
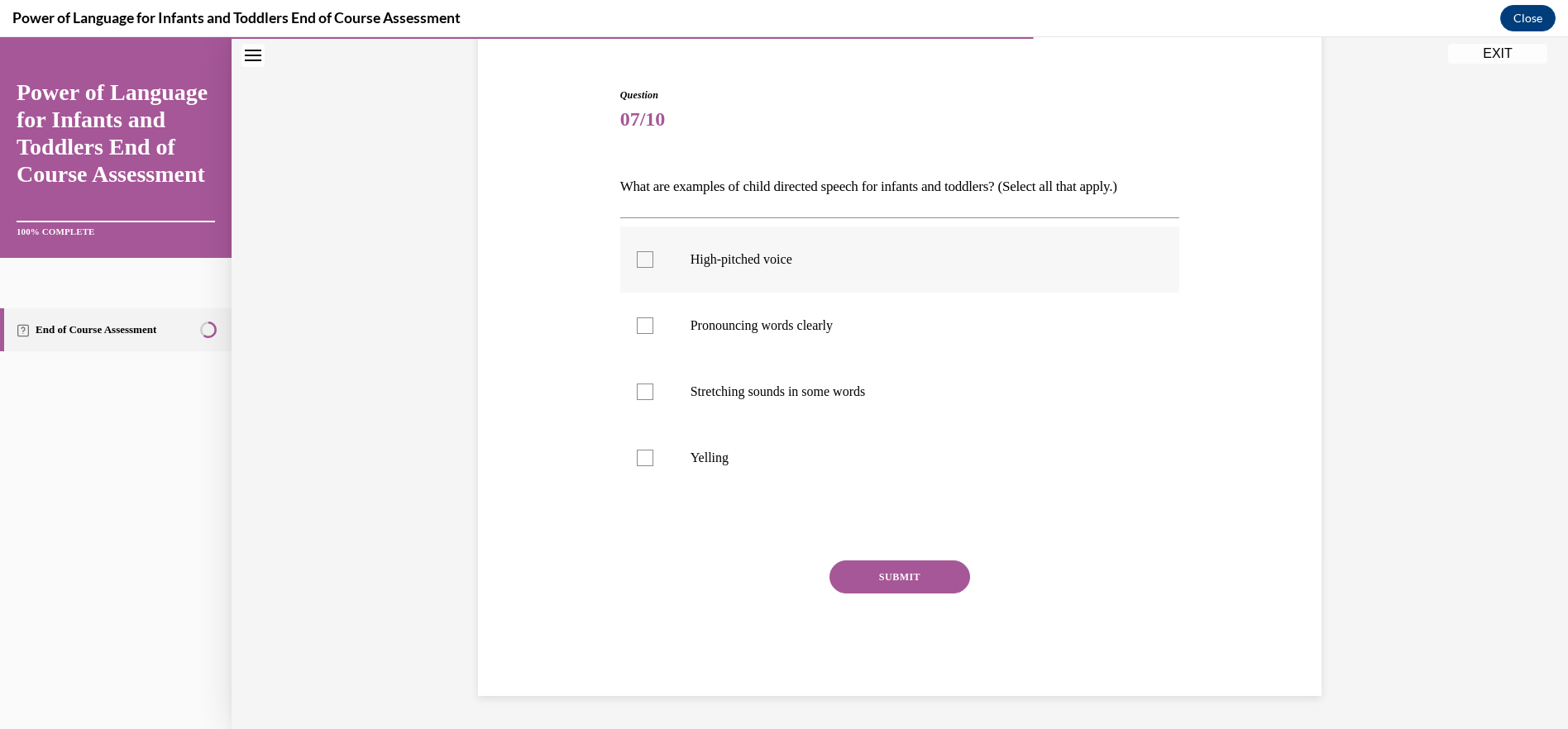
click at [761, 250] on label "High-pitched voice" at bounding box center [899, 259] width 560 height 66
click at [653, 252] on input "High-pitched voice" at bounding box center [644, 260] width 17 height 17
checkbox input "true"
click at [759, 329] on p "Pronouncing words clearly" at bounding box center [915, 326] width 449 height 17
click at [653, 329] on input "Pronouncing words clearly" at bounding box center [644, 326] width 17 height 17
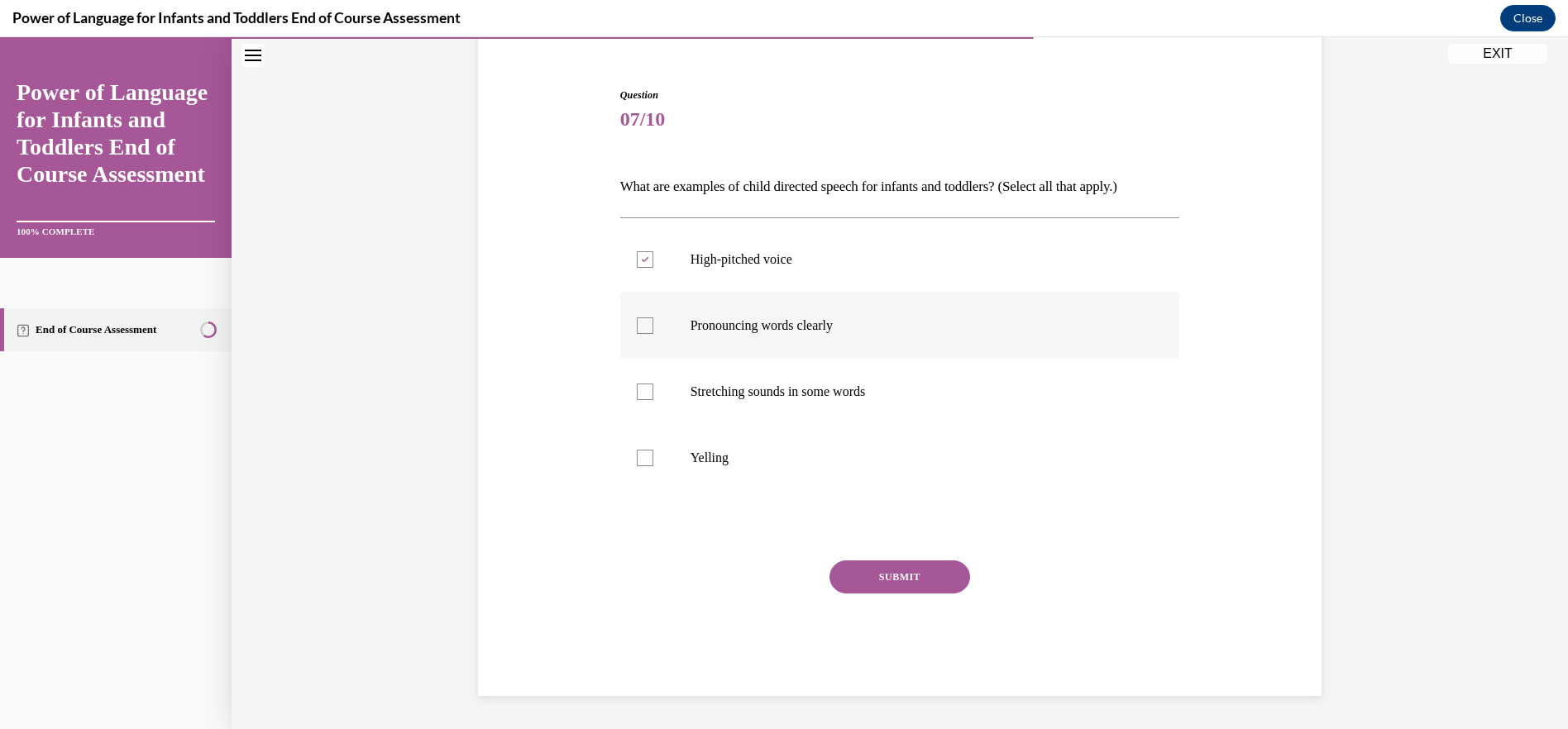
checkbox input "true"
click at [750, 400] on label "Stretching sounds in some words" at bounding box center [899, 392] width 560 height 66
click at [653, 400] on input "Stretching sounds in some words" at bounding box center [644, 392] width 17 height 17
checkbox input "true"
click at [883, 573] on button "SUBMIT" at bounding box center [899, 577] width 141 height 33
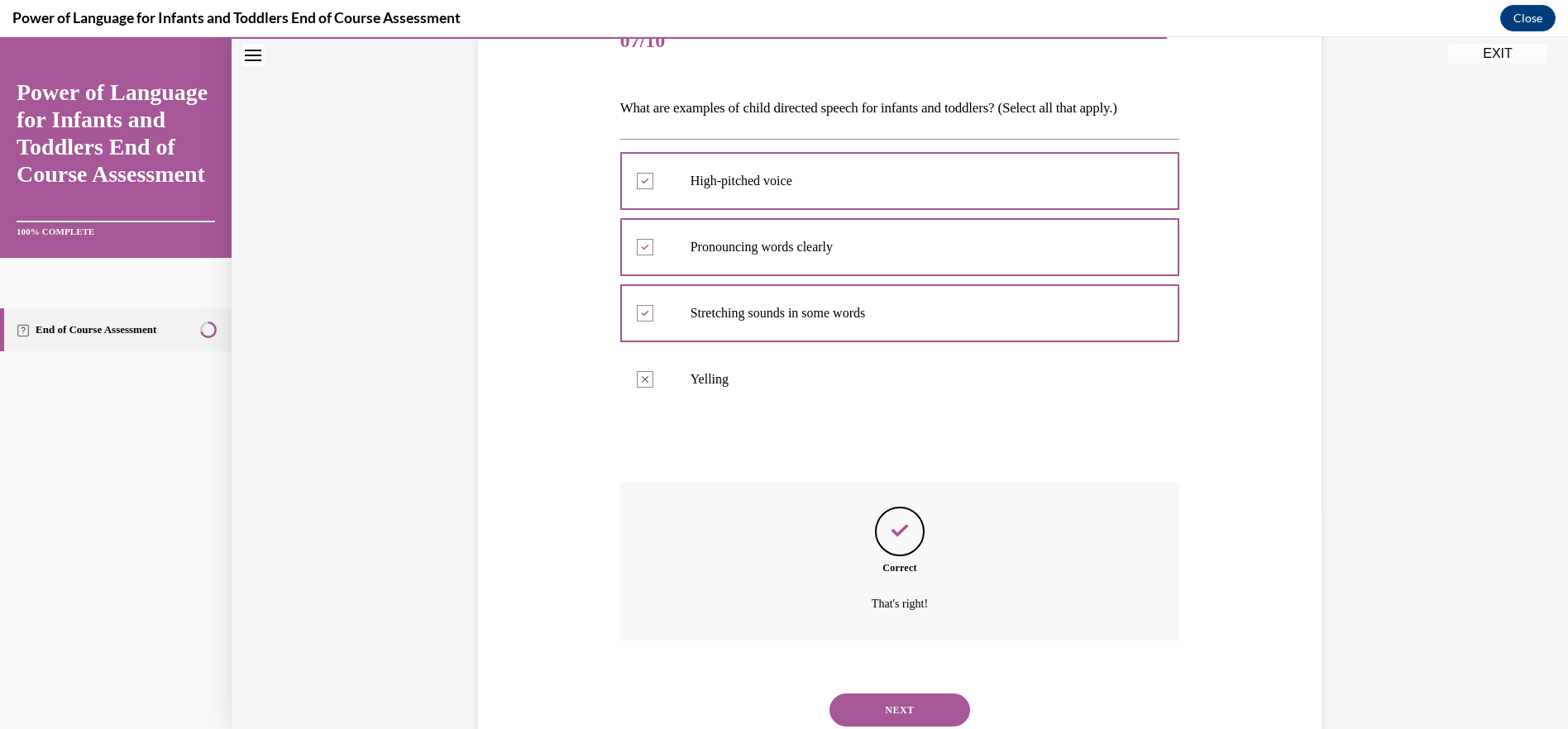
scroll to position [276, 0]
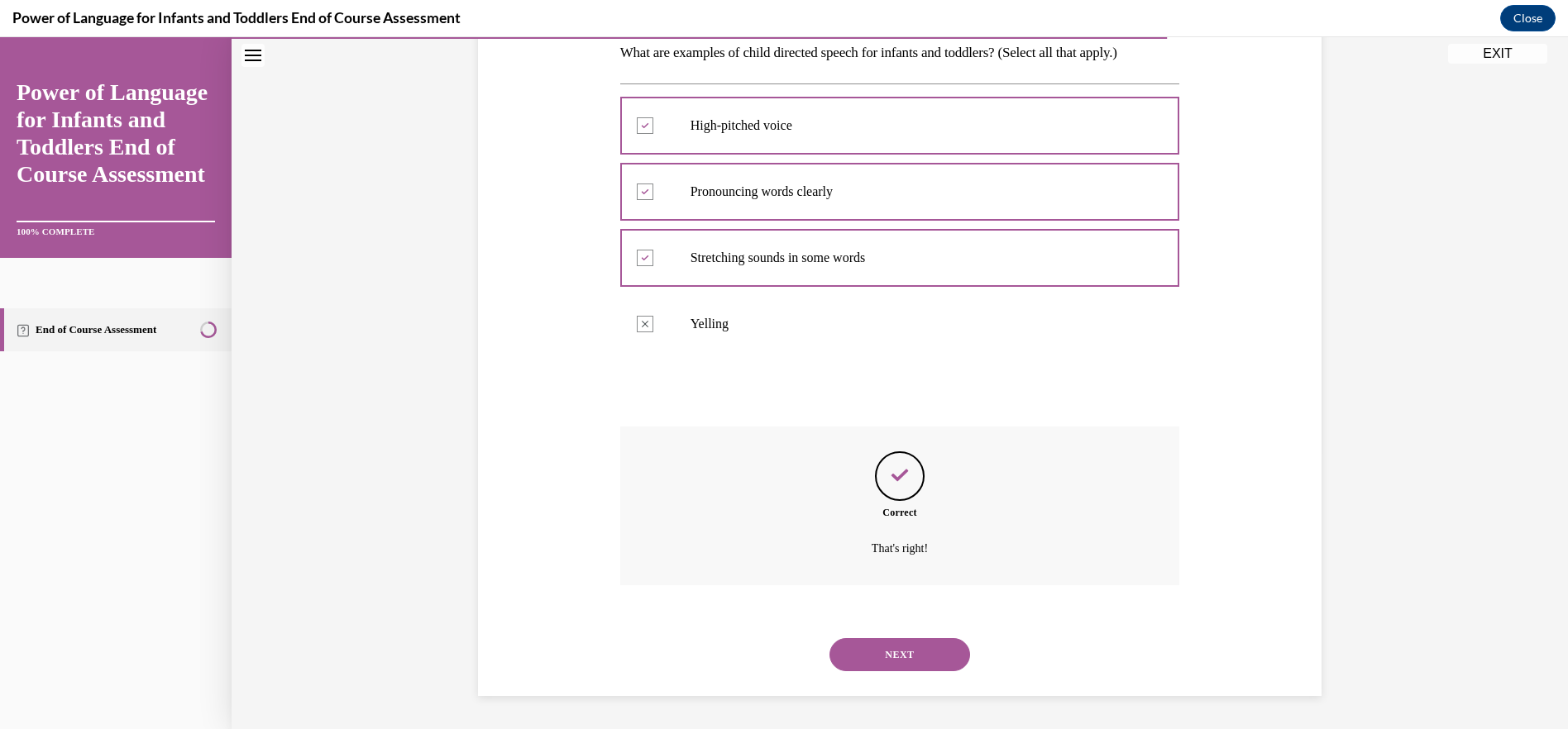
click at [899, 653] on button "NEXT" at bounding box center [899, 655] width 141 height 33
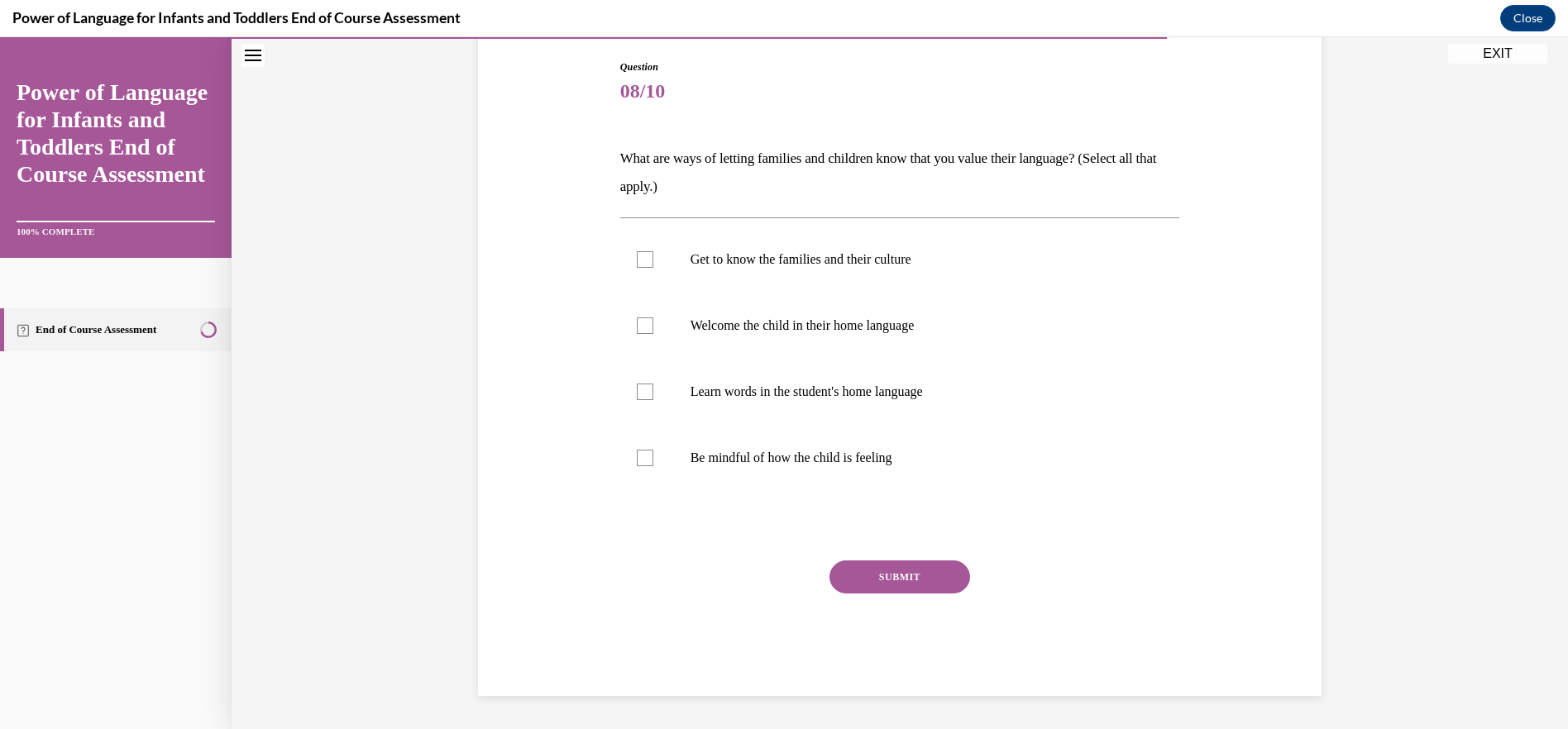
scroll to position [170, 0]
click at [795, 273] on label "Get to know the families and their culture" at bounding box center [899, 259] width 560 height 66
click at [653, 268] on input "Get to know the families and their culture" at bounding box center [644, 260] width 17 height 17
checkbox input "true"
click at [797, 326] on p "Welcome the child in their home language" at bounding box center [915, 326] width 449 height 17
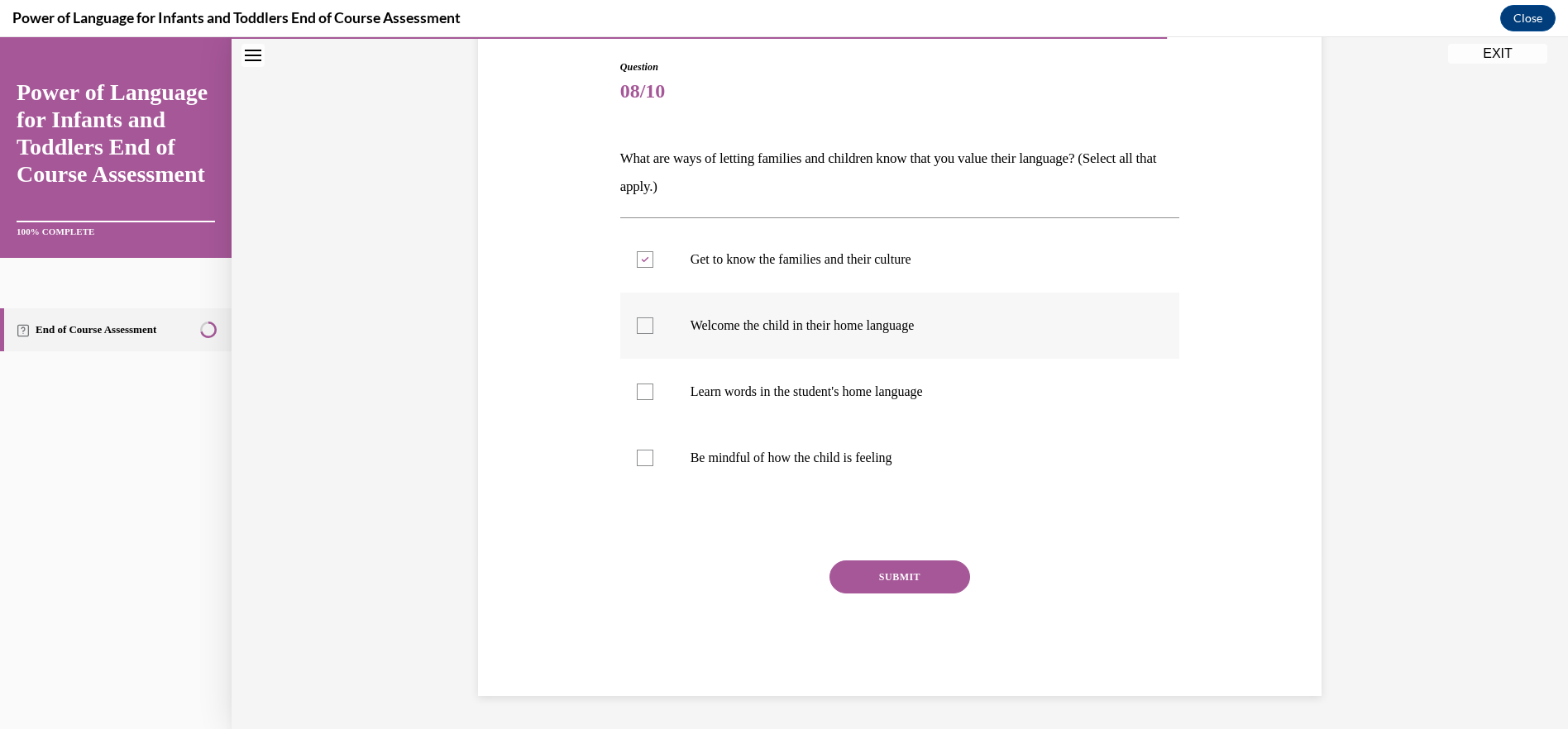
click at [653, 326] on input "Welcome the child in their home language" at bounding box center [644, 326] width 17 height 17
click at [640, 324] on icon at bounding box center [644, 327] width 8 height 6
click at [639, 324] on input "Welcome the child in their home language" at bounding box center [644, 326] width 17 height 17
checkbox input "false"
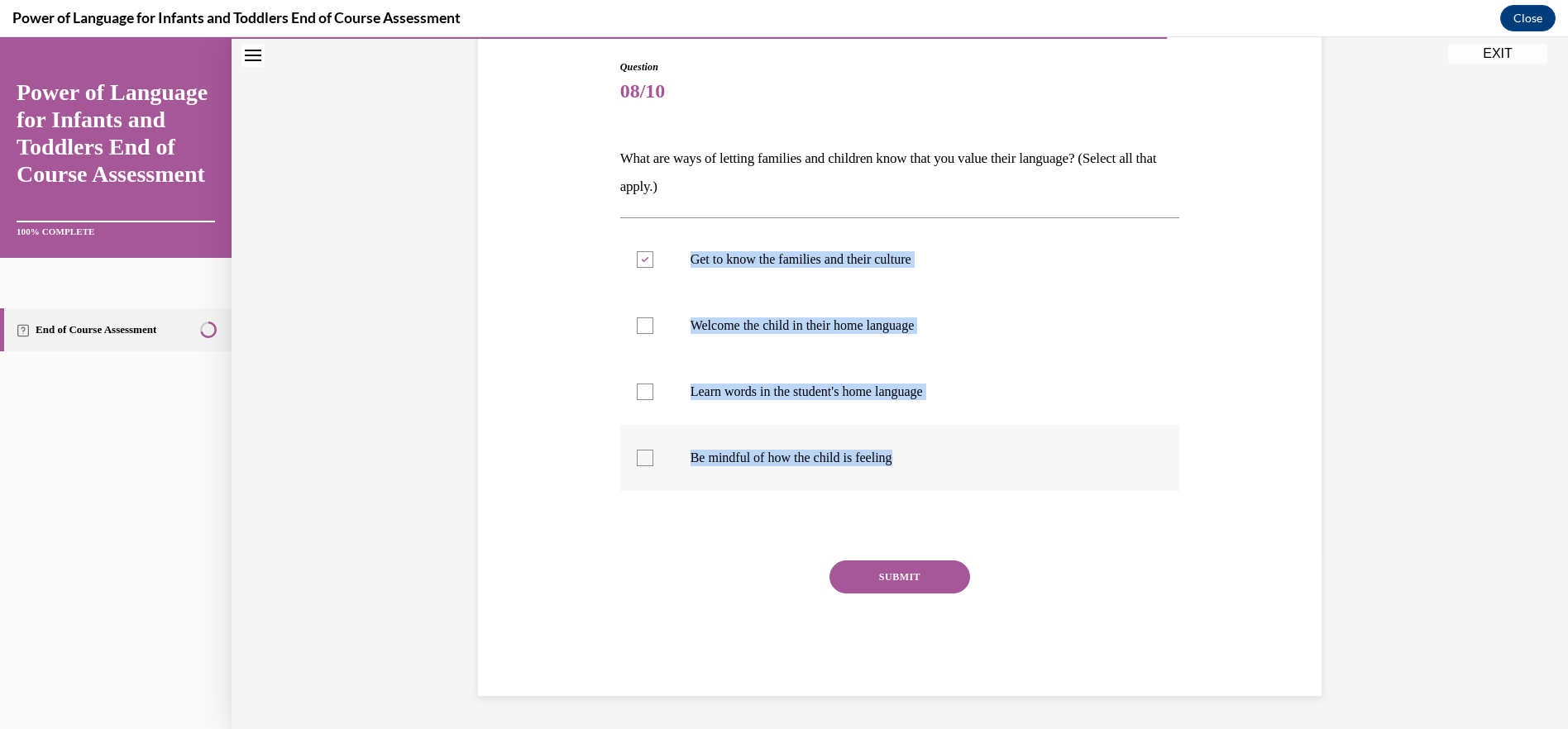
drag, startPoint x: 675, startPoint y: 261, endPoint x: 921, endPoint y: 478, distance: 328.0
click at [921, 478] on ul "Get to know the families and their culture Welcome the child in their home lang…" at bounding box center [899, 358] width 560 height 265
drag, startPoint x: 921, startPoint y: 478, endPoint x: 871, endPoint y: 462, distance: 52.5
drag, startPoint x: 644, startPoint y: 386, endPoint x: 645, endPoint y: 355, distance: 31.0
click at [643, 386] on div at bounding box center [644, 392] width 17 height 17
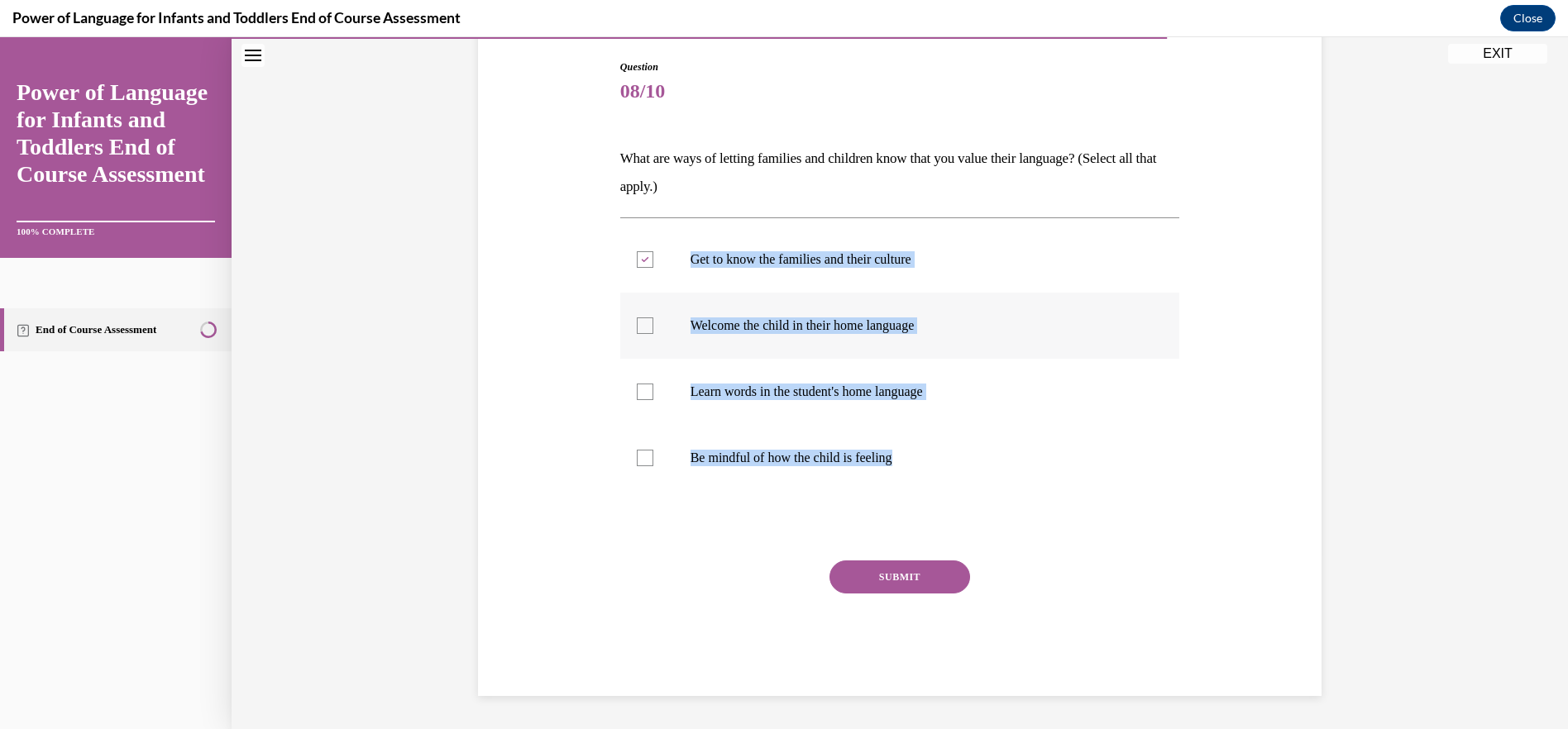
click at [643, 386] on input "Learn words in the student's home language" at bounding box center [644, 392] width 17 height 17
checkbox input "true"
click at [642, 324] on div at bounding box center [644, 326] width 17 height 17
click at [642, 324] on input "Welcome the child in their home language" at bounding box center [644, 326] width 17 height 17
checkbox input "true"
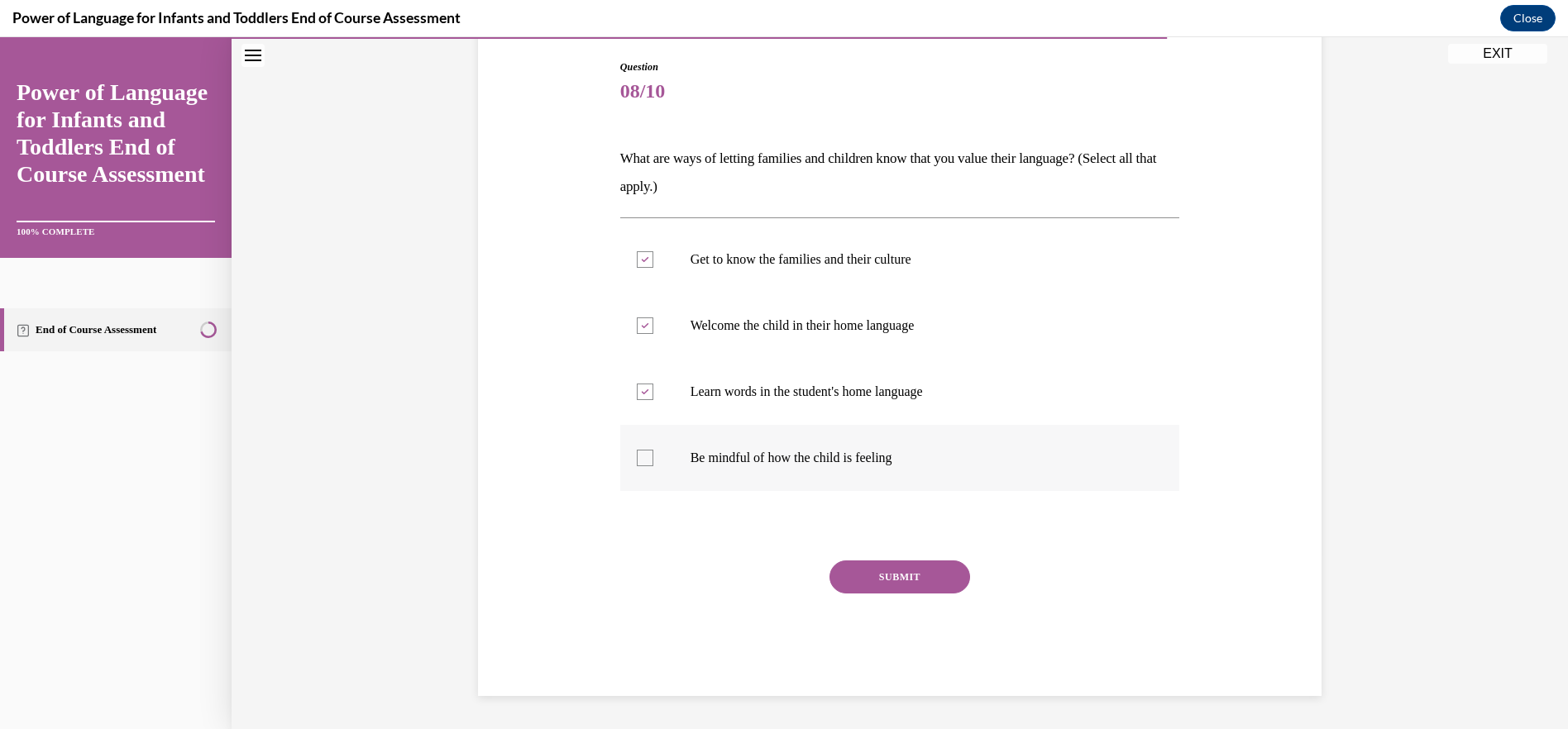
click at [640, 465] on div at bounding box center [644, 457] width 17 height 17
click at [640, 465] on input "Be mindful of how the child is feeling" at bounding box center [644, 457] width 17 height 17
checkbox input "true"
click at [904, 577] on button "SUBMIT" at bounding box center [899, 577] width 141 height 33
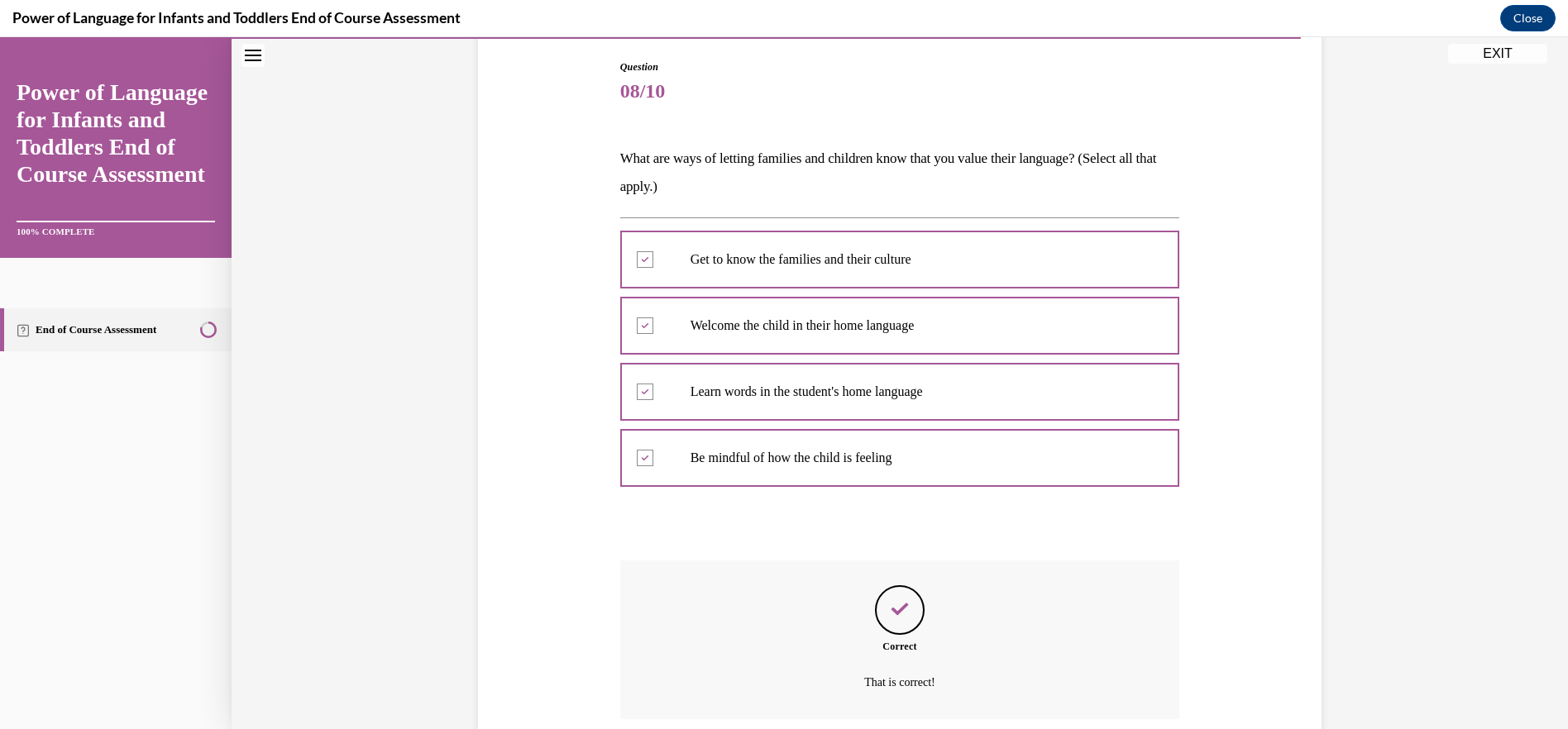
scroll to position [304, 0]
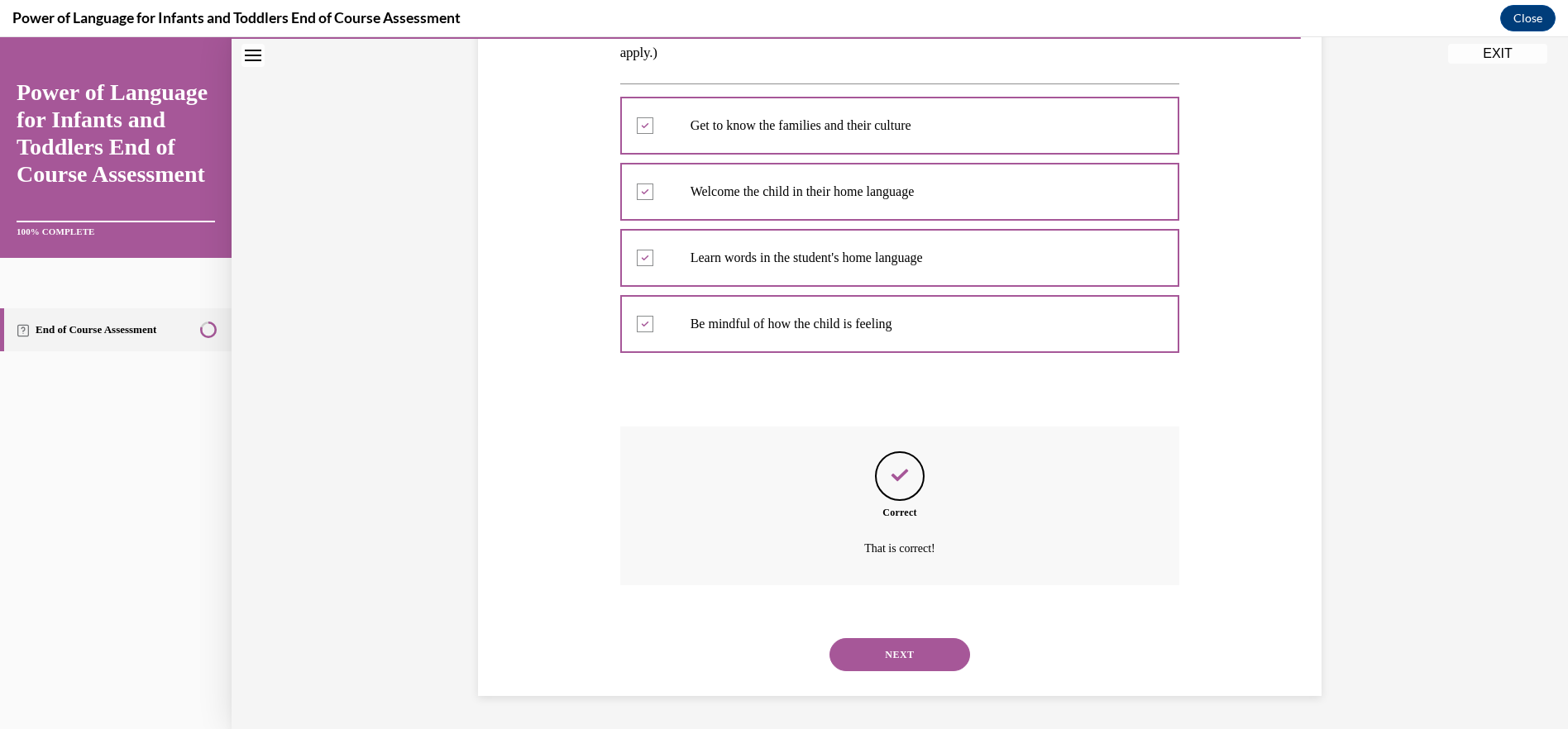
click at [883, 650] on button "NEXT" at bounding box center [899, 655] width 141 height 33
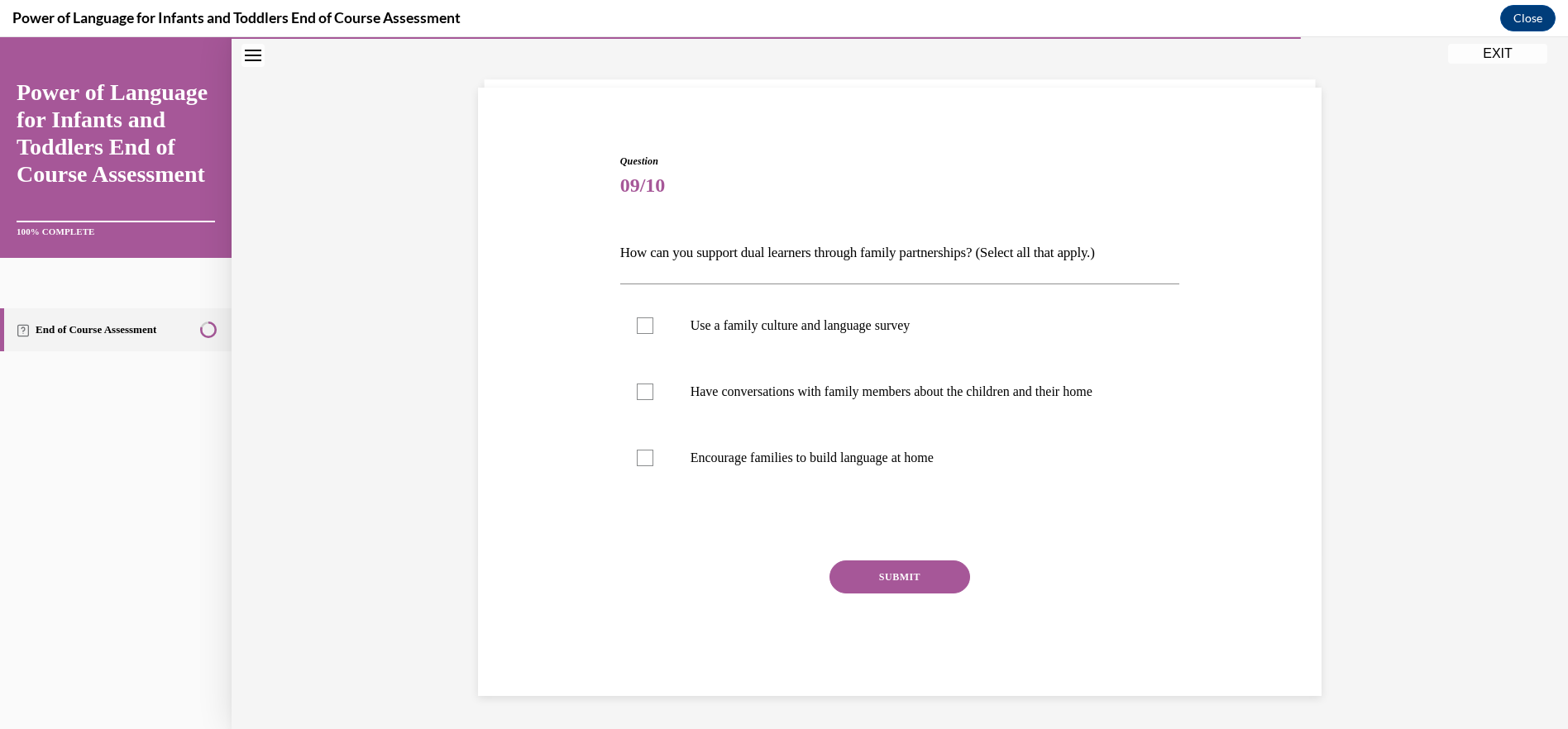
scroll to position [76, 0]
click at [767, 379] on label "Have conversations with family members about the children and their home" at bounding box center [899, 392] width 560 height 66
click at [653, 384] on input "Have conversations with family members about the children and their home" at bounding box center [644, 392] width 17 height 17
checkbox input "true"
click at [748, 338] on label "Use a family culture and language survey" at bounding box center [899, 326] width 560 height 66
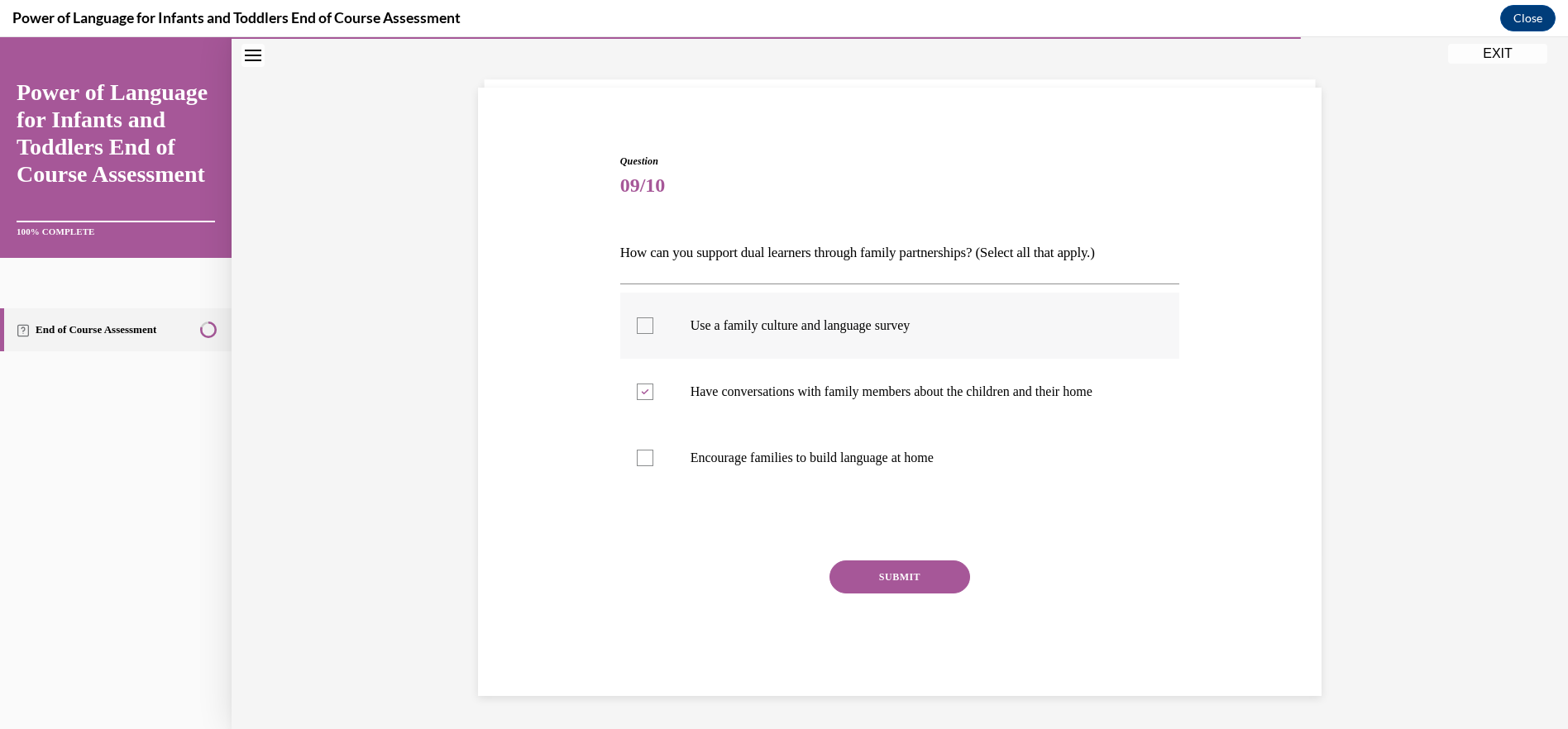
click at [653, 334] on input "Use a family culture and language survey" at bounding box center [644, 326] width 17 height 17
checkbox input "true"
click at [654, 392] on label "Have conversations with family members about the children and their home" at bounding box center [899, 392] width 560 height 66
click at [653, 392] on input "Have conversations with family members about the children and their home" at bounding box center [644, 392] width 17 height 17
checkbox input "false"
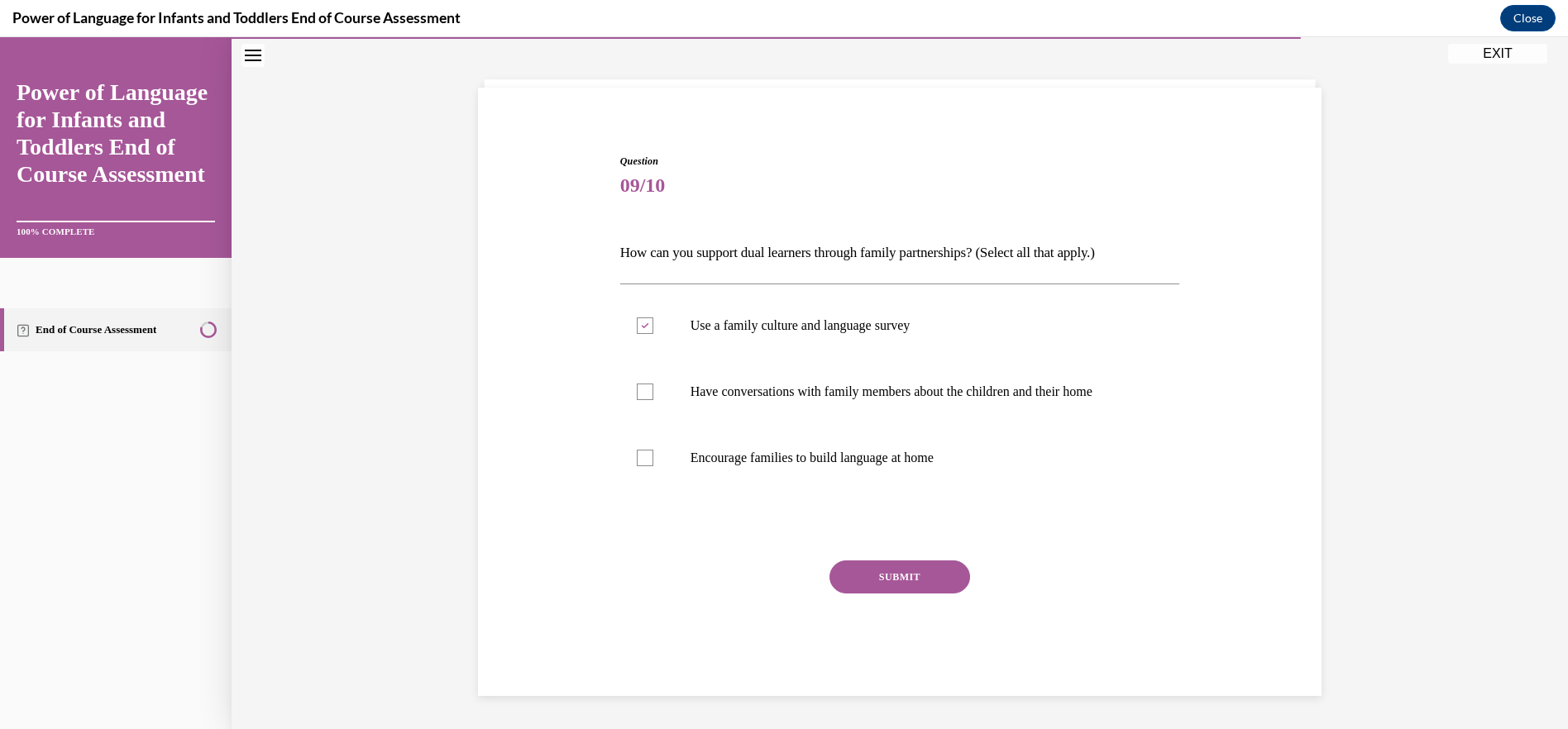
click at [888, 572] on button "SUBMIT" at bounding box center [899, 577] width 141 height 33
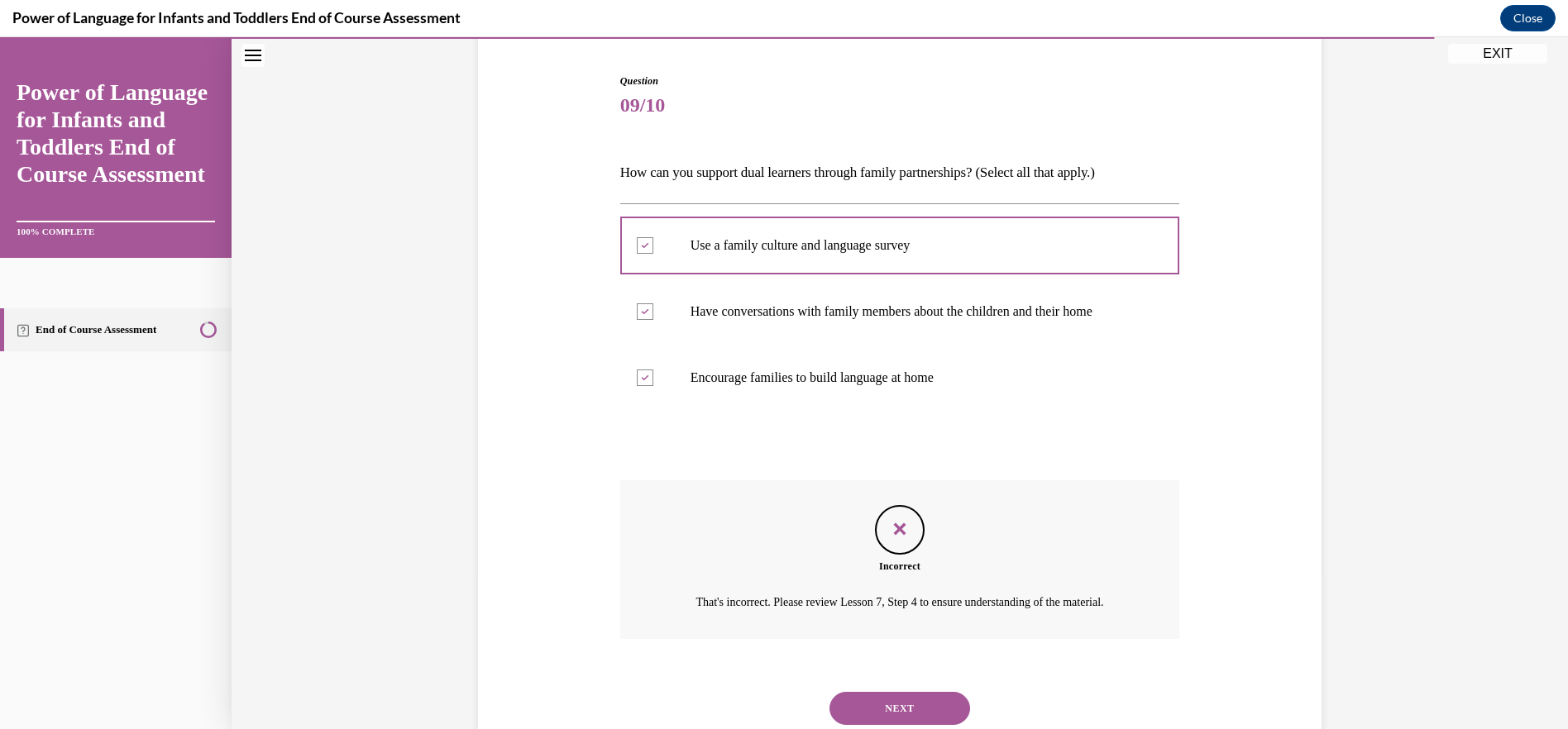
scroll to position [230, 0]
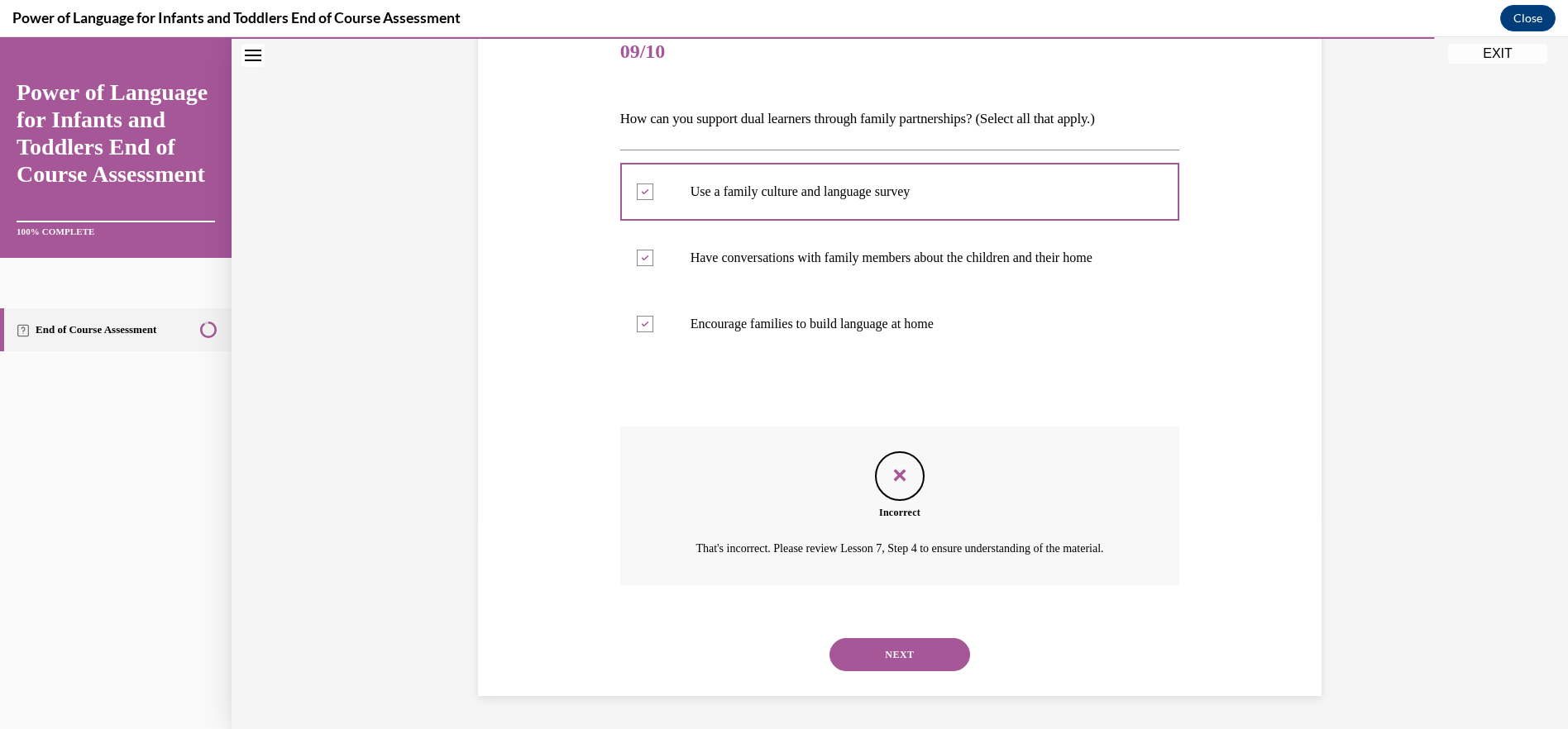
click at [877, 649] on button "NEXT" at bounding box center [899, 655] width 141 height 33
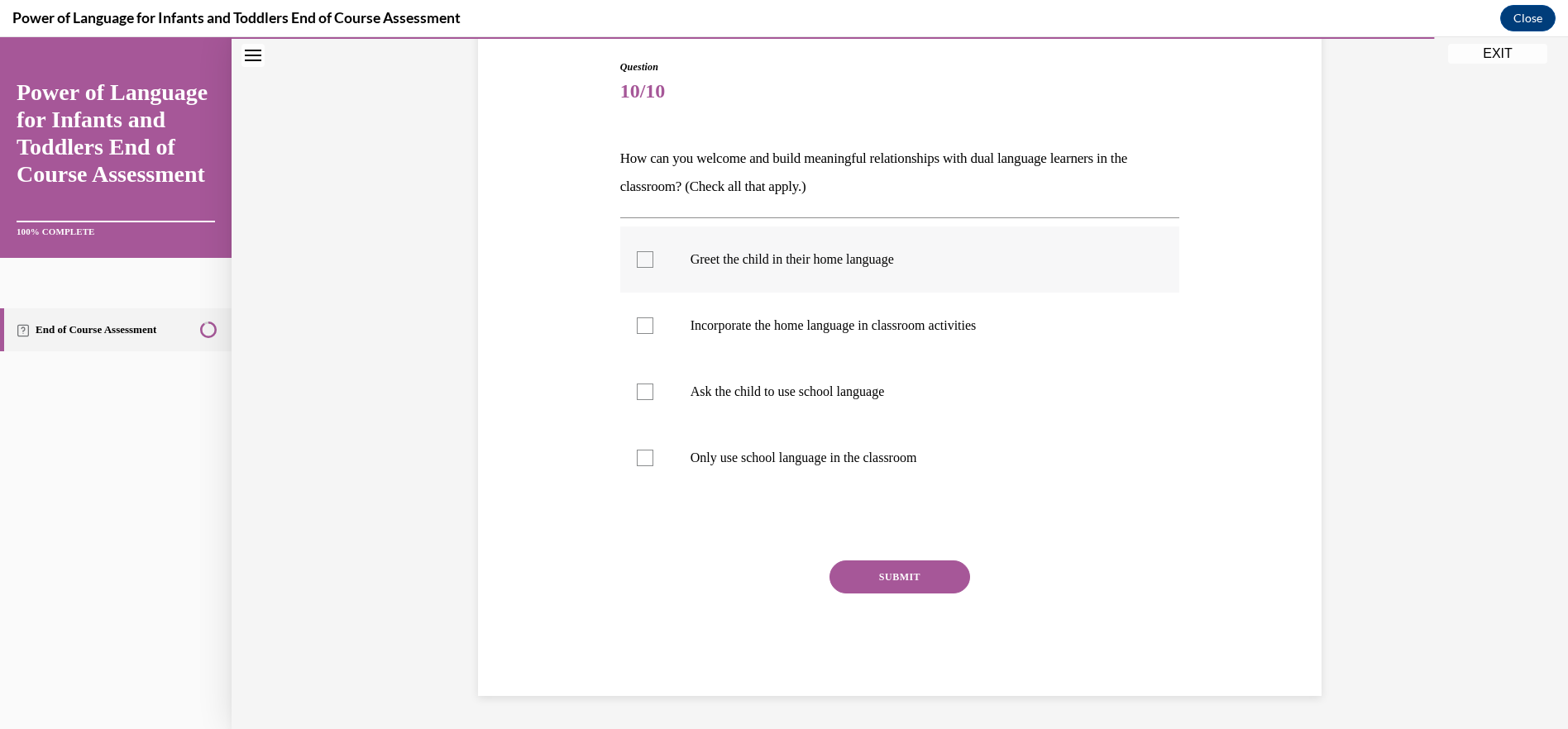
click at [719, 257] on p "Greet the child in their home language" at bounding box center [915, 260] width 449 height 17
click at [653, 257] on input "Greet the child in their home language" at bounding box center [644, 260] width 17 height 17
checkbox input "true"
click at [729, 342] on label "Incorporate the home language in classroom activities" at bounding box center [899, 326] width 560 height 66
click at [653, 334] on input "Incorporate the home language in classroom activities" at bounding box center [644, 326] width 17 height 17
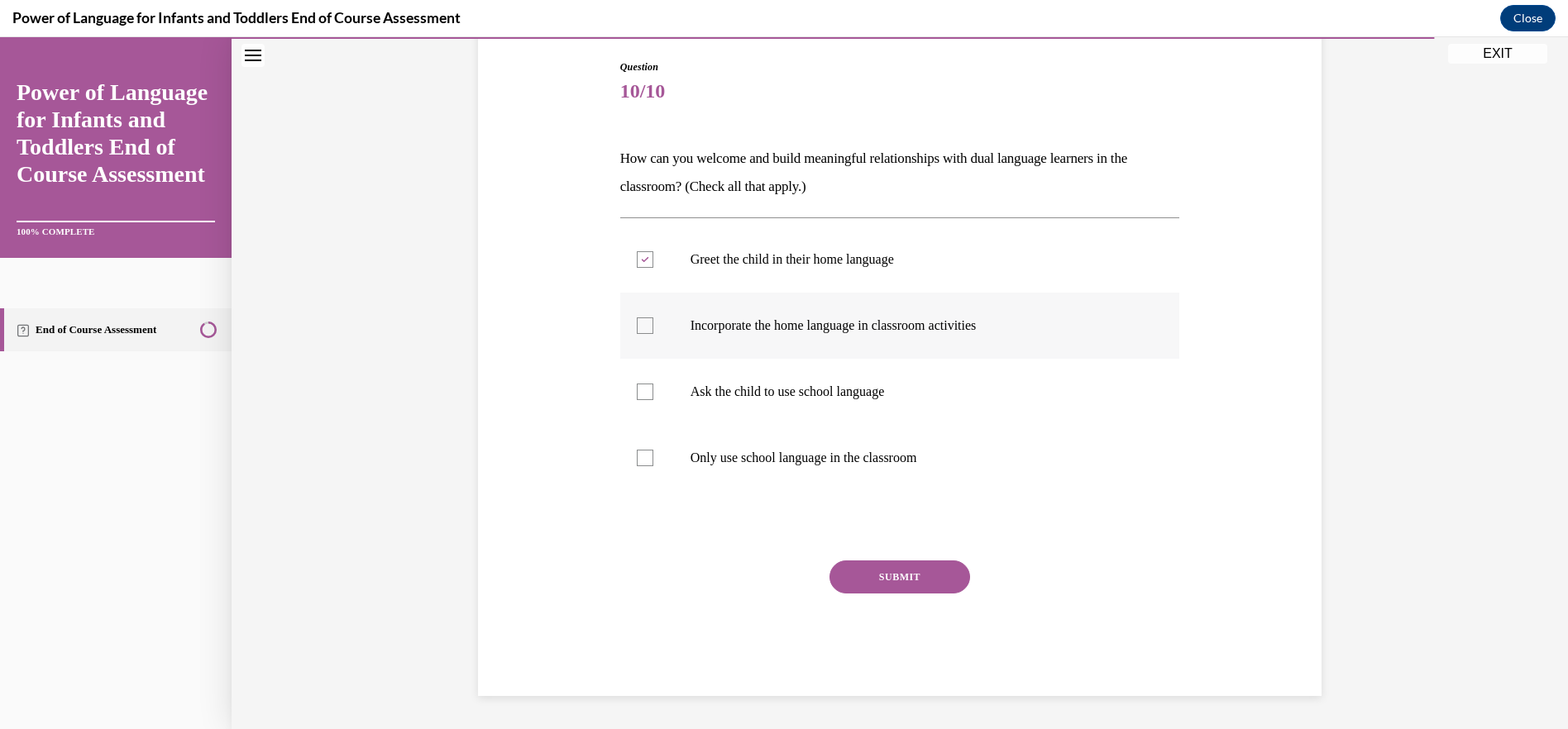
checkbox input "true"
click at [898, 589] on button "SUBMIT" at bounding box center [899, 577] width 141 height 33
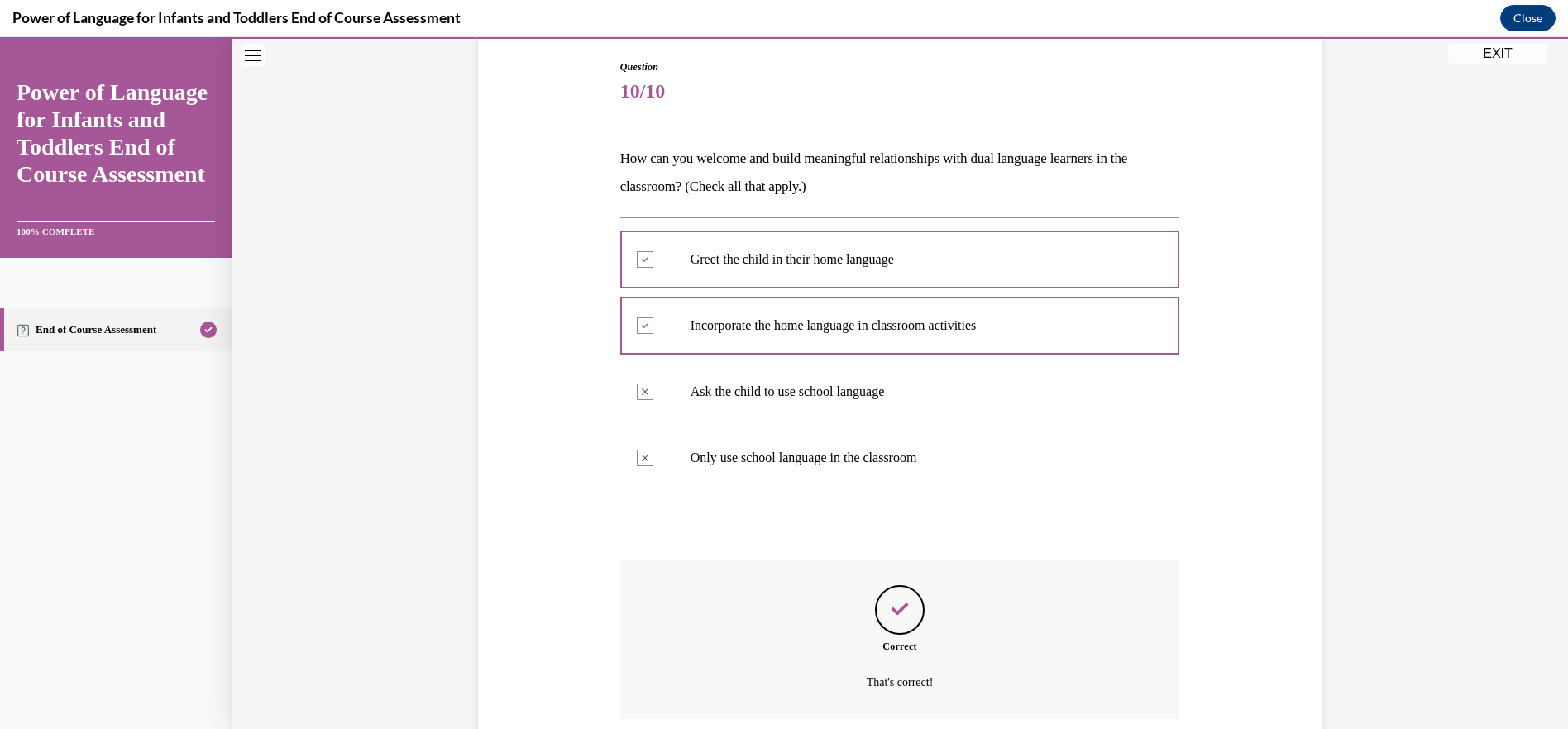
scroll to position [304, 0]
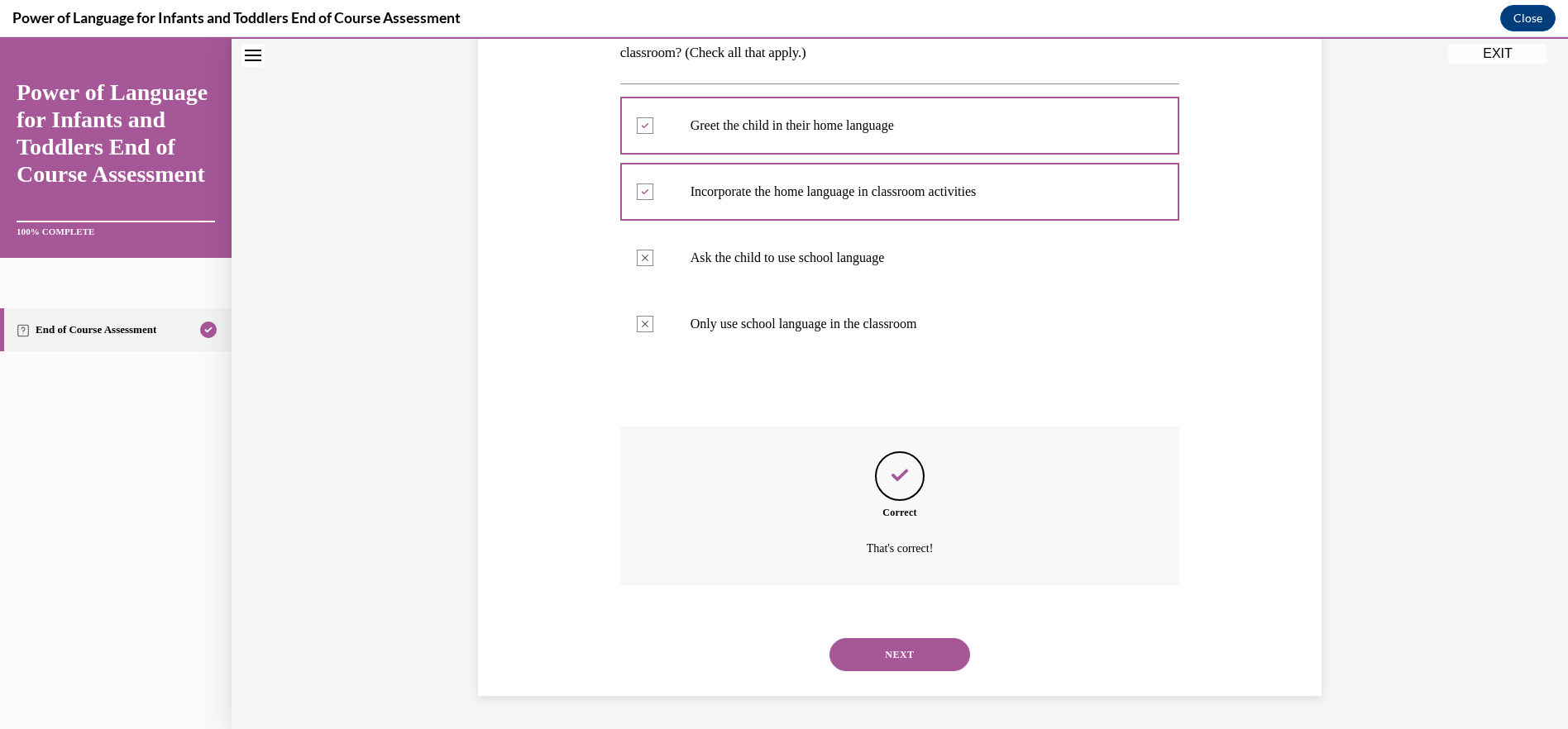
click at [919, 658] on button "NEXT" at bounding box center [899, 655] width 141 height 33
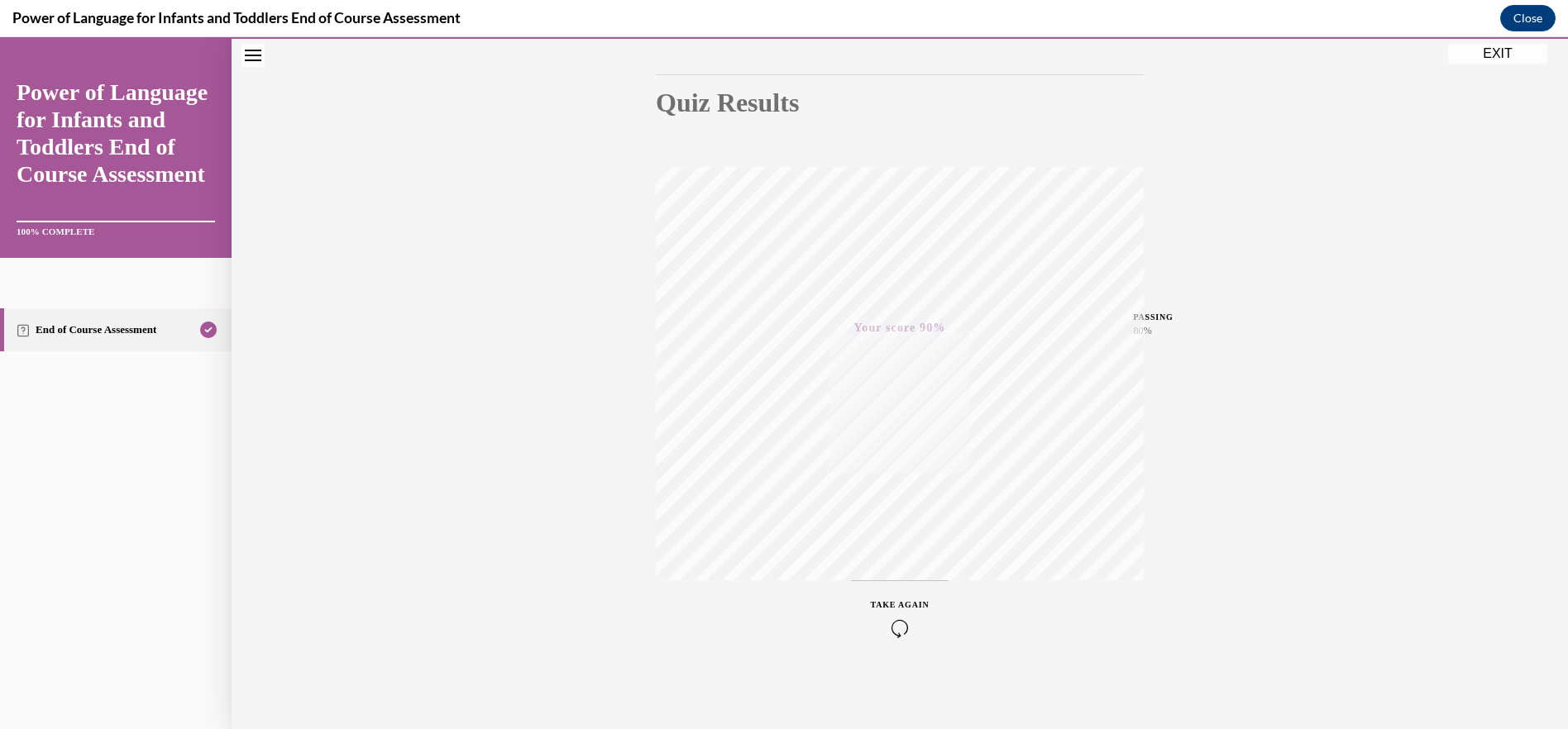
click at [1497, 51] on button "EXIT" at bounding box center [1497, 54] width 99 height 20
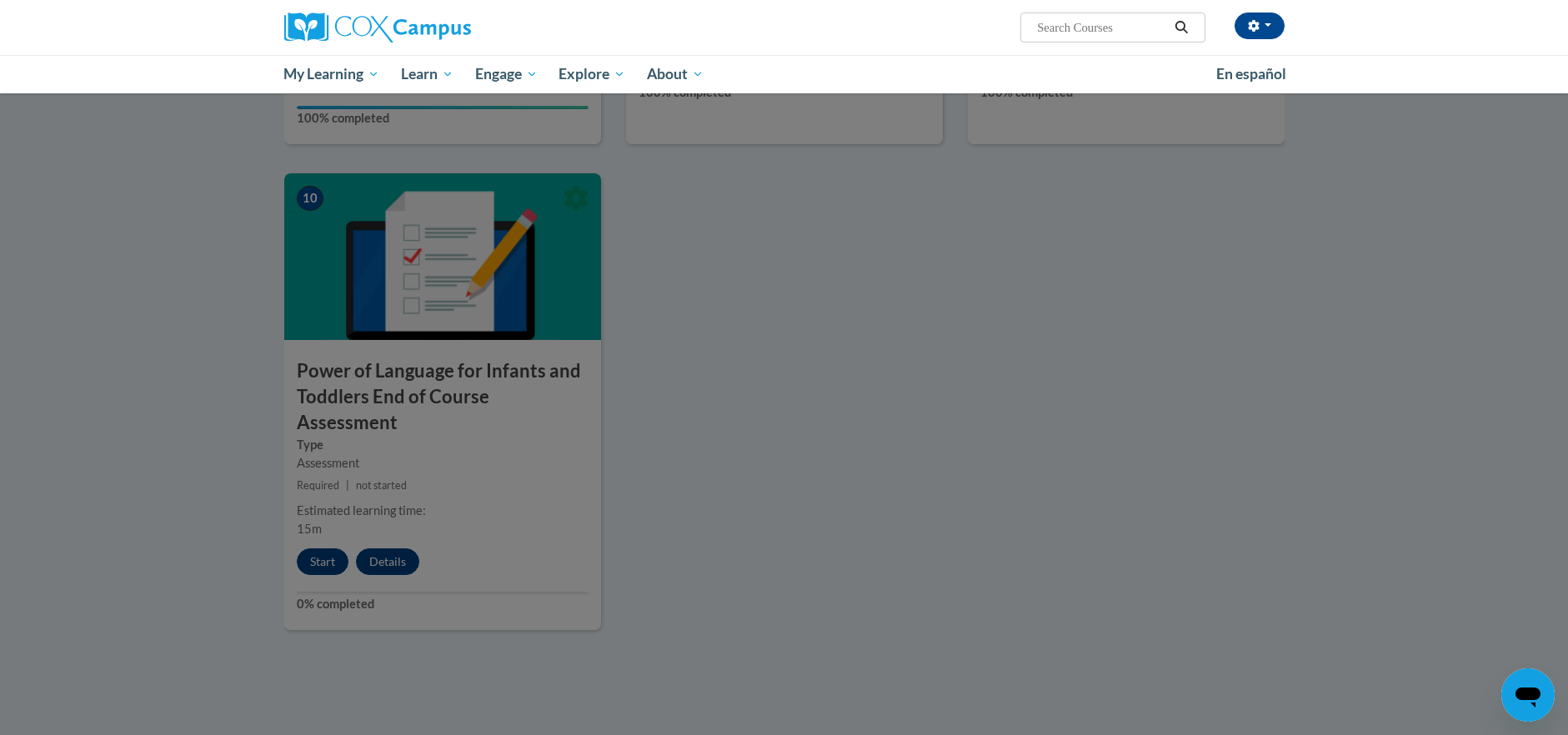
click at [324, 509] on div at bounding box center [784, 367] width 1568 height 735
click at [325, 512] on div at bounding box center [784, 367] width 1568 height 735
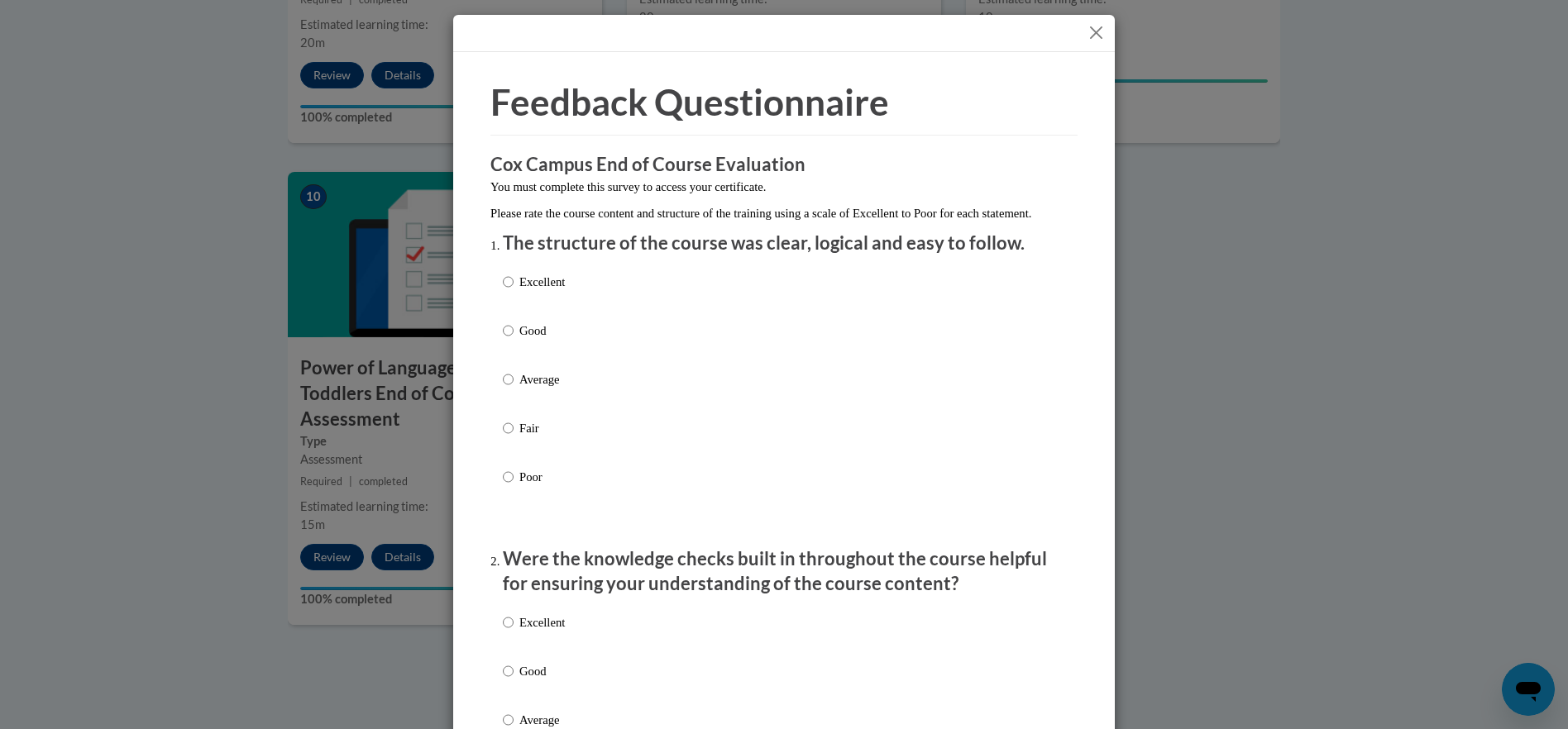
click at [552, 291] on p "Excellent" at bounding box center [542, 281] width 45 height 18
click at [513, 291] on input "Excellent" at bounding box center [508, 281] width 11 height 18
radio input "true"
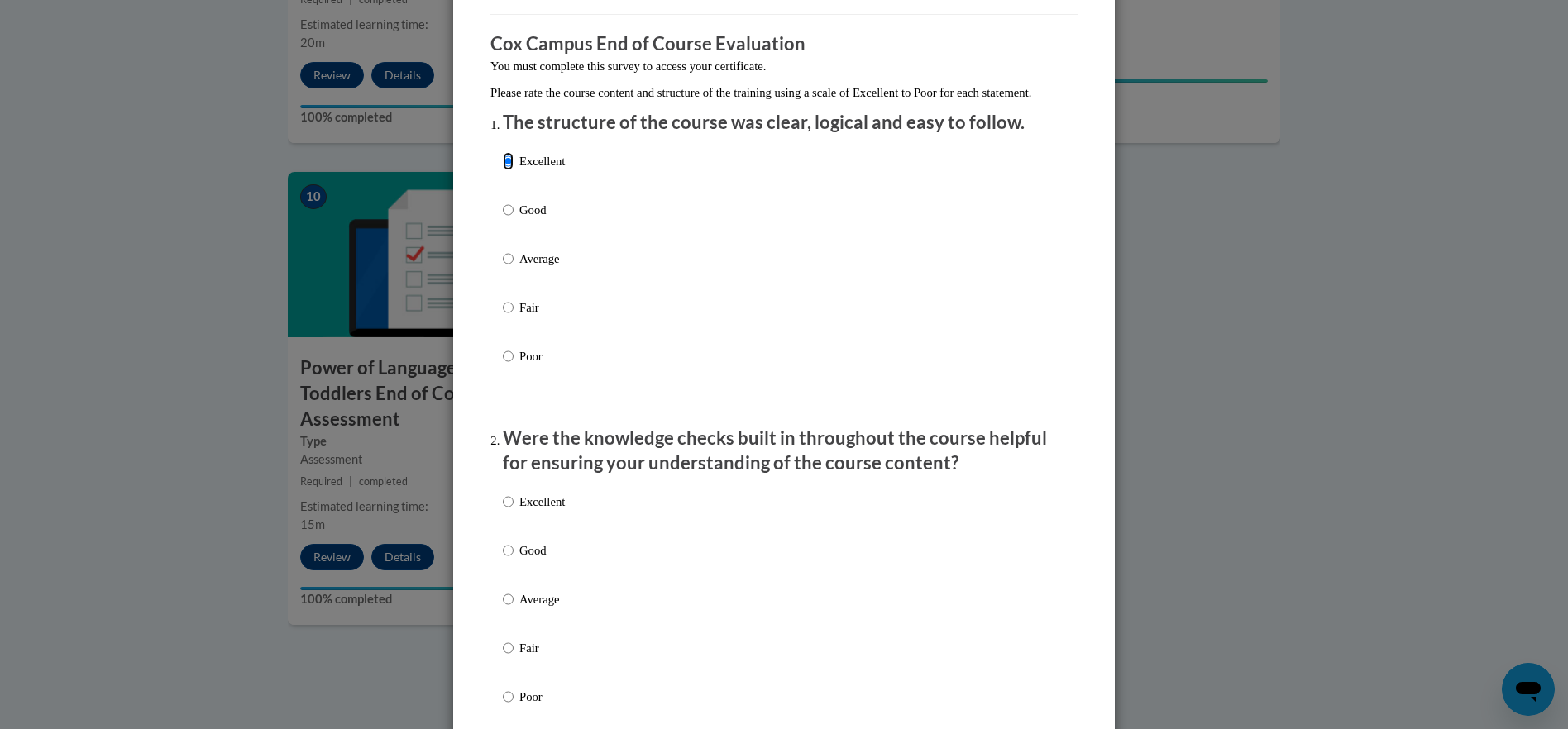
scroll to position [248, 0]
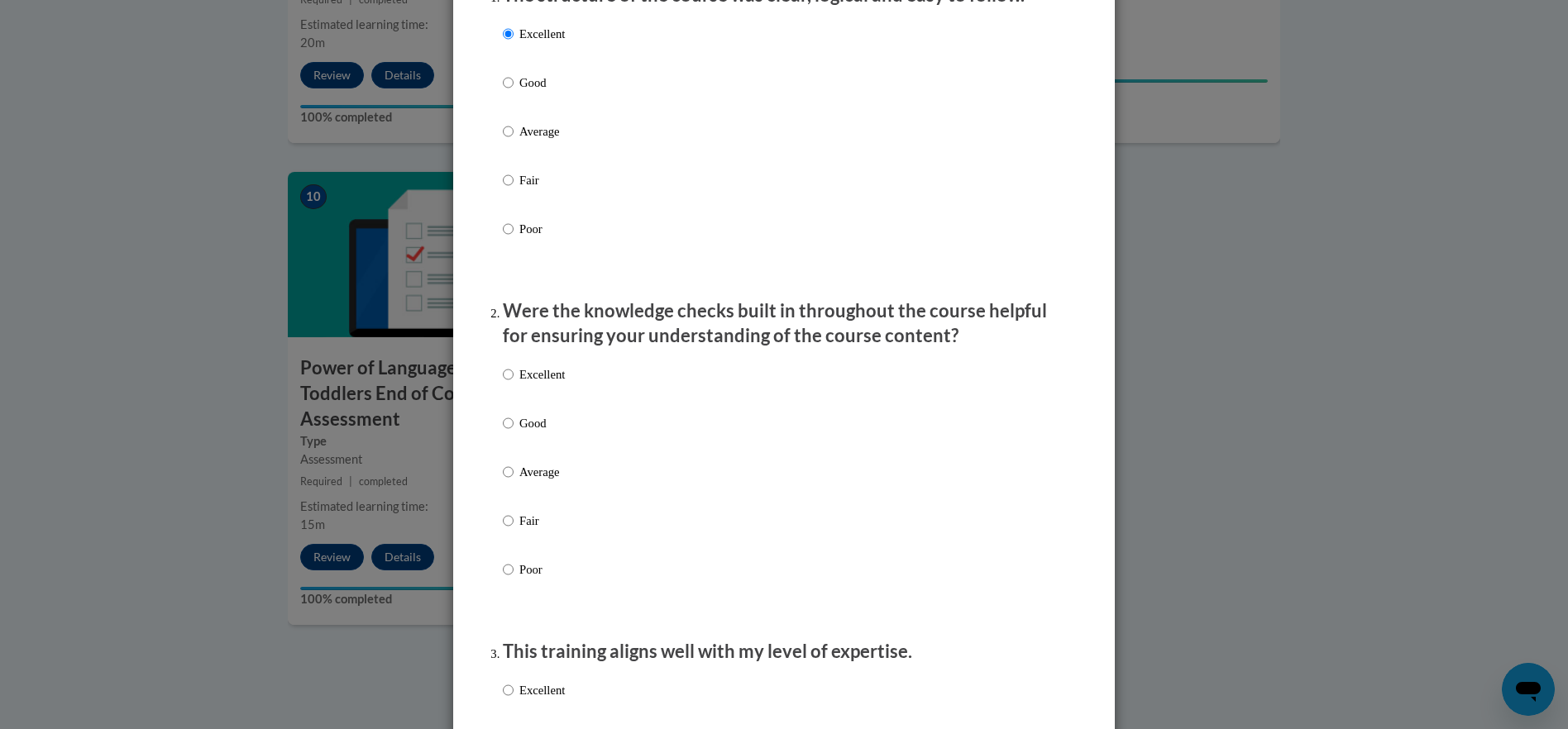
click at [542, 433] on p "Good" at bounding box center [542, 423] width 45 height 18
click at [513, 433] on input "Good" at bounding box center [508, 423] width 11 height 18
radio input "true"
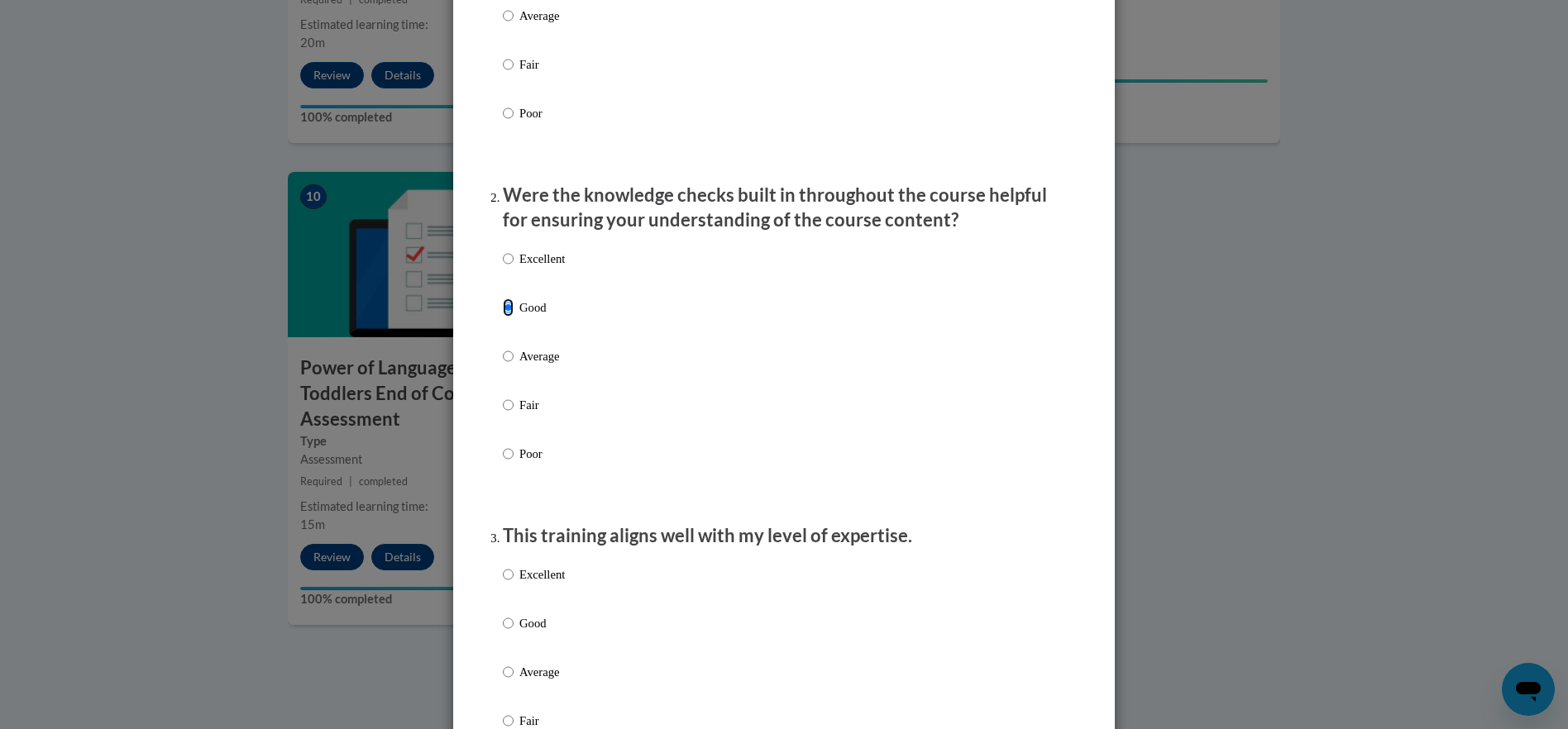
scroll to position [578, 0]
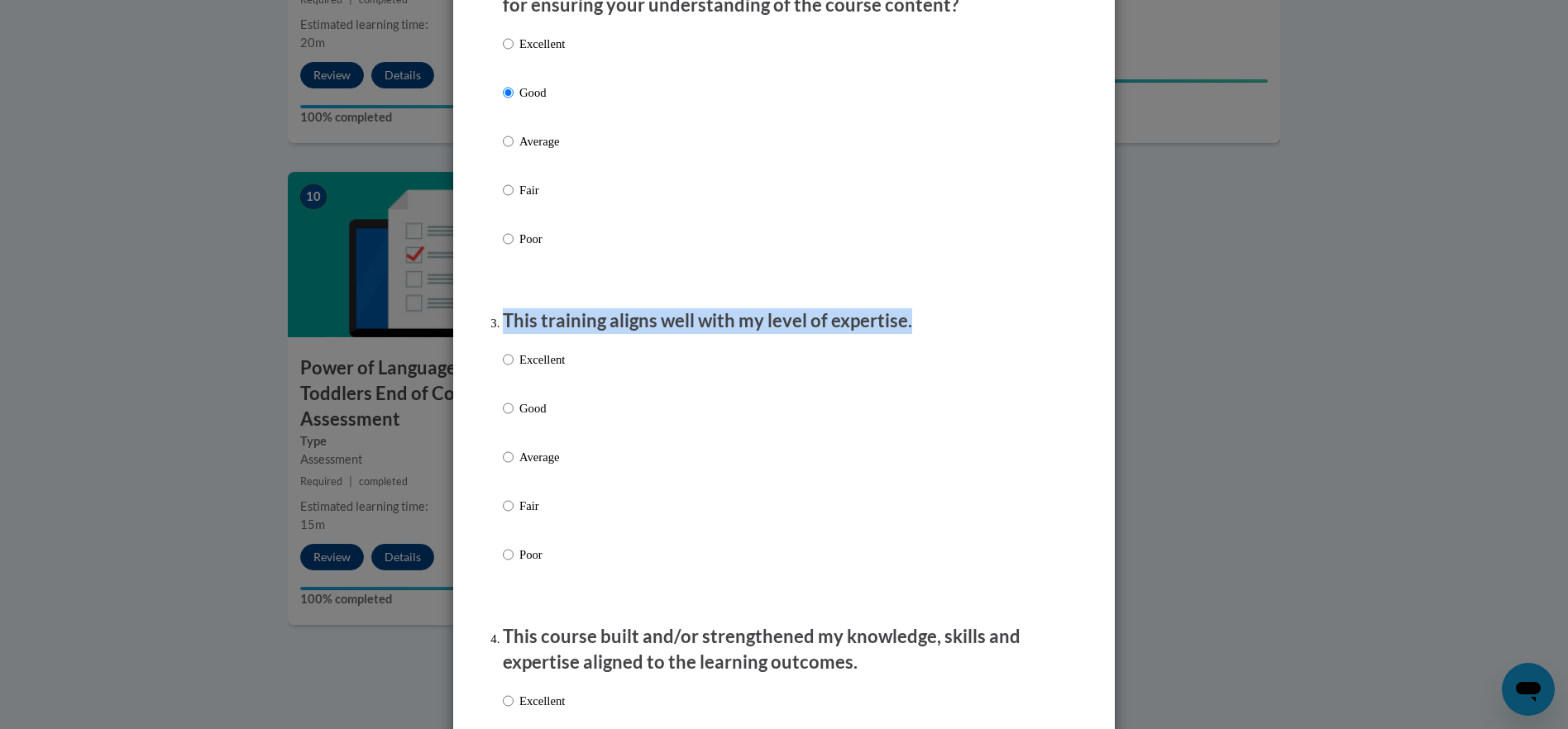
drag, startPoint x: 496, startPoint y: 339, endPoint x: 931, endPoint y: 339, distance: 435.0
click at [931, 334] on p "This training aligns well with my level of expertise." at bounding box center [784, 322] width 563 height 26
drag, startPoint x: 931, startPoint y: 339, endPoint x: 847, endPoint y: 341, distance: 84.0
click at [504, 435] on label "Good" at bounding box center [533, 421] width 62 height 44
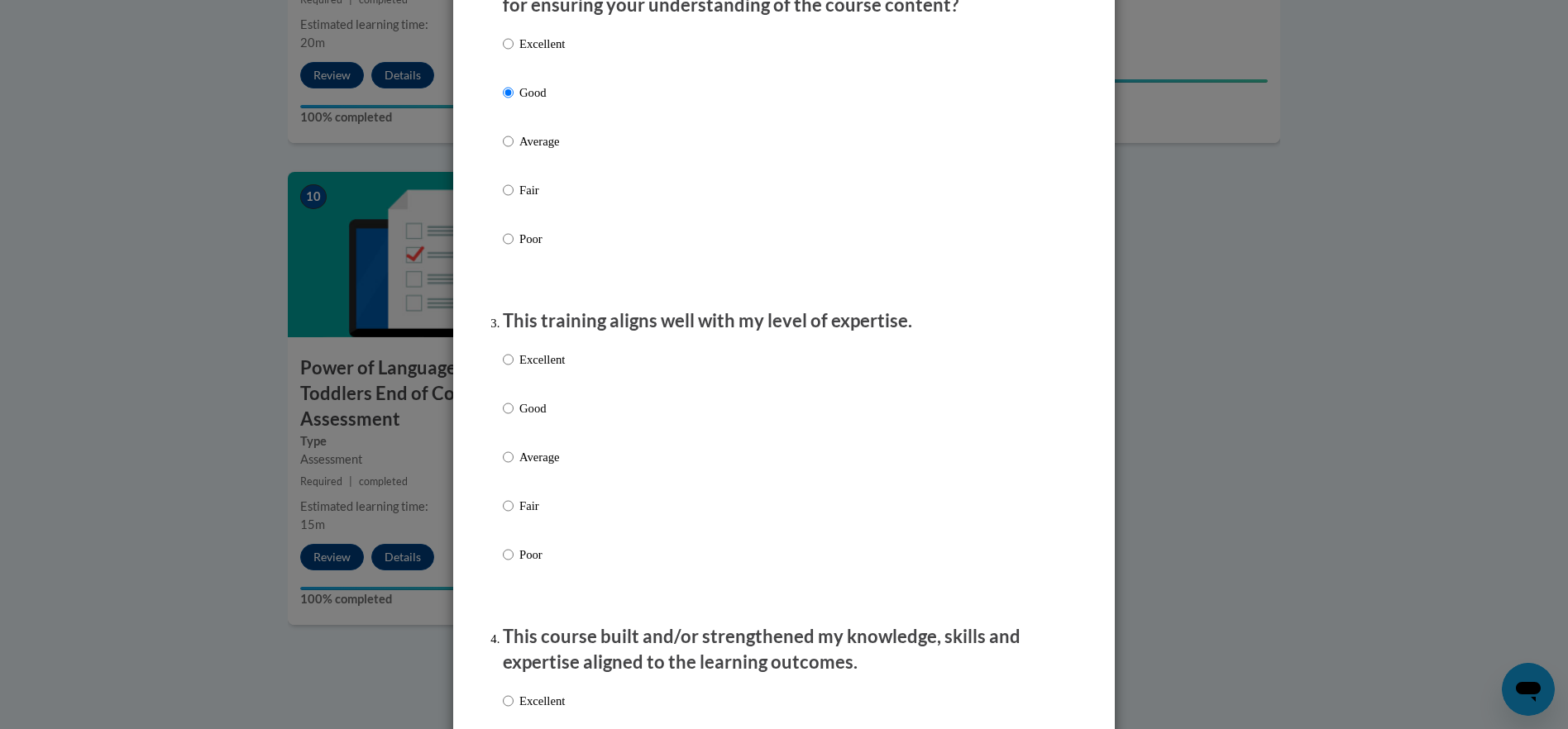
click at [504, 417] on input "Good" at bounding box center [508, 408] width 11 height 18
radio input "true"
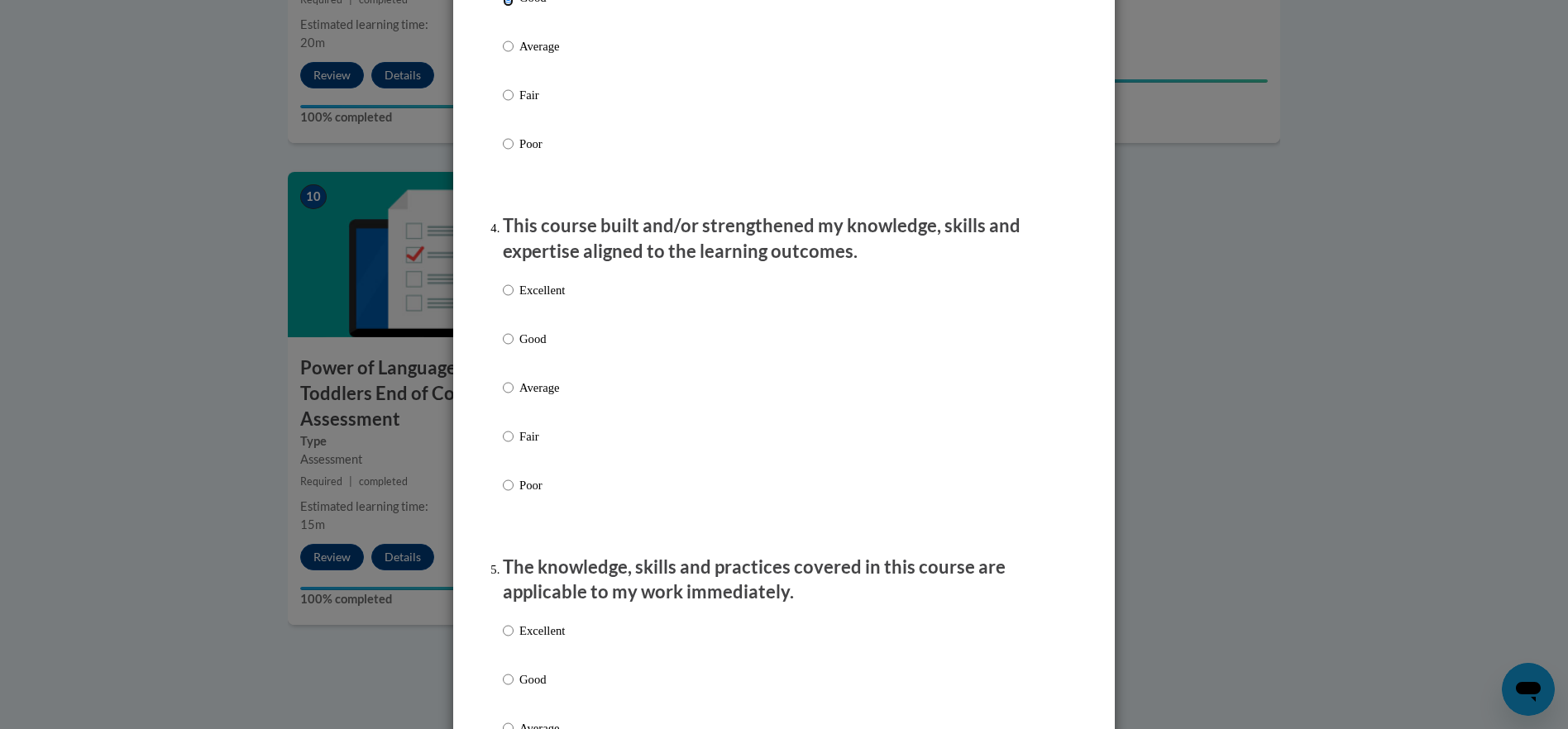
scroll to position [993, 0]
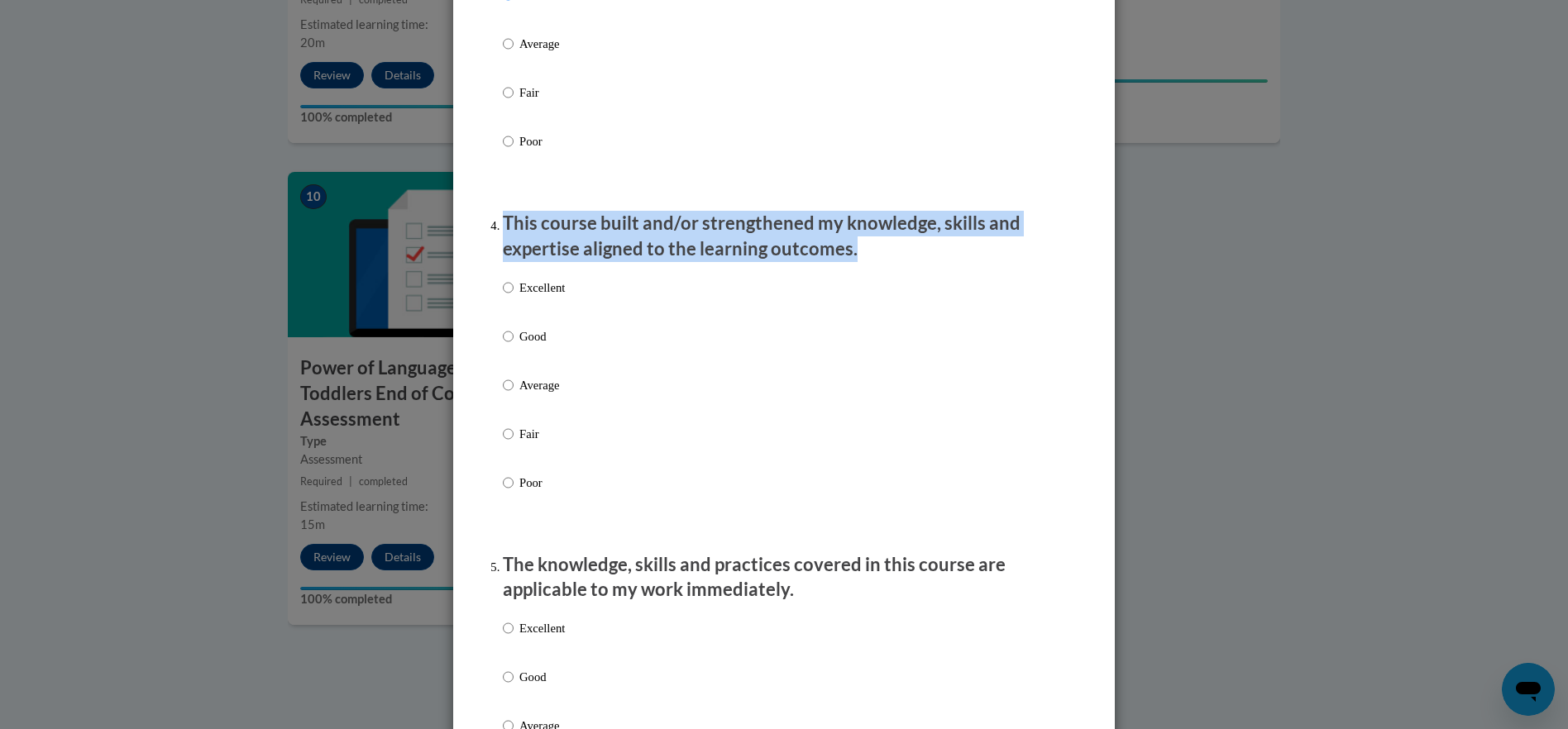
drag, startPoint x: 498, startPoint y: 239, endPoint x: 868, endPoint y: 272, distance: 371.5
click at [868, 262] on p "This course built and/or strengthened my knowledge, skills and expertise aligne…" at bounding box center [784, 236] width 563 height 51
drag, startPoint x: 866, startPoint y: 272, endPoint x: 774, endPoint y: 268, distance: 92.1
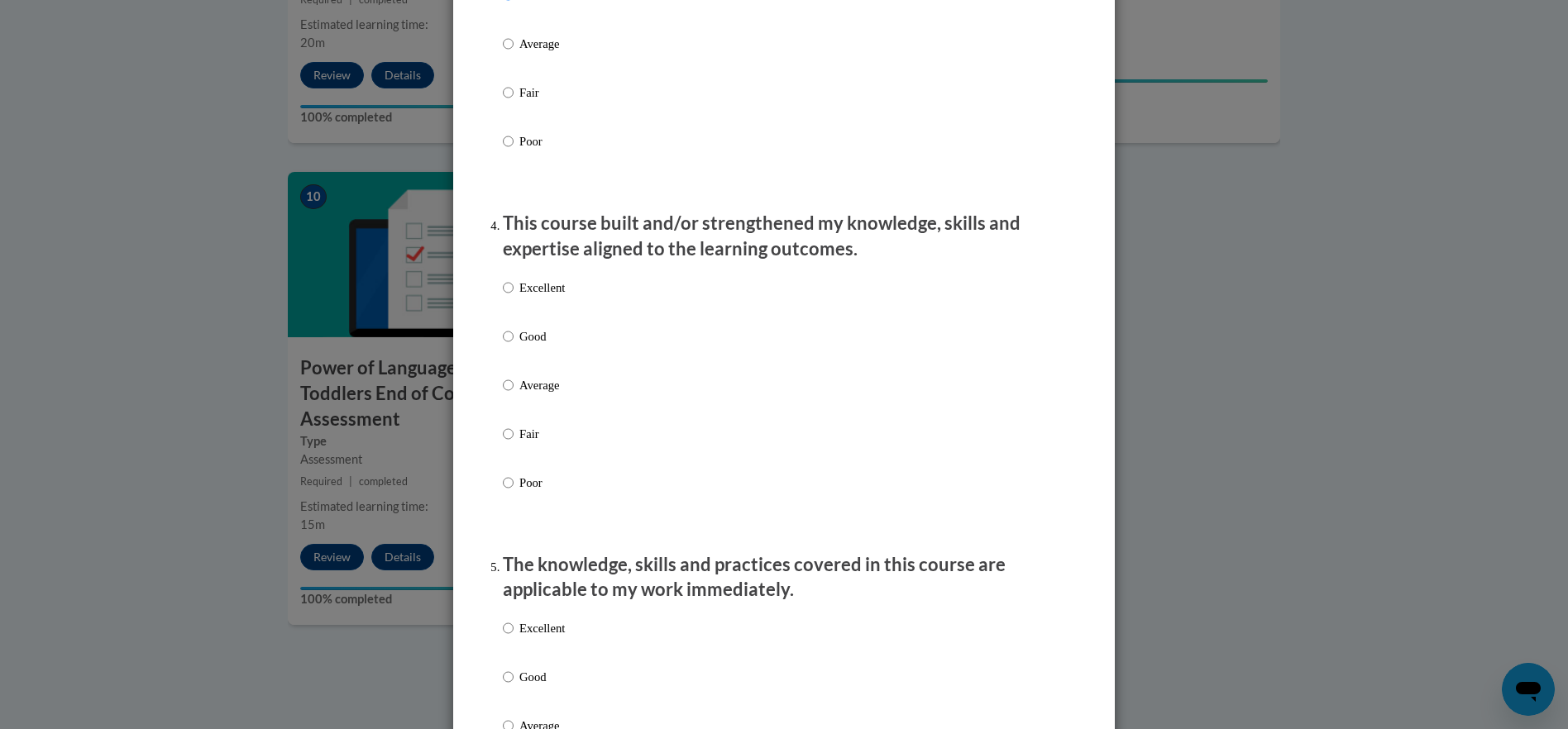
click at [503, 364] on label "Good" at bounding box center [533, 349] width 62 height 44
click at [503, 345] on input "Good" at bounding box center [508, 336] width 11 height 18
radio input "true"
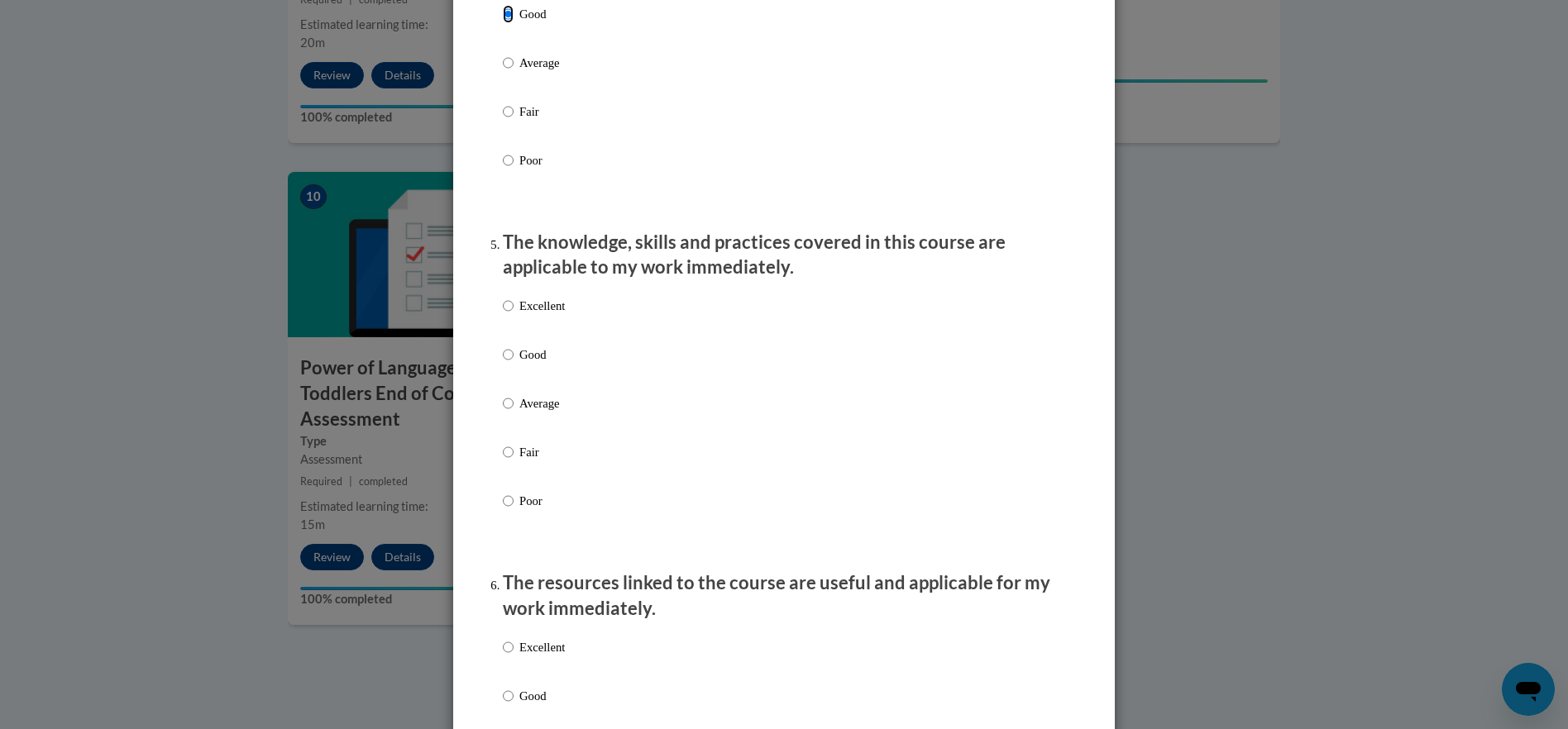
scroll to position [1323, 0]
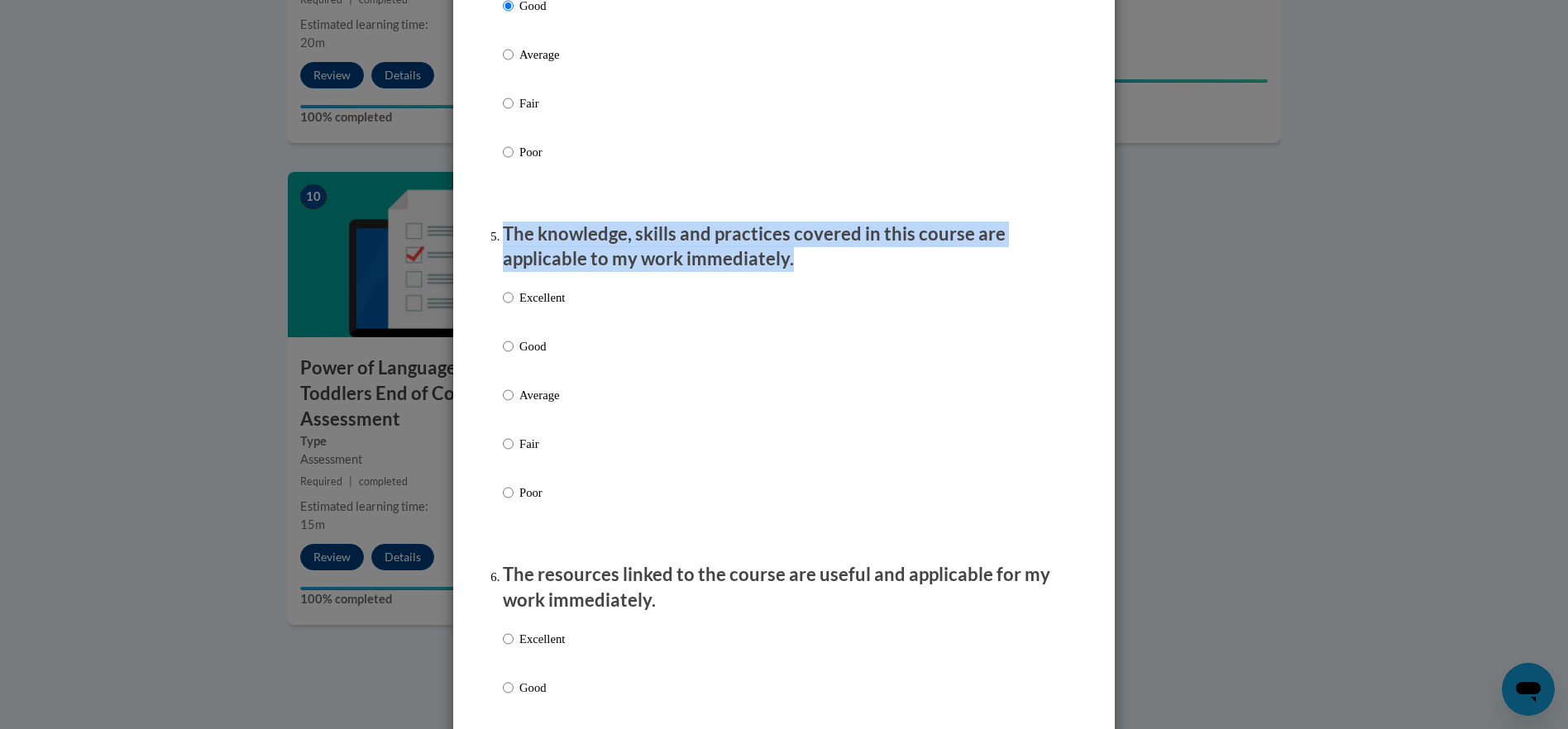
drag, startPoint x: 494, startPoint y: 252, endPoint x: 791, endPoint y: 291, distance: 299.5
click at [801, 288] on li "The knowledge, skills and practices covered in this course are applicable to my…" at bounding box center [784, 386] width 563 height 330
click at [503, 404] on input "Average" at bounding box center [508, 395] width 11 height 18
radio input "true"
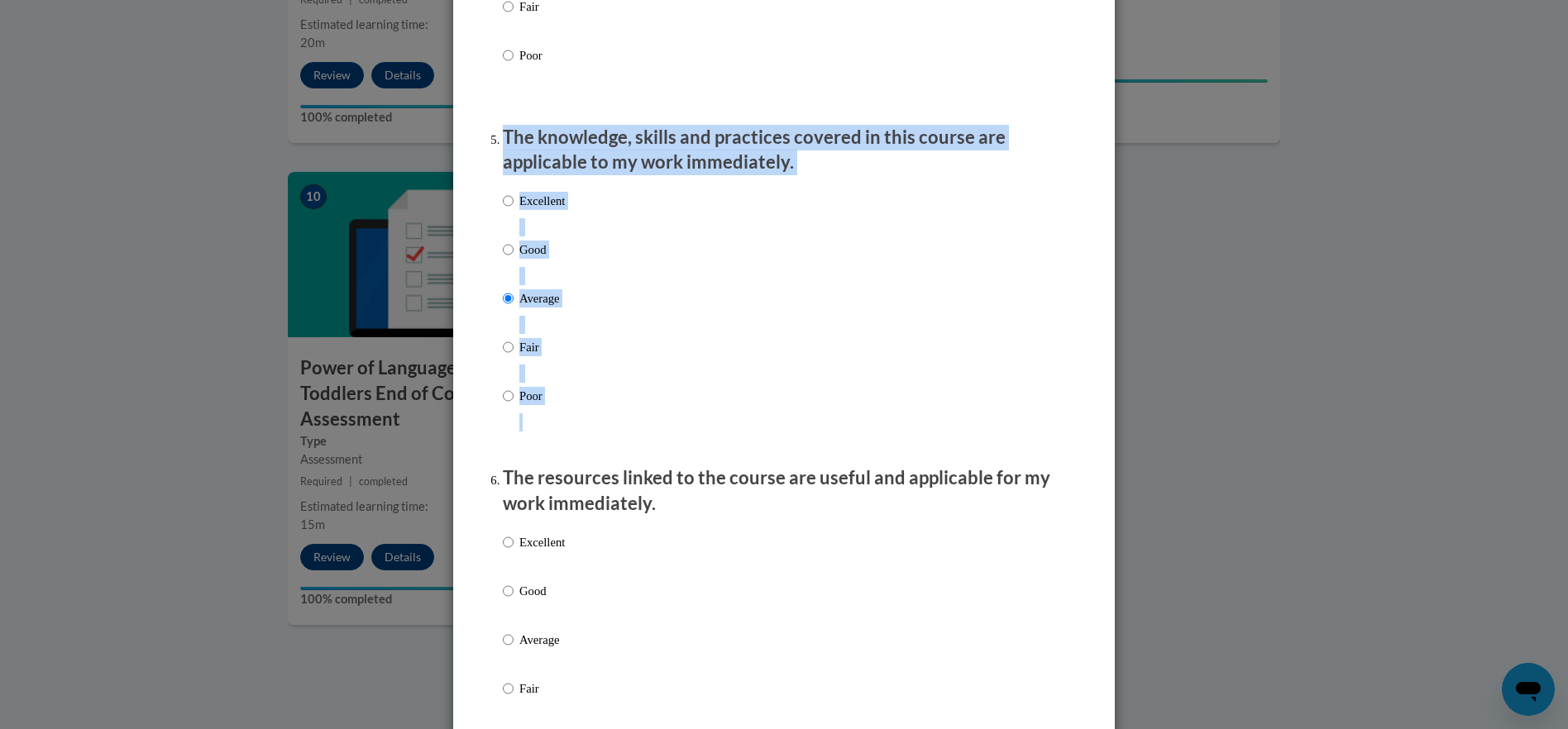
scroll to position [1571, 0]
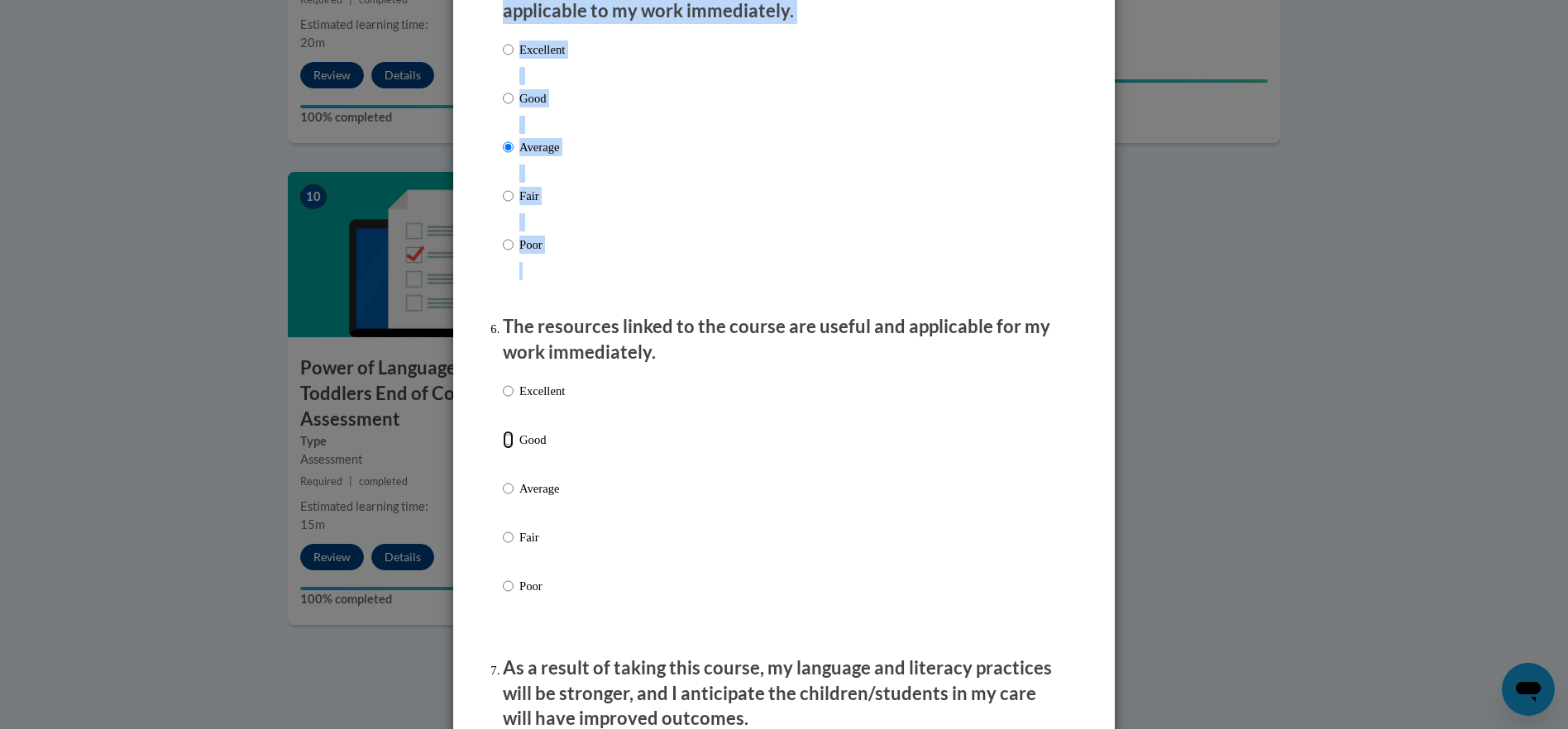
click at [504, 449] on input "Good" at bounding box center [508, 440] width 11 height 18
radio input "true"
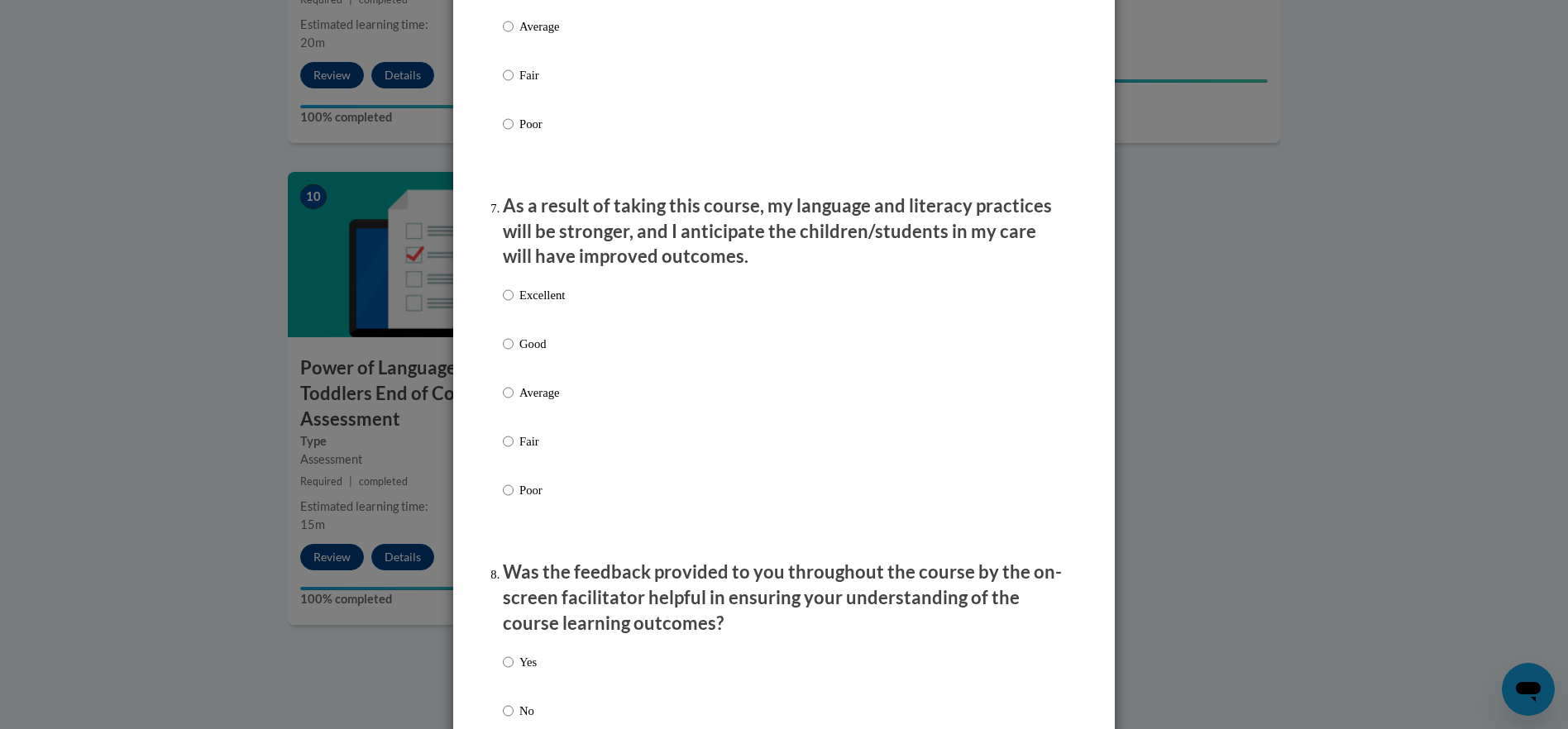
scroll to position [2067, 0]
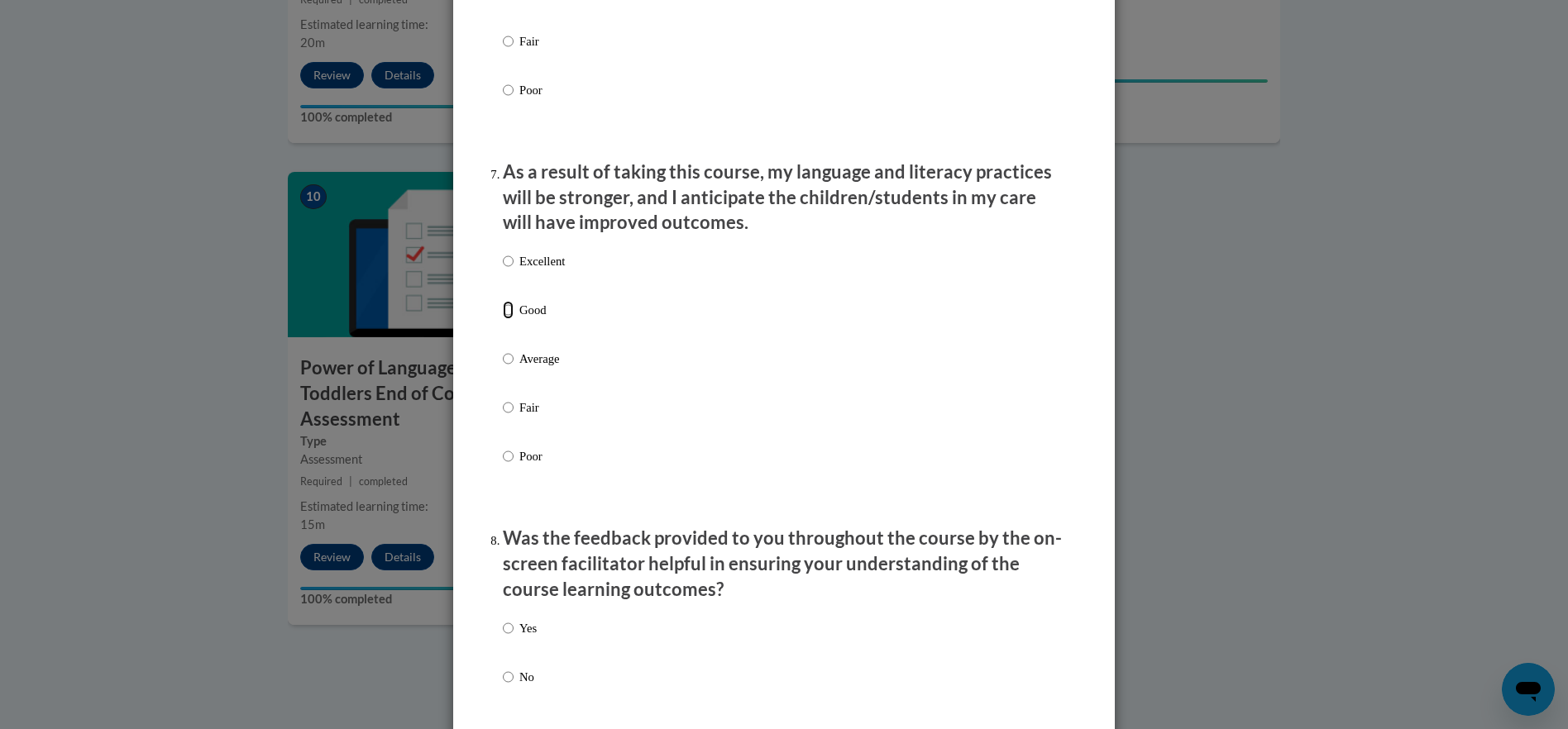
click at [503, 319] on input "Good" at bounding box center [508, 310] width 11 height 18
radio input "true"
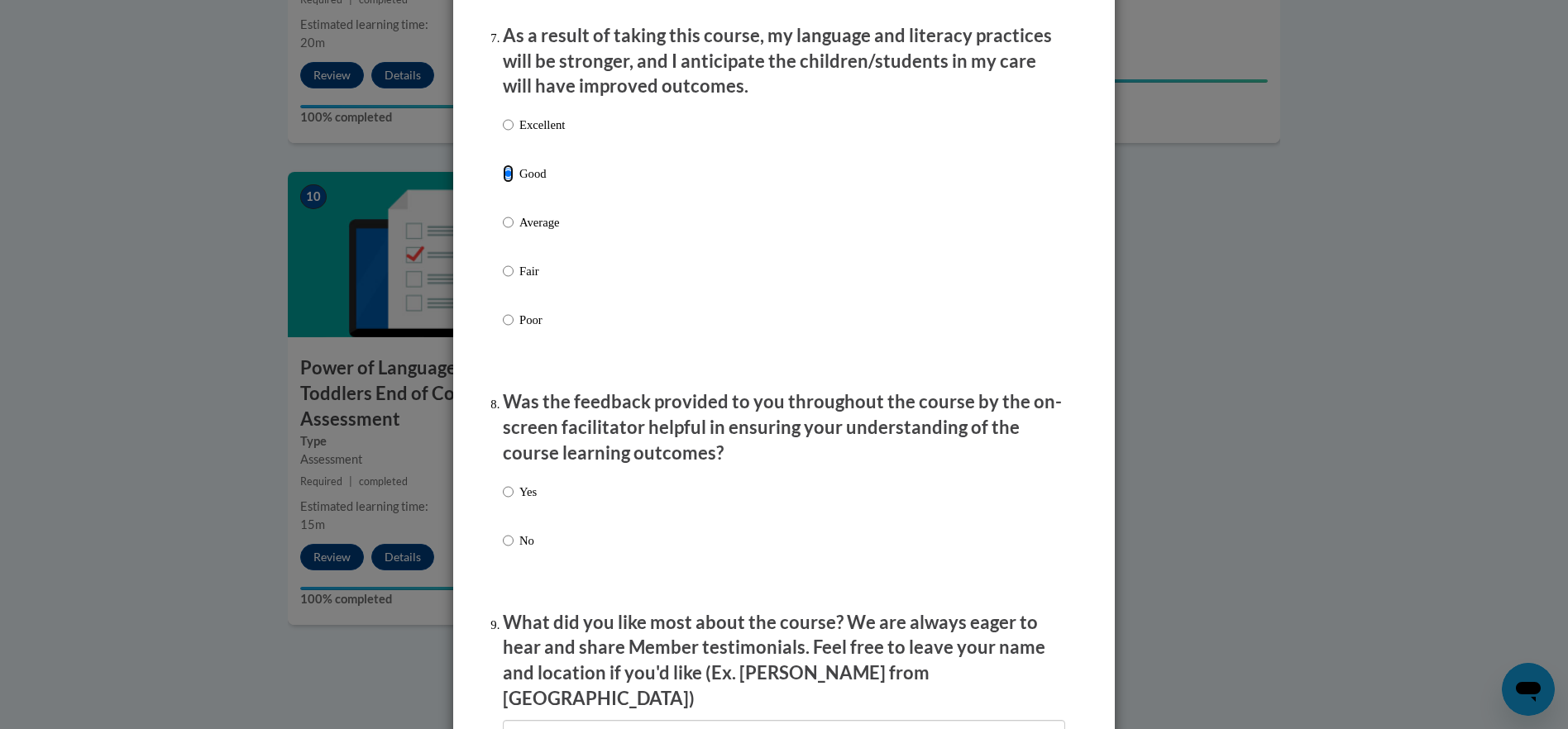
scroll to position [2399, 0]
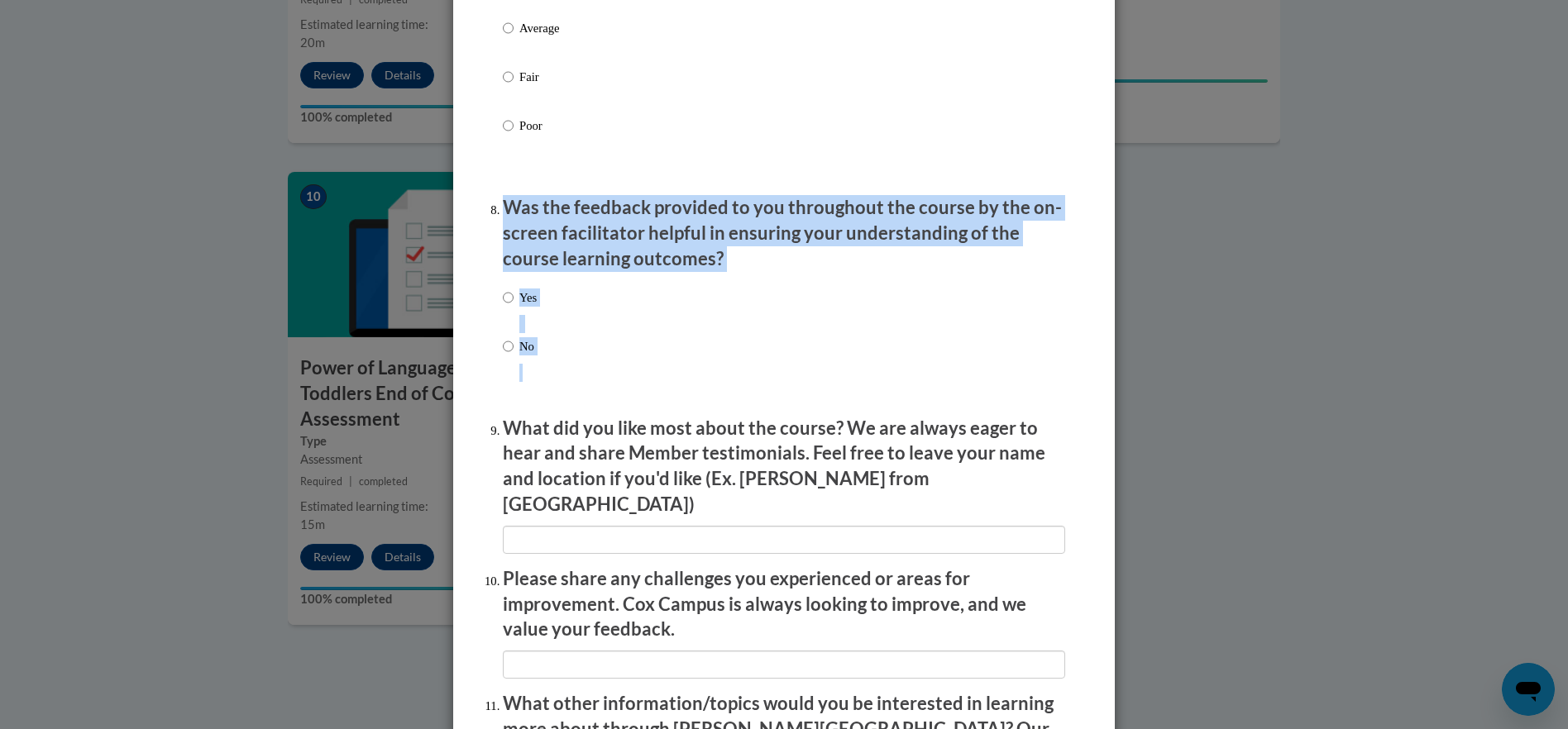
drag, startPoint x: 501, startPoint y: 224, endPoint x: 716, endPoint y: 309, distance: 231.2
click at [716, 309] on li "Was the feedback provided to you throughout the course by the on-screen facilit…" at bounding box center [784, 298] width 563 height 208
drag, startPoint x: 716, startPoint y: 309, endPoint x: 676, endPoint y: 269, distance: 56.6
click at [503, 355] on input "No" at bounding box center [508, 346] width 11 height 18
radio input "true"
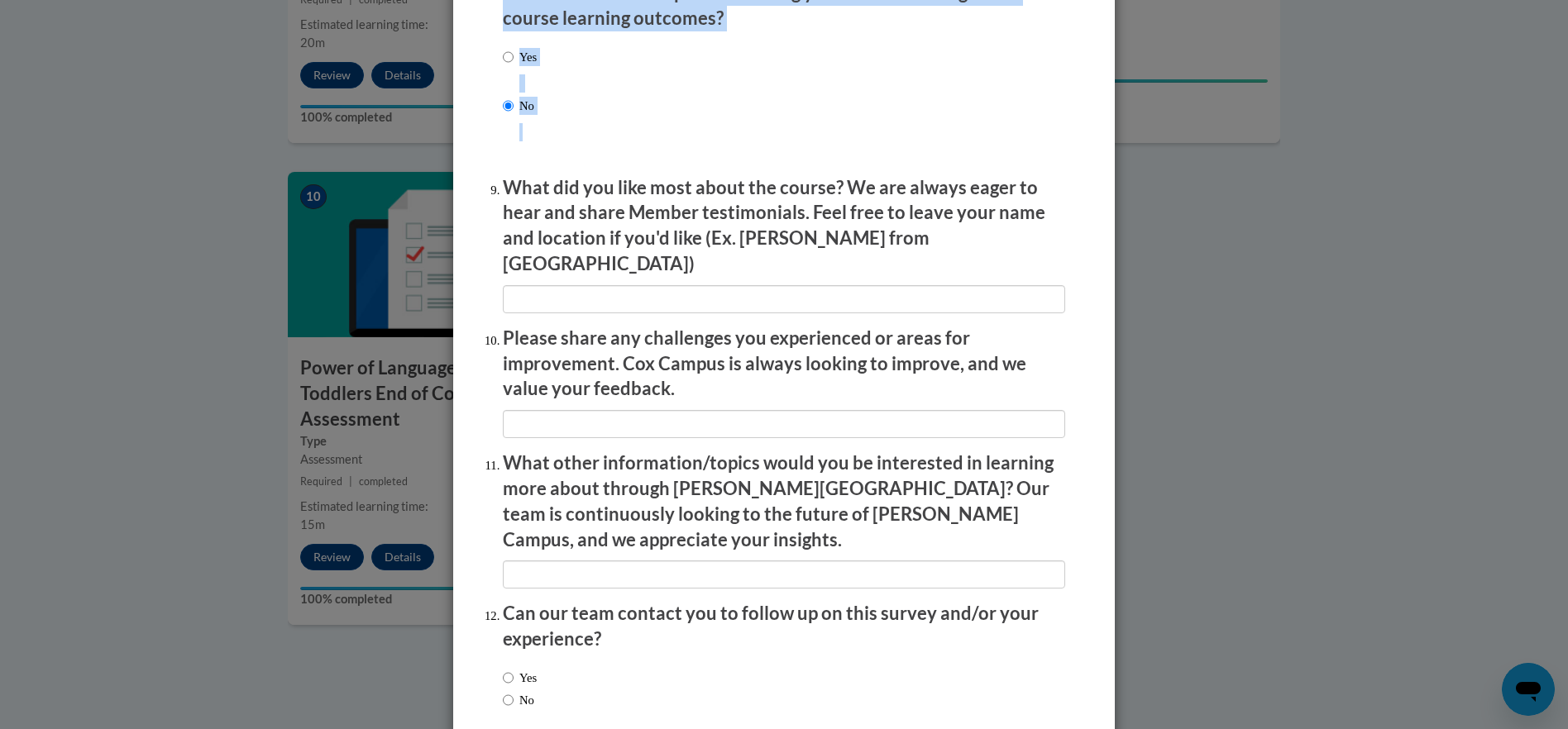
scroll to position [2706, 0]
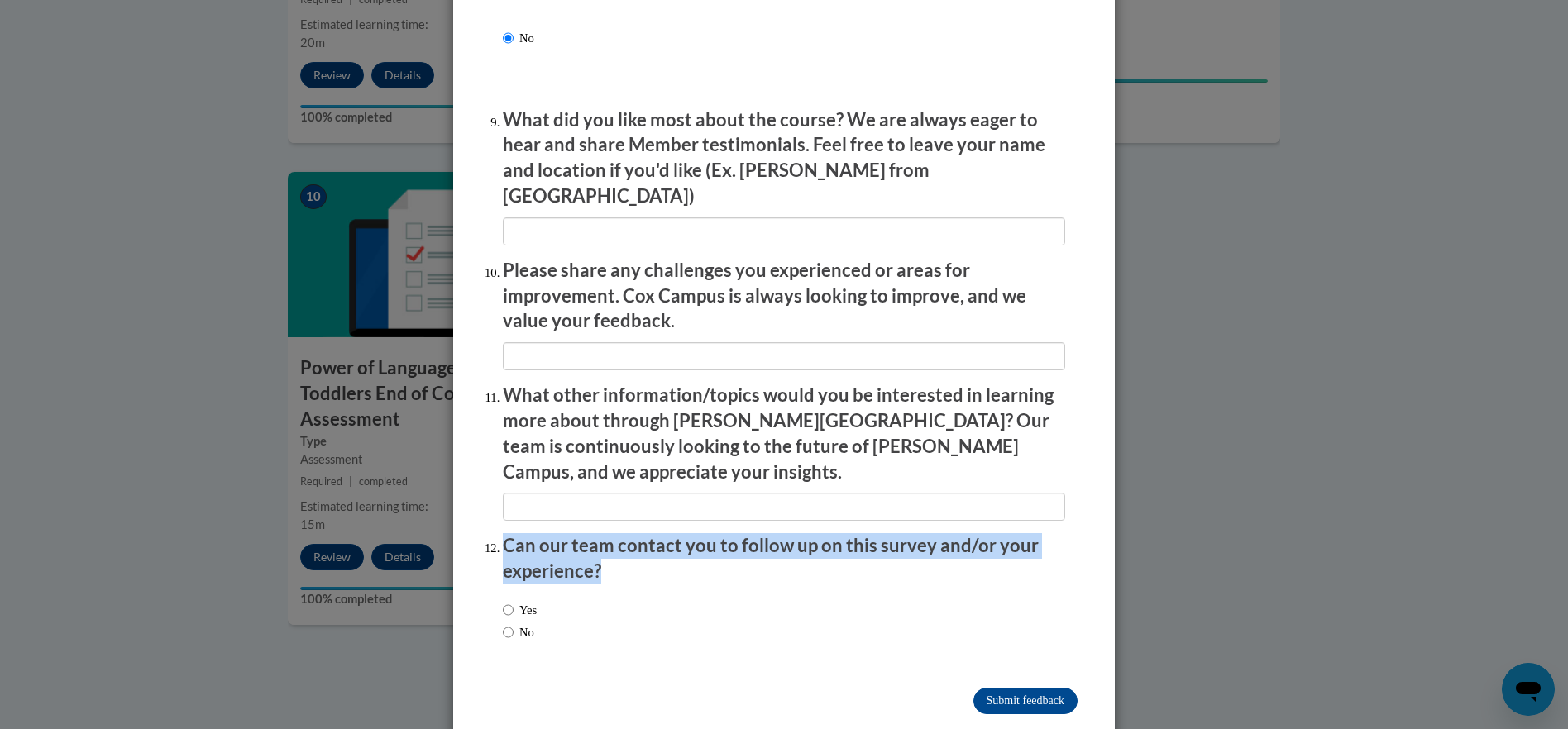
drag, startPoint x: 495, startPoint y: 508, endPoint x: 630, endPoint y: 538, distance: 138.3
click at [630, 538] on li "Can our team contact you to follow up on this survey and/or your experience? Ye…" at bounding box center [784, 594] width 563 height 122
drag, startPoint x: 630, startPoint y: 538, endPoint x: 573, endPoint y: 522, distance: 59.2
click at [507, 624] on input "No" at bounding box center [508, 633] width 11 height 18
radio input "true"
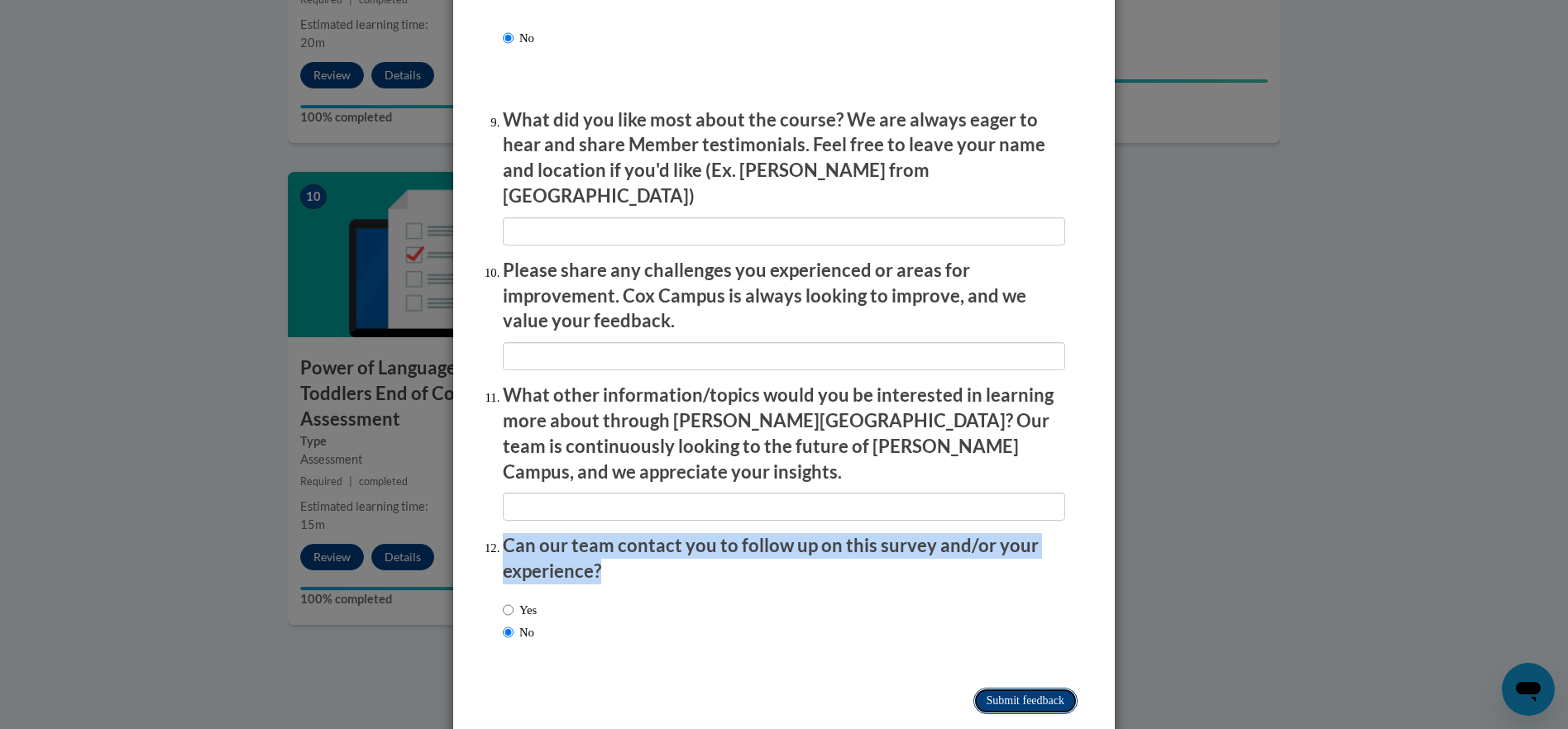
click at [1021, 688] on input "Submit feedback" at bounding box center [1025, 700] width 104 height 27
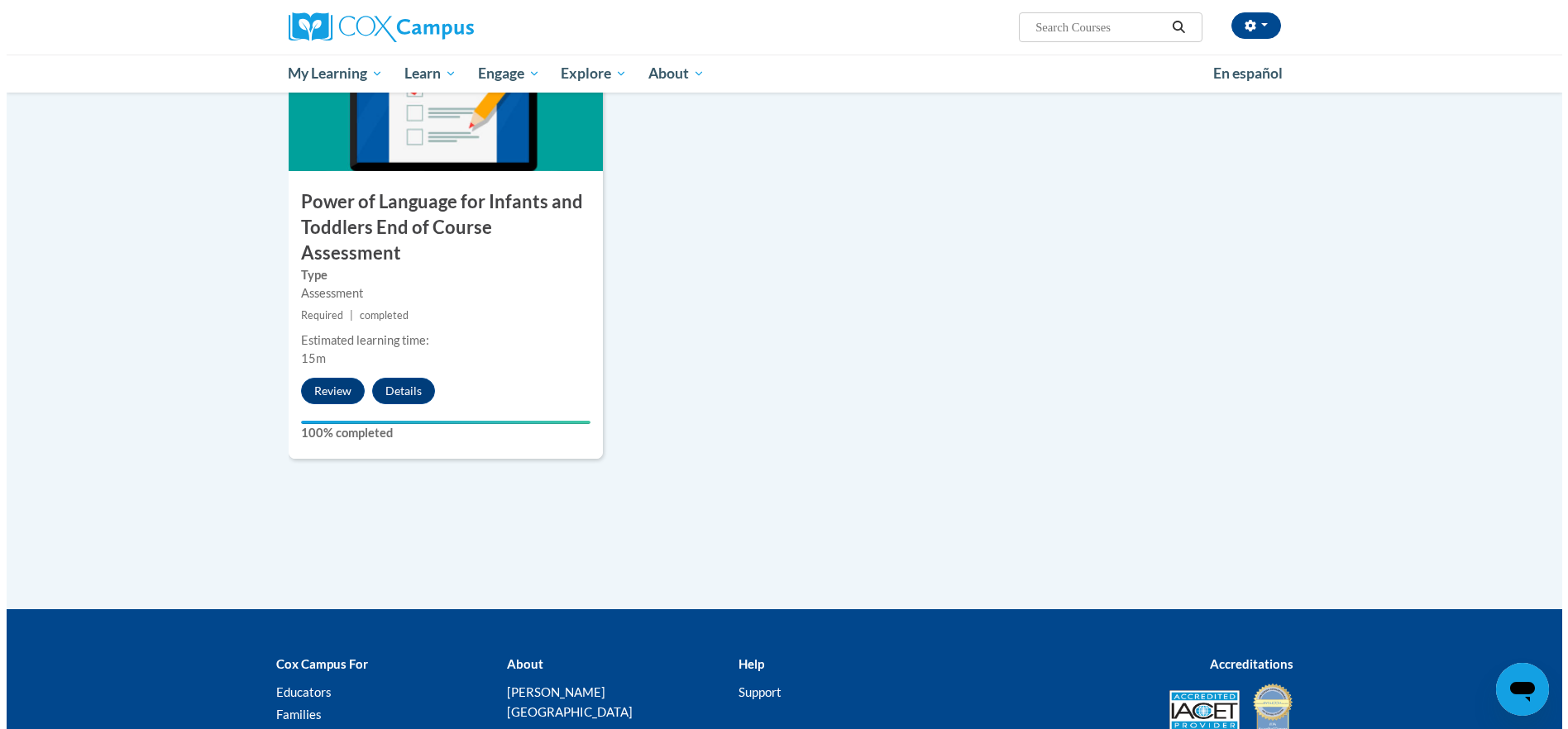
scroll to position [1921, 0]
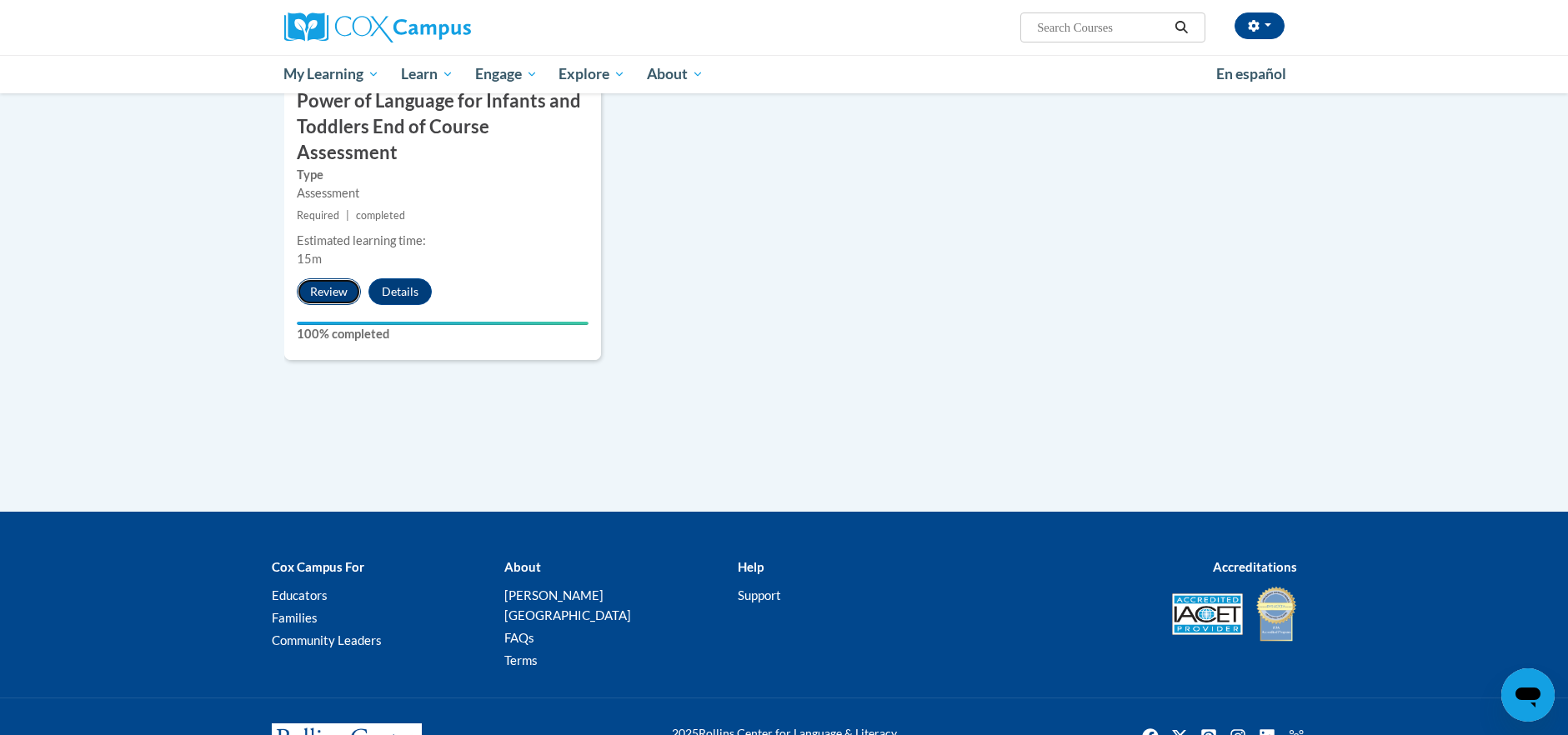
click at [322, 279] on button "Review" at bounding box center [328, 292] width 64 height 27
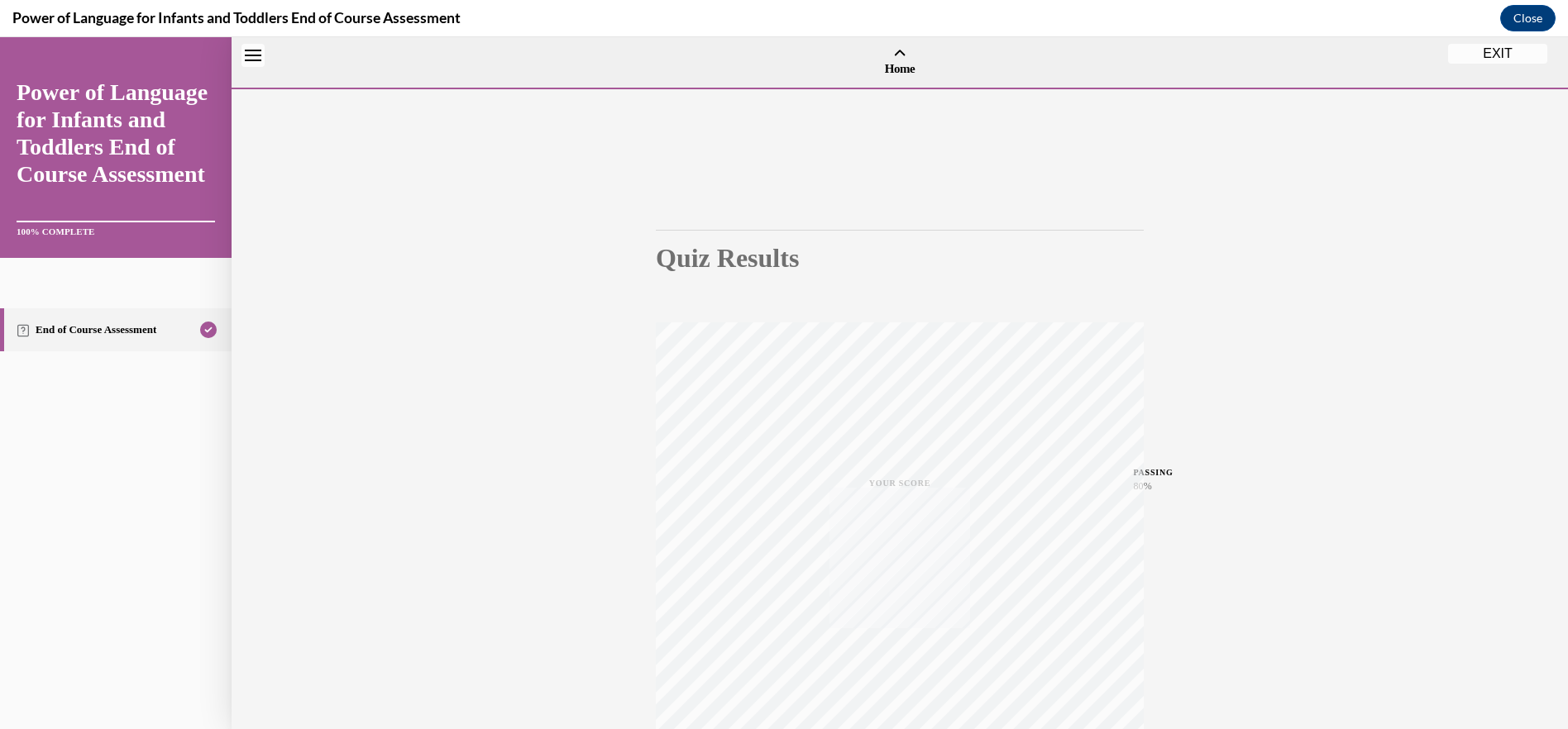
scroll to position [51, 0]
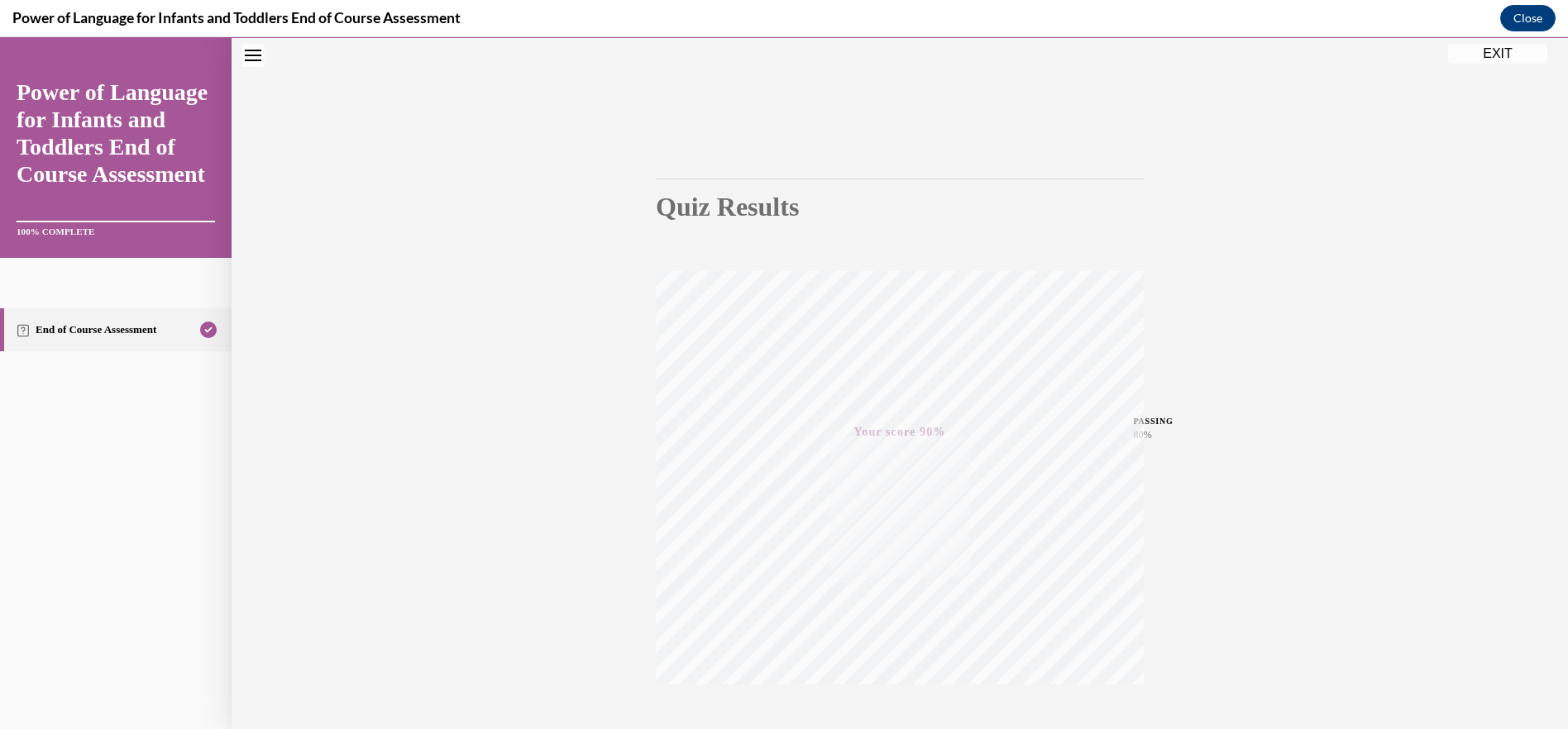
click at [125, 327] on link "End of Course Assessment" at bounding box center [115, 331] width 231 height 43
click at [1507, 46] on button "EXIT" at bounding box center [1497, 54] width 99 height 20
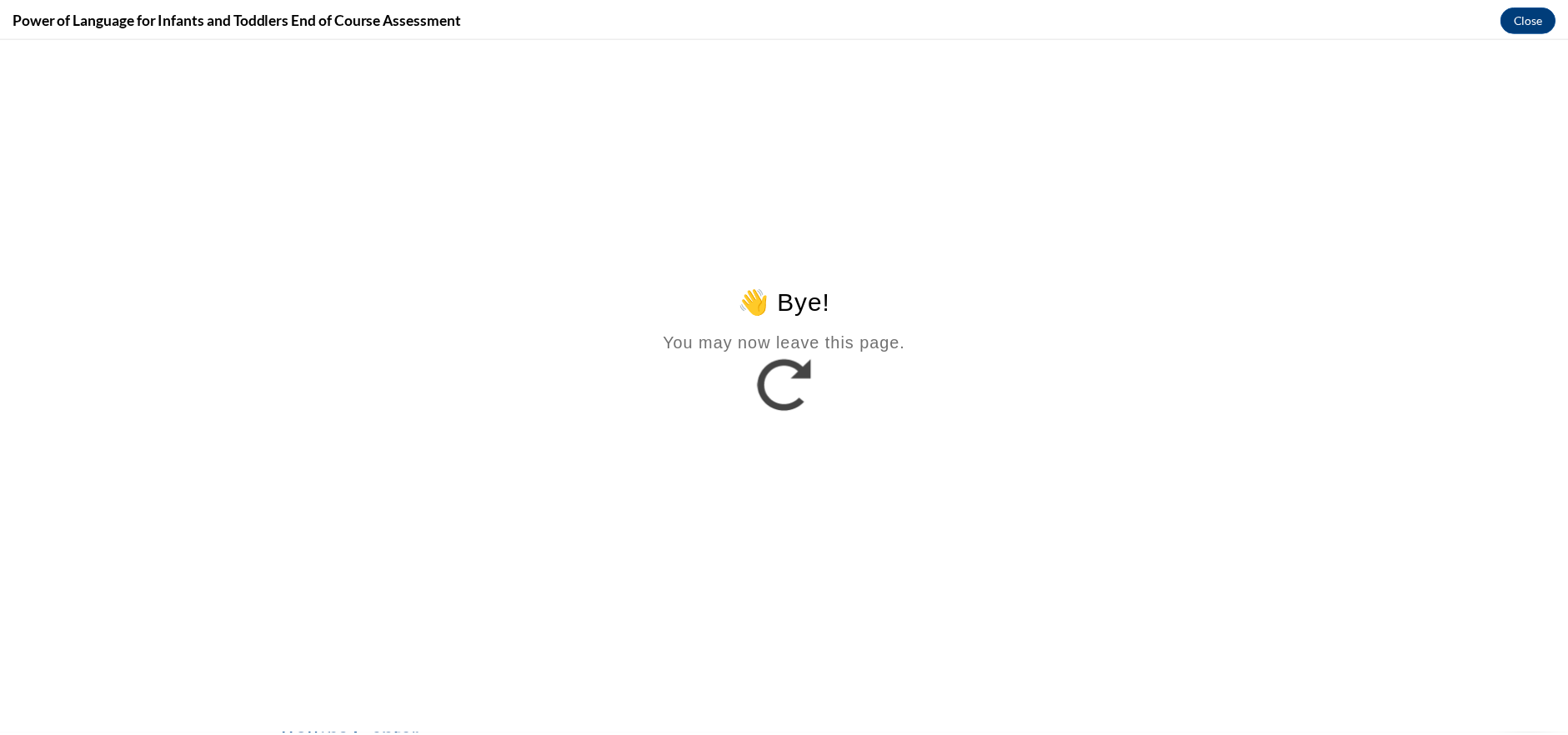
scroll to position [0, 0]
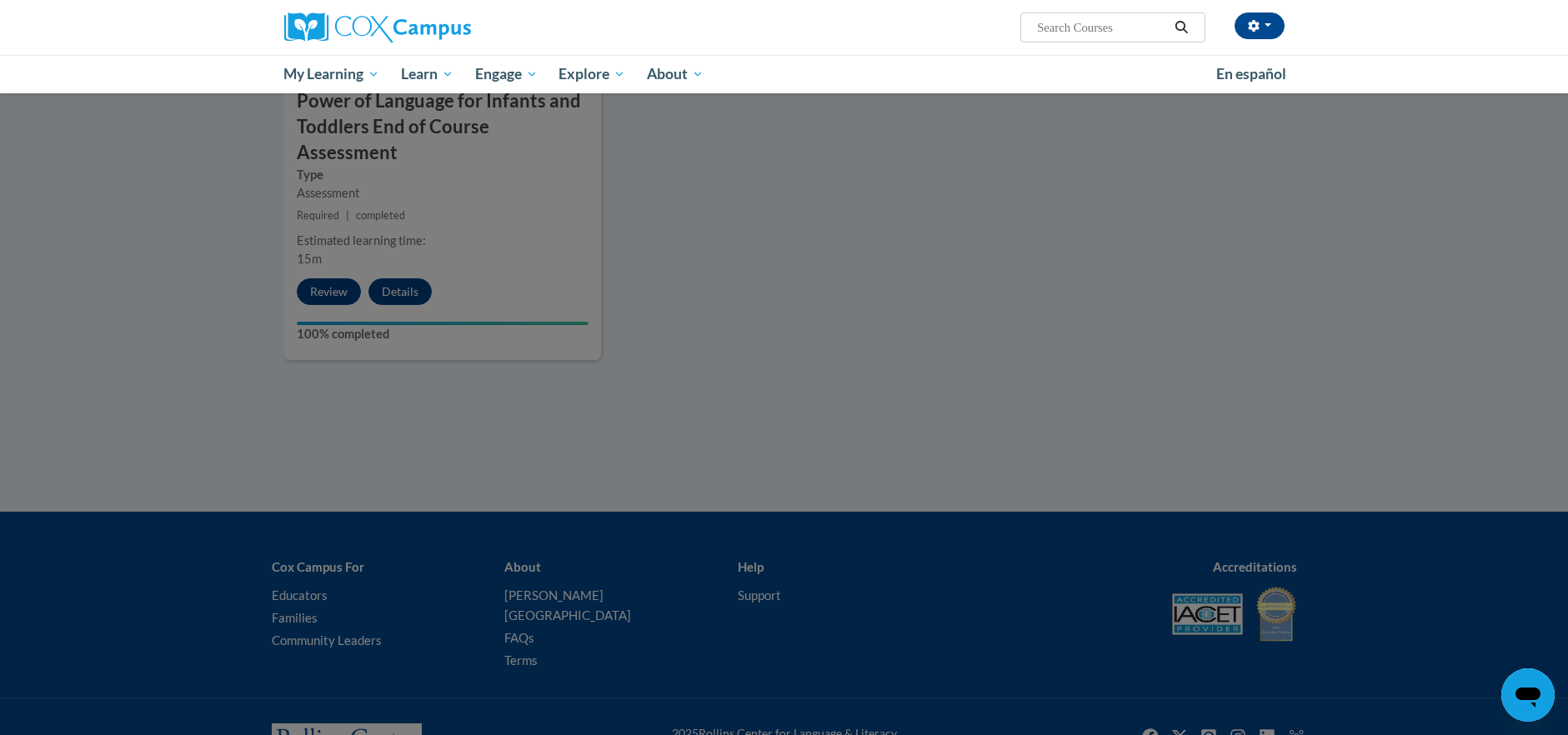
click at [327, 243] on div at bounding box center [784, 367] width 1568 height 735
click at [328, 238] on div at bounding box center [784, 367] width 1568 height 735
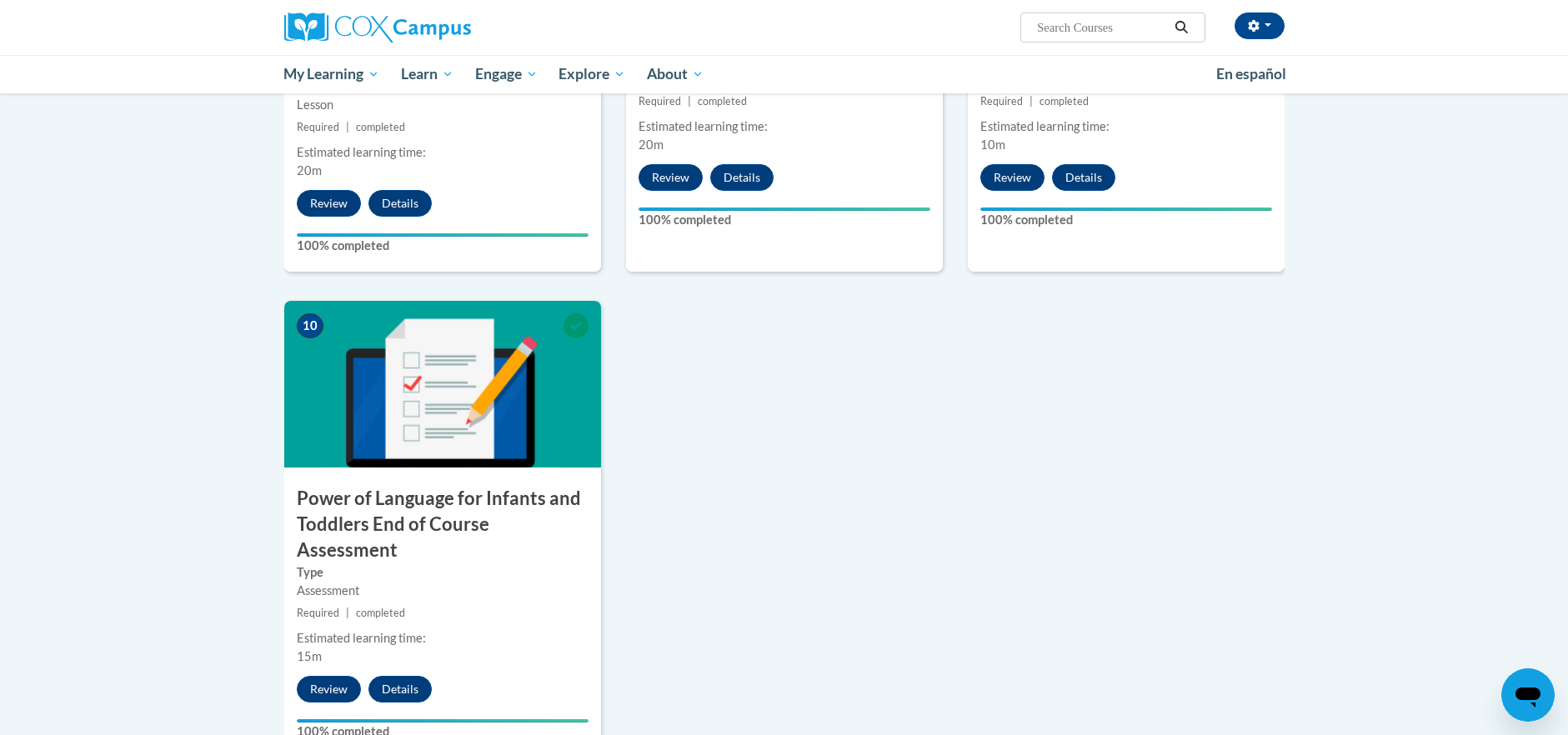
scroll to position [1771, 0]
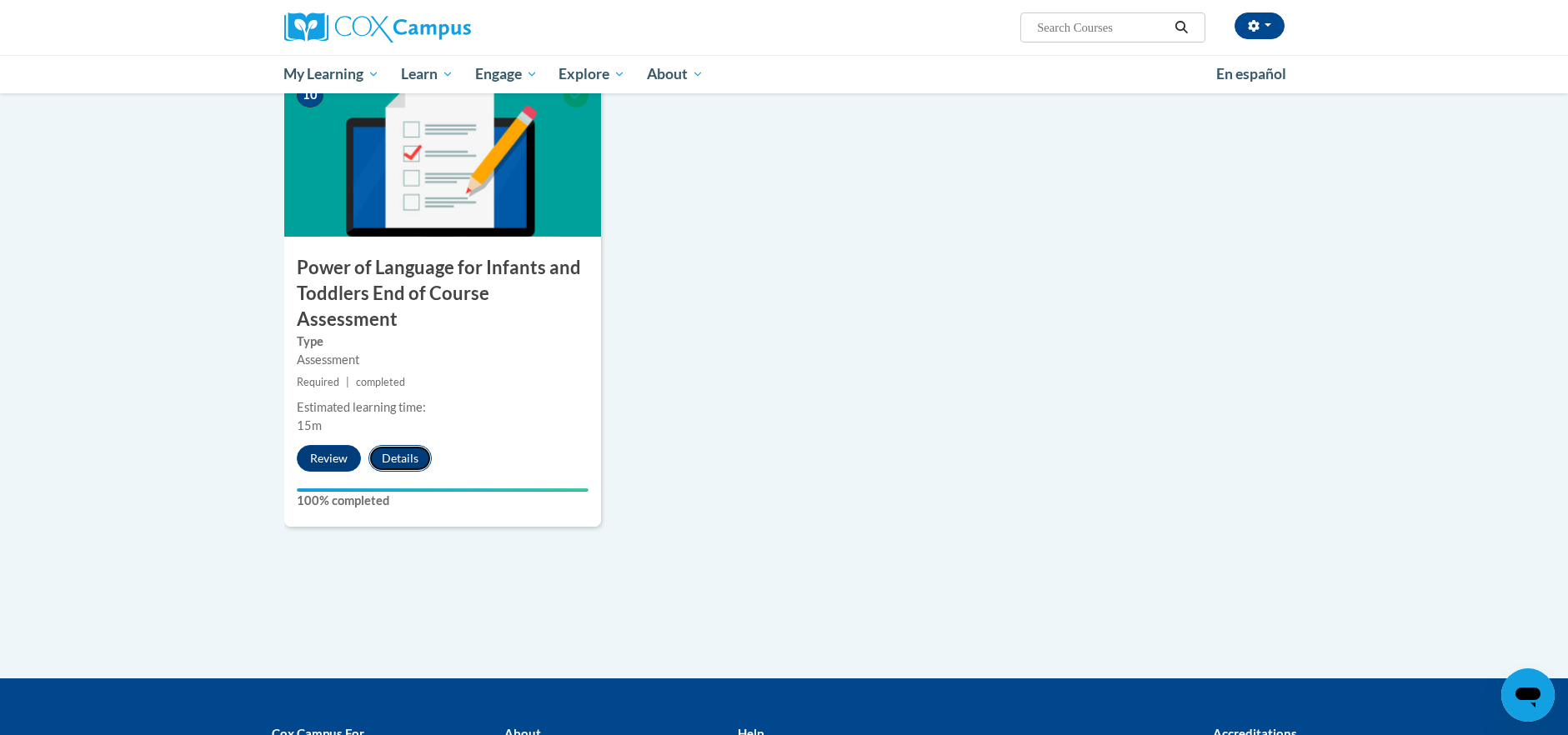
click at [421, 445] on button "Details" at bounding box center [401, 458] width 63 height 27
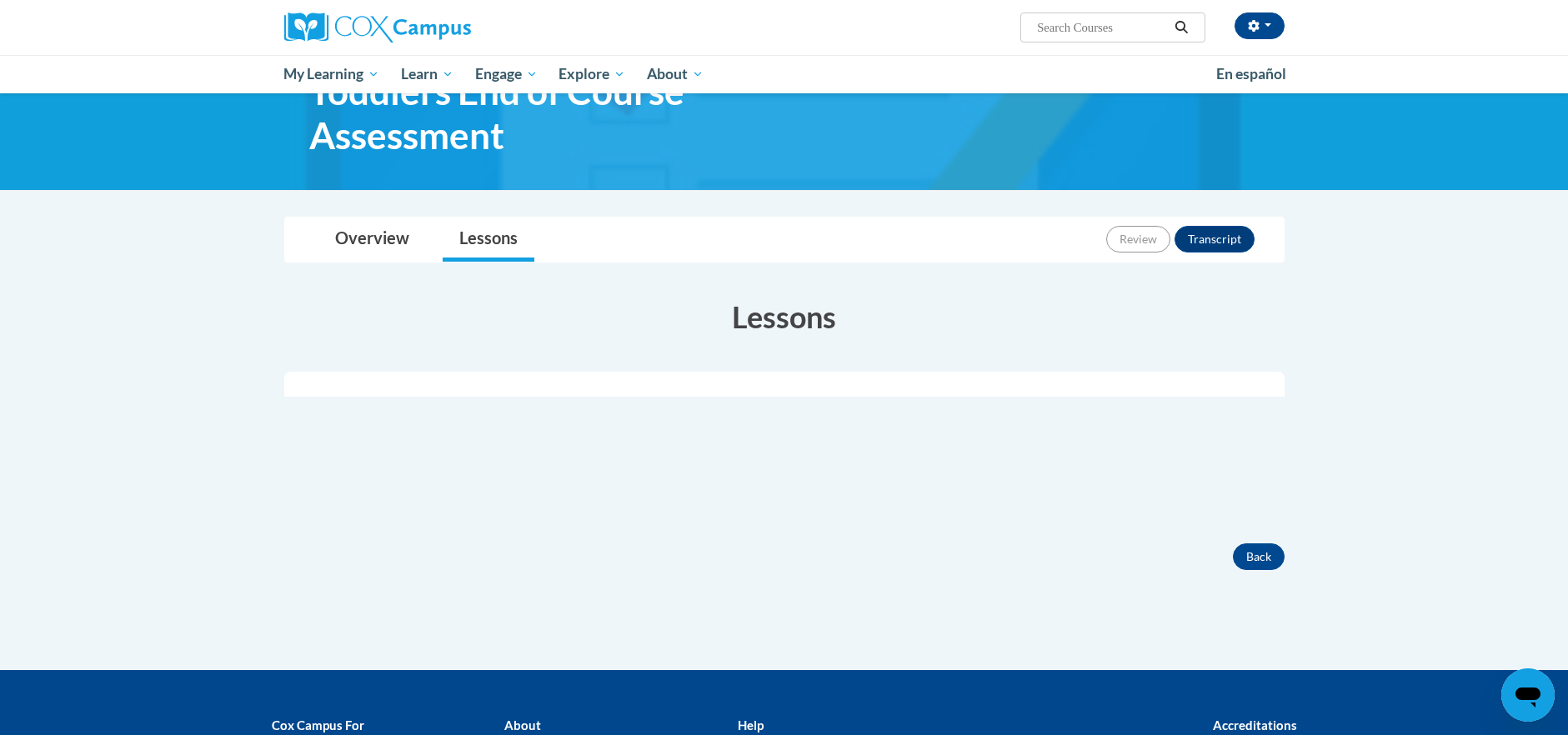
scroll to position [79, 0]
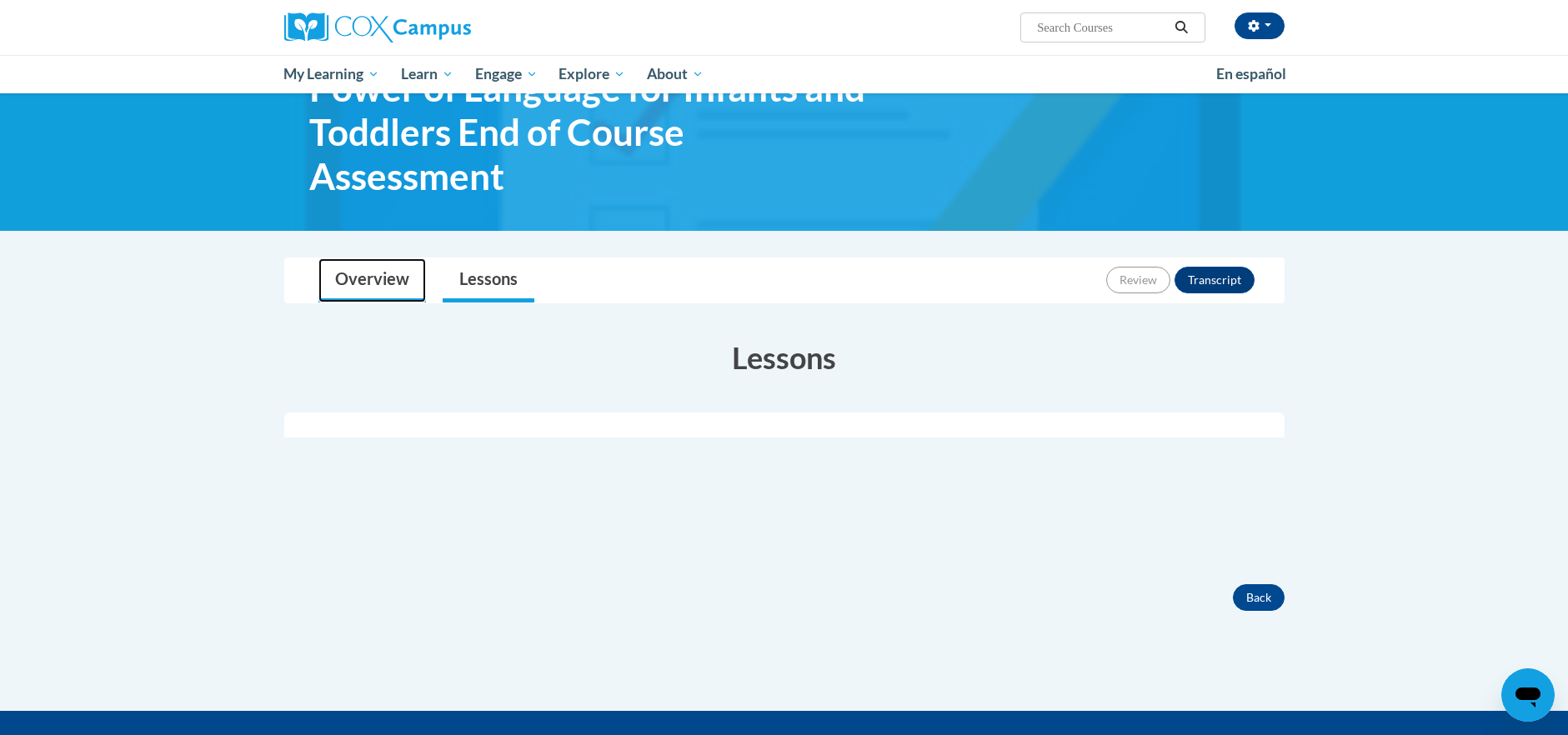
click at [361, 280] on link "Overview" at bounding box center [372, 281] width 107 height 45
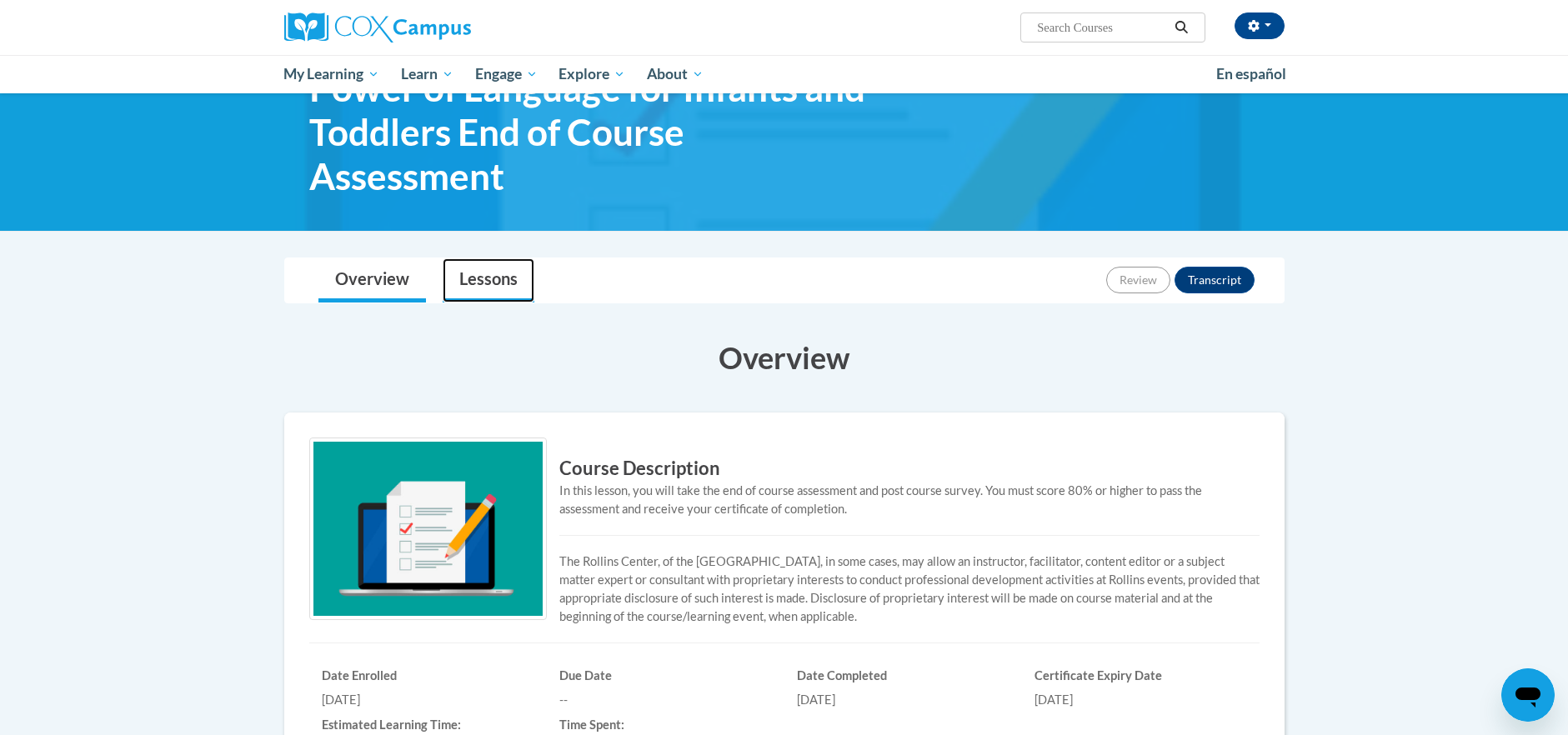
click at [489, 291] on link "Lessons" at bounding box center [488, 281] width 91 height 45
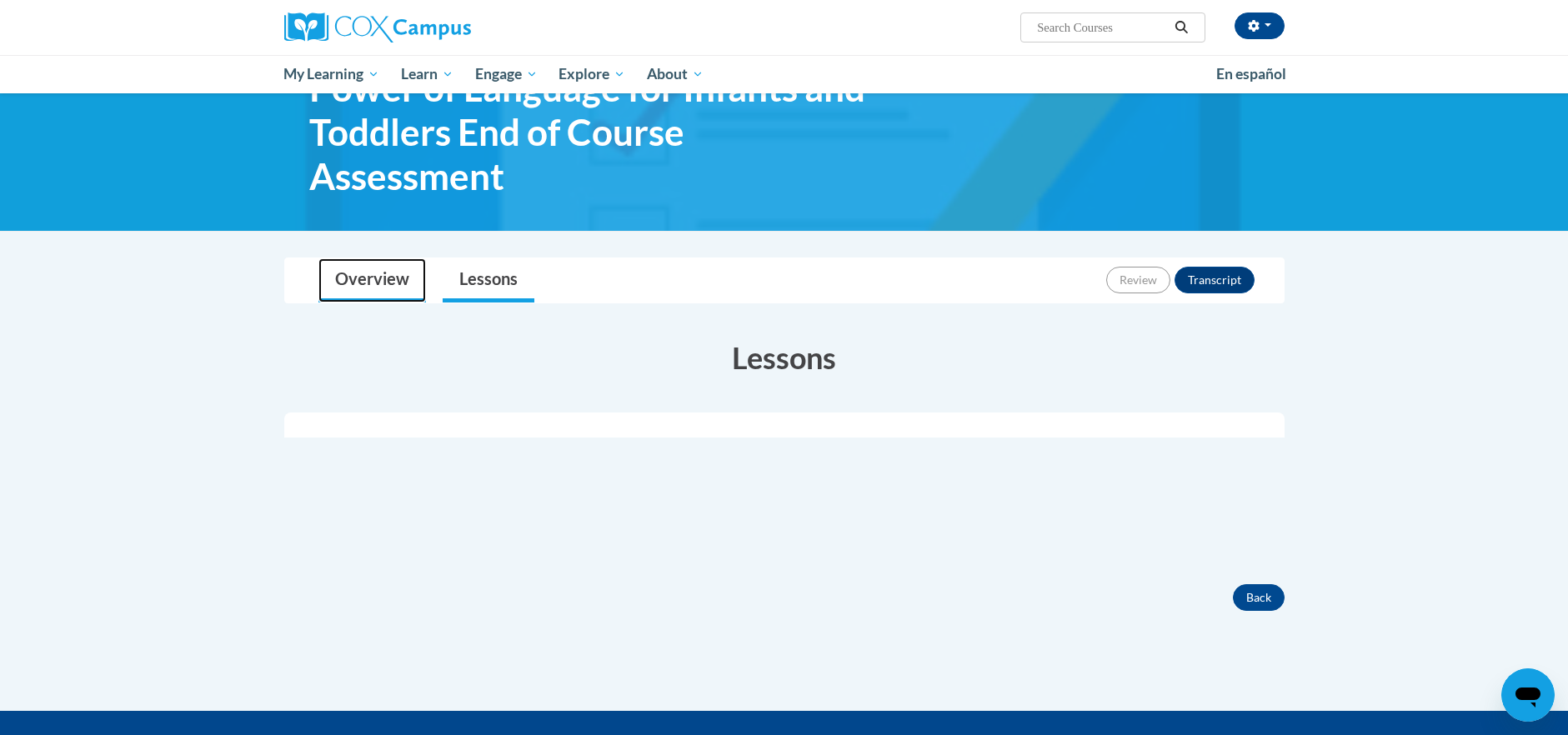
click at [328, 279] on link "Overview" at bounding box center [372, 281] width 107 height 45
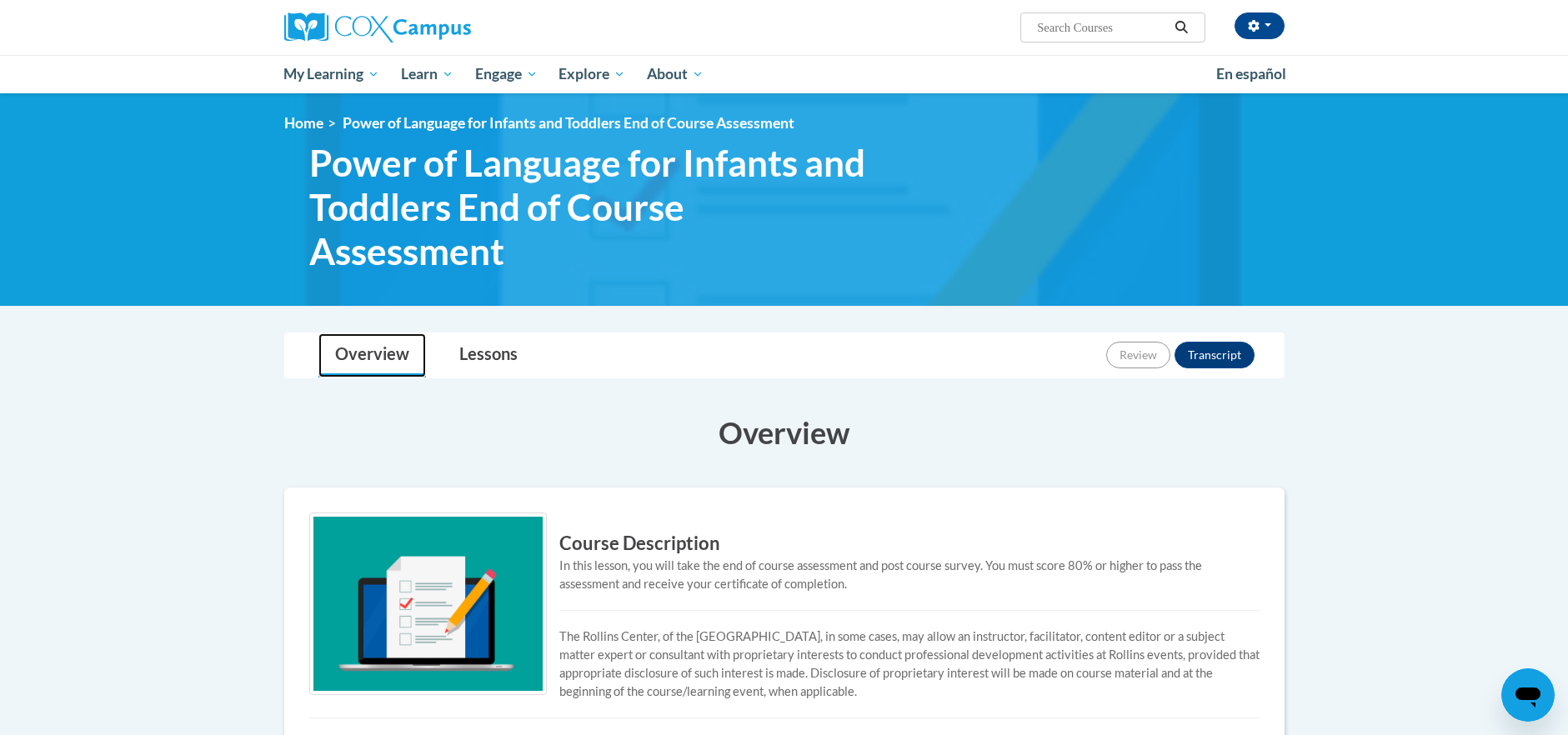
scroll to position [0, 0]
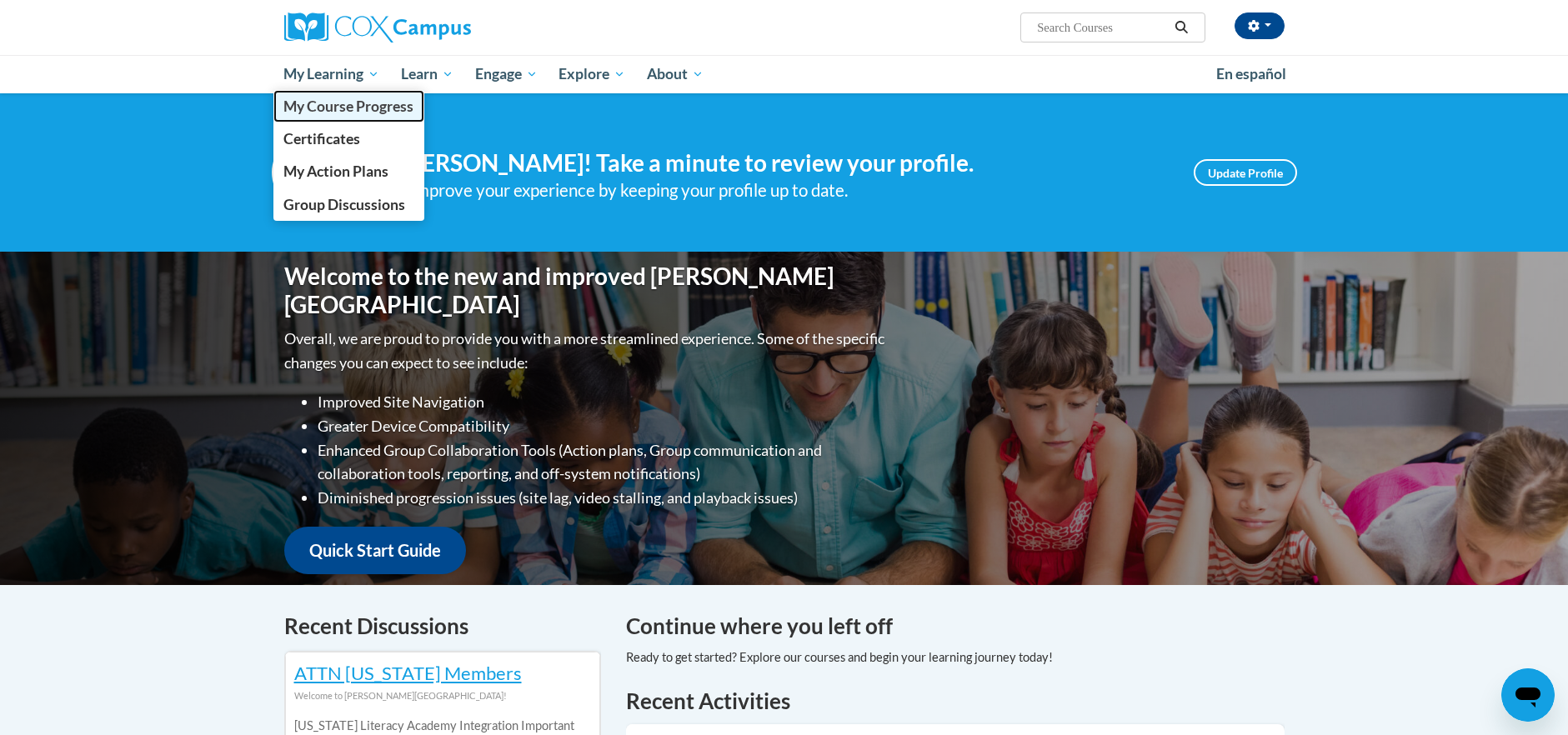
click at [340, 106] on span "My Course Progress" at bounding box center [348, 106] width 130 height 18
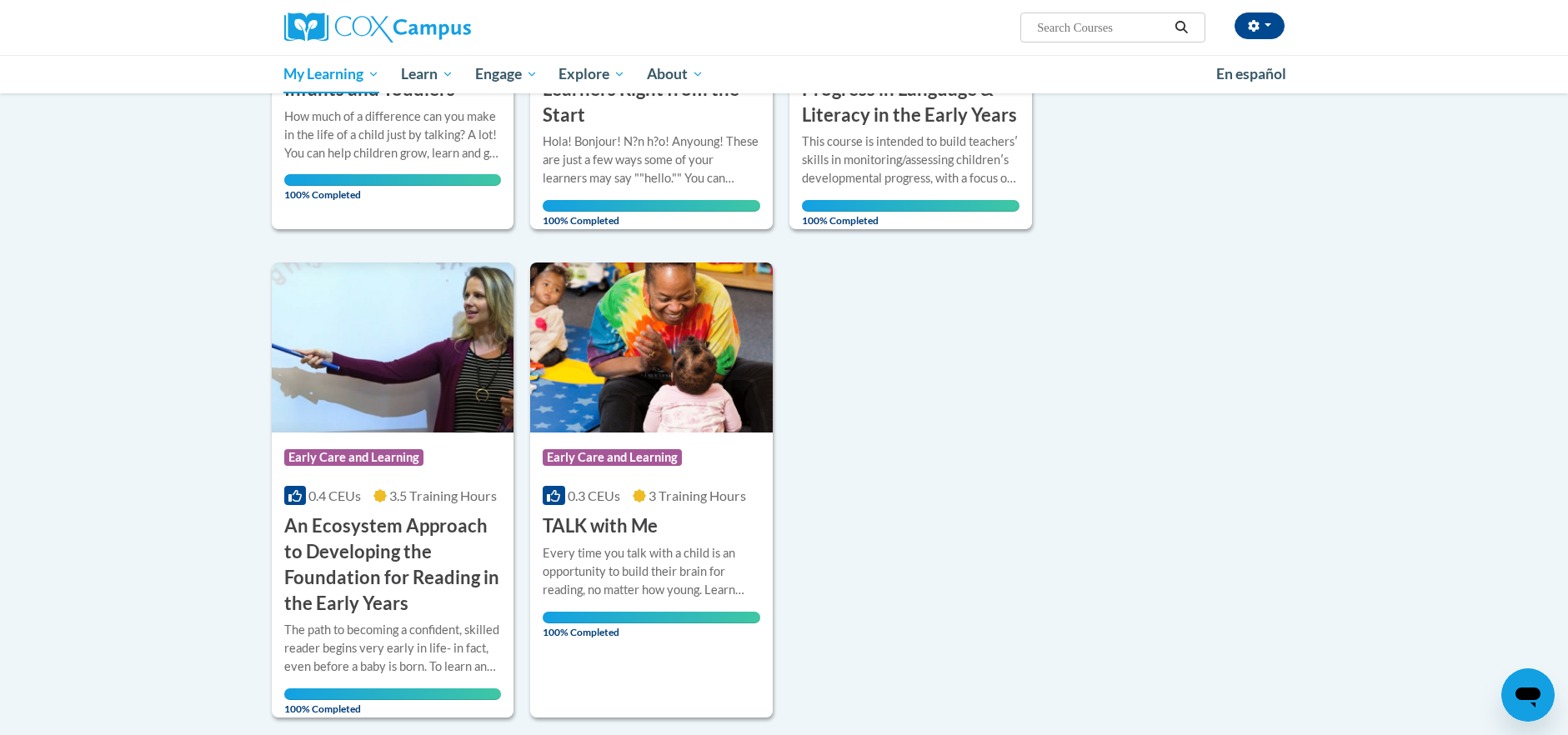
scroll to position [266, 0]
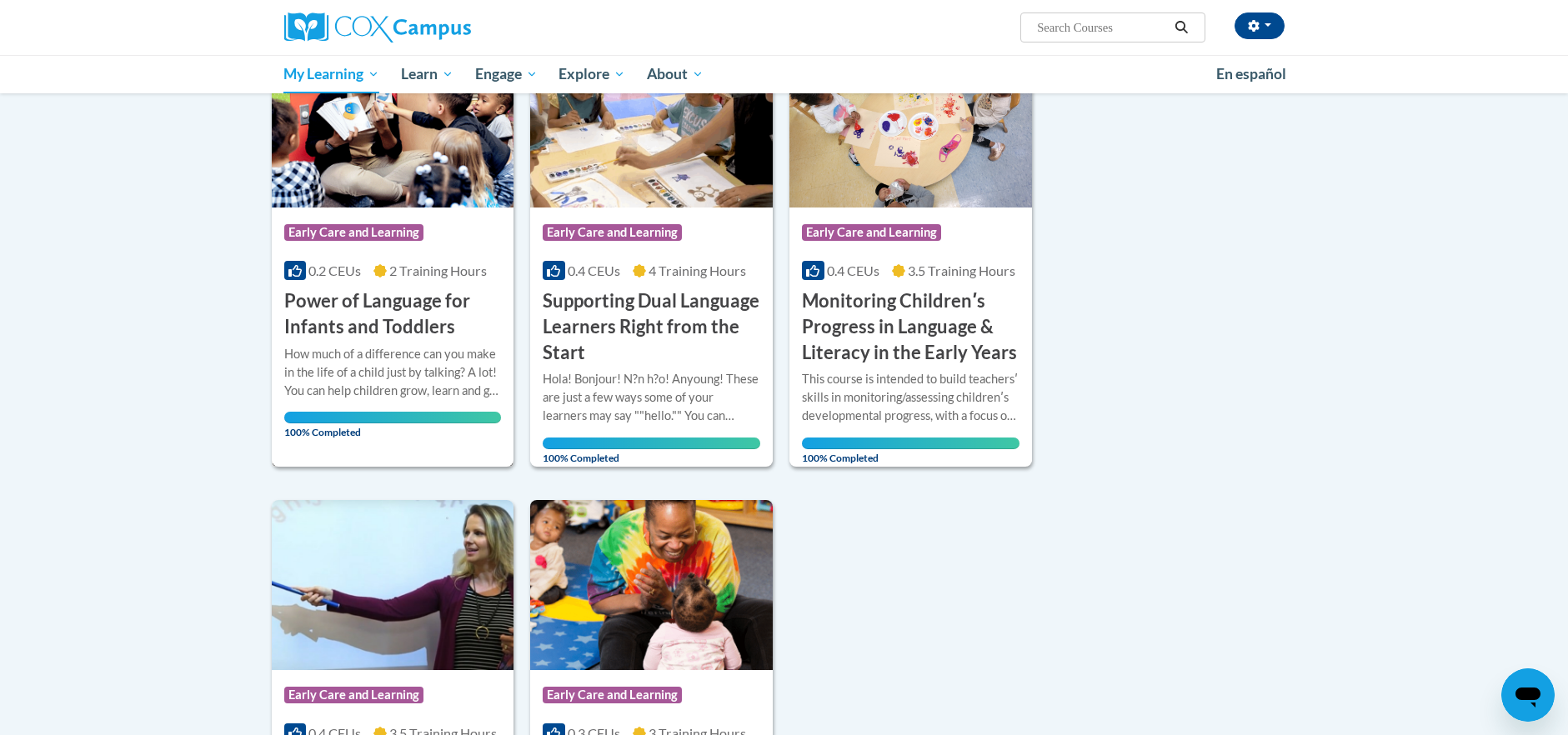
click at [402, 308] on h3 "Power of Language for Infants and Toddlers" at bounding box center [393, 314] width 217 height 52
